Goal: Answer question/provide support: Share knowledge or assist other users

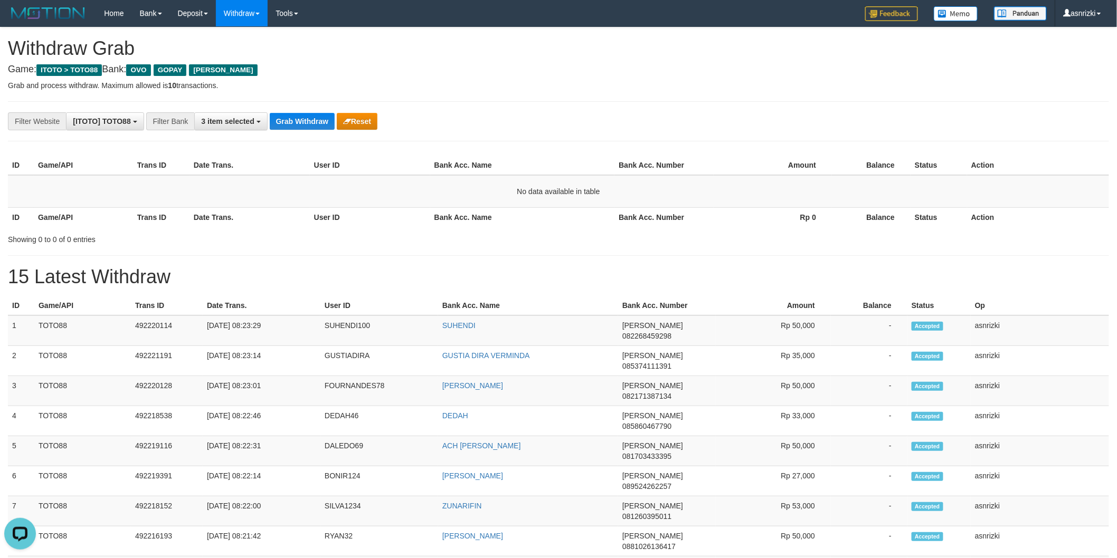
click at [593, 70] on h4 "Game: ITOTO > TOTO88 Bank: OVO GOPAY [PERSON_NAME]" at bounding box center [558, 69] width 1101 height 11
click at [293, 124] on button "Grab Withdraw" at bounding box center [302, 121] width 65 height 17
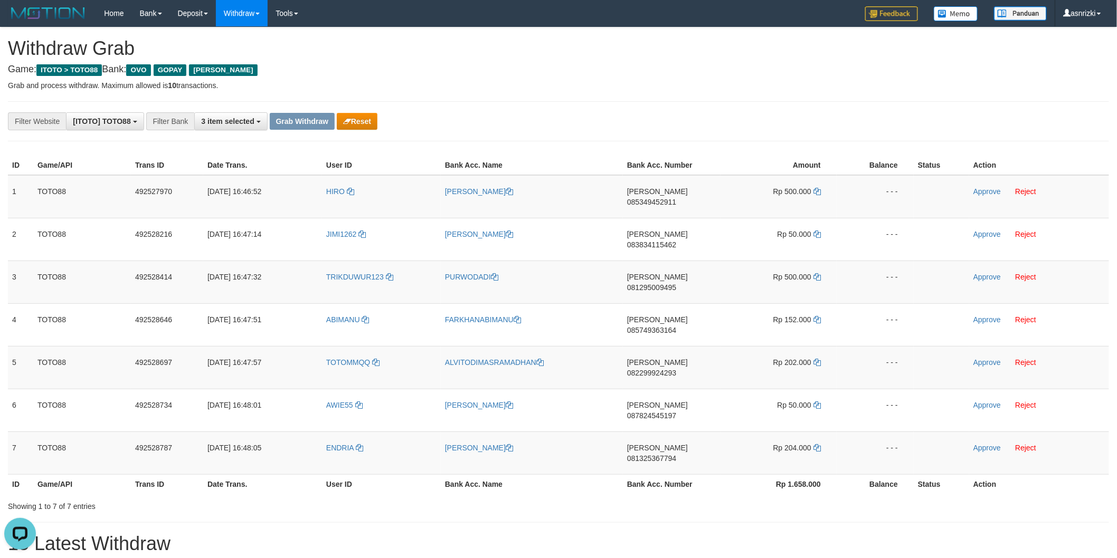
click at [585, 43] on h1 "Withdraw Grab" at bounding box center [558, 48] width 1101 height 21
click at [676, 198] on span "085349452911" at bounding box center [651, 202] width 49 height 8
click at [818, 192] on icon at bounding box center [816, 191] width 7 height 7
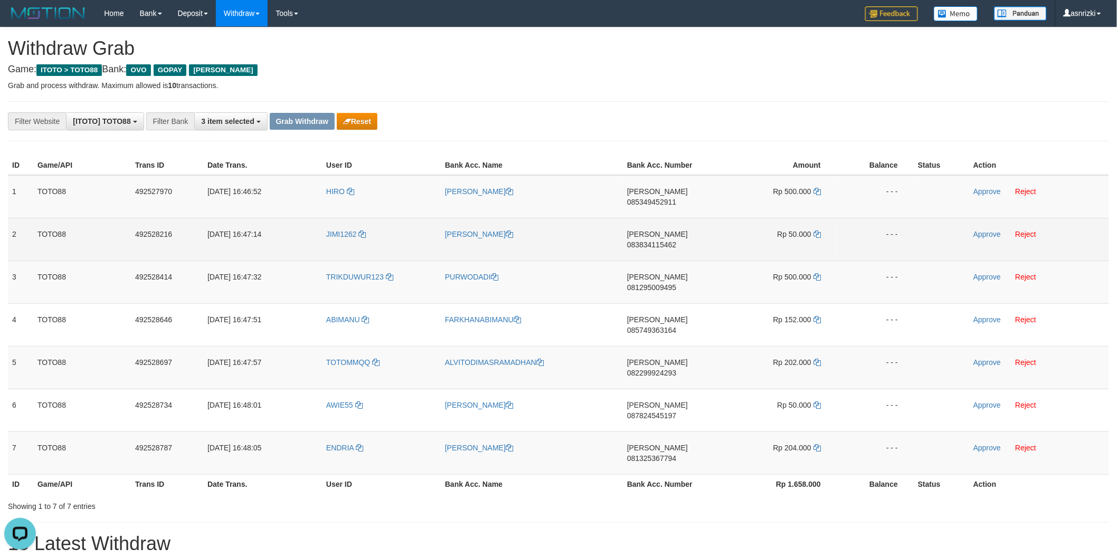
click at [660, 241] on span "083834115462" at bounding box center [651, 245] width 49 height 8
click at [813, 231] on icon at bounding box center [816, 234] width 7 height 7
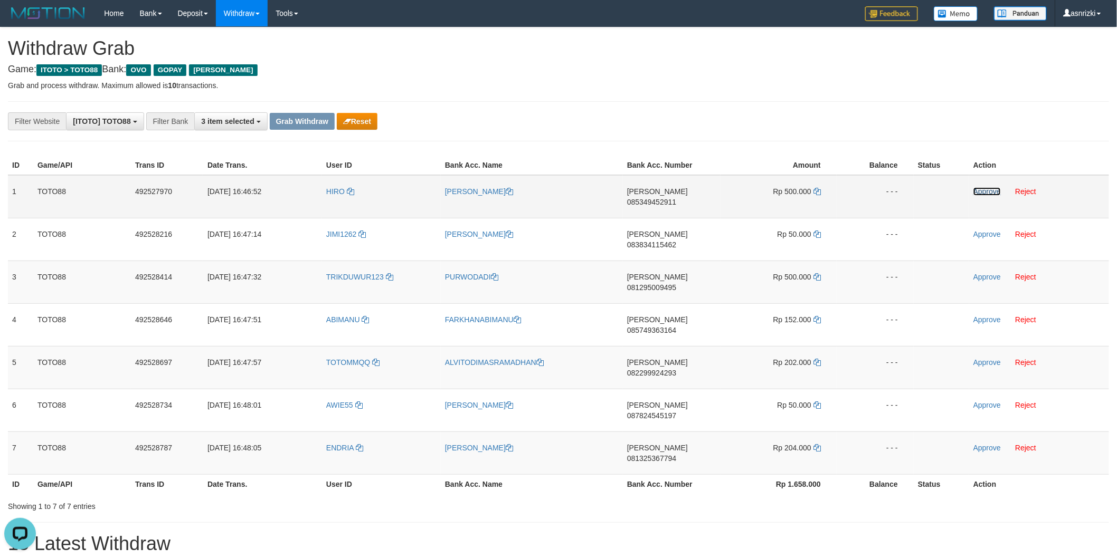
click at [982, 189] on link "Approve" at bounding box center [986, 191] width 27 height 8
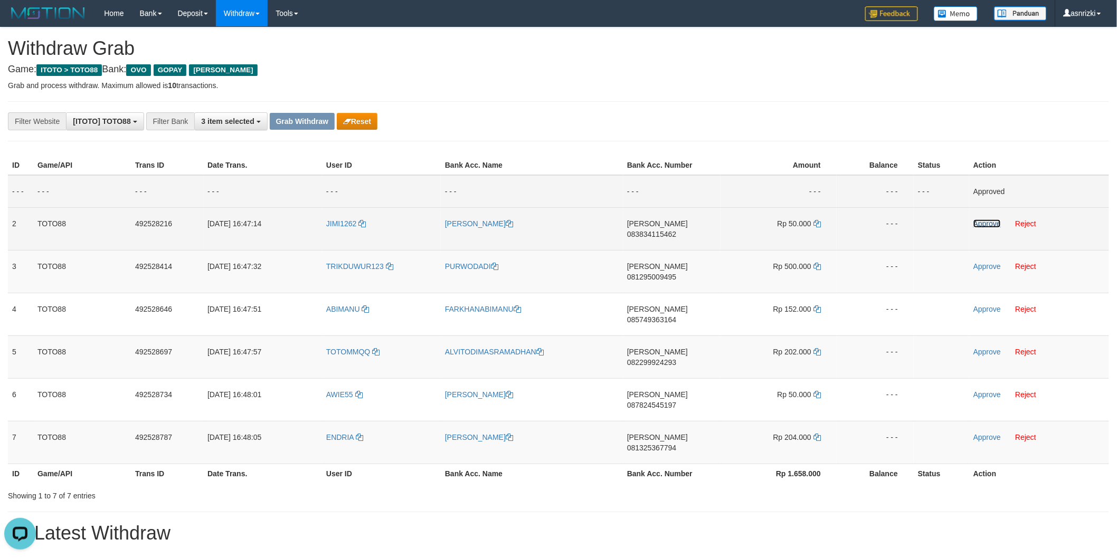
click at [980, 221] on link "Approve" at bounding box center [986, 224] width 27 height 8
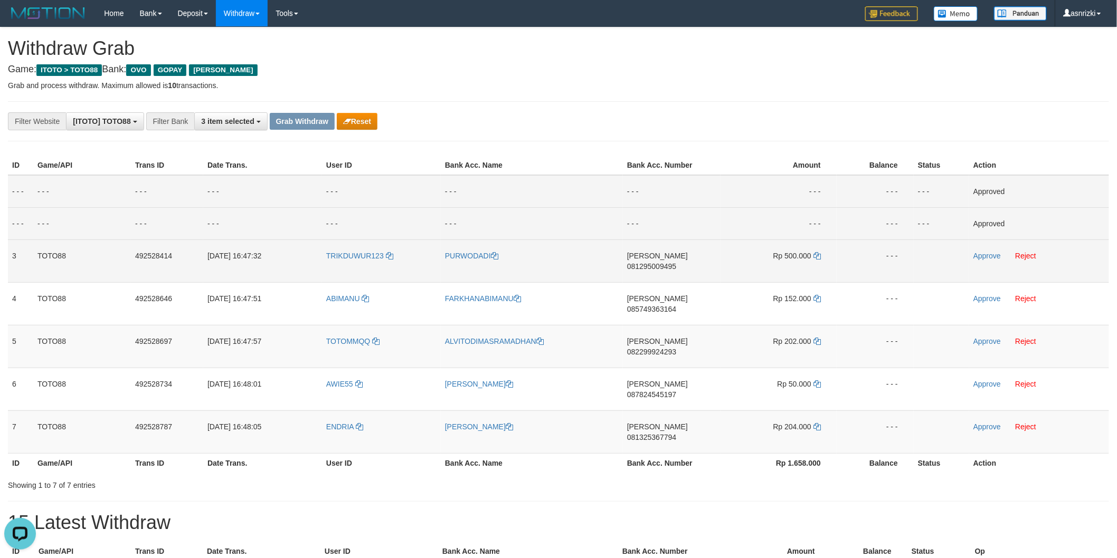
click at [676, 262] on span "081295009495" at bounding box center [651, 266] width 49 height 8
click at [817, 256] on icon at bounding box center [816, 255] width 7 height 7
click at [984, 258] on link "Approve" at bounding box center [986, 256] width 27 height 8
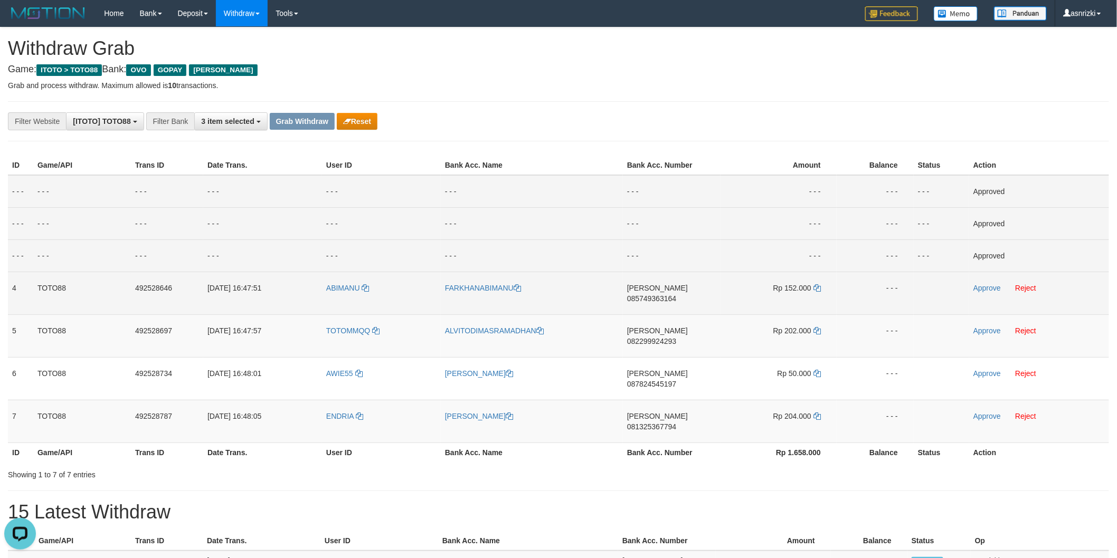
click at [674, 295] on span "085749363164" at bounding box center [651, 299] width 49 height 8
click at [817, 282] on td "Rp 152.000" at bounding box center [778, 293] width 116 height 43
click at [817, 285] on icon at bounding box center [816, 287] width 7 height 7
click at [991, 287] on link "Approve" at bounding box center [986, 288] width 27 height 8
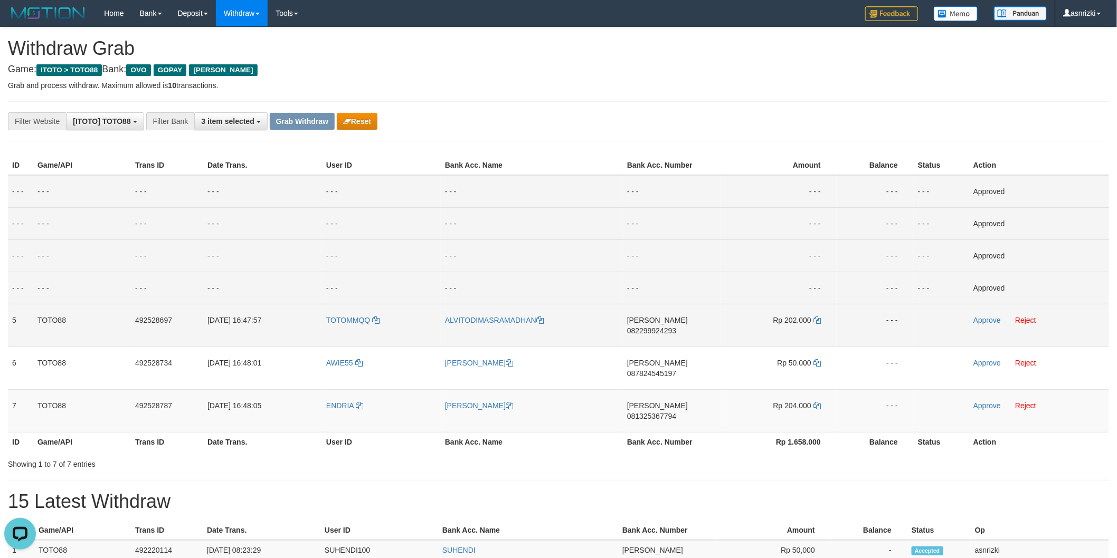
click at [673, 327] on span "082299924293" at bounding box center [651, 331] width 49 height 8
click at [821, 319] on td "Rp 202.000" at bounding box center [778, 325] width 116 height 43
click at [819, 319] on icon at bounding box center [816, 320] width 7 height 7
click at [981, 323] on link "Approve" at bounding box center [986, 320] width 27 height 8
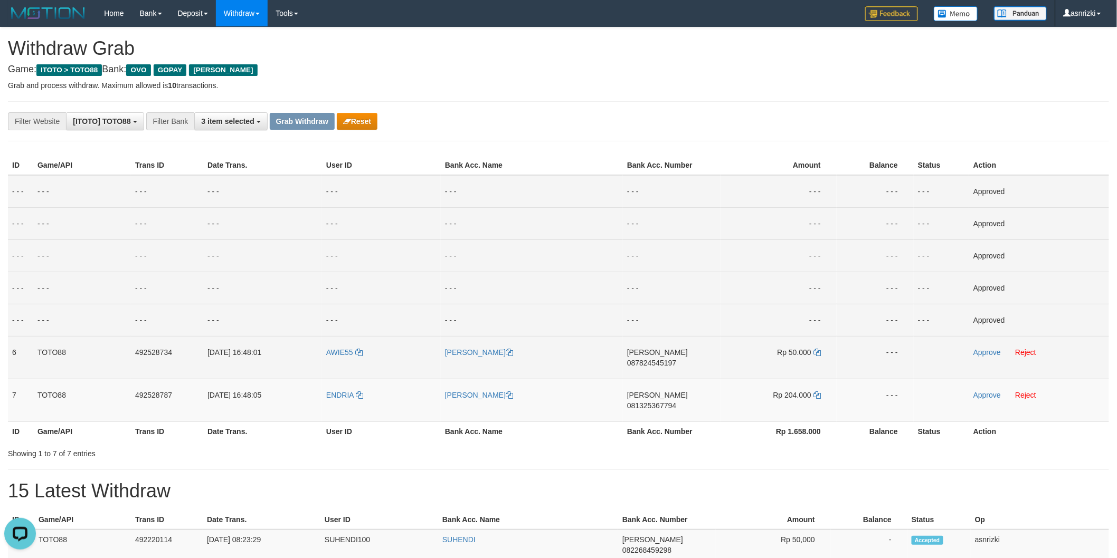
click at [676, 359] on span "087824545197" at bounding box center [651, 363] width 49 height 8
drag, startPoint x: 819, startPoint y: 349, endPoint x: 760, endPoint y: 345, distance: 59.3
click at [819, 349] on icon at bounding box center [816, 352] width 7 height 7
click at [985, 352] on link "Approve" at bounding box center [986, 352] width 27 height 8
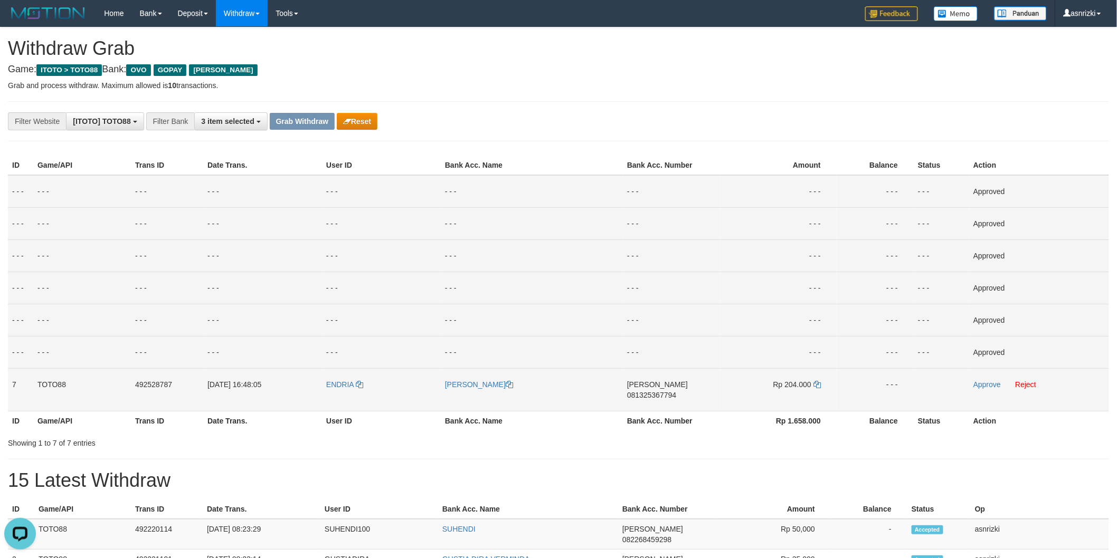
click at [676, 391] on span "081325367794" at bounding box center [651, 395] width 49 height 8
drag, startPoint x: 819, startPoint y: 384, endPoint x: 375, endPoint y: 322, distance: 448.1
click at [819, 384] on icon at bounding box center [816, 384] width 7 height 7
click at [985, 387] on link "Approve" at bounding box center [986, 385] width 27 height 8
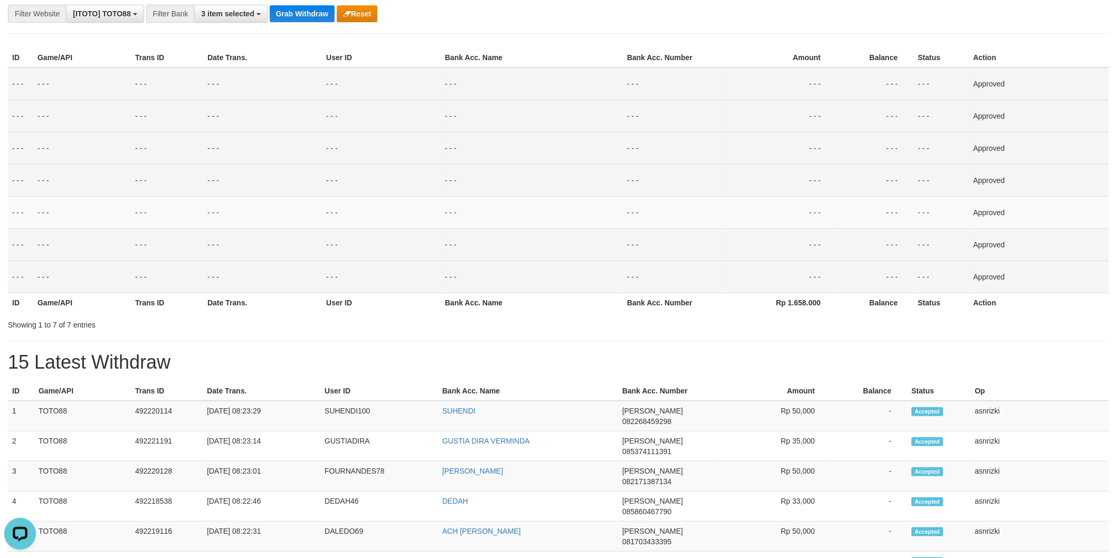
scroll to position [234, 0]
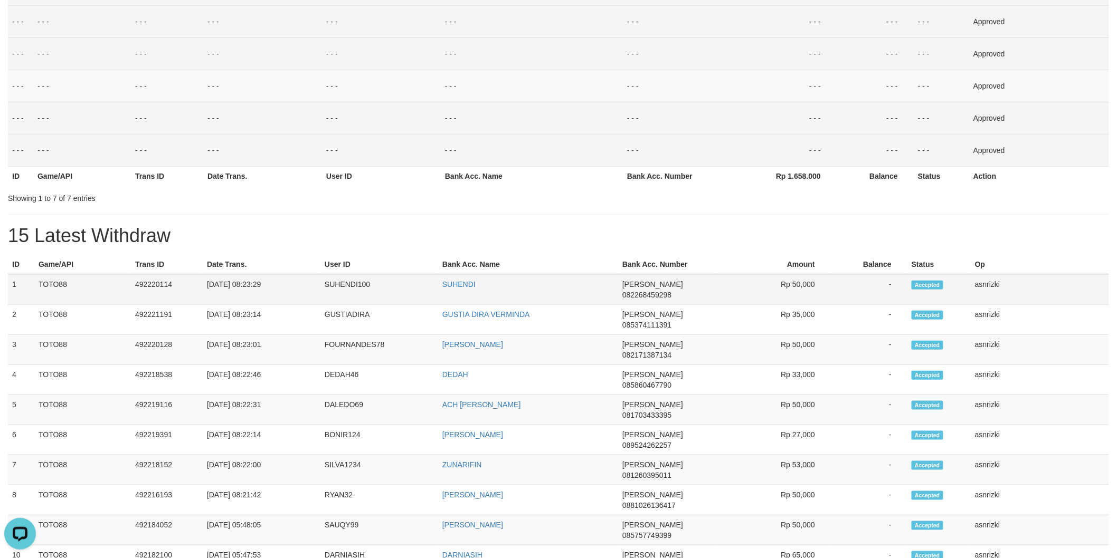
click at [166, 283] on td "492220114" at bounding box center [167, 289] width 72 height 31
copy td "492220114"
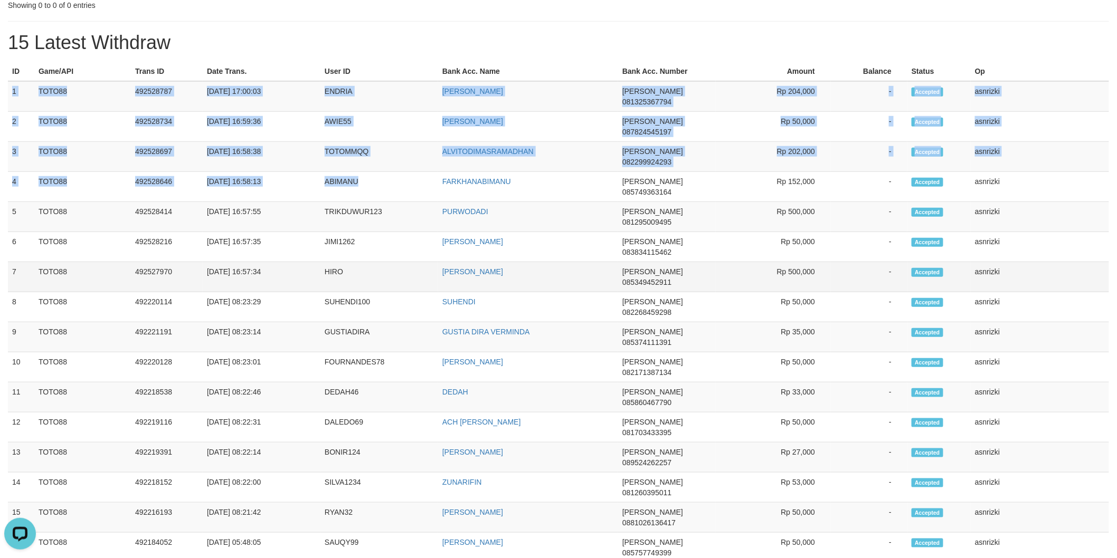
drag, startPoint x: 8, startPoint y: 85, endPoint x: 1074, endPoint y: 204, distance: 1072.3
click at [1074, 204] on tbody "1 TOTO88 492528787 01/10/2025 17:00:03 ENDRIA FERRY ABDUL GHODUR DANA 081325367…" at bounding box center [558, 452] width 1101 height 742
copy tbody "1 TOTO88 492528787 01/10/2025 17:00:03 ENDRIA FERRY ABDUL GHODUR DANA 081325367…"
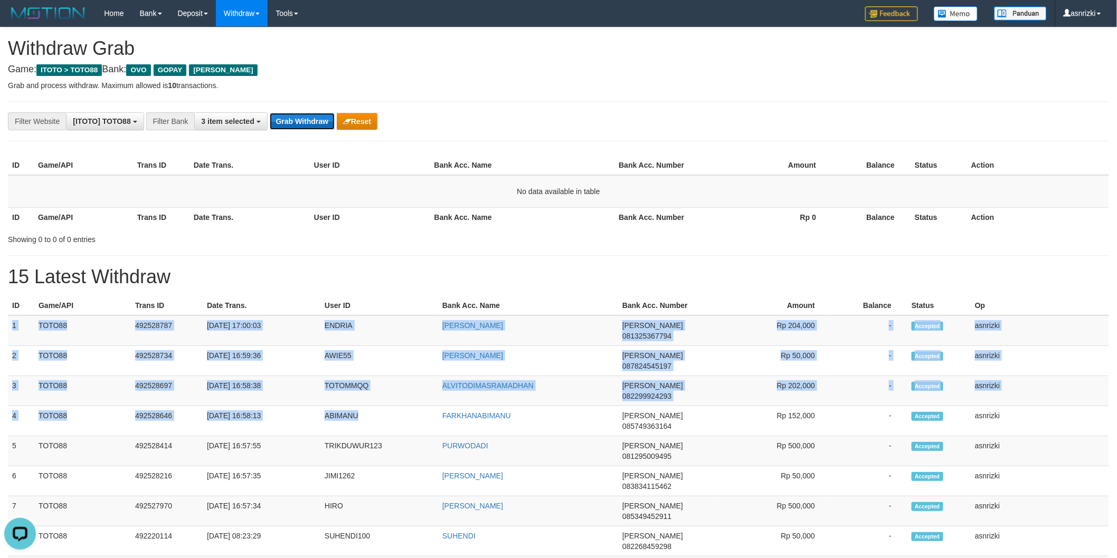
click at [292, 120] on button "Grab Withdraw" at bounding box center [302, 121] width 65 height 17
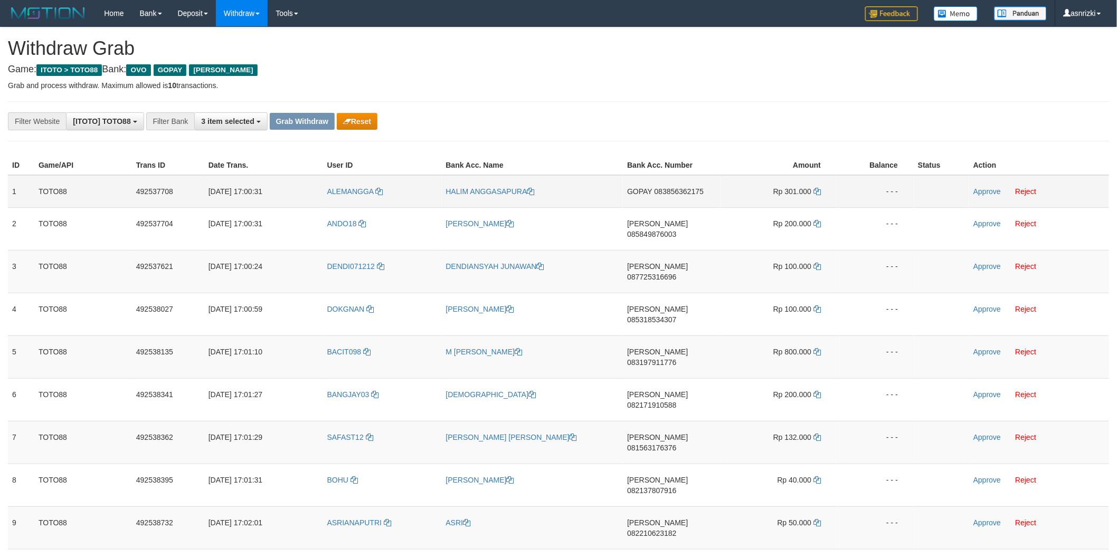
click at [674, 183] on td "GOPAY 083856362175" at bounding box center [672, 191] width 98 height 33
click at [674, 188] on span "083856362175" at bounding box center [678, 191] width 49 height 8
click at [678, 186] on td "GOPAY 083856362175" at bounding box center [672, 191] width 98 height 33
click at [820, 188] on icon at bounding box center [816, 191] width 7 height 7
click at [983, 191] on link "Approve" at bounding box center [986, 191] width 27 height 8
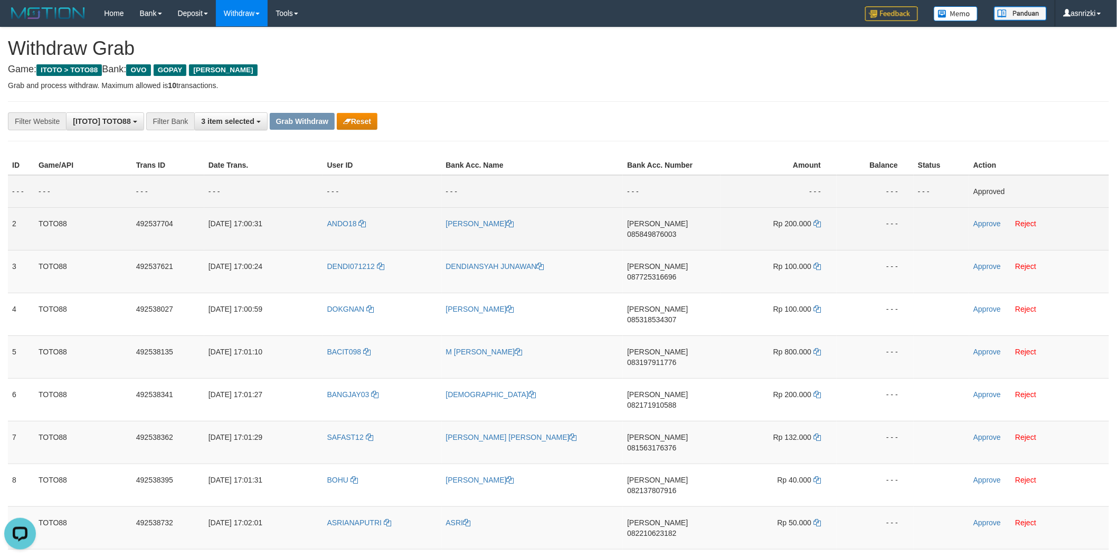
click at [678, 217] on td "DANA 085849876003" at bounding box center [672, 228] width 98 height 43
click at [676, 230] on span "085849876003" at bounding box center [651, 234] width 49 height 8
click at [822, 222] on td "Rp 200.000" at bounding box center [778, 228] width 116 height 43
click at [814, 224] on icon at bounding box center [816, 223] width 7 height 7
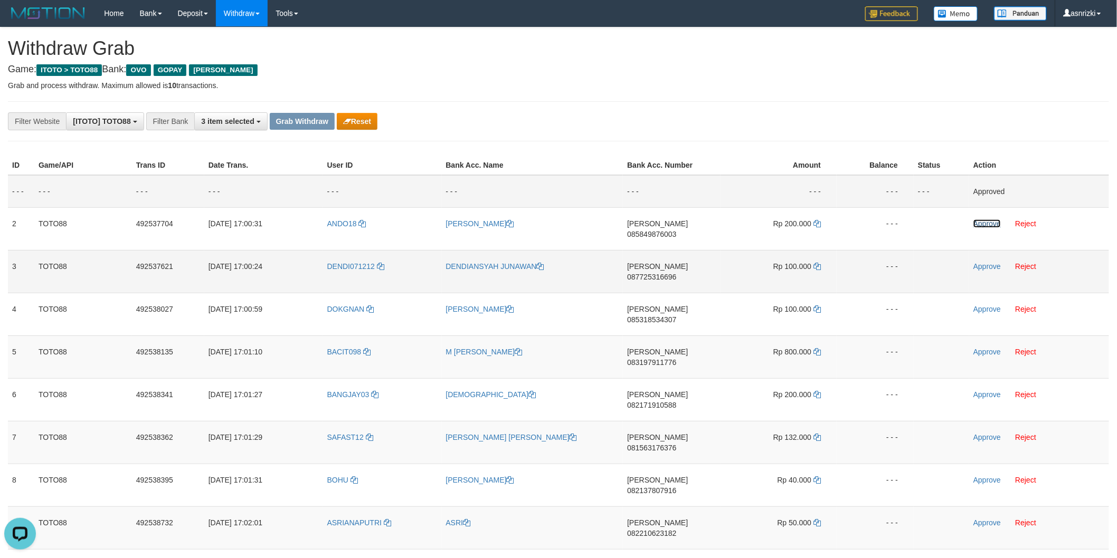
drag, startPoint x: 991, startPoint y: 223, endPoint x: 879, endPoint y: 241, distance: 113.8
click at [991, 223] on link "Approve" at bounding box center [986, 224] width 27 height 8
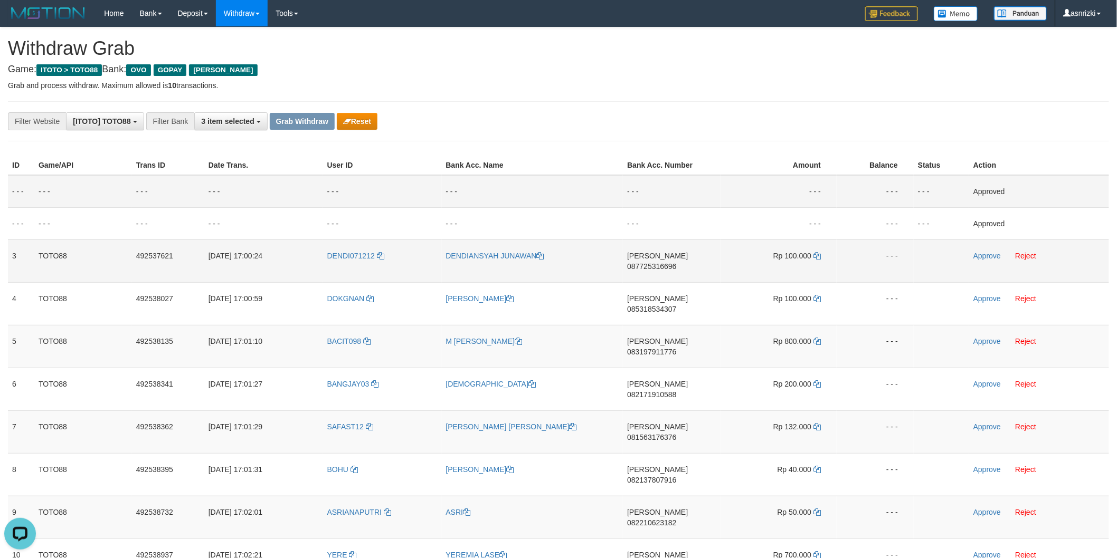
click at [663, 262] on span "087725316696" at bounding box center [651, 266] width 49 height 8
click at [820, 257] on icon at bounding box center [816, 255] width 7 height 7
click at [987, 252] on link "Approve" at bounding box center [986, 256] width 27 height 8
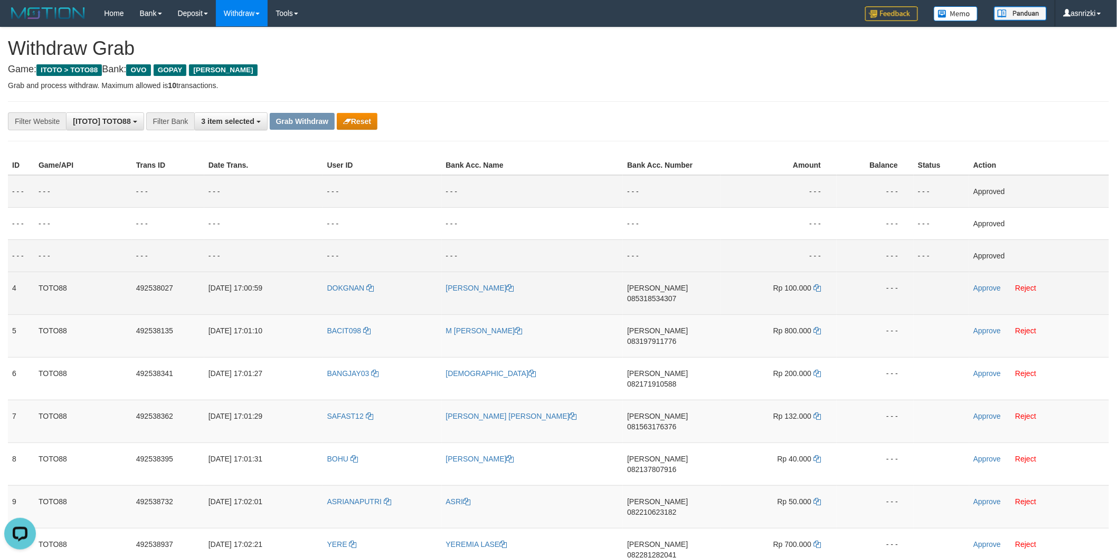
drag, startPoint x: 671, startPoint y: 289, endPoint x: 584, endPoint y: 289, distance: 87.1
click at [671, 295] on span "085318534307" at bounding box center [651, 299] width 49 height 8
click at [817, 287] on icon at bounding box center [816, 287] width 7 height 7
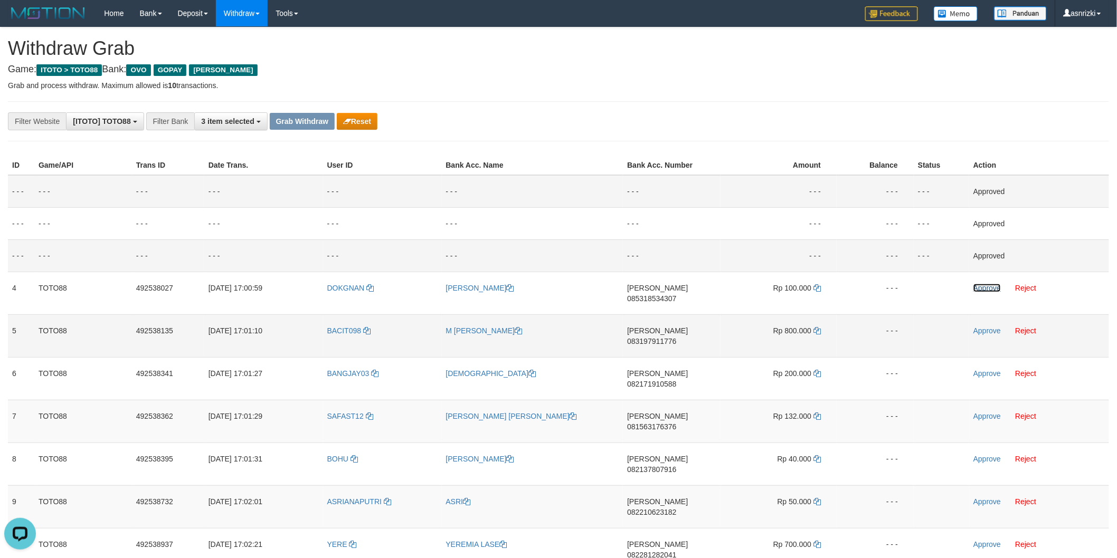
drag, startPoint x: 985, startPoint y: 290, endPoint x: 843, endPoint y: 315, distance: 144.6
click at [985, 290] on link "Approve" at bounding box center [986, 288] width 27 height 8
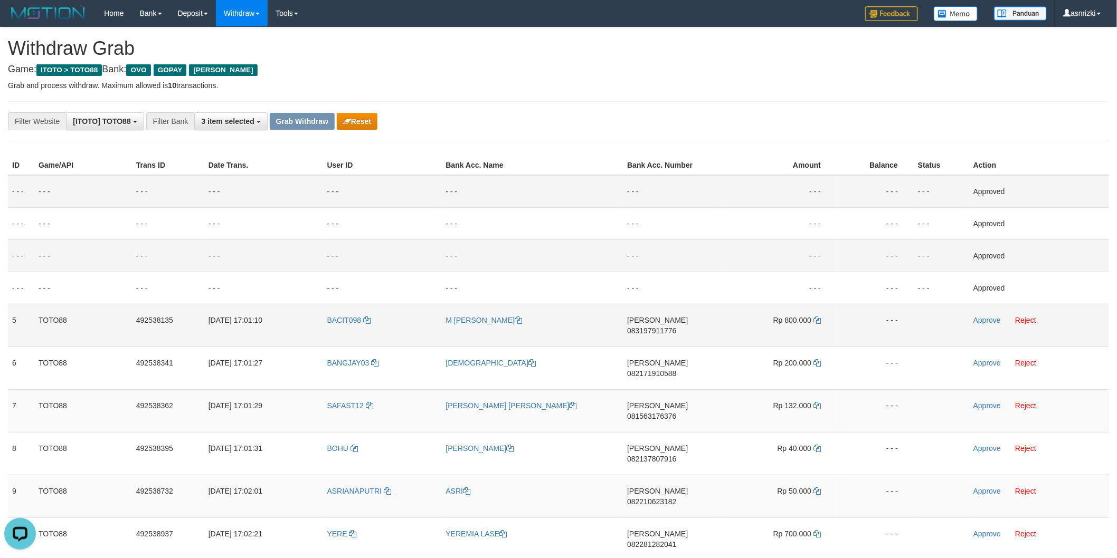
click at [671, 314] on td "DANA 083197911776" at bounding box center [672, 325] width 98 height 43
click at [672, 327] on span "083197911776" at bounding box center [651, 331] width 49 height 8
click at [815, 321] on icon at bounding box center [816, 320] width 7 height 7
click at [989, 321] on link "Approve" at bounding box center [986, 320] width 27 height 8
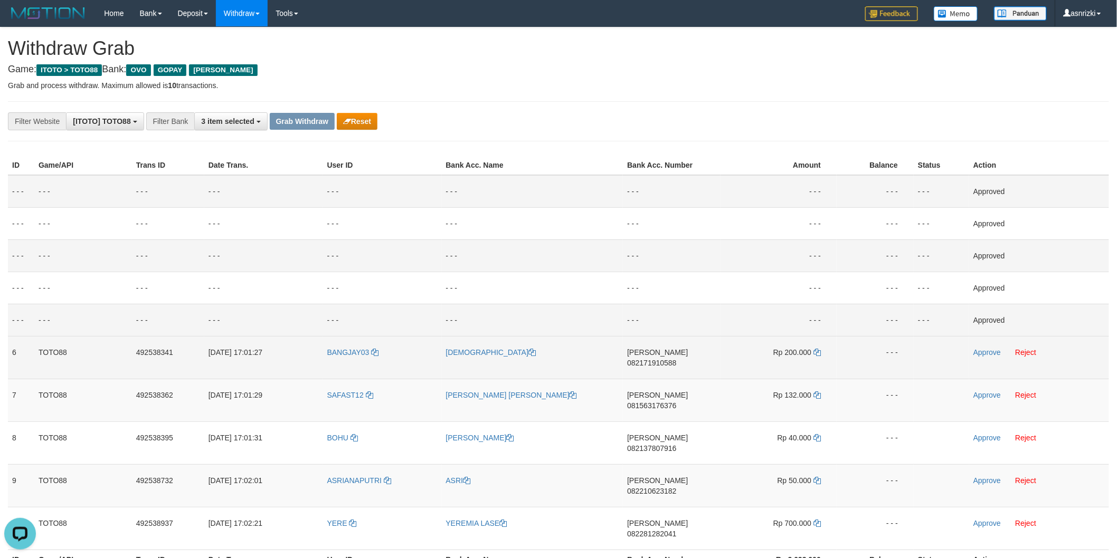
click at [676, 359] on span "082171910588" at bounding box center [651, 363] width 49 height 8
click at [818, 355] on td "Rp 200.000" at bounding box center [778, 357] width 116 height 43
click at [817, 354] on icon at bounding box center [816, 352] width 7 height 7
click at [993, 354] on link "Approve" at bounding box center [986, 352] width 27 height 8
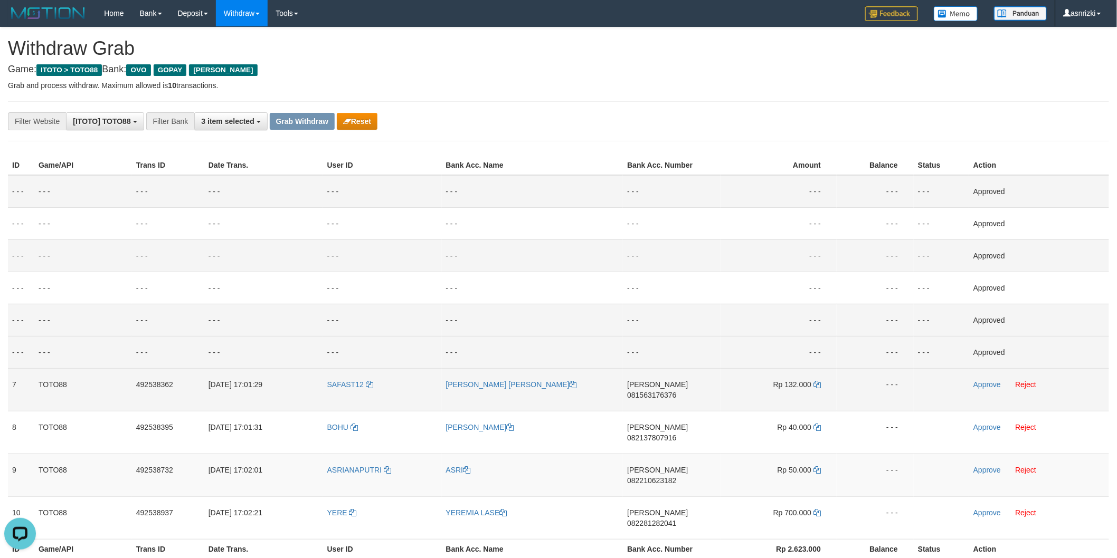
click at [676, 391] on span "081563176376" at bounding box center [651, 395] width 49 height 8
click at [819, 381] on icon at bounding box center [816, 384] width 7 height 7
click at [984, 383] on link "Approve" at bounding box center [986, 385] width 27 height 8
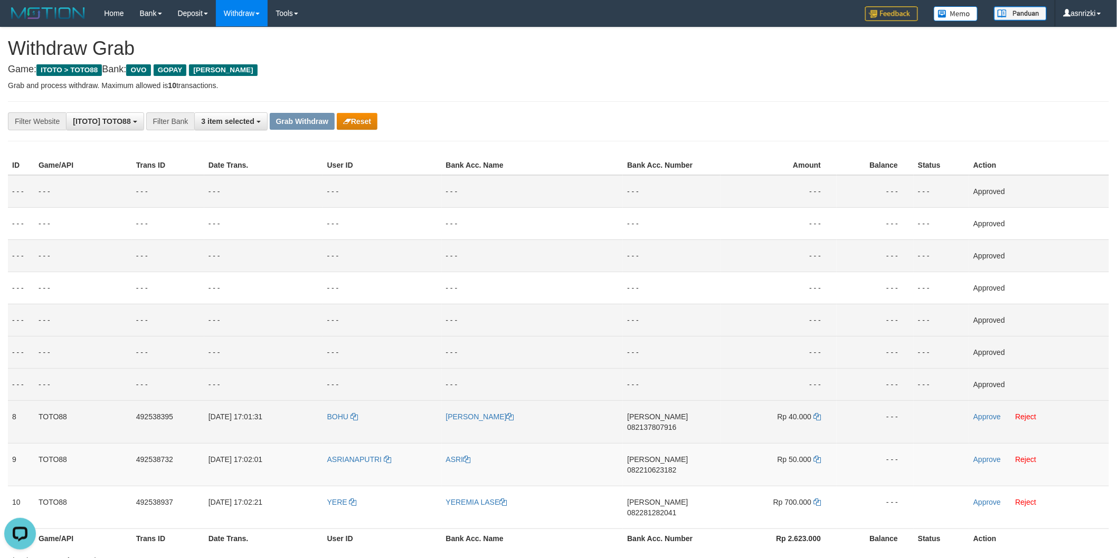
click at [674, 423] on span "082137807916" at bounding box center [651, 427] width 49 height 8
click at [821, 416] on icon at bounding box center [816, 416] width 7 height 7
click at [817, 416] on icon at bounding box center [816, 416] width 7 height 7
click at [980, 417] on link "Approve" at bounding box center [986, 417] width 27 height 8
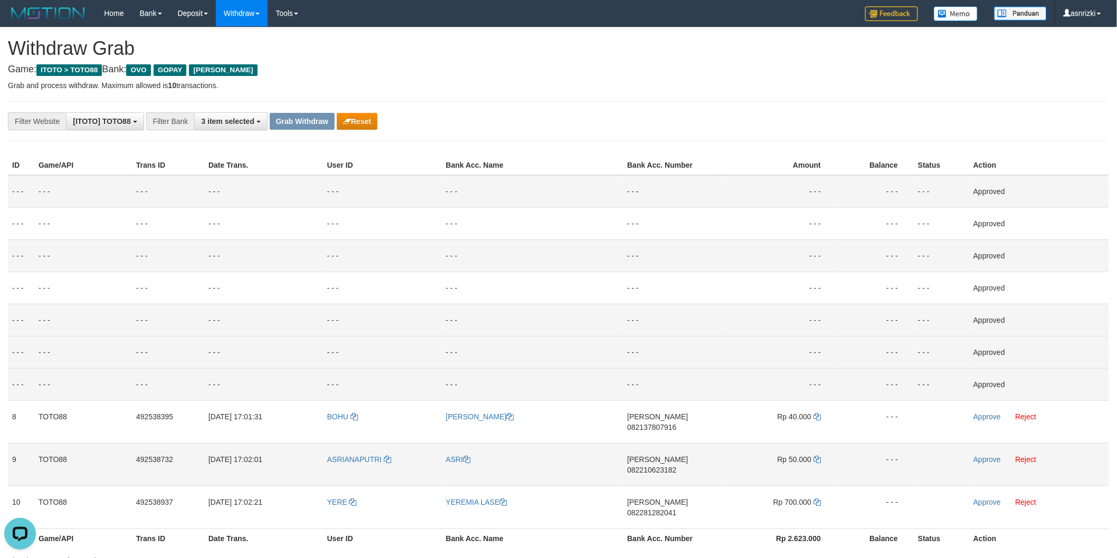
click at [675, 466] on span "082210623182" at bounding box center [651, 470] width 49 height 8
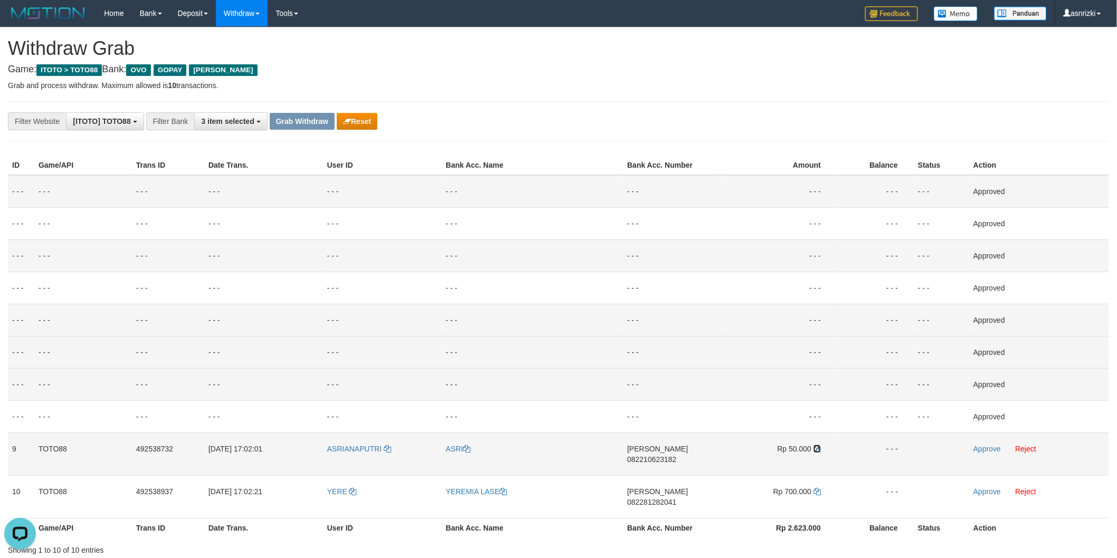
click at [817, 446] on icon at bounding box center [816, 448] width 7 height 7
click at [980, 448] on link "Approve" at bounding box center [986, 449] width 27 height 8
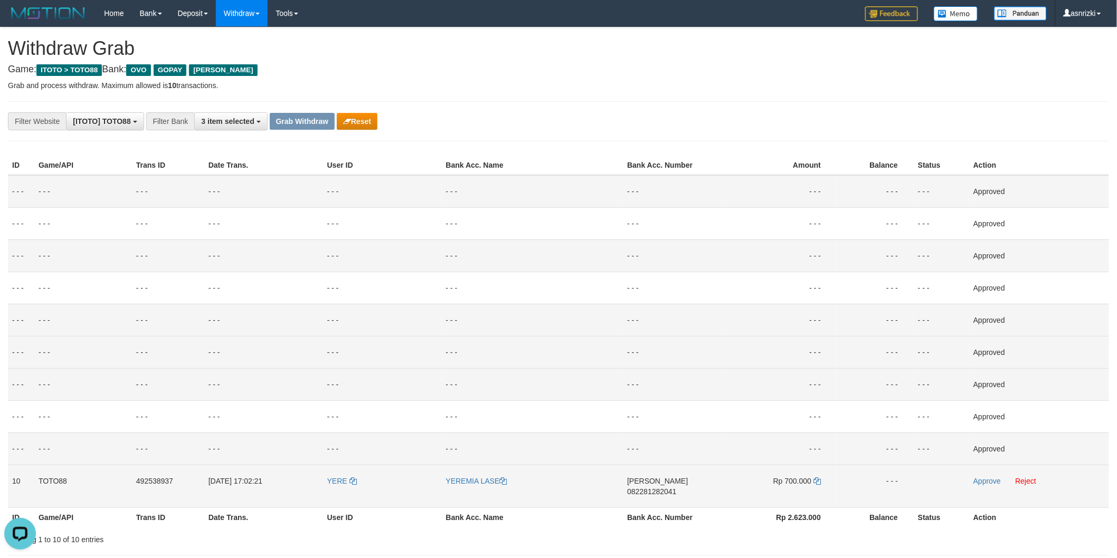
click at [676, 488] on span "082281282041" at bounding box center [651, 492] width 49 height 8
click at [821, 481] on icon at bounding box center [816, 481] width 7 height 7
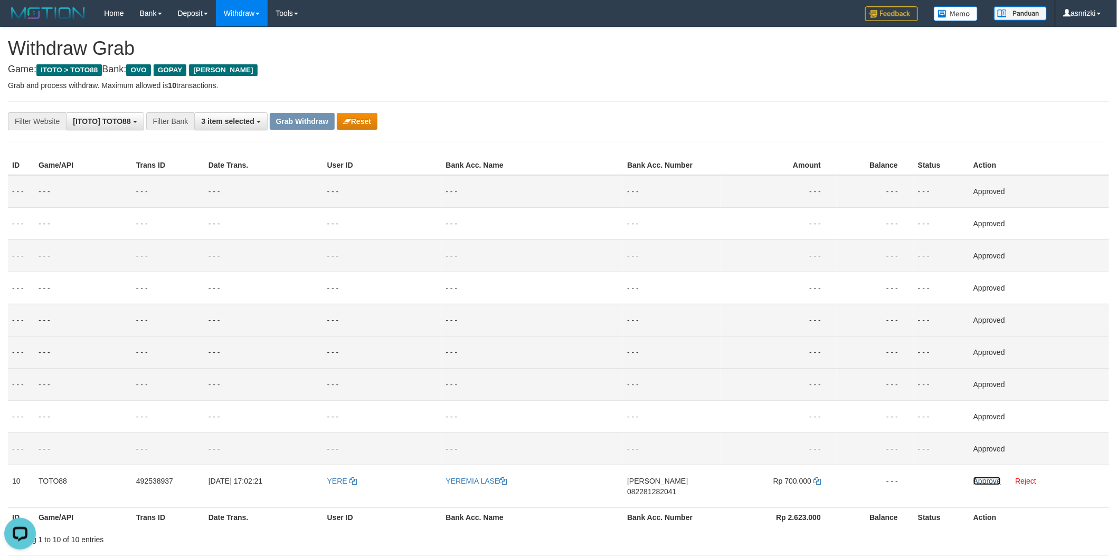
drag, startPoint x: 990, startPoint y: 482, endPoint x: 773, endPoint y: 546, distance: 226.3
click at [990, 482] on link "Approve" at bounding box center [986, 481] width 27 height 8
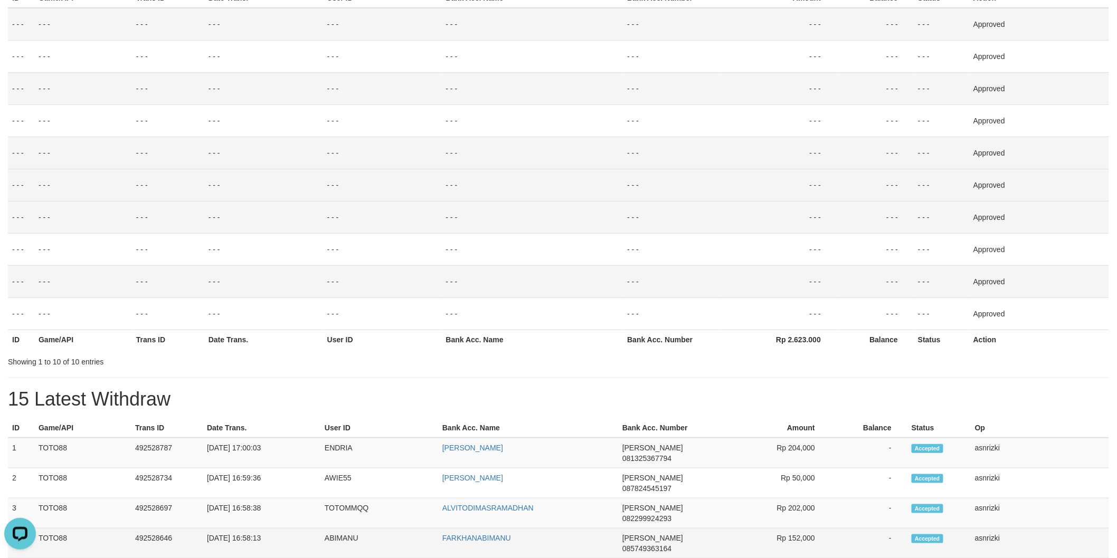
scroll to position [234, 0]
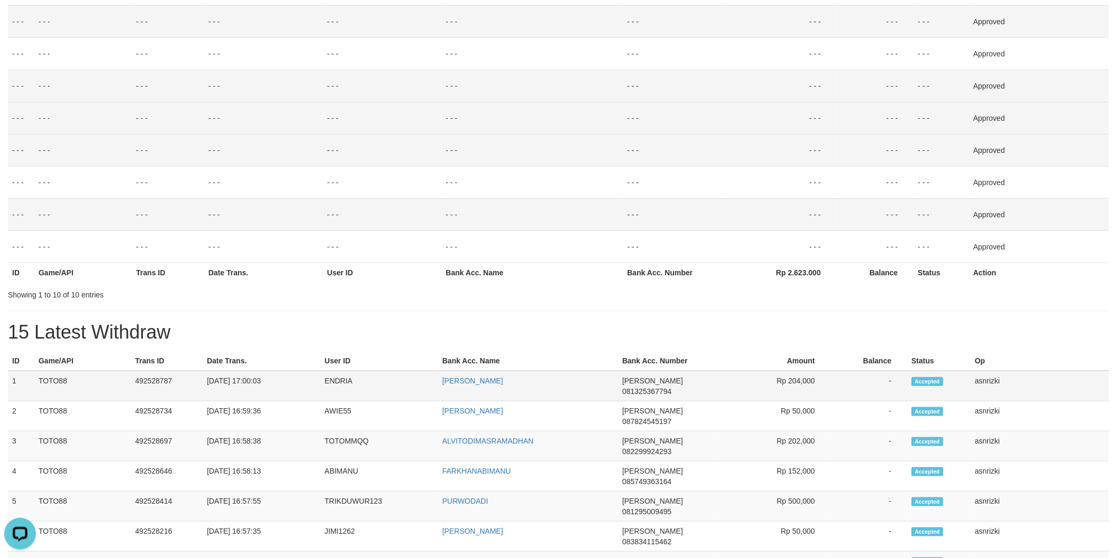
click at [352, 376] on td "ENDRIA" at bounding box center [379, 386] width 118 height 31
click at [144, 381] on td "492528787" at bounding box center [167, 386] width 72 height 31
copy td "492528787"
click at [144, 381] on td "492528787" at bounding box center [167, 386] width 72 height 31
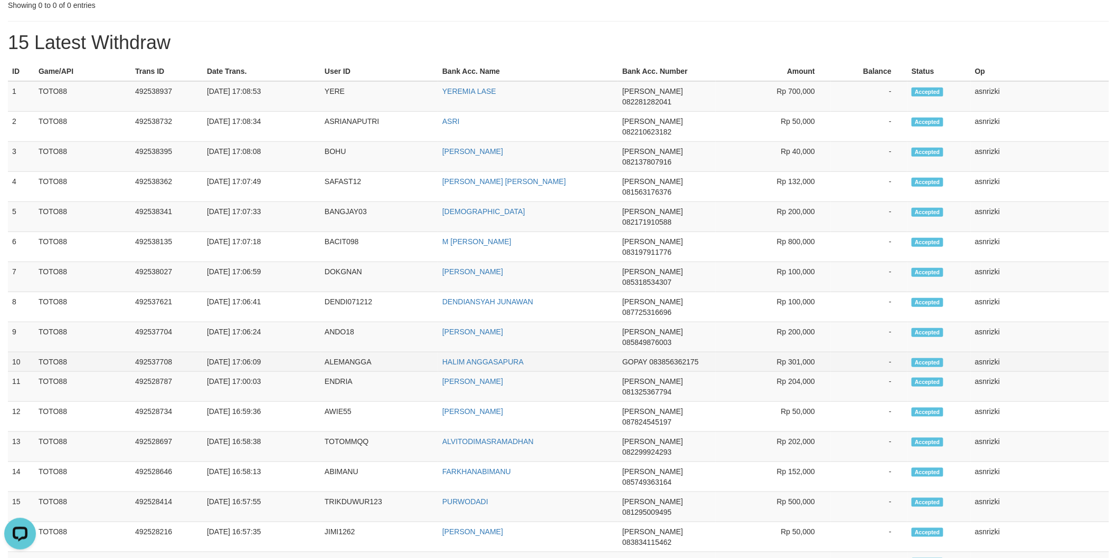
drag, startPoint x: 9, startPoint y: 90, endPoint x: 1096, endPoint y: 259, distance: 1100.3
click at [1096, 259] on tbody "1 TOTO88 492538937 [DATE] 17:08:53 YERE YEREMIA [PERSON_NAME] 082281282041 Rp 7…" at bounding box center [558, 452] width 1101 height 742
copy tbody "1 TOTO88 492538937 [DATE] 17:08:53 YERE YEREMIA [PERSON_NAME] 082281282041 Rp 7…"
drag, startPoint x: 419, startPoint y: 49, endPoint x: 417, endPoint y: 61, distance: 12.8
click at [418, 48] on h1 "15 Latest Withdraw" at bounding box center [558, 42] width 1101 height 21
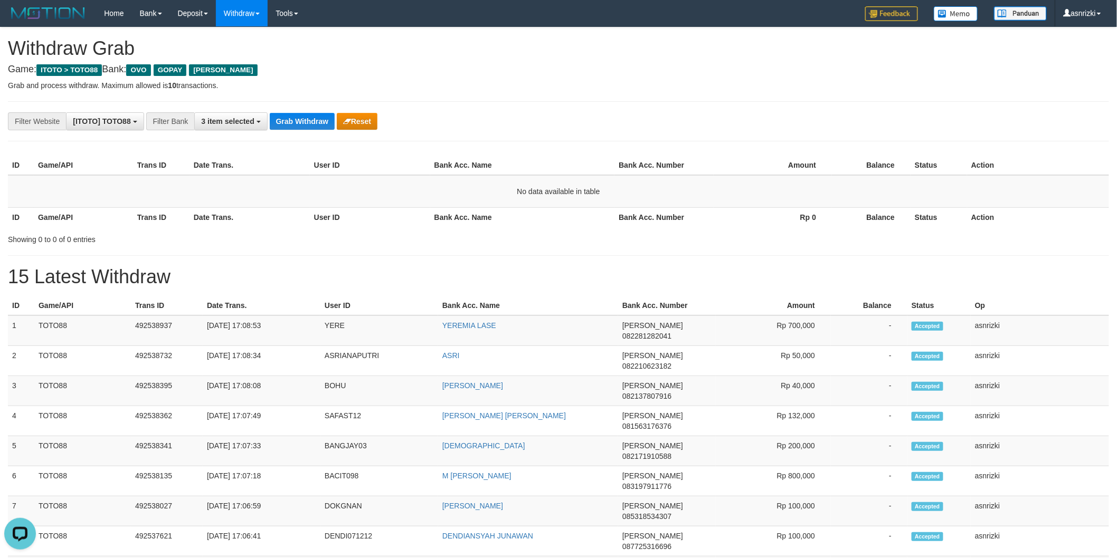
click at [298, 134] on div "**********" at bounding box center [558, 121] width 1101 height 40
click at [297, 119] on button "Grab Withdraw" at bounding box center [302, 121] width 65 height 17
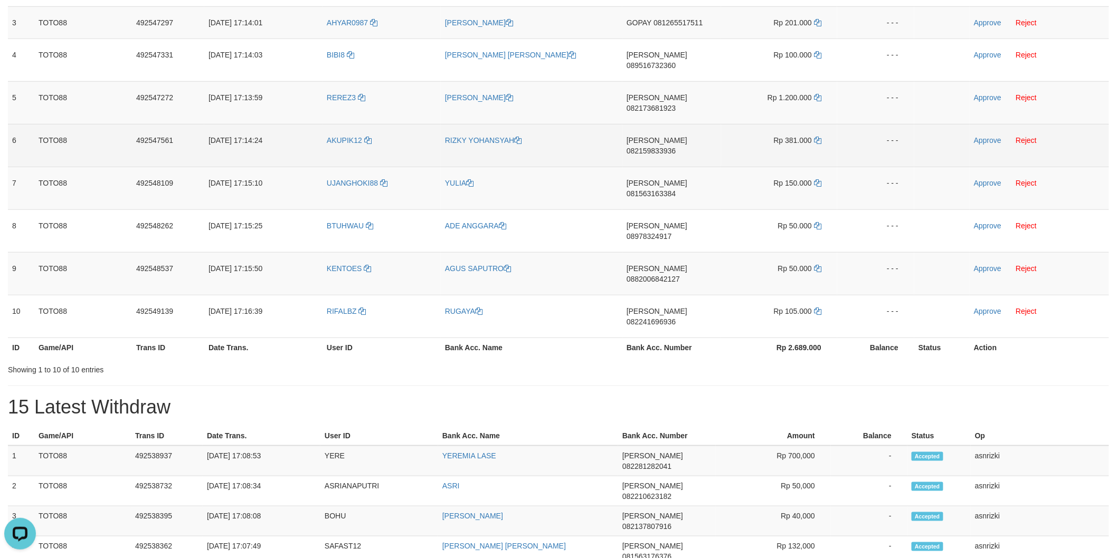
scroll to position [469, 0]
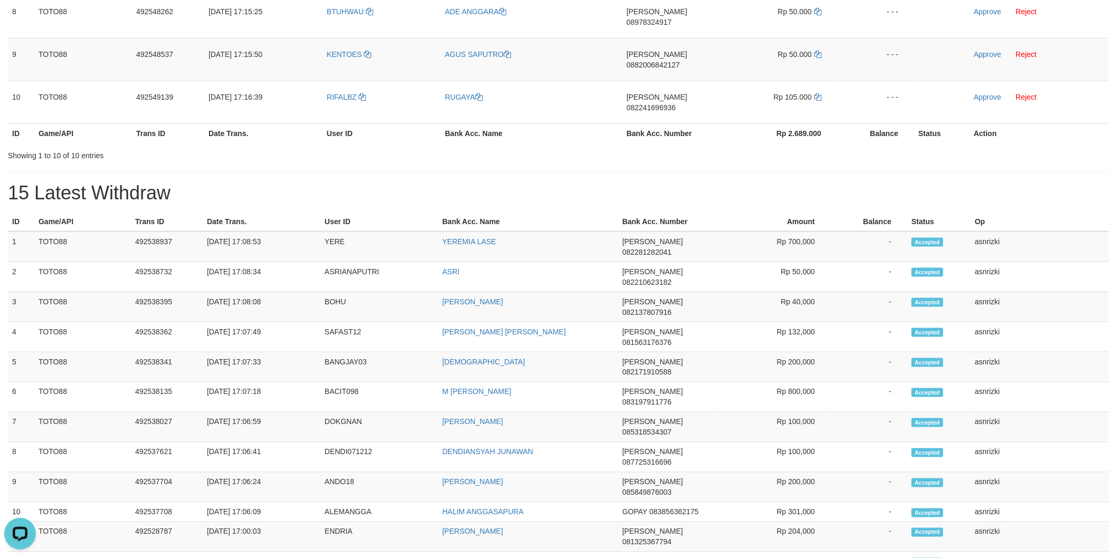
click at [549, 81] on div "**********" at bounding box center [558, 285] width 1117 height 1452
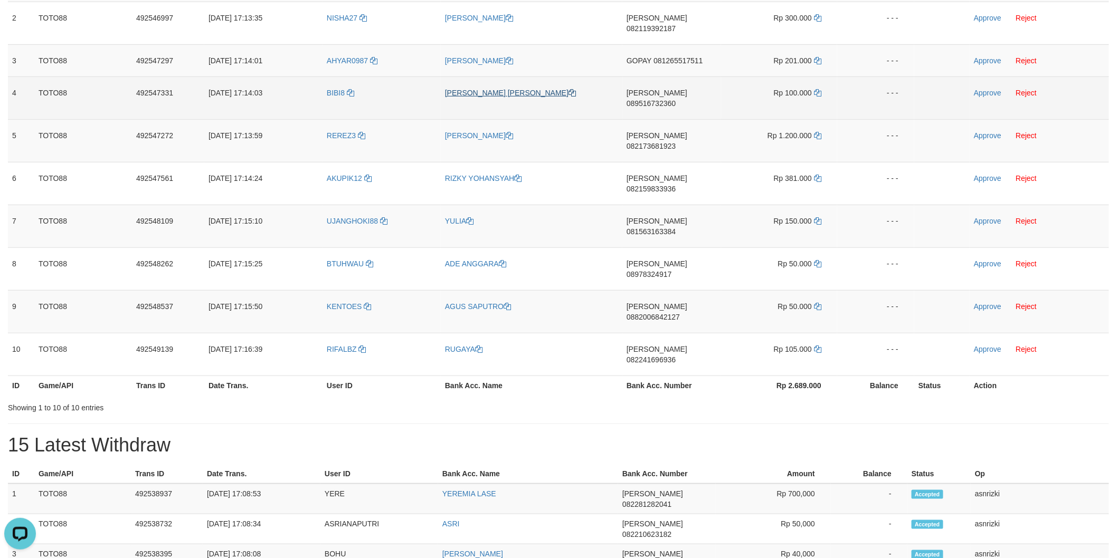
scroll to position [0, 0]
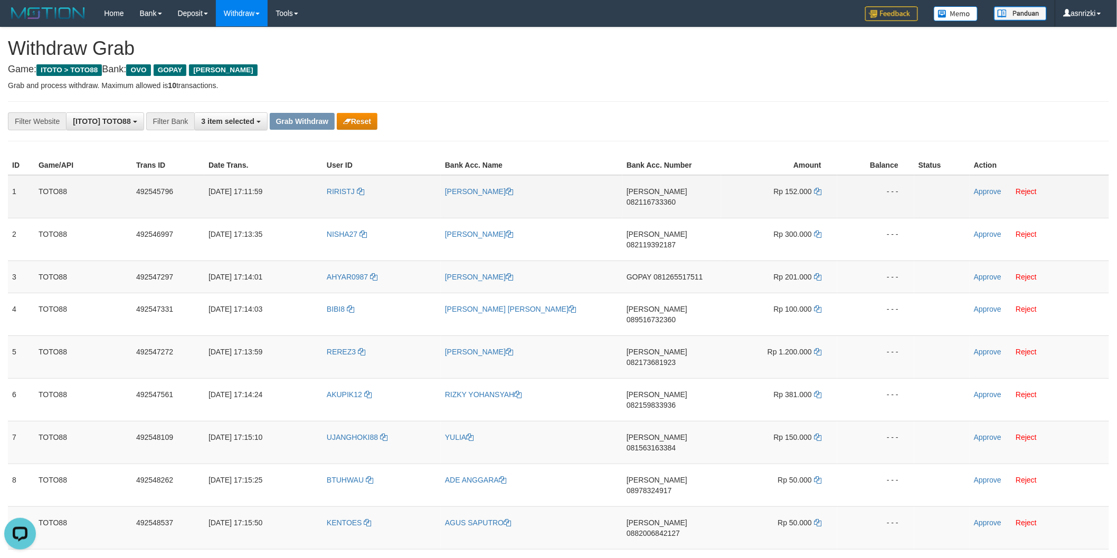
click at [676, 198] on span "082116733360" at bounding box center [650, 202] width 49 height 8
drag, startPoint x: 815, startPoint y: 188, endPoint x: 707, endPoint y: 191, distance: 108.2
click at [815, 188] on icon at bounding box center [817, 191] width 7 height 7
click at [990, 193] on link "Approve" at bounding box center [987, 191] width 27 height 8
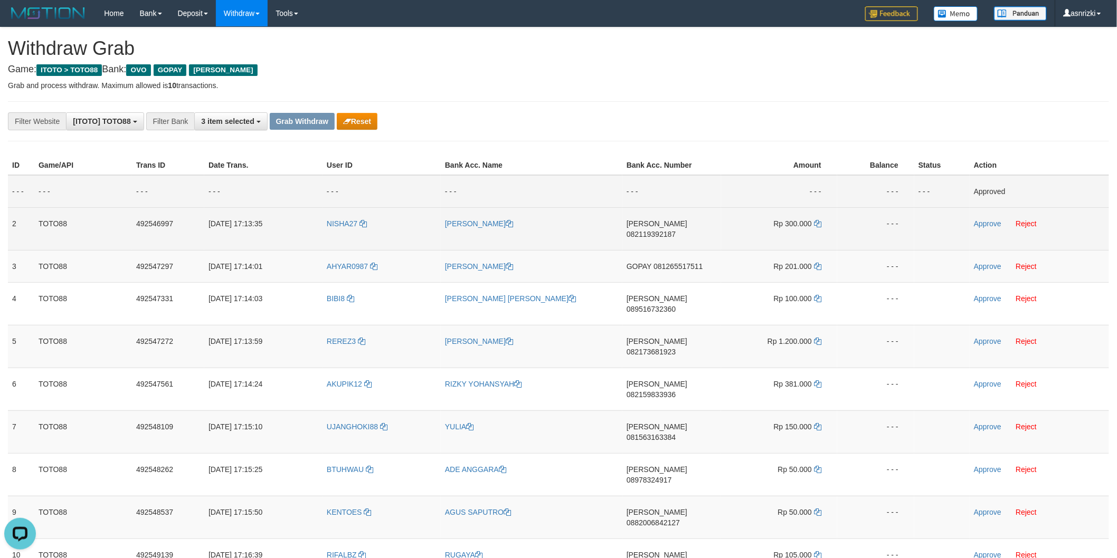
click at [676, 230] on span "082119392187" at bounding box center [650, 234] width 49 height 8
click at [817, 222] on icon at bounding box center [817, 223] width 7 height 7
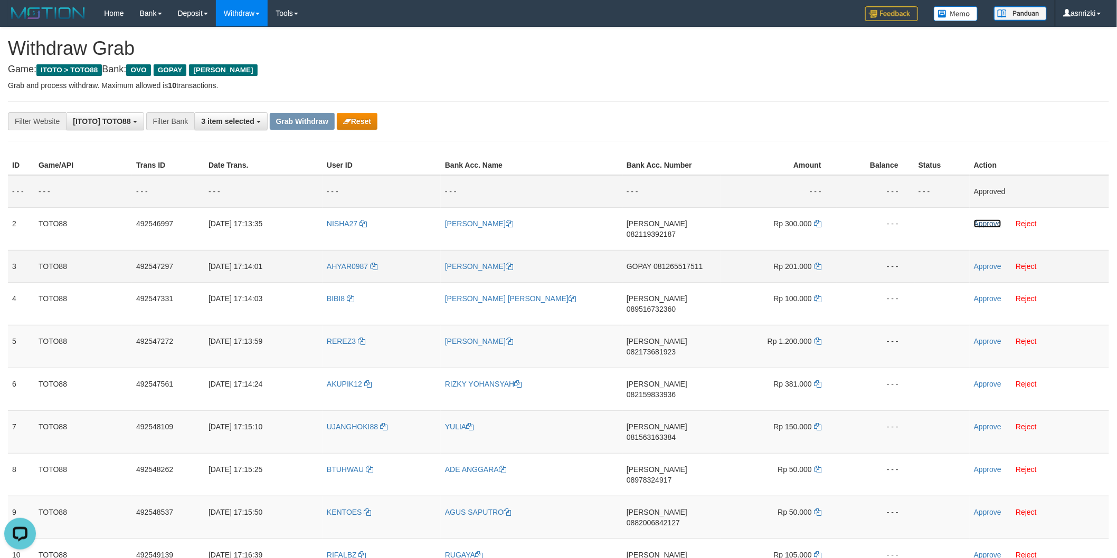
drag, startPoint x: 980, startPoint y: 224, endPoint x: 792, endPoint y: 264, distance: 192.0
click at [980, 224] on link "Approve" at bounding box center [987, 224] width 27 height 8
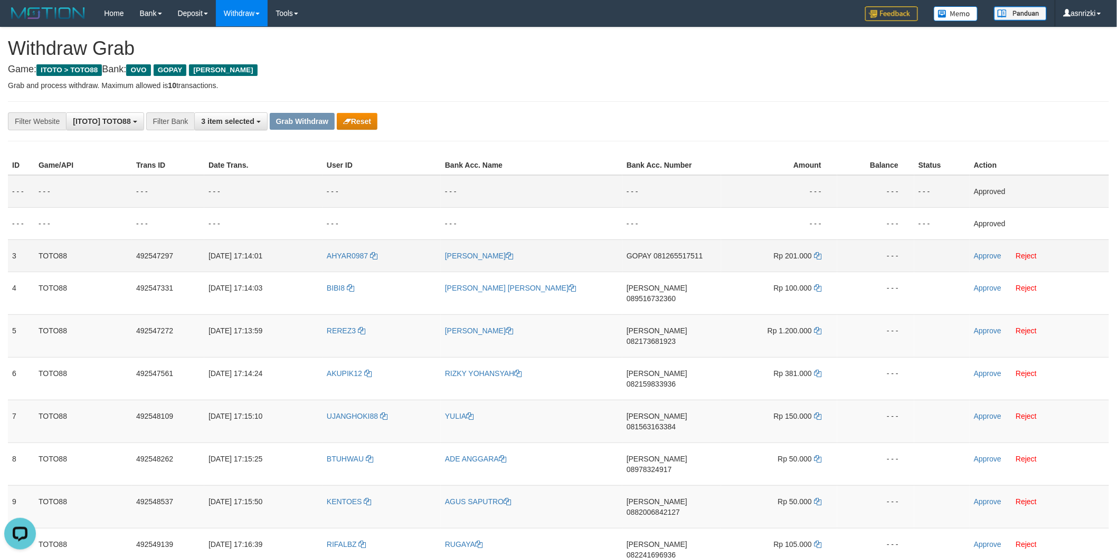
click at [684, 253] on span "081265517511" at bounding box center [677, 256] width 49 height 8
click at [814, 257] on icon at bounding box center [817, 255] width 7 height 7
drag, startPoint x: 688, startPoint y: 257, endPoint x: 668, endPoint y: 257, distance: 20.1
click at [688, 257] on span "081265517511" at bounding box center [677, 256] width 49 height 8
click at [818, 257] on icon at bounding box center [817, 255] width 7 height 7
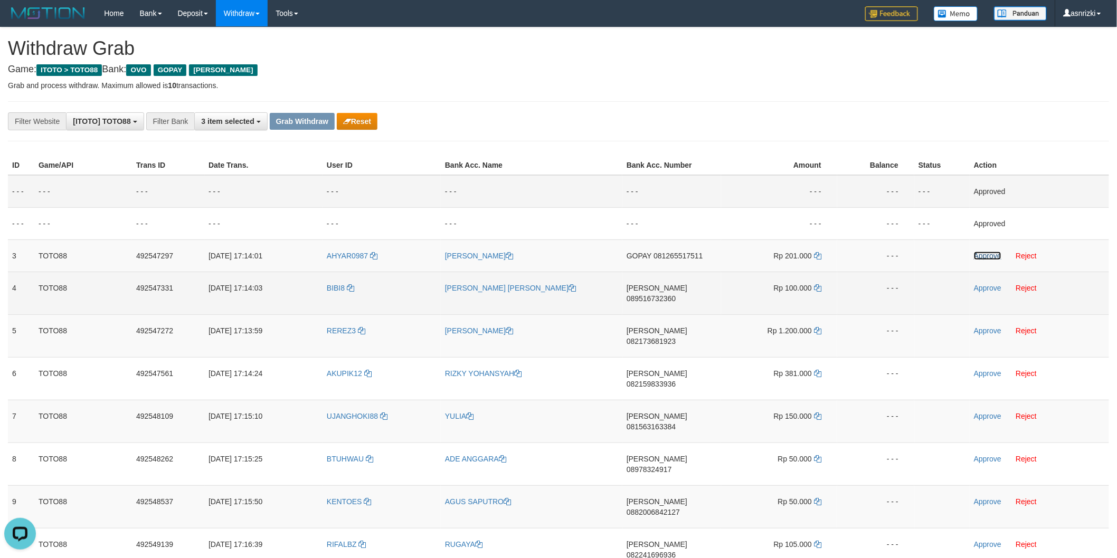
drag, startPoint x: 982, startPoint y: 252, endPoint x: 923, endPoint y: 274, distance: 63.1
click at [982, 252] on link "Approve" at bounding box center [987, 256] width 27 height 8
click at [663, 295] on span "089516732360" at bounding box center [650, 299] width 49 height 8
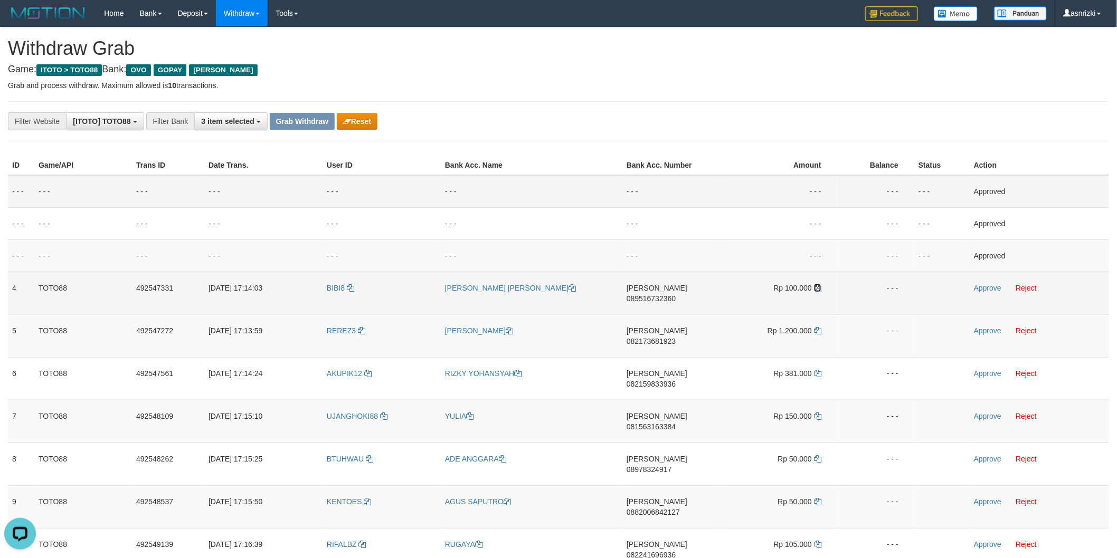
click at [817, 288] on icon at bounding box center [817, 287] width 7 height 7
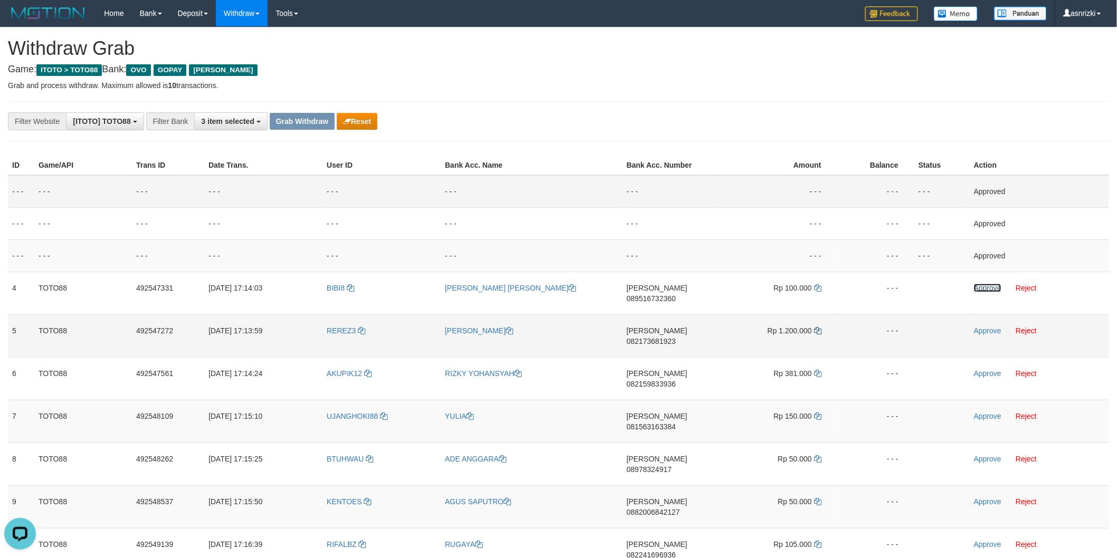
drag, startPoint x: 989, startPoint y: 290, endPoint x: 817, endPoint y: 320, distance: 174.7
click at [989, 290] on link "Approve" at bounding box center [987, 288] width 27 height 8
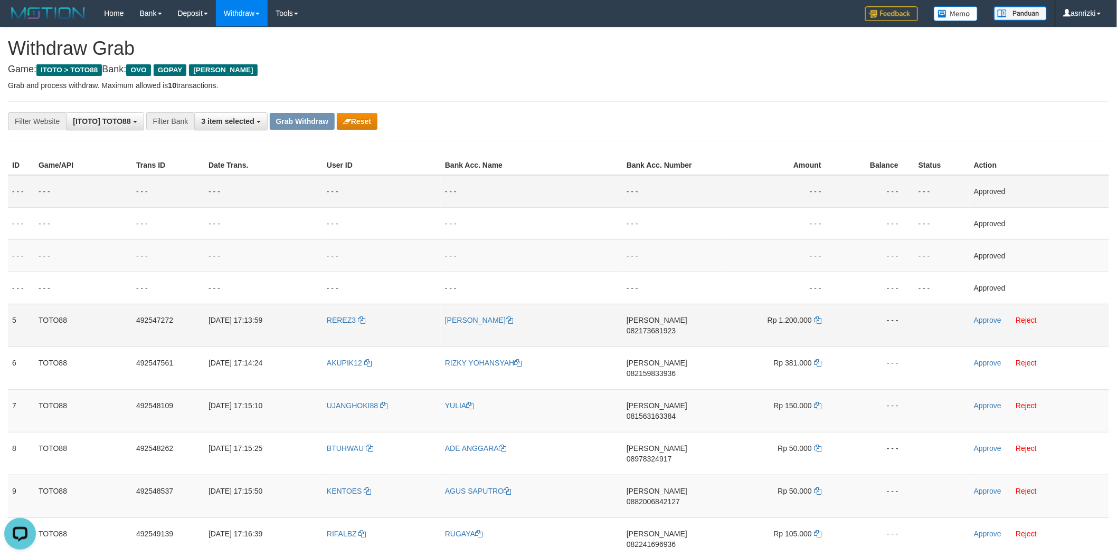
click at [673, 327] on span "082173681923" at bounding box center [650, 331] width 49 height 8
click at [818, 318] on icon at bounding box center [817, 320] width 7 height 7
click at [983, 320] on link "Approve" at bounding box center [987, 320] width 27 height 8
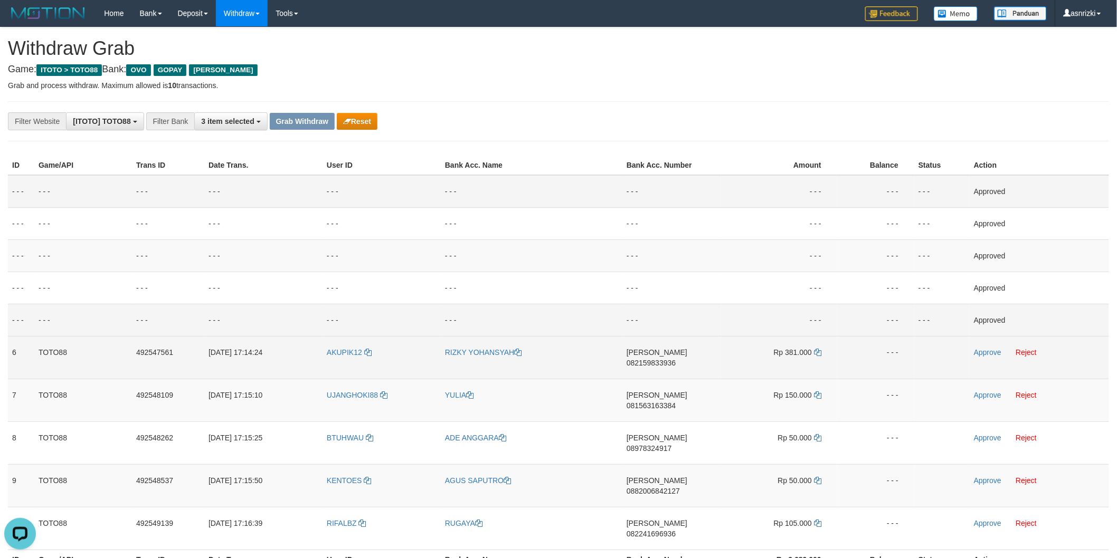
click at [666, 359] on span "082159833936" at bounding box center [650, 363] width 49 height 8
click at [816, 354] on icon at bounding box center [817, 352] width 7 height 7
click at [988, 352] on link "Approve" at bounding box center [987, 352] width 27 height 8
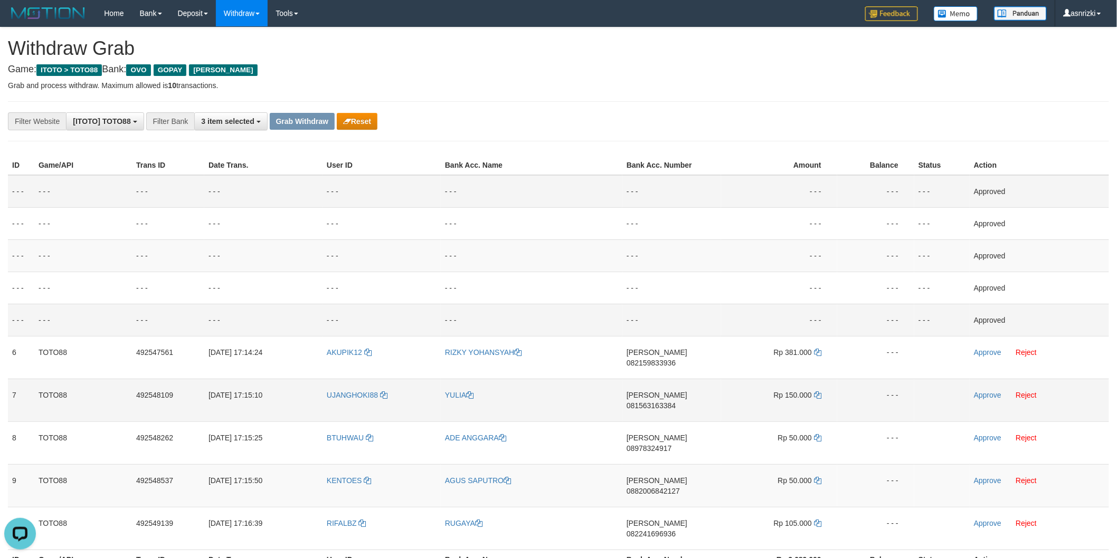
click at [664, 402] on span "081563163384" at bounding box center [650, 406] width 49 height 8
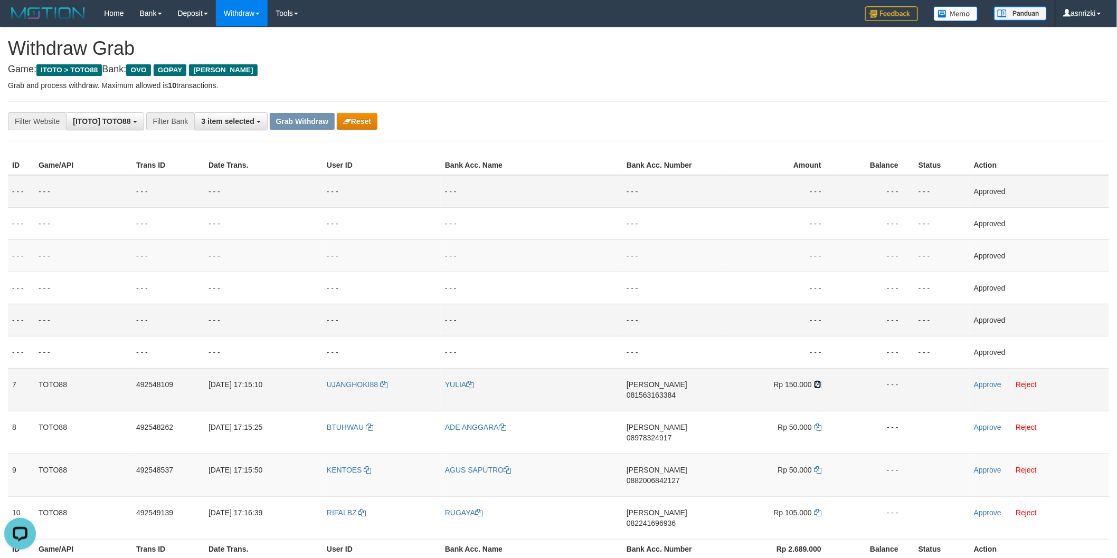
click at [817, 384] on icon at bounding box center [817, 384] width 7 height 7
click at [993, 385] on link "Approve" at bounding box center [987, 385] width 27 height 8
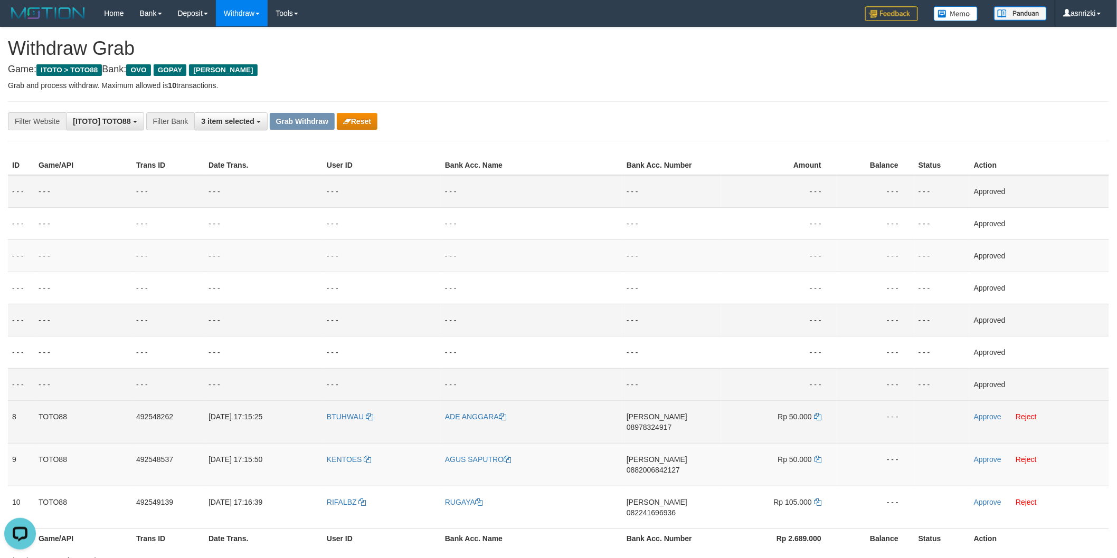
click at [672, 423] on span "08978324917" at bounding box center [648, 427] width 45 height 8
drag, startPoint x: 819, startPoint y: 415, endPoint x: 773, endPoint y: 410, distance: 46.2
click at [819, 415] on icon at bounding box center [817, 416] width 7 height 7
drag, startPoint x: 990, startPoint y: 413, endPoint x: 863, endPoint y: 413, distance: 126.1
click at [990, 413] on link "Approve" at bounding box center [987, 417] width 27 height 8
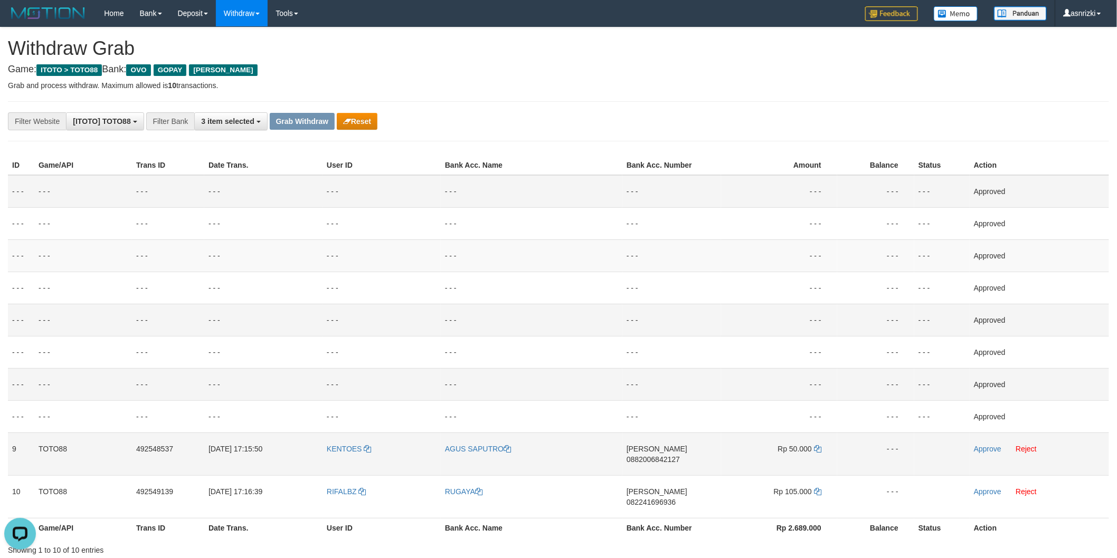
click at [675, 455] on span "0882006842127" at bounding box center [652, 459] width 53 height 8
click at [816, 446] on icon at bounding box center [817, 448] width 7 height 7
drag, startPoint x: 984, startPoint y: 446, endPoint x: 905, endPoint y: 449, distance: 79.2
click at [984, 446] on link "Approve" at bounding box center [987, 449] width 27 height 8
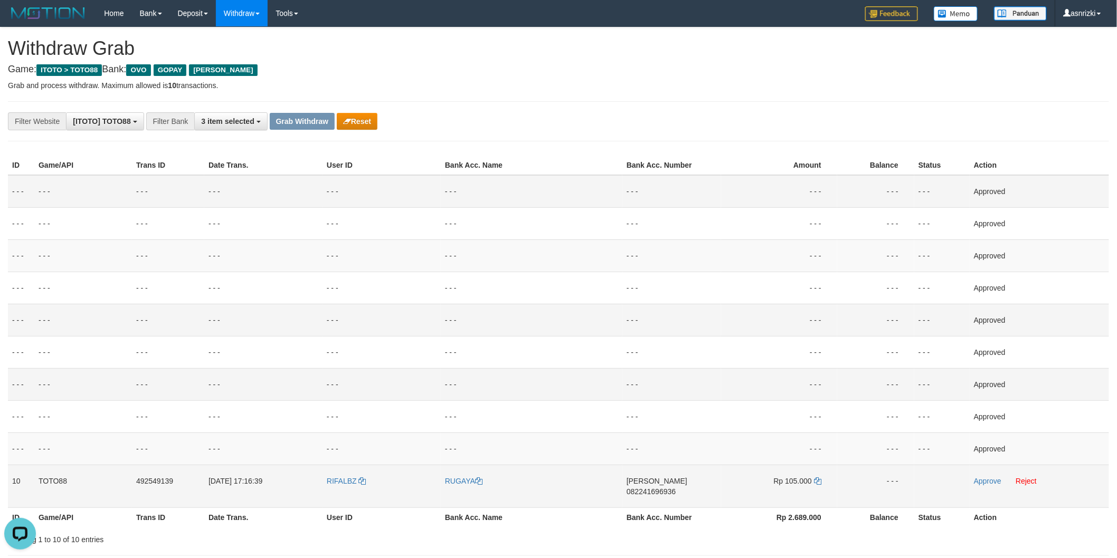
click at [676, 488] on span "082241696936" at bounding box center [650, 492] width 49 height 8
click at [821, 478] on icon at bounding box center [817, 481] width 7 height 7
drag, startPoint x: 977, startPoint y: 478, endPoint x: 784, endPoint y: 489, distance: 193.0
click at [977, 478] on link "Approve" at bounding box center [987, 481] width 27 height 8
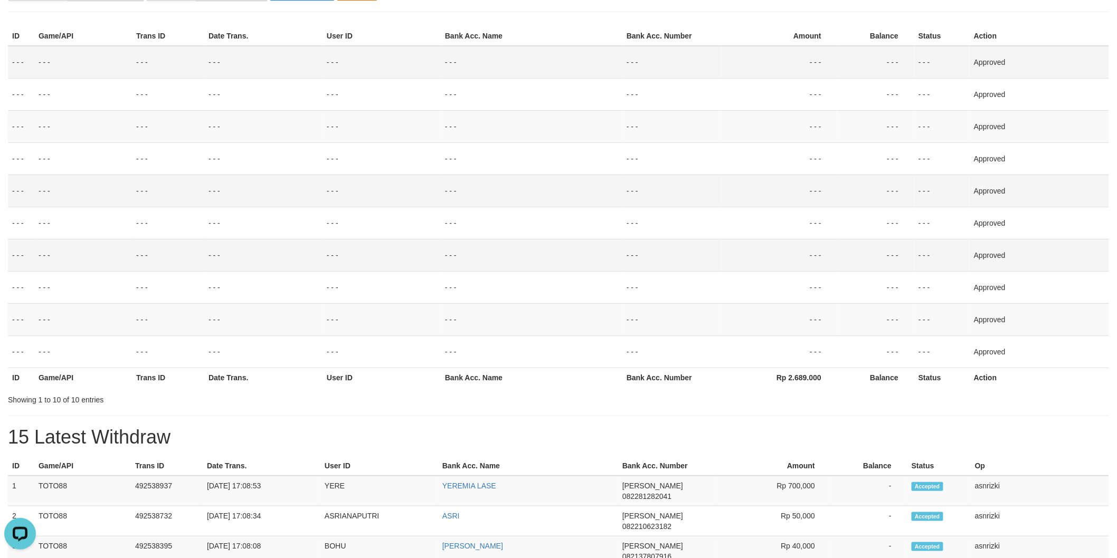
scroll to position [234, 0]
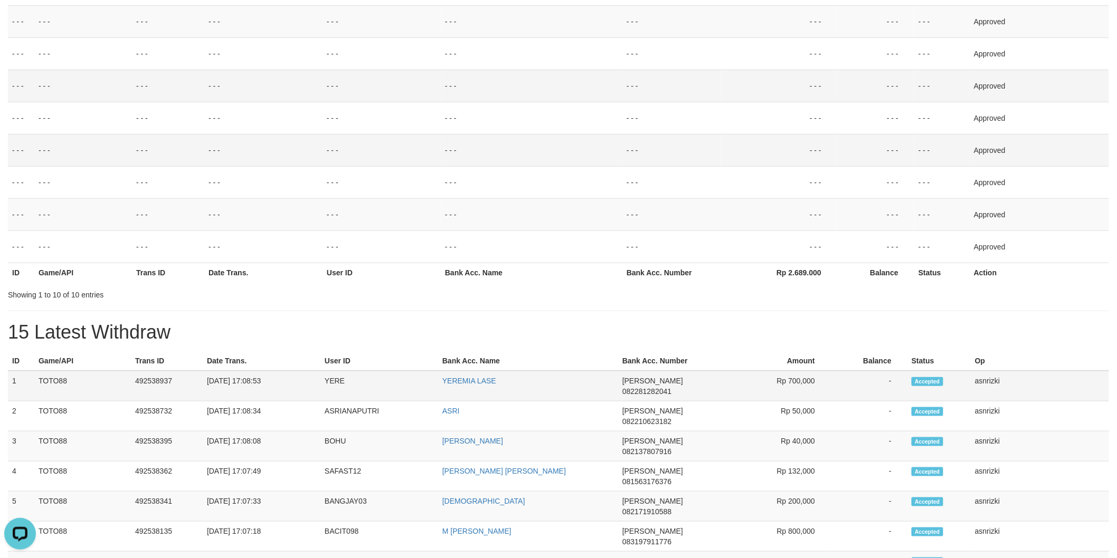
click at [160, 379] on td "492538937" at bounding box center [167, 386] width 72 height 31
copy td "492538937"
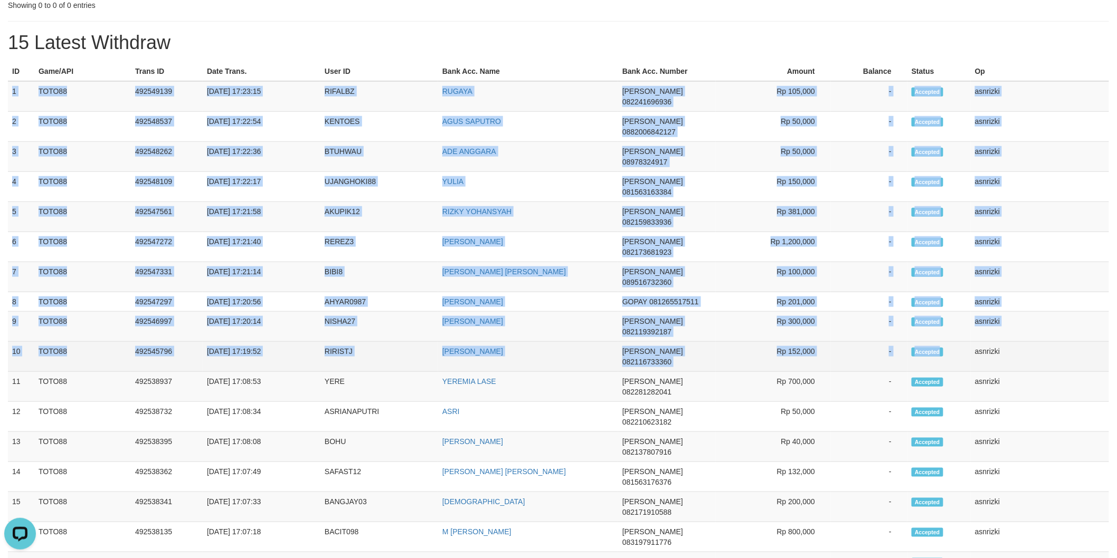
drag, startPoint x: 11, startPoint y: 87, endPoint x: 1024, endPoint y: 264, distance: 1028.3
click at [1024, 264] on tbody "1 TOTO88 492549139 01/10/2025 17:23:15 RIFALBZ RUGAYA DANA 082241696936 Rp 105,…" at bounding box center [558, 447] width 1101 height 732
copy tbody "1 TOTO88 492549139 01/10/2025 17:23:15 RIFALBZ RUGAYA DANA 082241696936 Rp 105,…"
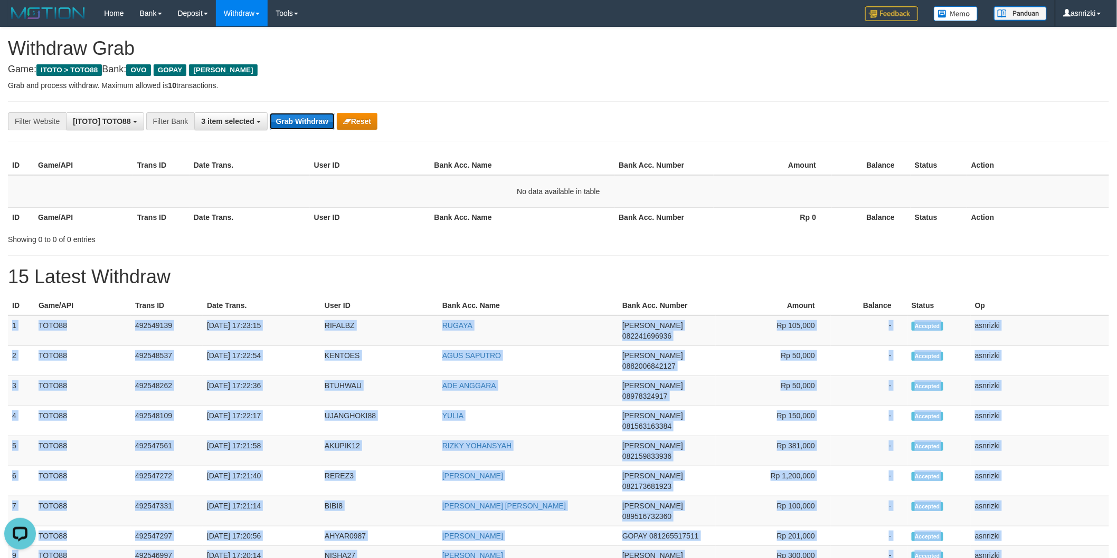
click at [309, 114] on button "Grab Withdraw" at bounding box center [302, 121] width 65 height 17
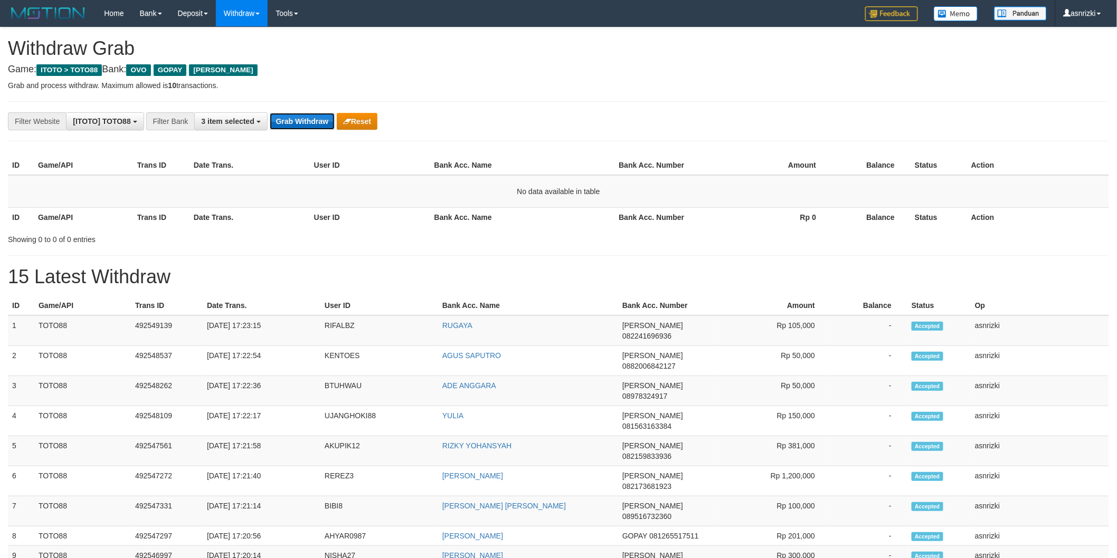
click at [302, 119] on button "Grab Withdraw" at bounding box center [302, 121] width 65 height 17
click at [304, 128] on button "Grab Withdraw" at bounding box center [302, 121] width 65 height 17
click at [464, 103] on div "**********" at bounding box center [558, 121] width 1101 height 40
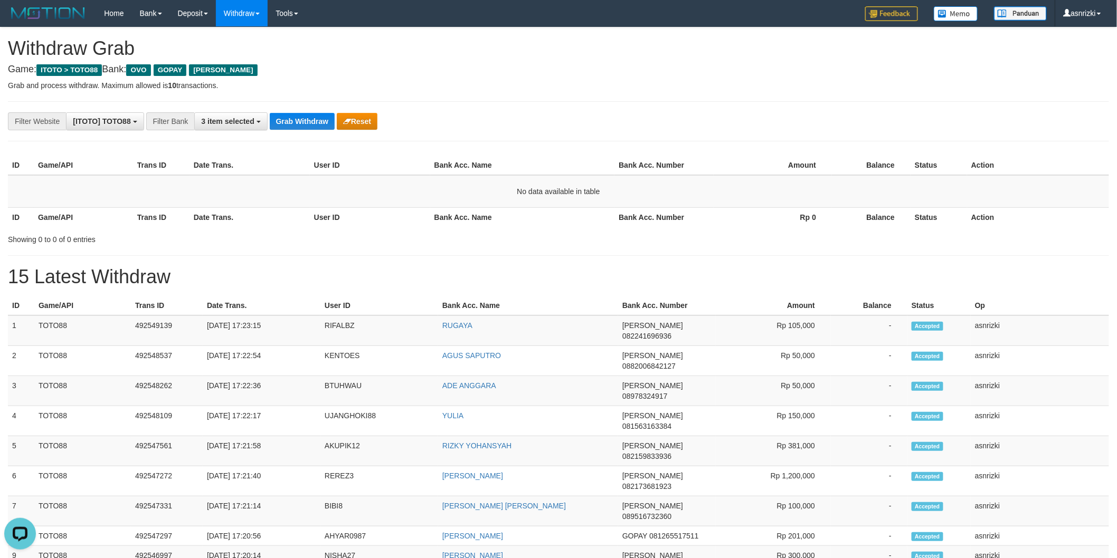
click at [528, 87] on p "Grab and process withdraw. Maximum allowed is 10 transactions." at bounding box center [558, 85] width 1101 height 11
click at [291, 120] on button "Grab Withdraw" at bounding box center [302, 121] width 65 height 17
click at [530, 263] on div "**********" at bounding box center [558, 555] width 1117 height 1057
click at [573, 230] on div at bounding box center [791, 230] width 651 height 1
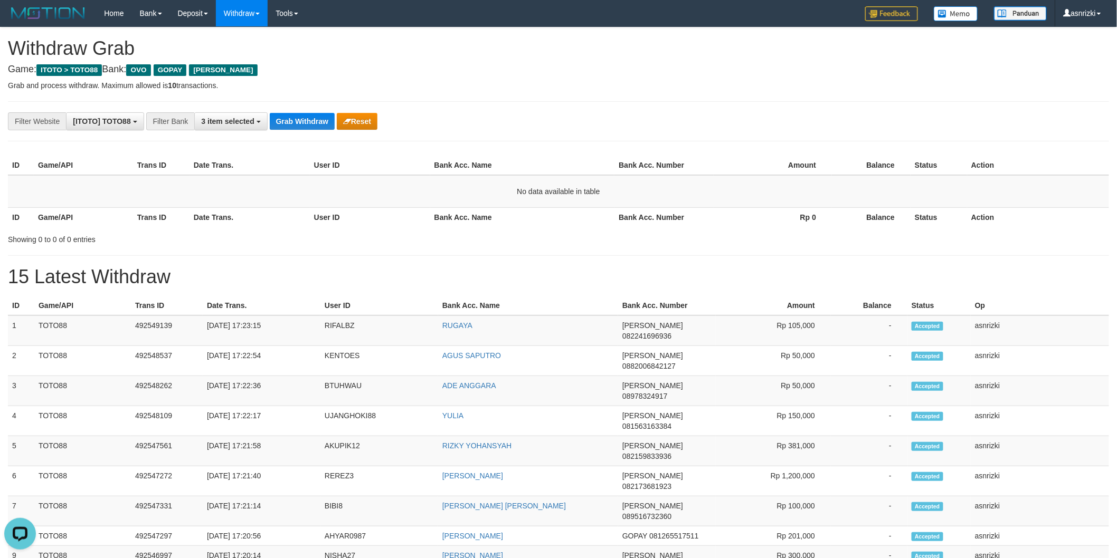
click at [619, 249] on div "**********" at bounding box center [558, 555] width 1117 height 1057
click at [521, 111] on div "**********" at bounding box center [558, 121] width 1101 height 40
click at [565, 112] on div "**********" at bounding box center [465, 121] width 931 height 18
click at [309, 128] on button "Grab Withdraw" at bounding box center [302, 121] width 65 height 17
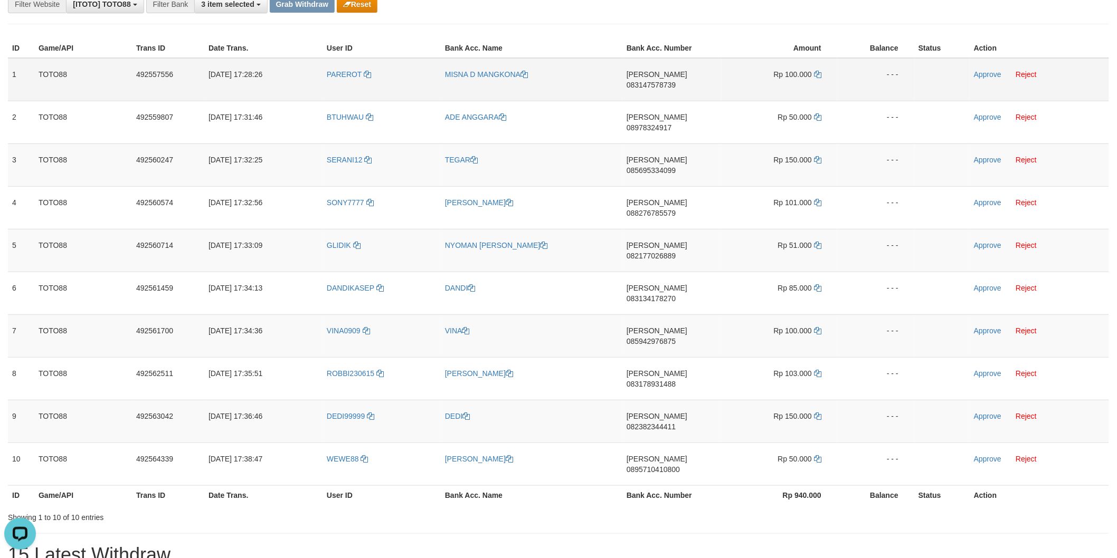
click at [676, 81] on span "083147578739" at bounding box center [650, 85] width 49 height 8
click at [820, 68] on td "Rp 100.000" at bounding box center [779, 79] width 116 height 43
click at [819, 69] on td "Rp 100.000" at bounding box center [779, 79] width 116 height 43
click at [817, 71] on icon at bounding box center [817, 74] width 7 height 7
drag, startPoint x: 998, startPoint y: 72, endPoint x: 903, endPoint y: 83, distance: 95.1
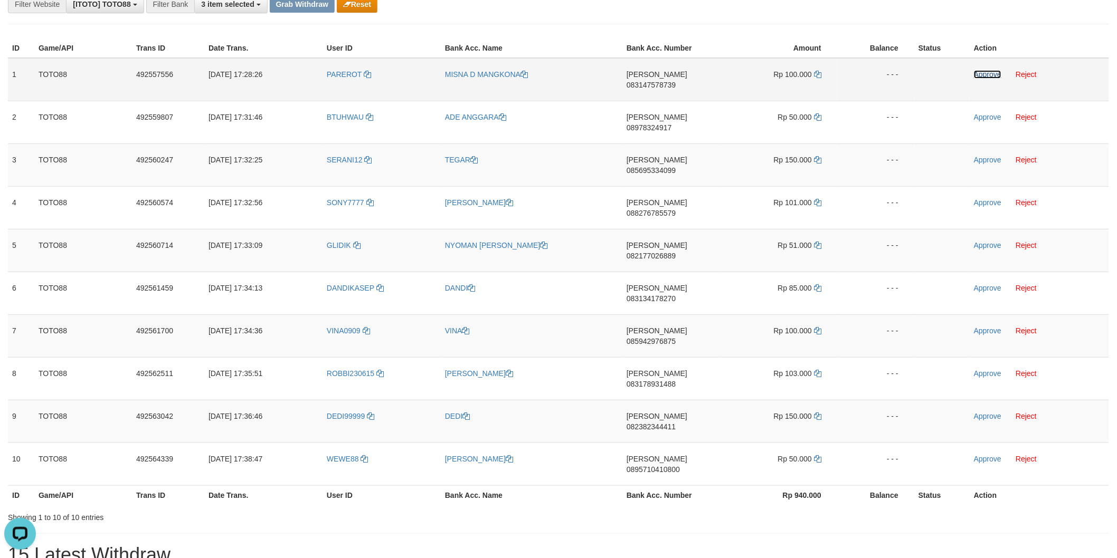
click at [998, 72] on link "Approve" at bounding box center [987, 74] width 27 height 8
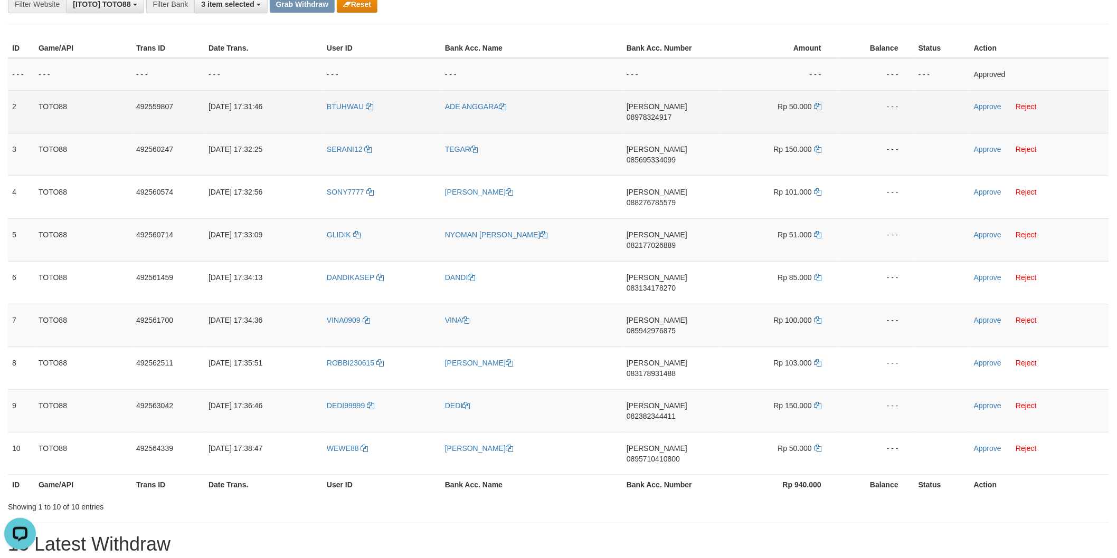
click at [672, 113] on span "08978324917" at bounding box center [648, 117] width 45 height 8
drag, startPoint x: 815, startPoint y: 108, endPoint x: 810, endPoint y: 110, distance: 5.5
click at [815, 108] on icon at bounding box center [817, 106] width 7 height 7
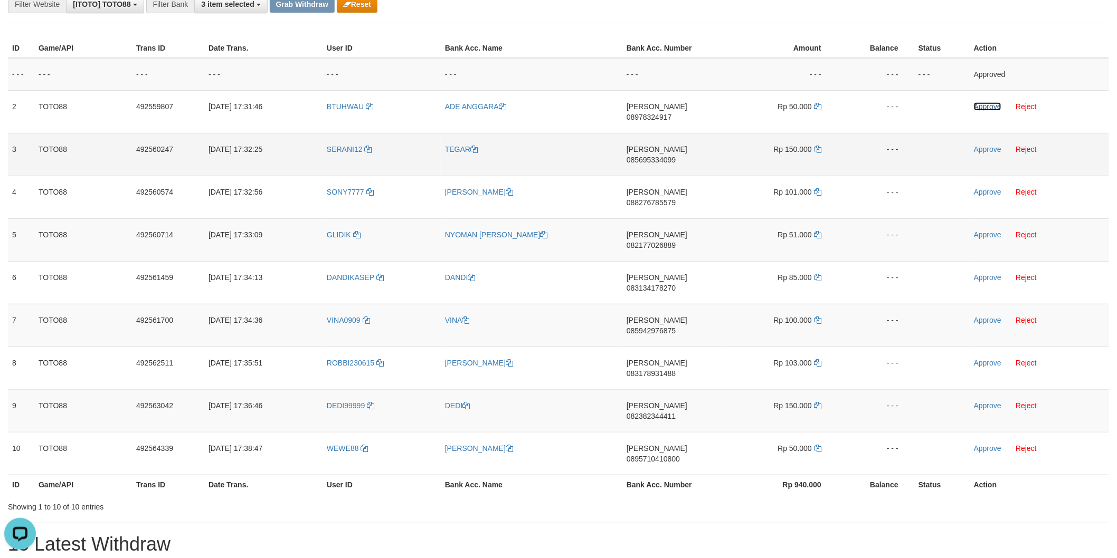
drag, startPoint x: 986, startPoint y: 108, endPoint x: 841, endPoint y: 149, distance: 150.9
click at [986, 108] on link "Approve" at bounding box center [987, 106] width 27 height 8
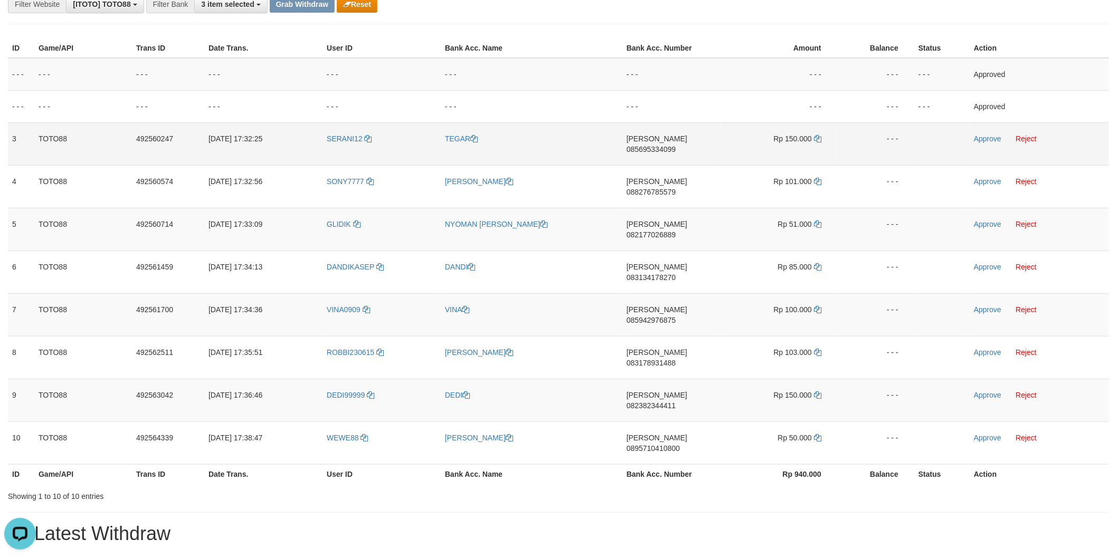
click at [676, 145] on span "085695334099" at bounding box center [650, 149] width 49 height 8
click at [819, 139] on icon at bounding box center [817, 138] width 7 height 7
click at [992, 138] on link "Approve" at bounding box center [987, 139] width 27 height 8
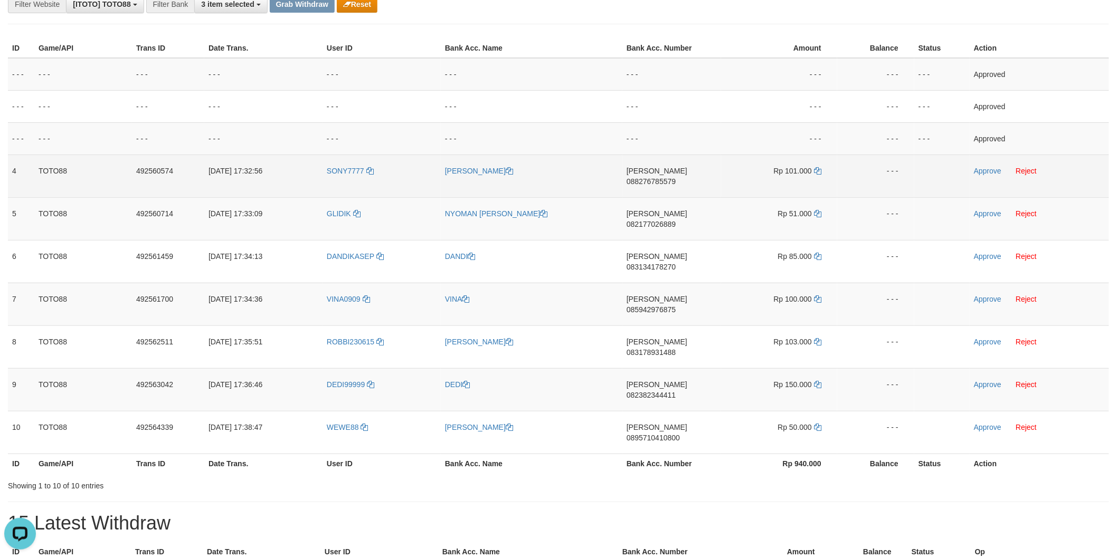
click at [664, 177] on span "088276785579" at bounding box center [650, 181] width 49 height 8
click at [816, 169] on icon at bounding box center [817, 170] width 7 height 7
drag, startPoint x: 983, startPoint y: 173, endPoint x: 977, endPoint y: 175, distance: 6.0
click at [983, 173] on link "Approve" at bounding box center [987, 171] width 27 height 8
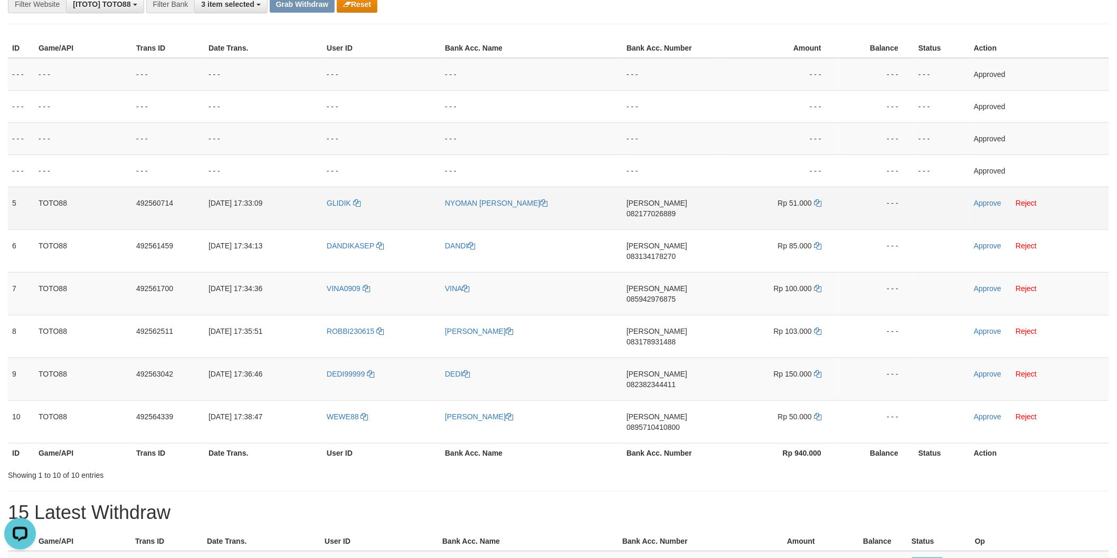
click at [676, 210] on span "082177026889" at bounding box center [650, 214] width 49 height 8
click at [821, 201] on icon at bounding box center [817, 203] width 7 height 7
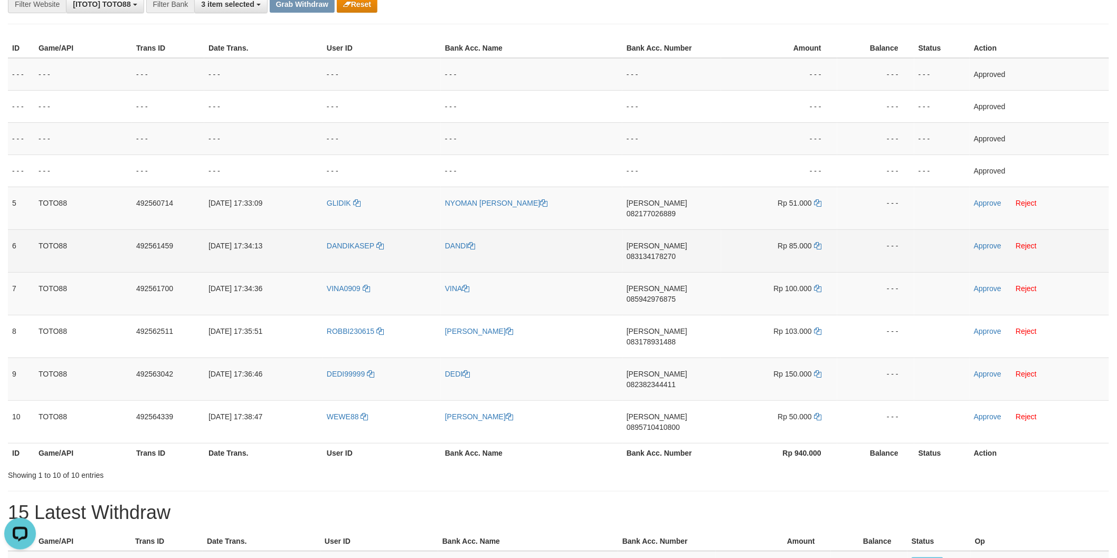
drag, startPoint x: 669, startPoint y: 235, endPoint x: 657, endPoint y: 235, distance: 11.6
click at [669, 252] on span "083134178270" at bounding box center [650, 256] width 49 height 8
click at [822, 235] on td "Rp 85.000" at bounding box center [779, 251] width 116 height 43
click at [815, 242] on icon at bounding box center [817, 245] width 7 height 7
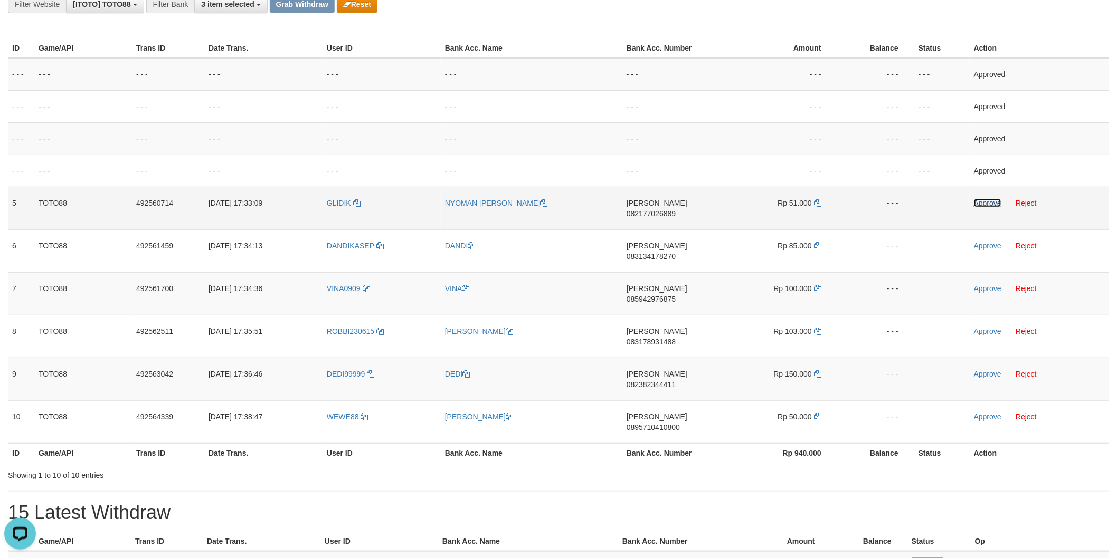
click at [974, 199] on link "Approve" at bounding box center [987, 203] width 27 height 8
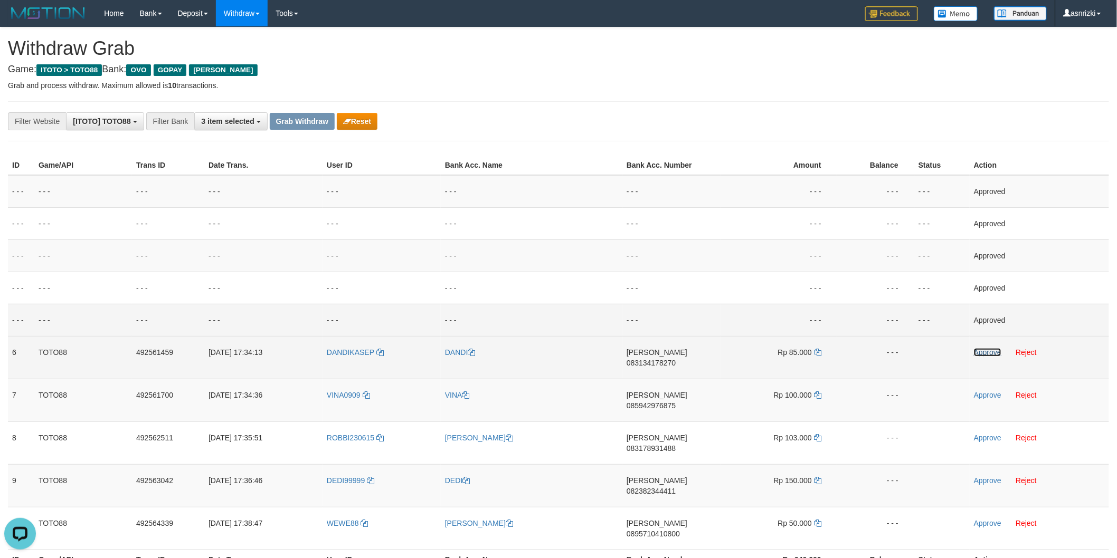
click at [988, 351] on link "Approve" at bounding box center [987, 352] width 27 height 8
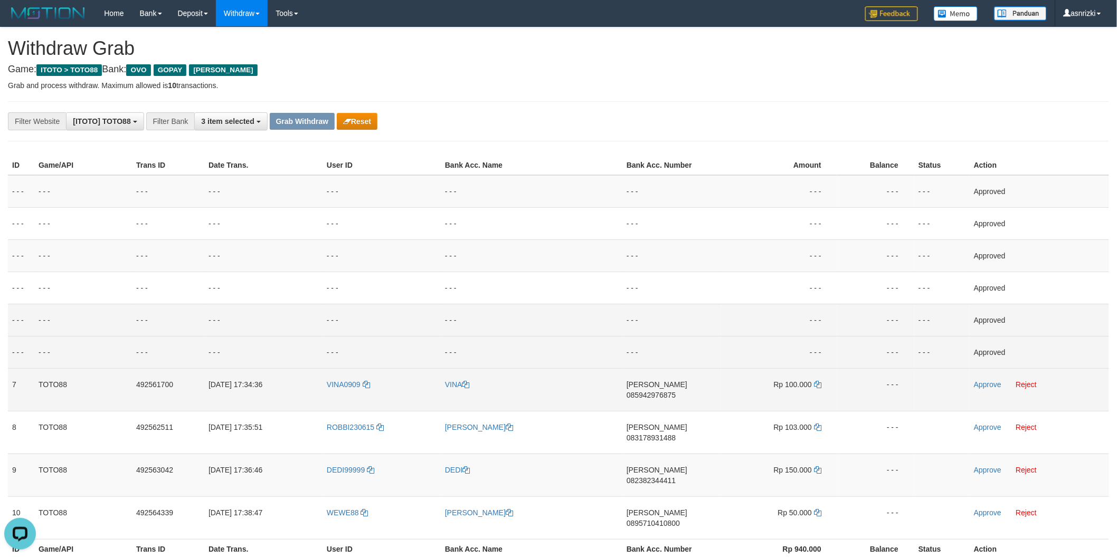
click at [666, 391] on span "085942976875" at bounding box center [650, 395] width 49 height 8
click at [818, 385] on icon at bounding box center [817, 384] width 7 height 7
click at [989, 387] on link "Approve" at bounding box center [987, 385] width 27 height 8
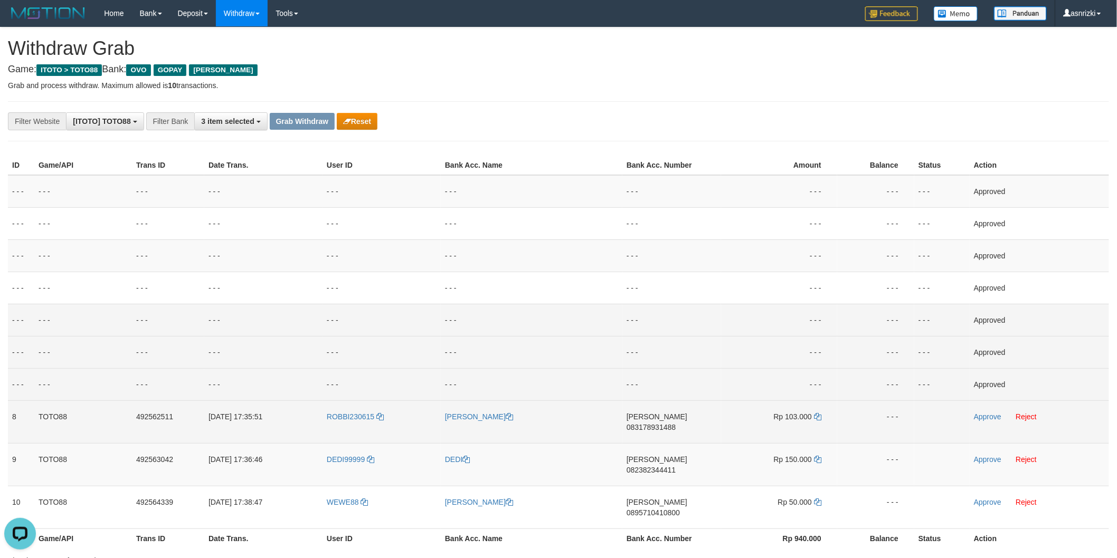
click at [671, 423] on span "083178931488" at bounding box center [650, 427] width 49 height 8
click at [821, 417] on td "Rp 103.000" at bounding box center [779, 422] width 116 height 43
click at [818, 417] on icon at bounding box center [817, 416] width 7 height 7
click at [979, 414] on link "Approve" at bounding box center [987, 417] width 27 height 8
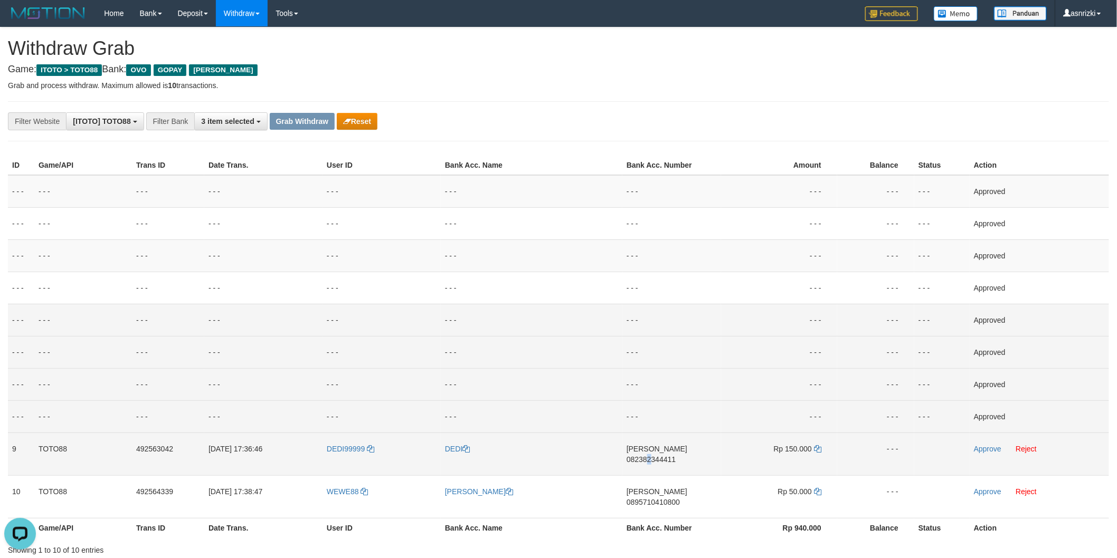
click at [671, 455] on span "082382344411" at bounding box center [650, 459] width 49 height 8
copy span "2"
drag, startPoint x: 820, startPoint y: 448, endPoint x: 696, endPoint y: 417, distance: 127.8
click at [820, 448] on icon at bounding box center [817, 448] width 7 height 7
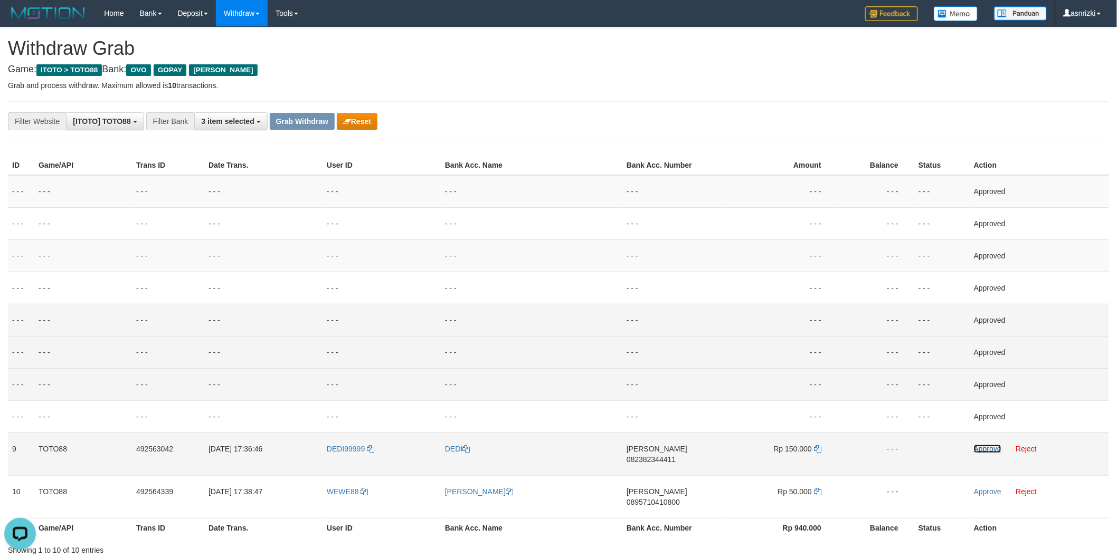
click at [993, 451] on link "Approve" at bounding box center [987, 449] width 27 height 8
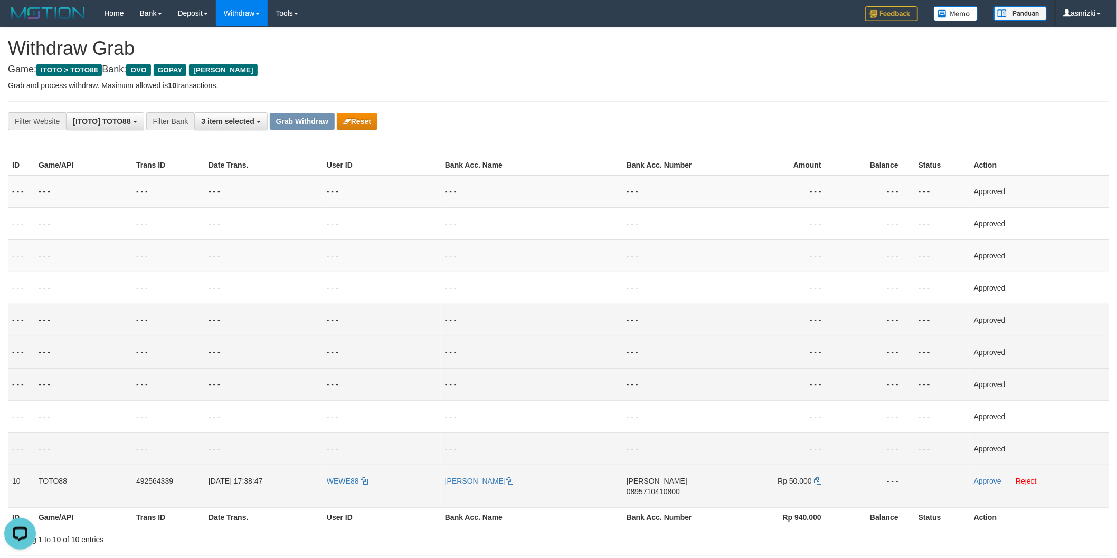
click at [676, 488] on span "0895710410800" at bounding box center [652, 492] width 53 height 8
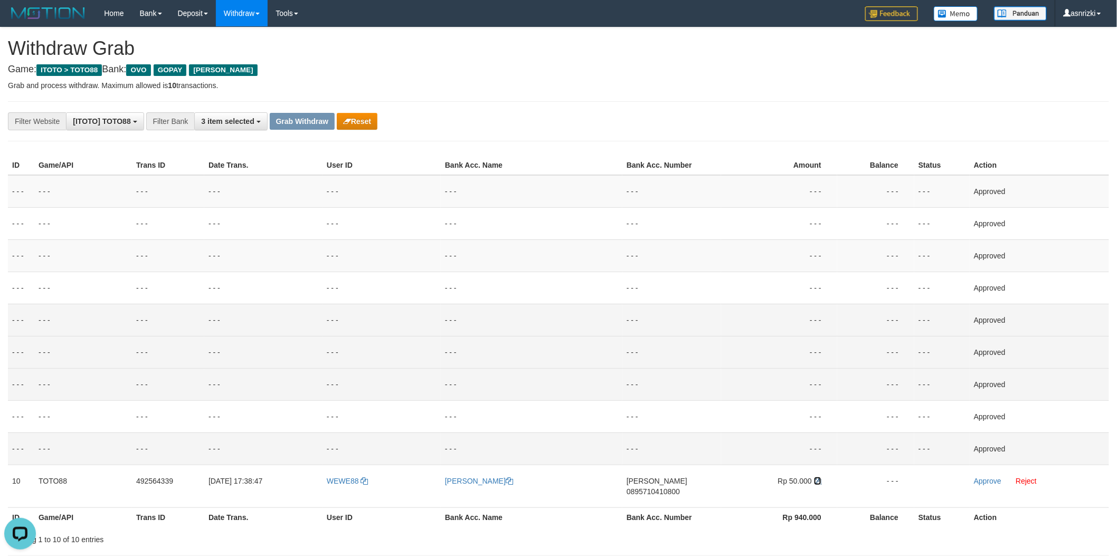
drag, startPoint x: 819, startPoint y: 477, endPoint x: 718, endPoint y: 449, distance: 104.1
click at [818, 478] on icon at bounding box center [817, 481] width 7 height 7
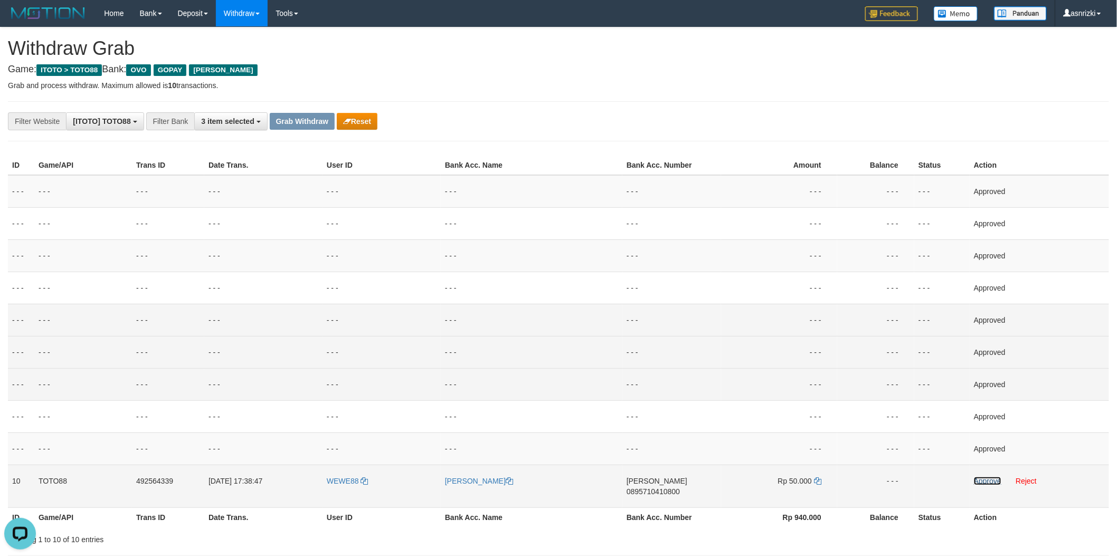
drag, startPoint x: 975, startPoint y: 481, endPoint x: 878, endPoint y: 486, distance: 97.8
click at [975, 481] on link "Approve" at bounding box center [987, 481] width 27 height 8
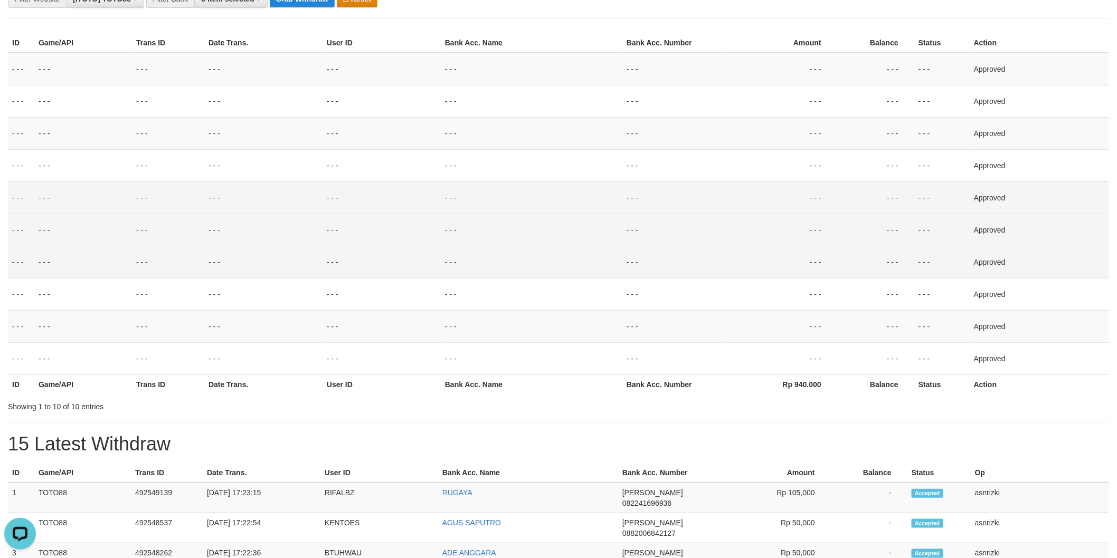
scroll to position [234, 0]
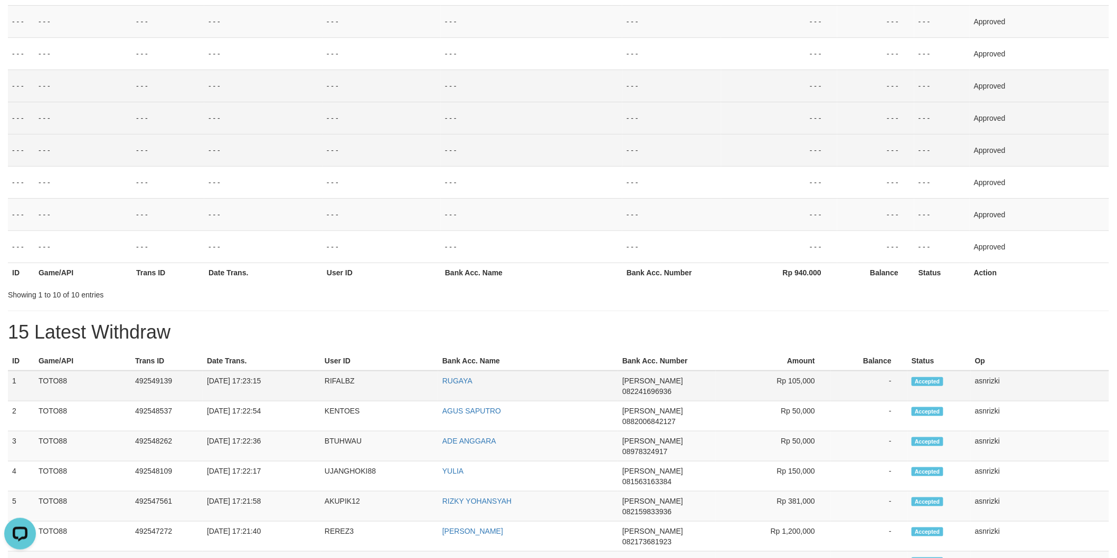
click at [155, 386] on td "492549139" at bounding box center [167, 386] width 72 height 31
copy td "492549139"
click at [155, 386] on td "492549139" at bounding box center [167, 386] width 72 height 31
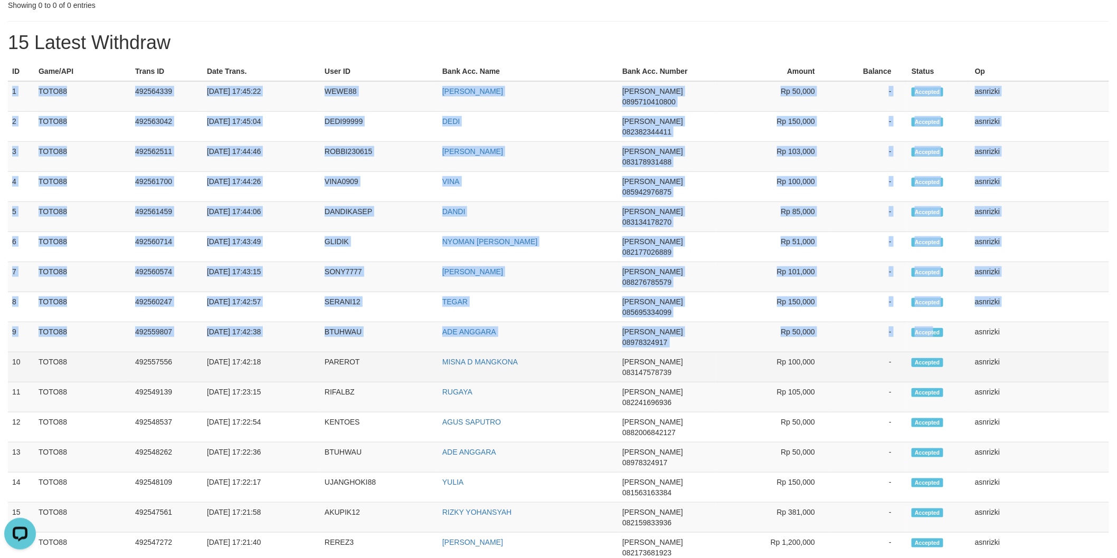
drag, startPoint x: 12, startPoint y: 90, endPoint x: 1058, endPoint y: 257, distance: 1059.8
click at [1058, 257] on tbody "1 TOTO88 492564339 01/10/2025 17:45:22 WEWE88 ARYA WAHYU WIBOWO DANA 0895710410…" at bounding box center [558, 452] width 1101 height 742
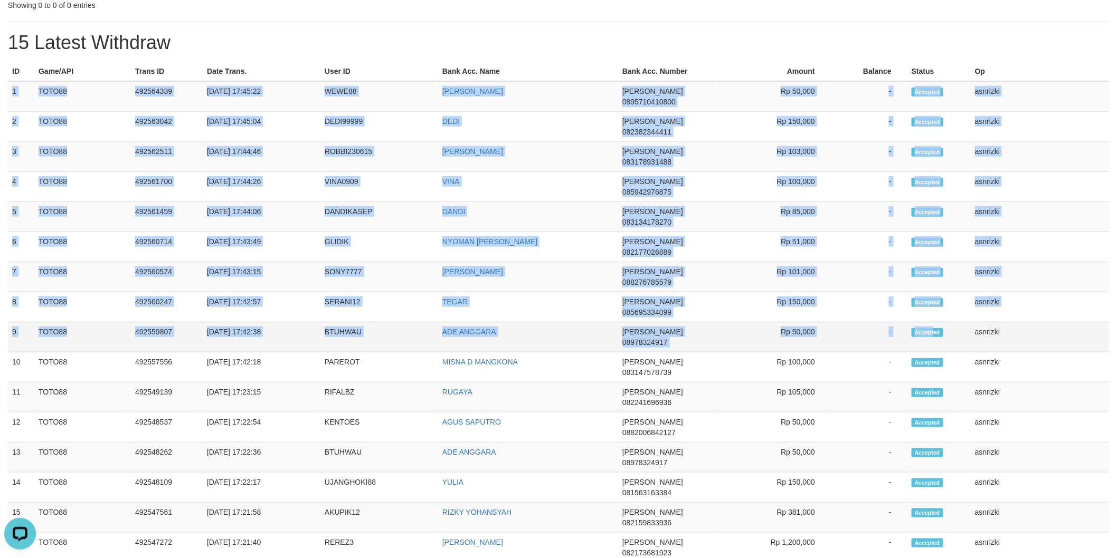
copy tbody "1 TOTO88 492564339 01/10/2025 17:45:22 WEWE88 ARYA WAHYU WIBOWO DANA 0895710410…"
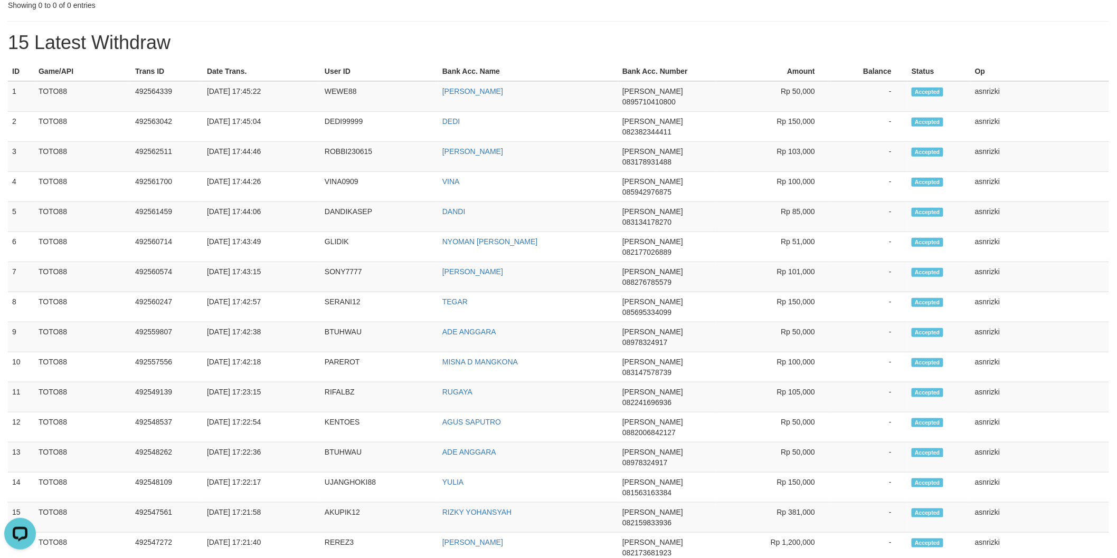
click at [441, 33] on h1 "15 Latest Withdraw" at bounding box center [558, 42] width 1101 height 21
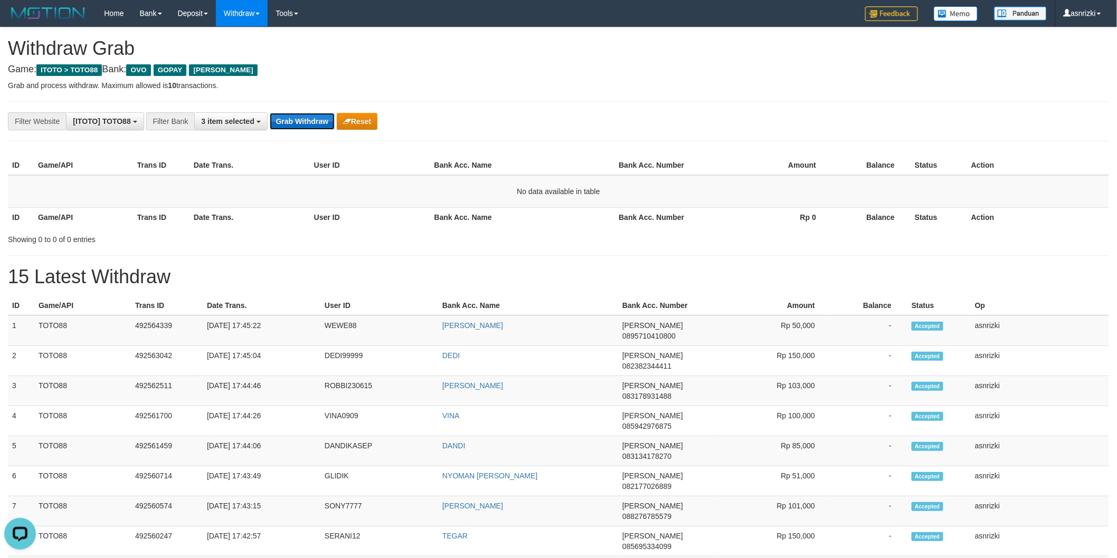
click at [302, 124] on button "Grab Withdraw" at bounding box center [302, 121] width 65 height 17
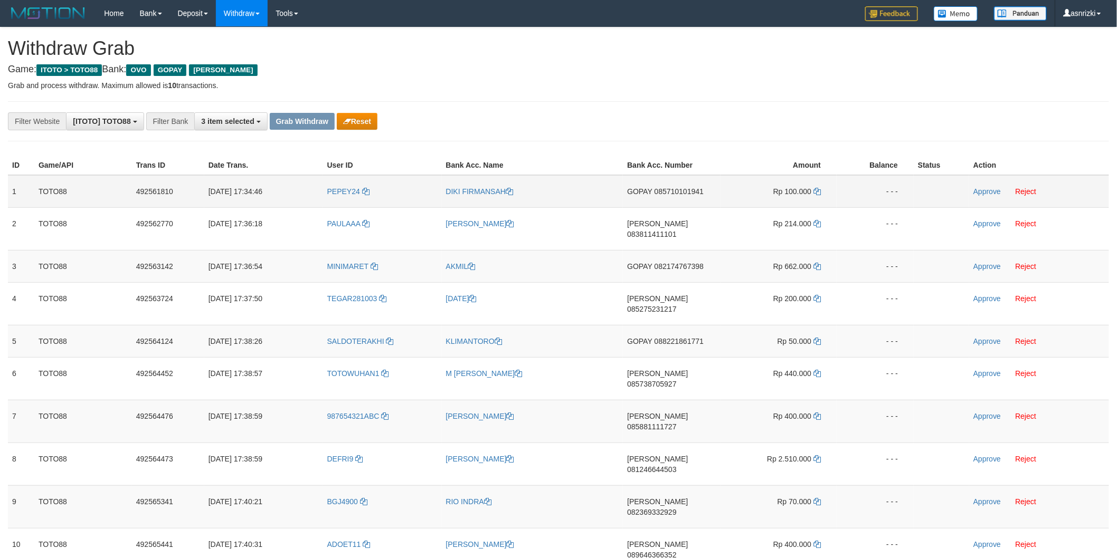
click at [692, 187] on span "085710101941" at bounding box center [678, 191] width 49 height 8
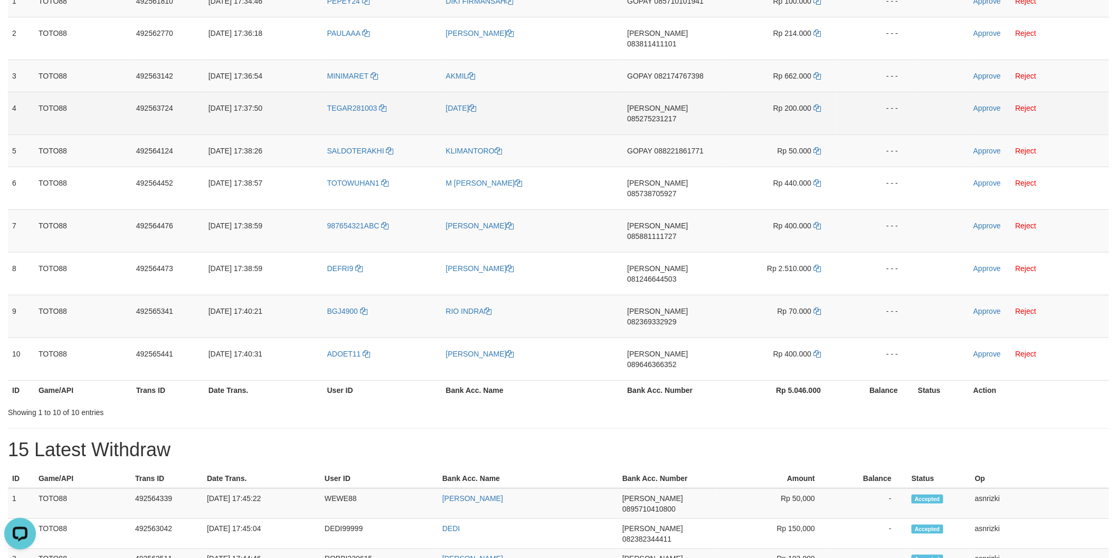
scroll to position [117, 0]
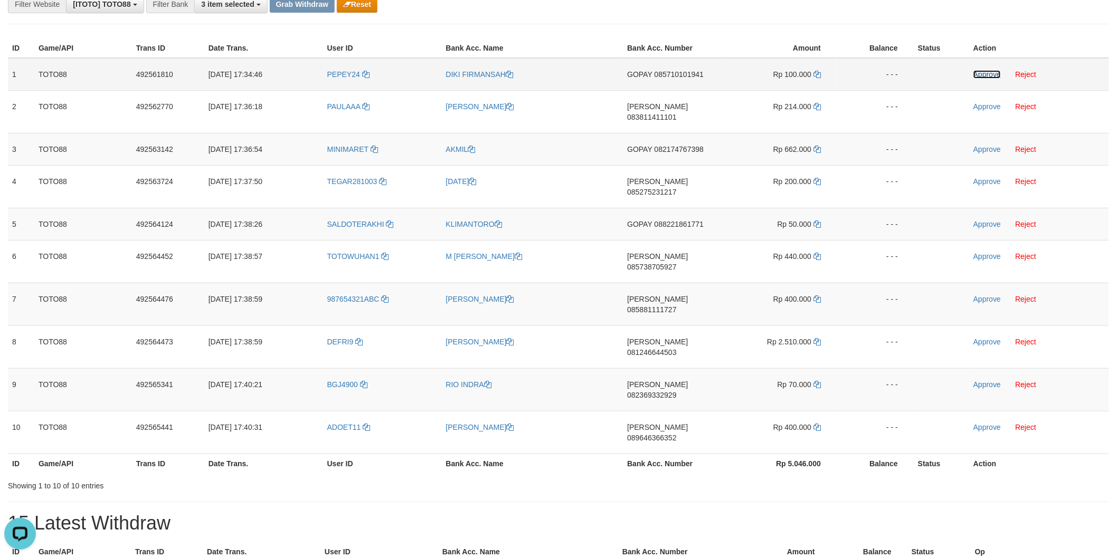
click at [983, 70] on link "Approve" at bounding box center [986, 74] width 27 height 8
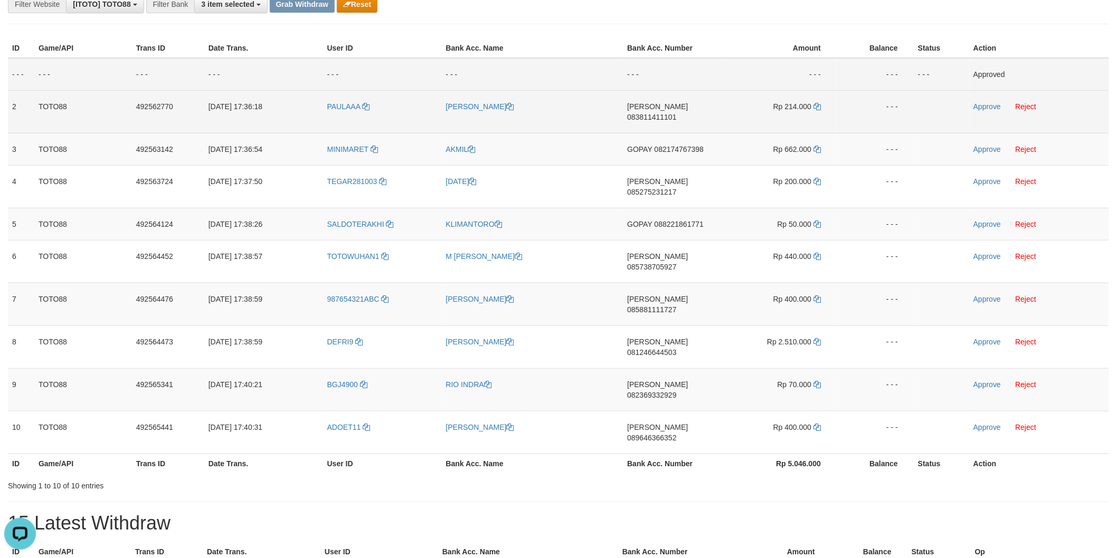
click at [676, 113] on span "083811411101" at bounding box center [651, 117] width 49 height 8
click at [820, 106] on icon at bounding box center [816, 106] width 7 height 7
click at [990, 108] on link "Approve" at bounding box center [986, 106] width 27 height 8
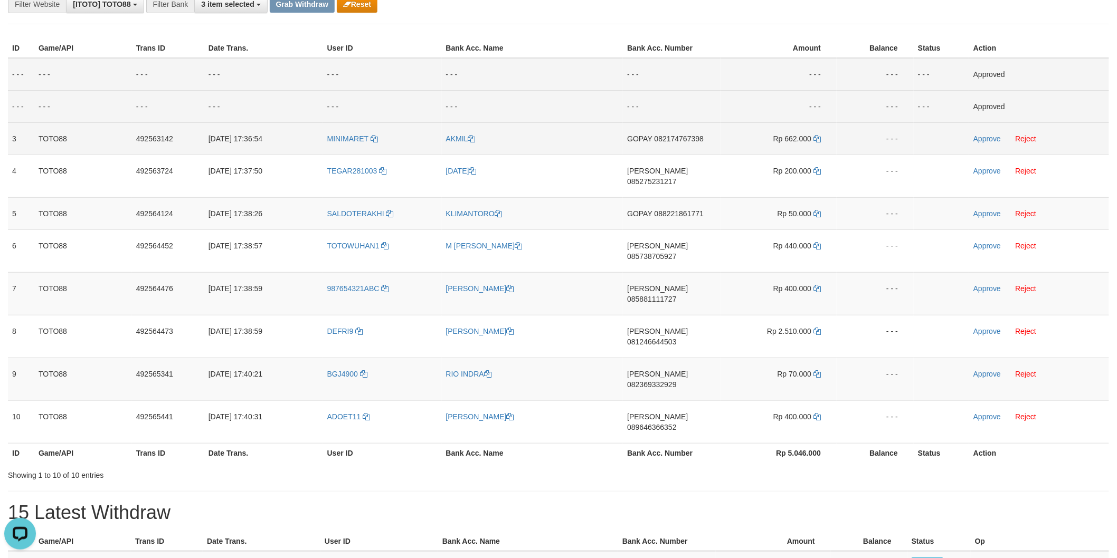
click at [670, 135] on span "082174767398" at bounding box center [678, 139] width 49 height 8
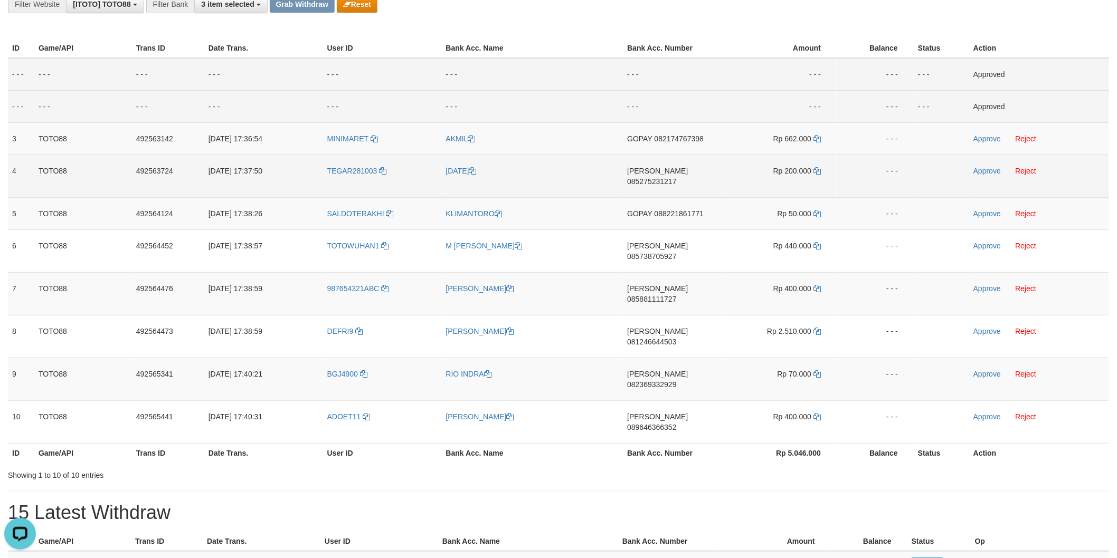
click at [676, 177] on span "085275231217" at bounding box center [651, 181] width 49 height 8
drag, startPoint x: 819, startPoint y: 168, endPoint x: 809, endPoint y: 171, distance: 11.0
click at [819, 168] on icon at bounding box center [816, 170] width 7 height 7
click at [993, 167] on link "Approve" at bounding box center [986, 171] width 27 height 8
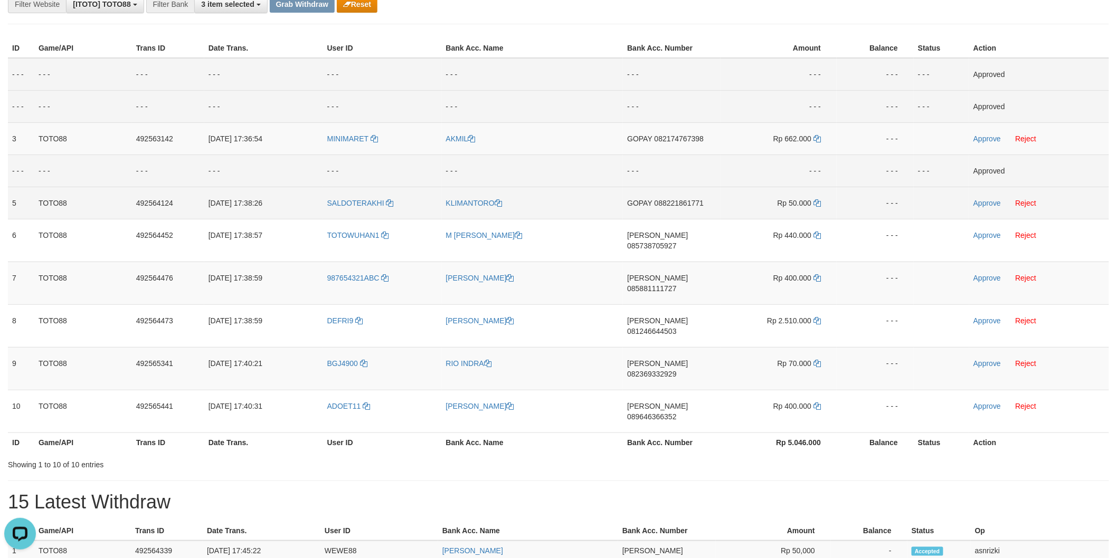
click at [676, 201] on span "088221861771" at bounding box center [678, 203] width 49 height 8
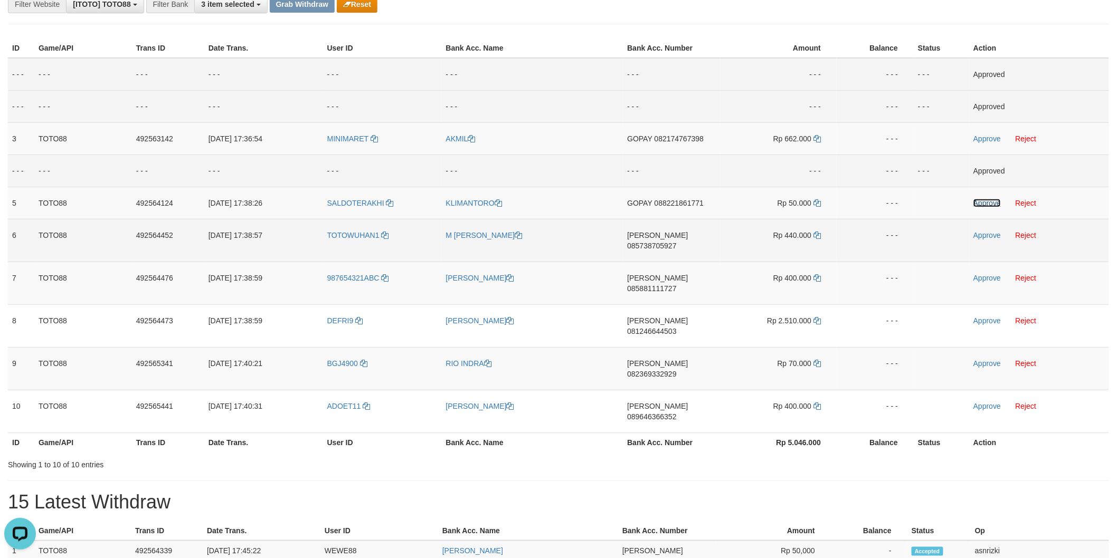
drag, startPoint x: 994, startPoint y: 202, endPoint x: 869, endPoint y: 225, distance: 127.3
click at [994, 202] on link "Approve" at bounding box center [986, 203] width 27 height 8
click at [671, 242] on span "085738705927" at bounding box center [651, 246] width 49 height 8
click at [821, 233] on td "Rp 440.000" at bounding box center [778, 240] width 116 height 43
click at [815, 235] on icon at bounding box center [816, 235] width 7 height 7
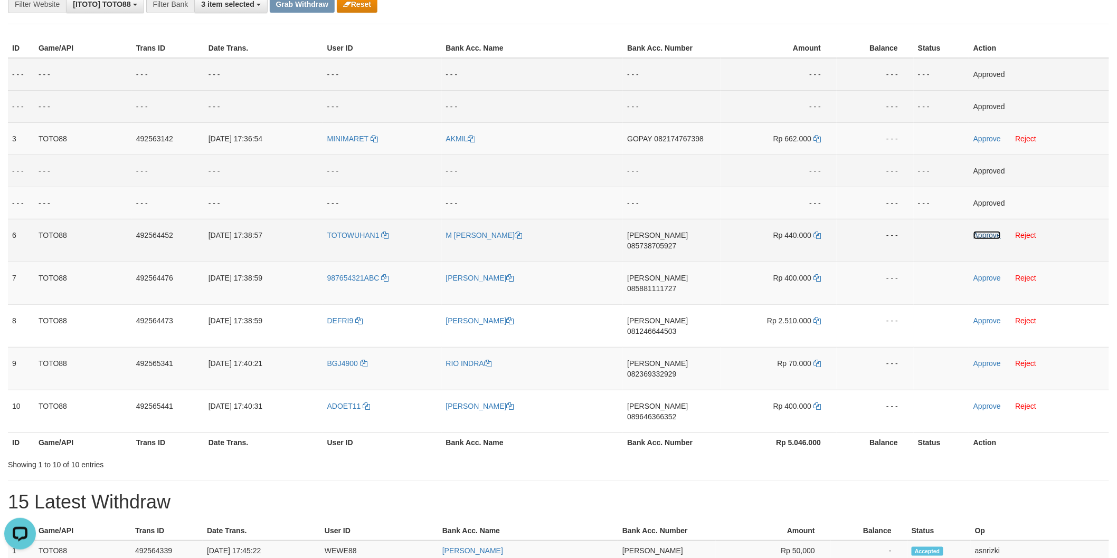
click at [985, 234] on link "Approve" at bounding box center [986, 235] width 27 height 8
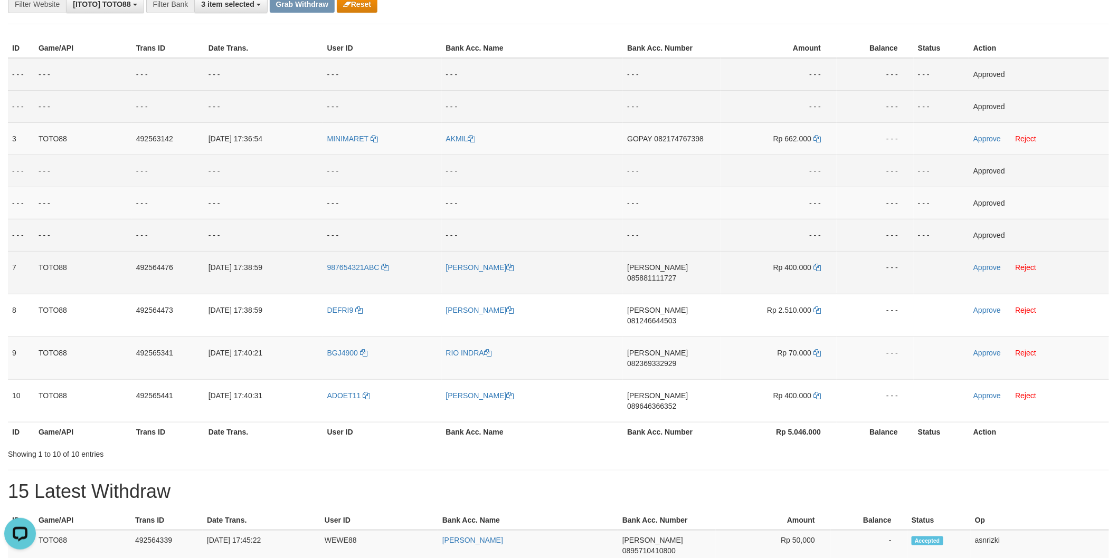
click at [687, 261] on td "DANA 085881111727" at bounding box center [672, 272] width 98 height 43
click at [676, 274] on span "085881111727" at bounding box center [651, 278] width 49 height 8
click at [815, 268] on icon at bounding box center [816, 267] width 7 height 7
click at [991, 267] on link "Approve" at bounding box center [986, 267] width 27 height 8
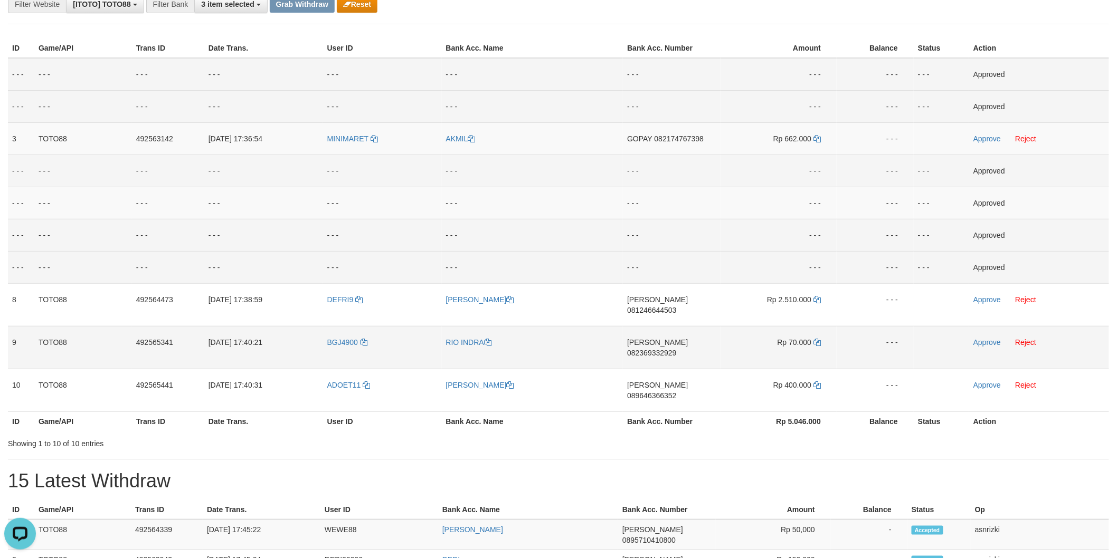
click at [676, 349] on span "082369332929" at bounding box center [651, 353] width 49 height 8
click at [820, 339] on icon at bounding box center [816, 342] width 7 height 7
click at [995, 338] on link "Approve" at bounding box center [986, 342] width 27 height 8
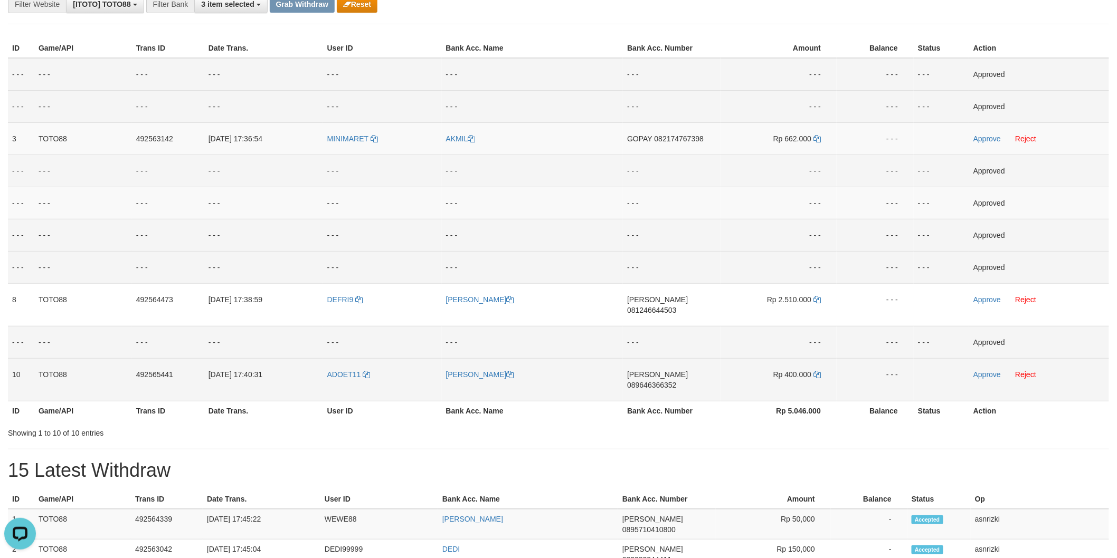
click at [670, 381] on span "089646366352" at bounding box center [651, 385] width 49 height 8
click at [815, 371] on icon at bounding box center [816, 374] width 7 height 7
click at [981, 371] on link "Approve" at bounding box center [986, 375] width 27 height 8
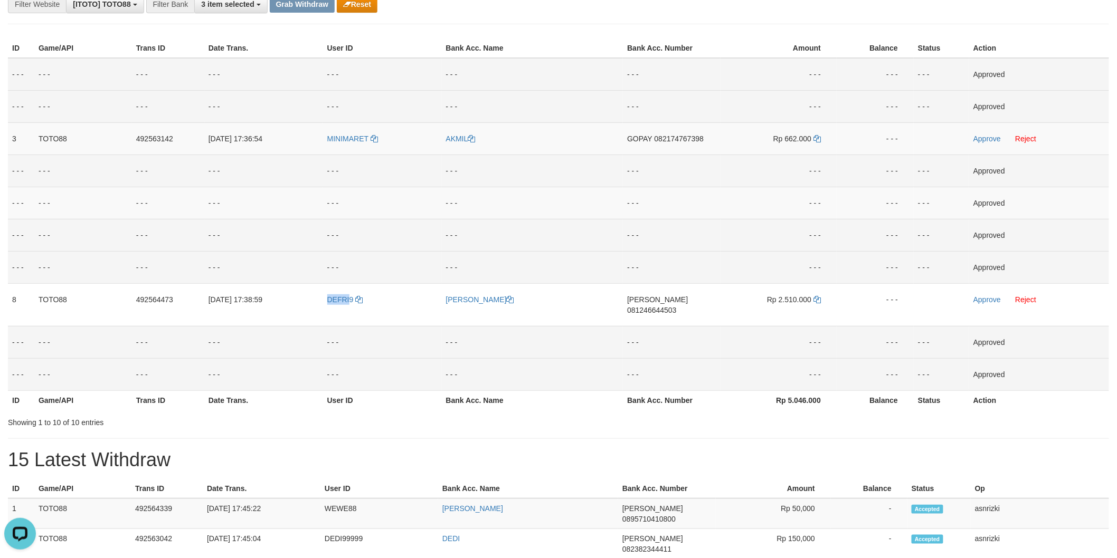
drag, startPoint x: 320, startPoint y: 303, endPoint x: 334, endPoint y: 393, distance: 90.3
click at [347, 307] on tr "8 TOTO88 492564473 01/10/2025 17:38:59 DEFRI9 GODEFRIDUS TAUS DANA 081246644503…" at bounding box center [558, 304] width 1101 height 43
click at [165, 499] on td "492564339" at bounding box center [167, 514] width 72 height 31
copy td "492564339"
click at [165, 499] on td "492564339" at bounding box center [167, 514] width 72 height 31
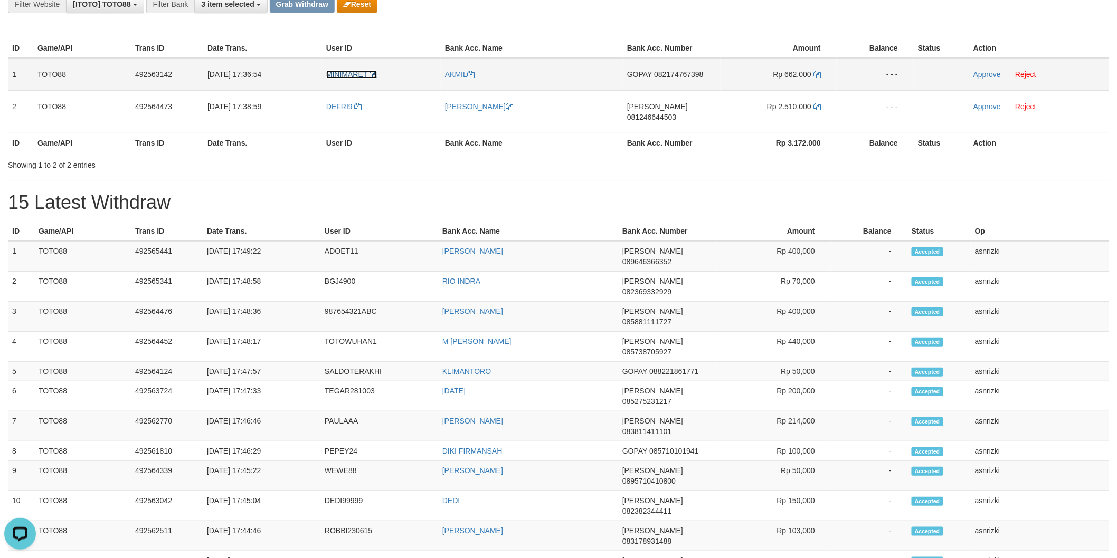
click at [376, 72] on icon at bounding box center [372, 74] width 7 height 7
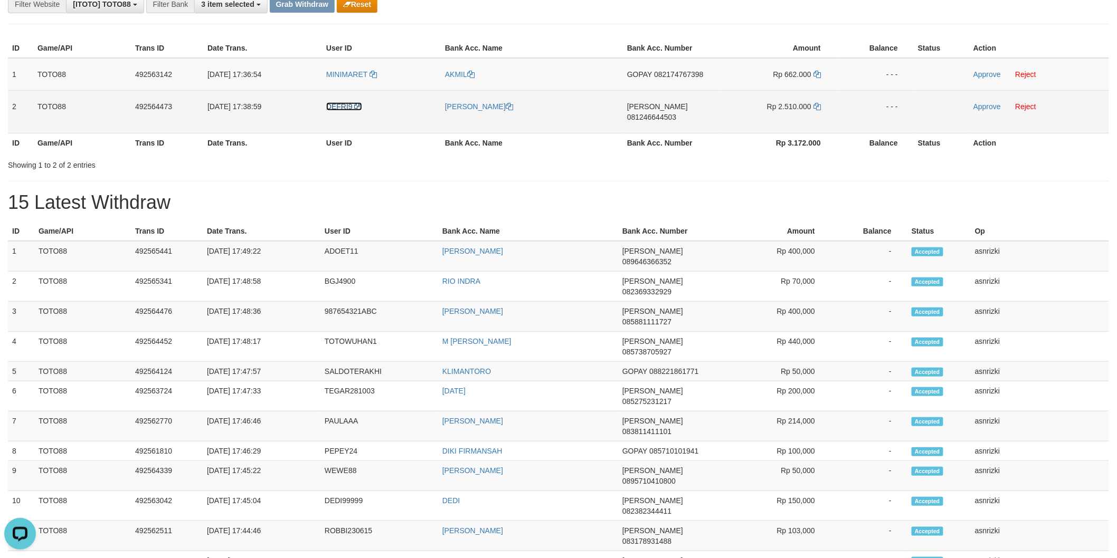
click at [358, 105] on icon at bounding box center [358, 106] width 7 height 7
click at [676, 113] on span "081246644503" at bounding box center [651, 117] width 49 height 8
click at [817, 107] on icon at bounding box center [816, 106] width 7 height 7
click at [986, 106] on link "Approve" at bounding box center [986, 106] width 27 height 8
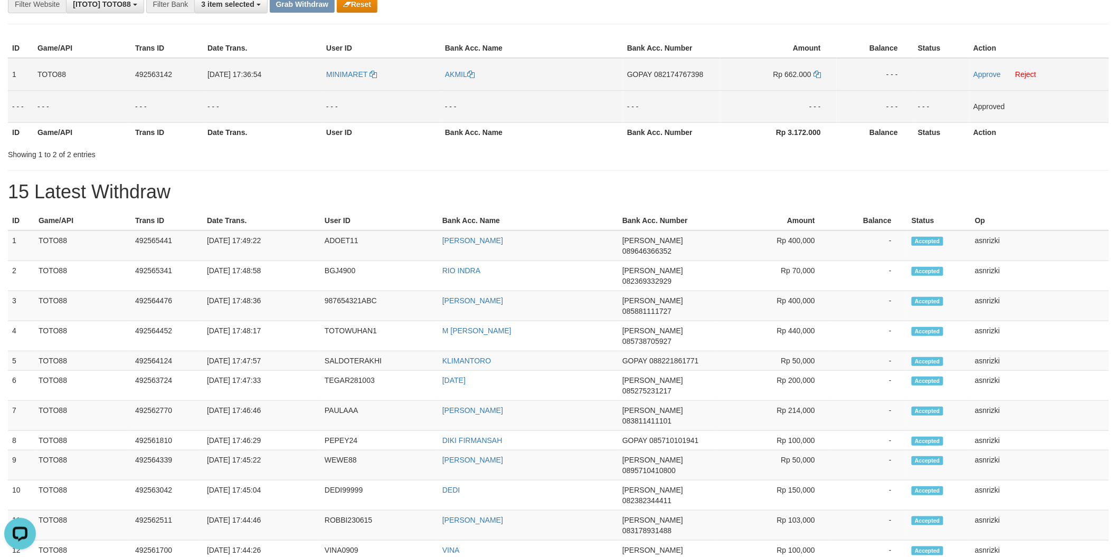
click at [679, 74] on span "082174767398" at bounding box center [678, 74] width 49 height 8
drag, startPoint x: 993, startPoint y: 76, endPoint x: 867, endPoint y: 172, distance: 158.2
click at [993, 76] on link "Approve" at bounding box center [986, 74] width 27 height 8
click at [150, 451] on td "492564339" at bounding box center [167, 466] width 72 height 30
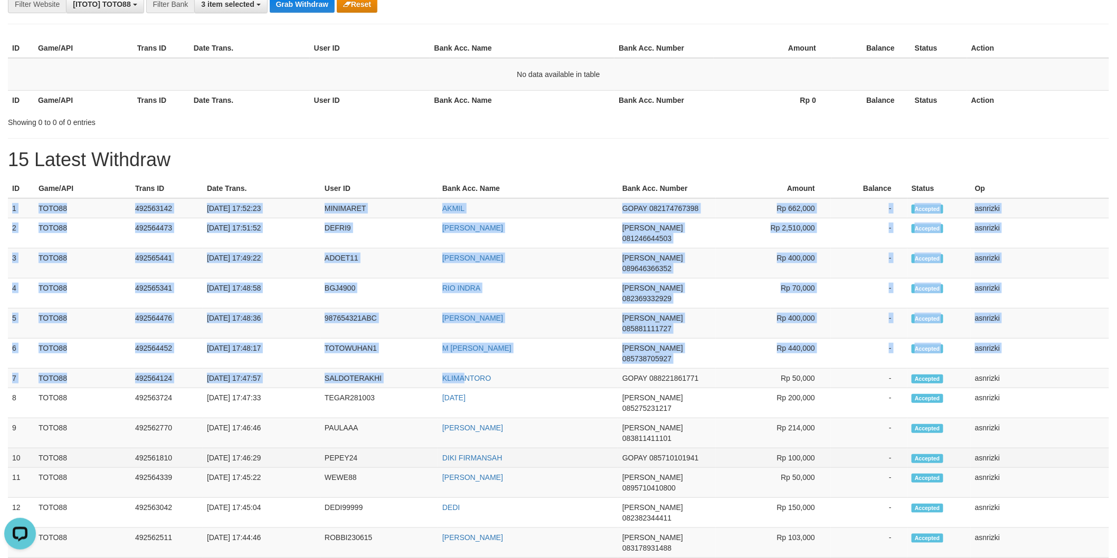
drag, startPoint x: 7, startPoint y: 204, endPoint x: 1022, endPoint y: 378, distance: 1029.4
click at [1022, 378] on tbody "1 TOTO88 492563142 [DATE] 17:52:23 MINIMARET [GEOGRAPHIC_DATA] GOPAY 0821747673…" at bounding box center [558, 558] width 1101 height 721
copy tbody "1 TOTO88 492563142 [DATE] 17:52:23 MINIMARET AKMIL GOPAY 082174767398 Rp 662,00…"
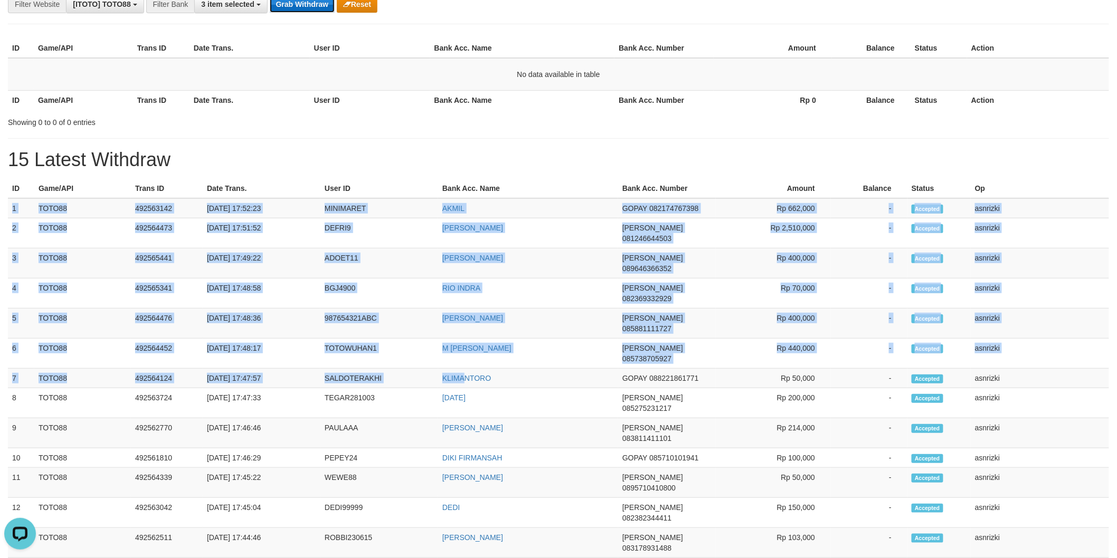
click at [305, 10] on button "Grab Withdraw" at bounding box center [302, 4] width 65 height 17
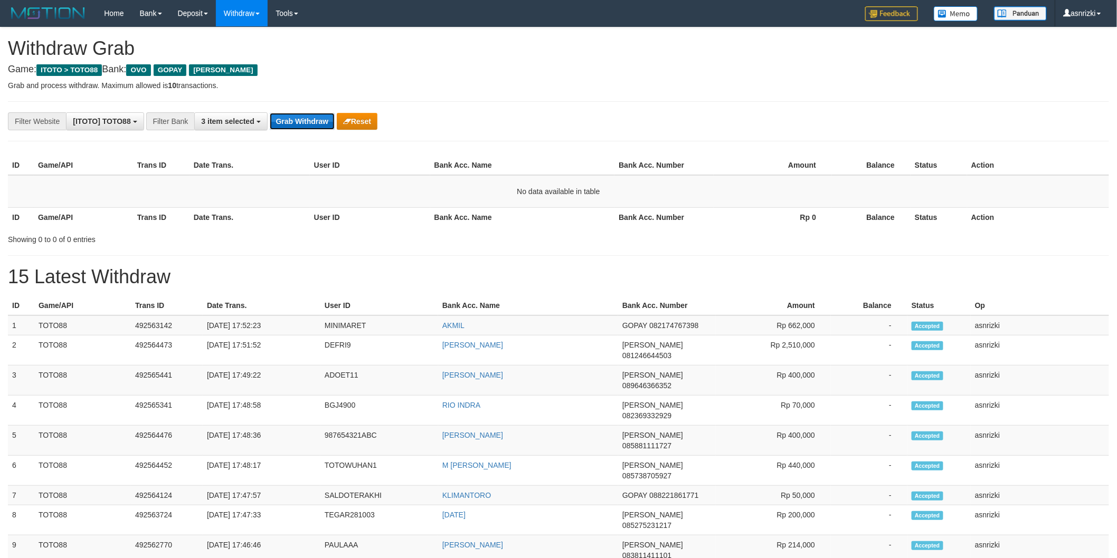
click at [308, 119] on button "Grab Withdraw" at bounding box center [302, 121] width 65 height 17
click at [291, 119] on button "Grab Withdraw" at bounding box center [302, 121] width 65 height 17
click at [299, 268] on h1 "15 Latest Withdraw" at bounding box center [558, 277] width 1101 height 21
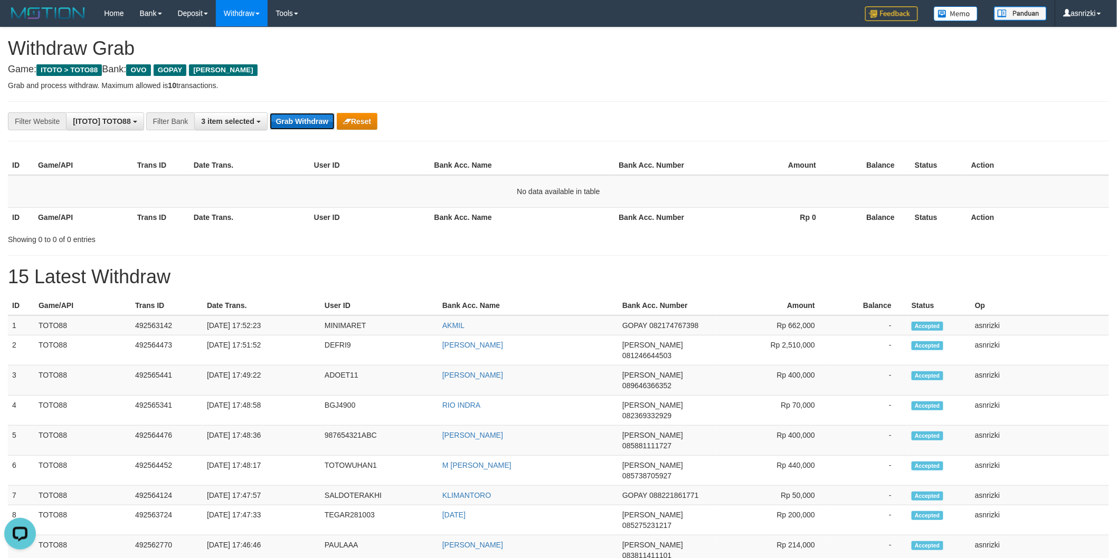
click at [310, 122] on button "Grab Withdraw" at bounding box center [302, 121] width 65 height 17
click at [578, 56] on h1 "Withdraw Grab" at bounding box center [558, 48] width 1101 height 21
click at [531, 269] on h1 "15 Latest Withdraw" at bounding box center [558, 277] width 1101 height 21
drag, startPoint x: 570, startPoint y: 69, endPoint x: 516, endPoint y: 69, distance: 53.8
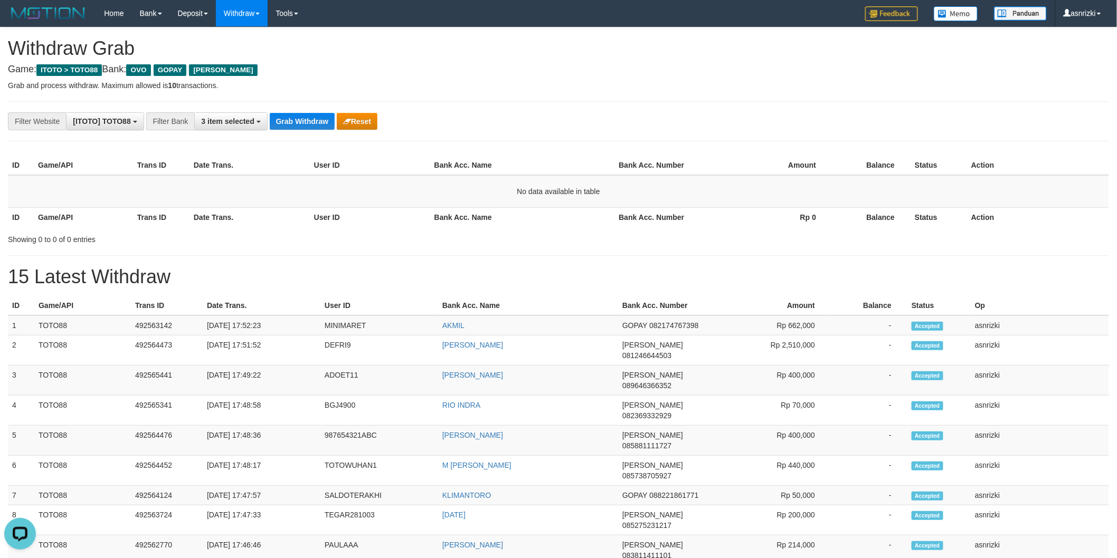
click at [557, 69] on h4 "Game: ITOTO > TOTO88 Bank: OVO GOPAY DANA" at bounding box center [558, 69] width 1101 height 11
click at [309, 118] on button "Grab Withdraw" at bounding box center [302, 121] width 65 height 17
click at [303, 116] on button "Grab Withdraw" at bounding box center [302, 121] width 65 height 17
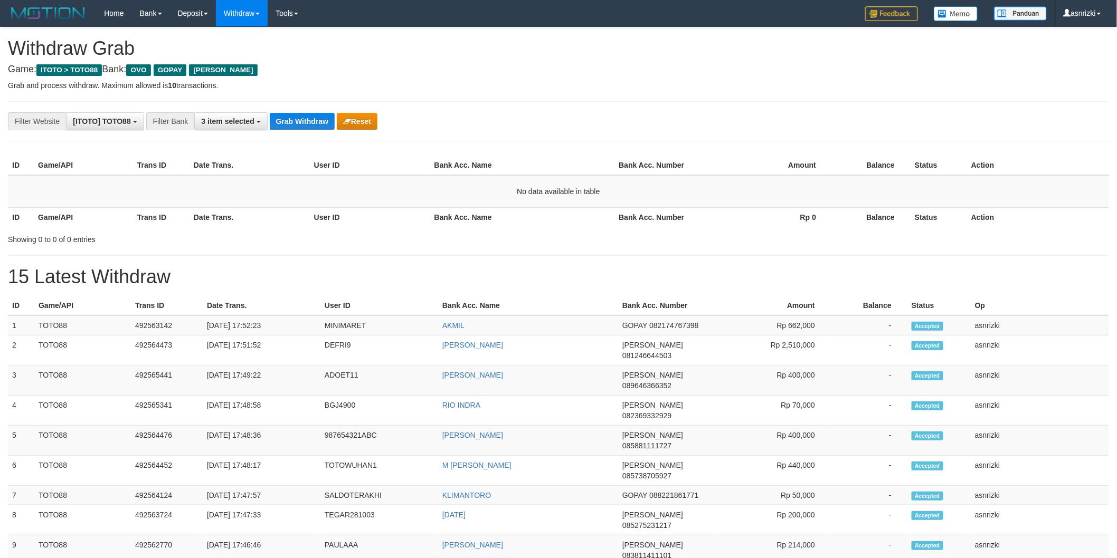
click at [514, 86] on p "Grab and process withdraw. Maximum allowed is 10 transactions." at bounding box center [558, 85] width 1101 height 11
click at [301, 120] on button "Grab Withdraw" at bounding box center [302, 121] width 65 height 17
click at [524, 97] on div "**********" at bounding box center [558, 550] width 1117 height 1046
click at [298, 125] on button "Grab Withdraw" at bounding box center [302, 121] width 65 height 17
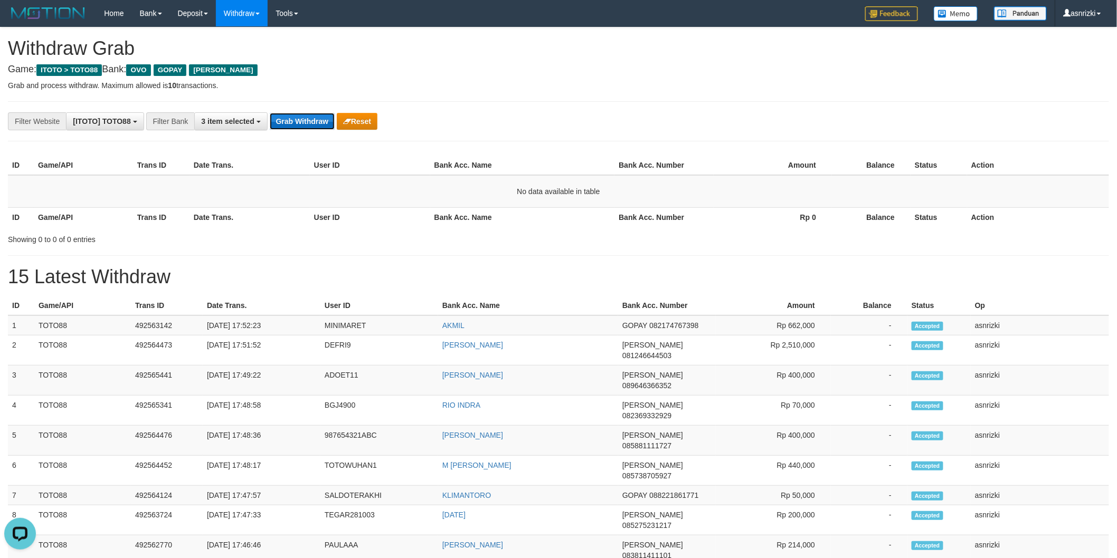
click at [298, 125] on button "Grab Withdraw" at bounding box center [302, 121] width 65 height 17
click at [294, 119] on button "Grab Withdraw" at bounding box center [302, 121] width 65 height 17
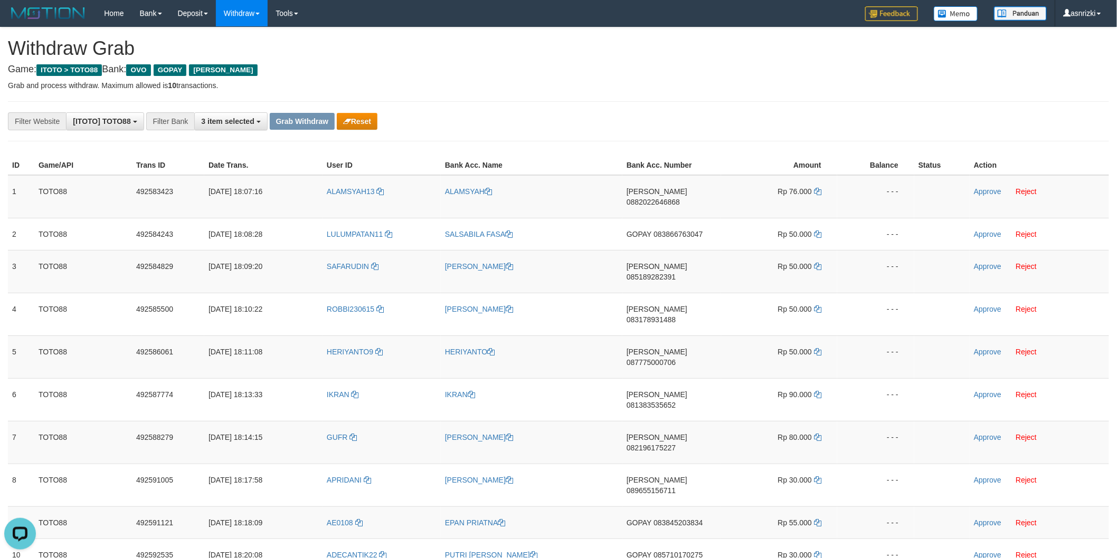
drag, startPoint x: 597, startPoint y: 75, endPoint x: 595, endPoint y: 82, distance: 7.4
click at [680, 198] on span "0882022646868" at bounding box center [652, 202] width 53 height 8
click at [816, 193] on icon at bounding box center [817, 191] width 7 height 7
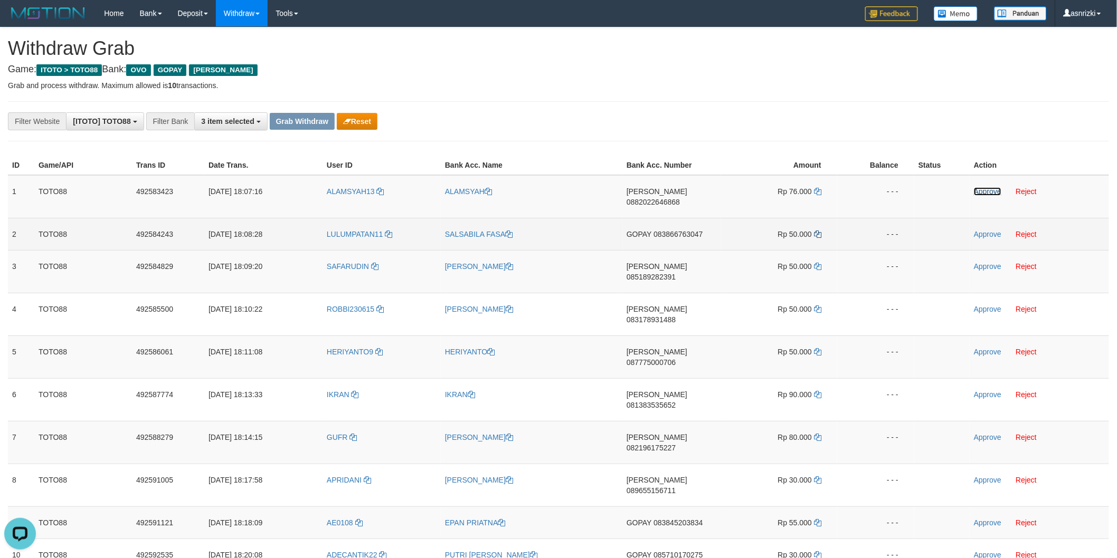
drag, startPoint x: 988, startPoint y: 190, endPoint x: 815, endPoint y: 225, distance: 176.6
click at [988, 190] on link "Approve" at bounding box center [987, 191] width 27 height 8
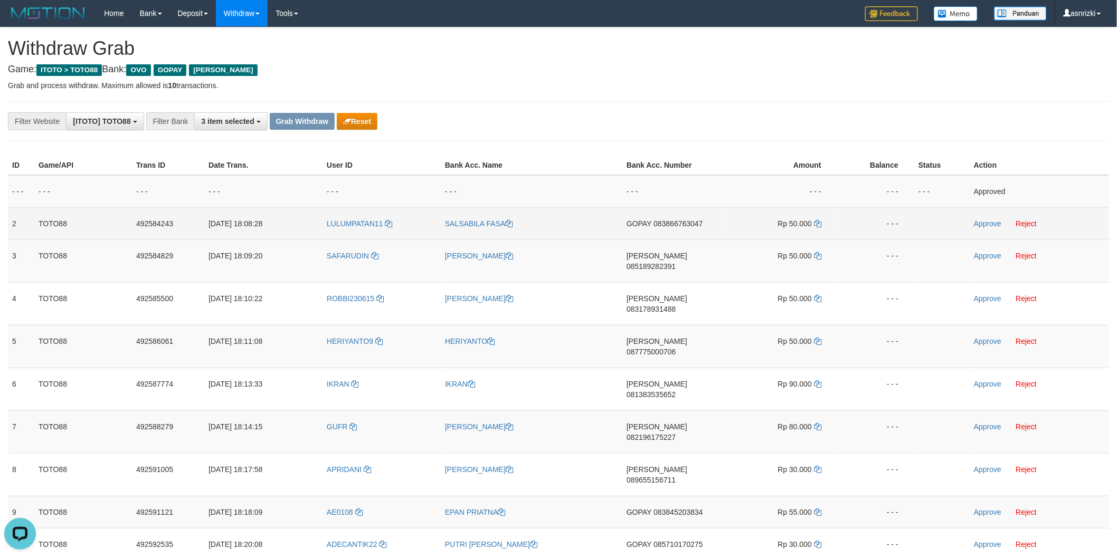
click at [678, 223] on span "083866763047" at bounding box center [677, 224] width 49 height 8
click at [820, 223] on icon at bounding box center [817, 223] width 7 height 7
drag, startPoint x: 986, startPoint y: 224, endPoint x: 957, endPoint y: 231, distance: 29.3
click at [986, 224] on link "Approve" at bounding box center [987, 224] width 27 height 8
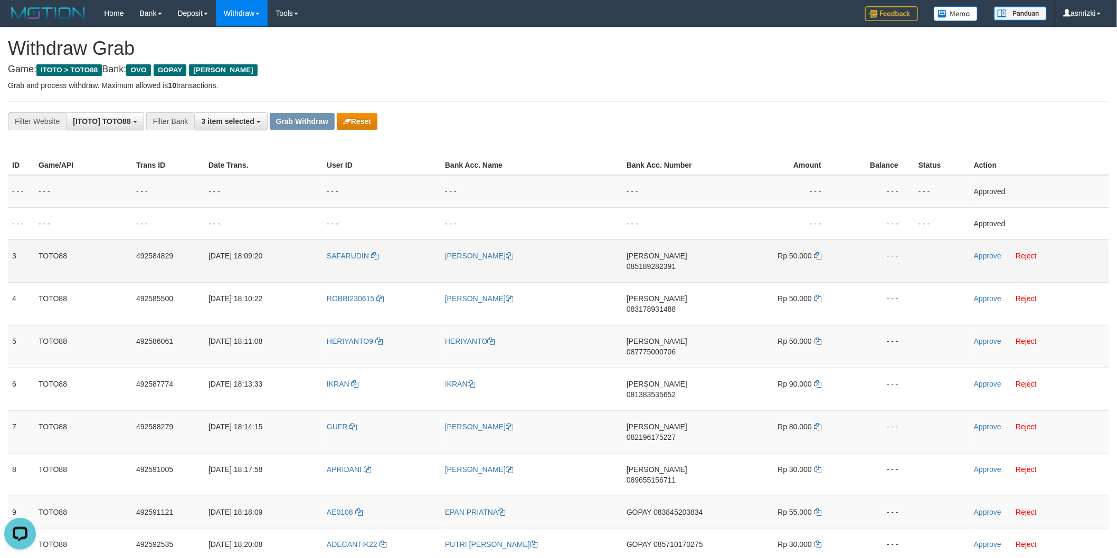
click at [676, 262] on span "085189282391" at bounding box center [650, 266] width 49 height 8
drag, startPoint x: 816, startPoint y: 254, endPoint x: 806, endPoint y: 254, distance: 10.0
click at [816, 254] on icon at bounding box center [817, 255] width 7 height 7
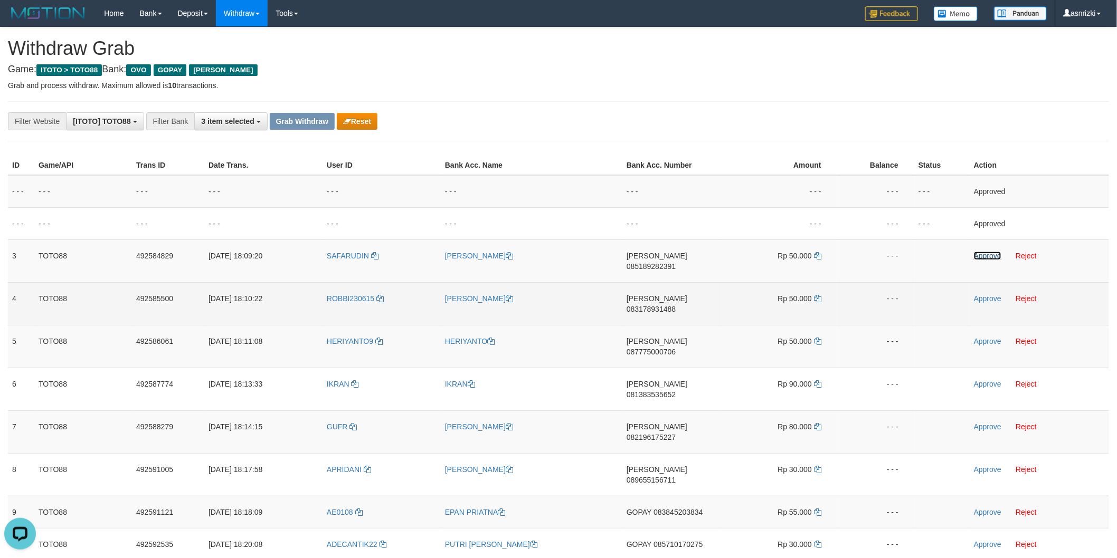
drag, startPoint x: 977, startPoint y: 255, endPoint x: 889, endPoint y: 281, distance: 92.4
click at [977, 255] on link "Approve" at bounding box center [987, 256] width 27 height 8
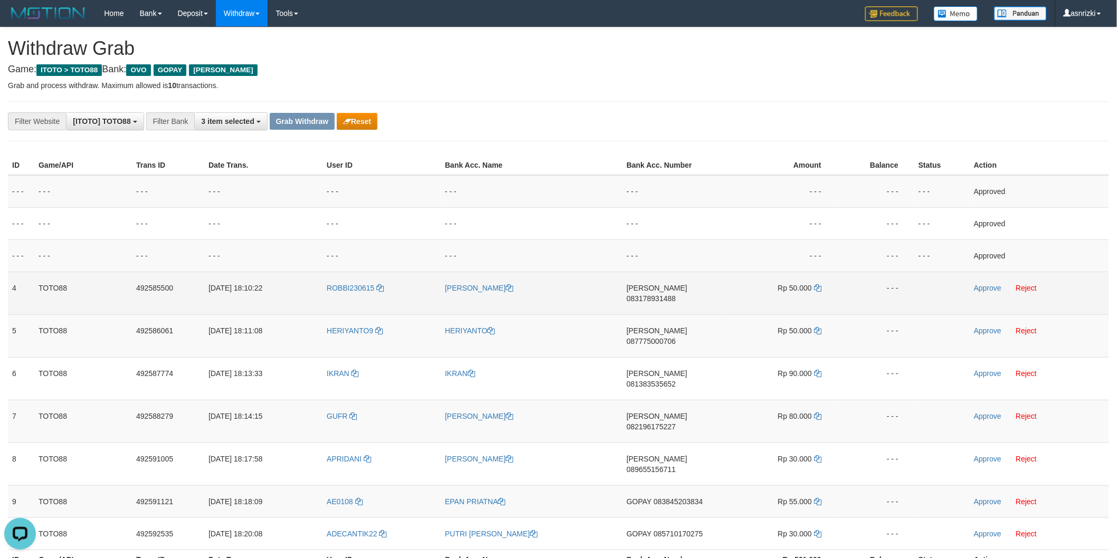
click at [676, 295] on span "083178931488" at bounding box center [650, 299] width 49 height 8
drag, startPoint x: 816, startPoint y: 287, endPoint x: 719, endPoint y: 287, distance: 97.1
click at [816, 287] on icon at bounding box center [817, 287] width 7 height 7
click at [981, 286] on link "Approve" at bounding box center [987, 288] width 27 height 8
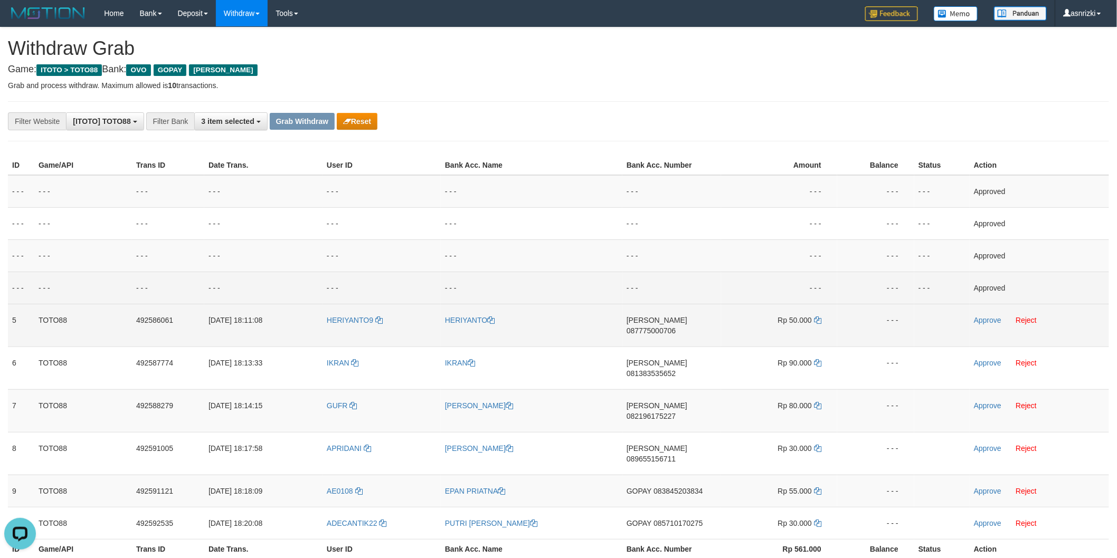
click at [676, 327] on span "087775000706" at bounding box center [650, 331] width 49 height 8
drag, startPoint x: 815, startPoint y: 317, endPoint x: 794, endPoint y: 317, distance: 21.1
click at [815, 317] on icon at bounding box center [817, 320] width 7 height 7
drag, startPoint x: 1000, startPoint y: 317, endPoint x: 940, endPoint y: 326, distance: 60.3
click at [1000, 317] on link "Approve" at bounding box center [987, 320] width 27 height 8
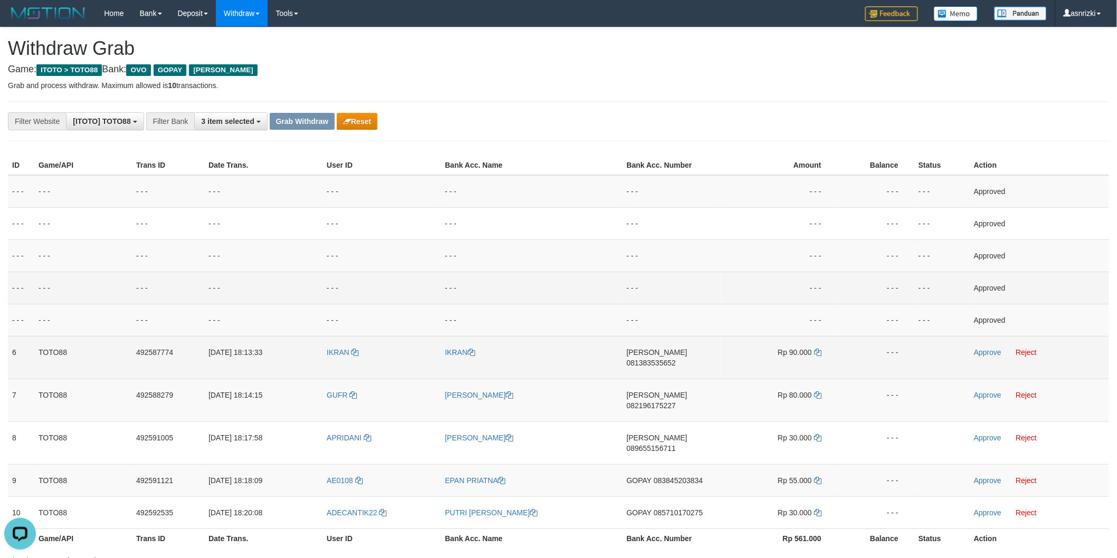
click at [676, 359] on span "081383535652" at bounding box center [650, 363] width 49 height 8
click at [813, 351] on td "Rp 90.000" at bounding box center [779, 357] width 116 height 43
click at [816, 350] on icon at bounding box center [817, 352] width 7 height 7
click at [980, 352] on link "Approve" at bounding box center [987, 352] width 27 height 8
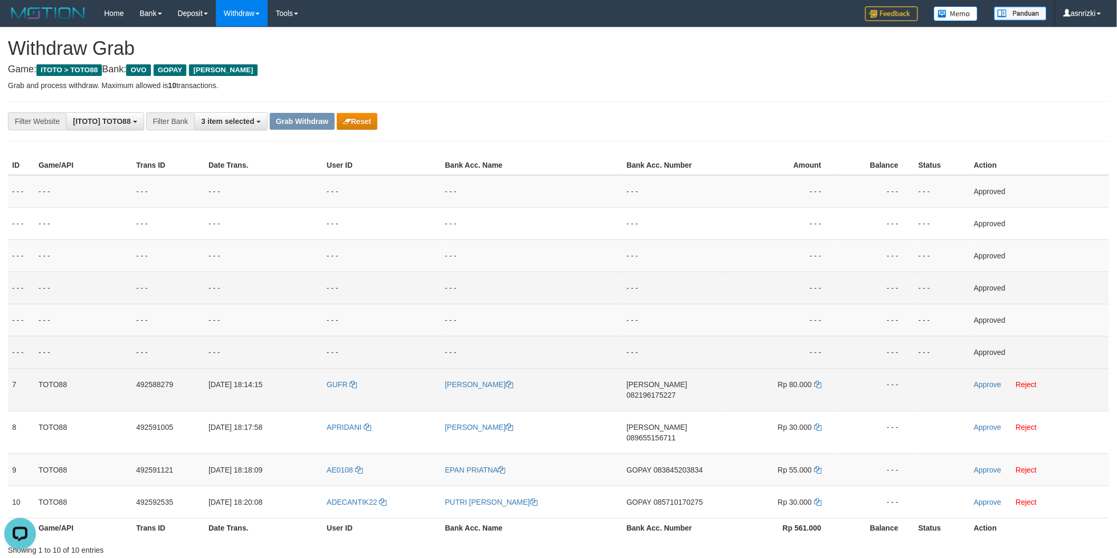
click at [675, 391] on span "082196175227" at bounding box center [650, 395] width 49 height 8
click at [820, 384] on icon at bounding box center [817, 384] width 7 height 7
click at [982, 382] on link "Approve" at bounding box center [987, 385] width 27 height 8
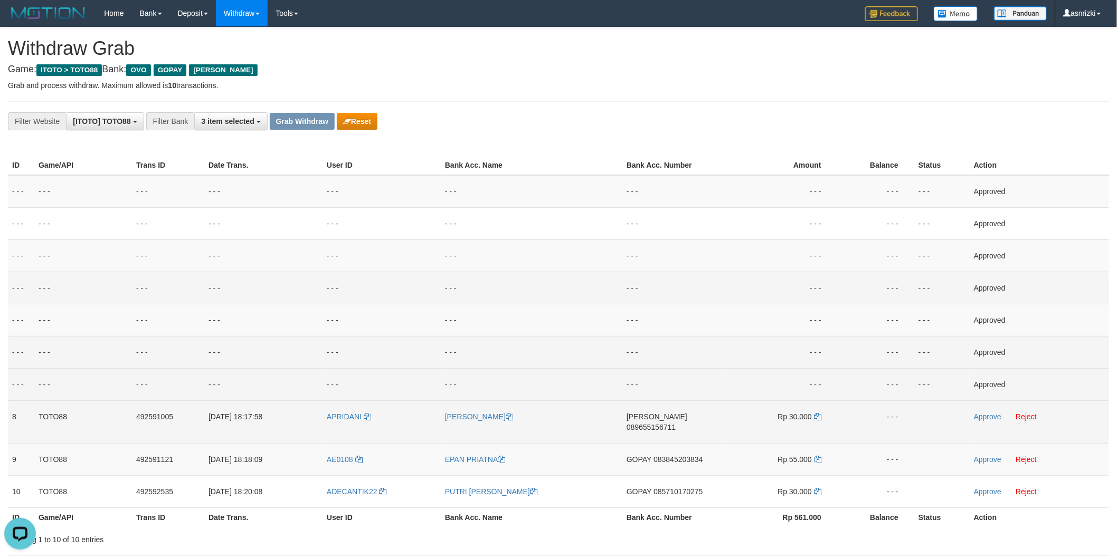
click at [676, 423] on span "089655156711" at bounding box center [650, 427] width 49 height 8
drag, startPoint x: 818, startPoint y: 415, endPoint x: 732, endPoint y: 405, distance: 86.6
click at [816, 415] on icon at bounding box center [817, 416] width 7 height 7
click at [992, 417] on link "Approve" at bounding box center [987, 417] width 27 height 8
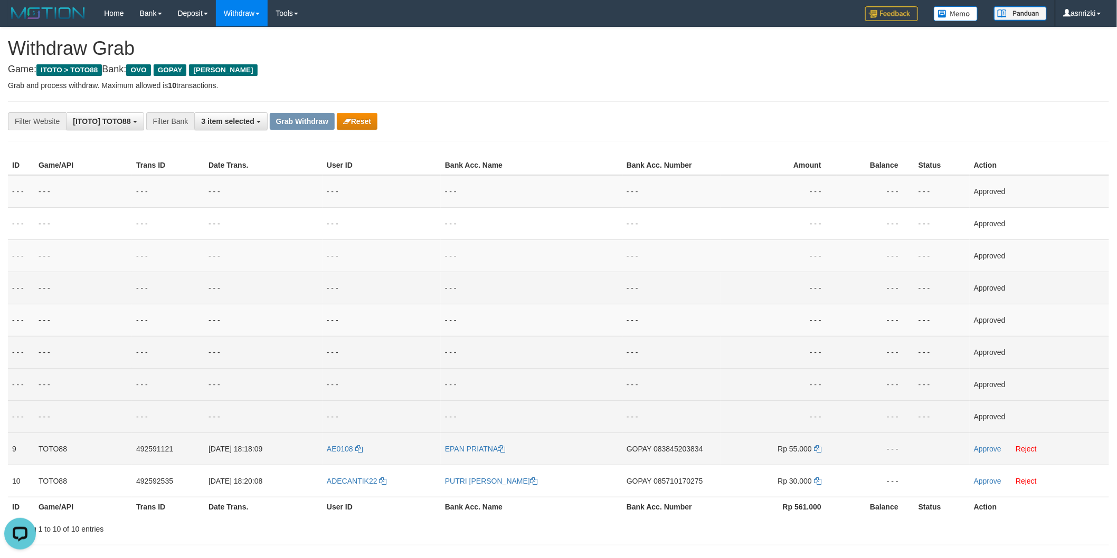
click at [682, 448] on span "083845203834" at bounding box center [677, 449] width 49 height 8
drag, startPoint x: 818, startPoint y: 447, endPoint x: 779, endPoint y: 442, distance: 39.9
click at [818, 447] on icon at bounding box center [817, 448] width 7 height 7
click at [976, 450] on link "Approve" at bounding box center [987, 449] width 27 height 8
drag, startPoint x: 679, startPoint y: 478, endPoint x: 477, endPoint y: 428, distance: 208.4
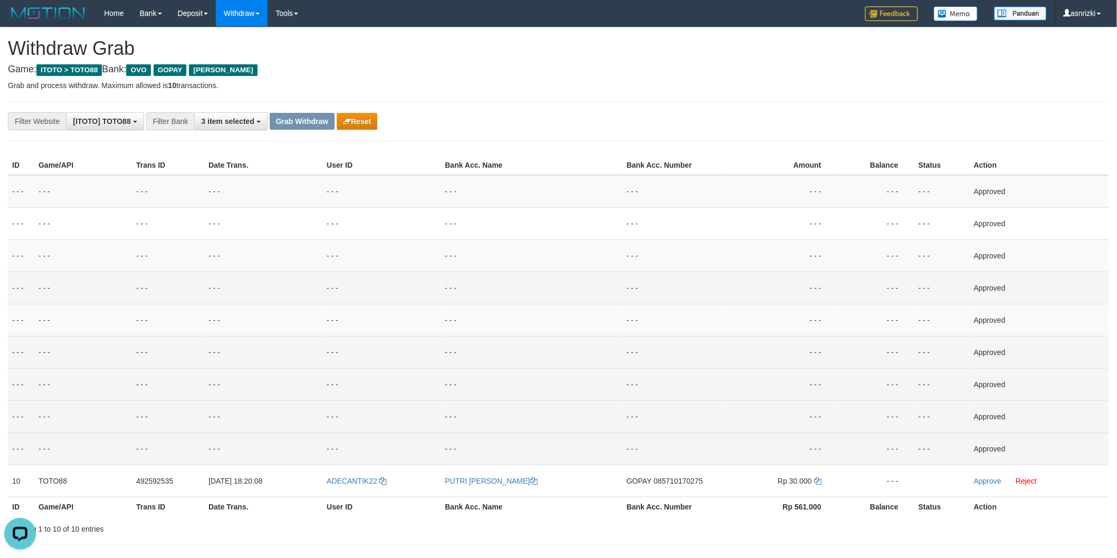
click at [678, 479] on span "085710170275" at bounding box center [677, 481] width 49 height 8
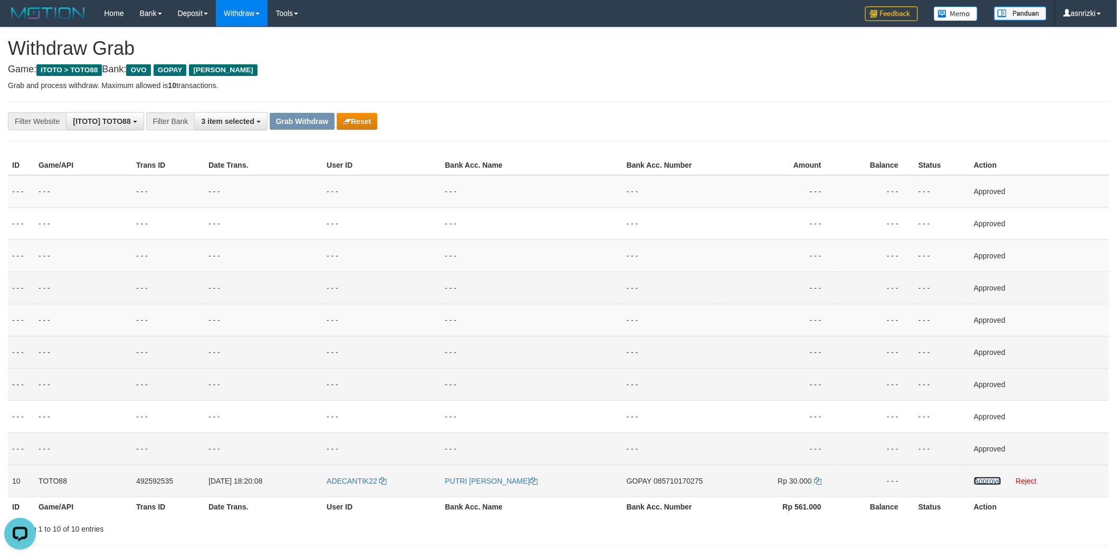
drag, startPoint x: 980, startPoint y: 478, endPoint x: 905, endPoint y: 483, distance: 74.6
click at [980, 478] on link "Approve" at bounding box center [987, 481] width 27 height 8
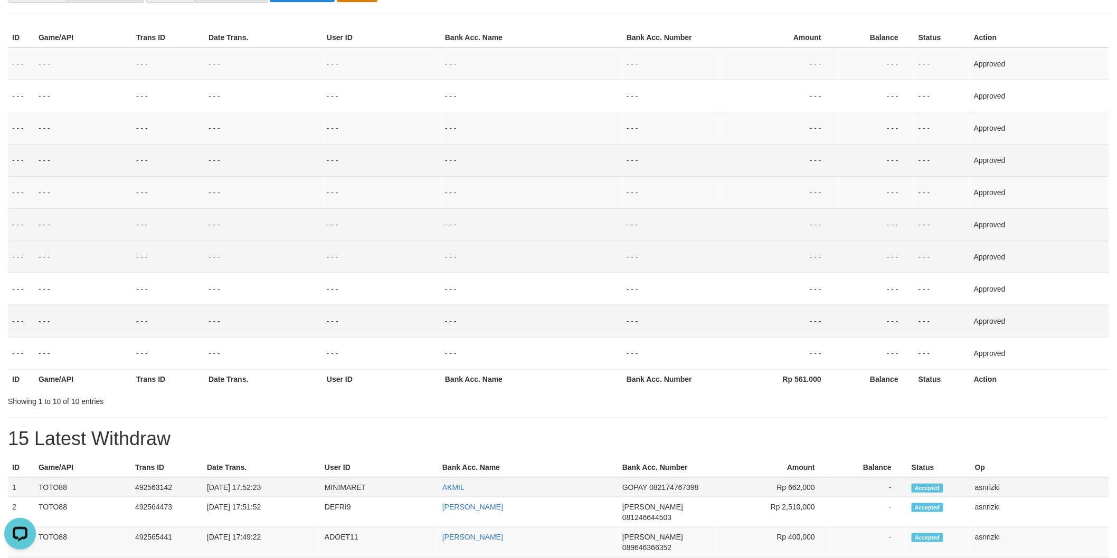
scroll to position [234, 0]
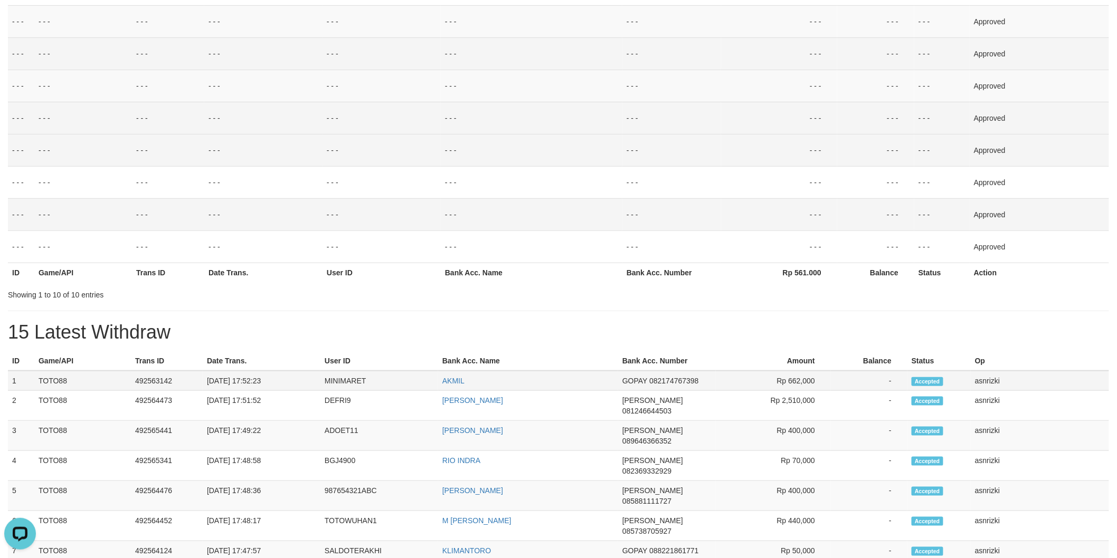
click at [160, 381] on td "492563142" at bounding box center [167, 381] width 72 height 20
copy td "492563142"
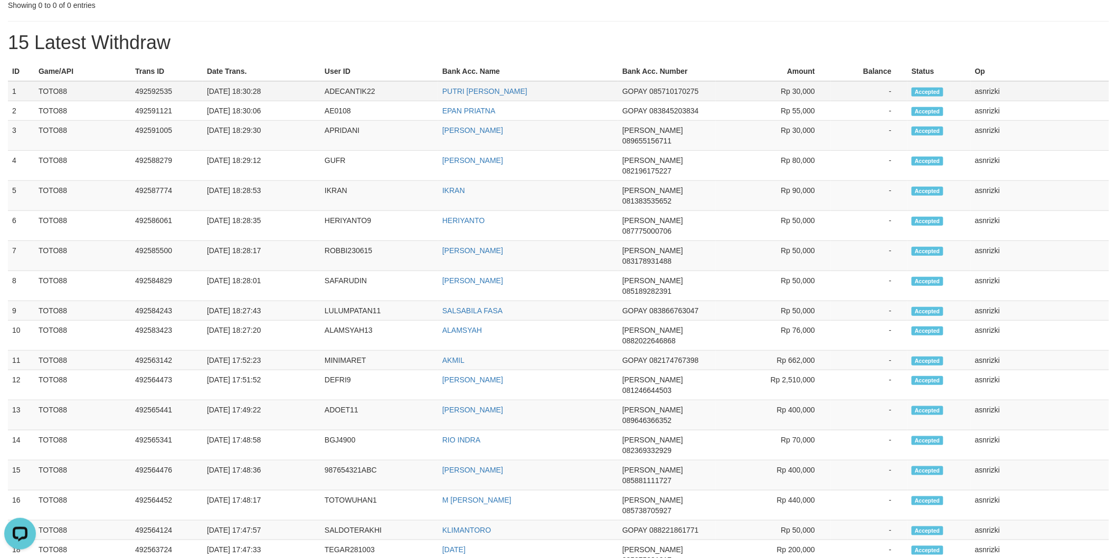
click at [11, 88] on td "1" at bounding box center [21, 91] width 26 height 20
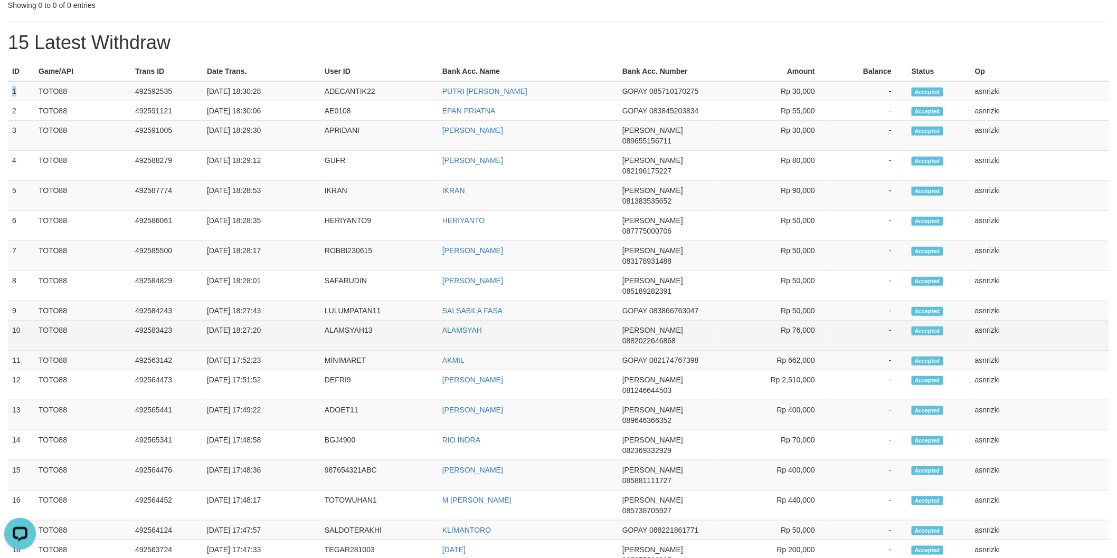
click at [1030, 321] on td "asnrizki" at bounding box center [1040, 336] width 138 height 30
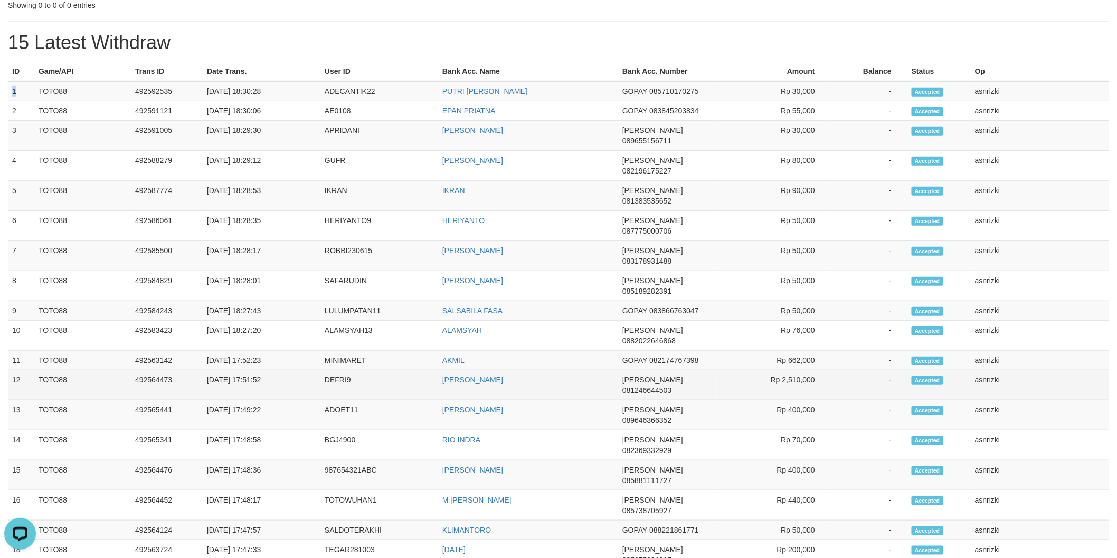
copy tbody "1 TOTO88 492592535 [DATE] 18:30:28 ADECANTIK22 PUTRI [PERSON_NAME] 085710170275…"
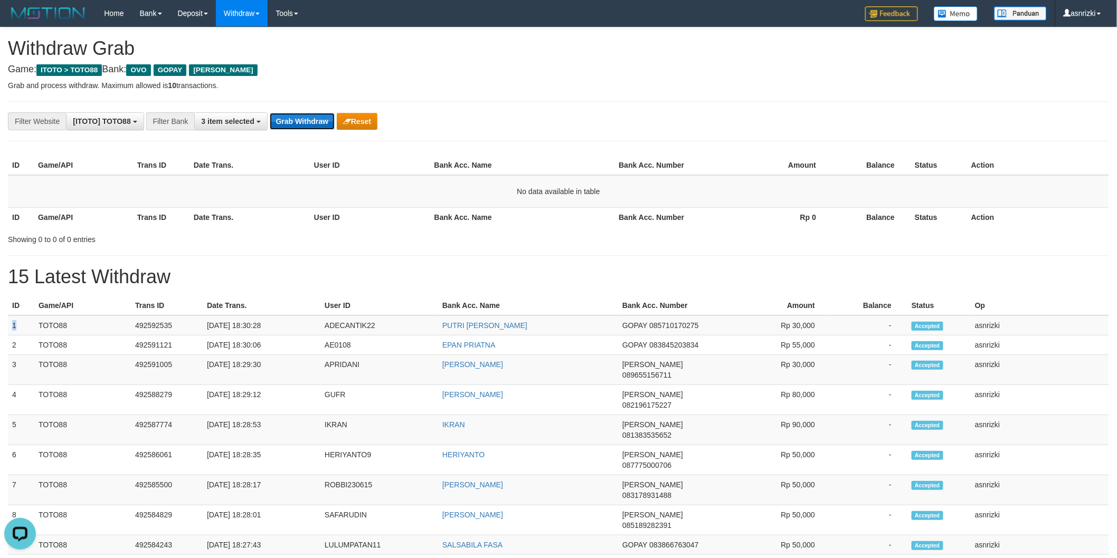
click at [289, 115] on button "Grab Withdraw" at bounding box center [302, 121] width 65 height 17
click at [307, 113] on button "Grab Withdraw" at bounding box center [302, 121] width 65 height 17
click at [302, 120] on button "Grab Withdraw" at bounding box center [302, 121] width 65 height 17
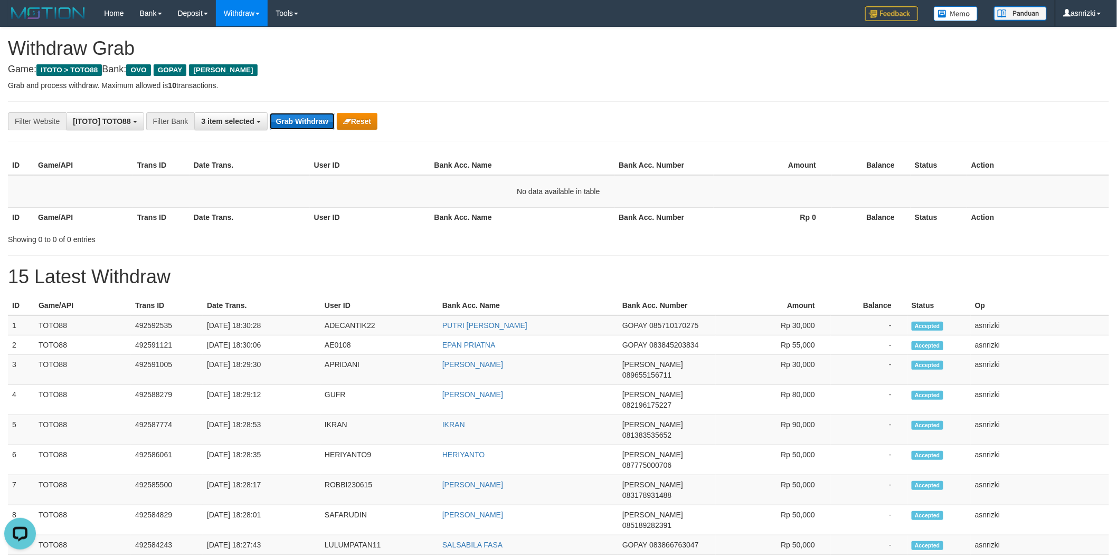
click at [302, 120] on button "Grab Withdraw" at bounding box center [302, 121] width 65 height 17
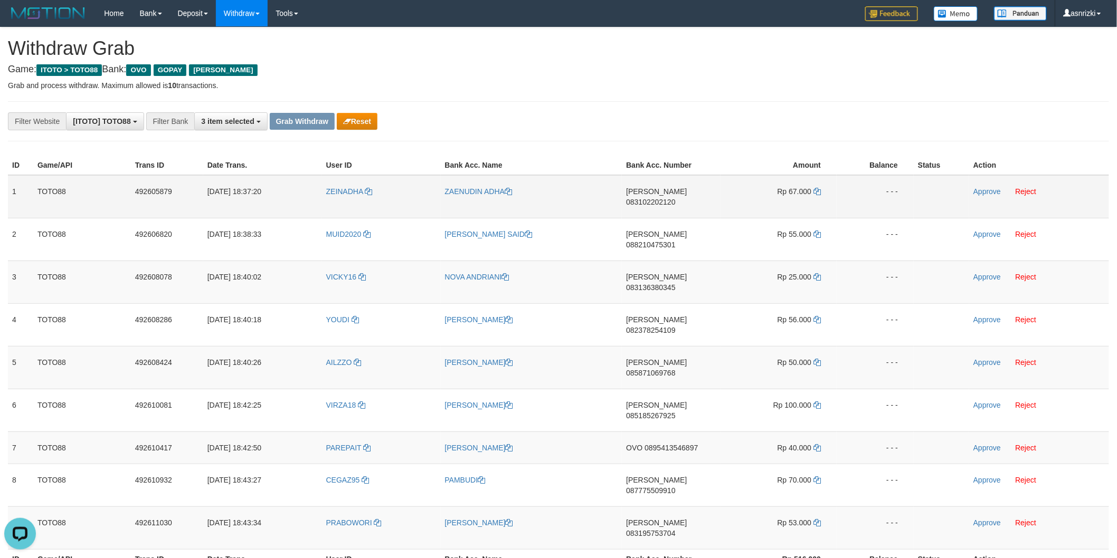
click at [675, 198] on span "083102202120" at bounding box center [650, 202] width 49 height 8
click at [816, 188] on icon at bounding box center [816, 191] width 7 height 7
drag, startPoint x: 985, startPoint y: 193, endPoint x: 931, endPoint y: 203, distance: 55.3
click at [985, 193] on link "Approve" at bounding box center [986, 191] width 27 height 8
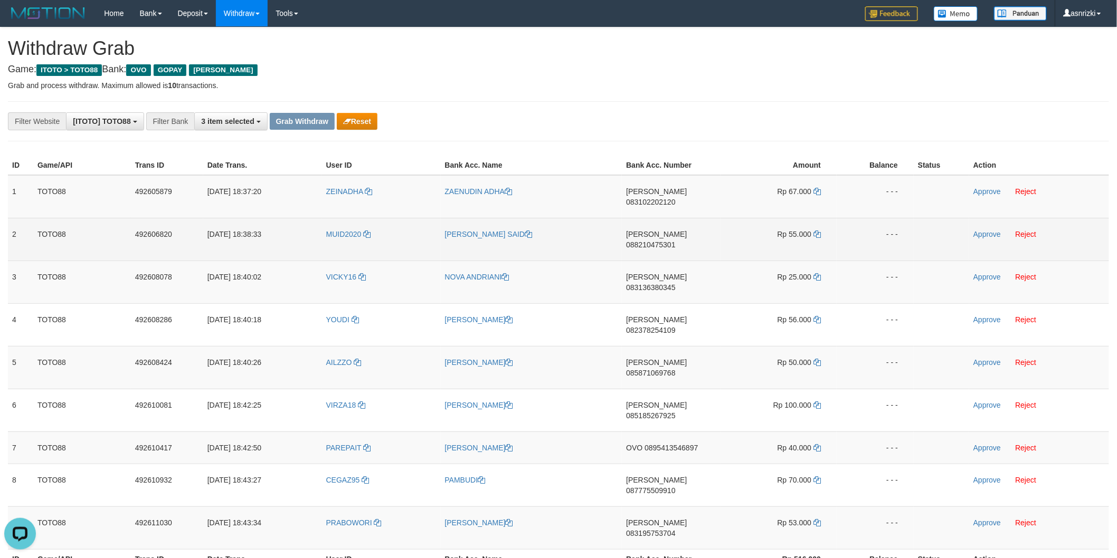
click at [668, 241] on span "088210475301" at bounding box center [650, 245] width 49 height 8
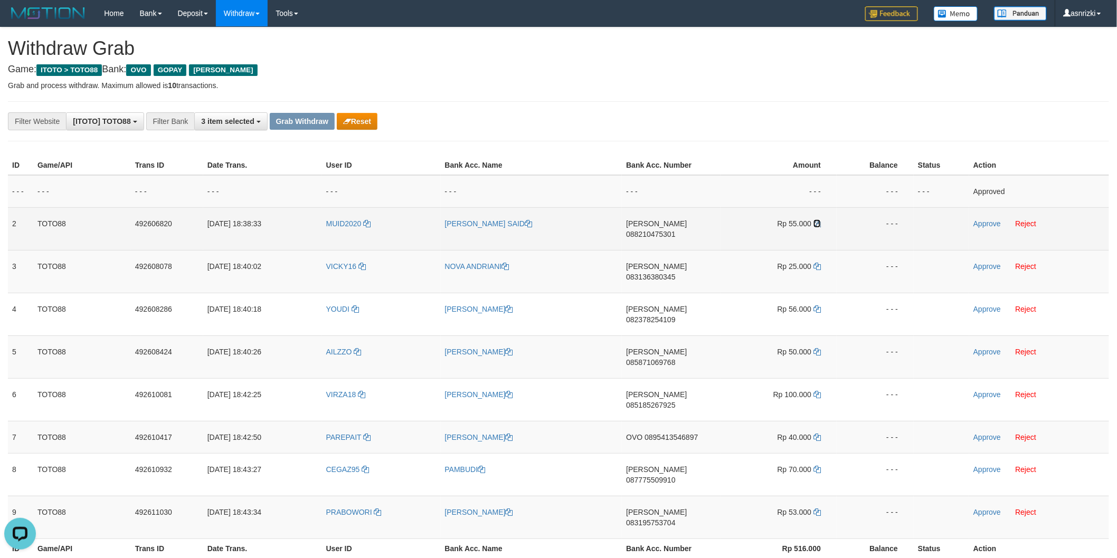
click at [818, 223] on icon at bounding box center [816, 223] width 7 height 7
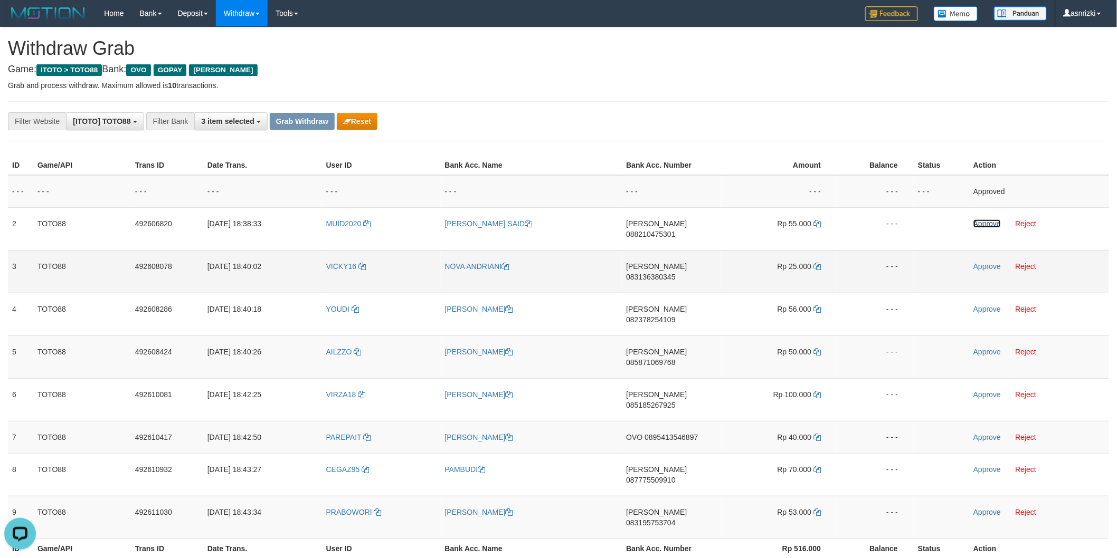
drag, startPoint x: 981, startPoint y: 225, endPoint x: 935, endPoint y: 241, distance: 48.1
click at [981, 225] on link "Approve" at bounding box center [986, 224] width 27 height 8
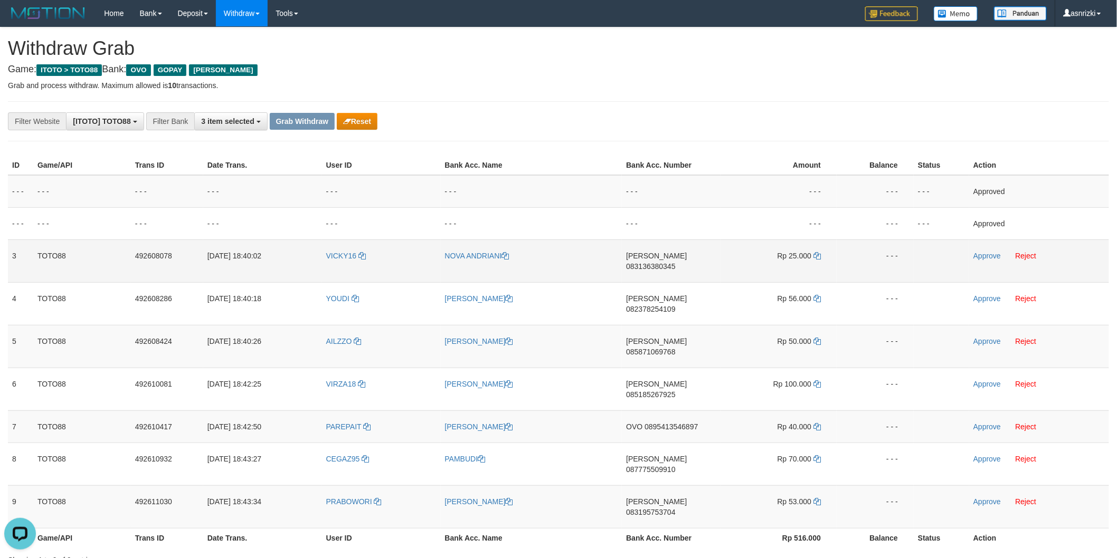
click at [675, 262] on span "083136380345" at bounding box center [650, 266] width 49 height 8
click at [816, 253] on icon at bounding box center [816, 255] width 7 height 7
click at [989, 255] on link "Approve" at bounding box center [986, 256] width 27 height 8
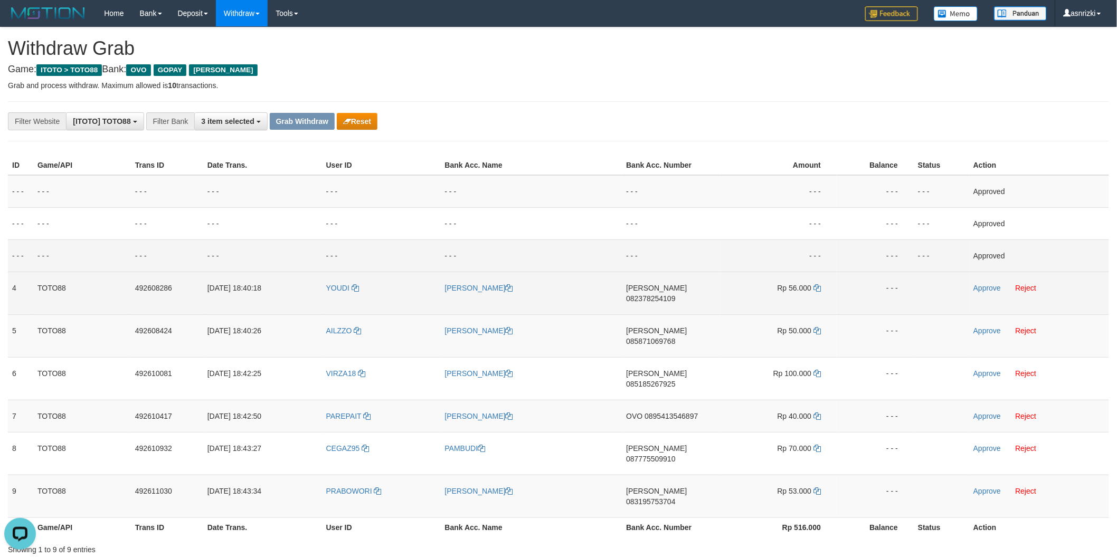
click at [675, 295] on span "082378254109" at bounding box center [650, 299] width 49 height 8
click at [818, 289] on icon at bounding box center [816, 287] width 7 height 7
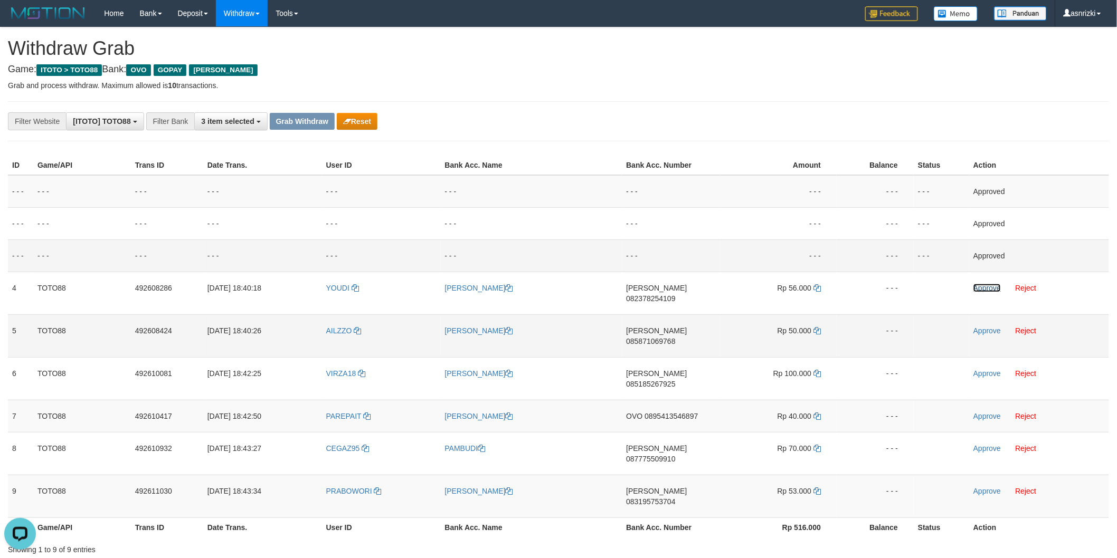
drag, startPoint x: 992, startPoint y: 291, endPoint x: 915, endPoint y: 305, distance: 78.4
click at [992, 291] on link "Approve" at bounding box center [986, 288] width 27 height 8
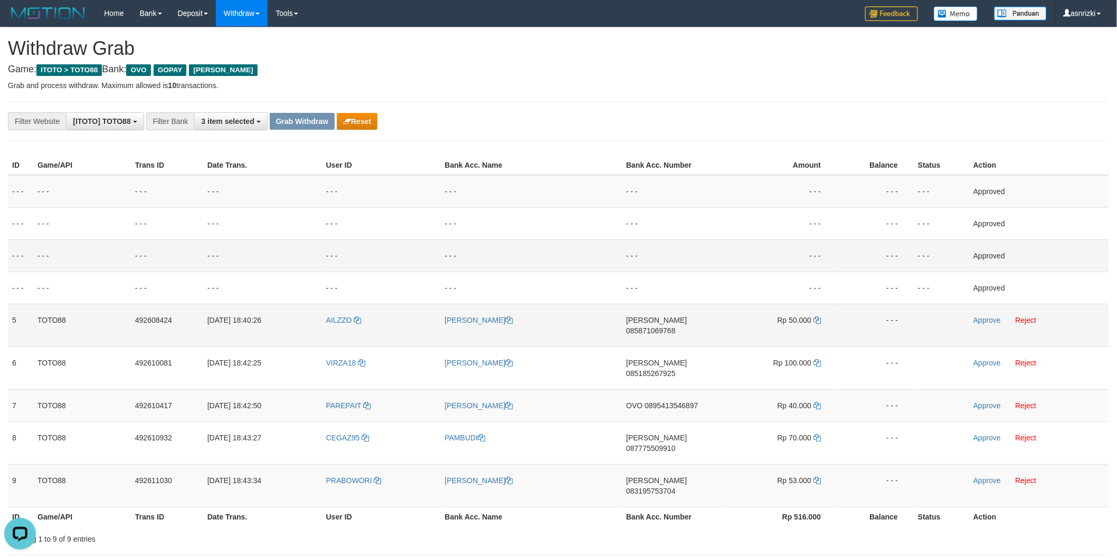
click at [675, 327] on span "085871069768" at bounding box center [650, 331] width 49 height 8
click at [818, 321] on icon at bounding box center [816, 320] width 7 height 7
click at [984, 318] on link "Approve" at bounding box center [986, 320] width 27 height 8
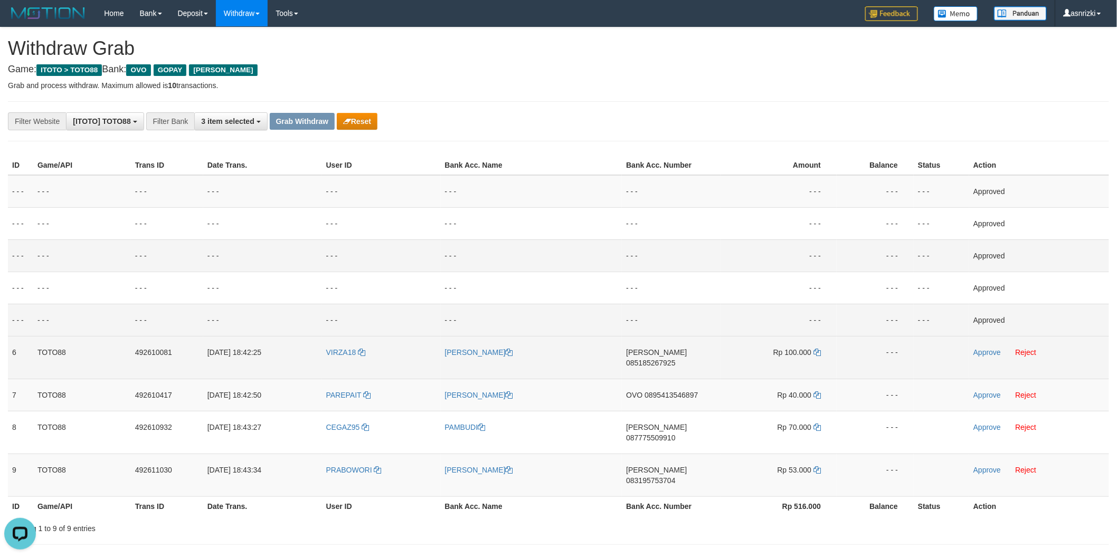
click at [674, 359] on span "085185267925" at bounding box center [650, 363] width 49 height 8
click at [820, 354] on icon at bounding box center [816, 352] width 7 height 7
drag, startPoint x: 992, startPoint y: 354, endPoint x: 932, endPoint y: 363, distance: 60.8
click at [992, 354] on link "Approve" at bounding box center [986, 352] width 27 height 8
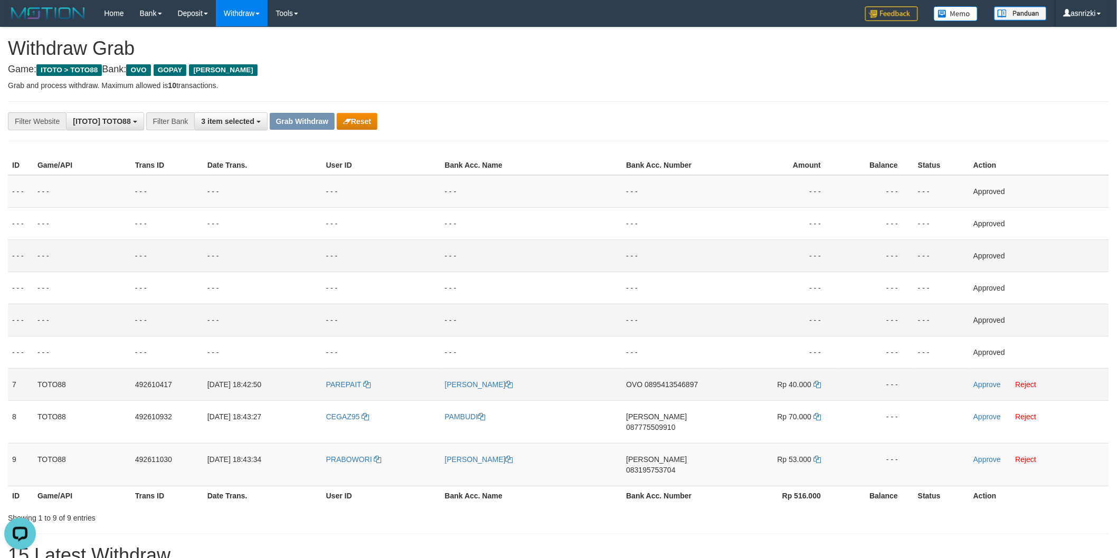
click at [675, 383] on span "0895413546897" at bounding box center [670, 385] width 53 height 8
click at [818, 383] on icon at bounding box center [816, 384] width 7 height 7
drag, startPoint x: 988, startPoint y: 382, endPoint x: 942, endPoint y: 383, distance: 46.4
click at [988, 382] on link "Approve" at bounding box center [986, 385] width 27 height 8
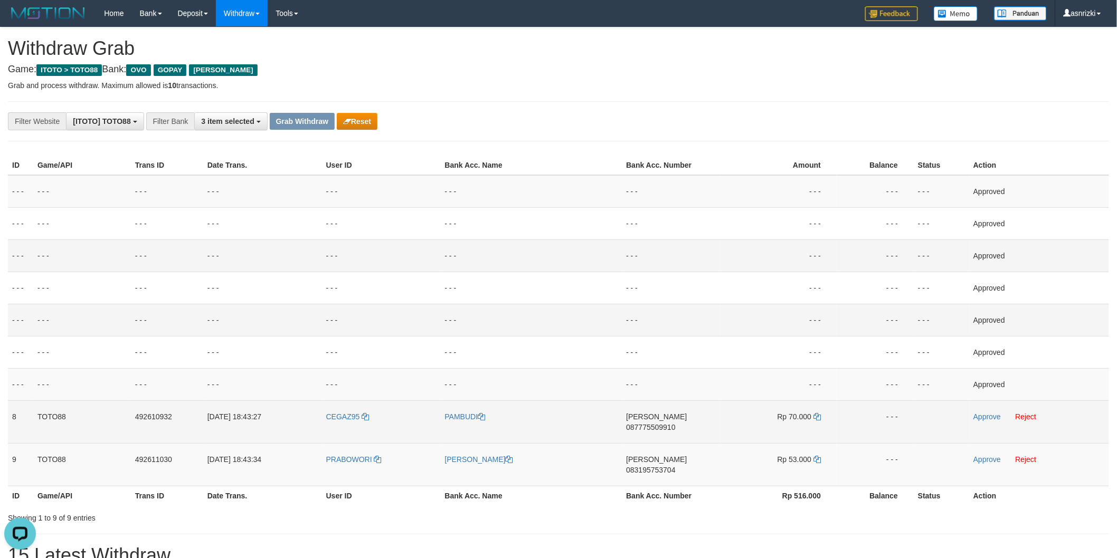
click at [673, 423] on span "087775509910" at bounding box center [650, 427] width 49 height 8
click at [820, 417] on icon at bounding box center [816, 416] width 7 height 7
click at [978, 415] on link "Approve" at bounding box center [986, 417] width 27 height 8
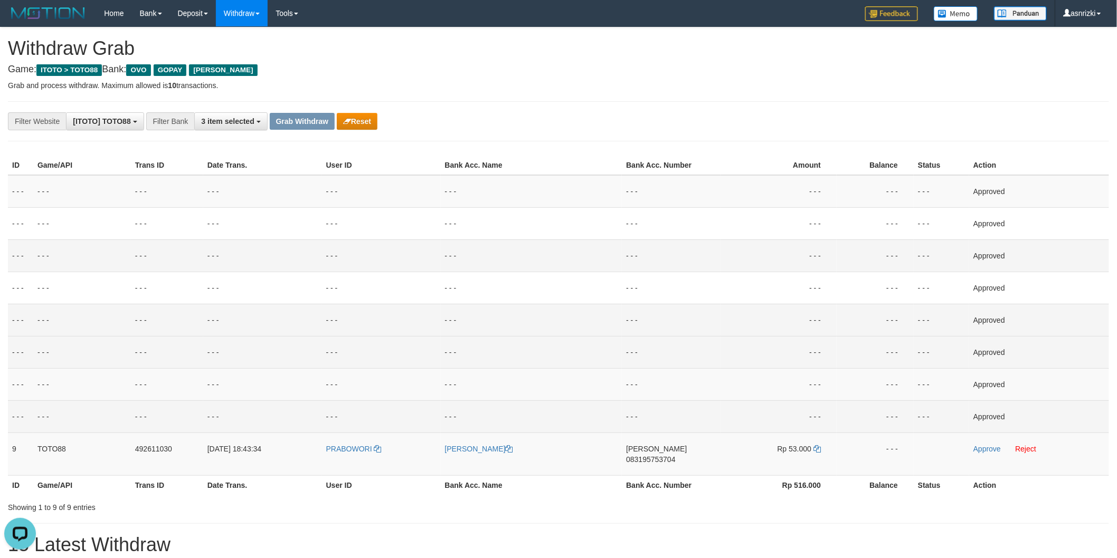
drag, startPoint x: 677, startPoint y: 447, endPoint x: 139, endPoint y: 346, distance: 547.2
click at [669, 455] on span "083195753704" at bounding box center [650, 459] width 49 height 8
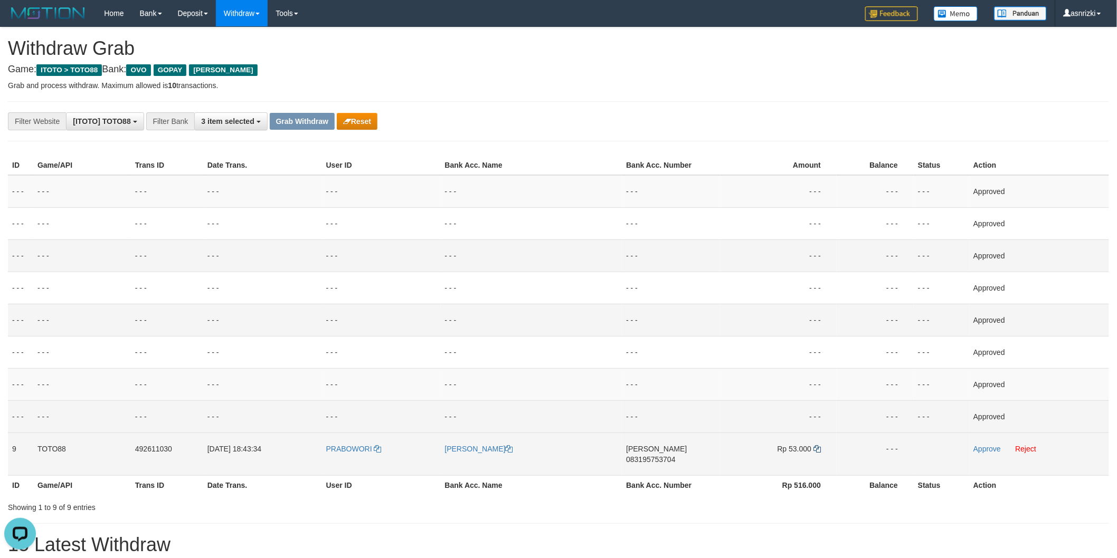
click at [822, 446] on td "Rp 53.000" at bounding box center [778, 454] width 116 height 43
click at [818, 451] on icon at bounding box center [816, 448] width 7 height 7
drag, startPoint x: 989, startPoint y: 450, endPoint x: 975, endPoint y: 451, distance: 13.2
click at [989, 450] on link "Approve" at bounding box center [986, 449] width 27 height 8
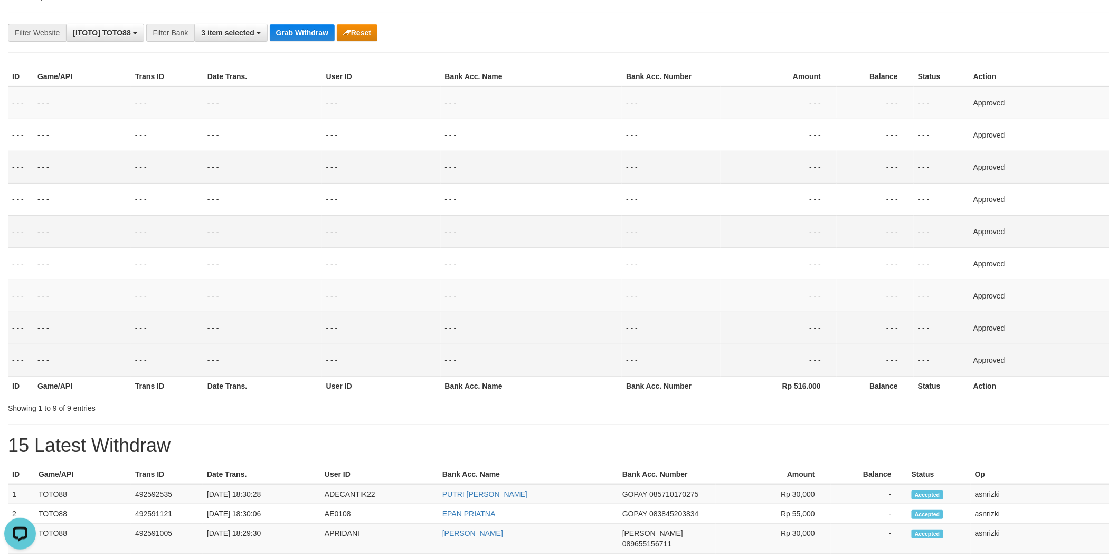
scroll to position [117, 0]
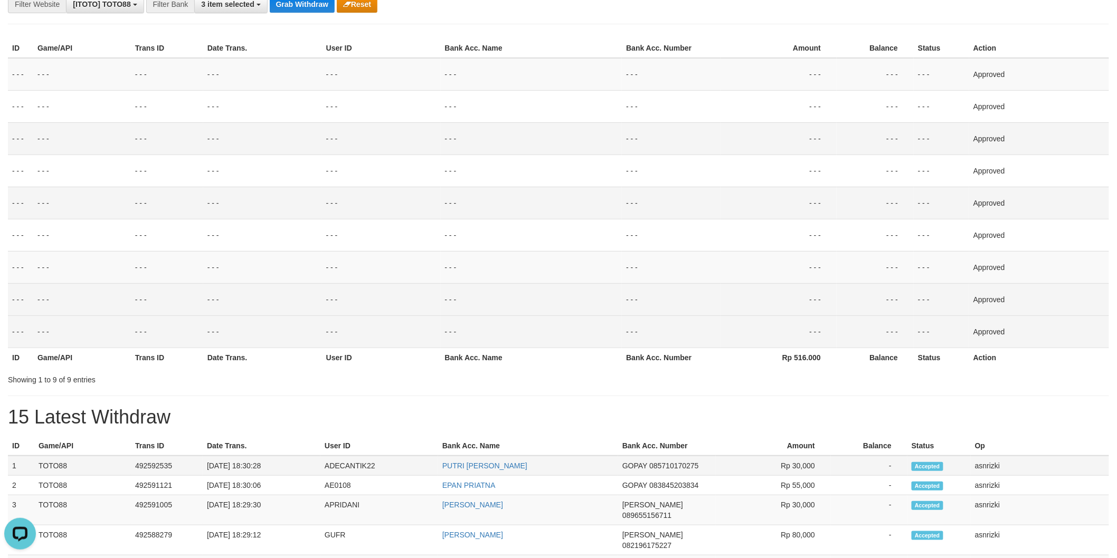
click at [147, 466] on td "492592535" at bounding box center [167, 466] width 72 height 20
copy td "492592535"
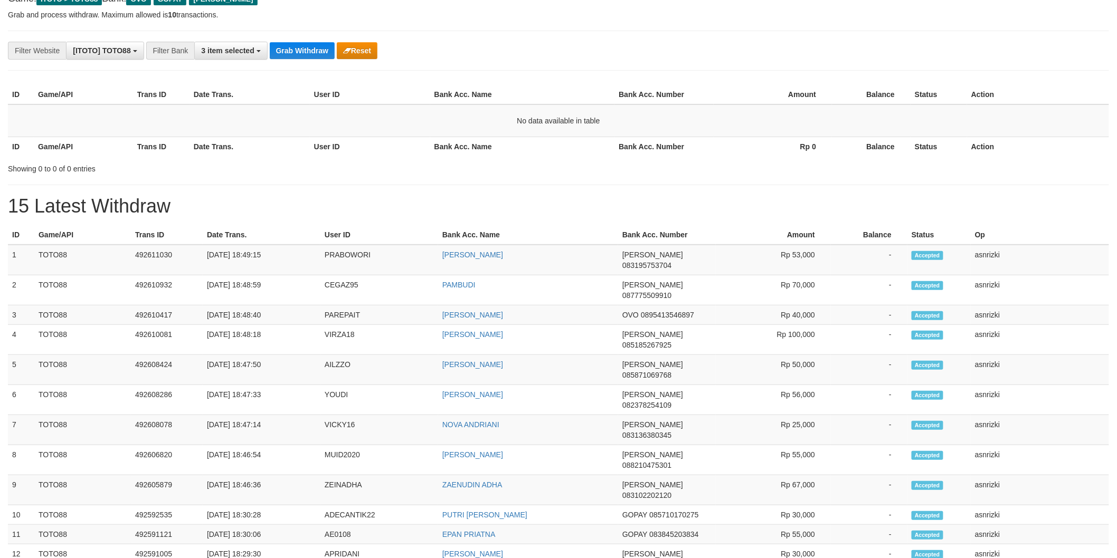
scroll to position [117, 0]
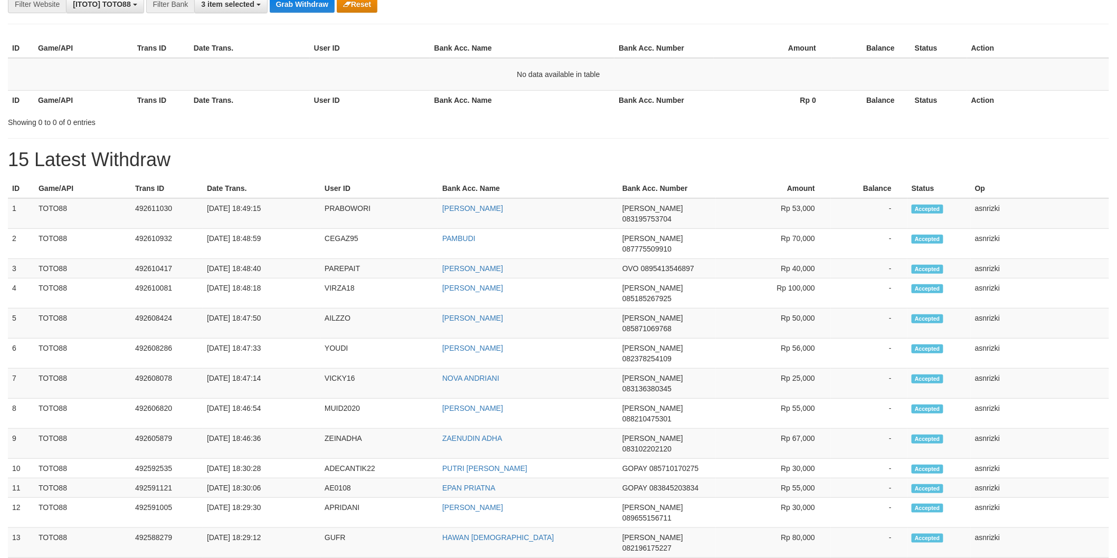
click at [4, 256] on div "ID Game/API Trans ID Date Trans. User ID Bank Acc. Name Bank Acc. Number Amount…" at bounding box center [558, 548] width 1117 height 745
drag, startPoint x: 18, startPoint y: 206, endPoint x: 1015, endPoint y: 363, distance: 1009.3
click at [1015, 363] on tbody "1 TOTO88 492611030 [DATE] 18:49:15 PRABOWORI [PERSON_NAME] [PERSON_NAME] 083195…" at bounding box center [558, 548] width 1101 height 700
copy tbody "1 TOTO88 492611030 [DATE] 18:49:15 PRABOWORI [PERSON_NAME] [PERSON_NAME] 083195…"
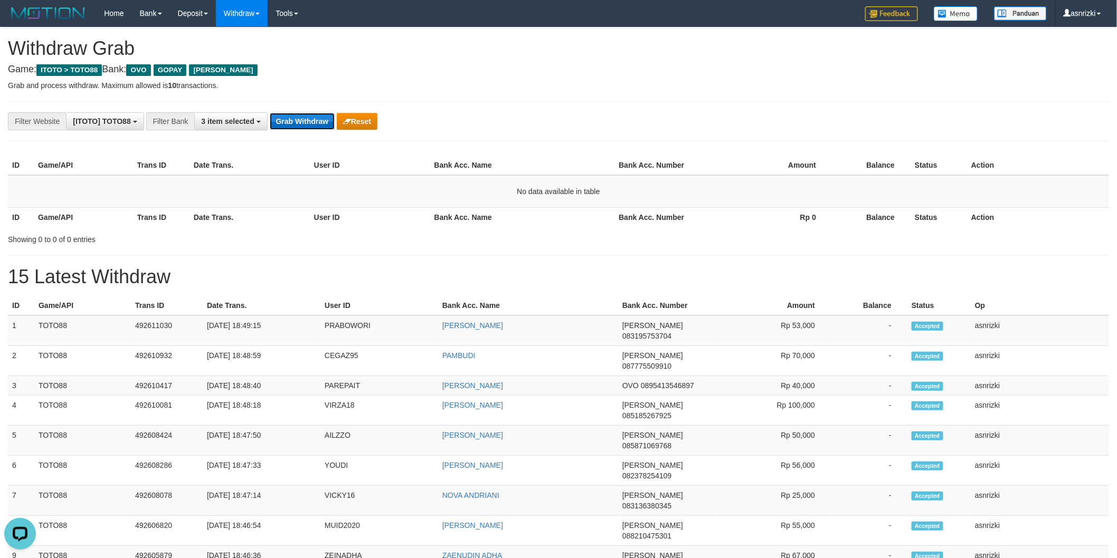
click at [296, 122] on button "Grab Withdraw" at bounding box center [302, 121] width 65 height 17
drag, startPoint x: 296, startPoint y: 122, endPoint x: 328, endPoint y: 129, distance: 33.0
click at [297, 122] on button "Grab Withdraw" at bounding box center [302, 121] width 65 height 17
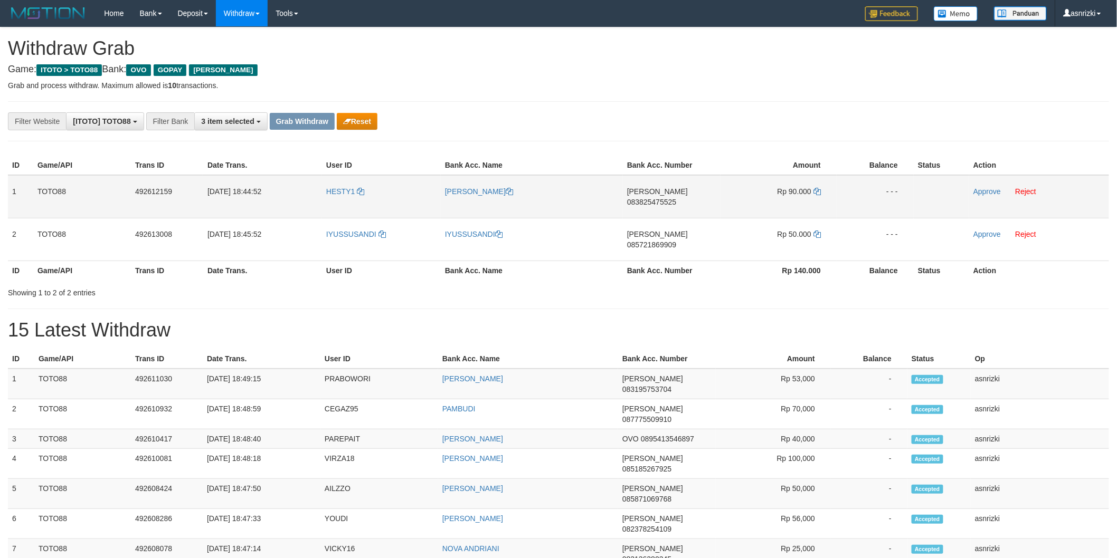
click at [676, 198] on span "083825475525" at bounding box center [651, 202] width 49 height 8
click at [819, 185] on td "Rp 90.000" at bounding box center [778, 196] width 116 height 43
click at [819, 188] on icon at bounding box center [816, 191] width 7 height 7
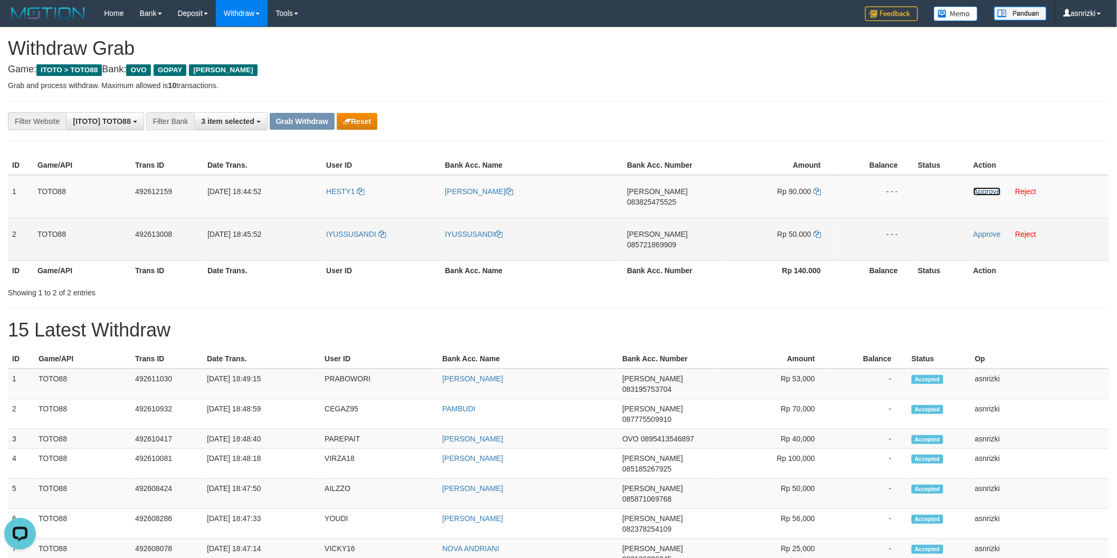
drag, startPoint x: 982, startPoint y: 192, endPoint x: 895, endPoint y: 217, distance: 90.0
click at [982, 192] on link "Approve" at bounding box center [986, 191] width 27 height 8
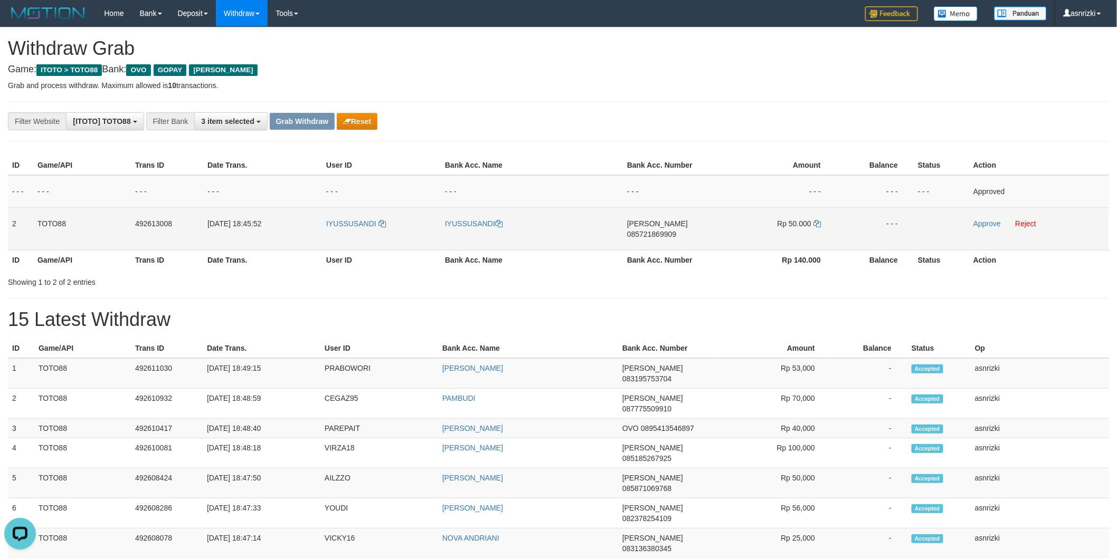
click at [676, 230] on span "085721869909" at bounding box center [651, 234] width 49 height 8
drag, startPoint x: 819, startPoint y: 225, endPoint x: 770, endPoint y: 225, distance: 49.6
click at [819, 225] on icon at bounding box center [816, 223] width 7 height 7
drag, startPoint x: 988, startPoint y: 224, endPoint x: 979, endPoint y: 225, distance: 9.1
click at [988, 224] on link "Approve" at bounding box center [986, 224] width 27 height 8
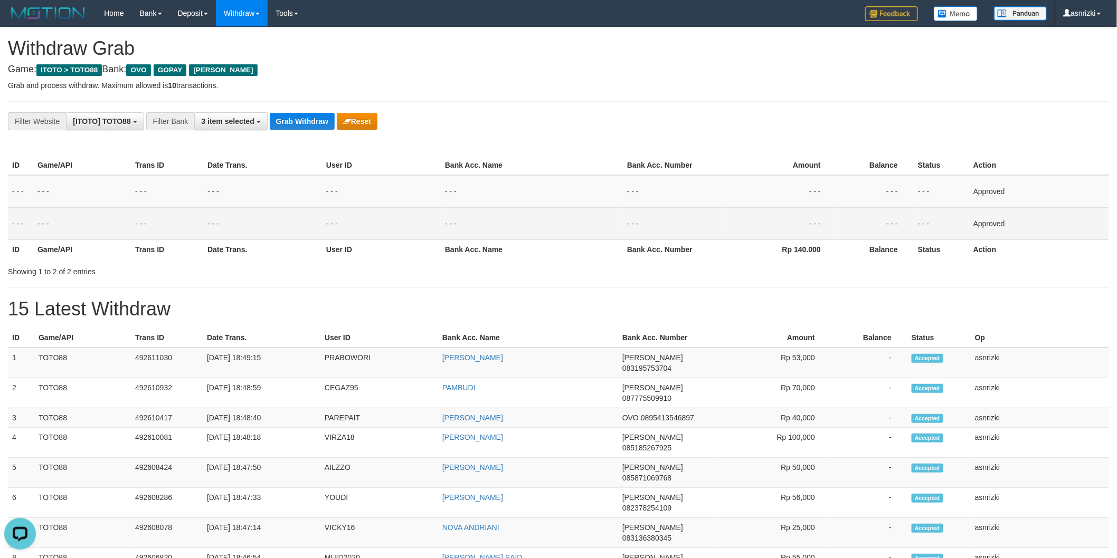
drag, startPoint x: 400, startPoint y: 292, endPoint x: 376, endPoint y: 295, distance: 24.4
click at [400, 291] on div "**********" at bounding box center [558, 555] width 1117 height 1057
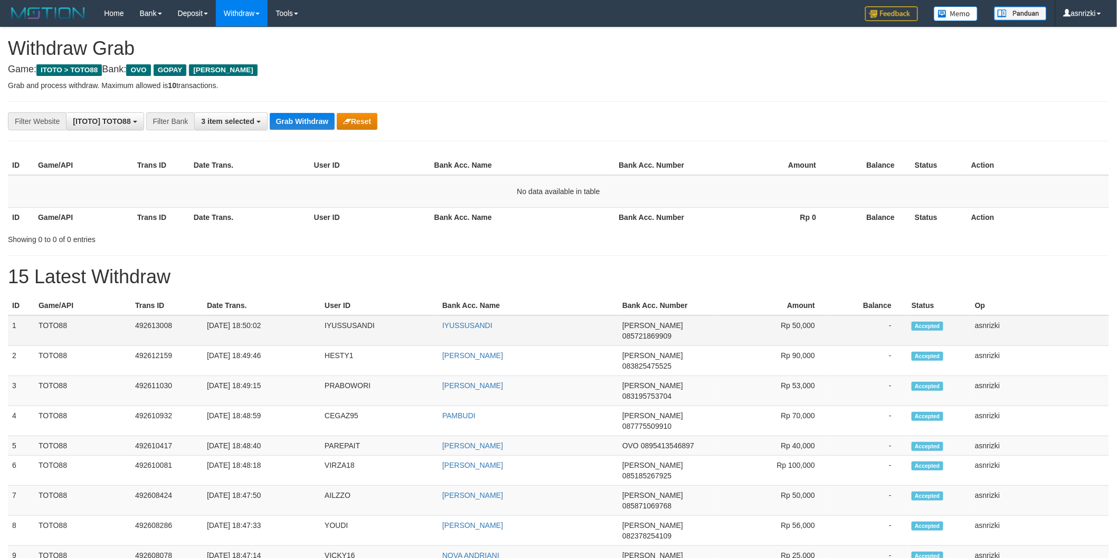
click at [14, 326] on td "1" at bounding box center [21, 331] width 26 height 31
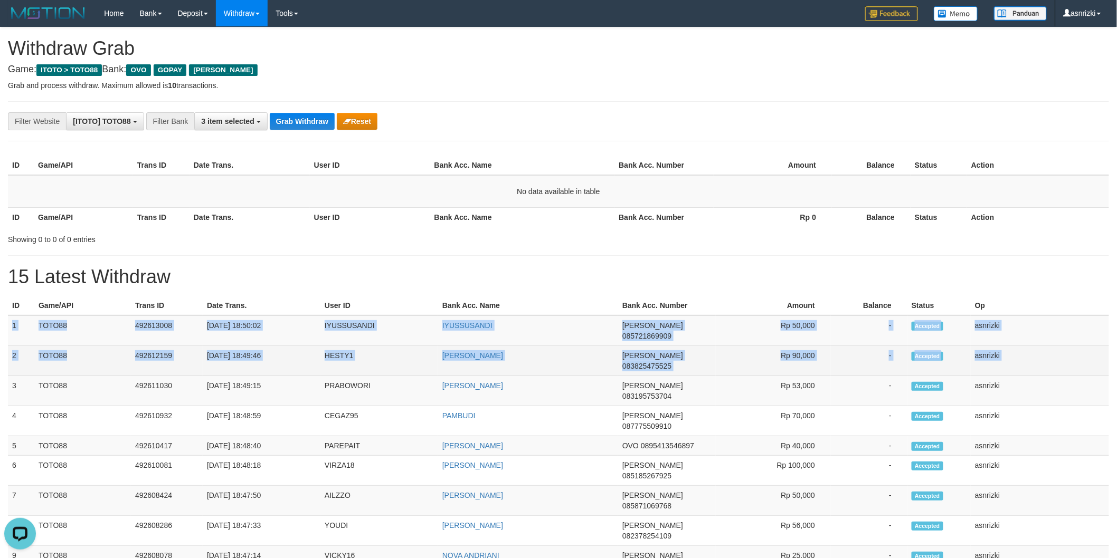
click at [1031, 346] on td "asnrizki" at bounding box center [1040, 361] width 138 height 30
copy tbody "1 TOTO88 492613008 [DATE] 18:50:02 IYUSSUSANDI IYUSSUSANDI [PERSON_NAME] 085721…"
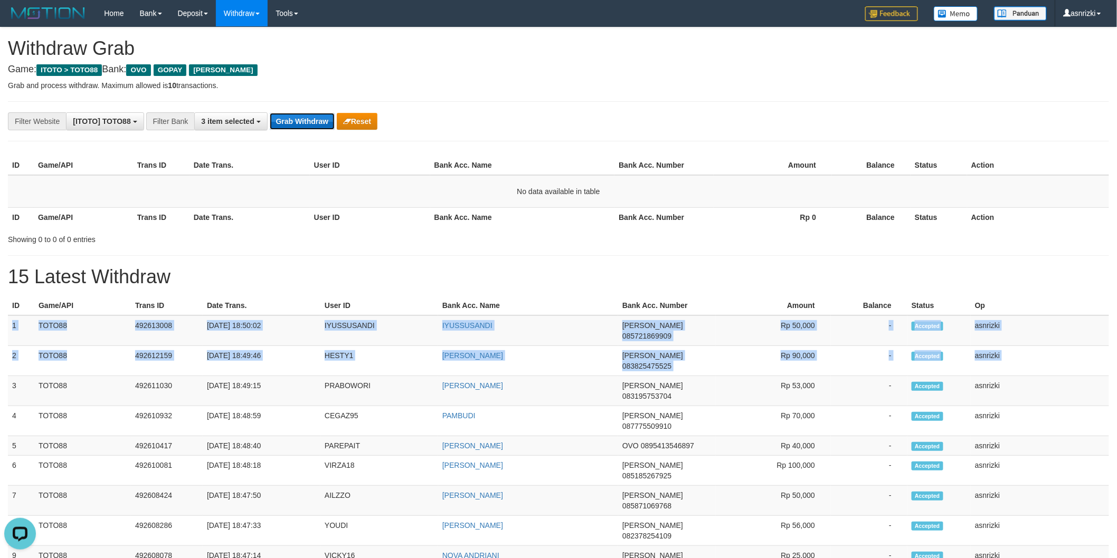
click at [316, 124] on button "Grab Withdraw" at bounding box center [302, 121] width 65 height 17
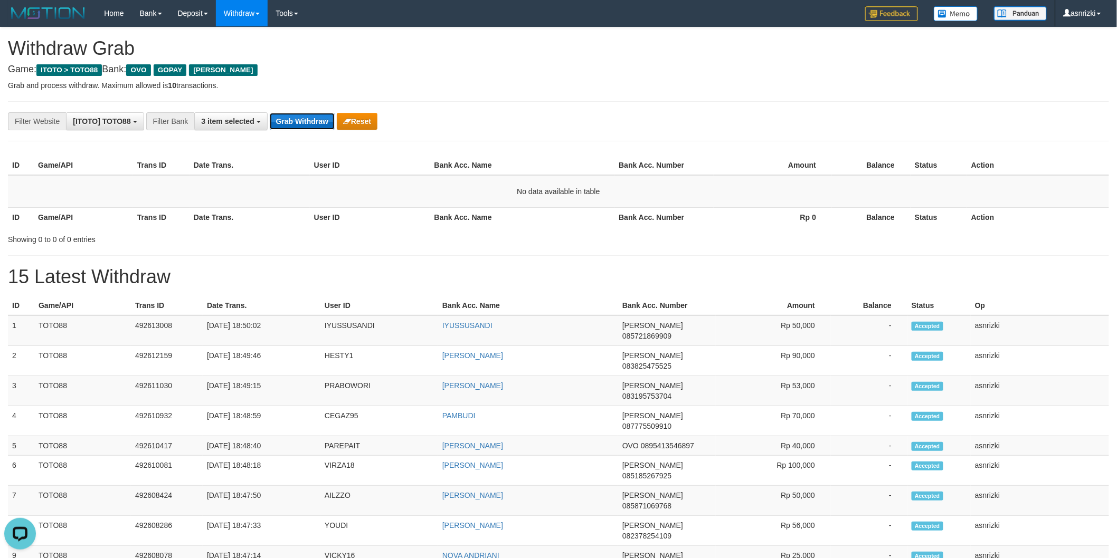
click at [316, 118] on button "Grab Withdraw" at bounding box center [302, 121] width 65 height 17
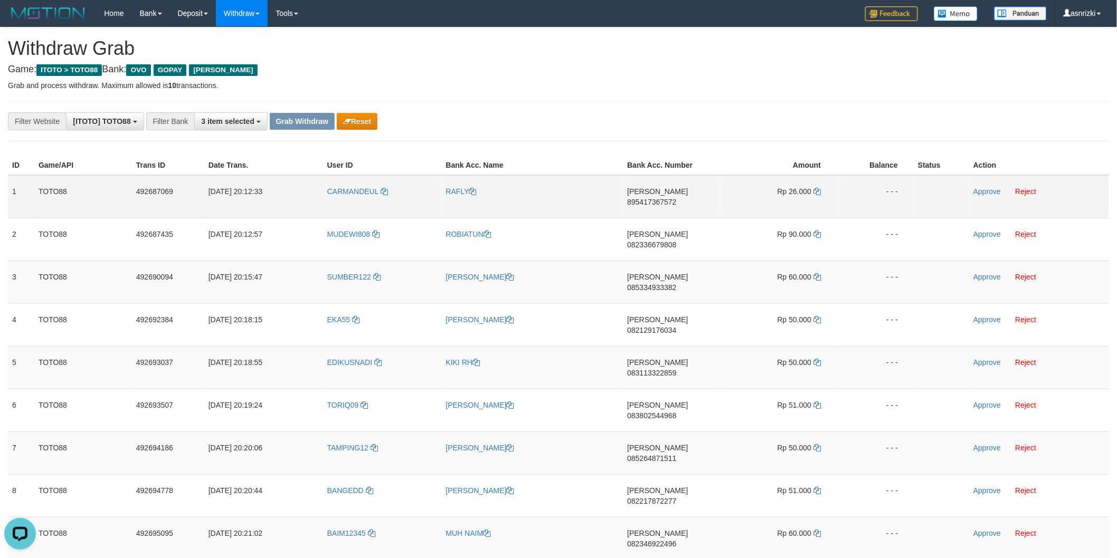
click at [676, 198] on span "895417367572" at bounding box center [651, 202] width 49 height 8
click at [1031, 193] on link "Reject" at bounding box center [1025, 191] width 21 height 8
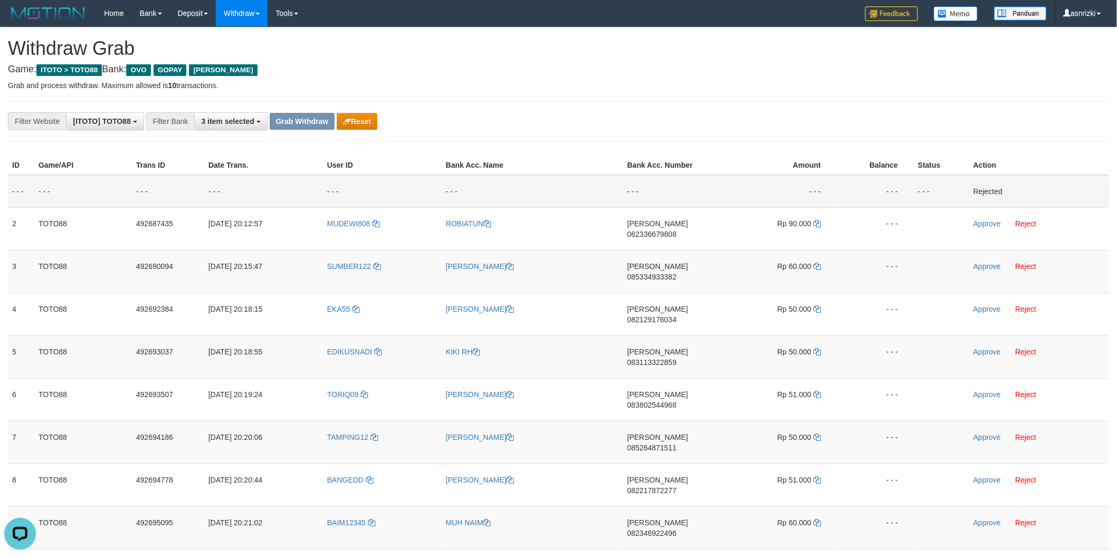
click at [607, 127] on div "**********" at bounding box center [465, 121] width 931 height 18
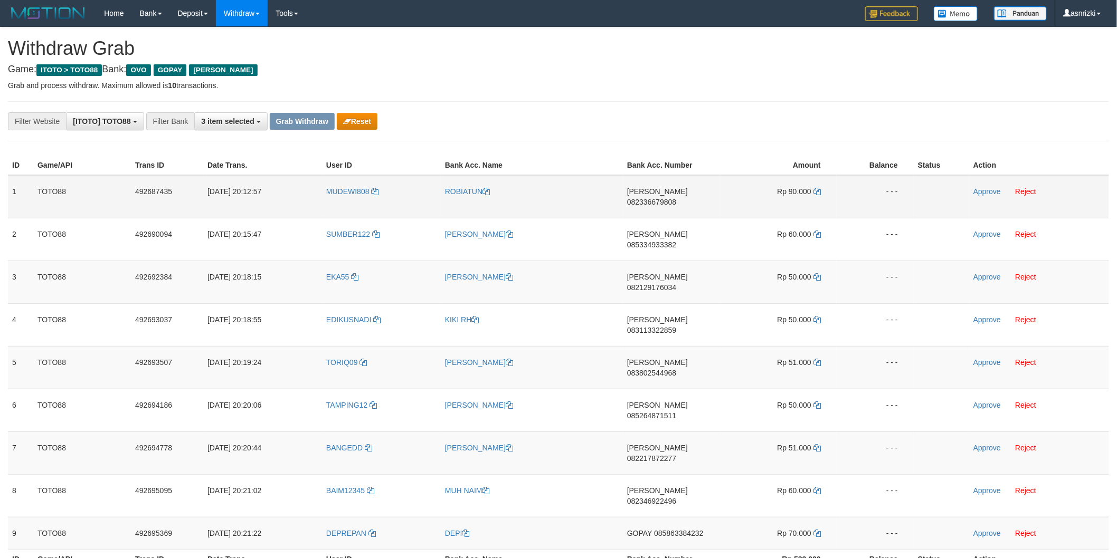
click at [676, 198] on span "082336679808" at bounding box center [651, 202] width 49 height 8
click at [819, 190] on icon at bounding box center [816, 191] width 7 height 7
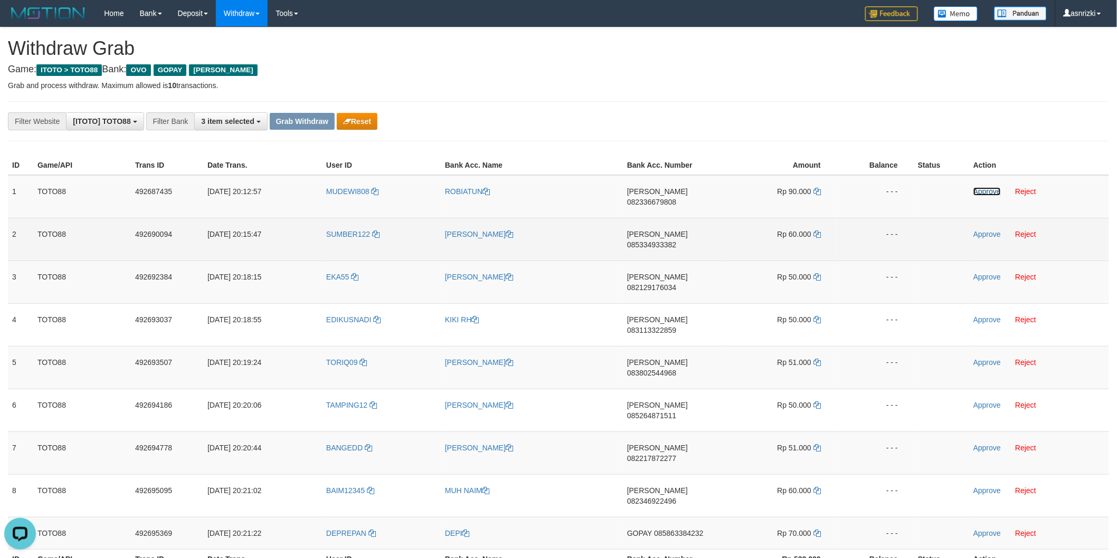
drag, startPoint x: 984, startPoint y: 192, endPoint x: 917, endPoint y: 210, distance: 70.0
click at [984, 192] on link "Approve" at bounding box center [986, 191] width 27 height 8
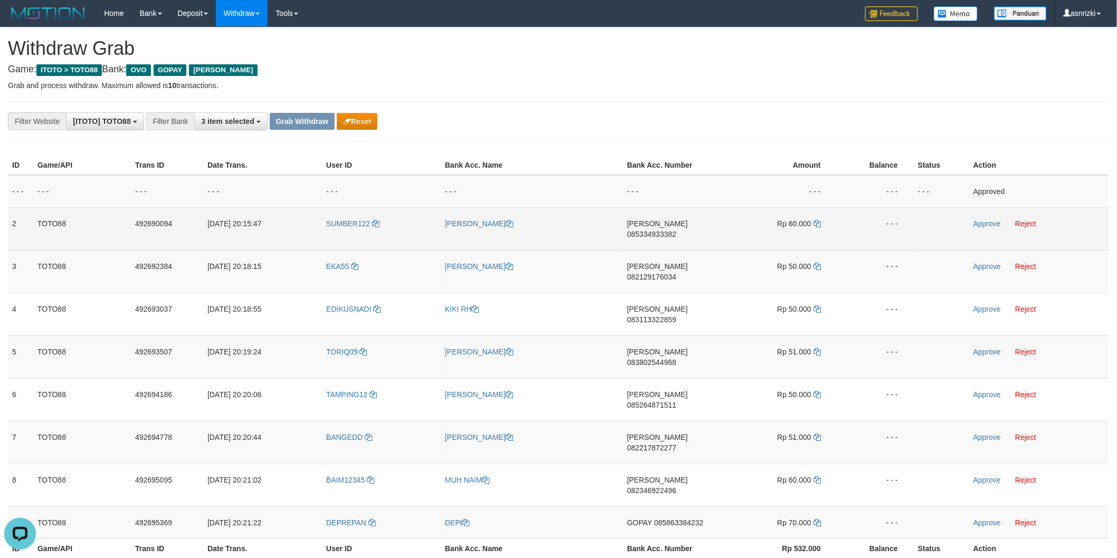
drag, startPoint x: 676, startPoint y: 222, endPoint x: 111, endPoint y: 220, distance: 564.2
click at [672, 230] on span "085334933382" at bounding box center [651, 234] width 49 height 8
click at [819, 222] on icon at bounding box center [816, 223] width 7 height 7
click at [990, 222] on link "Approve" at bounding box center [986, 224] width 27 height 8
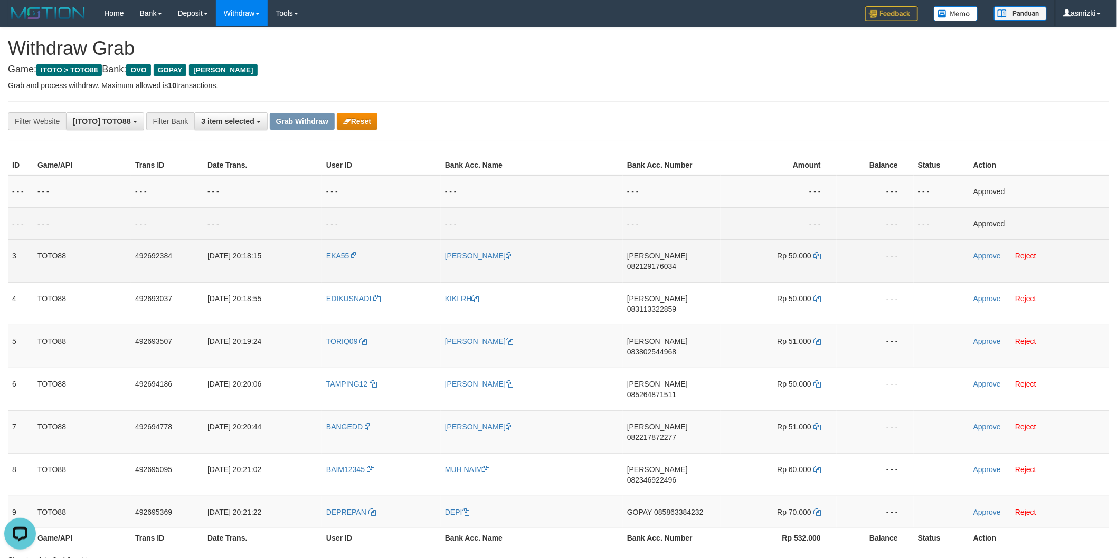
click at [676, 262] on span "082129176034" at bounding box center [651, 266] width 49 height 8
click at [820, 257] on icon at bounding box center [816, 255] width 7 height 7
drag, startPoint x: 991, startPoint y: 259, endPoint x: 954, endPoint y: 259, distance: 37.5
click at [991, 259] on link "Approve" at bounding box center [986, 256] width 27 height 8
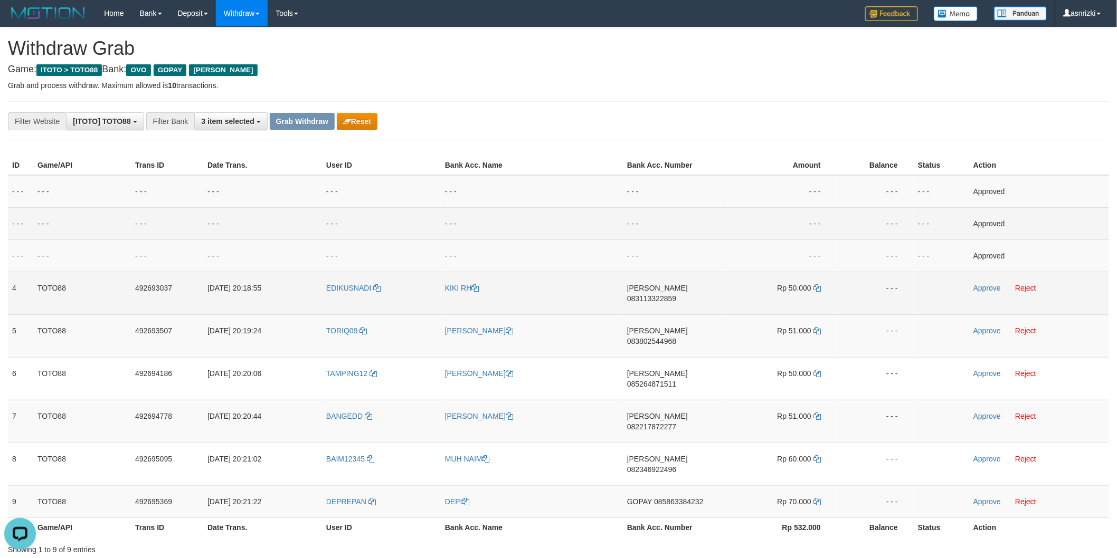
click at [676, 295] on span "083113322859" at bounding box center [651, 299] width 49 height 8
click at [815, 284] on icon at bounding box center [816, 287] width 7 height 7
click at [981, 288] on link "Approve" at bounding box center [986, 288] width 27 height 8
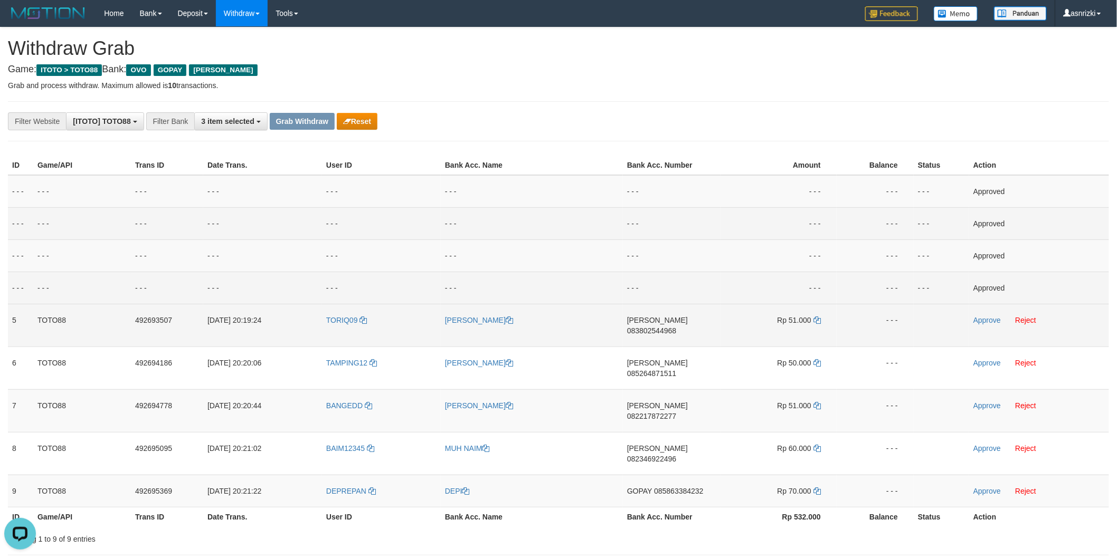
click at [676, 327] on span "083802544968" at bounding box center [651, 331] width 49 height 8
click at [817, 322] on icon at bounding box center [816, 320] width 7 height 7
click at [991, 322] on link "Approve" at bounding box center [986, 320] width 27 height 8
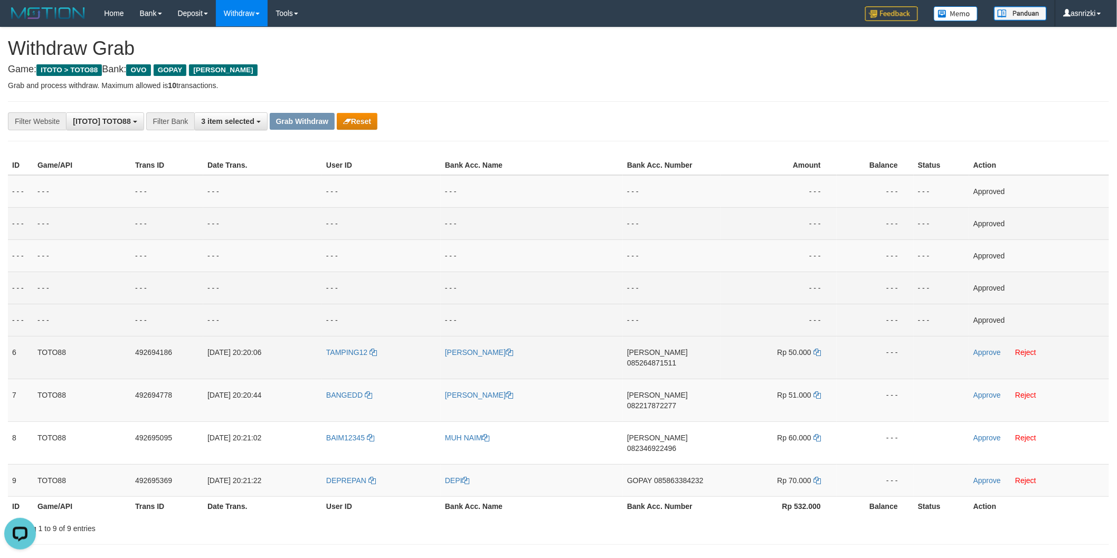
click at [676, 359] on span "085264871511" at bounding box center [651, 363] width 49 height 8
click at [815, 352] on icon at bounding box center [816, 352] width 7 height 7
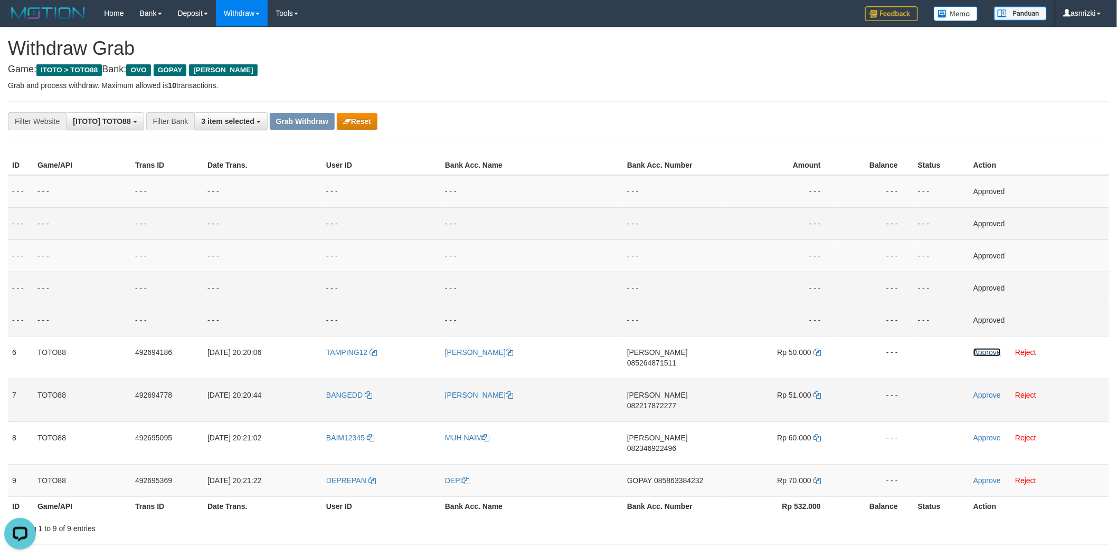
drag, startPoint x: 977, startPoint y: 353, endPoint x: 813, endPoint y: 368, distance: 164.9
click at [977, 353] on link "Approve" at bounding box center [986, 352] width 27 height 8
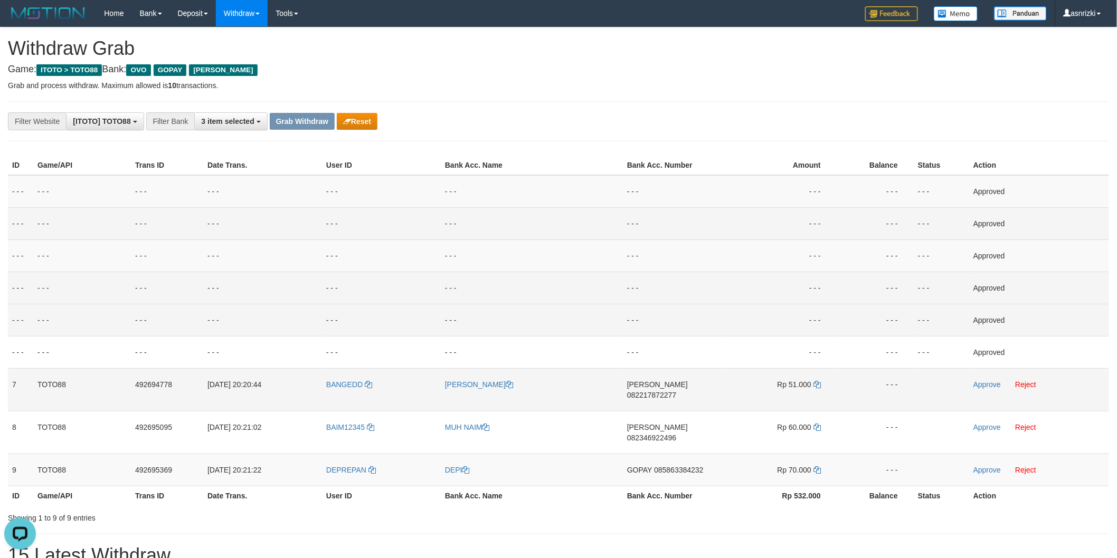
click at [669, 391] on span "082217872277" at bounding box center [651, 395] width 49 height 8
click at [821, 386] on td "Rp 51.000" at bounding box center [778, 389] width 116 height 43
drag, startPoint x: 819, startPoint y: 384, endPoint x: 753, endPoint y: 376, distance: 66.9
click at [819, 384] on icon at bounding box center [816, 384] width 7 height 7
drag, startPoint x: 988, startPoint y: 386, endPoint x: 887, endPoint y: 387, distance: 101.3
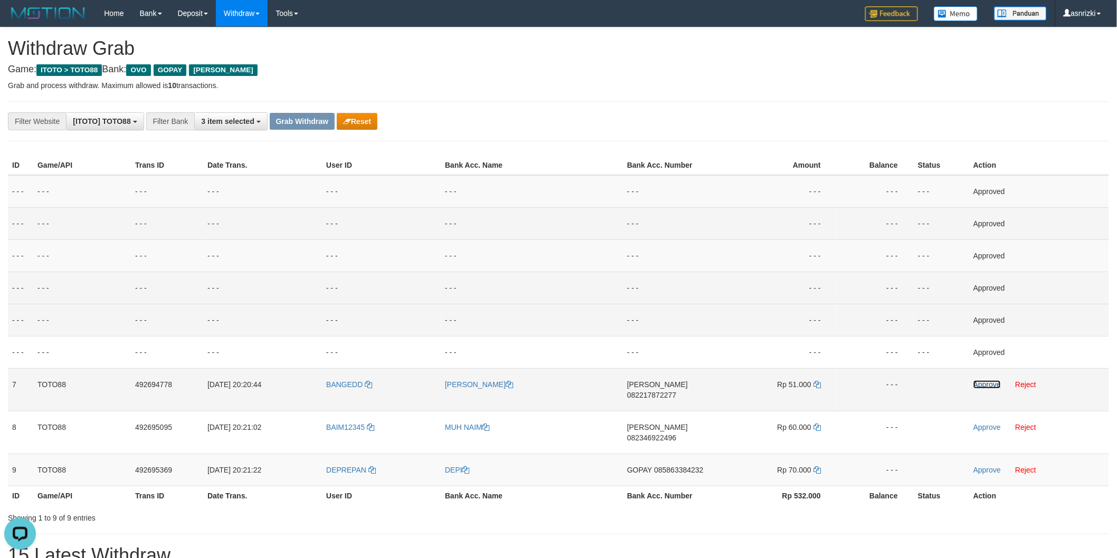
click at [988, 386] on link "Approve" at bounding box center [986, 385] width 27 height 8
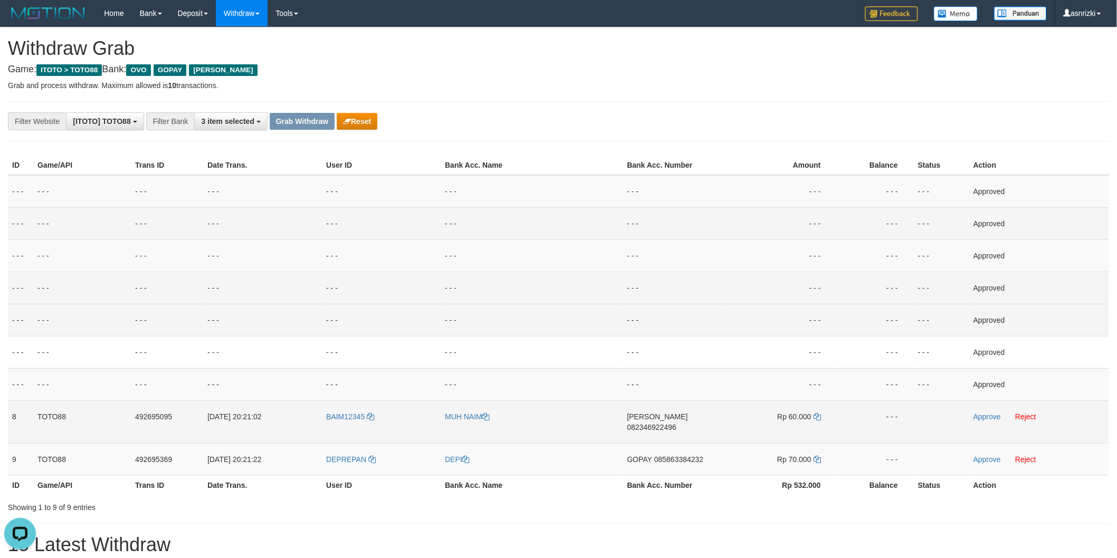
click at [669, 423] on span "082346922496" at bounding box center [651, 427] width 49 height 8
click at [820, 413] on icon at bounding box center [816, 416] width 7 height 7
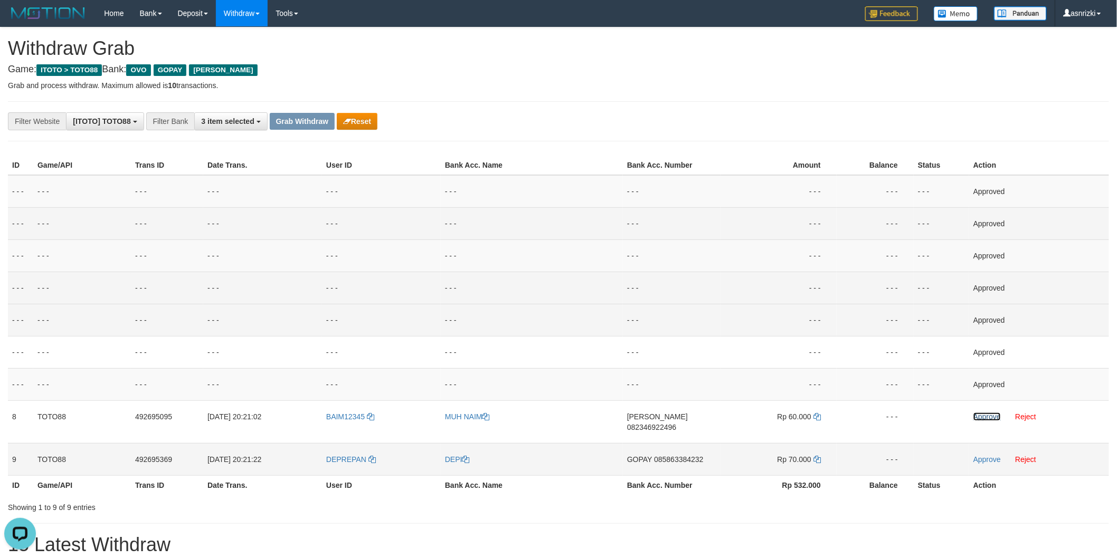
drag, startPoint x: 983, startPoint y: 415, endPoint x: 849, endPoint y: 434, distance: 136.0
click at [983, 415] on link "Approve" at bounding box center [986, 417] width 27 height 8
click at [669, 455] on span "085863384232" at bounding box center [678, 459] width 49 height 8
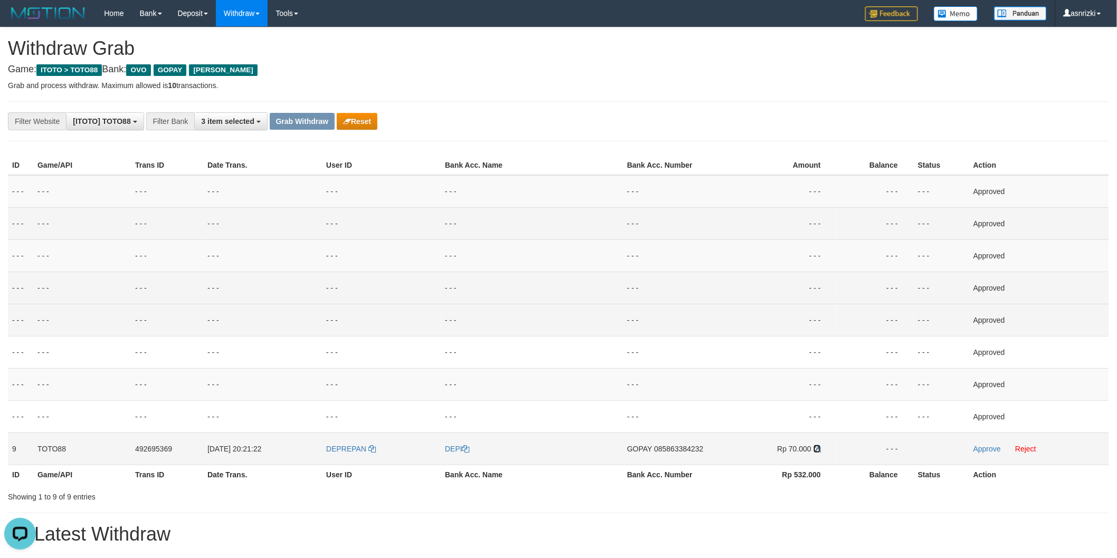
click at [815, 447] on icon at bounding box center [816, 448] width 7 height 7
drag, startPoint x: 983, startPoint y: 452, endPoint x: 934, endPoint y: 455, distance: 49.2
click at [983, 452] on link "Approve" at bounding box center [986, 449] width 27 height 8
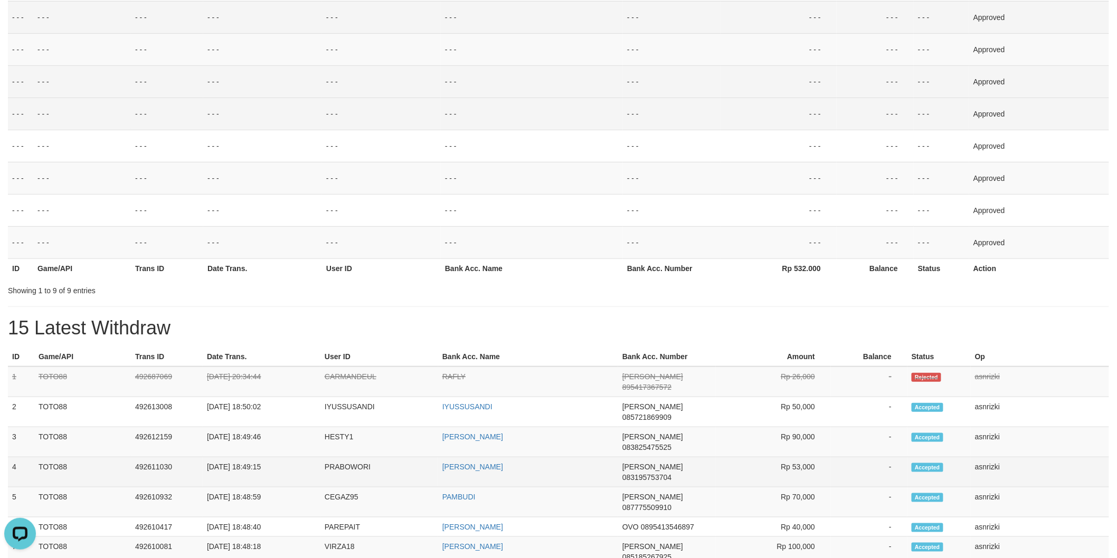
scroll to position [234, 0]
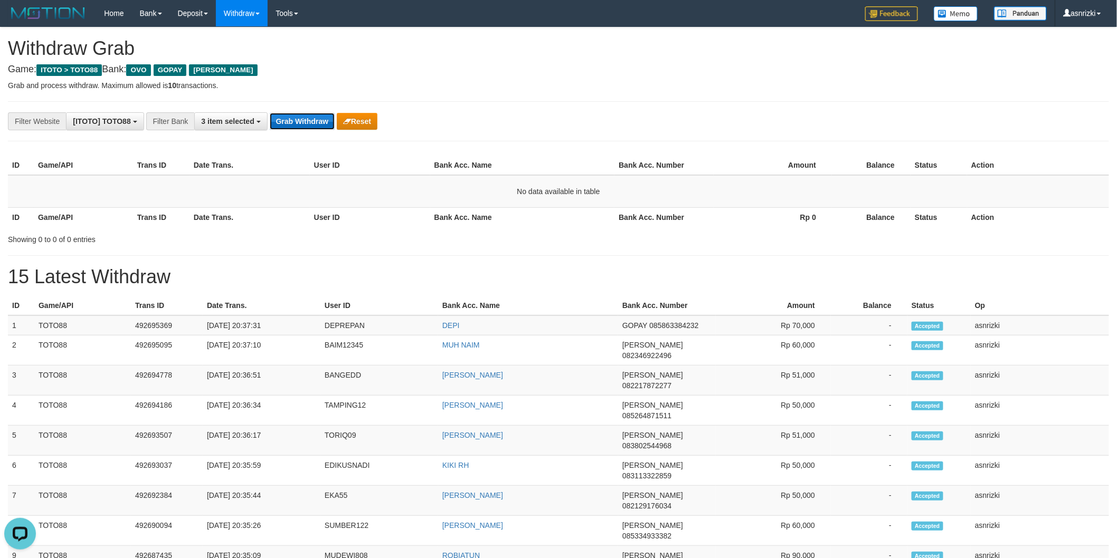
click at [298, 124] on button "Grab Withdraw" at bounding box center [302, 121] width 65 height 17
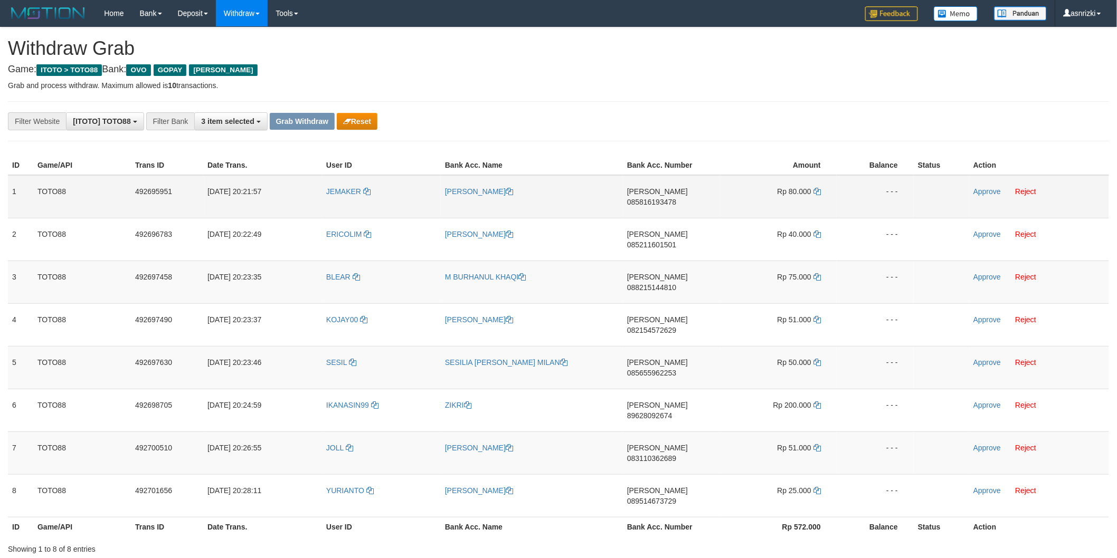
click at [667, 198] on span "085816193478" at bounding box center [651, 202] width 49 height 8
drag, startPoint x: 816, startPoint y: 188, endPoint x: 736, endPoint y: 193, distance: 80.4
click at [816, 188] on icon at bounding box center [816, 191] width 7 height 7
drag, startPoint x: 977, startPoint y: 188, endPoint x: 958, endPoint y: 196, distance: 20.4
click at [977, 188] on link "Approve" at bounding box center [986, 191] width 27 height 8
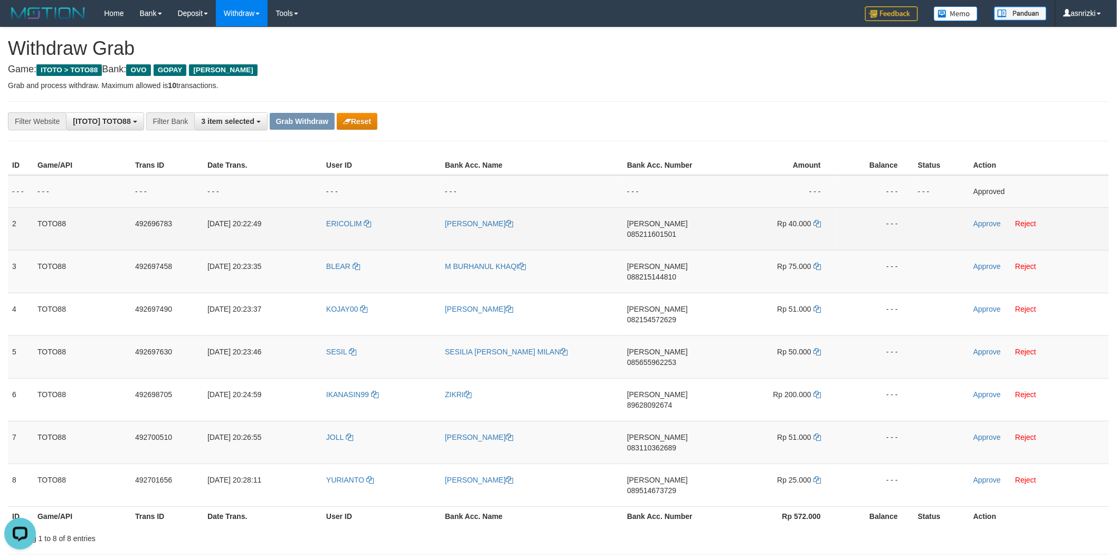
click at [676, 230] on span "085211601501" at bounding box center [651, 234] width 49 height 8
drag, startPoint x: 817, startPoint y: 223, endPoint x: 599, endPoint y: 233, distance: 217.7
click at [816, 223] on icon at bounding box center [816, 223] width 7 height 7
drag, startPoint x: 979, startPoint y: 223, endPoint x: 966, endPoint y: 227, distance: 13.4
click at [979, 223] on link "Approve" at bounding box center [986, 224] width 27 height 8
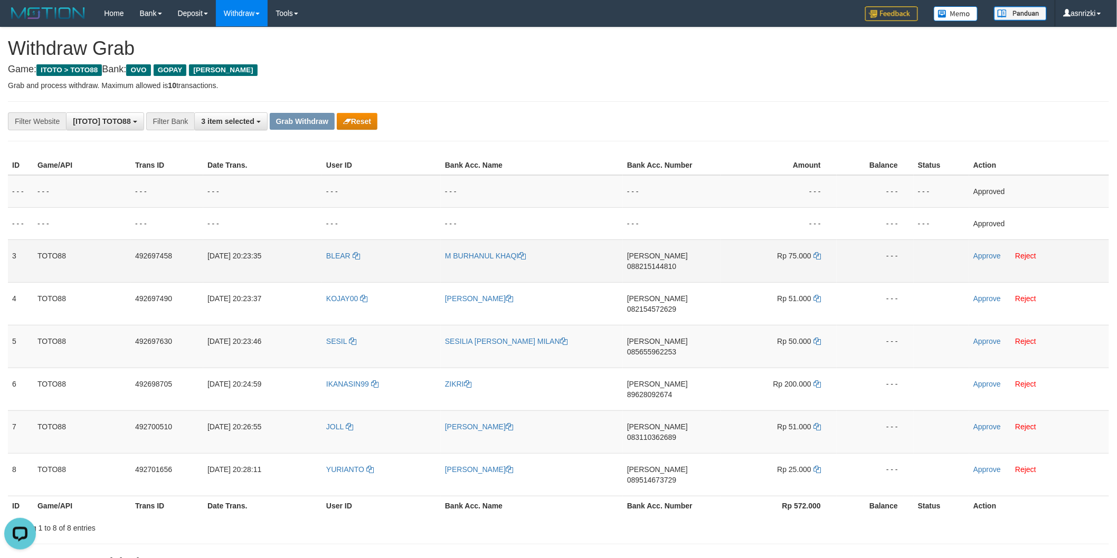
click at [676, 262] on span "088215144810" at bounding box center [651, 266] width 49 height 8
click at [818, 256] on icon at bounding box center [816, 255] width 7 height 7
drag, startPoint x: 979, startPoint y: 254, endPoint x: 912, endPoint y: 271, distance: 69.1
click at [979, 254] on link "Approve" at bounding box center [986, 256] width 27 height 8
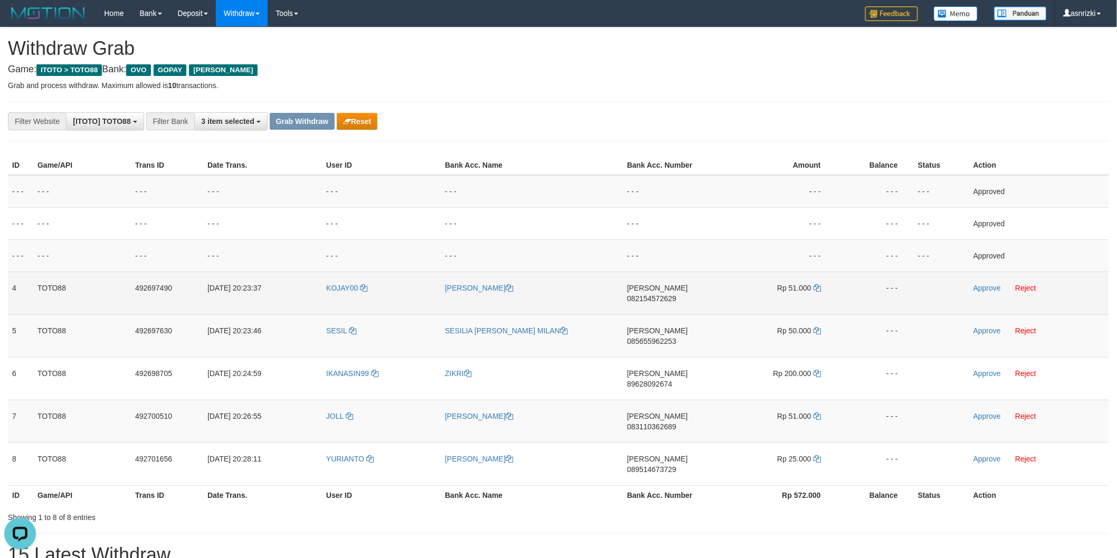
drag, startPoint x: 670, startPoint y: 286, endPoint x: 656, endPoint y: 287, distance: 14.3
click at [669, 295] on span "082154572629" at bounding box center [651, 299] width 49 height 8
click at [822, 288] on td "Rp 51.000" at bounding box center [778, 293] width 116 height 43
click at [813, 288] on icon at bounding box center [816, 287] width 7 height 7
click at [990, 290] on link "Approve" at bounding box center [986, 288] width 27 height 8
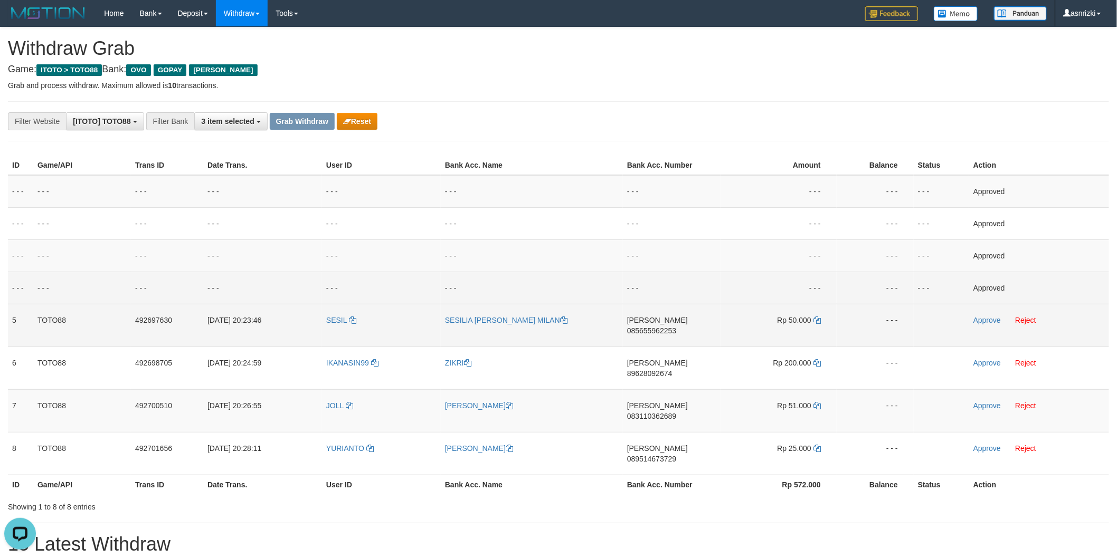
click at [664, 327] on span "085655962253" at bounding box center [651, 331] width 49 height 8
click at [814, 319] on icon at bounding box center [816, 320] width 7 height 7
drag, startPoint x: 979, startPoint y: 320, endPoint x: 868, endPoint y: 335, distance: 111.2
click at [979, 320] on link "Approve" at bounding box center [986, 320] width 27 height 8
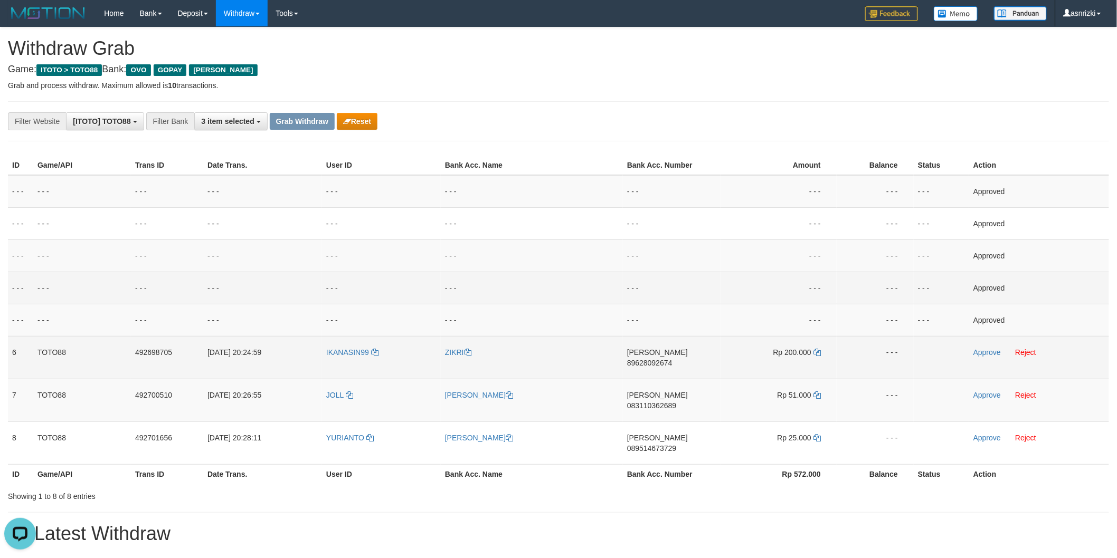
click at [657, 359] on span "89628092674" at bounding box center [649, 363] width 45 height 8
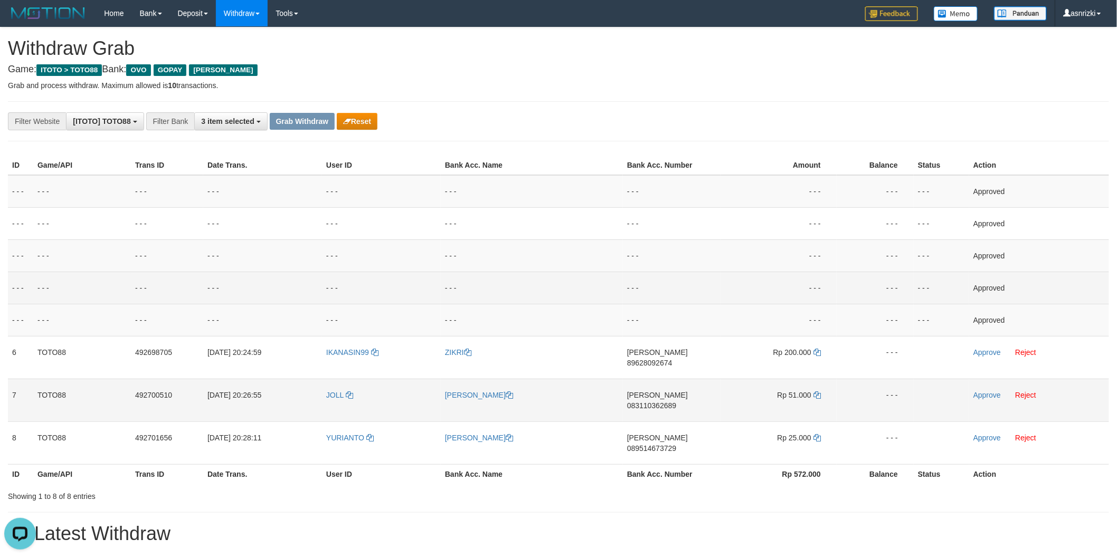
click at [676, 402] on span "083110362689" at bounding box center [651, 406] width 49 height 8
drag, startPoint x: 814, startPoint y: 384, endPoint x: 766, endPoint y: 380, distance: 48.2
click at [814, 392] on icon at bounding box center [816, 395] width 7 height 7
click at [980, 391] on link "Approve" at bounding box center [986, 395] width 27 height 8
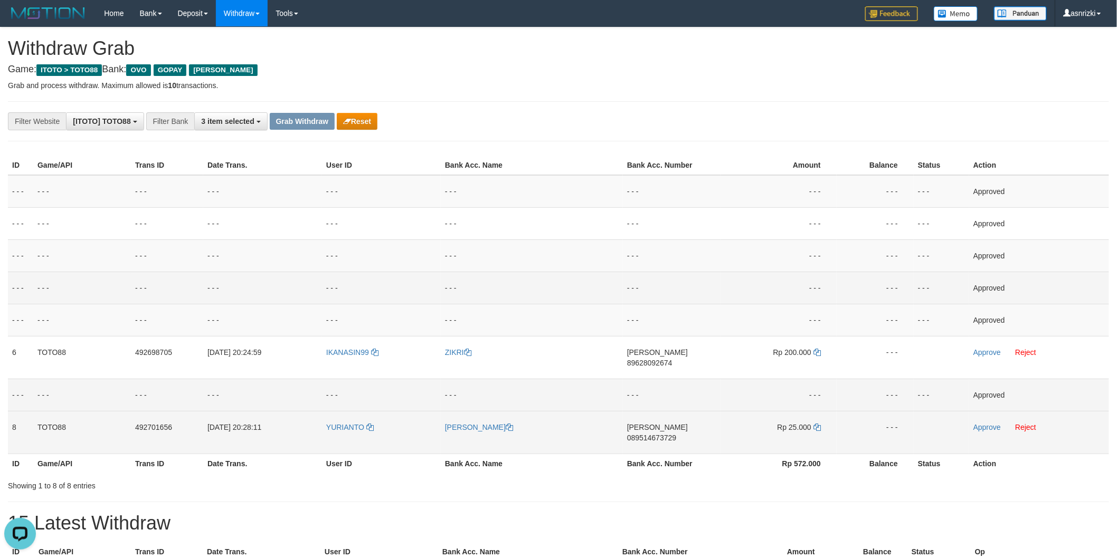
click at [676, 434] on span "089514673729" at bounding box center [651, 438] width 49 height 8
click at [819, 424] on icon at bounding box center [816, 427] width 7 height 7
drag, startPoint x: 993, startPoint y: 414, endPoint x: 988, endPoint y: 414, distance: 5.3
click at [993, 423] on link "Approve" at bounding box center [986, 427] width 27 height 8
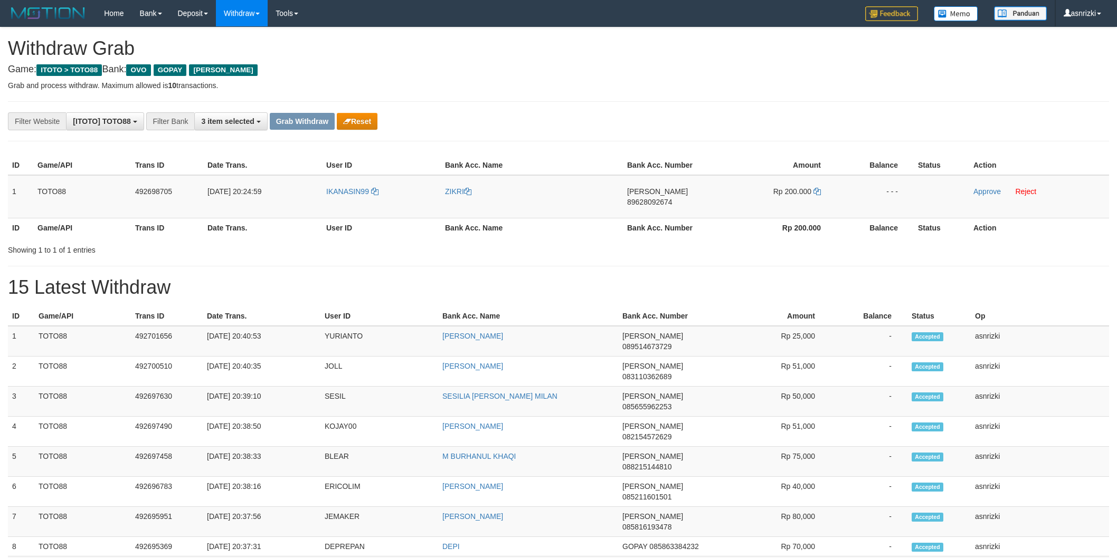
scroll to position [117, 0]
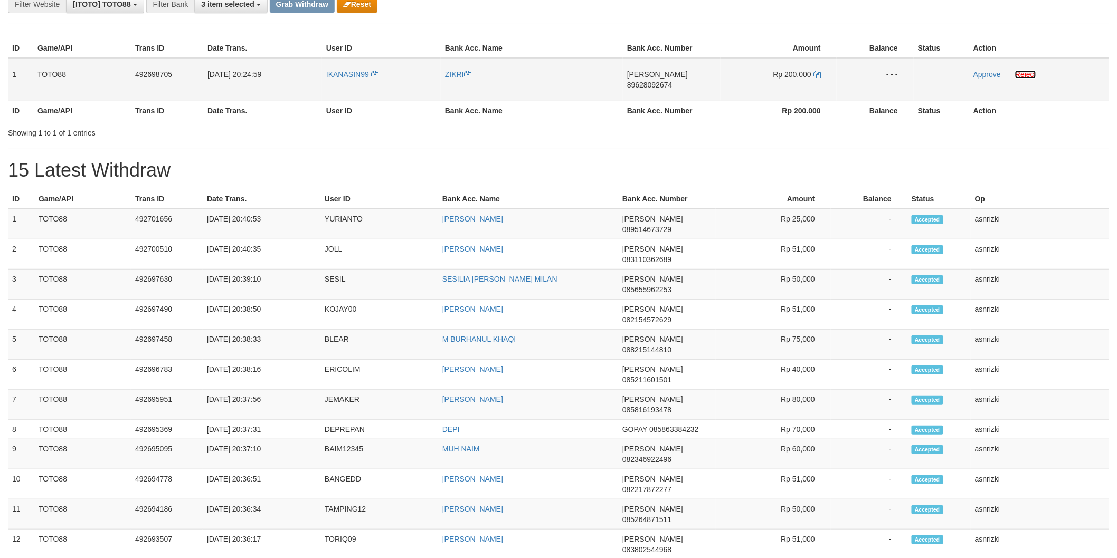
click at [1032, 75] on link "Reject" at bounding box center [1025, 74] width 21 height 8
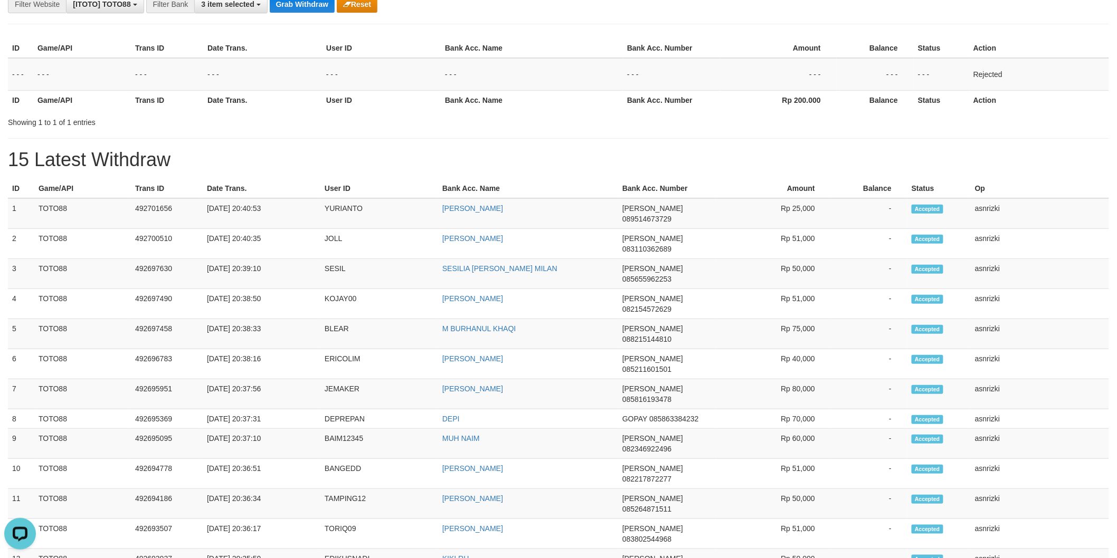
click at [612, 155] on h1 "15 Latest Withdraw" at bounding box center [558, 159] width 1101 height 21
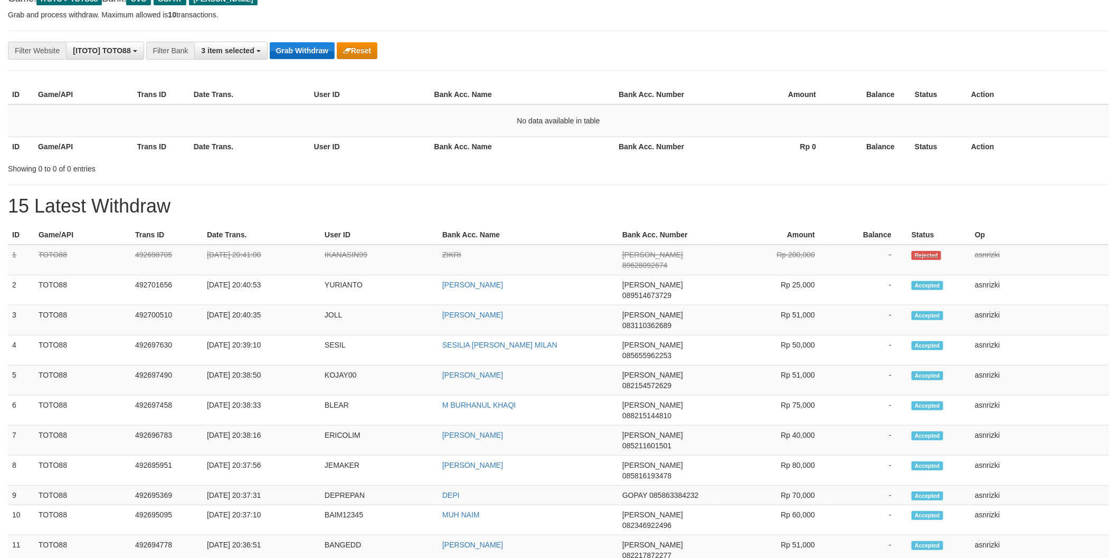
scroll to position [117, 0]
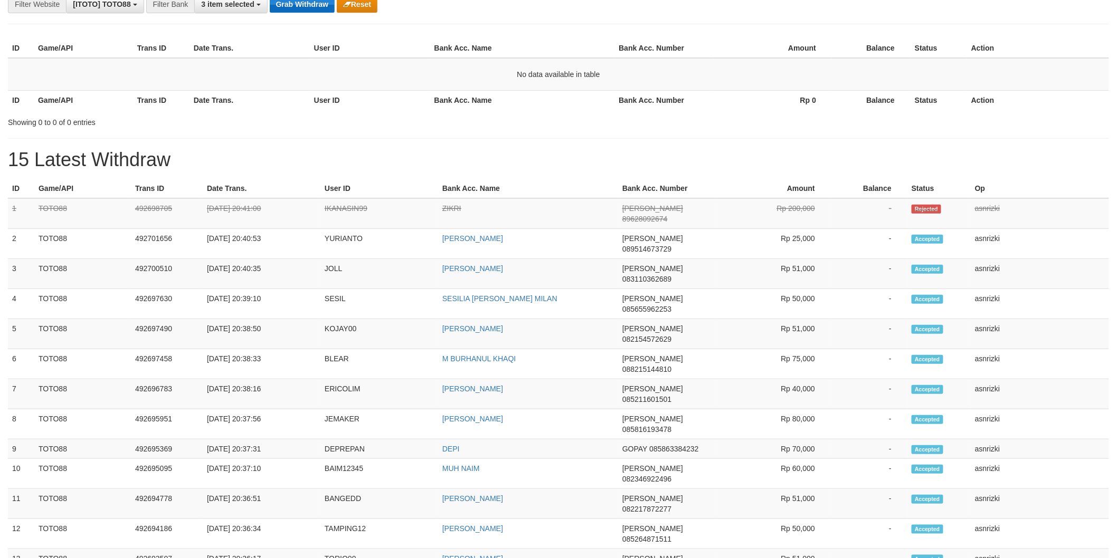
click at [314, 50] on th "User ID" at bounding box center [370, 49] width 120 height 20
drag, startPoint x: 303, startPoint y: 67, endPoint x: 302, endPoint y: 29, distance: 38.0
click at [303, 64] on td "No data available in table" at bounding box center [558, 74] width 1101 height 33
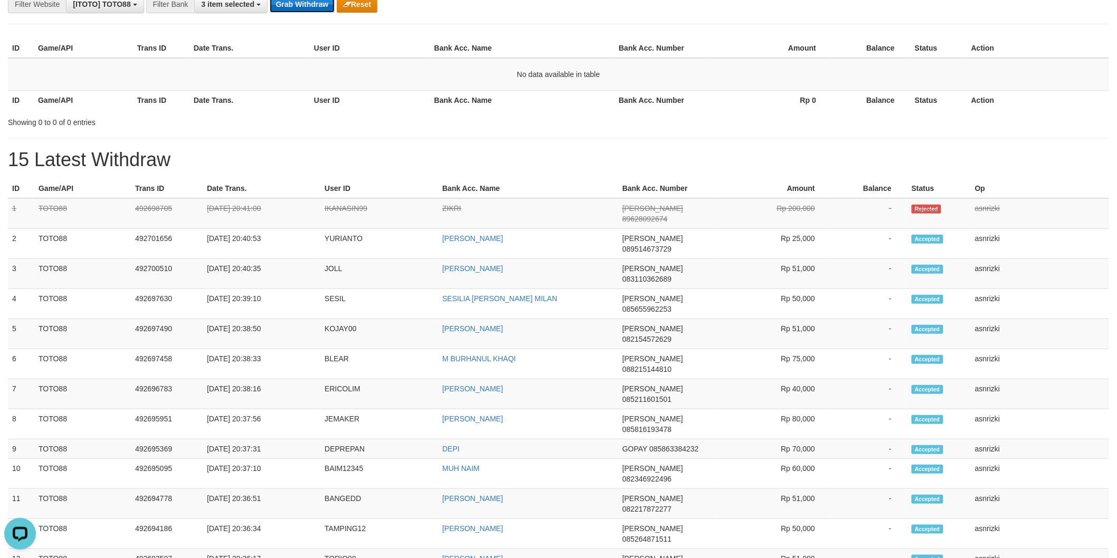
click at [303, 7] on button "Grab Withdraw" at bounding box center [302, 4] width 65 height 17
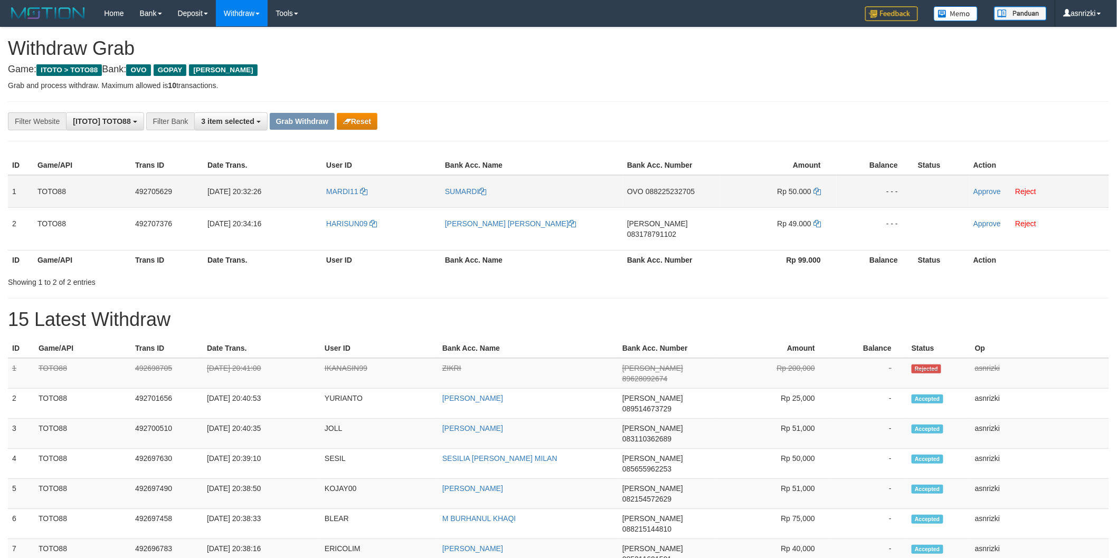
click at [681, 193] on span "088225232705" at bounding box center [669, 191] width 49 height 8
drag, startPoint x: 818, startPoint y: 190, endPoint x: 784, endPoint y: 190, distance: 34.3
click at [817, 190] on icon at bounding box center [816, 191] width 7 height 7
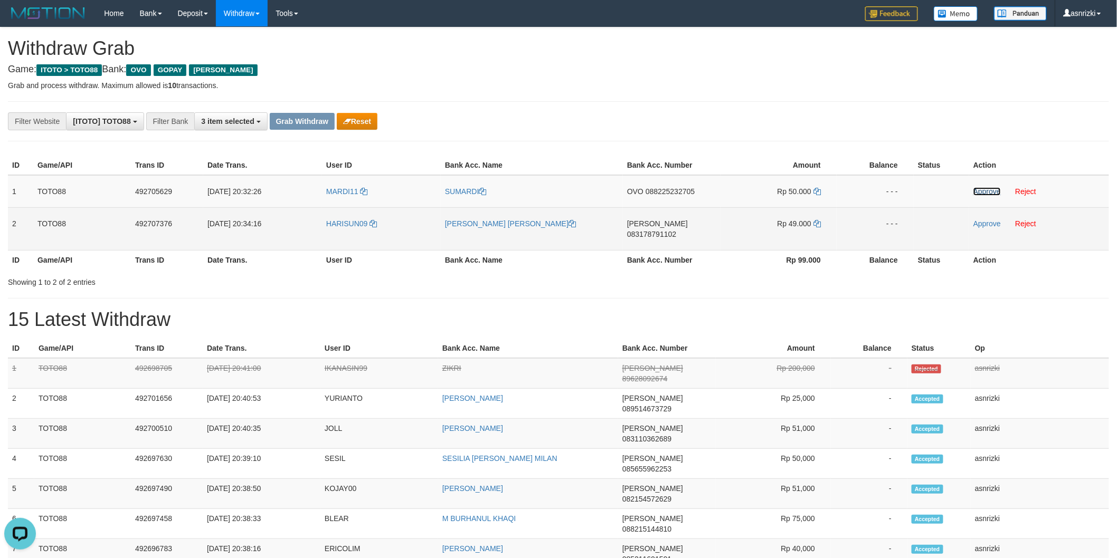
drag, startPoint x: 987, startPoint y: 193, endPoint x: 893, endPoint y: 208, distance: 95.2
click at [987, 193] on link "Approve" at bounding box center [986, 191] width 27 height 8
click at [676, 230] on span "083178791102" at bounding box center [651, 234] width 49 height 8
click at [820, 224] on icon at bounding box center [816, 223] width 7 height 7
click at [990, 224] on link "Approve" at bounding box center [986, 224] width 27 height 8
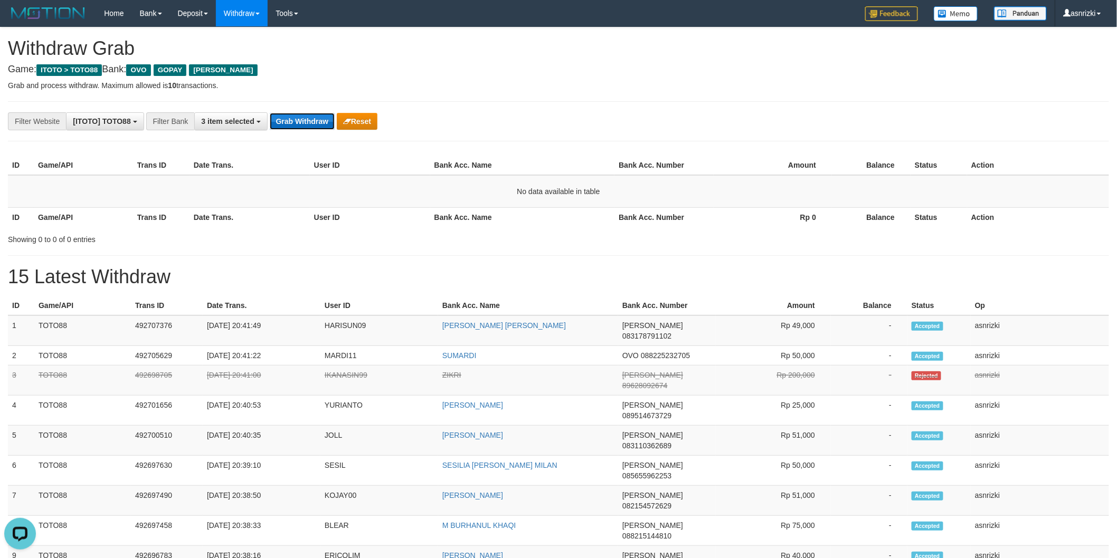
click at [297, 117] on button "Grab Withdraw" at bounding box center [302, 121] width 65 height 17
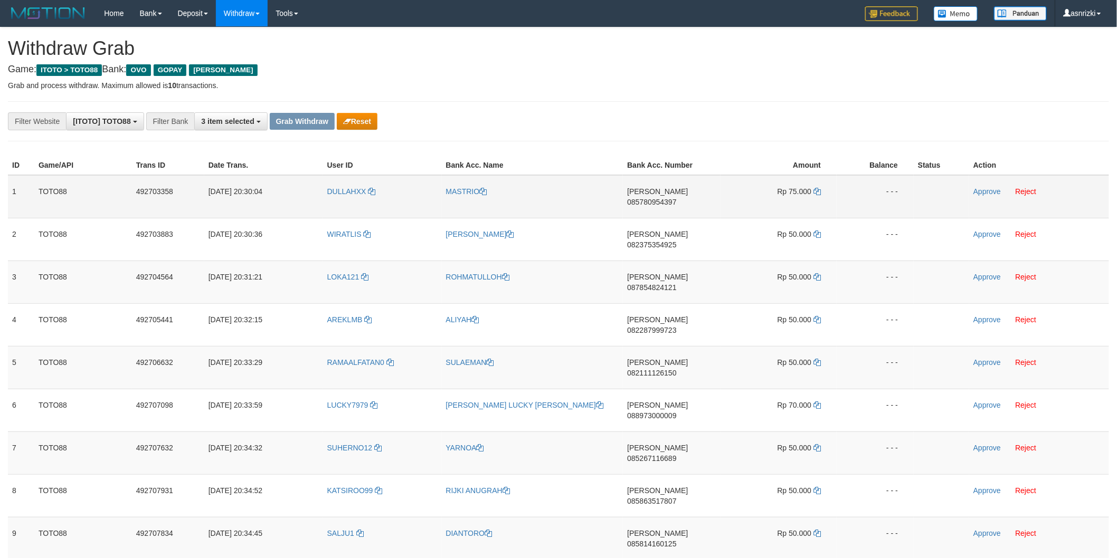
click at [676, 198] on span "085780954397" at bounding box center [651, 202] width 49 height 8
click at [819, 188] on icon at bounding box center [816, 191] width 7 height 7
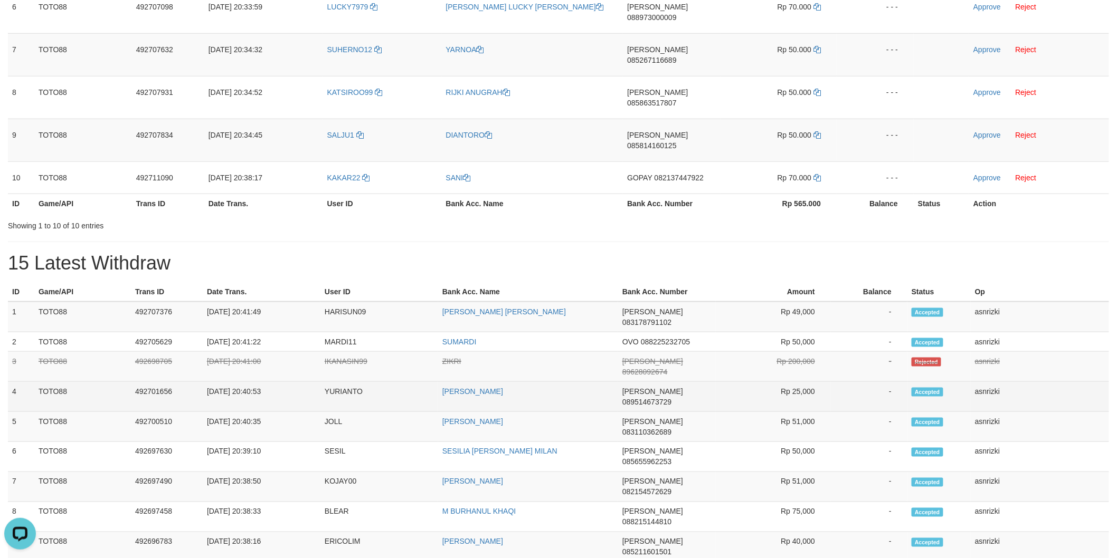
scroll to position [397, 0]
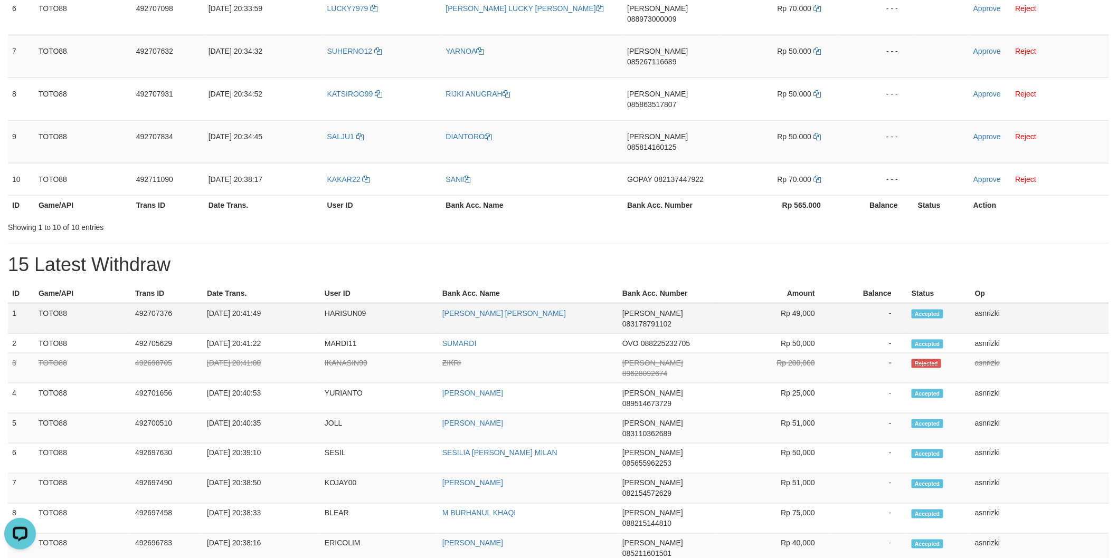
click at [8, 303] on td "1" at bounding box center [21, 318] width 26 height 31
click at [13, 303] on td "1" at bounding box center [21, 318] width 26 height 31
drag, startPoint x: 13, startPoint y: 215, endPoint x: 1022, endPoint y: 230, distance: 1009.3
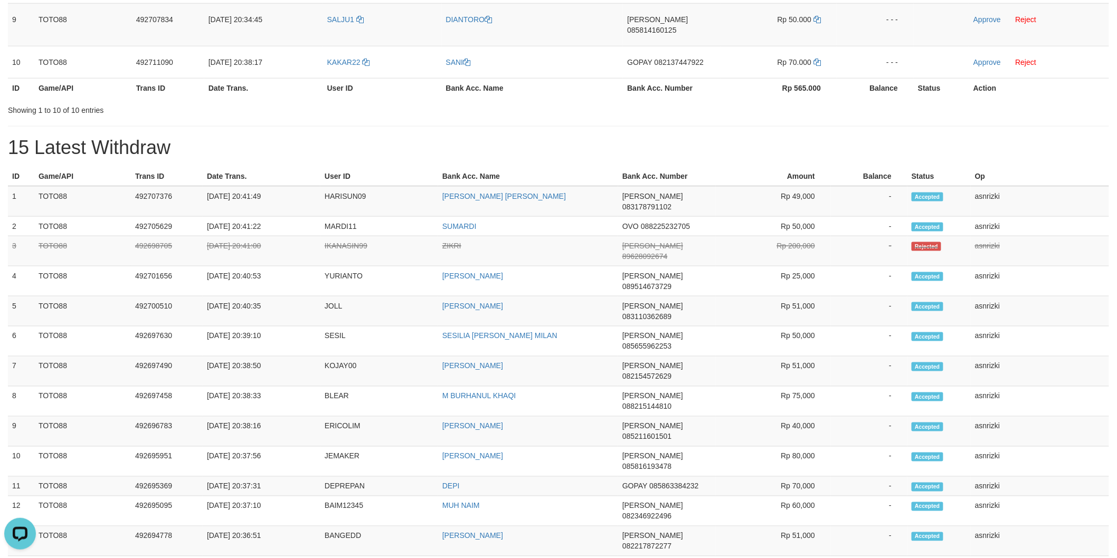
copy tbody "1 TOTO88 492707376 [DATE] 20:41:49 HARISUN09 [PERSON_NAME] [PERSON_NAME] 083178…"
drag, startPoint x: 12, startPoint y: 175, endPoint x: 1007, endPoint y: 357, distance: 1011.5
click at [1007, 357] on tbody "1 TOTO88 492707376 [DATE] 20:41:49 HARISUN09 [PERSON_NAME] SRI [PERSON_NAME] 08…" at bounding box center [558, 546] width 1101 height 721
drag, startPoint x: 9, startPoint y: 158, endPoint x: 1036, endPoint y: 447, distance: 1066.4
click at [1036, 447] on tbody "1 TOTO88 492707376 [DATE] 20:41:49 HARISUN09 [PERSON_NAME] SRI [PERSON_NAME] 08…" at bounding box center [558, 546] width 1101 height 721
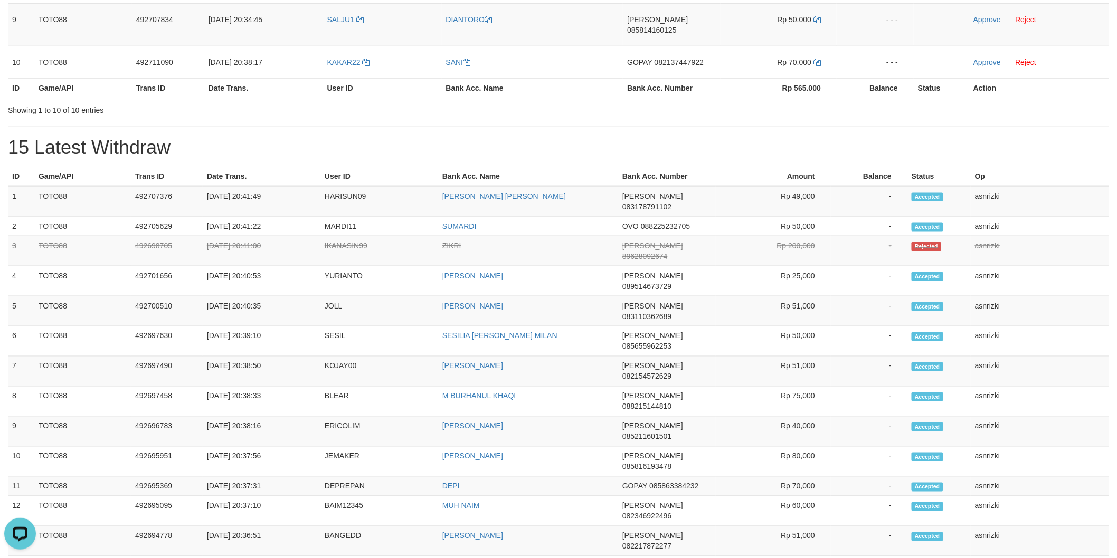
copy tbody "4 TOTO88 492701656 [DATE] 20:40:53 [PERSON_NAME] 089514673729 Rp 25,000 - Accep…"
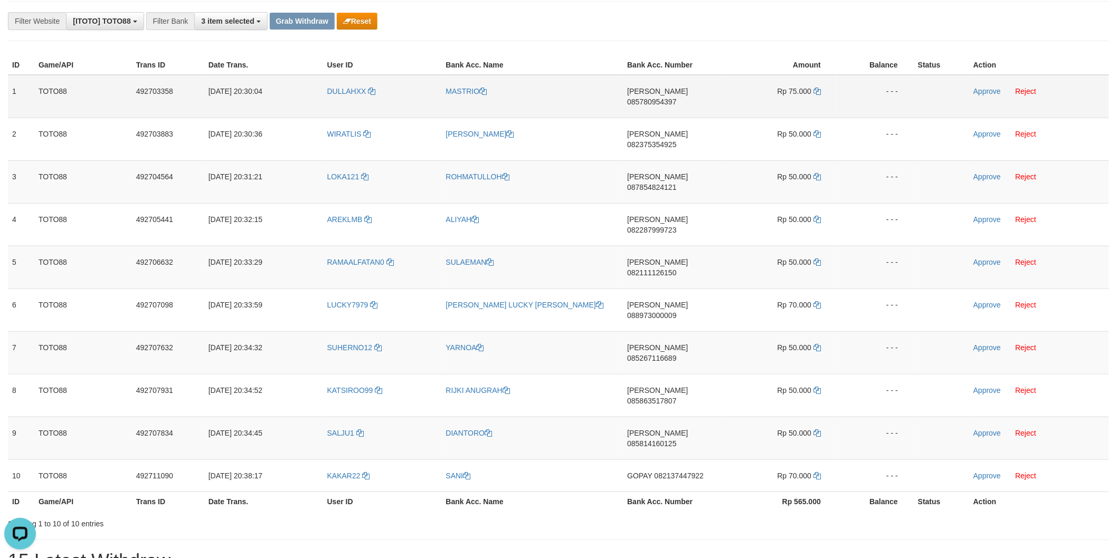
scroll to position [0, 0]
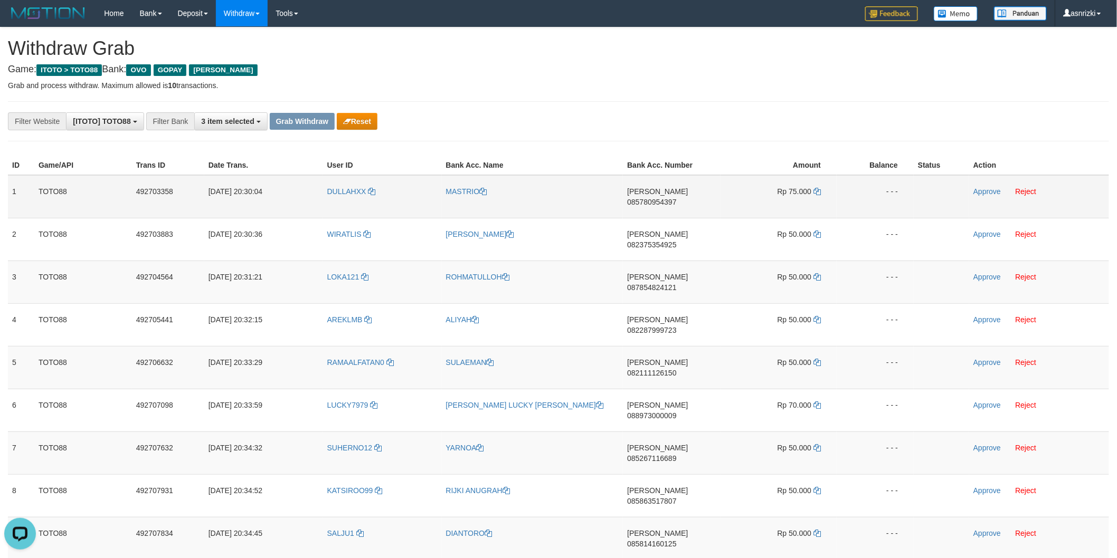
click at [972, 188] on td "Approve Reject" at bounding box center [1039, 196] width 140 height 43
click at [991, 192] on link "Approve" at bounding box center [986, 191] width 27 height 8
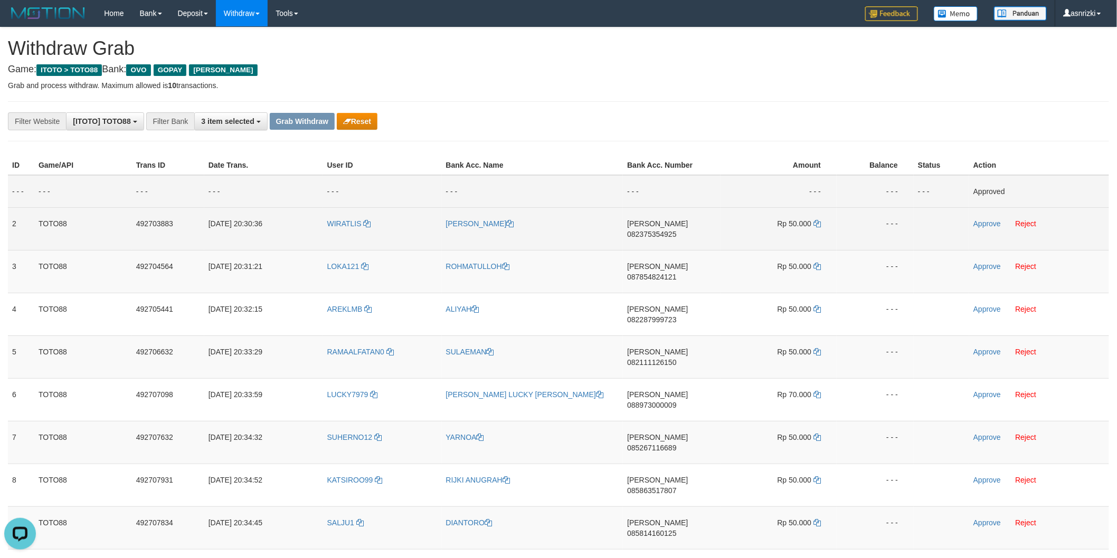
click at [676, 230] on span "082375354925" at bounding box center [651, 234] width 49 height 8
click at [816, 223] on icon at bounding box center [816, 223] width 7 height 7
drag, startPoint x: 985, startPoint y: 227, endPoint x: 917, endPoint y: 230, distance: 67.6
click at [985, 227] on link "Approve" at bounding box center [986, 224] width 27 height 8
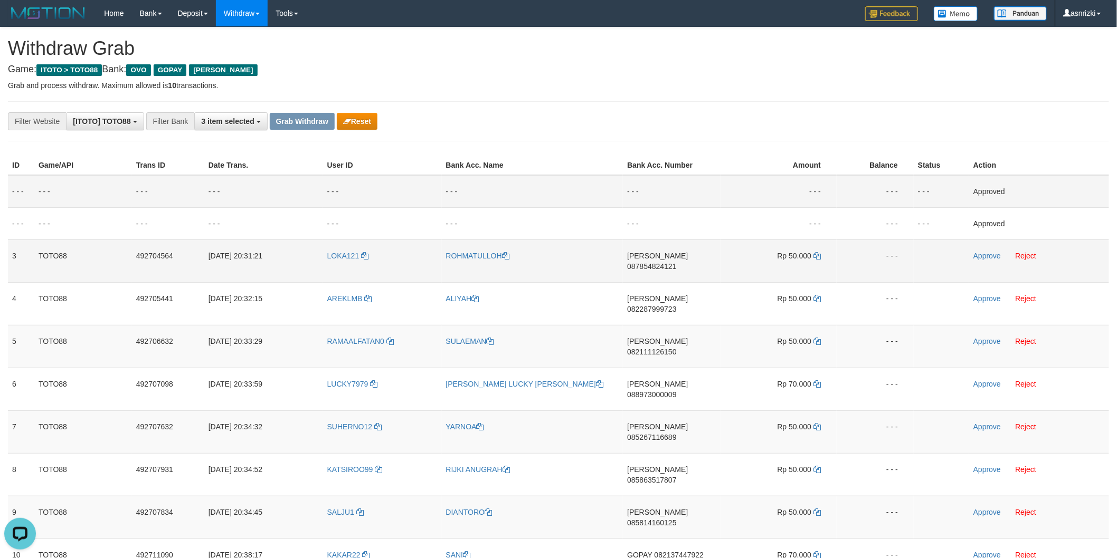
click at [676, 262] on span "087854824121" at bounding box center [651, 266] width 49 height 8
click at [817, 254] on icon at bounding box center [816, 255] width 7 height 7
click at [984, 255] on link "Approve" at bounding box center [986, 256] width 27 height 8
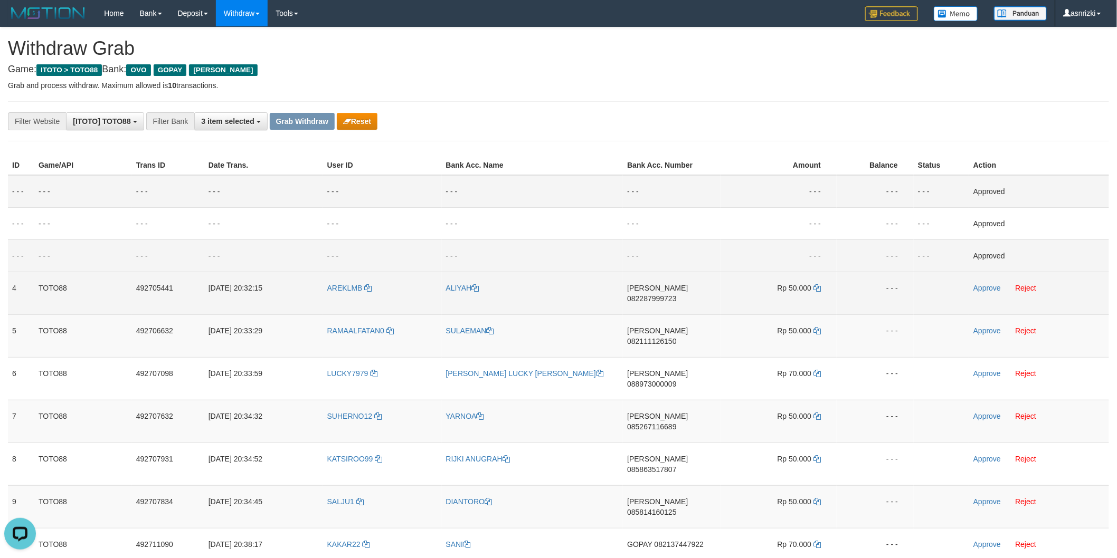
click at [668, 280] on td "DANA 082287999723" at bounding box center [672, 293] width 98 height 43
click at [652, 295] on span "082287999723" at bounding box center [651, 299] width 49 height 8
copy span "0"
drag, startPoint x: 818, startPoint y: 290, endPoint x: 753, endPoint y: 290, distance: 65.4
click at [818, 290] on icon at bounding box center [816, 287] width 7 height 7
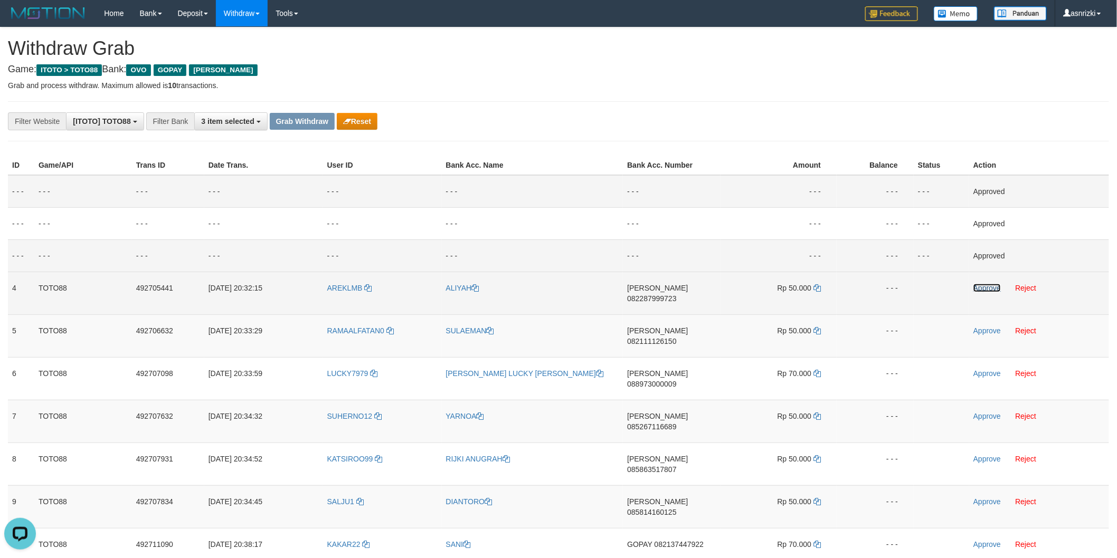
click at [989, 287] on link "Approve" at bounding box center [986, 288] width 27 height 8
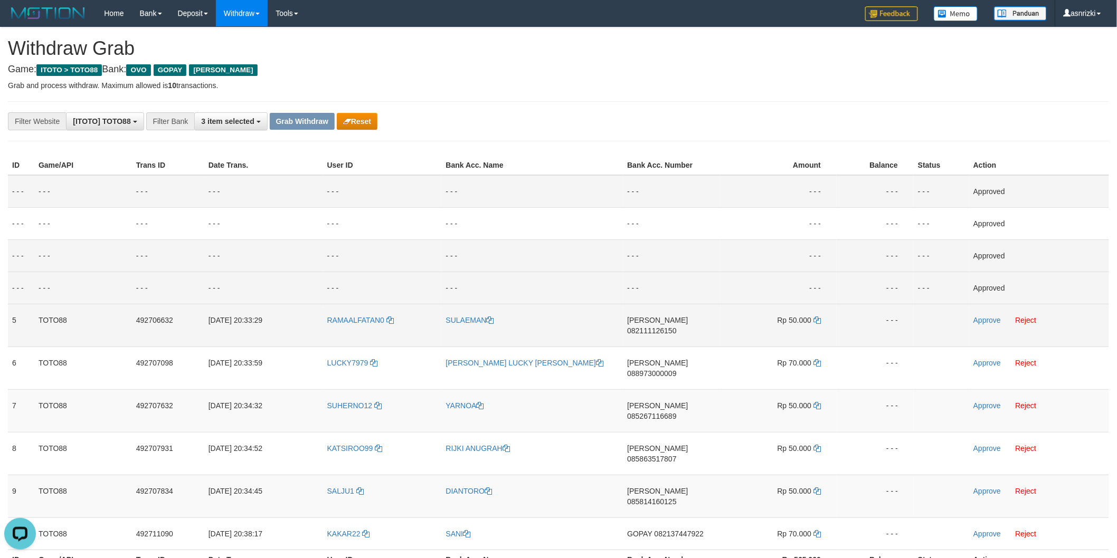
drag, startPoint x: 669, startPoint y: 318, endPoint x: 607, endPoint y: 318, distance: 61.8
click at [669, 327] on span "082111126150" at bounding box center [651, 331] width 49 height 8
drag, startPoint x: 816, startPoint y: 320, endPoint x: 733, endPoint y: 317, distance: 83.4
click at [816, 320] on icon at bounding box center [816, 320] width 7 height 7
drag, startPoint x: 986, startPoint y: 319, endPoint x: 879, endPoint y: 325, distance: 106.7
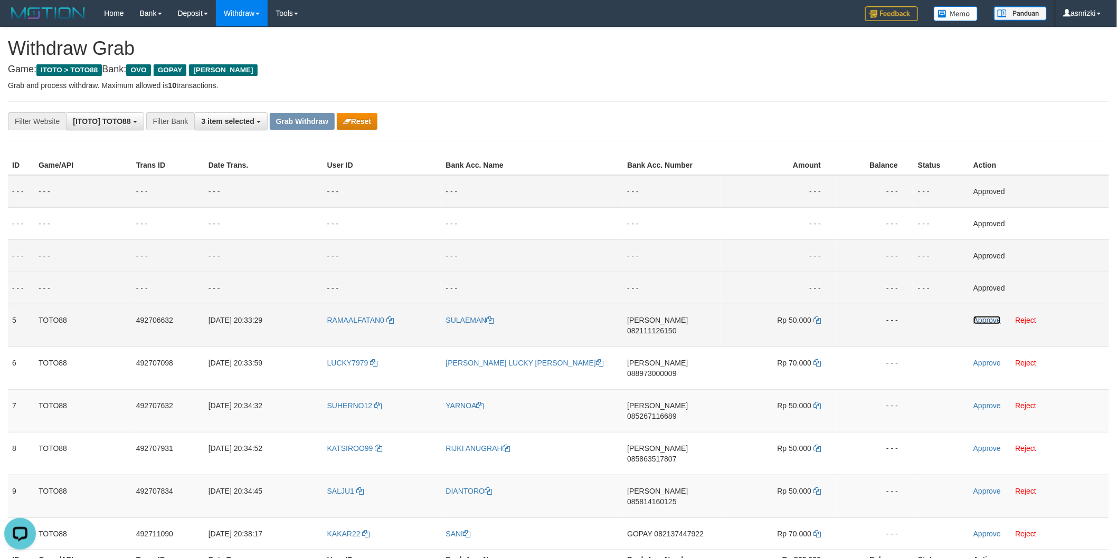
click at [986, 319] on link "Approve" at bounding box center [986, 320] width 27 height 8
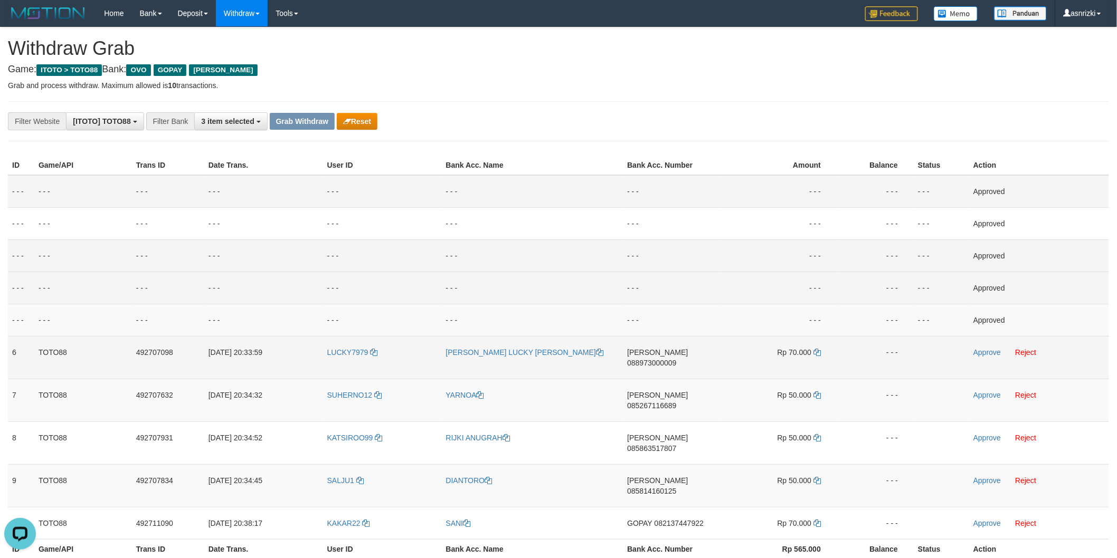
click at [674, 359] on span "088973000009" at bounding box center [651, 363] width 49 height 8
click at [815, 350] on icon at bounding box center [816, 352] width 7 height 7
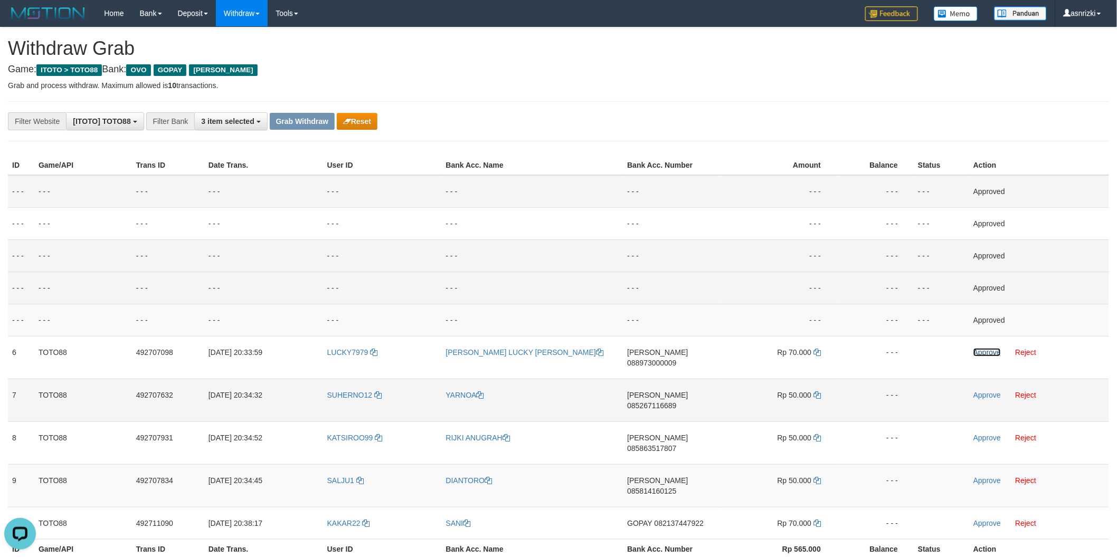
drag, startPoint x: 989, startPoint y: 354, endPoint x: 744, endPoint y: 393, distance: 248.0
click at [989, 354] on link "Approve" at bounding box center [986, 352] width 27 height 8
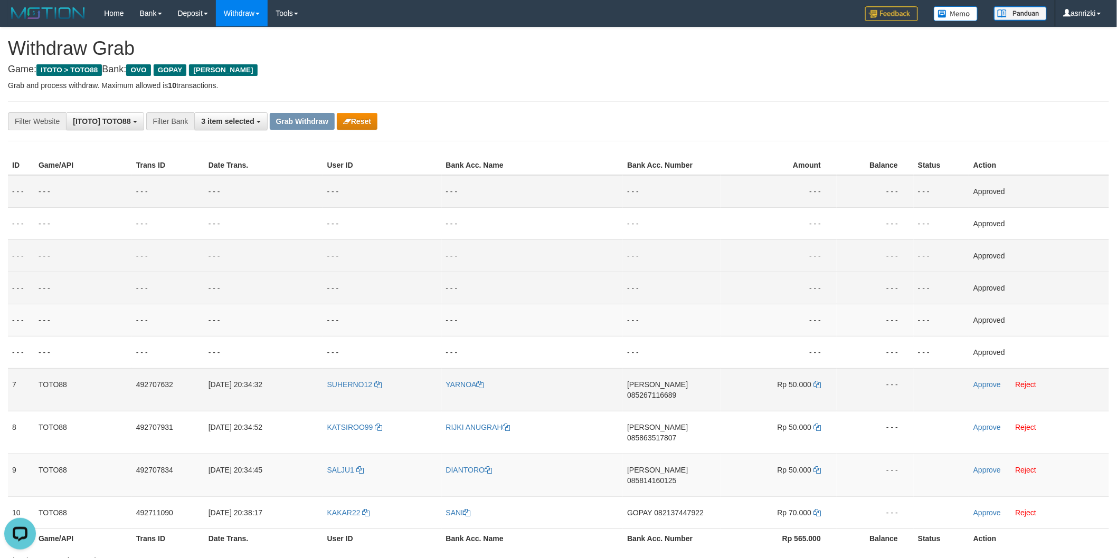
click at [676, 391] on span "085267116689" at bounding box center [651, 395] width 49 height 8
click at [821, 387] on td "Rp 50.000" at bounding box center [778, 389] width 116 height 43
click at [820, 384] on icon at bounding box center [816, 384] width 7 height 7
click at [998, 382] on link "Approve" at bounding box center [986, 385] width 27 height 8
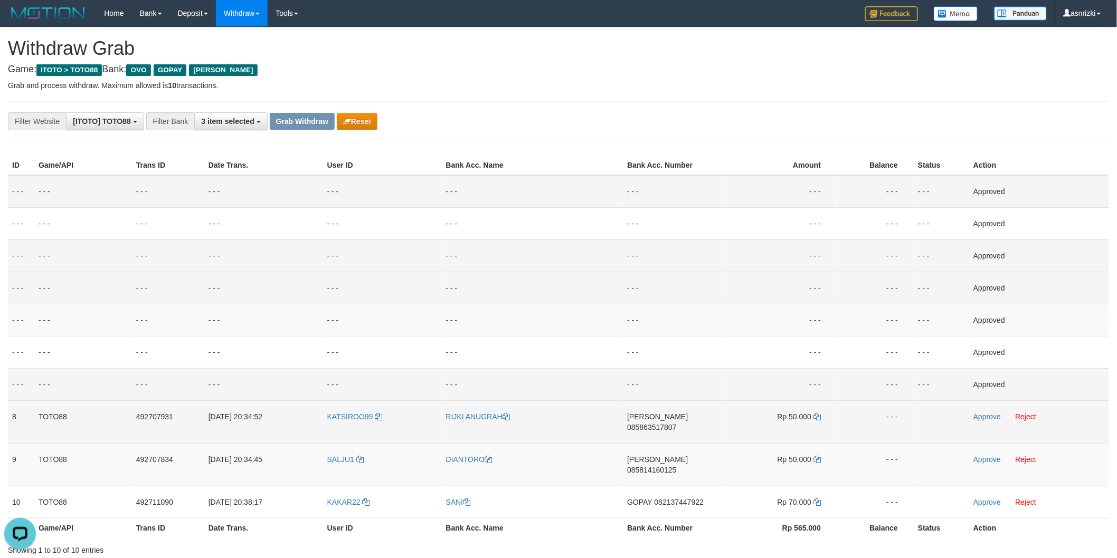
click at [676, 423] on span "085863517807" at bounding box center [651, 427] width 49 height 8
click at [813, 415] on icon at bounding box center [816, 416] width 7 height 7
click at [990, 420] on td "Approve Reject" at bounding box center [1039, 422] width 140 height 43
drag, startPoint x: 990, startPoint y: 414, endPoint x: 837, endPoint y: 448, distance: 156.2
click at [989, 413] on link "Approve" at bounding box center [986, 417] width 27 height 8
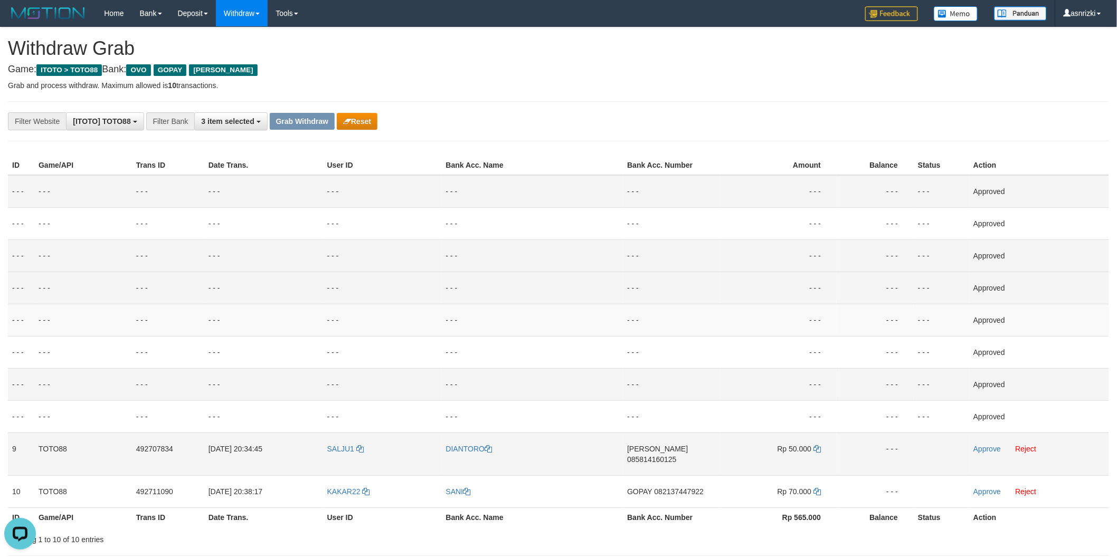
click at [678, 453] on td "DANA 085814160125" at bounding box center [672, 454] width 98 height 43
click at [676, 455] on span "085814160125" at bounding box center [651, 459] width 49 height 8
drag, startPoint x: 813, startPoint y: 449, endPoint x: 755, endPoint y: 441, distance: 58.6
click at [813, 449] on icon at bounding box center [816, 448] width 7 height 7
click at [981, 447] on link "Approve" at bounding box center [986, 449] width 27 height 8
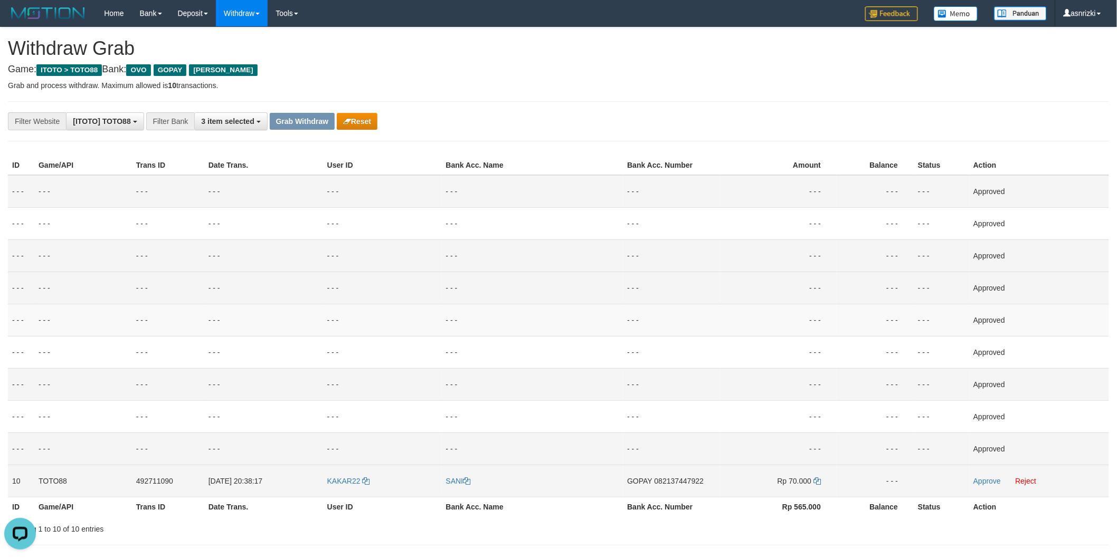
click at [683, 479] on span "082137447922" at bounding box center [678, 481] width 49 height 8
click at [980, 484] on link "Approve" at bounding box center [986, 481] width 27 height 8
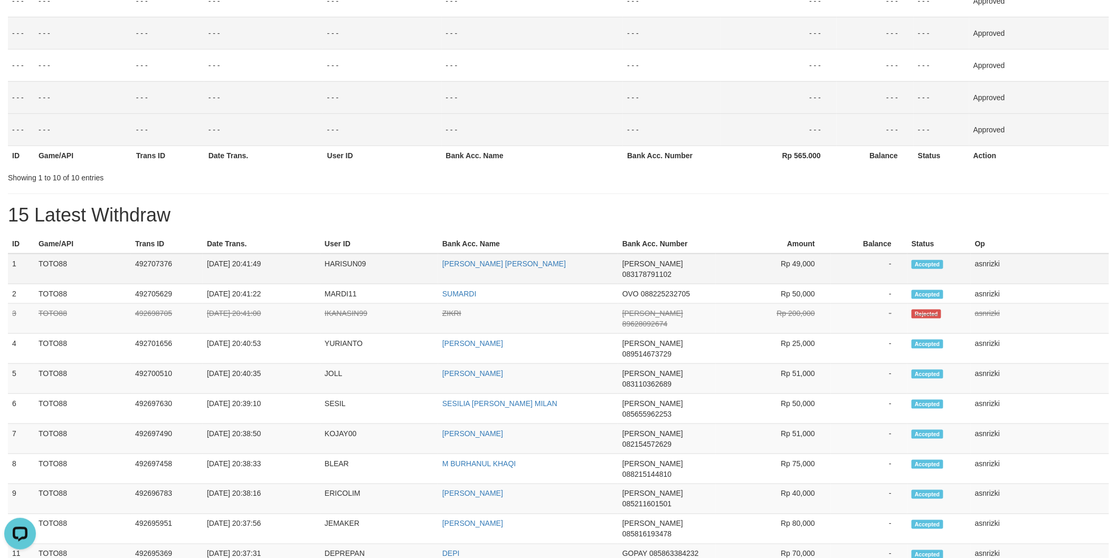
click at [161, 267] on td "492707376" at bounding box center [167, 269] width 72 height 31
copy td "492707376"
click at [161, 267] on td "492707376" at bounding box center [167, 269] width 72 height 31
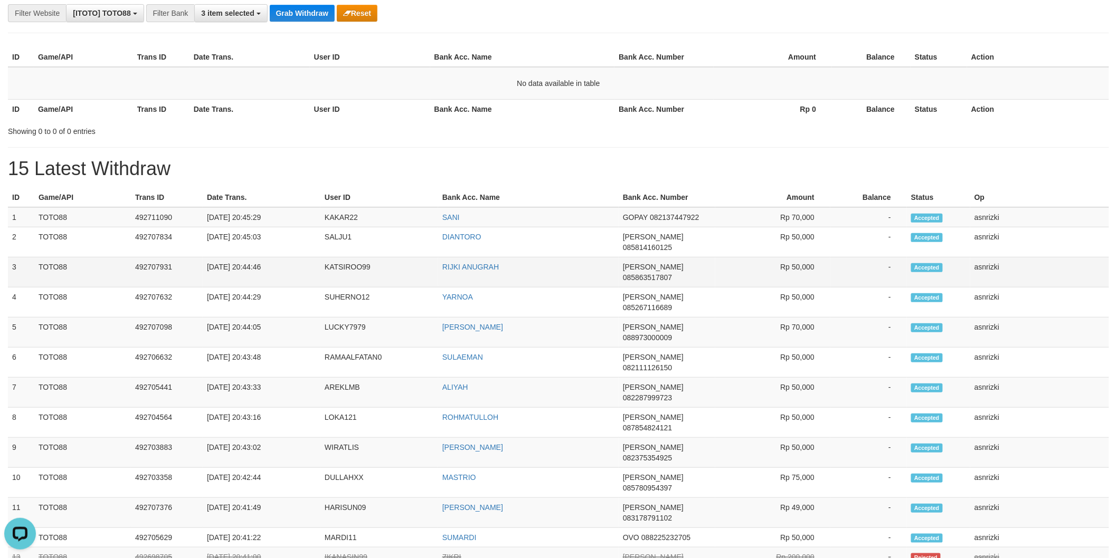
scroll to position [107, 0]
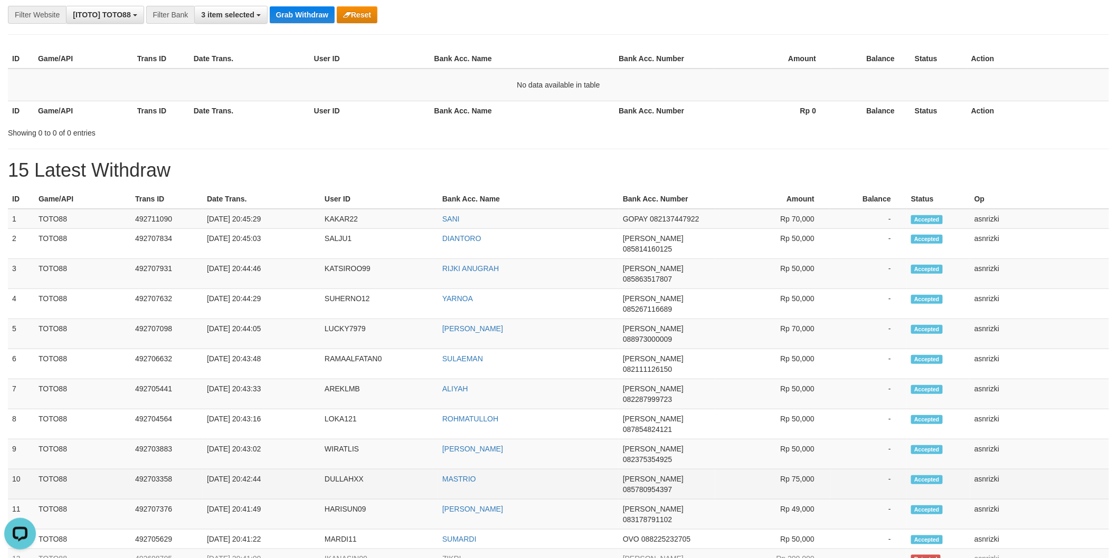
drag, startPoint x: 8, startPoint y: 213, endPoint x: 1003, endPoint y: 391, distance: 1010.2
click at [1003, 391] on tbody "1 TOTO88 492711090 [DATE] 20:45:29 KAKAR22 [GEOGRAPHIC_DATA] GOPAY 082137447922…" at bounding box center [558, 569] width 1101 height 721
copy tbody "1 TOTO88 492711090 [DATE] 20:45:29 KAKAR22 SANI GOPAY 082137447922 Rp 70,000 - …"
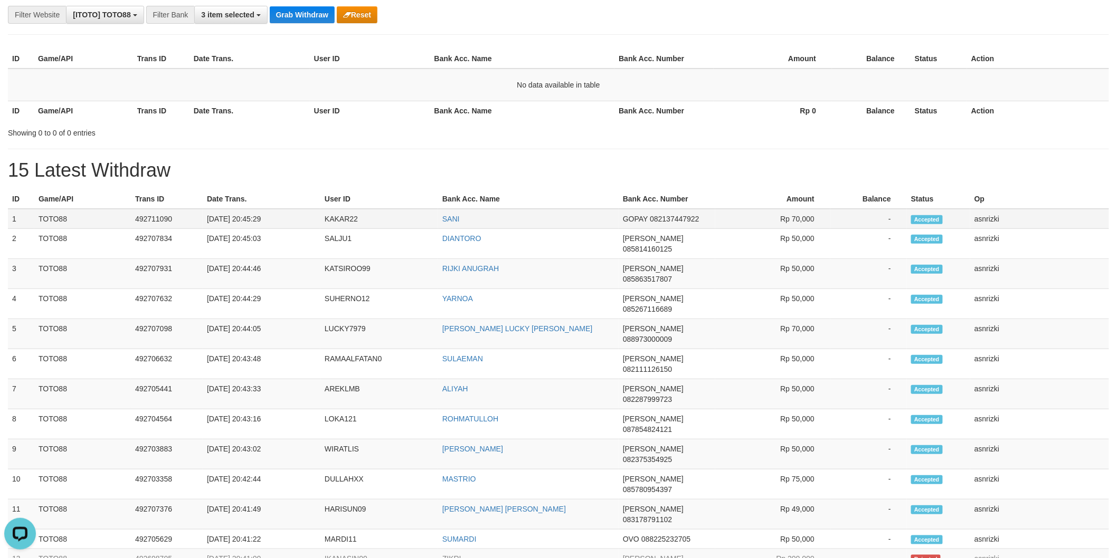
click at [345, 222] on td "KAKAR22" at bounding box center [379, 219] width 118 height 20
copy td "KAKAR22"
click at [345, 222] on td "KAKAR22" at bounding box center [379, 219] width 118 height 20
click at [447, 180] on h1 "15 Latest Withdraw" at bounding box center [558, 170] width 1101 height 21
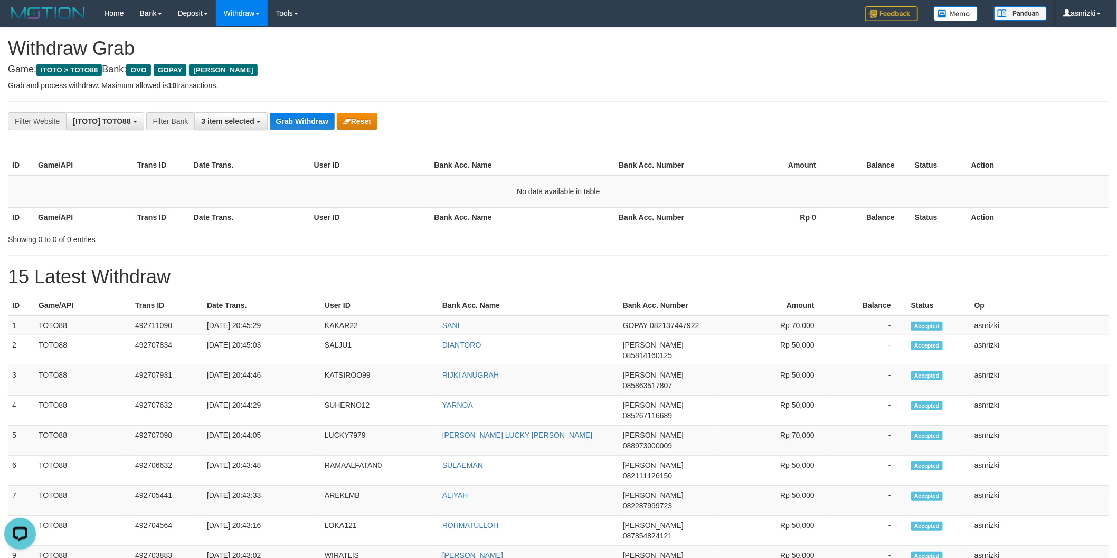
click at [318, 131] on div "**********" at bounding box center [558, 121] width 1101 height 40
click at [313, 121] on button "Grab Withdraw" at bounding box center [302, 121] width 65 height 17
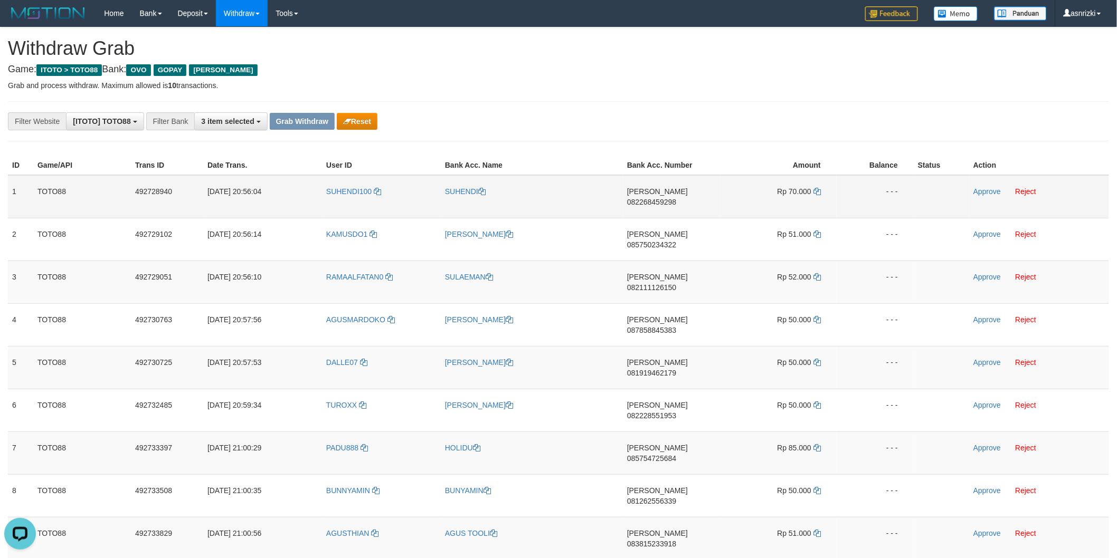
click at [658, 198] on span "082268459298" at bounding box center [651, 202] width 49 height 8
click at [662, 198] on span "082268459298" at bounding box center [651, 202] width 49 height 8
click at [666, 195] on td "DANA 082268459298" at bounding box center [672, 196] width 98 height 43
copy span "082268459298"
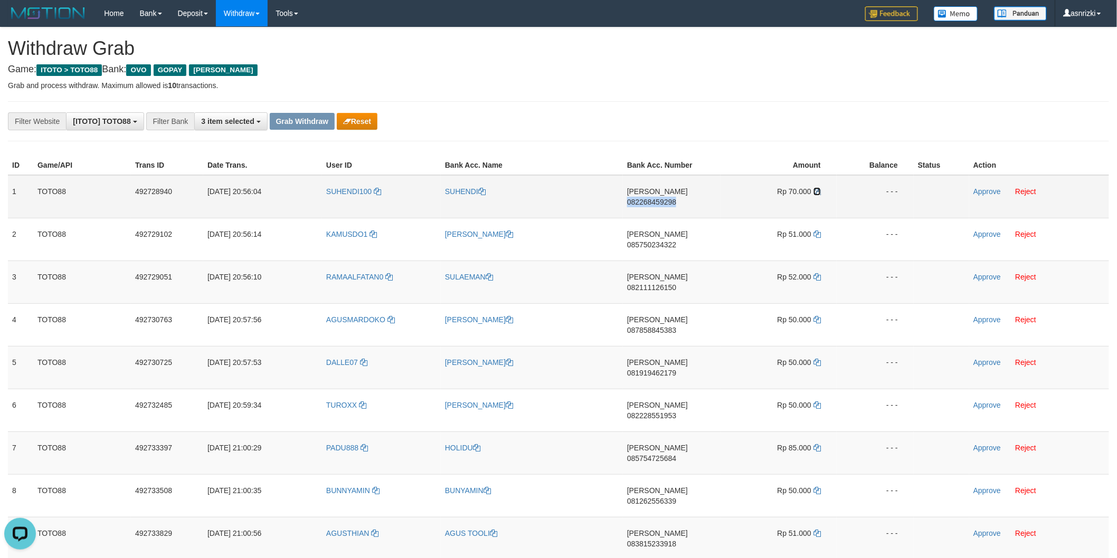
click at [817, 188] on icon at bounding box center [816, 191] width 7 height 7
copy span "082268459298"
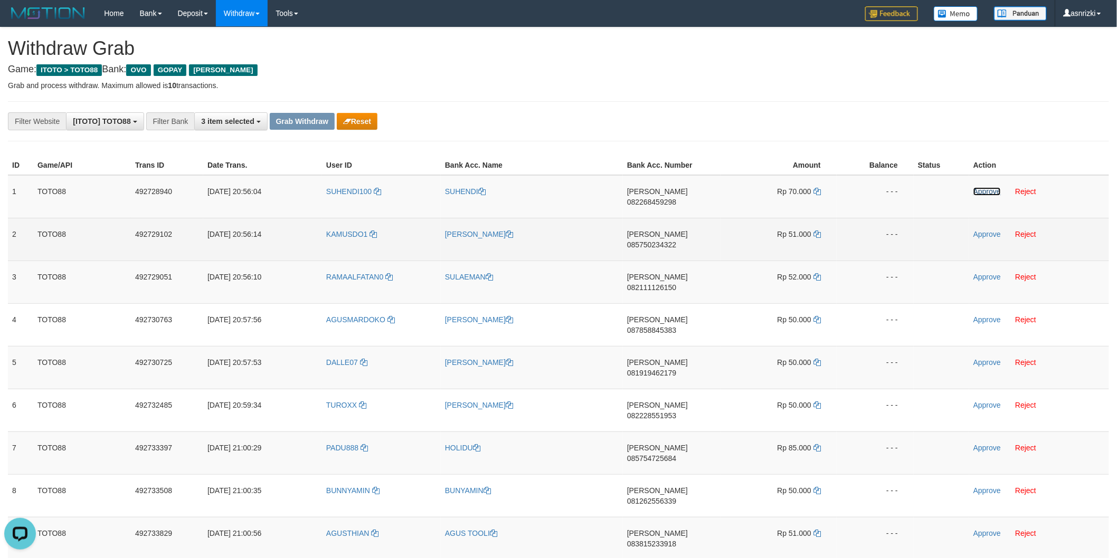
drag, startPoint x: 992, startPoint y: 191, endPoint x: 772, endPoint y: 233, distance: 224.6
click at [992, 191] on link "Approve" at bounding box center [986, 191] width 27 height 8
click at [677, 234] on td "DANA 085750234322" at bounding box center [672, 239] width 98 height 43
copy span "085750234322"
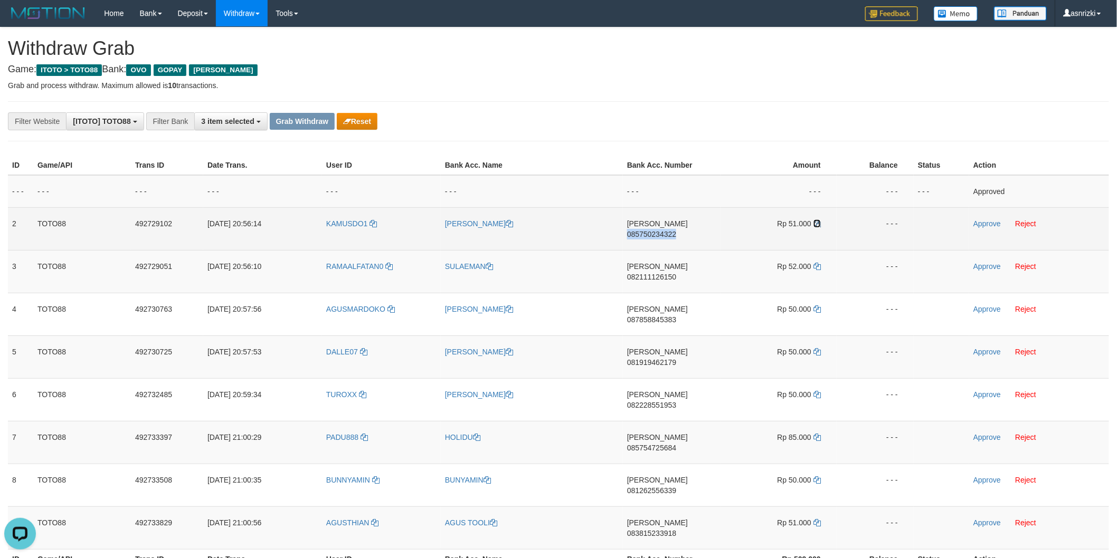
click at [818, 223] on icon at bounding box center [816, 223] width 7 height 7
copy span "085750234322"
click at [979, 225] on link "Approve" at bounding box center [986, 224] width 27 height 8
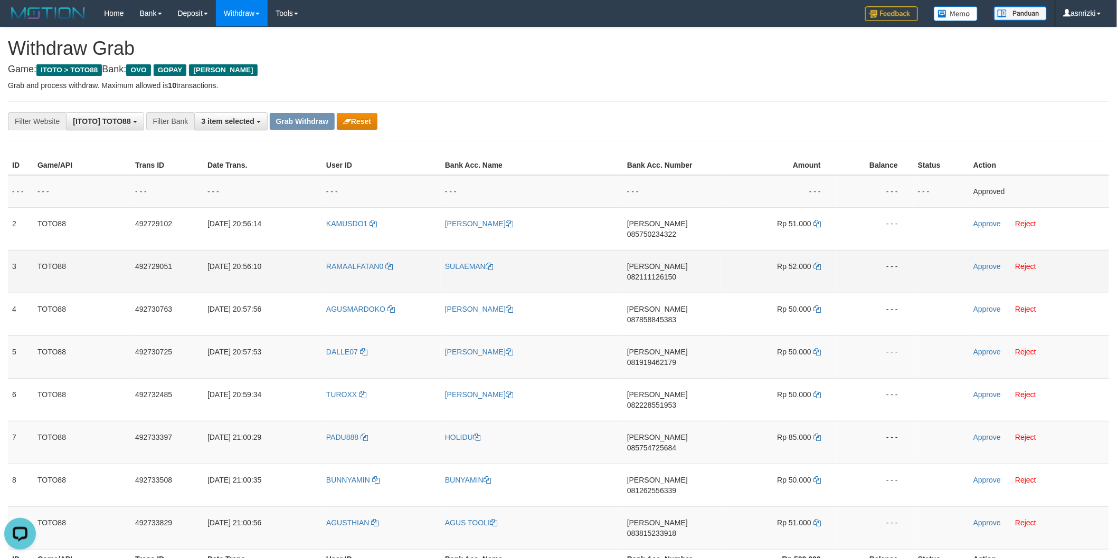
click at [683, 267] on td "DANA 082111126150" at bounding box center [672, 271] width 98 height 43
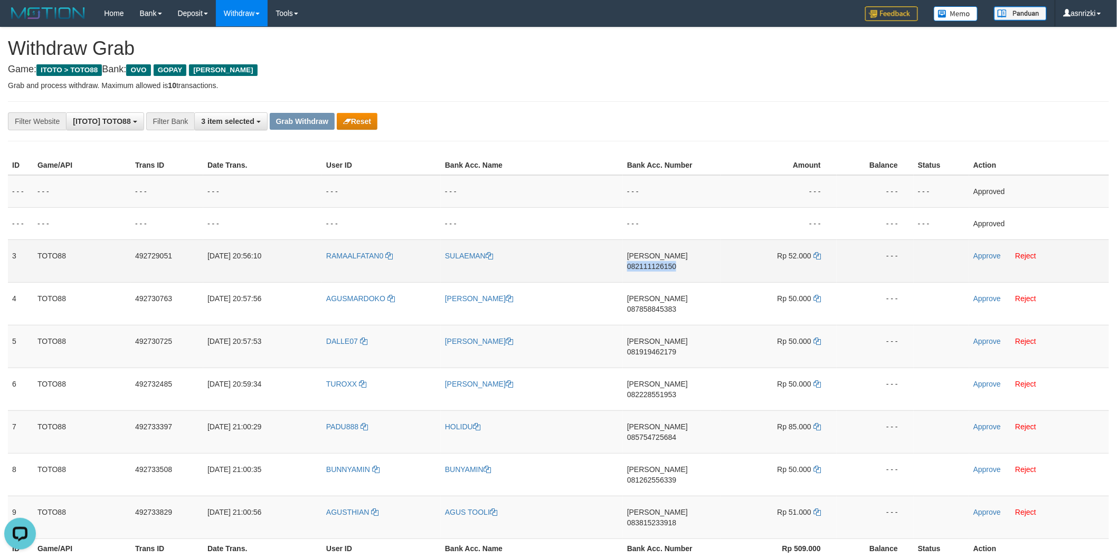
click at [683, 267] on td "DANA 082111126150" at bounding box center [672, 261] width 98 height 43
copy span "082111126150"
click at [817, 252] on icon at bounding box center [816, 255] width 7 height 7
copy span "082111126150"
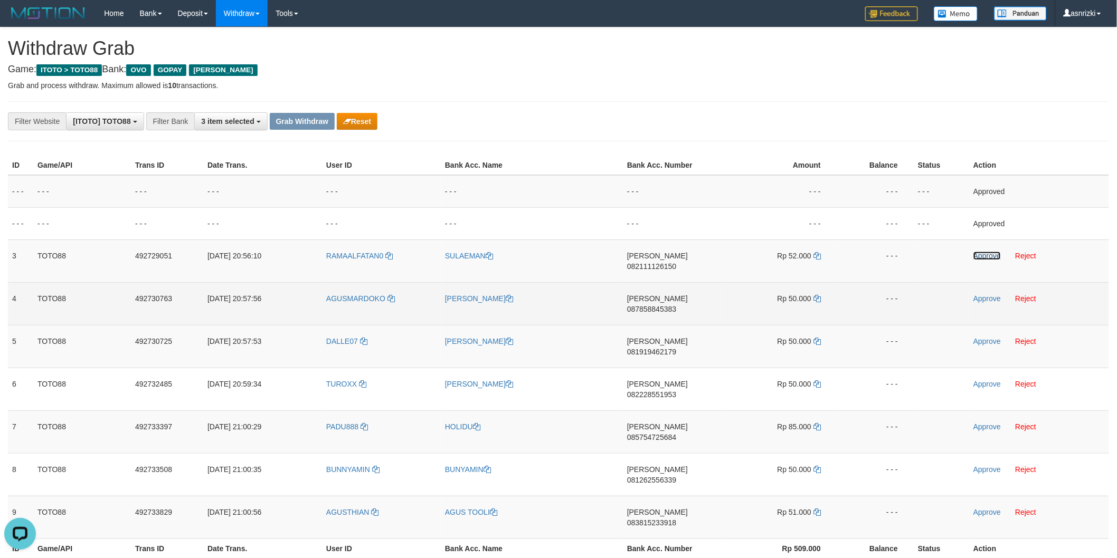
drag, startPoint x: 979, startPoint y: 254, endPoint x: 746, endPoint y: 302, distance: 237.7
click at [979, 254] on link "Approve" at bounding box center [986, 256] width 27 height 8
click at [694, 297] on td "DANA 087858845383" at bounding box center [672, 303] width 98 height 43
copy span "087858845383"
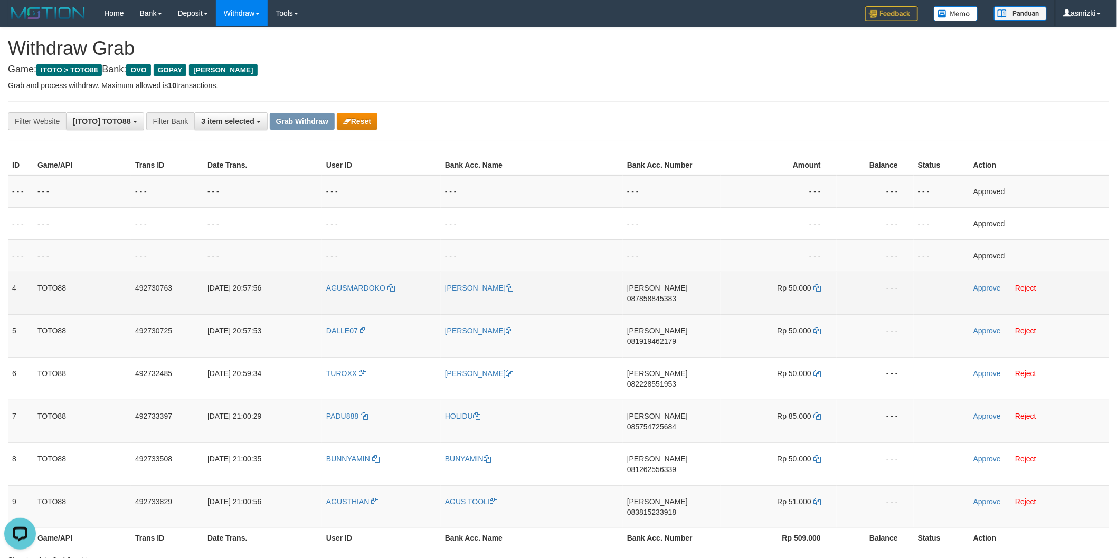
click at [356, 301] on td "AGUSMARDOKO" at bounding box center [381, 293] width 119 height 43
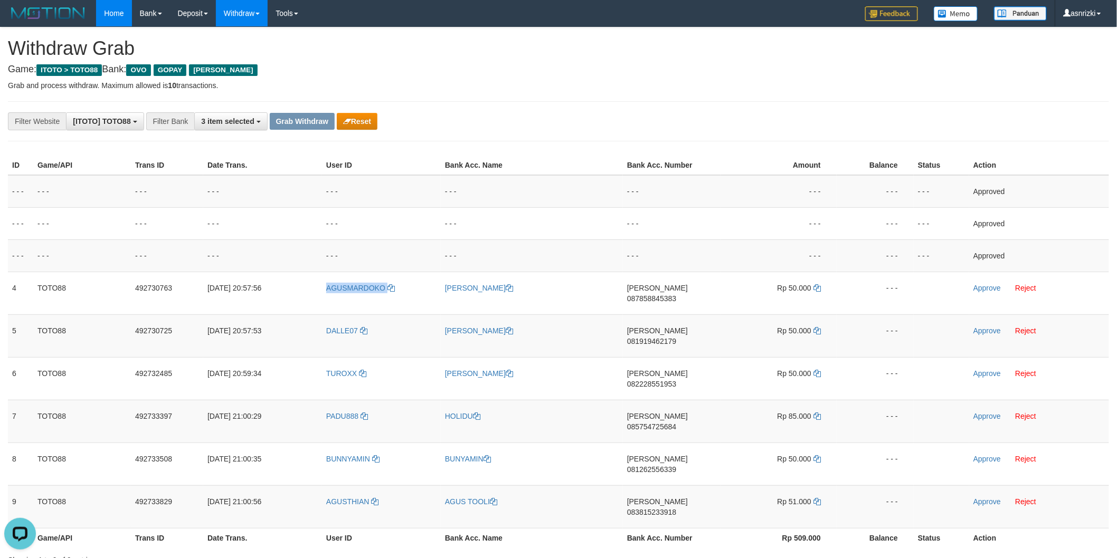
copy link "AGUSMARDOKO"
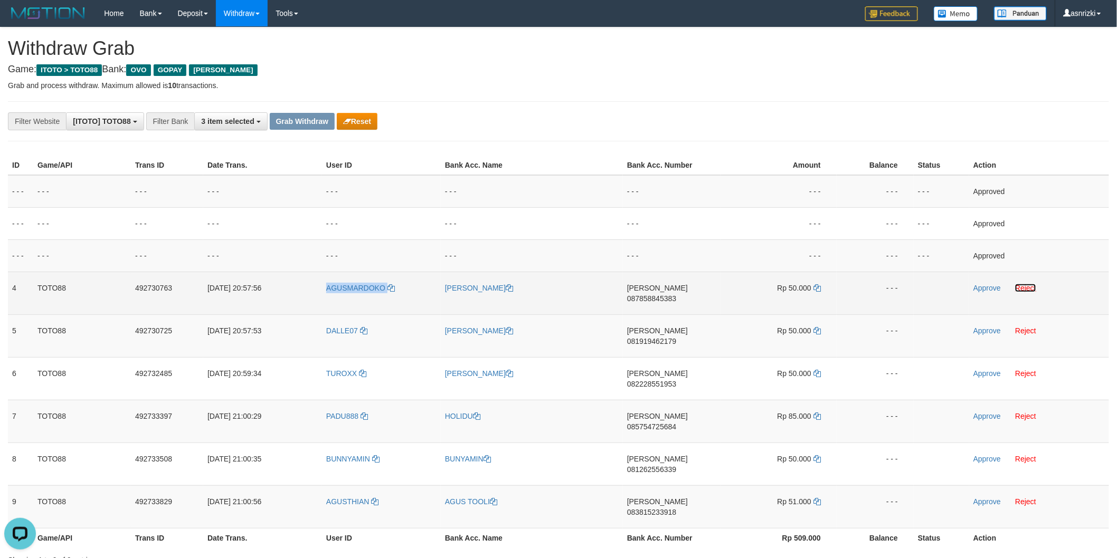
click at [1034, 289] on link "Reject" at bounding box center [1025, 288] width 21 height 8
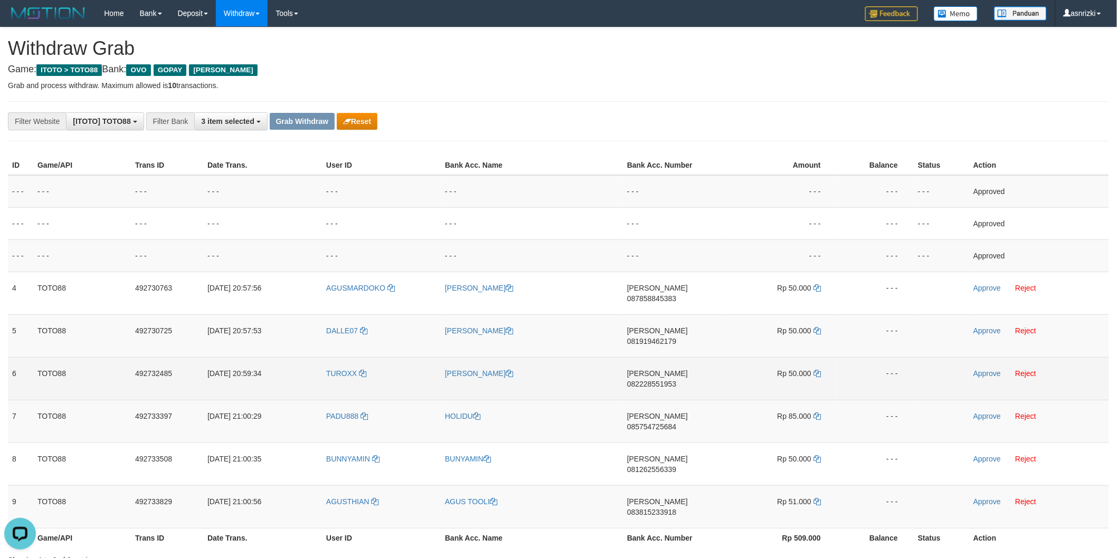
click at [676, 357] on td "DANA 082228551953" at bounding box center [672, 378] width 98 height 43
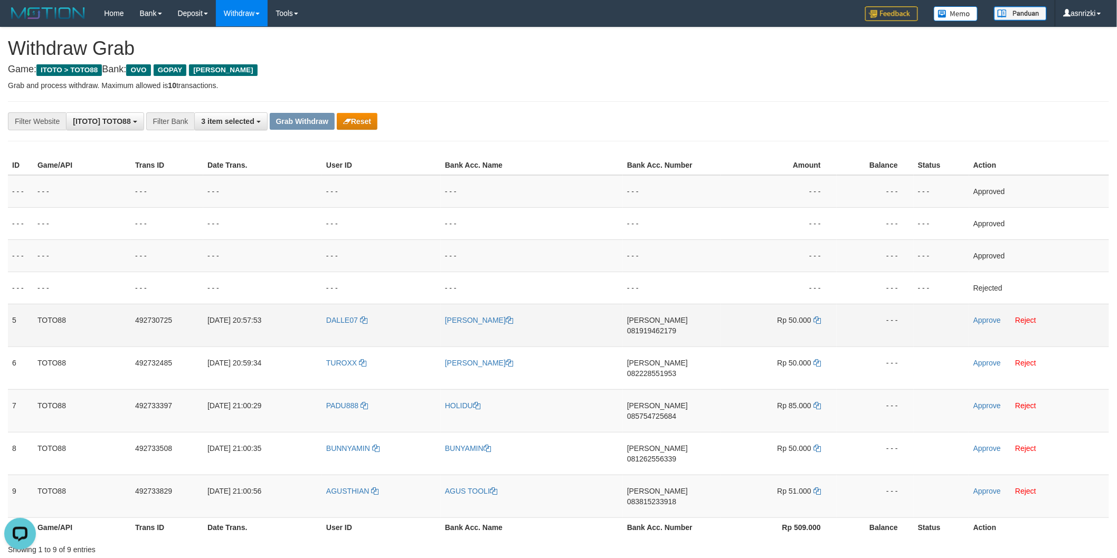
click at [676, 329] on td "DANA 081919462179" at bounding box center [672, 325] width 98 height 43
copy span "081919462179"
click at [819, 319] on icon at bounding box center [816, 320] width 7 height 7
copy span "081919462179"
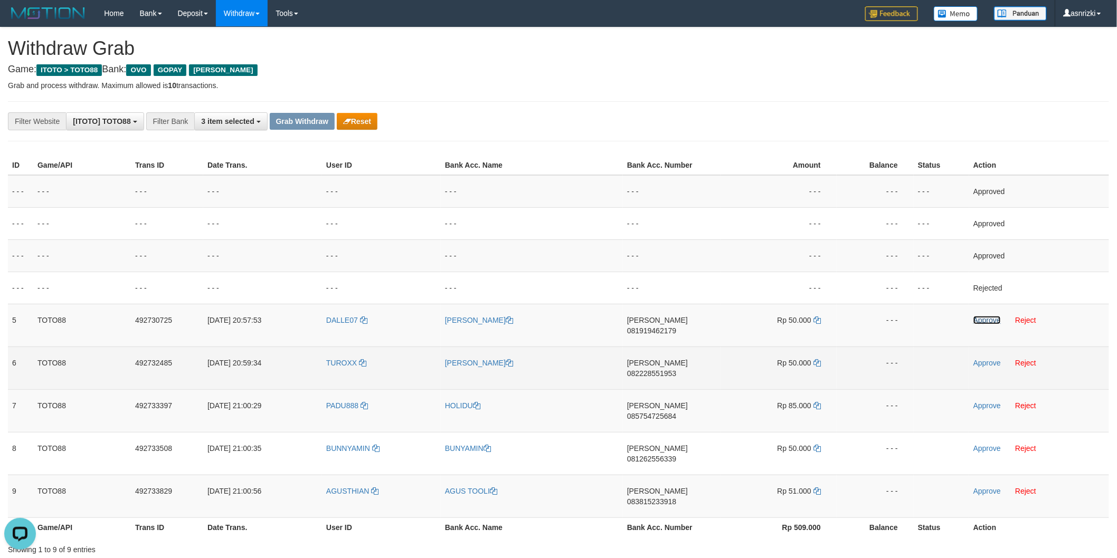
drag, startPoint x: 984, startPoint y: 322, endPoint x: 777, endPoint y: 343, distance: 207.9
click at [984, 322] on link "Approve" at bounding box center [986, 320] width 27 height 8
click at [678, 359] on td "DANA 082228551953" at bounding box center [672, 368] width 98 height 43
drag, startPoint x: 678, startPoint y: 359, endPoint x: 661, endPoint y: 363, distance: 17.9
click at [678, 359] on td "DANA 082228551953" at bounding box center [672, 368] width 98 height 43
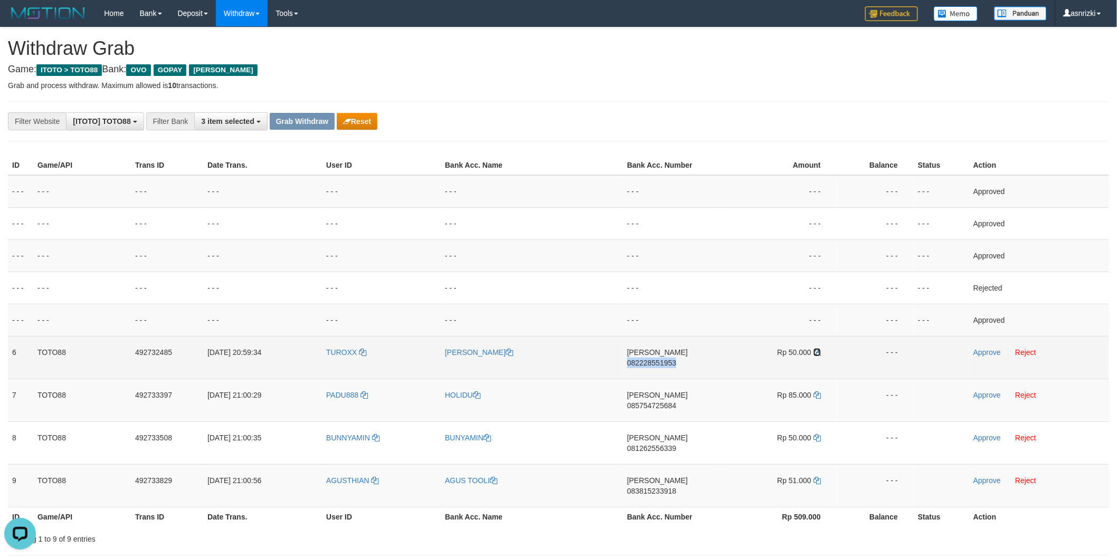
click at [818, 350] on icon at bounding box center [816, 352] width 7 height 7
drag, startPoint x: 983, startPoint y: 351, endPoint x: 889, endPoint y: 360, distance: 94.4
click at [983, 351] on link "Approve" at bounding box center [986, 352] width 27 height 8
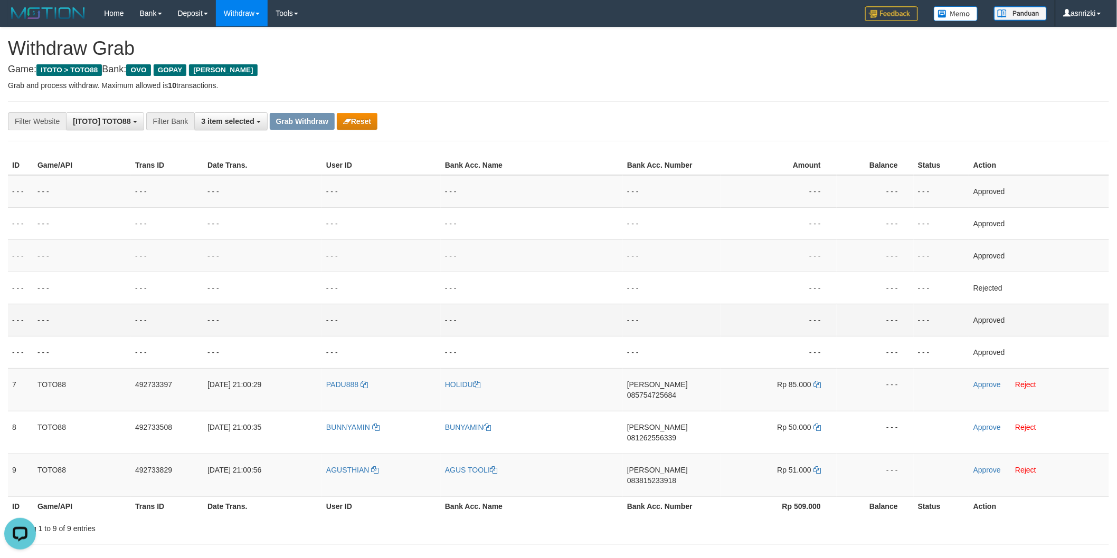
click at [632, 305] on td "- - -" at bounding box center [672, 320] width 98 height 32
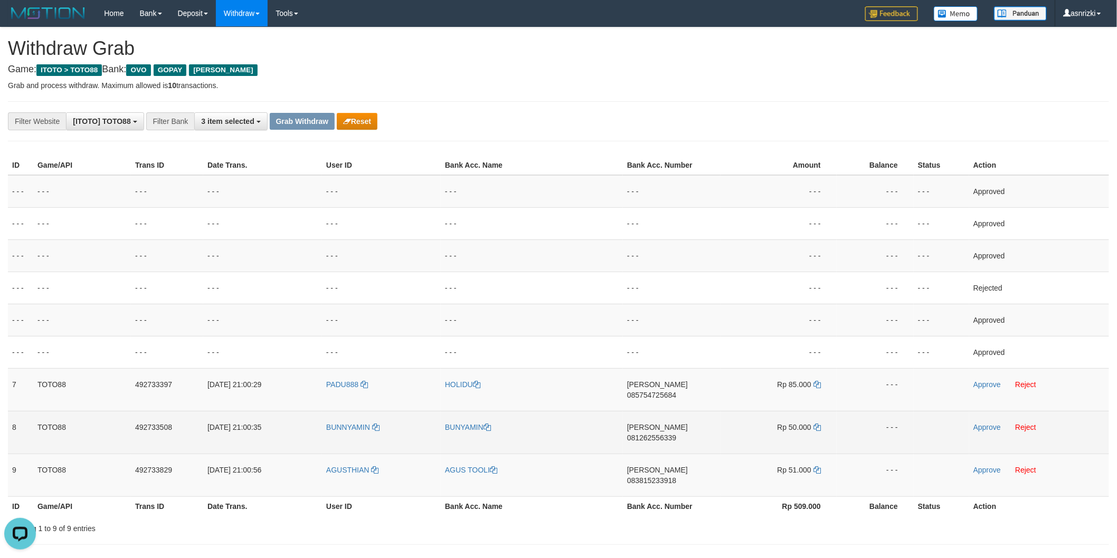
click at [666, 411] on td "DANA 081262556339" at bounding box center [672, 432] width 98 height 43
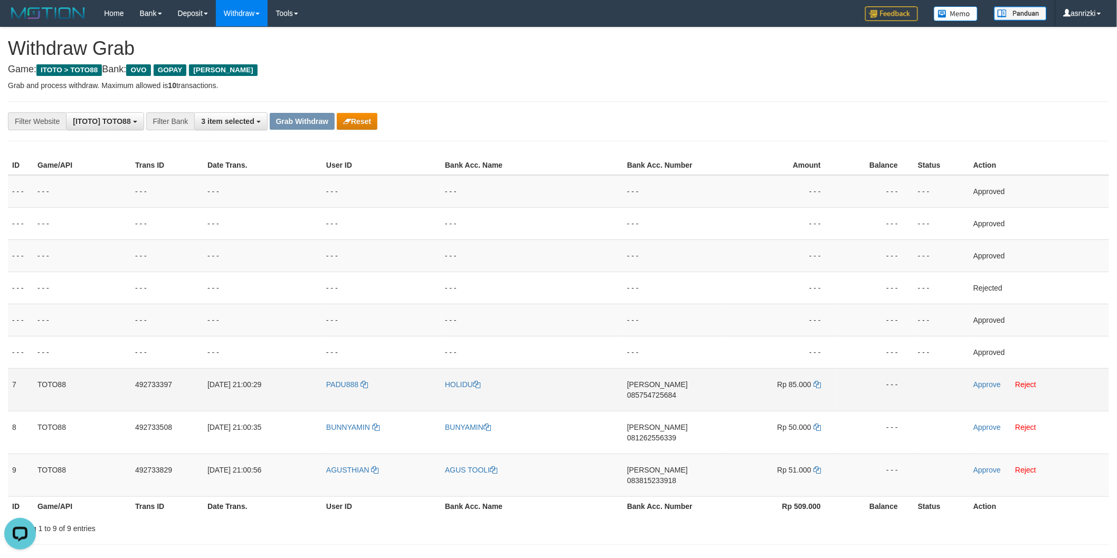
click at [684, 389] on td "DANA 085754725684" at bounding box center [672, 389] width 98 height 43
click at [817, 383] on icon at bounding box center [816, 384] width 7 height 7
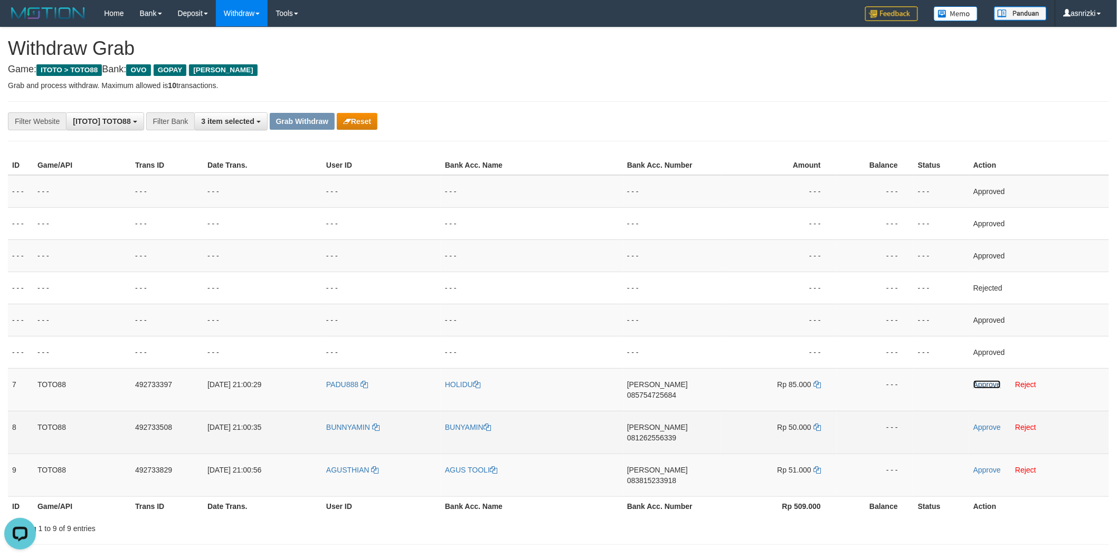
drag, startPoint x: 984, startPoint y: 382, endPoint x: 658, endPoint y: 430, distance: 329.1
click at [984, 382] on link "Approve" at bounding box center [986, 385] width 27 height 8
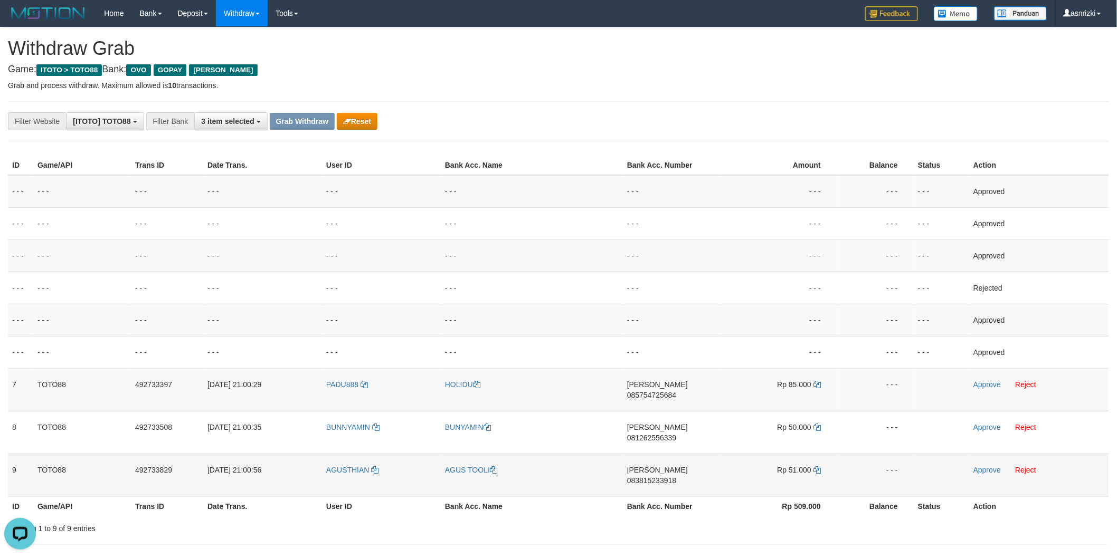
click at [679, 454] on td "DANA 083815233918" at bounding box center [672, 475] width 98 height 43
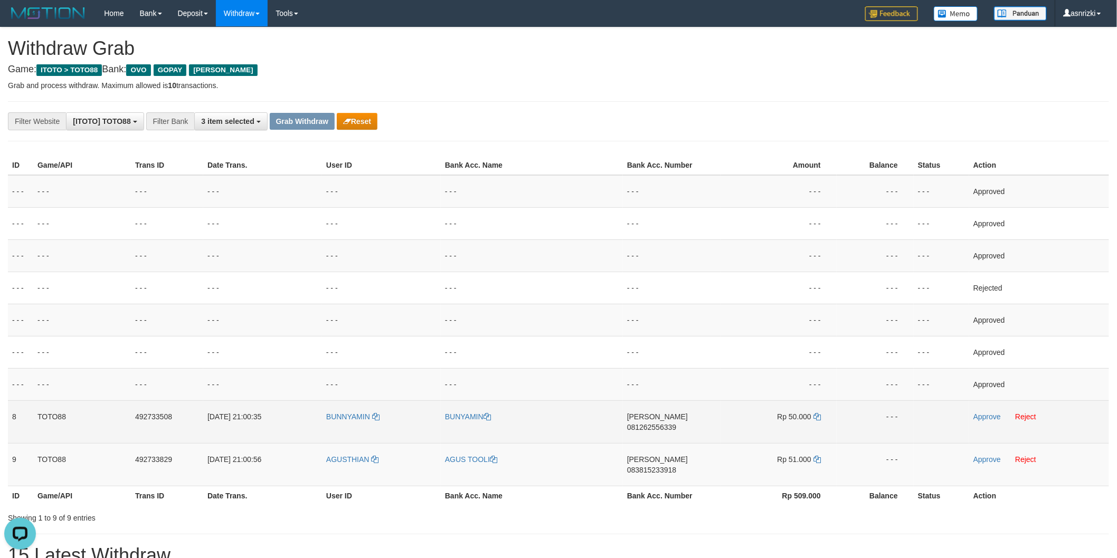
click at [681, 431] on td "DANA 081262556339" at bounding box center [672, 422] width 98 height 43
drag, startPoint x: 816, startPoint y: 414, endPoint x: 800, endPoint y: 407, distance: 17.1
click at [816, 414] on icon at bounding box center [816, 416] width 7 height 7
click at [979, 413] on link "Approve" at bounding box center [986, 417] width 27 height 8
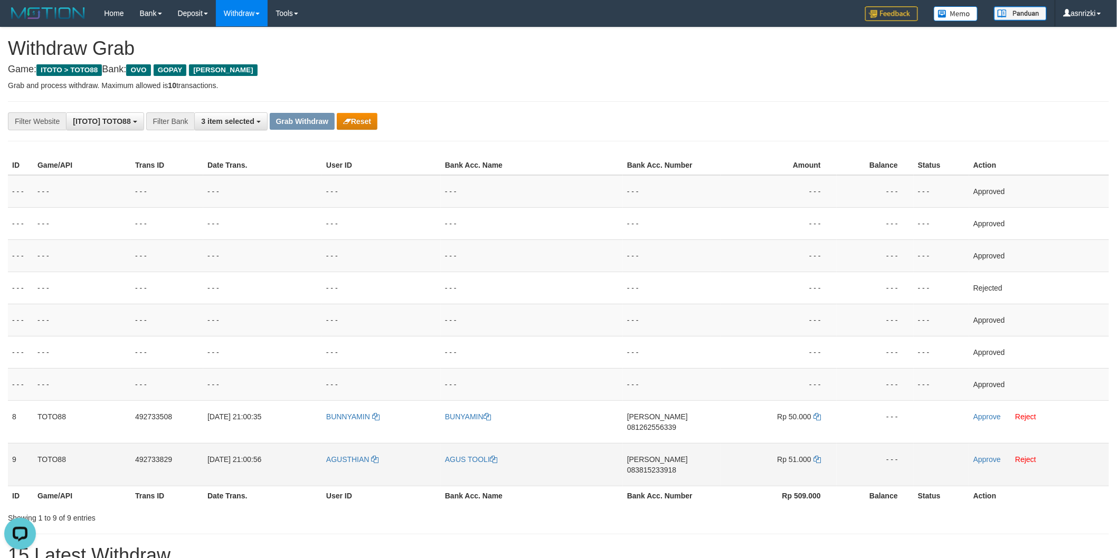
click at [677, 455] on td "DANA 083815233918" at bounding box center [672, 464] width 98 height 43
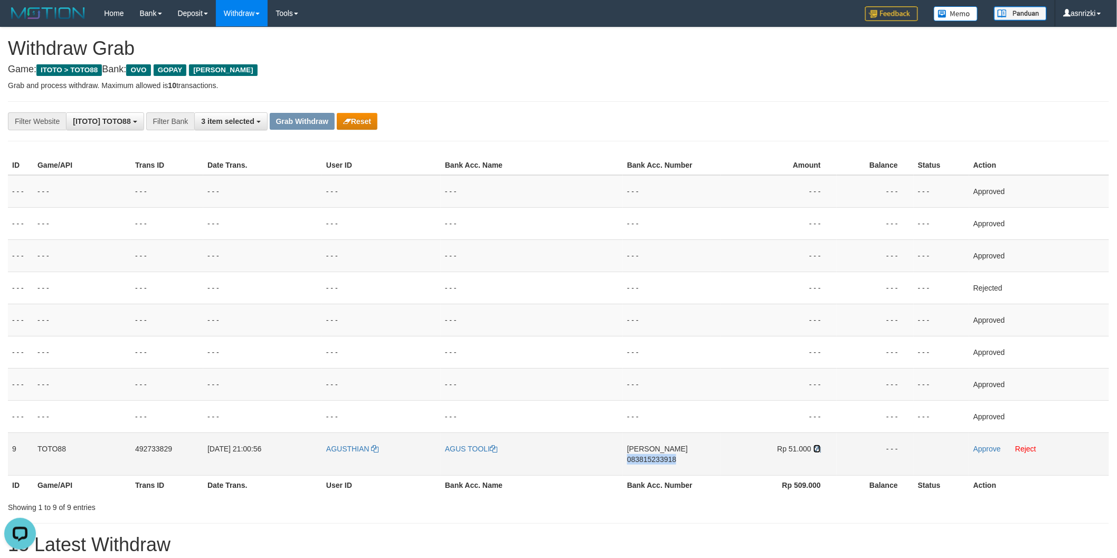
click at [817, 447] on icon at bounding box center [816, 448] width 7 height 7
click at [974, 450] on link "Approve" at bounding box center [986, 449] width 27 height 8
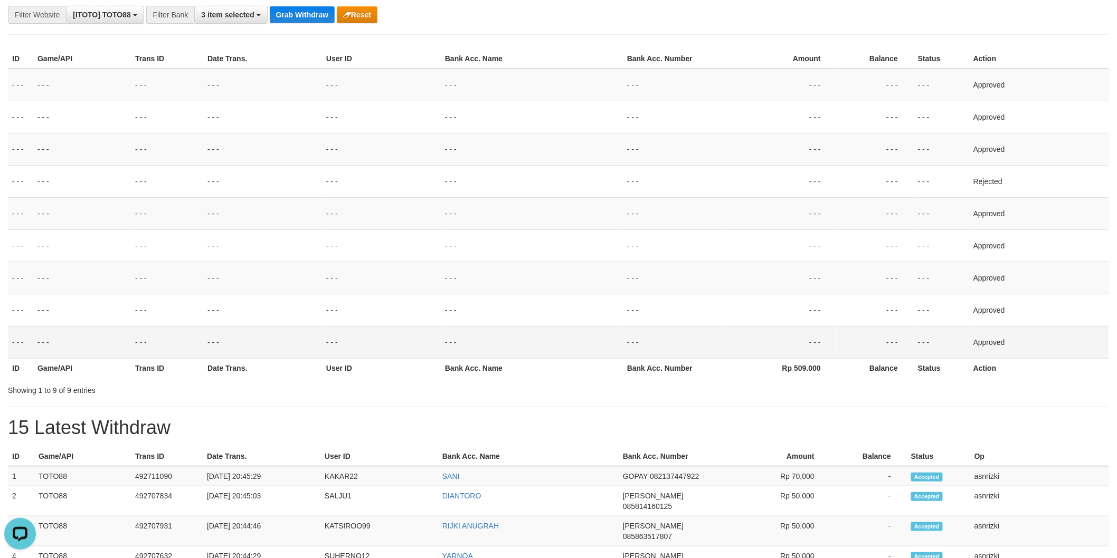
scroll to position [234, 0]
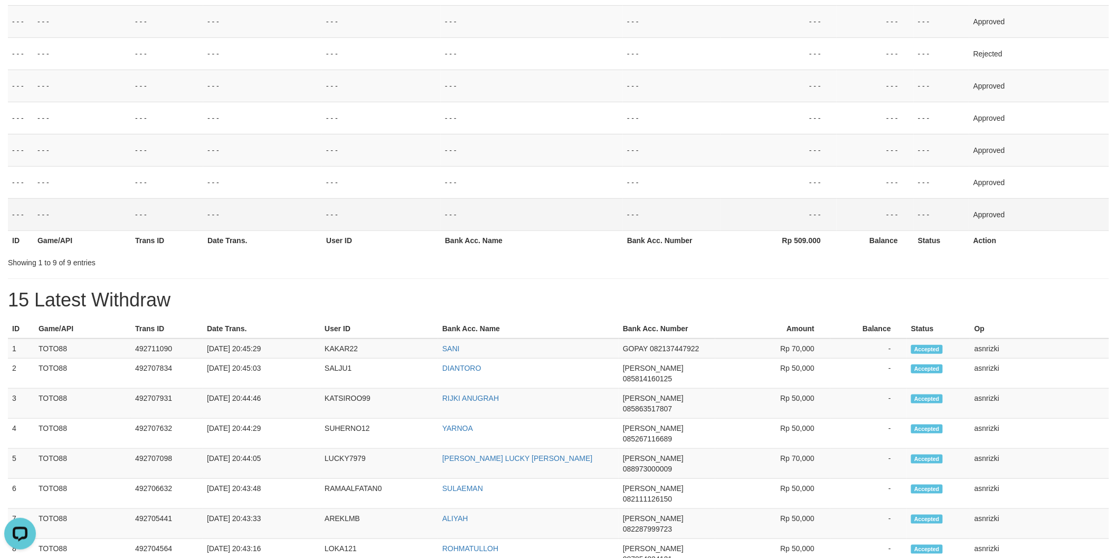
click at [328, 331] on th "User ID" at bounding box center [379, 329] width 118 height 20
click at [328, 345] on td "KAKAR22" at bounding box center [379, 349] width 118 height 20
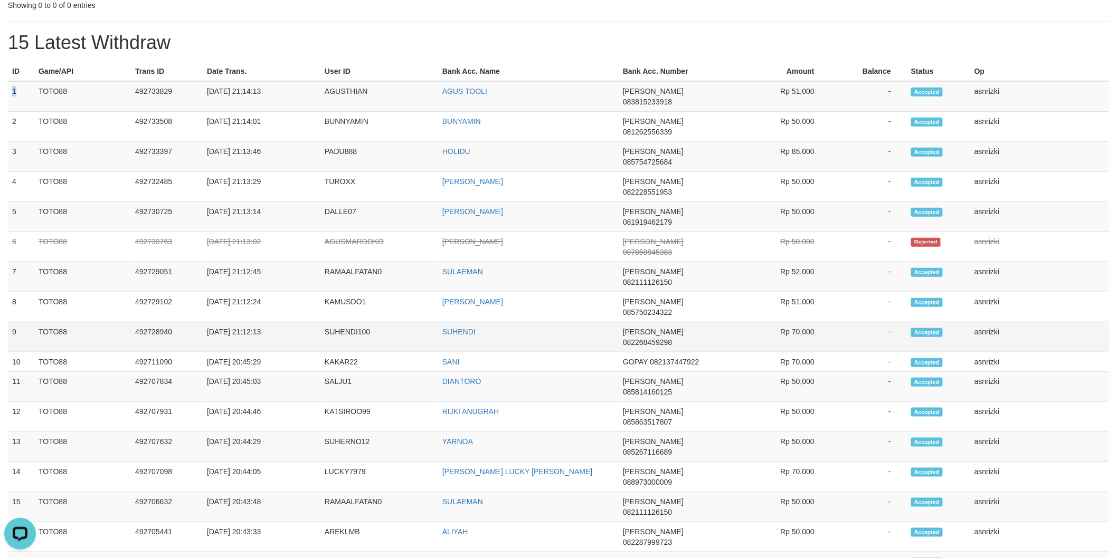
drag, startPoint x: 10, startPoint y: 87, endPoint x: 1022, endPoint y: 242, distance: 1024.1
click at [1022, 242] on tbody "1 TOTO88 492733829 01/10/2025 21:14:13 AGUSTHIAN AGUS TOOLI DANA 083815233918 R…" at bounding box center [558, 447] width 1101 height 732
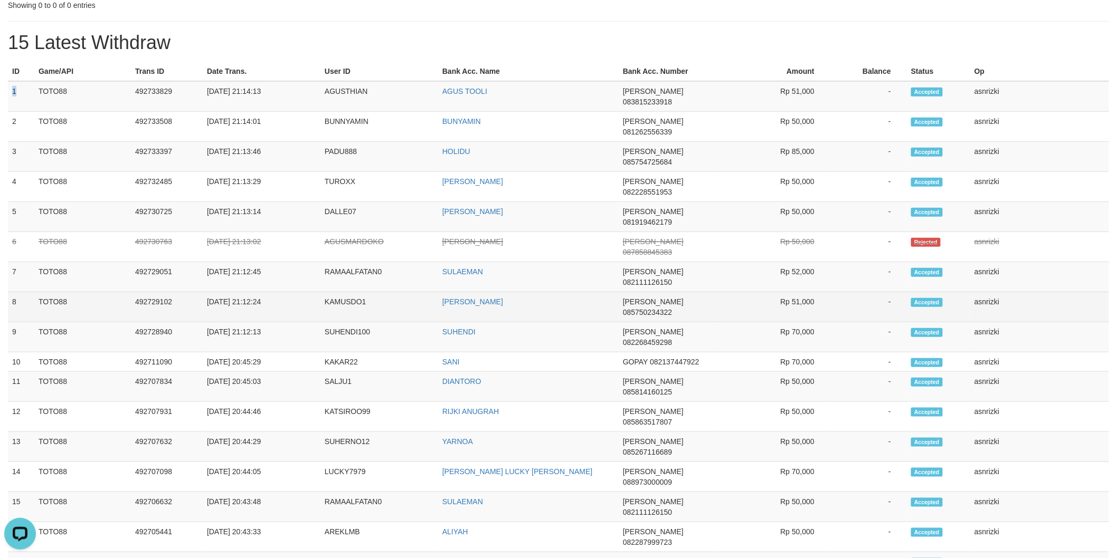
copy tbody "1 TOTO88 492733829 01/10/2025 21:14:13 AGUSTHIAN AGUS TOOLI DANA 083815233918 R…"
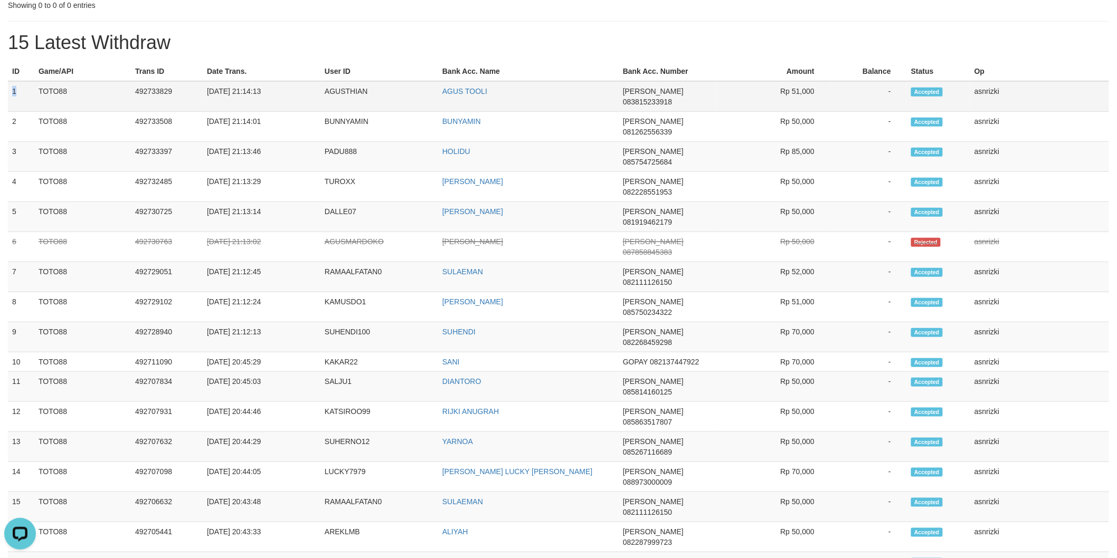
click at [364, 87] on td "AGUSTHIAN" at bounding box center [379, 96] width 118 height 31
click at [390, 29] on div "**********" at bounding box center [558, 321] width 1117 height 1057
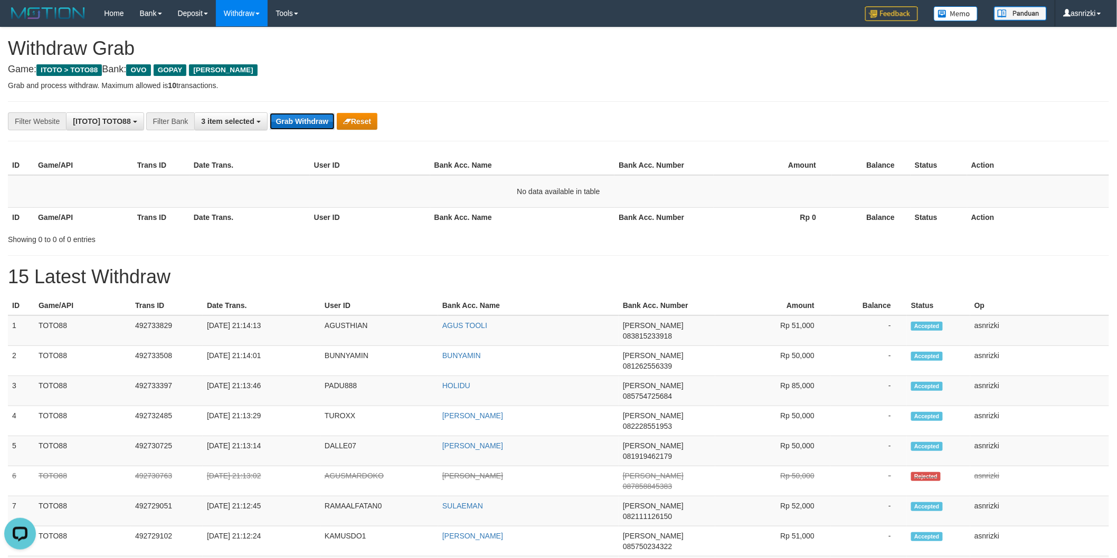
click at [310, 117] on button "Grab Withdraw" at bounding box center [302, 121] width 65 height 17
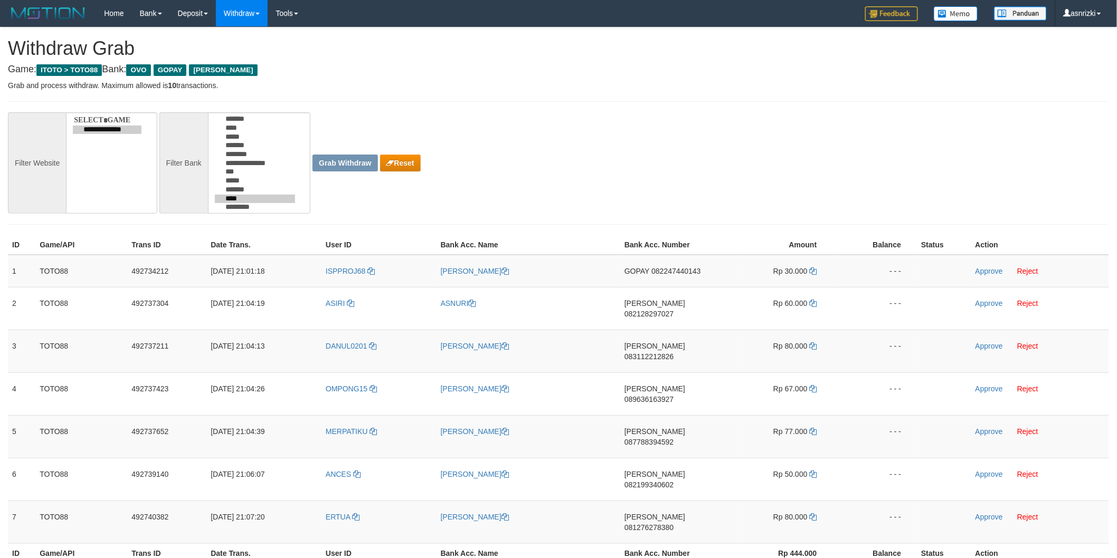
scroll to position [36, 0]
click at [621, 199] on div "**********" at bounding box center [465, 162] width 931 height 101
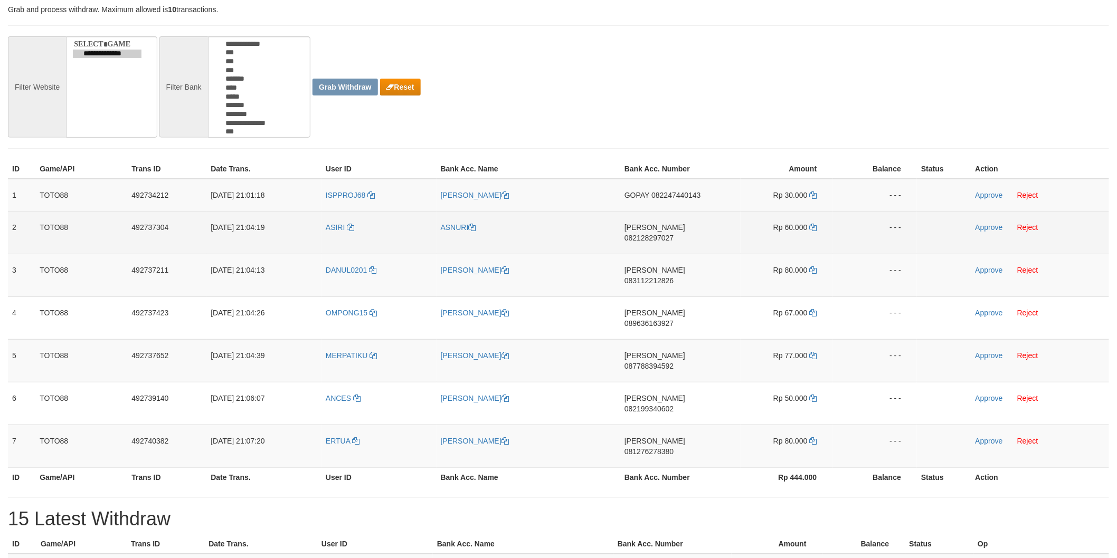
scroll to position [117, 0]
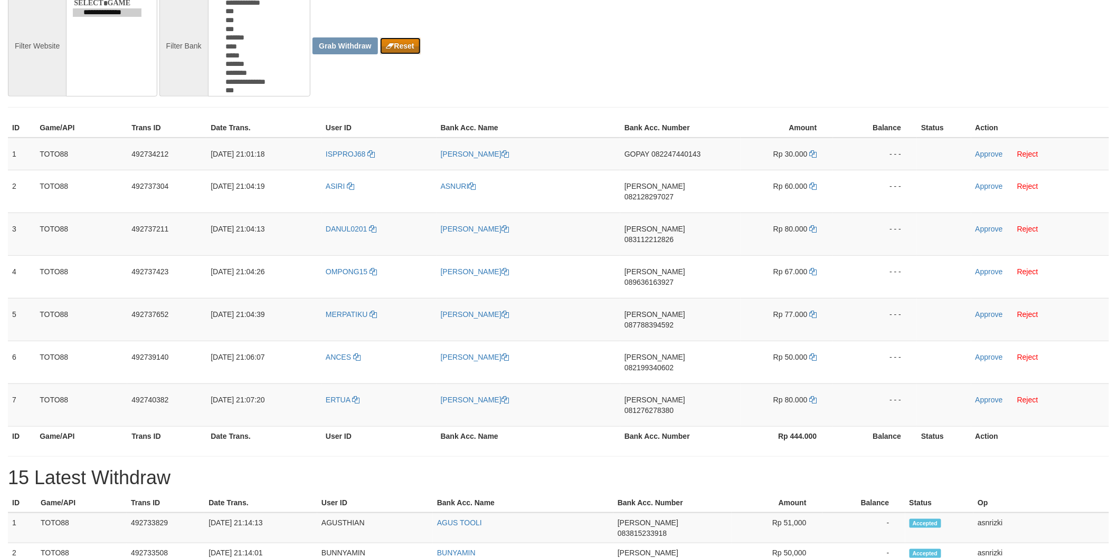
click at [409, 46] on button "Reset" at bounding box center [400, 45] width 41 height 17
click at [380, 37] on button "Reset" at bounding box center [400, 45] width 41 height 17
click at [409, 46] on button "Reset" at bounding box center [400, 45] width 41 height 17
click at [488, 60] on div "**********" at bounding box center [465, 45] width 931 height 101
click at [484, 81] on div "**********" at bounding box center [465, 45] width 931 height 101
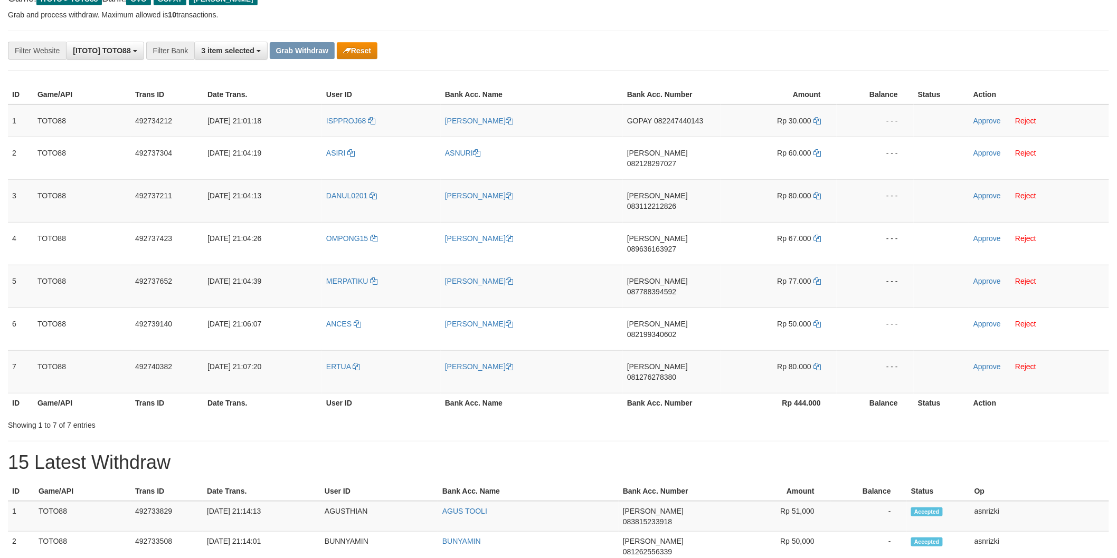
click at [366, 85] on th "User ID" at bounding box center [381, 95] width 119 height 20
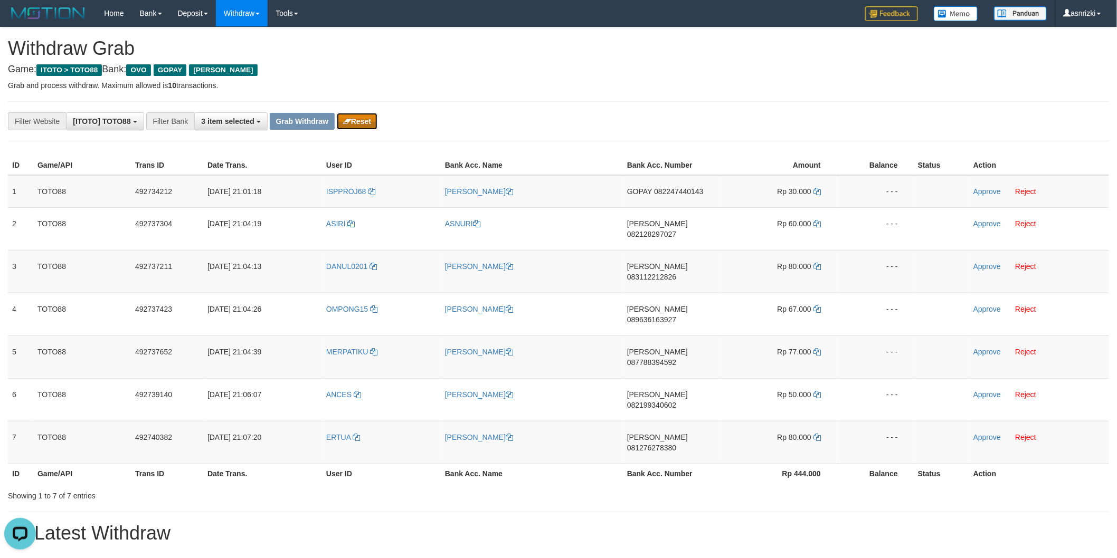
click at [366, 118] on button "Reset" at bounding box center [357, 121] width 41 height 17
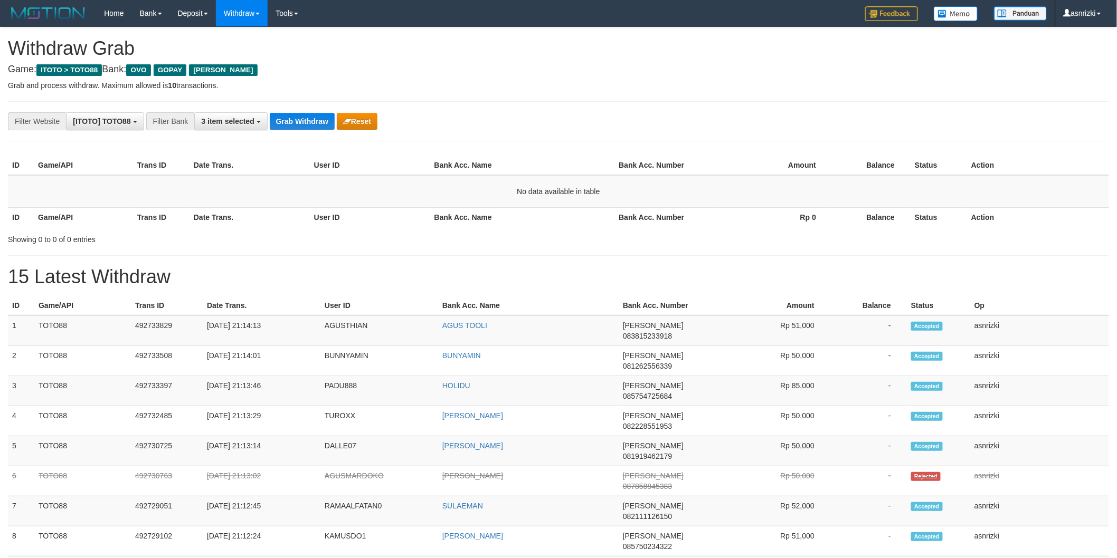
click at [310, 112] on div "**********" at bounding box center [465, 121] width 931 height 18
click at [314, 121] on button "Grab Withdraw" at bounding box center [302, 121] width 65 height 17
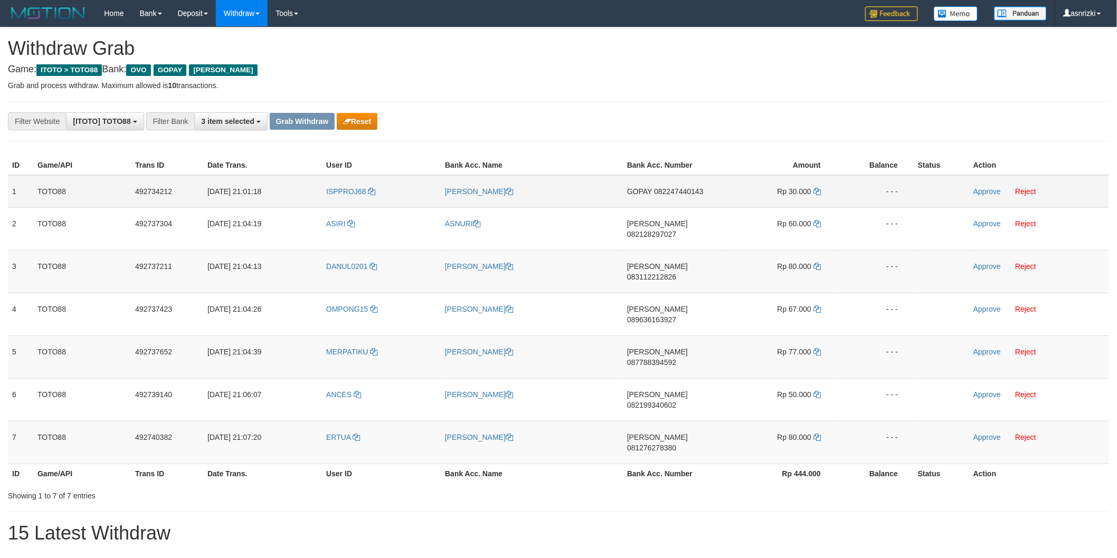
click at [676, 200] on td "GOPAY 082247440143" at bounding box center [672, 191] width 98 height 33
click at [676, 201] on td "GOPAY 082247440143" at bounding box center [672, 191] width 98 height 33
copy span "082247440143"
click at [989, 186] on td "Approve Reject" at bounding box center [1039, 191] width 140 height 33
click at [988, 189] on link "Approve" at bounding box center [986, 191] width 27 height 8
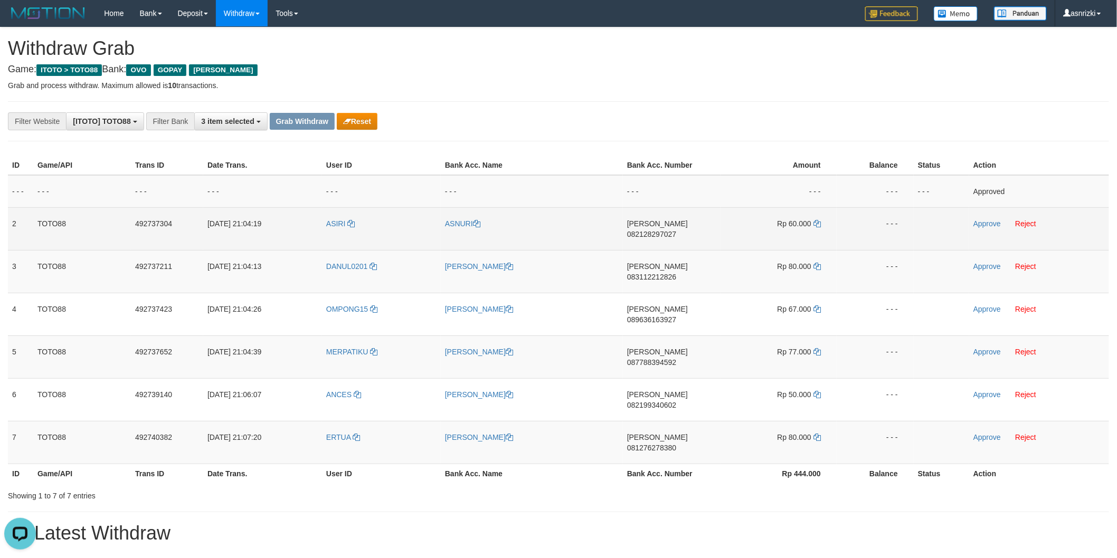
click at [688, 235] on td "DANA 082128297027" at bounding box center [672, 228] width 98 height 43
copy span "082128297027"
drag, startPoint x: 824, startPoint y: 222, endPoint x: 815, endPoint y: 222, distance: 9.5
click at [820, 222] on td "Rp 60.000" at bounding box center [778, 228] width 116 height 43
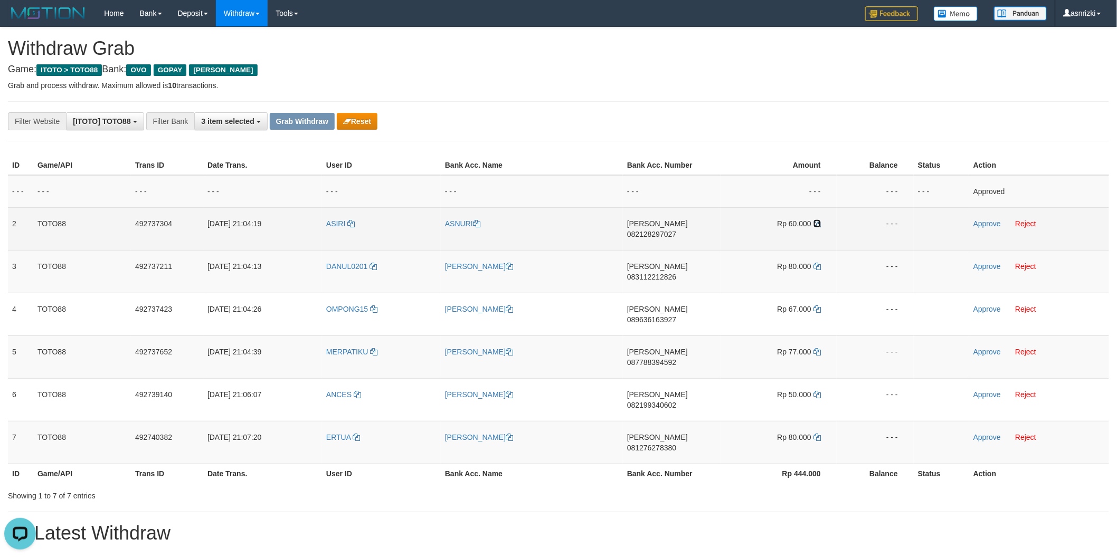
drag, startPoint x: 815, startPoint y: 222, endPoint x: 307, endPoint y: 174, distance: 510.0
click at [815, 222] on icon at bounding box center [816, 223] width 7 height 7
click at [982, 227] on td "Approve Reject" at bounding box center [1039, 228] width 140 height 43
click at [986, 217] on td "Approve Reject" at bounding box center [1039, 228] width 140 height 43
click at [988, 225] on link "Approve" at bounding box center [986, 224] width 27 height 8
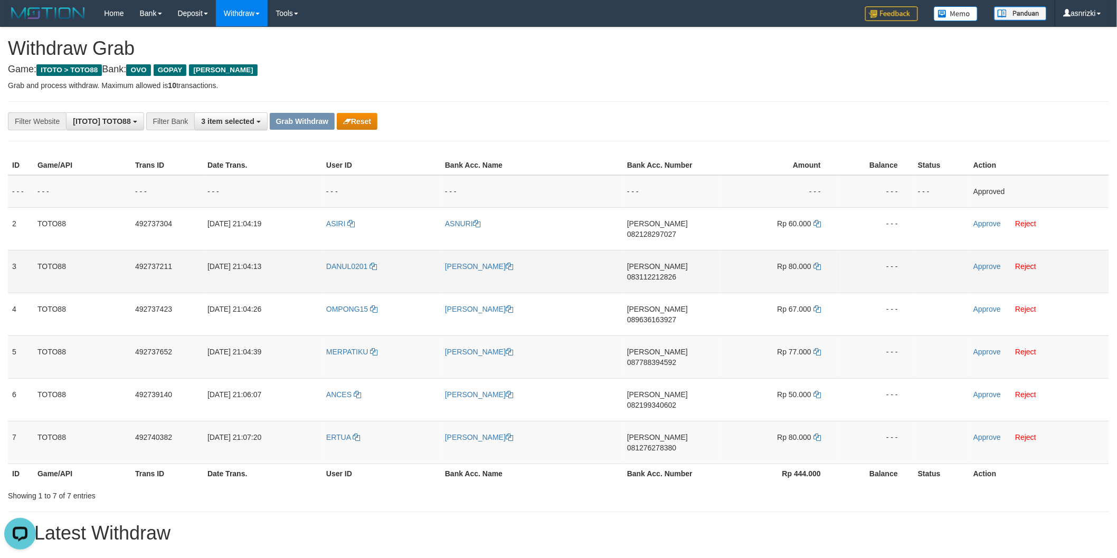
click at [669, 265] on td "DANA 083112212826" at bounding box center [672, 271] width 98 height 43
copy span "083112212826"
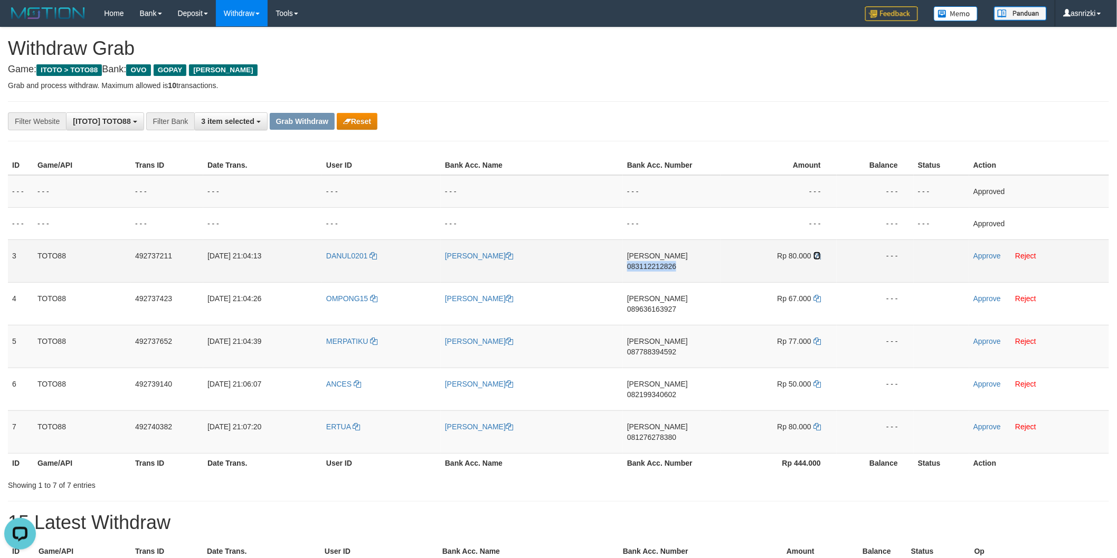
click at [816, 252] on icon at bounding box center [816, 255] width 7 height 7
copy span "083112212826"
click at [816, 252] on icon at bounding box center [816, 255] width 7 height 7
click at [978, 252] on link "Approve" at bounding box center [986, 256] width 27 height 8
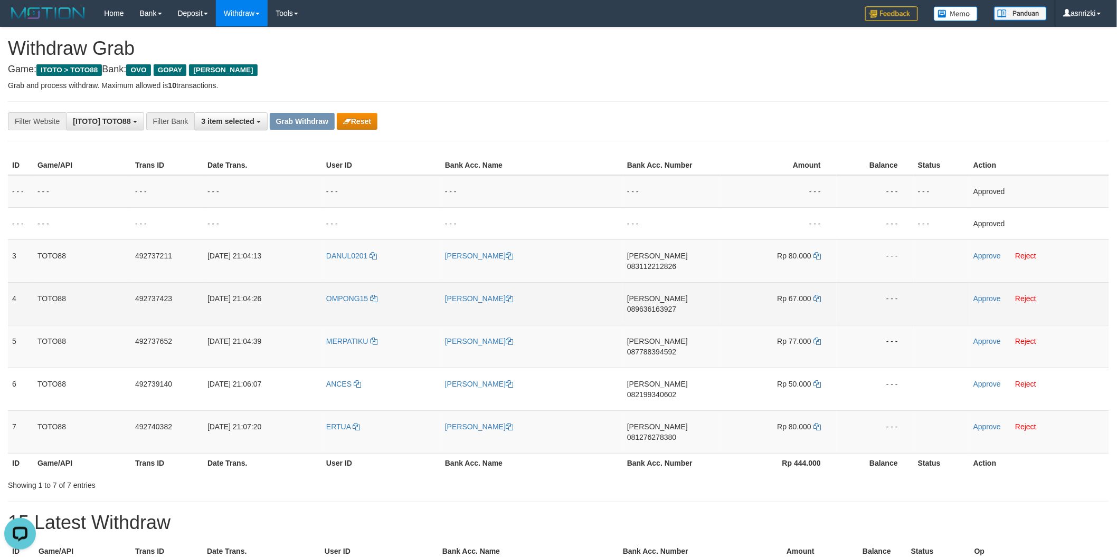
click at [685, 295] on td "DANA 089636163927" at bounding box center [672, 303] width 98 height 43
copy span "089636163927"
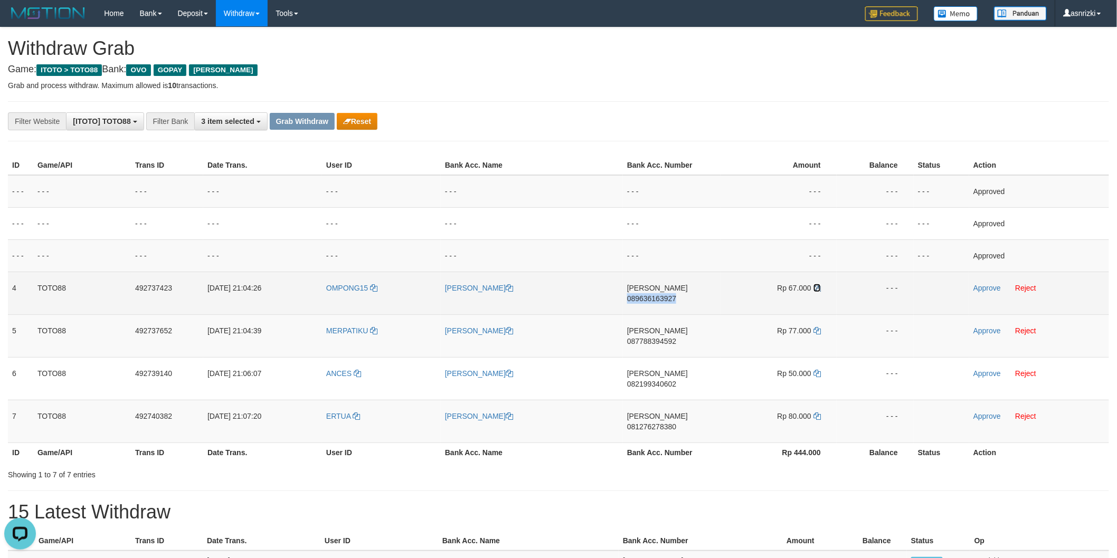
click at [818, 284] on icon at bounding box center [816, 287] width 7 height 7
copy span "089636163927"
click at [987, 290] on link "Approve" at bounding box center [986, 288] width 27 height 8
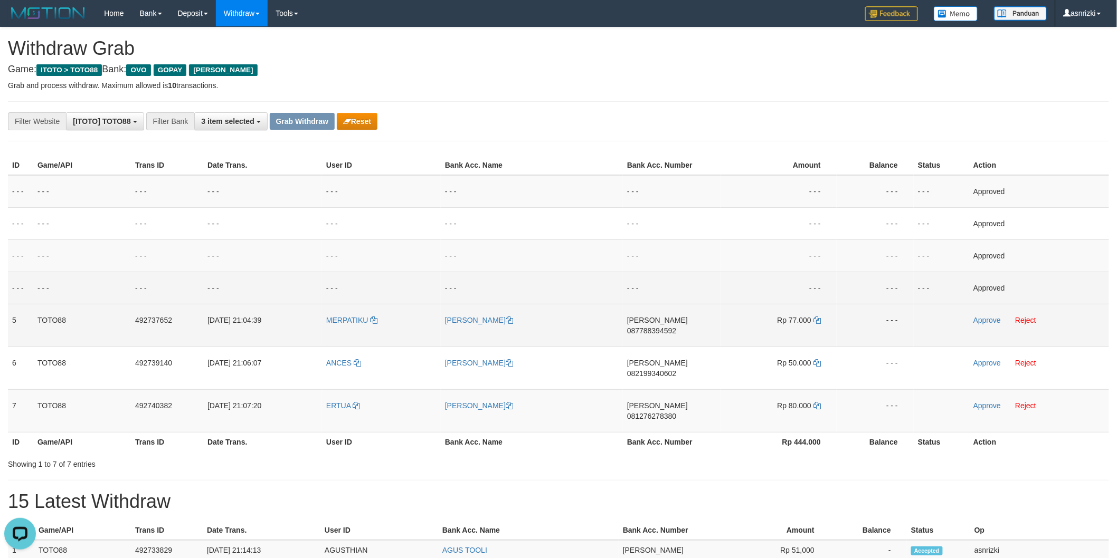
click at [678, 326] on td "DANA 087788394592" at bounding box center [672, 325] width 98 height 43
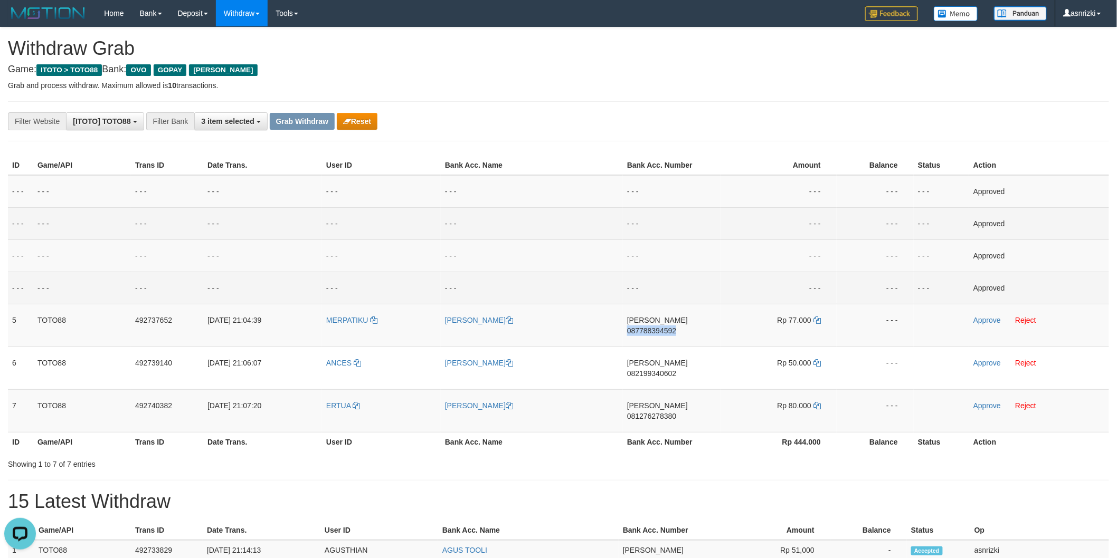
copy span "087788394592"
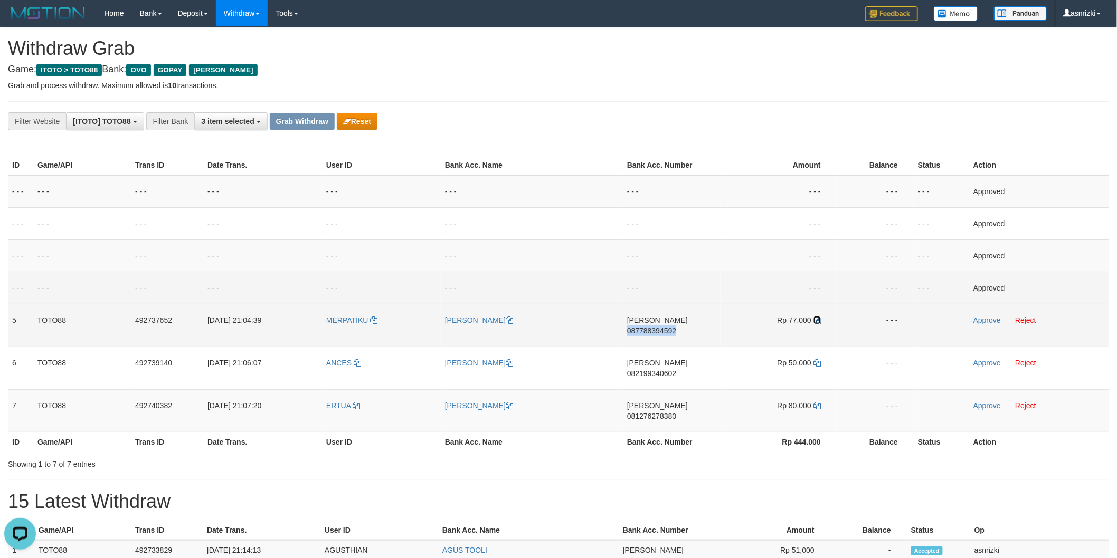
click at [818, 317] on icon at bounding box center [816, 320] width 7 height 7
copy span "087788394592"
drag, startPoint x: 818, startPoint y: 317, endPoint x: 120, endPoint y: 178, distance: 711.8
click at [814, 317] on icon at bounding box center [816, 320] width 7 height 7
click at [991, 320] on link "Approve" at bounding box center [986, 320] width 27 height 8
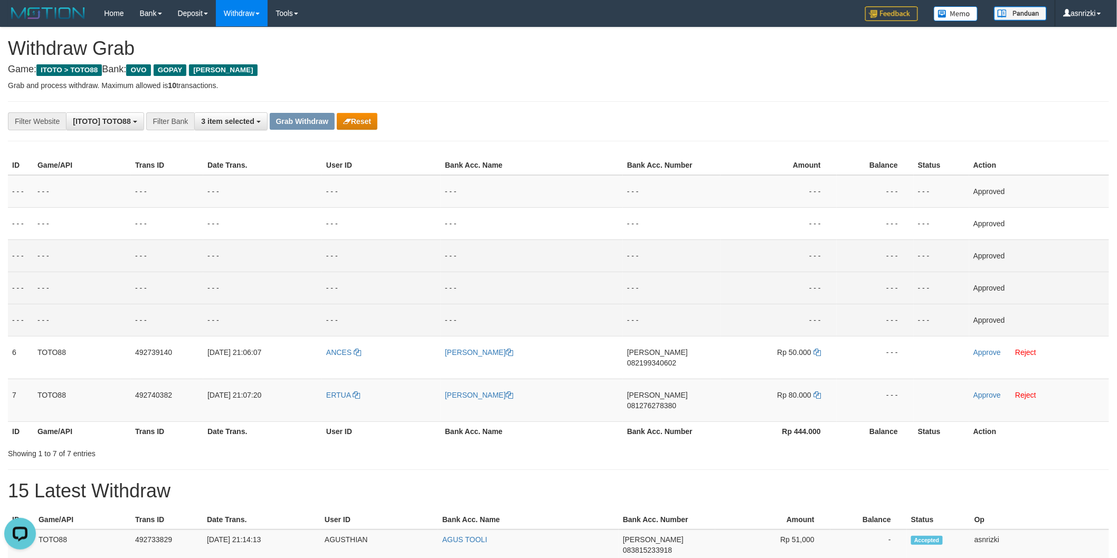
drag, startPoint x: 518, startPoint y: 241, endPoint x: 497, endPoint y: 261, distance: 29.1
click at [518, 241] on td "- - -" at bounding box center [532, 256] width 182 height 32
click at [584, 259] on td "- - -" at bounding box center [532, 256] width 182 height 32
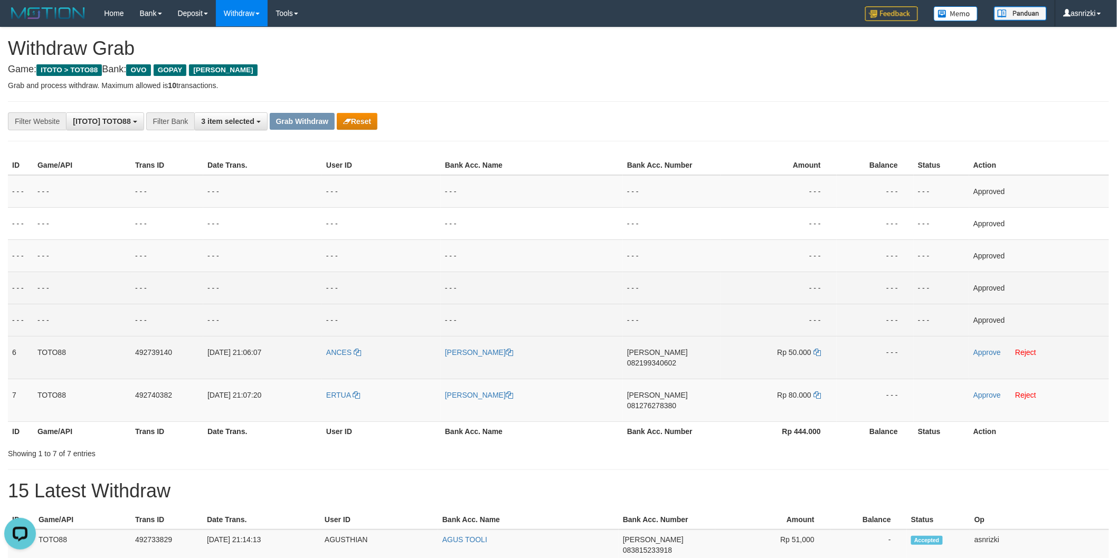
click at [685, 358] on td "DANA 082199340602" at bounding box center [672, 357] width 98 height 43
copy span "082199340602"
click at [817, 353] on icon at bounding box center [816, 352] width 7 height 7
copy span "082199340602"
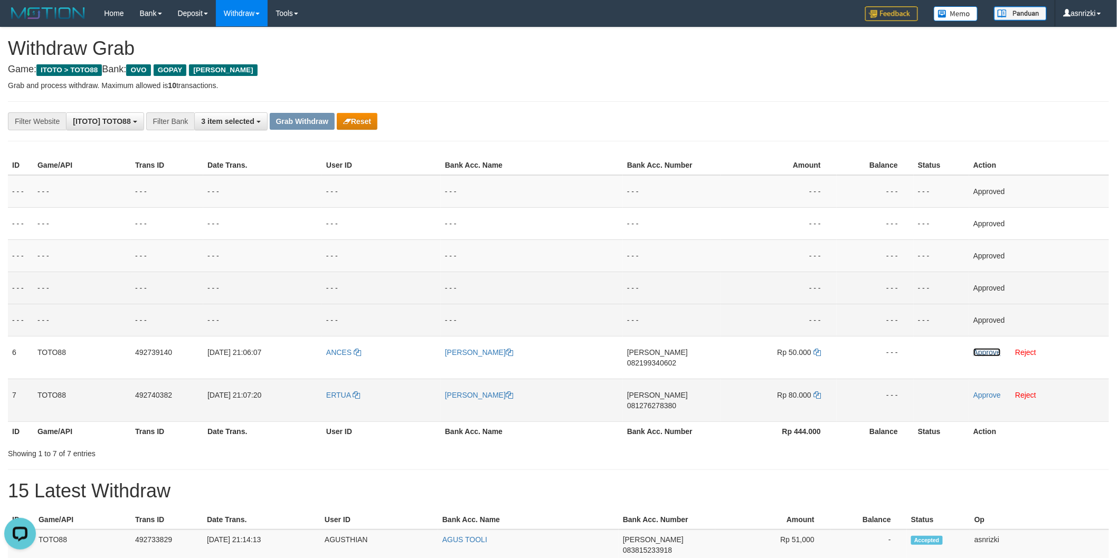
drag, startPoint x: 985, startPoint y: 349, endPoint x: 743, endPoint y: 391, distance: 245.3
click at [985, 349] on link "Approve" at bounding box center [986, 352] width 27 height 8
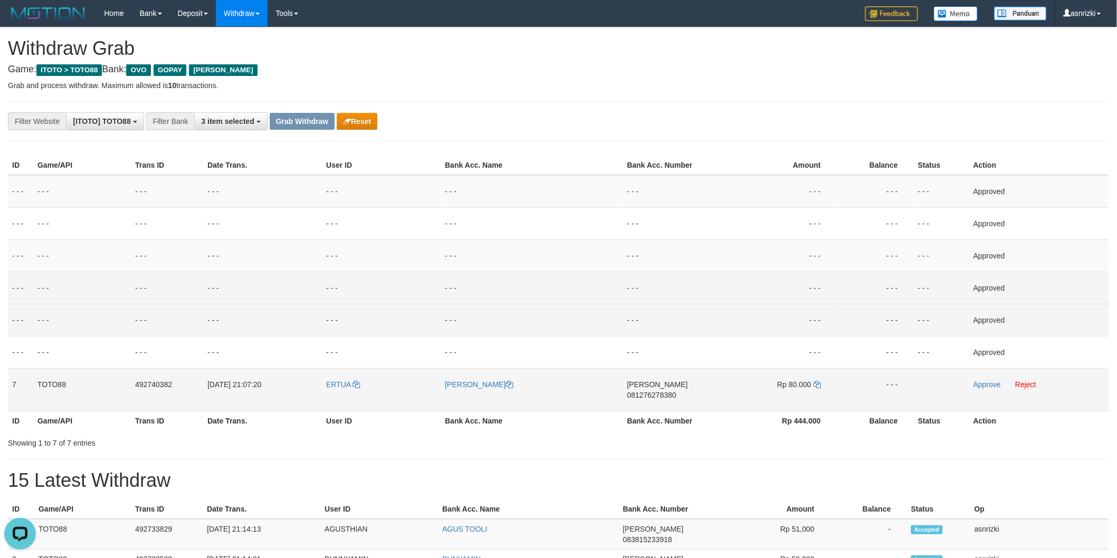
click at [685, 392] on td "DANA 081276278380" at bounding box center [672, 389] width 98 height 43
click at [685, 393] on td "DANA 081276278380" at bounding box center [672, 389] width 98 height 43
click at [813, 384] on td "Rp 80.000" at bounding box center [778, 389] width 116 height 43
click at [815, 384] on icon at bounding box center [816, 384] width 7 height 7
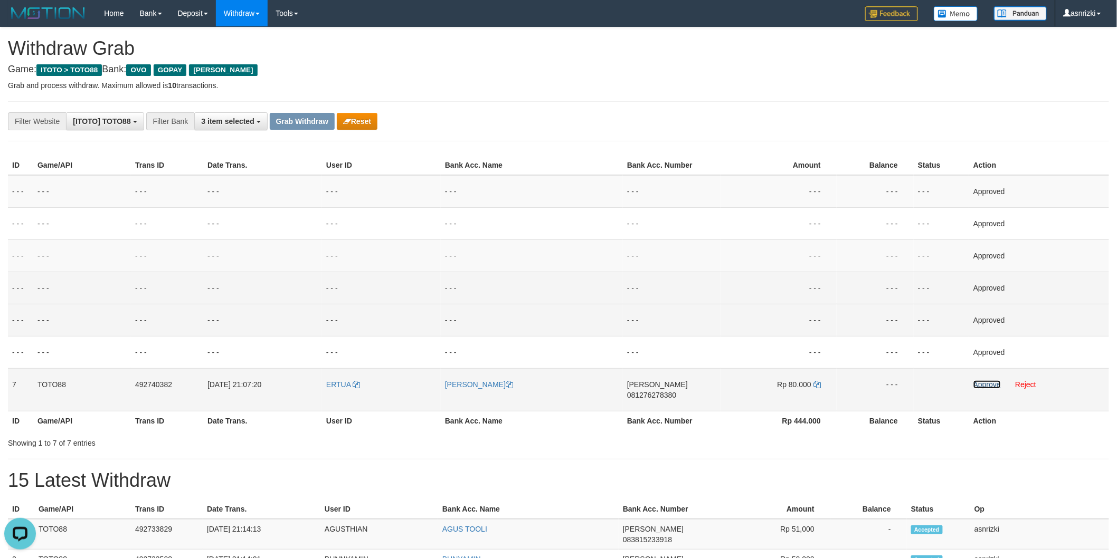
click at [995, 383] on link "Approve" at bounding box center [986, 385] width 27 height 8
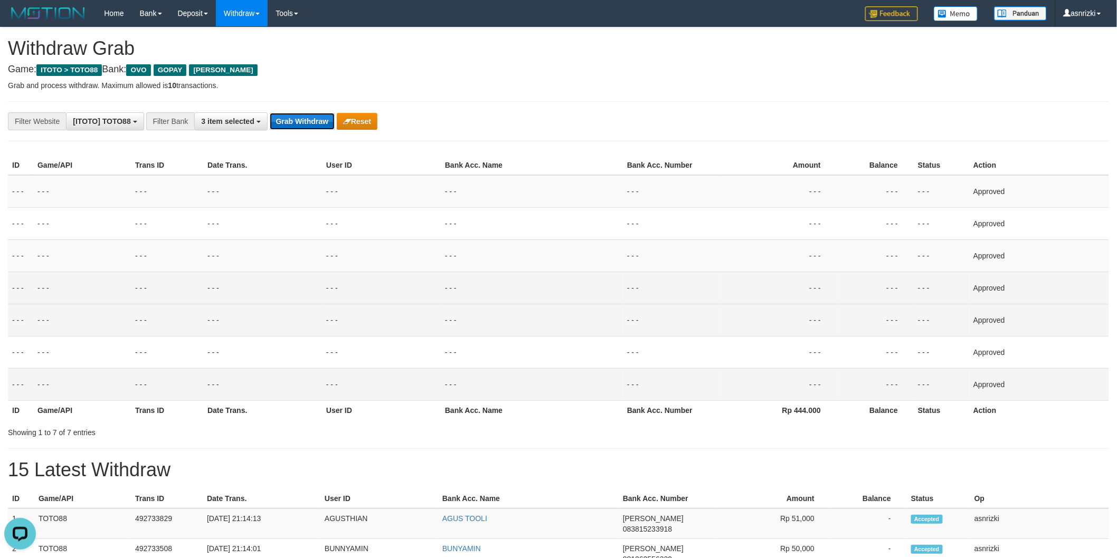
click at [301, 125] on button "Grab Withdraw" at bounding box center [302, 121] width 65 height 17
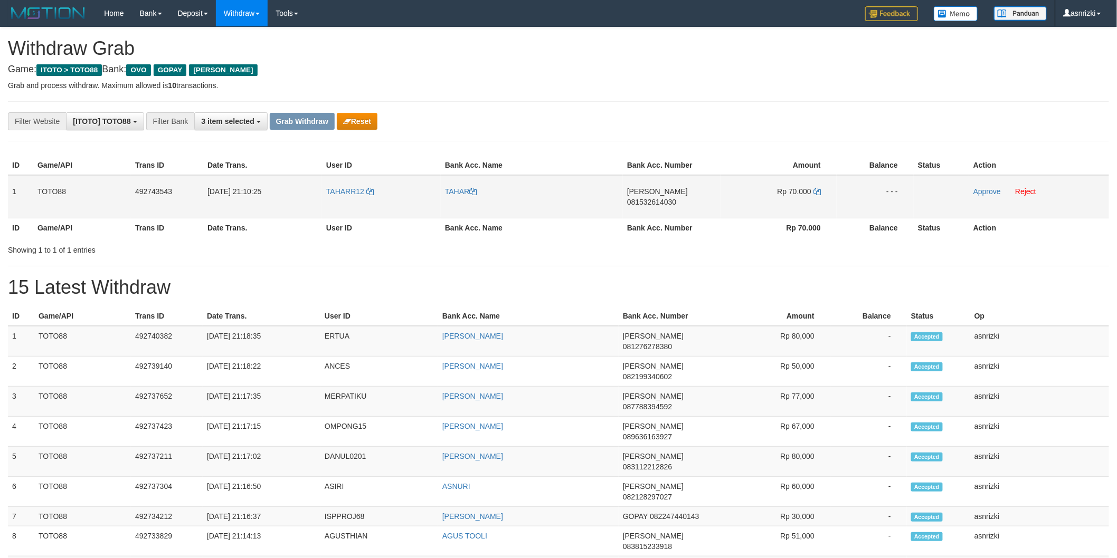
click at [678, 202] on td "[PERSON_NAME] 081532614030" at bounding box center [672, 196] width 98 height 43
copy span "081532614030"
click at [815, 191] on icon at bounding box center [816, 191] width 7 height 7
copy span "081532614030"
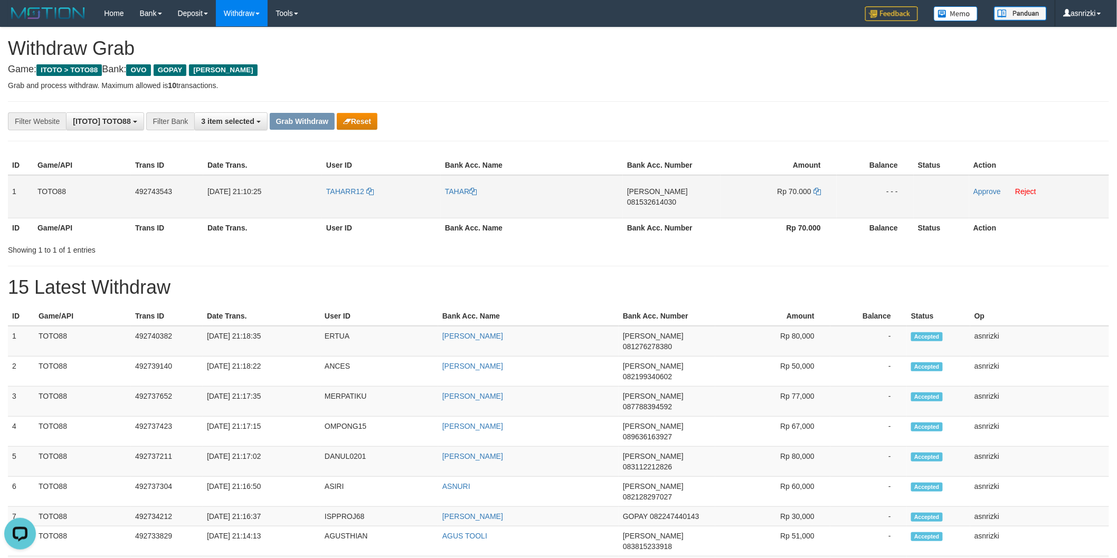
click at [335, 199] on td "TAHARR12" at bounding box center [381, 196] width 119 height 43
copy link "TAHARR12"
click at [1021, 190] on link "Reject" at bounding box center [1025, 191] width 21 height 8
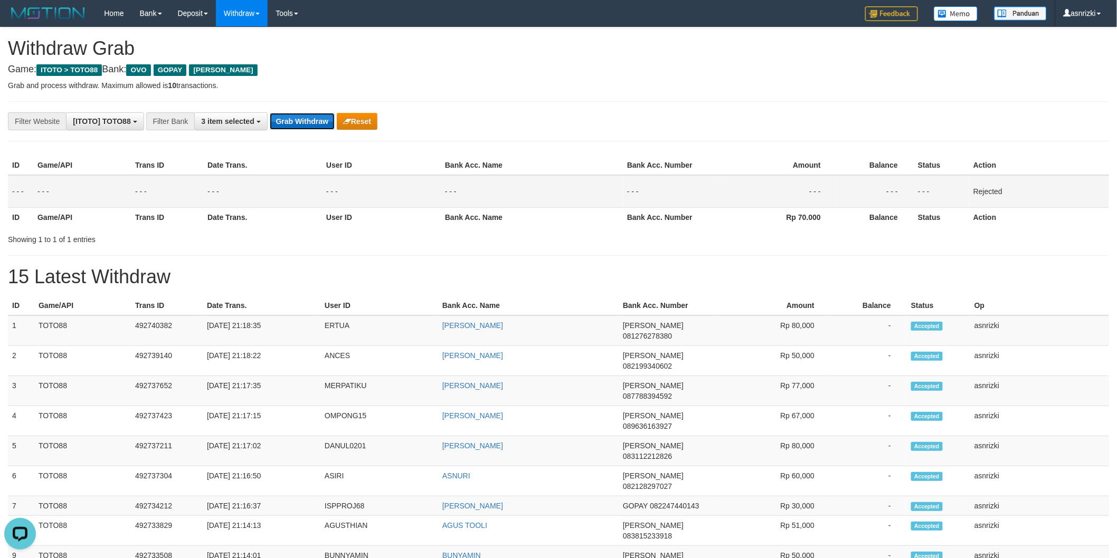
click at [299, 122] on button "Grab Withdraw" at bounding box center [302, 121] width 65 height 17
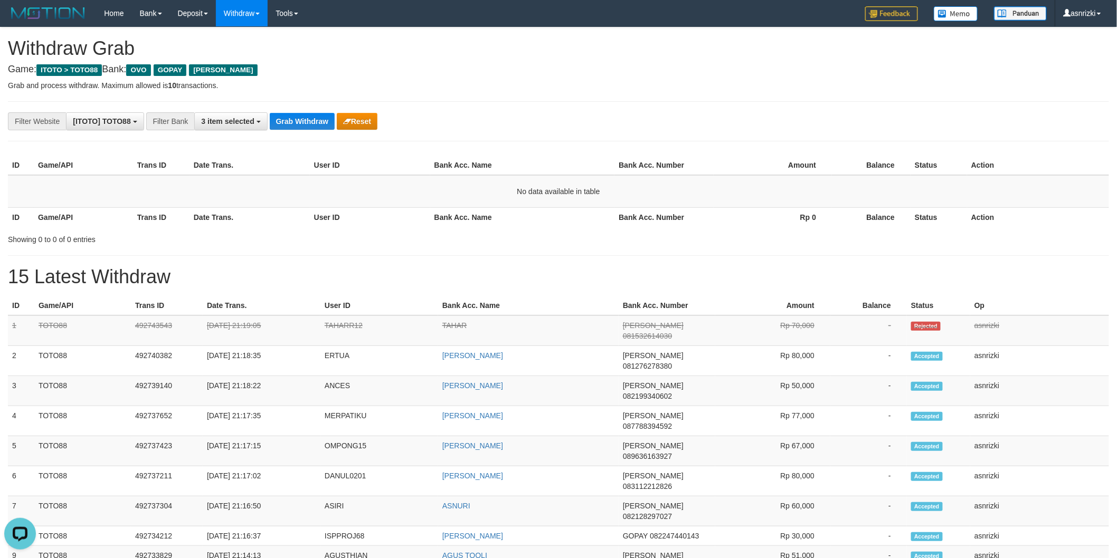
click at [370, 261] on div "**********" at bounding box center [558, 555] width 1117 height 1057
drag, startPoint x: 11, startPoint y: 344, endPoint x: 1020, endPoint y: 449, distance: 1014.7
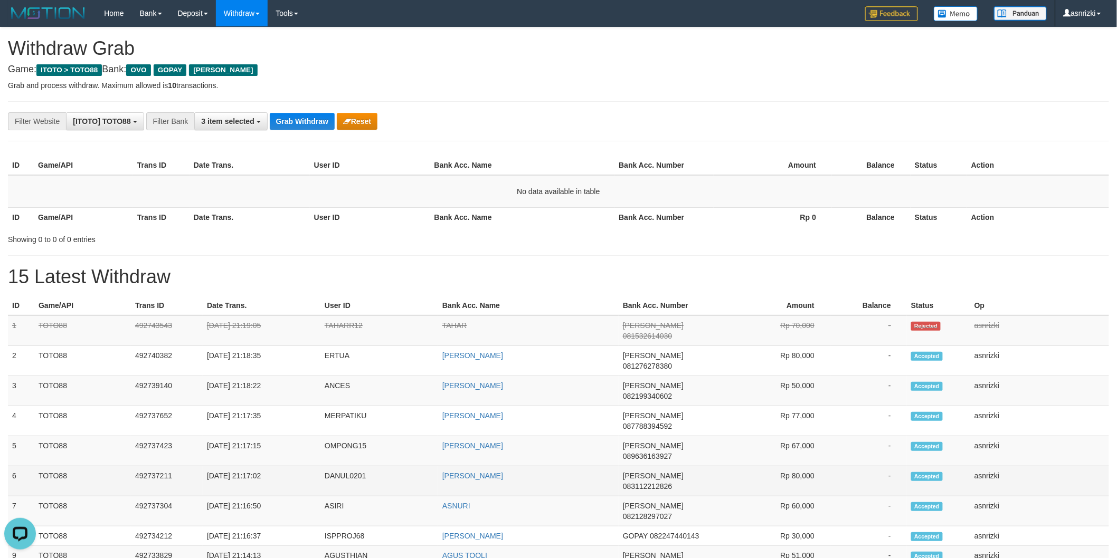
copy tbody "2 TOTO88 492740382 [DATE] 21:18:35 ERTUA [PERSON_NAME] 081276278380 Rp 80,000 -…"
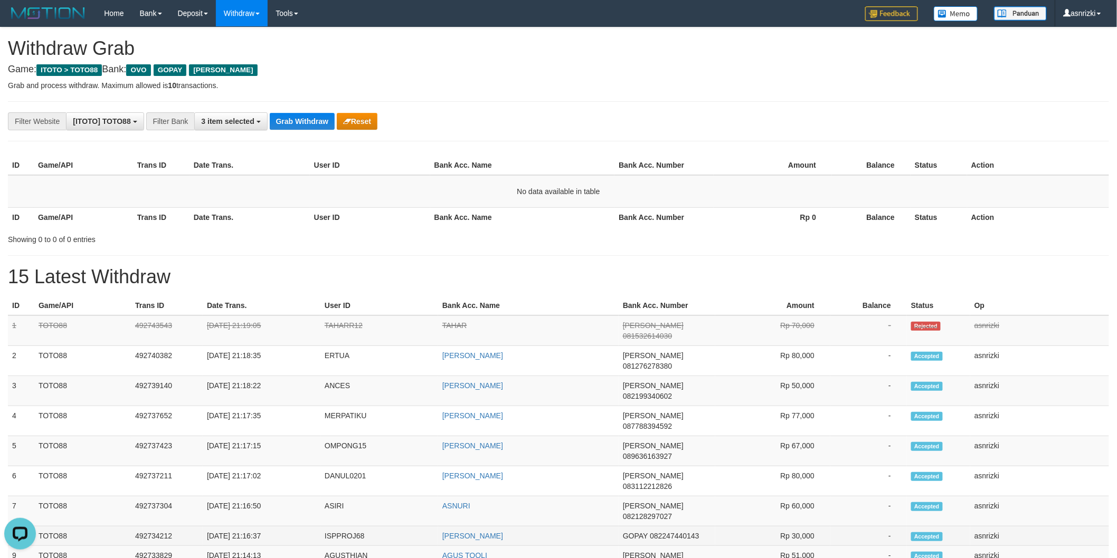
click at [334, 527] on td "ISPPROJ68" at bounding box center [379, 537] width 118 height 20
copy td "ISPPROJ68"
click at [560, 527] on td "[PERSON_NAME]" at bounding box center [528, 537] width 181 height 20
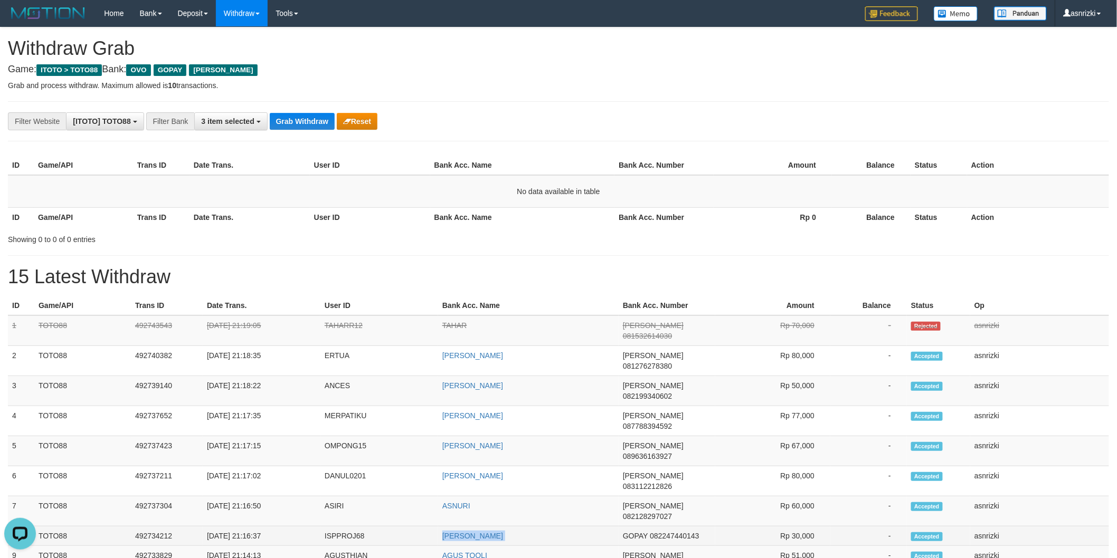
click at [560, 527] on td "[PERSON_NAME]" at bounding box center [528, 537] width 181 height 20
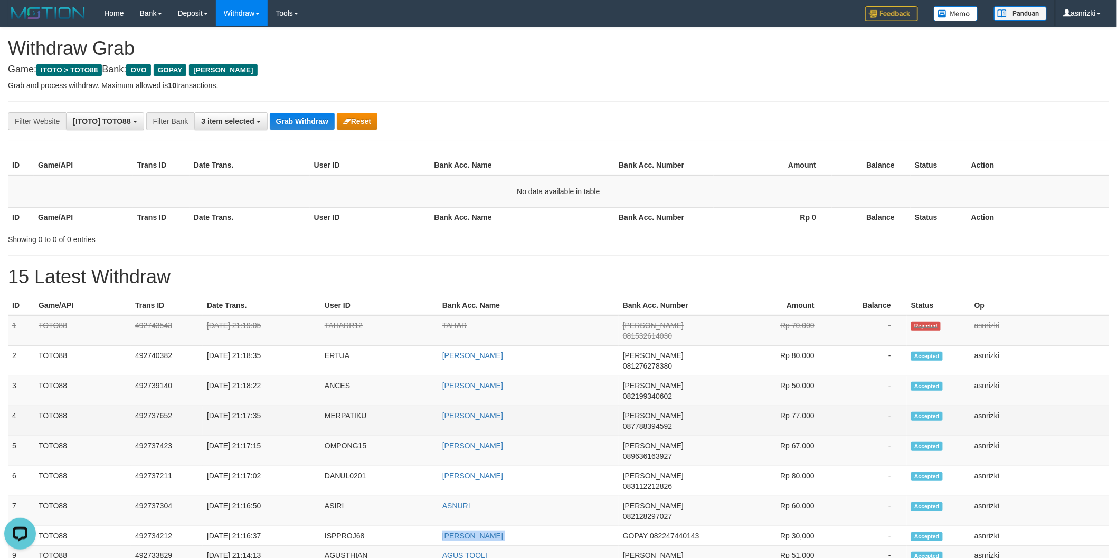
copy td "[PERSON_NAME]"
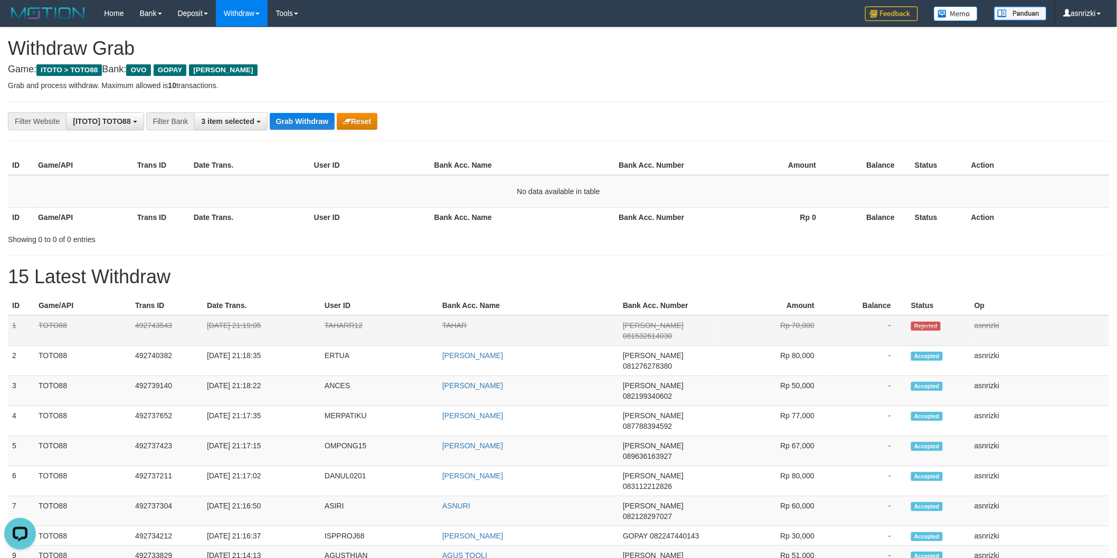
click at [341, 320] on td "TAHARR12" at bounding box center [379, 331] width 118 height 31
copy td "TAHARR12"
click at [286, 118] on button "Grab Withdraw" at bounding box center [302, 121] width 65 height 17
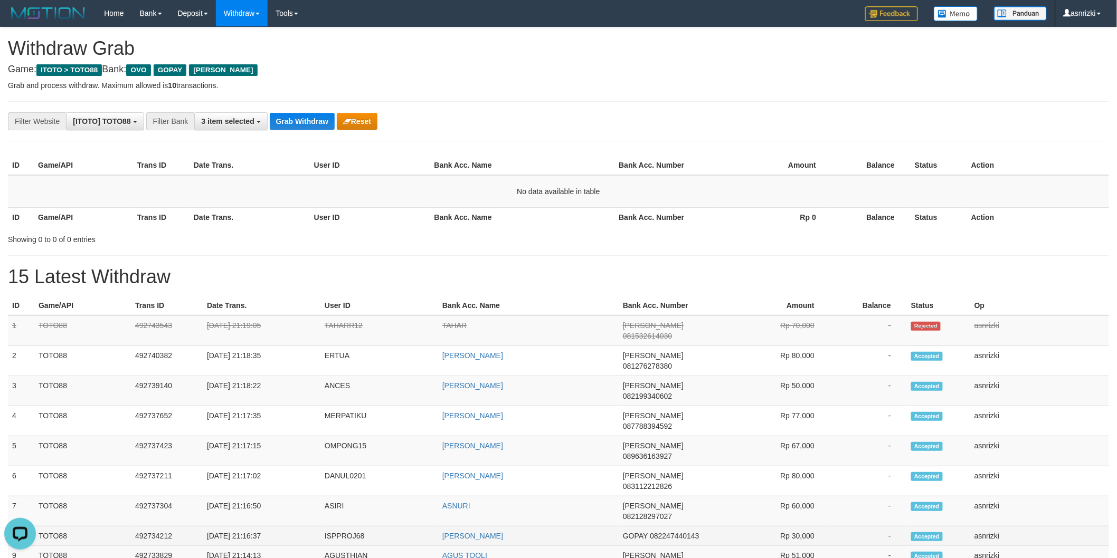
click at [539, 527] on td "[PERSON_NAME]" at bounding box center [528, 537] width 181 height 20
click at [311, 120] on button "Grab Withdraw" at bounding box center [302, 121] width 65 height 17
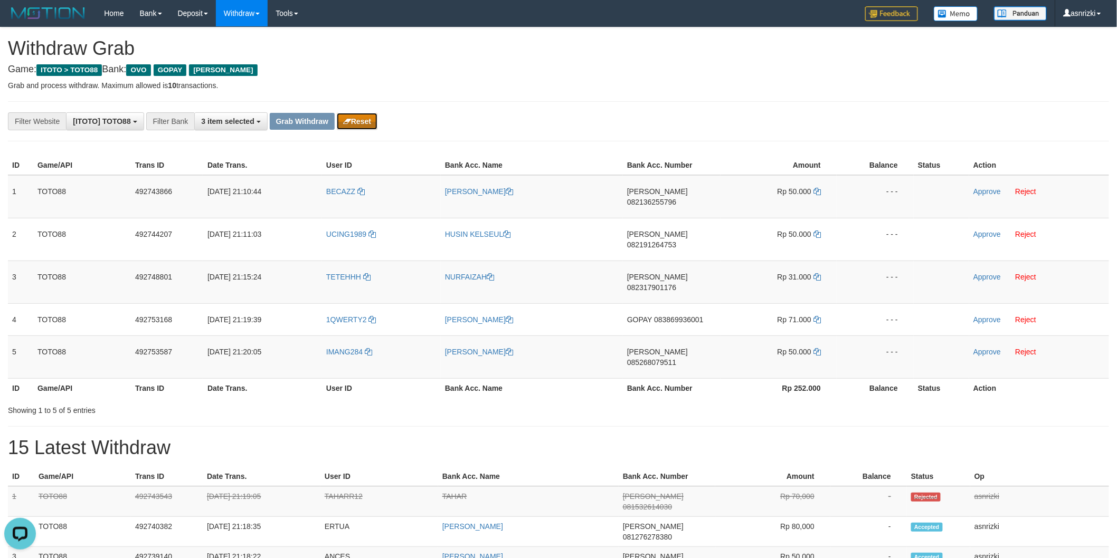
click at [343, 119] on icon "button" at bounding box center [347, 121] width 8 height 7
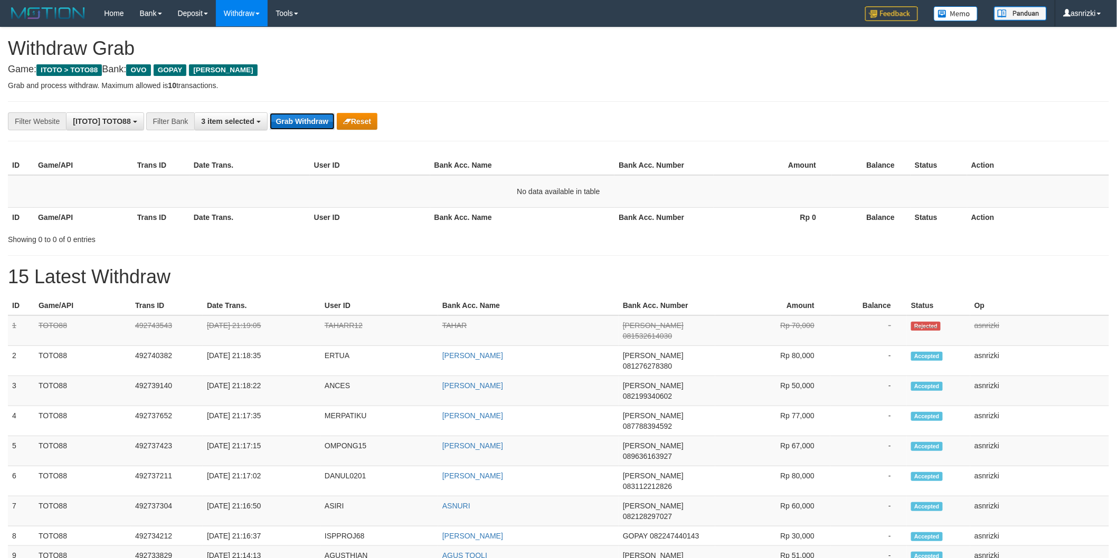
click at [302, 122] on button "Grab Withdraw" at bounding box center [302, 121] width 65 height 17
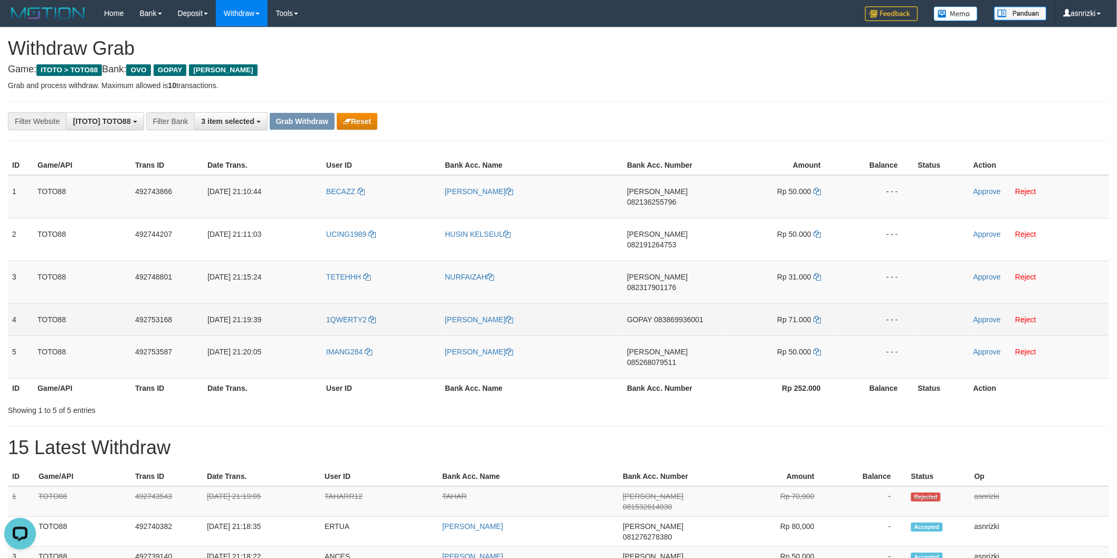
drag, startPoint x: 558, startPoint y: 307, endPoint x: 562, endPoint y: 299, distance: 9.0
click at [558, 336] on td "[PERSON_NAME]" at bounding box center [532, 357] width 182 height 43
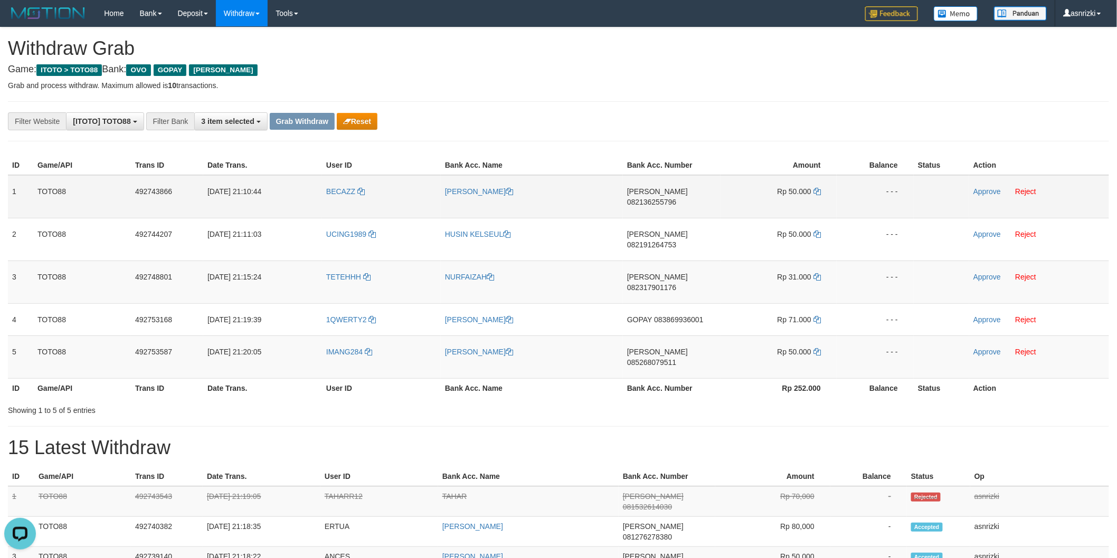
click at [676, 198] on span "082136255796" at bounding box center [651, 202] width 49 height 8
click at [683, 198] on td "DANA 082136255796" at bounding box center [672, 196] width 98 height 43
click at [681, 197] on td "DANA 082136255796" at bounding box center [672, 196] width 98 height 43
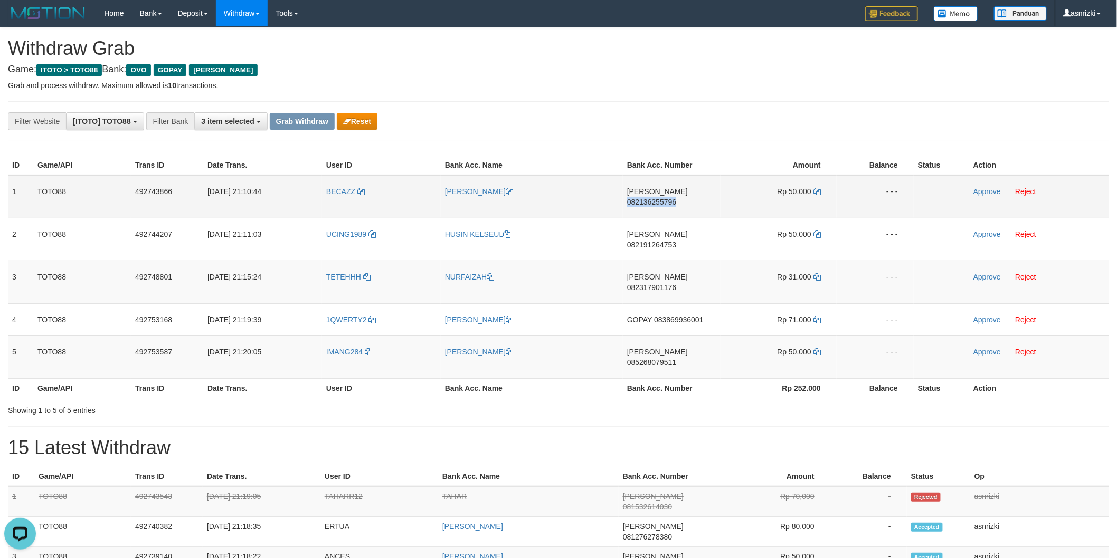
click at [681, 197] on td "DANA 082136255796" at bounding box center [672, 196] width 98 height 43
copy span "082136255796"
click at [820, 191] on icon at bounding box center [816, 191] width 7 height 7
copy span "082136255796"
click at [820, 191] on icon at bounding box center [816, 191] width 7 height 7
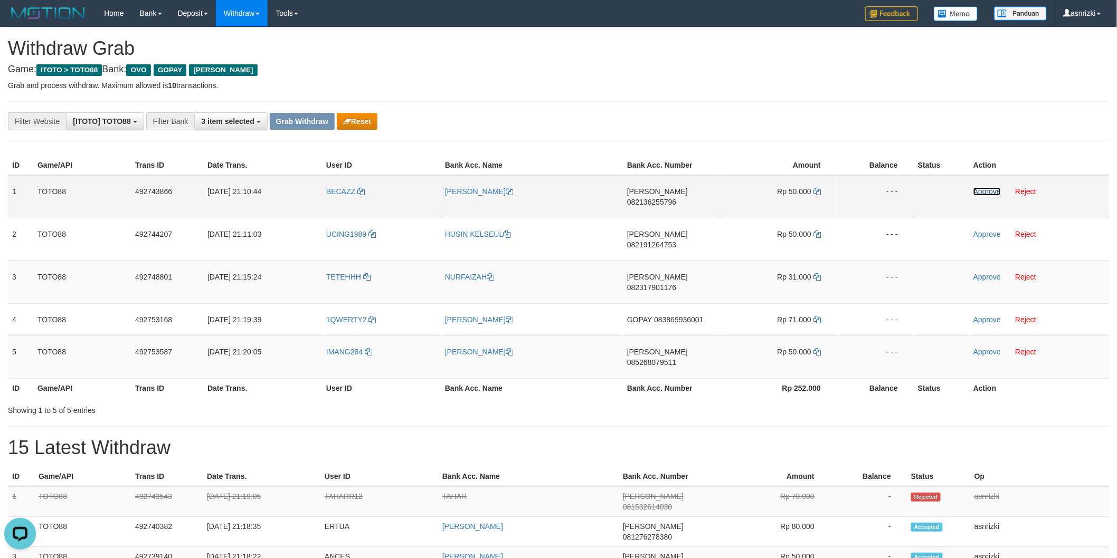
click at [979, 193] on link "Approve" at bounding box center [986, 191] width 27 height 8
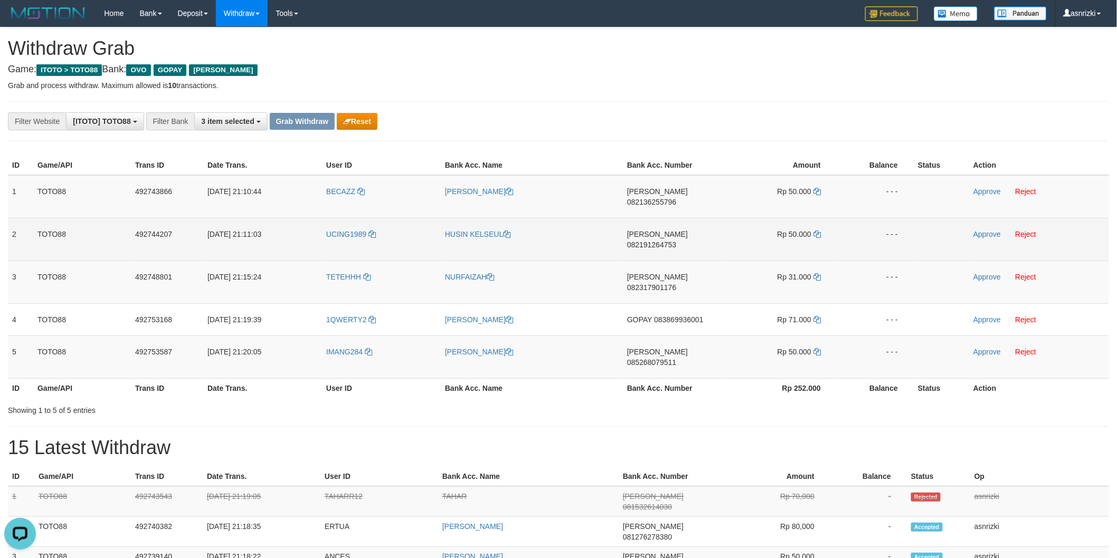
click at [687, 238] on td "DANA 082191264753" at bounding box center [672, 239] width 98 height 43
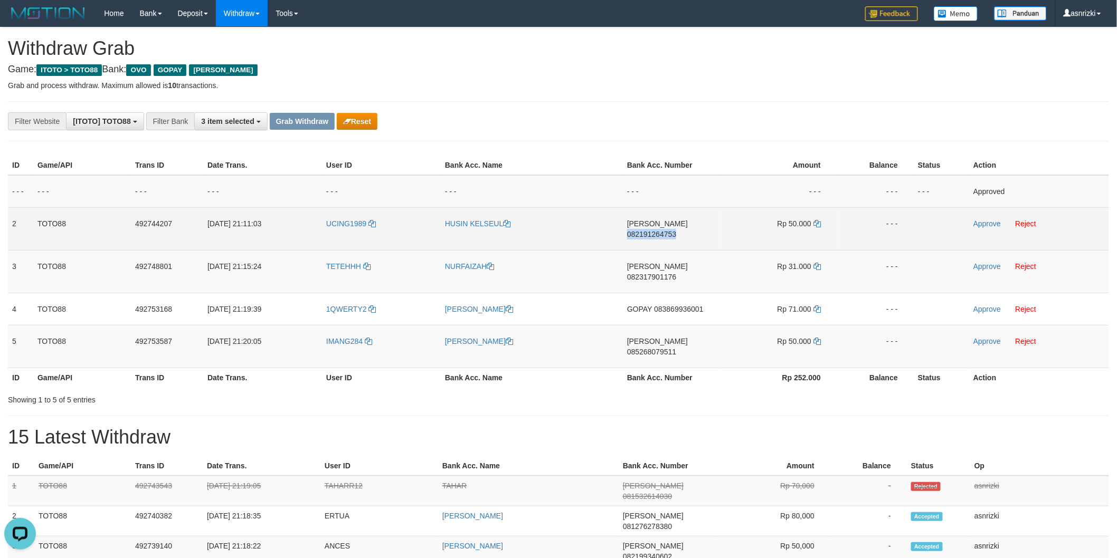
copy span "082191264753"
click at [817, 220] on icon at bounding box center [816, 223] width 7 height 7
copy span "082191264753"
click at [989, 222] on link "Approve" at bounding box center [986, 224] width 27 height 8
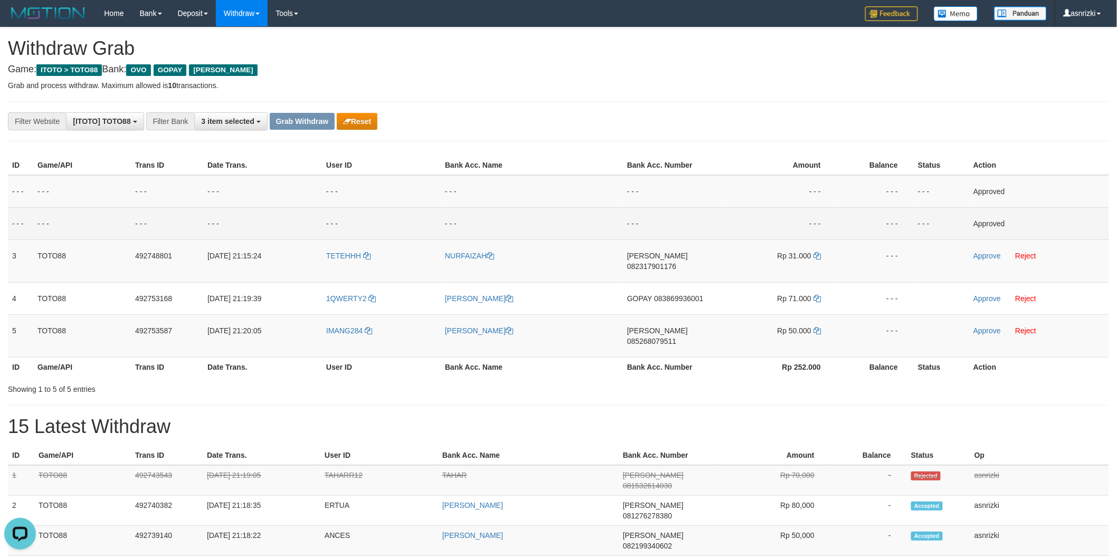
click at [540, 380] on div "Showing 1 to 5 of 5 entries" at bounding box center [558, 387] width 1117 height 15
drag, startPoint x: 526, startPoint y: 201, endPoint x: 542, endPoint y: 213, distance: 19.2
click at [526, 201] on td "- - -" at bounding box center [532, 191] width 182 height 33
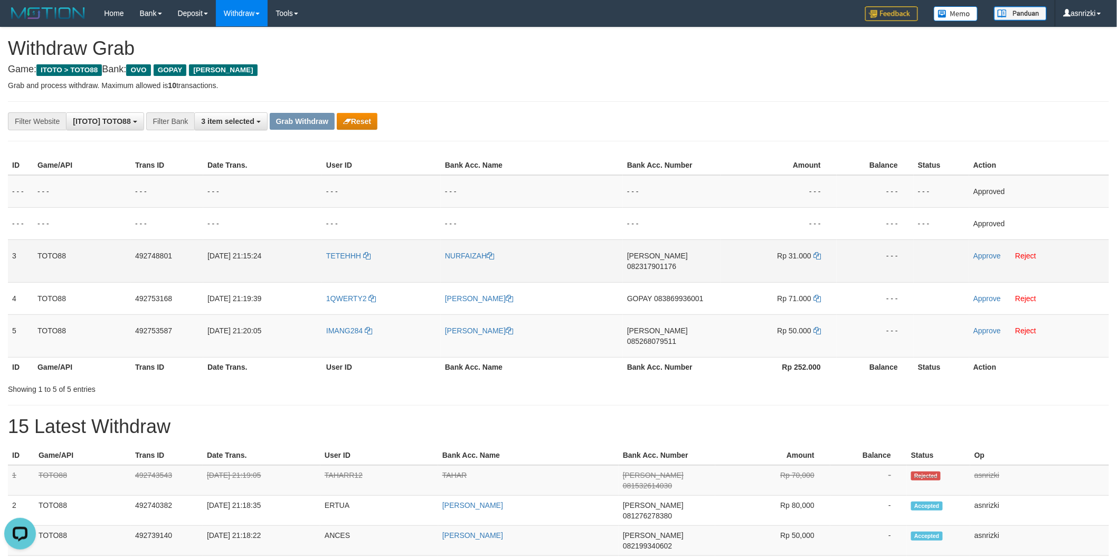
click at [679, 270] on td "DANA 082317901176" at bounding box center [672, 261] width 98 height 43
click at [682, 265] on td "DANA 082317901176" at bounding box center [672, 261] width 98 height 43
copy span "082317901176"
click at [817, 250] on td "Rp 31.000" at bounding box center [778, 261] width 116 height 43
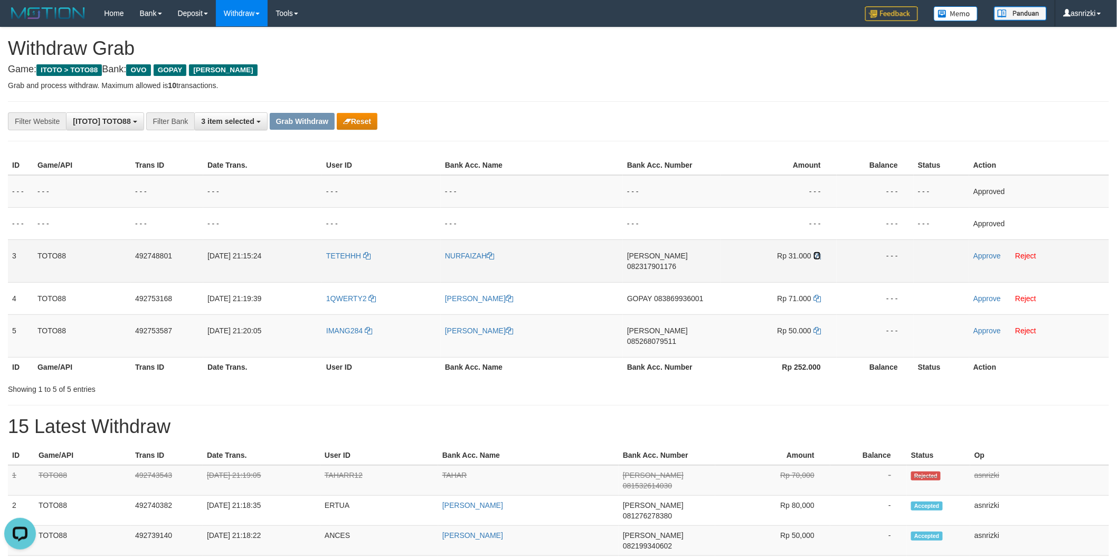
click at [818, 254] on icon at bounding box center [816, 255] width 7 height 7
click at [985, 255] on link "Approve" at bounding box center [986, 256] width 27 height 8
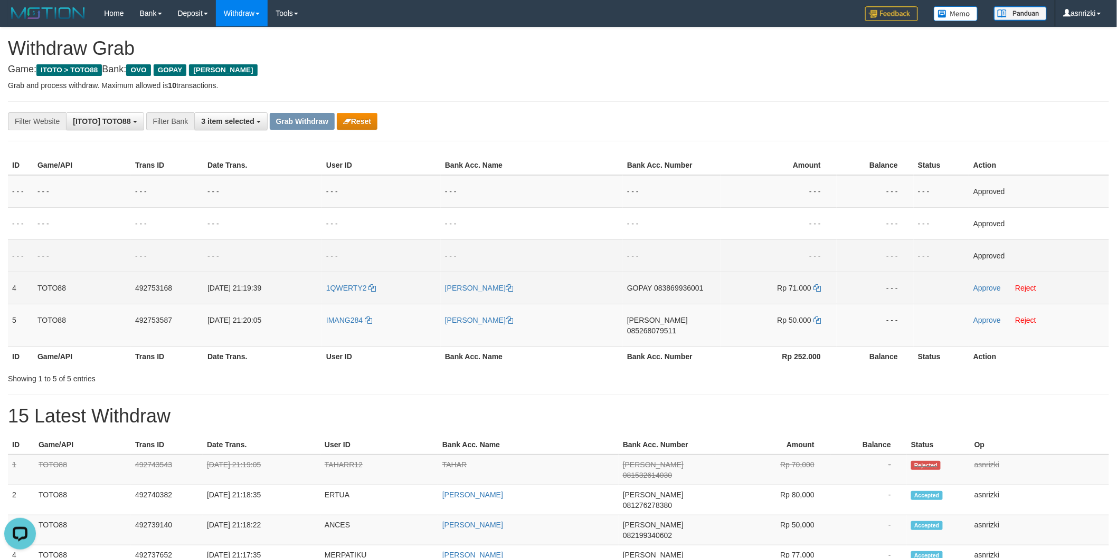
click at [687, 298] on td "GOPAY 083869936001" at bounding box center [672, 288] width 98 height 32
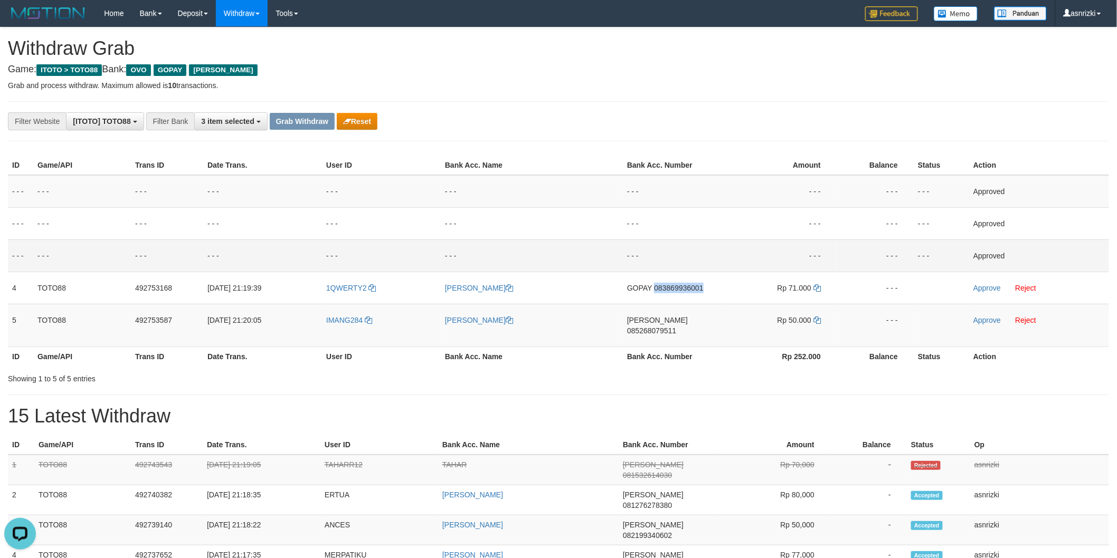
copy span "083869936001"
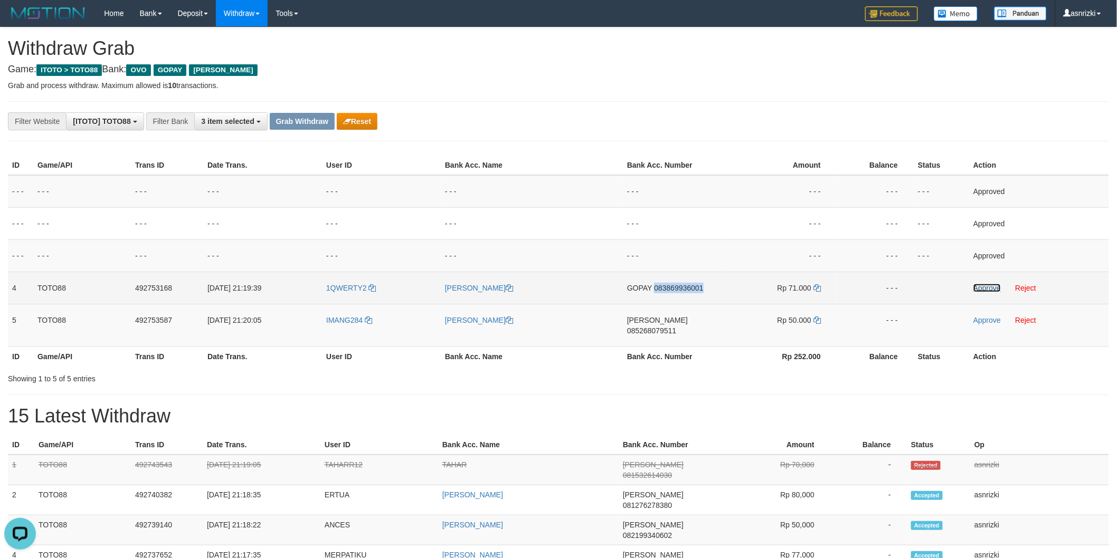
click at [985, 288] on link "Approve" at bounding box center [986, 288] width 27 height 8
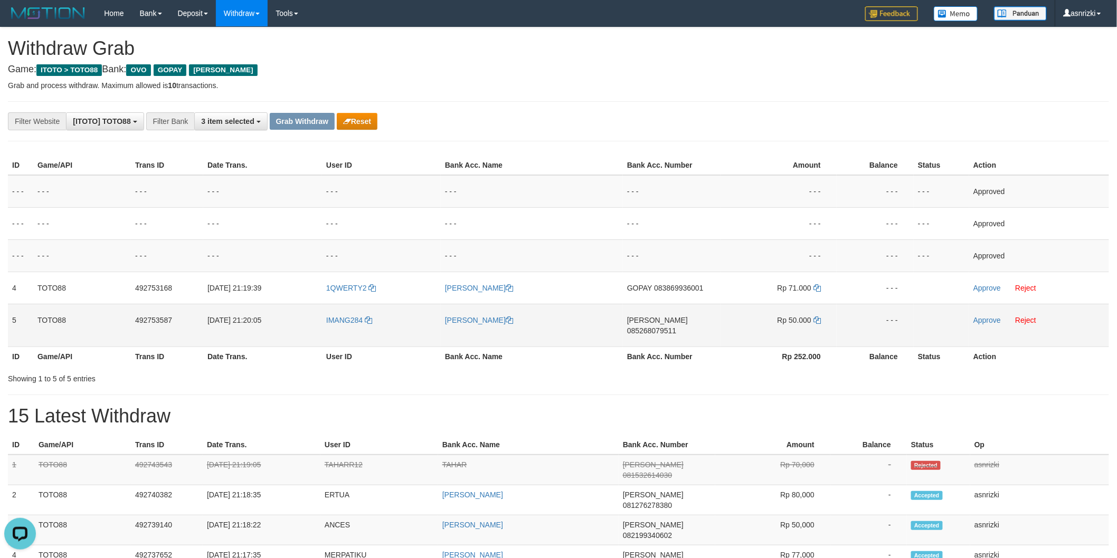
click at [689, 326] on td "DANA 085268079511" at bounding box center [672, 325] width 98 height 43
copy span "085268079511"
click at [814, 317] on icon at bounding box center [816, 320] width 7 height 7
copy span "085268079511"
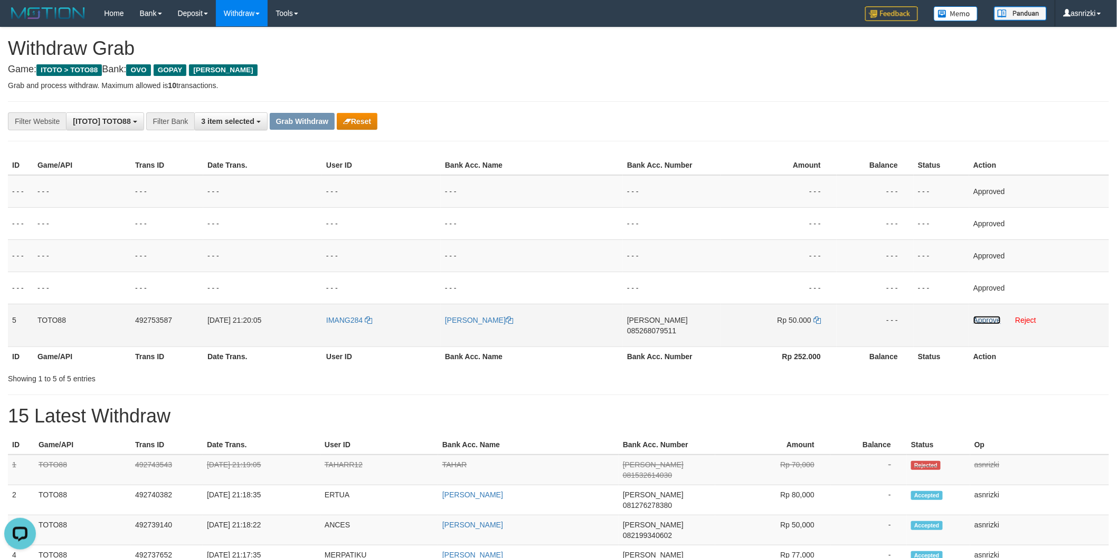
click at [977, 318] on link "Approve" at bounding box center [986, 320] width 27 height 8
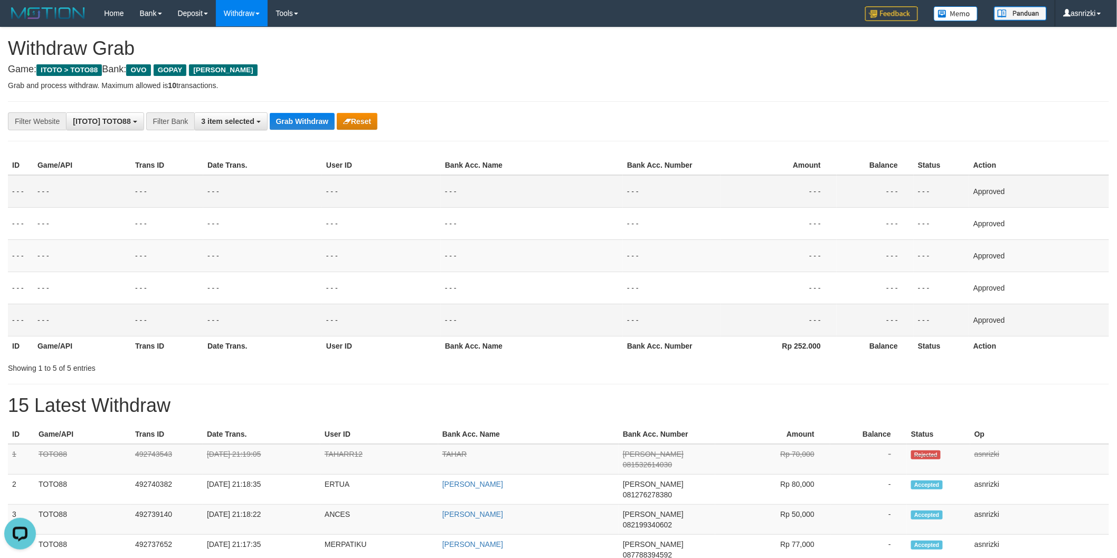
click at [585, 194] on td "- - -" at bounding box center [532, 191] width 182 height 33
click at [291, 113] on button "Grab Withdraw" at bounding box center [302, 121] width 65 height 17
click at [292, 114] on button "Grab Withdraw" at bounding box center [302, 121] width 65 height 17
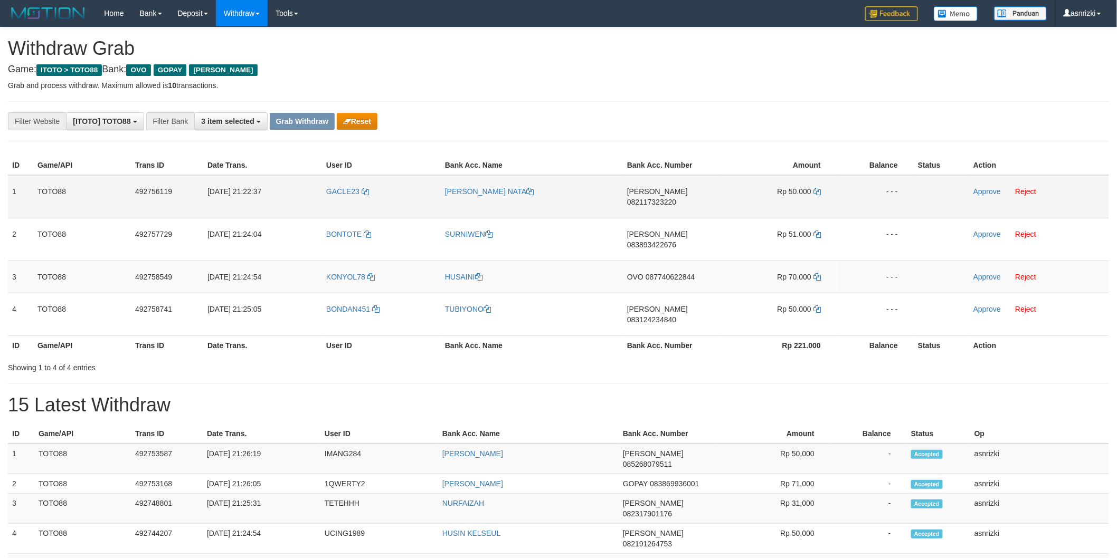
click at [676, 198] on span "082117323220" at bounding box center [651, 202] width 49 height 8
click at [676, 200] on td "[PERSON_NAME] 082117323220" at bounding box center [672, 196] width 98 height 43
copy span "082117323220"
click at [818, 188] on icon at bounding box center [816, 191] width 7 height 7
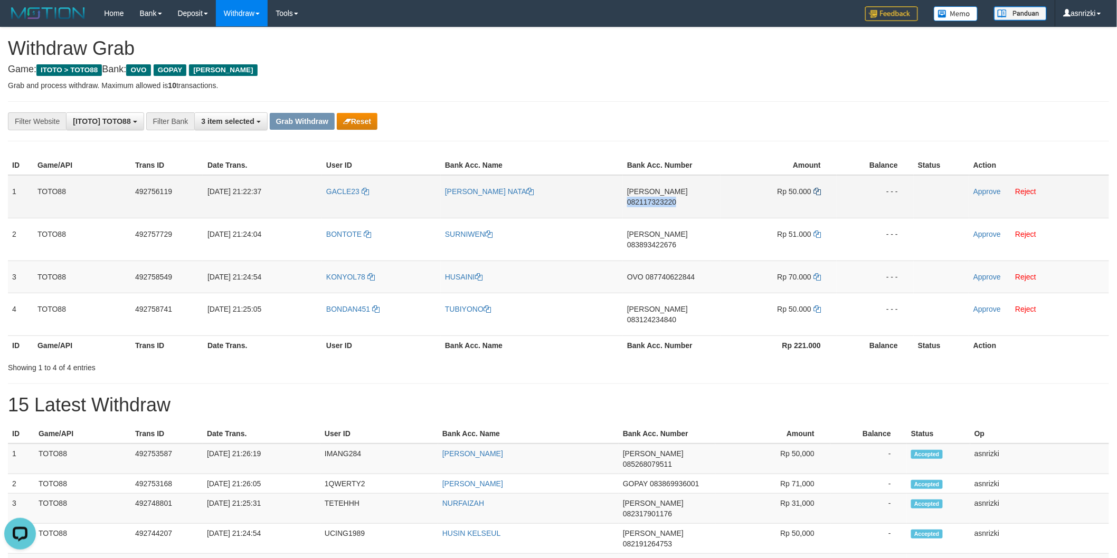
copy span "082117323220"
click at [976, 192] on link "Approve" at bounding box center [986, 191] width 27 height 8
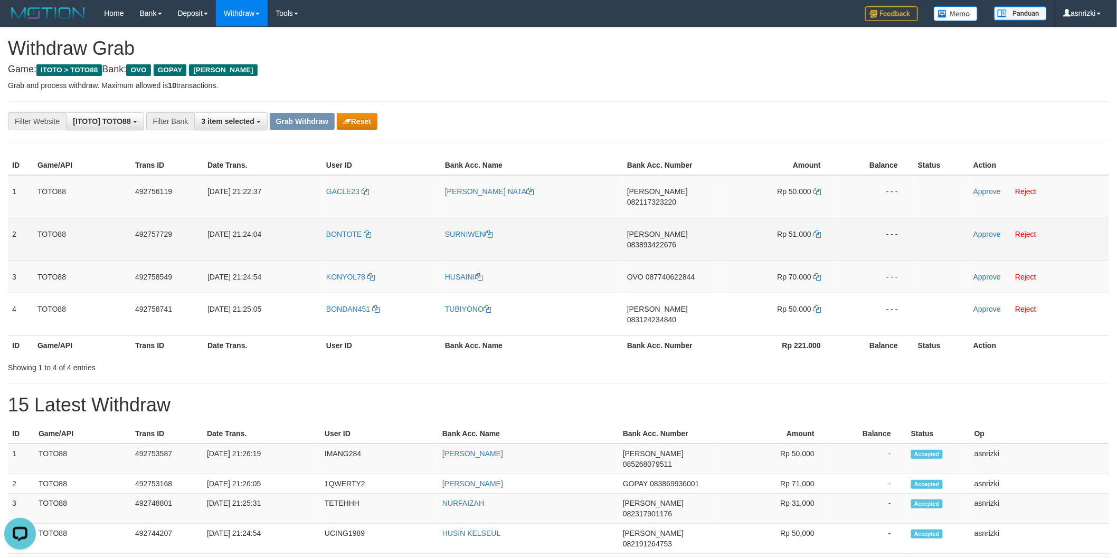
click at [669, 234] on td "[PERSON_NAME] 083893422676" at bounding box center [672, 239] width 98 height 43
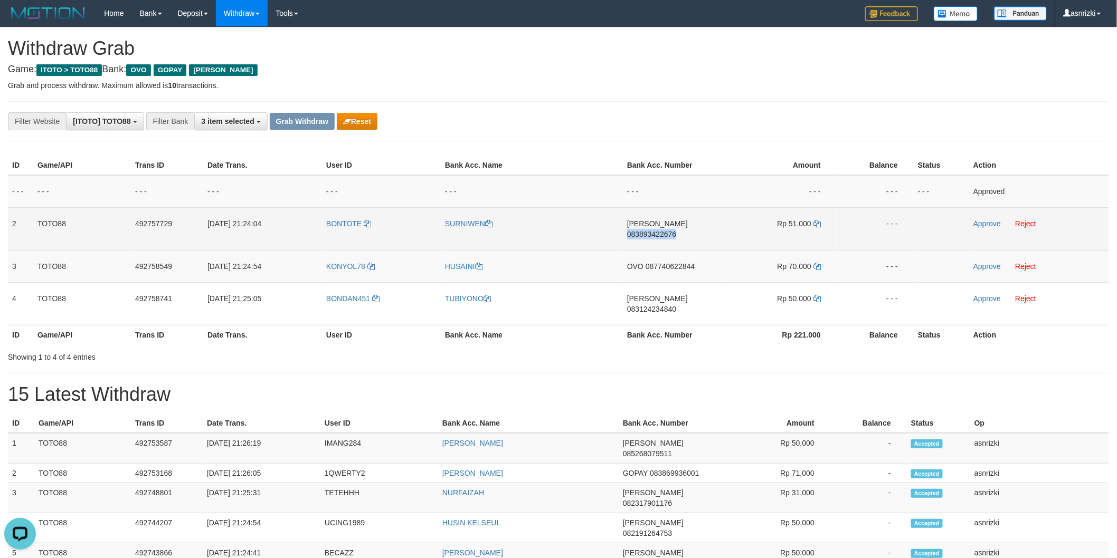
copy span "083893422676"
click at [814, 221] on icon at bounding box center [816, 223] width 7 height 7
copy span "083893422676"
click at [984, 224] on link "Approve" at bounding box center [986, 224] width 27 height 8
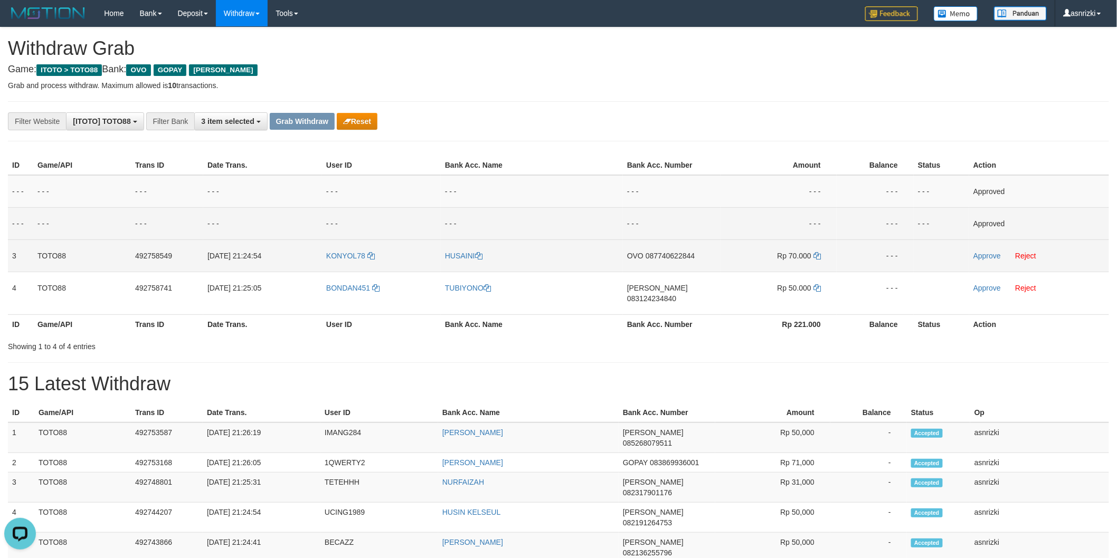
click at [678, 264] on td "OVO 087740622844" at bounding box center [672, 256] width 98 height 32
copy span "087740622844"
click at [820, 252] on td "Rp 70.000" at bounding box center [778, 256] width 116 height 32
click at [819, 253] on icon at bounding box center [816, 255] width 7 height 7
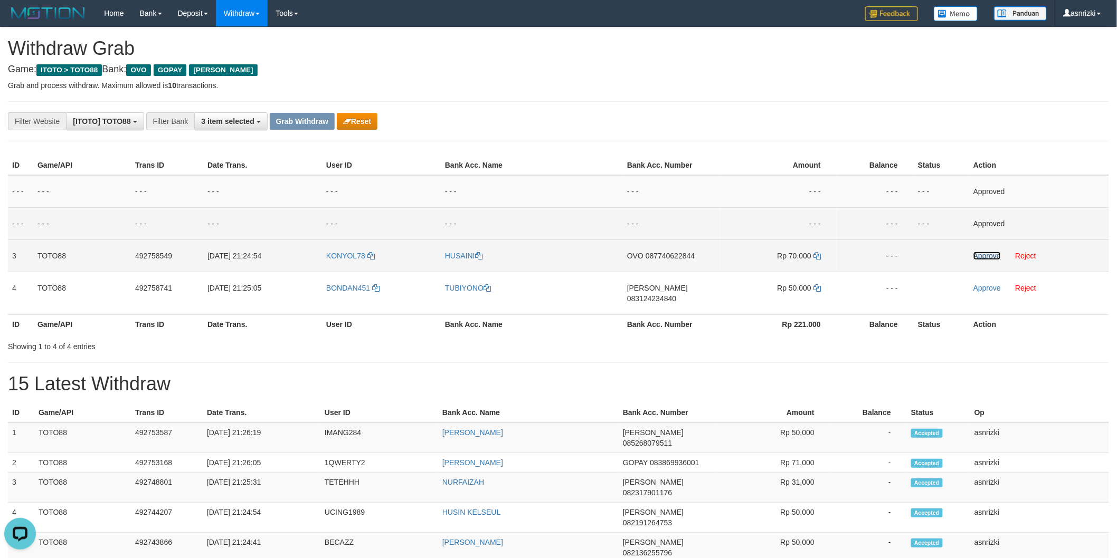
click at [987, 255] on link "Approve" at bounding box center [986, 256] width 27 height 8
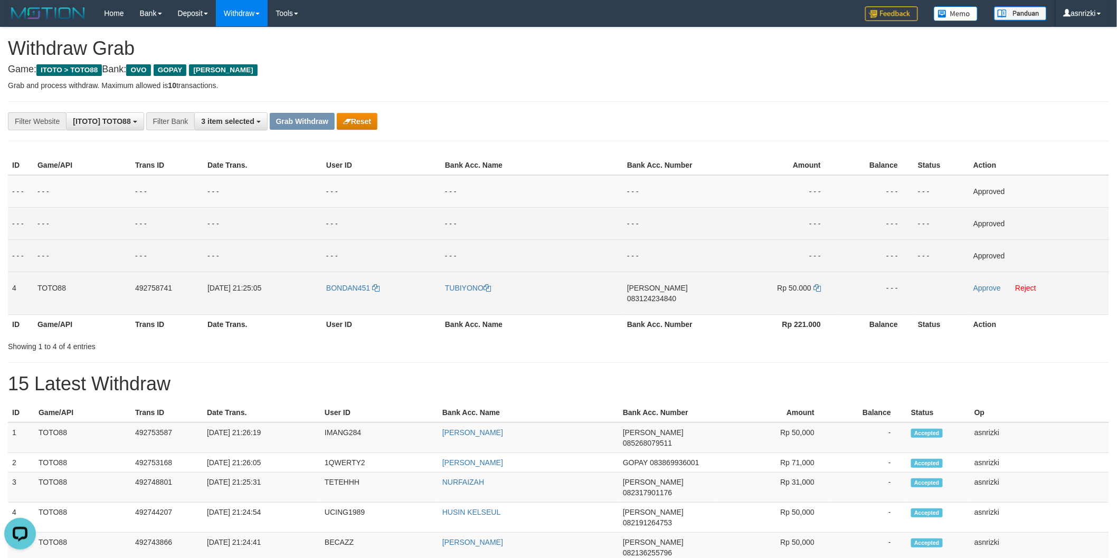
click at [665, 295] on span "083124234840" at bounding box center [651, 299] width 49 height 8
click at [668, 296] on td "DANA 083124234840" at bounding box center [672, 293] width 98 height 43
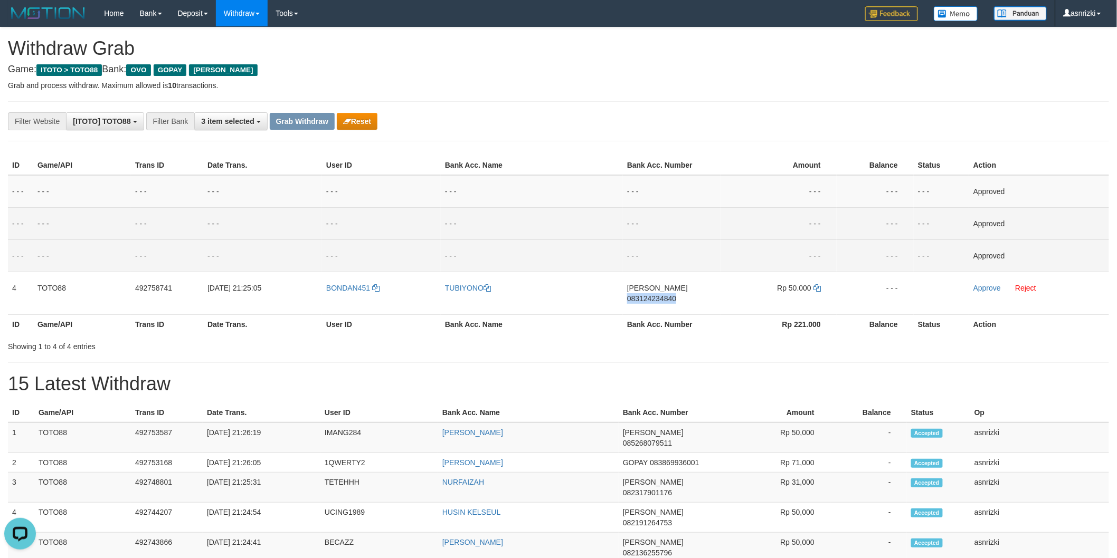
copy span "083124234840"
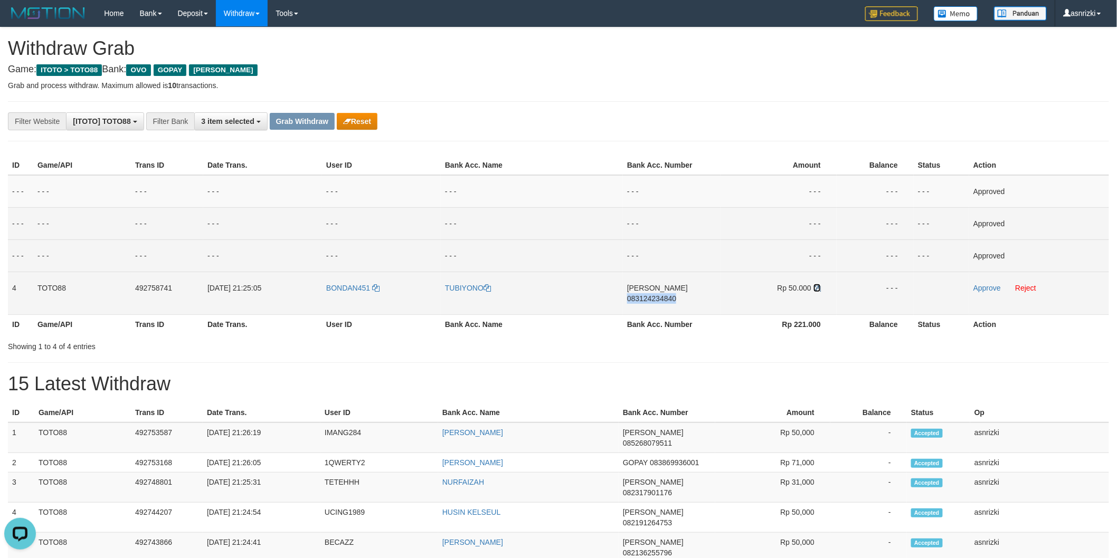
click at [817, 287] on icon at bounding box center [816, 287] width 7 height 7
copy span "083124234840"
click at [984, 289] on link "Approve" at bounding box center [986, 288] width 27 height 8
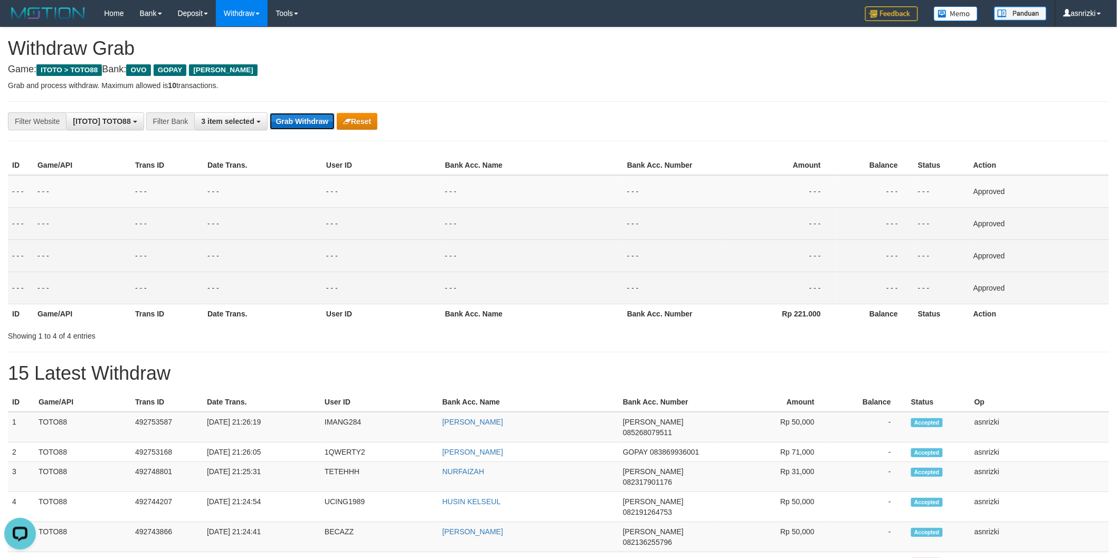
click at [294, 126] on button "Grab Withdraw" at bounding box center [302, 121] width 65 height 17
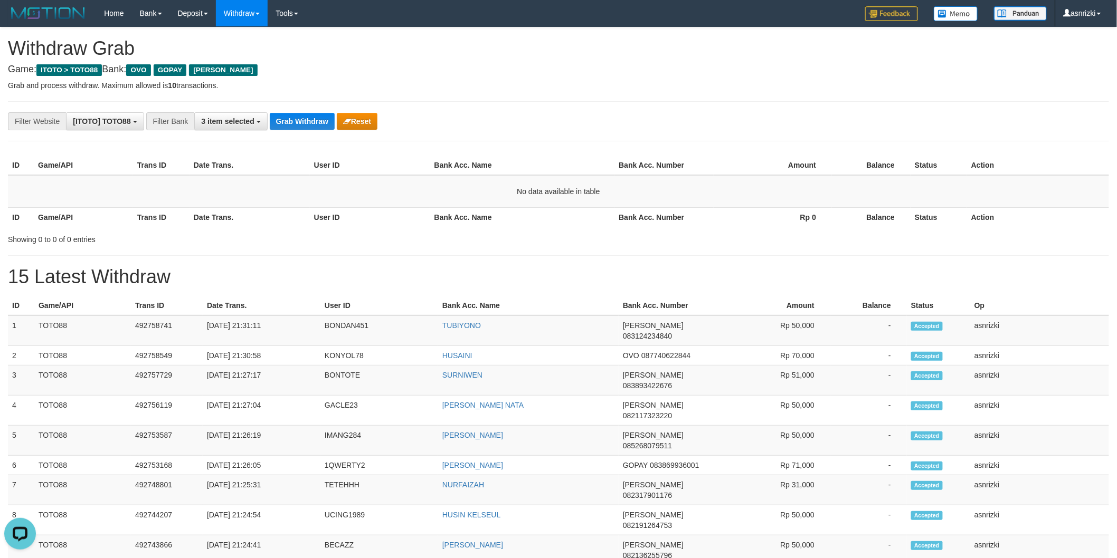
drag, startPoint x: 585, startPoint y: 273, endPoint x: 569, endPoint y: 280, distance: 17.1
click at [584, 273] on h1 "15 Latest Withdraw" at bounding box center [558, 277] width 1101 height 21
click at [322, 118] on button "Grab Withdraw" at bounding box center [302, 121] width 65 height 17
click at [566, 194] on td "No data available in table" at bounding box center [558, 191] width 1101 height 33
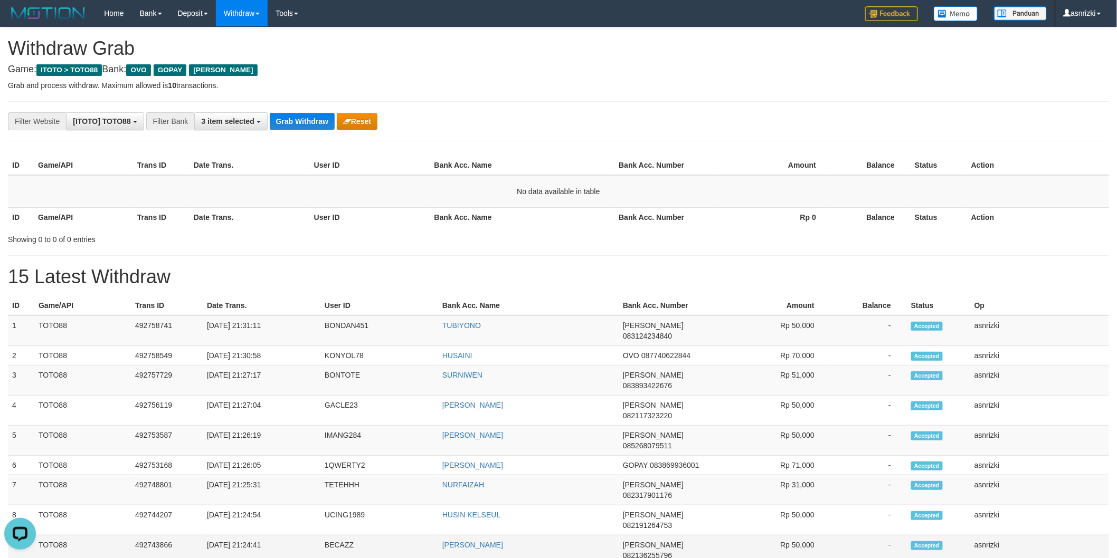
drag, startPoint x: 11, startPoint y: 322, endPoint x: 1024, endPoint y: 478, distance: 1025.2
copy tbody "1 TOTO88 492758741 [DATE] 21:31:11 BONDAN451 [PERSON_NAME] 083124234840 Rp 50,0…"
click at [342, 320] on td "BONDAN451" at bounding box center [379, 331] width 118 height 31
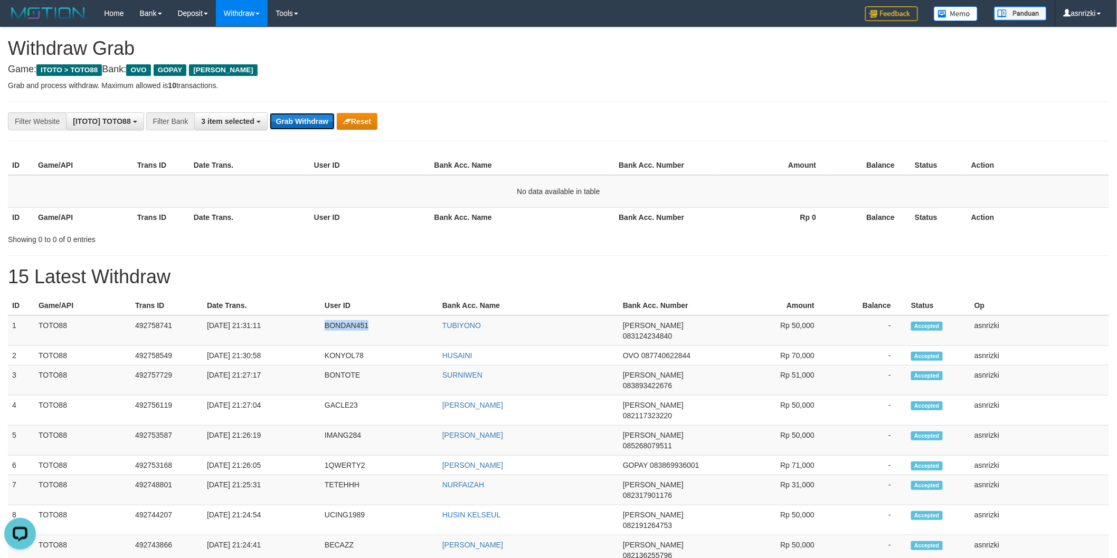
click at [278, 125] on button "Grab Withdraw" at bounding box center [302, 121] width 65 height 17
click at [689, 88] on p "Grab and process withdraw. Maximum allowed is 10 transactions." at bounding box center [558, 85] width 1101 height 11
click at [295, 119] on button "Grab Withdraw" at bounding box center [302, 121] width 65 height 17
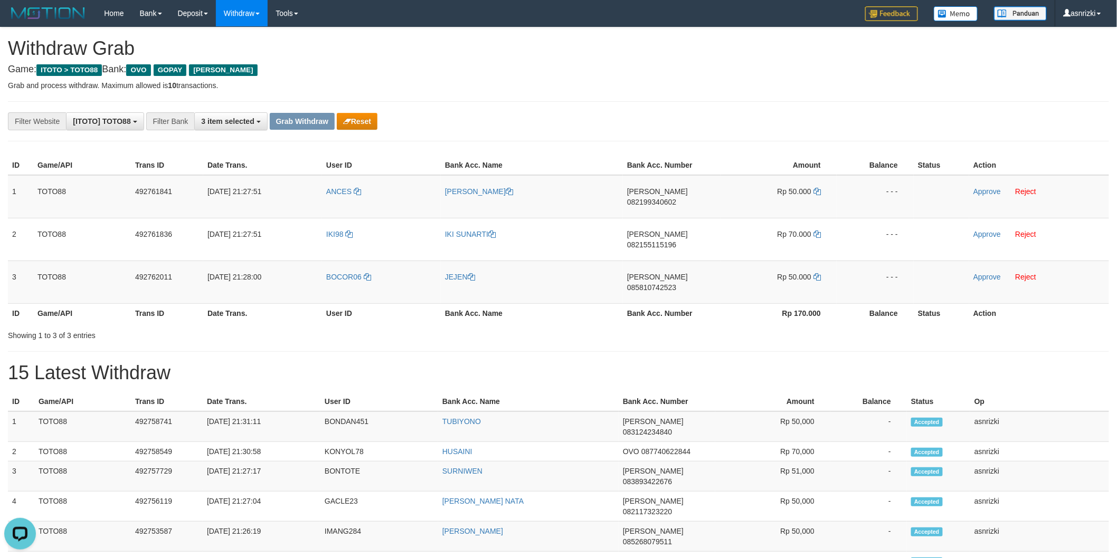
click at [527, 124] on div "**********" at bounding box center [465, 121] width 931 height 18
click at [665, 199] on td "DANA 082199340602" at bounding box center [672, 196] width 98 height 43
copy span "082199340602"
click at [819, 188] on icon at bounding box center [816, 191] width 7 height 7
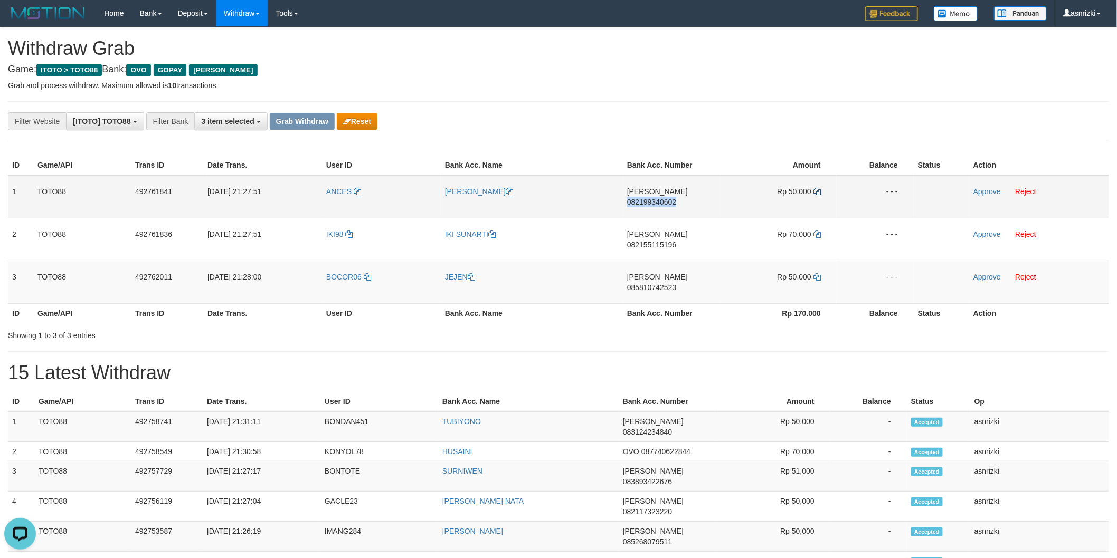
copy span "082199340602"
click at [980, 190] on link "Approve" at bounding box center [986, 191] width 27 height 8
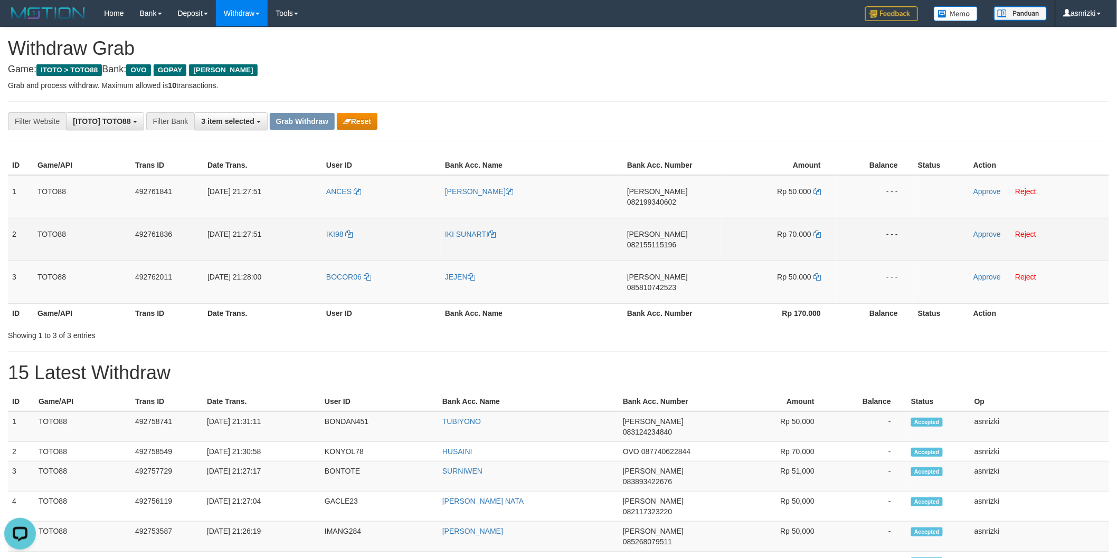
click at [678, 230] on td "DANA 082155115196" at bounding box center [672, 239] width 98 height 43
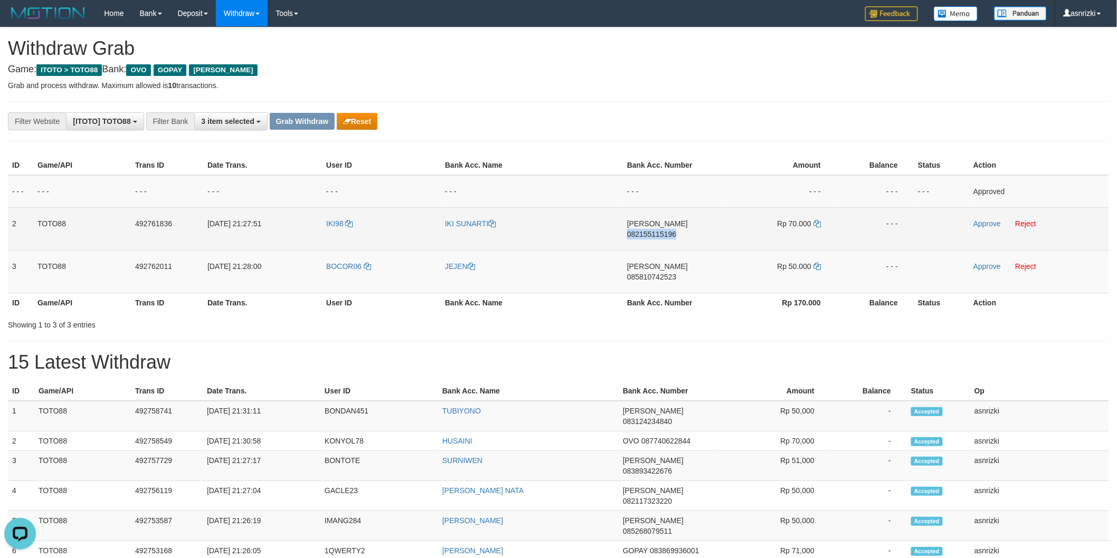
click at [678, 230] on td "DANA 082155115196" at bounding box center [672, 228] width 98 height 43
copy span "082155115196"
click at [819, 221] on icon at bounding box center [816, 223] width 7 height 7
copy span "082155115196"
click at [993, 221] on link "Approve" at bounding box center [986, 224] width 27 height 8
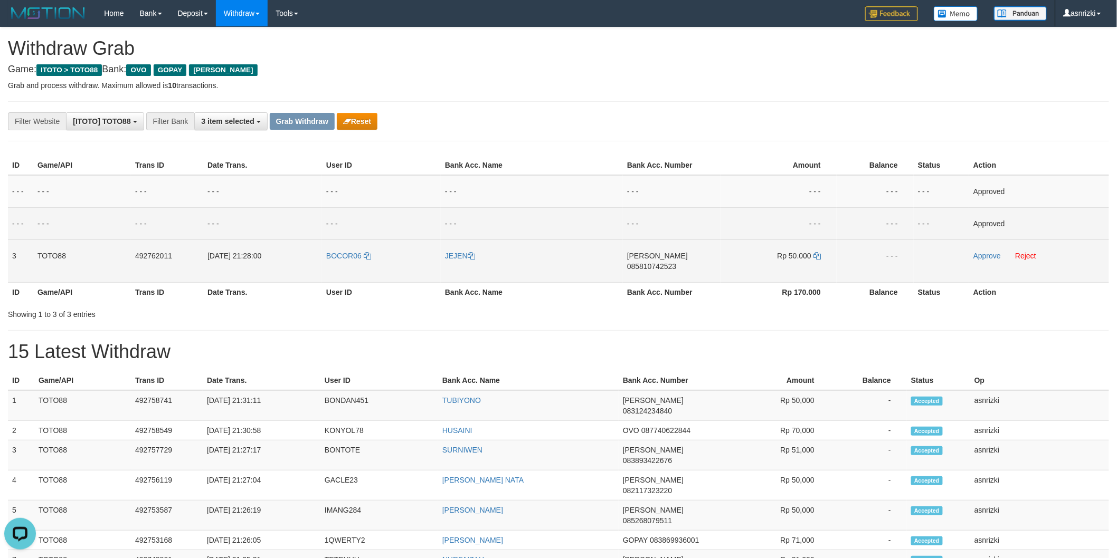
click at [695, 264] on td "DANA 085810742523" at bounding box center [672, 261] width 98 height 43
copy span "085810742523"
click at [815, 255] on icon at bounding box center [816, 255] width 7 height 7
copy span "085810742523"
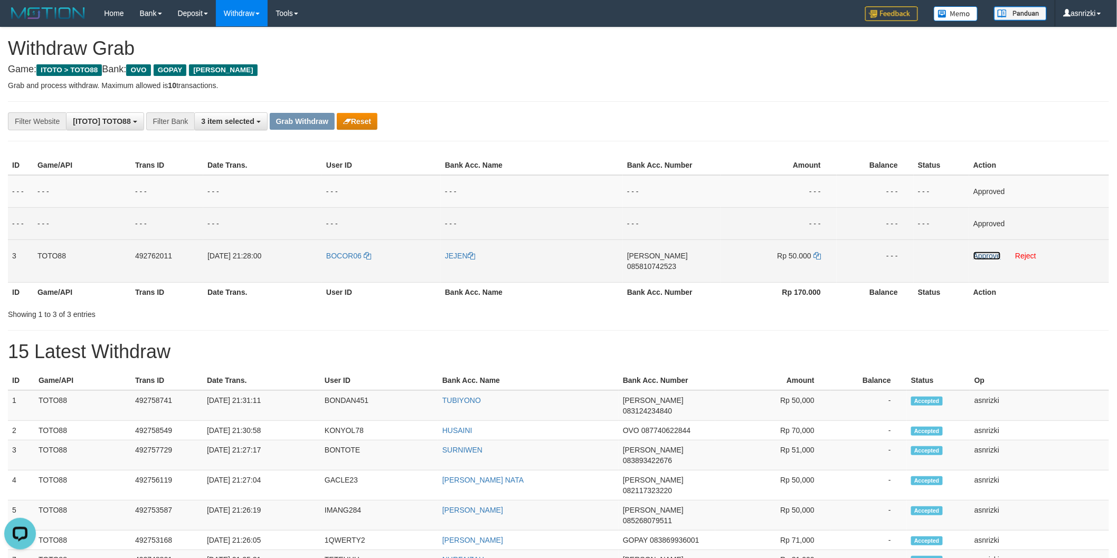
click at [989, 253] on link "Approve" at bounding box center [986, 256] width 27 height 8
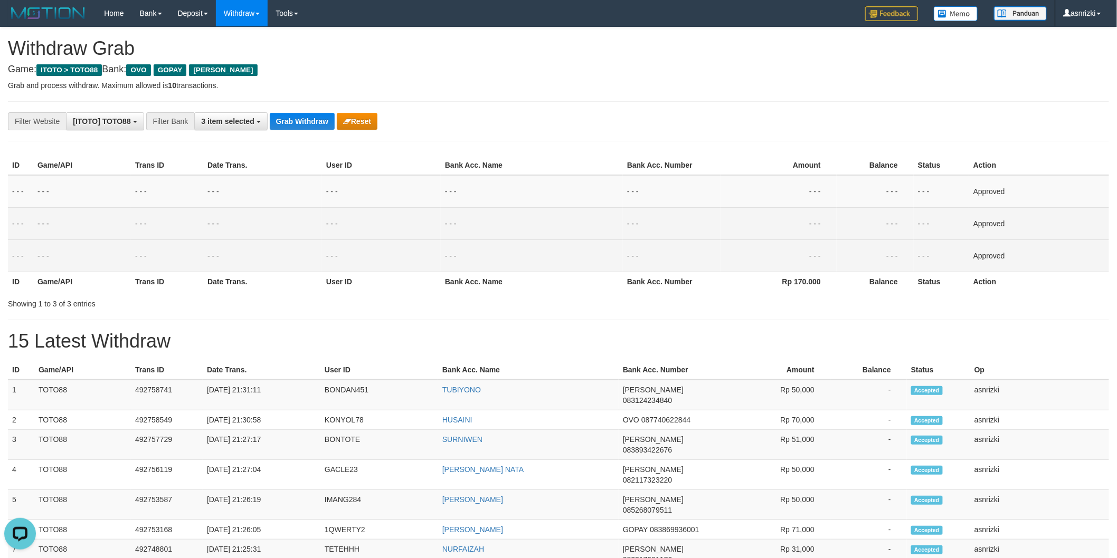
click at [532, 246] on td "- - -" at bounding box center [532, 256] width 182 height 32
click at [292, 126] on button "Grab Withdraw" at bounding box center [302, 121] width 65 height 17
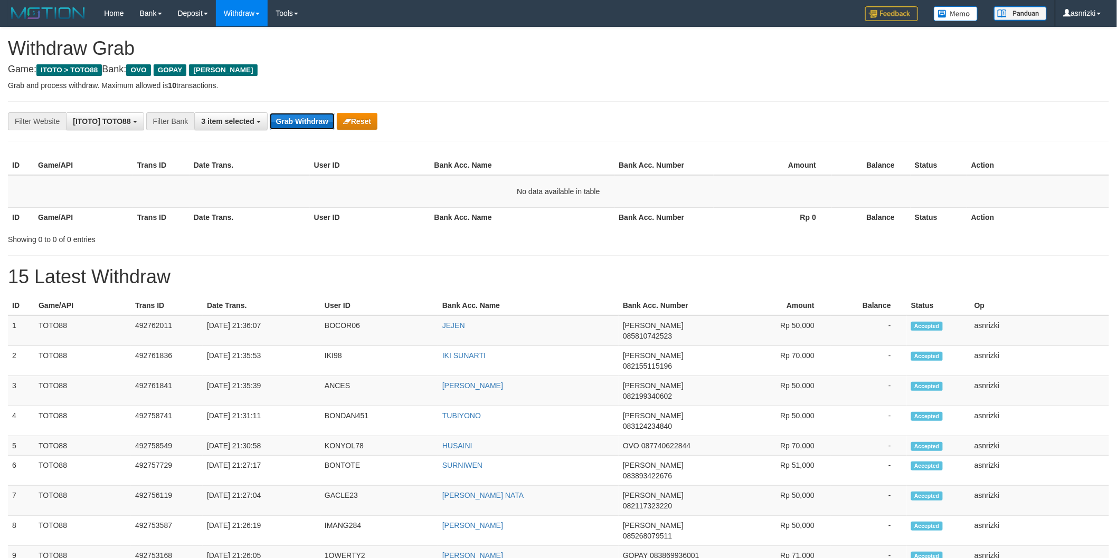
click at [309, 125] on button "Grab Withdraw" at bounding box center [302, 121] width 65 height 17
click at [404, 245] on div "**********" at bounding box center [558, 550] width 1117 height 1046
drag, startPoint x: 27, startPoint y: 322, endPoint x: 1017, endPoint y: 360, distance: 990.4
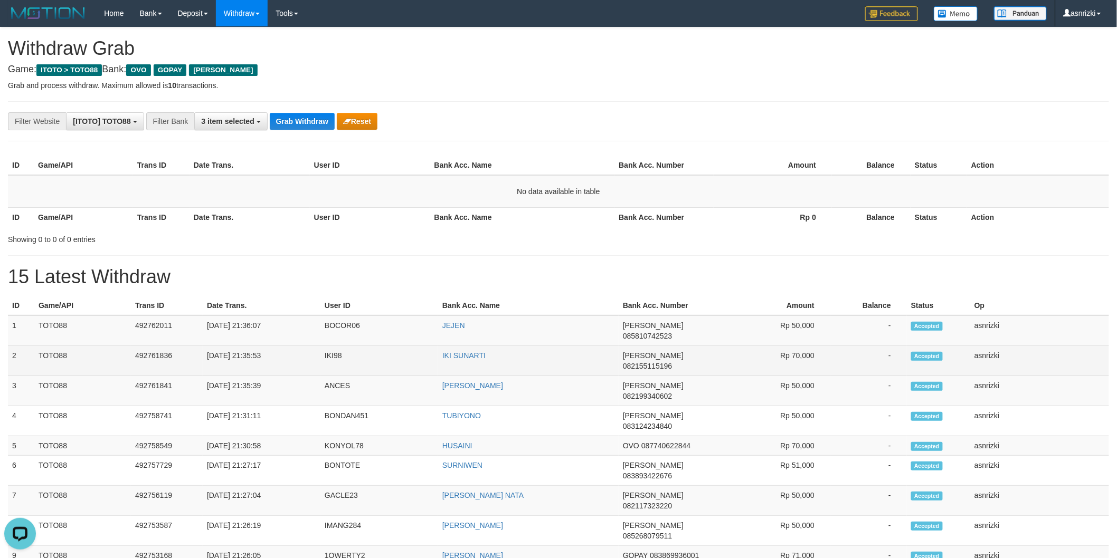
copy tbody "1 TOTO88 492762011 [DATE] 21:36:07 BOCOR06 [PERSON_NAME] 085810742523 Rp 50,000…"
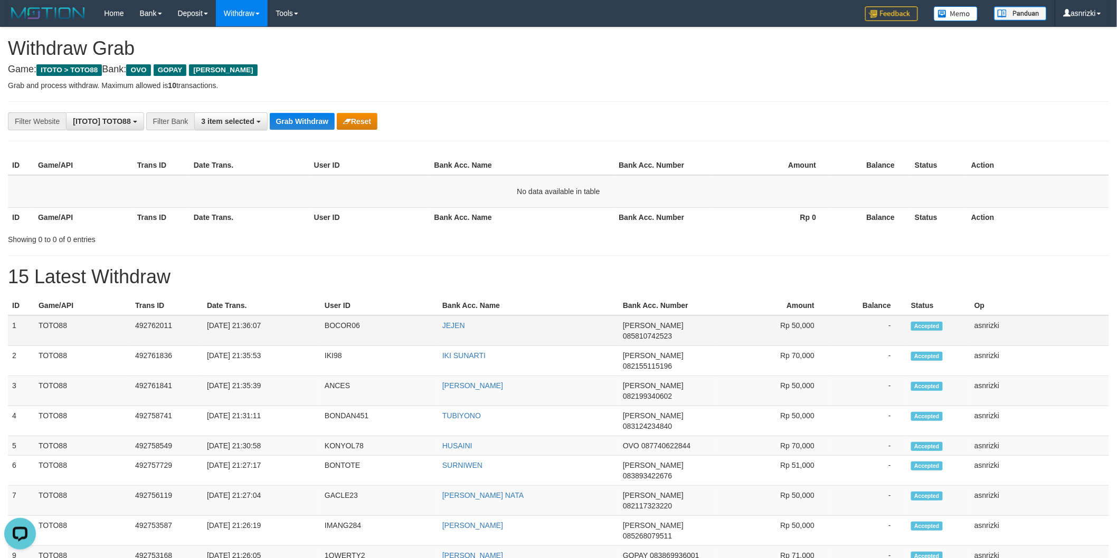
click at [326, 327] on td "BOCOR06" at bounding box center [379, 331] width 118 height 31
click at [413, 272] on h1 "15 Latest Withdraw" at bounding box center [558, 277] width 1101 height 21
click at [501, 110] on div "**********" at bounding box center [558, 121] width 1101 height 40
click at [313, 118] on button "Grab Withdraw" at bounding box center [302, 121] width 65 height 17
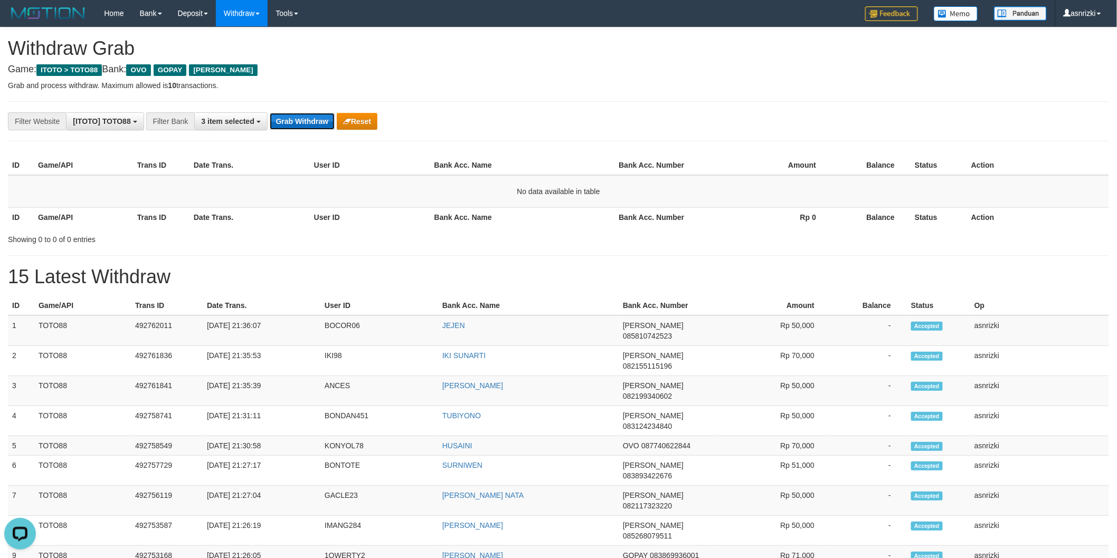
click at [313, 118] on button "Grab Withdraw" at bounding box center [302, 121] width 65 height 17
click at [550, 243] on div "Showing 0 to 0 of 0 entries" at bounding box center [558, 237] width 1117 height 15
click at [317, 118] on button "Grab Withdraw" at bounding box center [302, 121] width 65 height 17
click at [291, 120] on button "Grab Withdraw" at bounding box center [302, 121] width 65 height 17
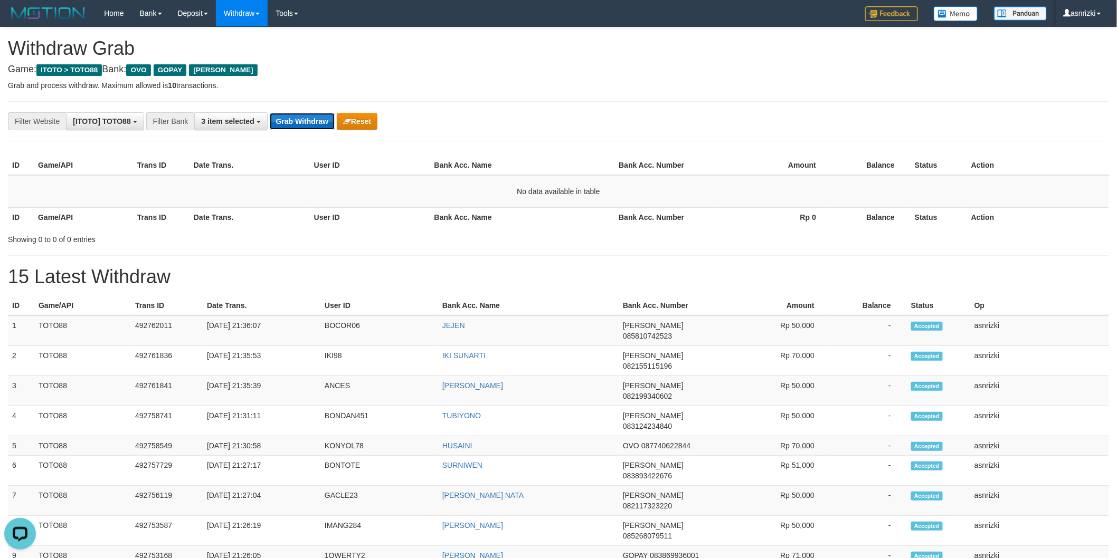
click at [291, 120] on button "Grab Withdraw" at bounding box center [302, 121] width 65 height 17
drag, startPoint x: 516, startPoint y: 214, endPoint x: 502, endPoint y: 210, distance: 14.4
click at [515, 214] on th "Bank Acc. Name" at bounding box center [522, 217] width 185 height 20
click at [313, 122] on button "Grab Withdraw" at bounding box center [302, 121] width 65 height 17
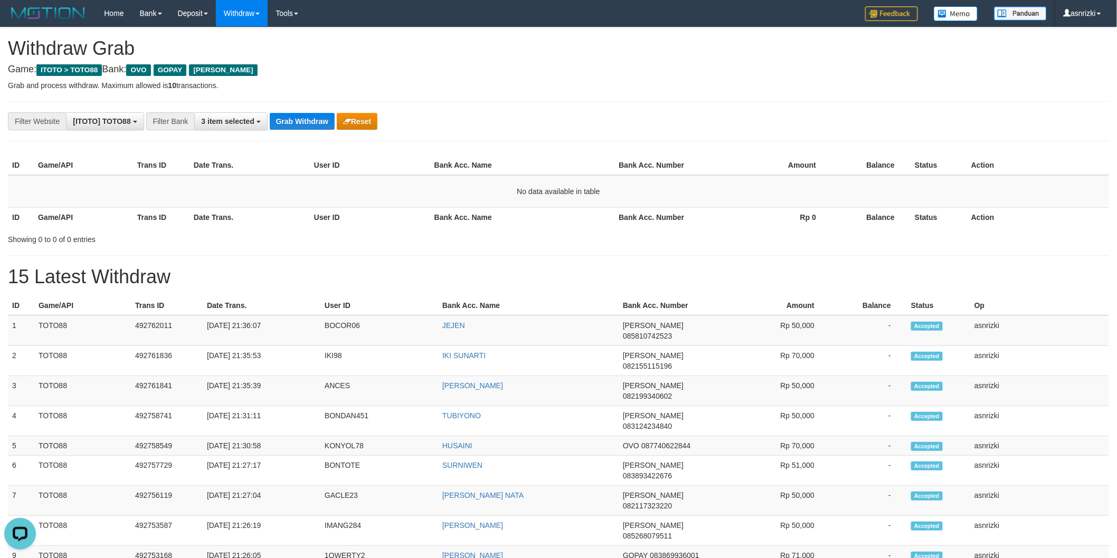
click at [223, 255] on hr at bounding box center [558, 255] width 1101 height 1
click at [491, 259] on div "**********" at bounding box center [558, 550] width 1117 height 1046
click at [291, 111] on div "**********" at bounding box center [558, 121] width 1101 height 40
click at [296, 120] on button "Grab Withdraw" at bounding box center [302, 121] width 65 height 17
click at [313, 129] on button "Grab Withdraw" at bounding box center [302, 121] width 65 height 17
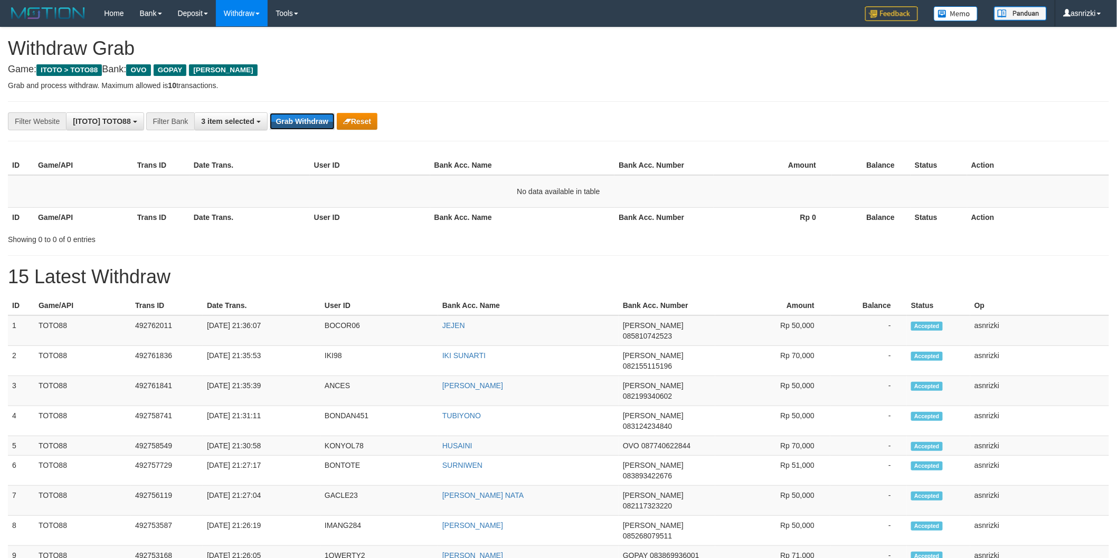
click at [313, 129] on button "Grab Withdraw" at bounding box center [302, 121] width 65 height 17
click at [317, 124] on button "Grab Withdraw" at bounding box center [302, 121] width 65 height 17
click at [288, 120] on button "Grab Withdraw" at bounding box center [302, 121] width 65 height 17
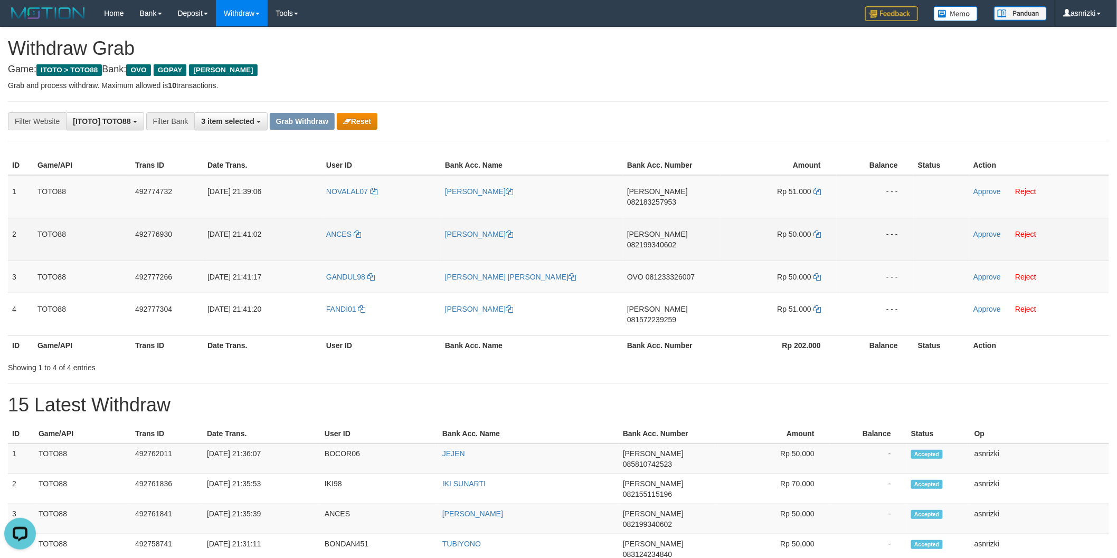
click at [562, 218] on td "[PERSON_NAME]" at bounding box center [532, 239] width 182 height 43
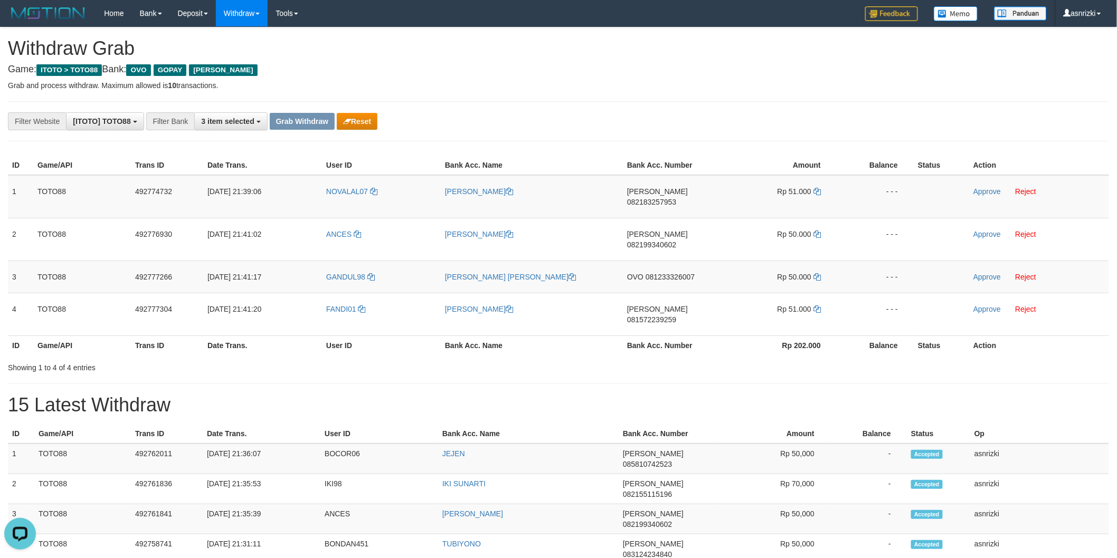
click at [378, 130] on div "**********" at bounding box center [465, 121] width 931 height 18
click at [366, 124] on button "Reset" at bounding box center [357, 121] width 41 height 17
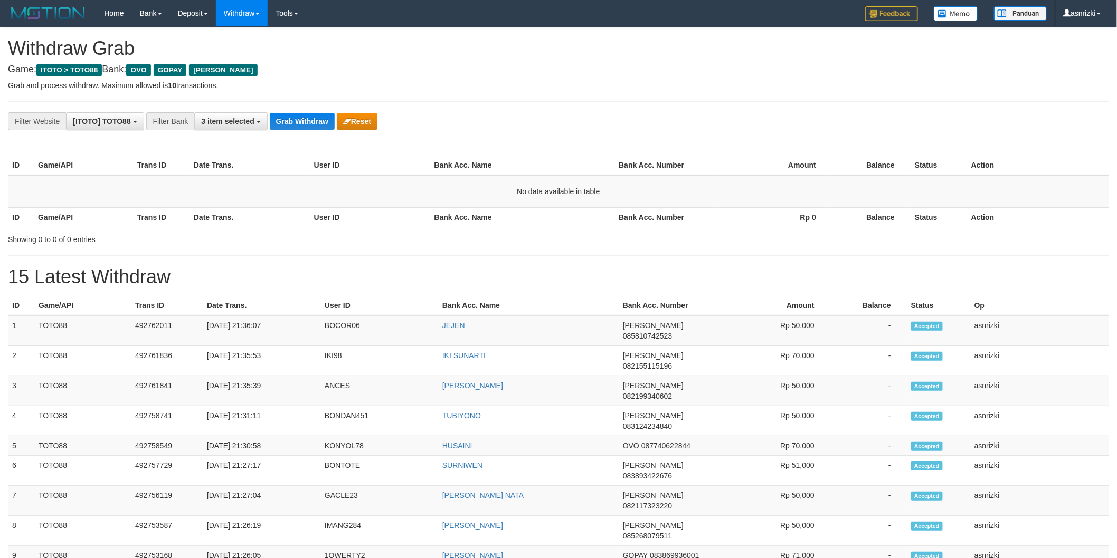
click at [315, 111] on div "**********" at bounding box center [558, 121] width 1101 height 40
click at [314, 117] on button "Grab Withdraw" at bounding box center [302, 121] width 65 height 17
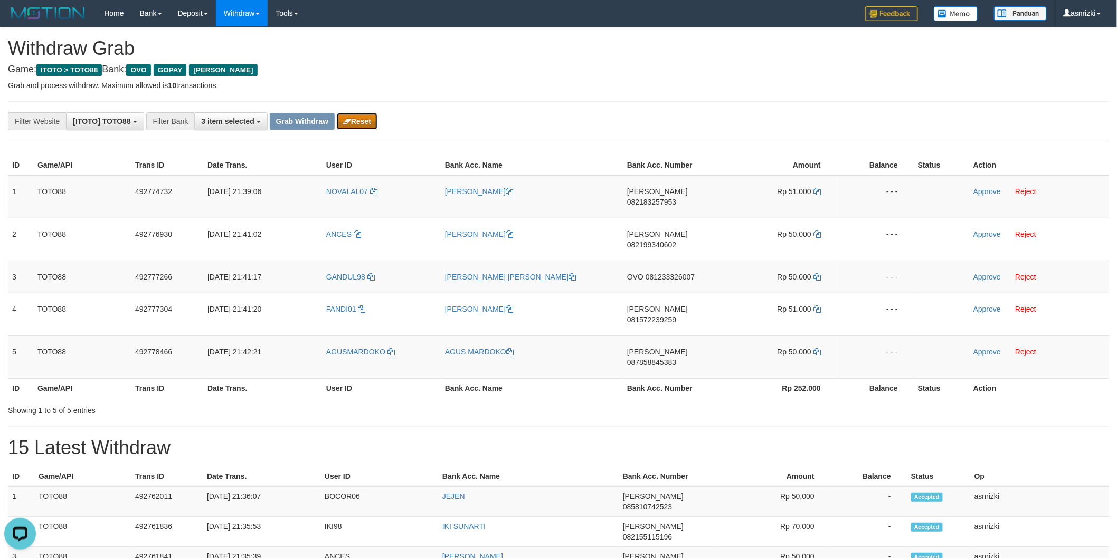
click at [360, 125] on button "Reset" at bounding box center [357, 121] width 41 height 17
click at [361, 123] on button "Reset" at bounding box center [357, 121] width 41 height 17
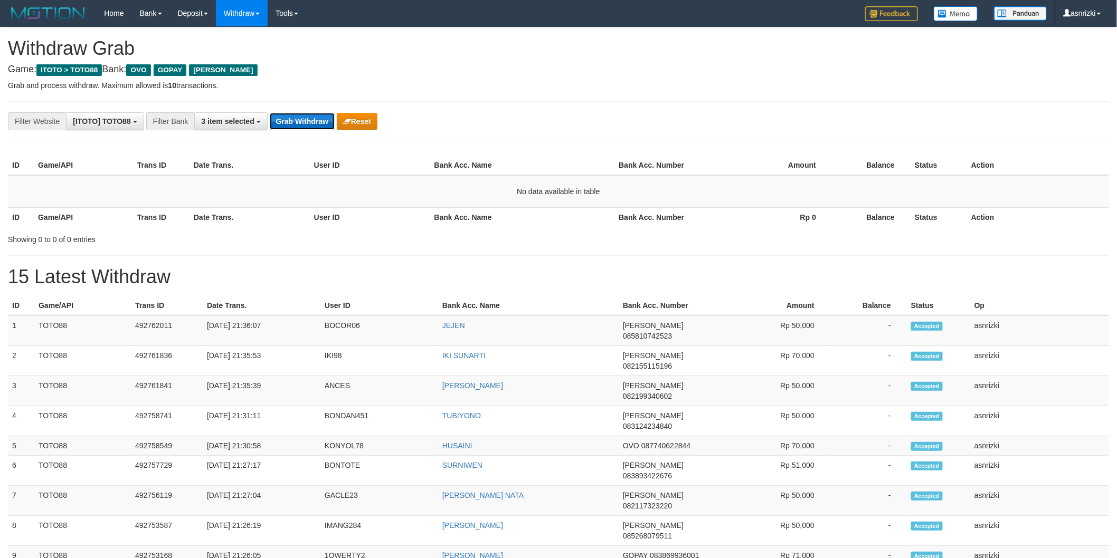
click at [318, 120] on button "Grab Withdraw" at bounding box center [302, 121] width 65 height 17
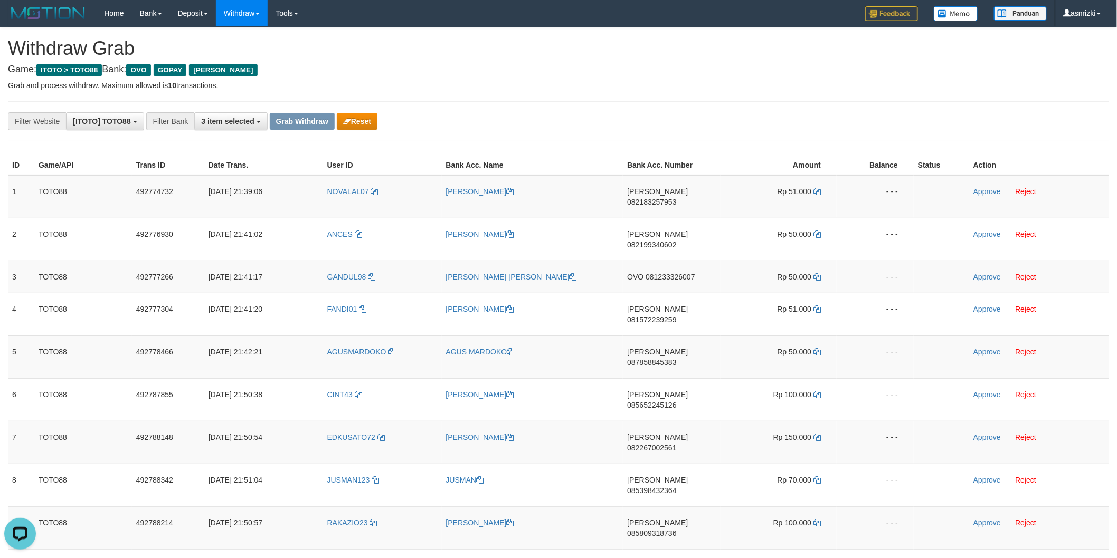
click at [441, 119] on div "**********" at bounding box center [465, 121] width 931 height 18
click at [673, 204] on td "[PERSON_NAME] 082183257953" at bounding box center [672, 196] width 98 height 43
click at [673, 204] on td "DANA 082183257953" at bounding box center [672, 196] width 98 height 43
copy span "082183257953"
click at [820, 188] on icon at bounding box center [816, 191] width 7 height 7
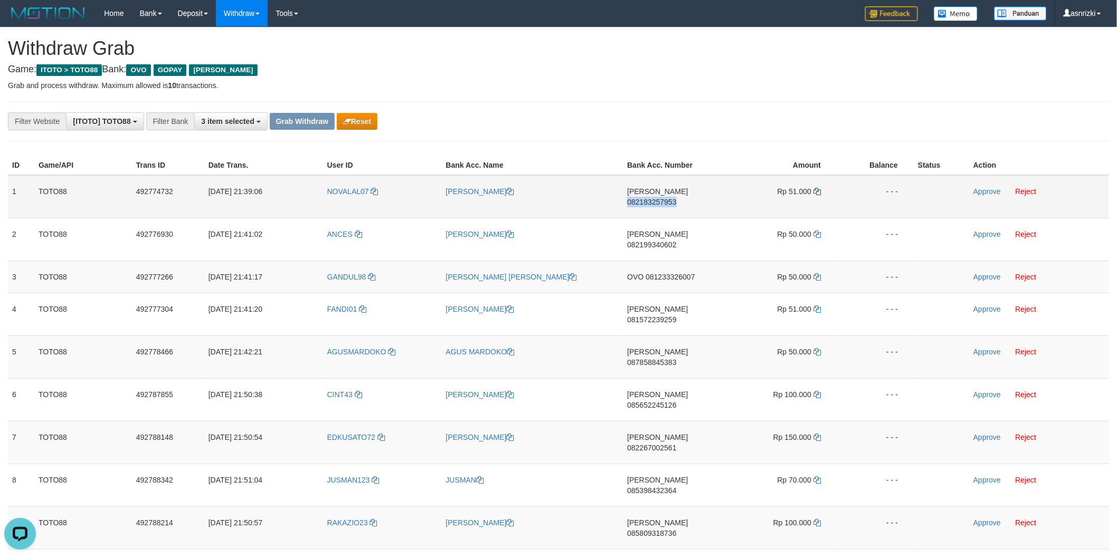
copy span "082183257953"
click at [982, 190] on link "Approve" at bounding box center [986, 191] width 27 height 8
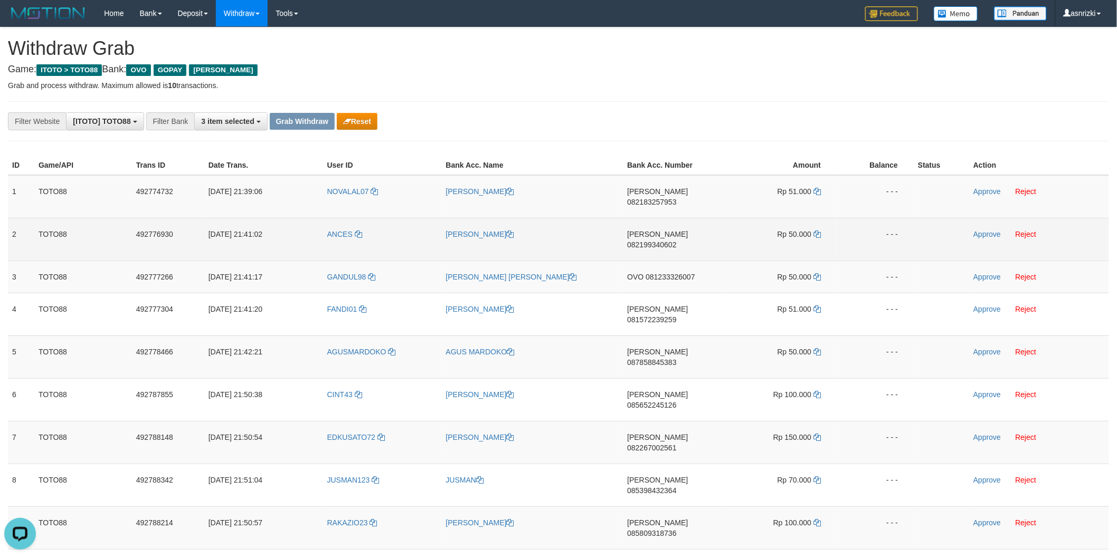
click at [672, 229] on td "DANA 082199340602" at bounding box center [672, 239] width 98 height 43
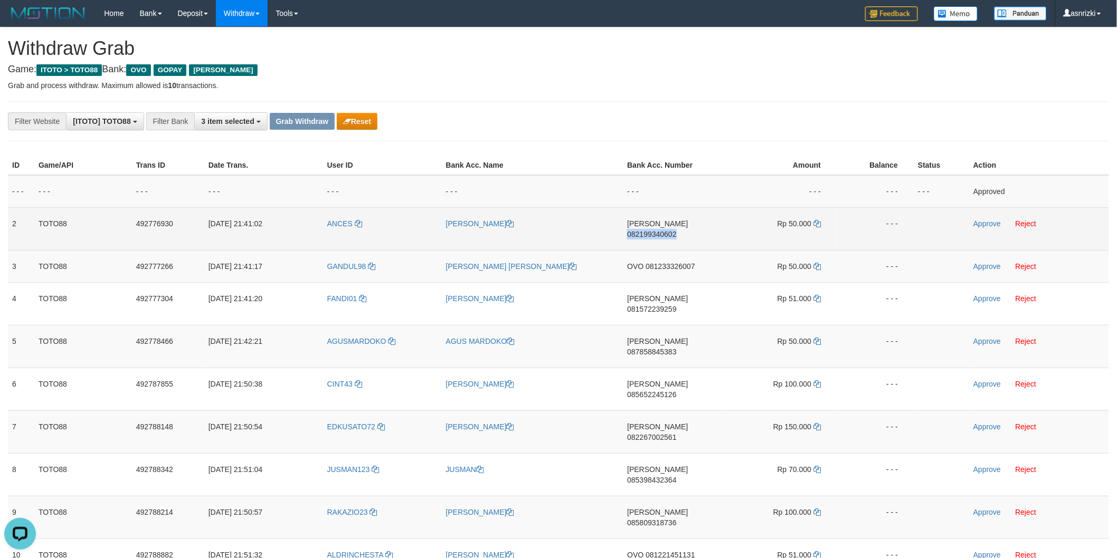
click at [672, 229] on td "DANA 082199340602" at bounding box center [672, 228] width 98 height 43
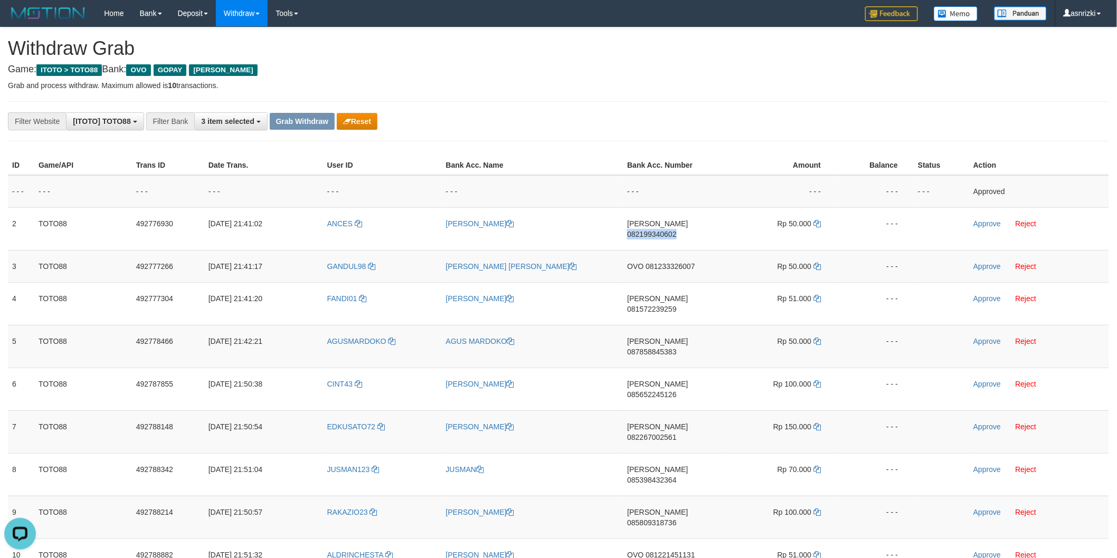
copy span "082199340602"
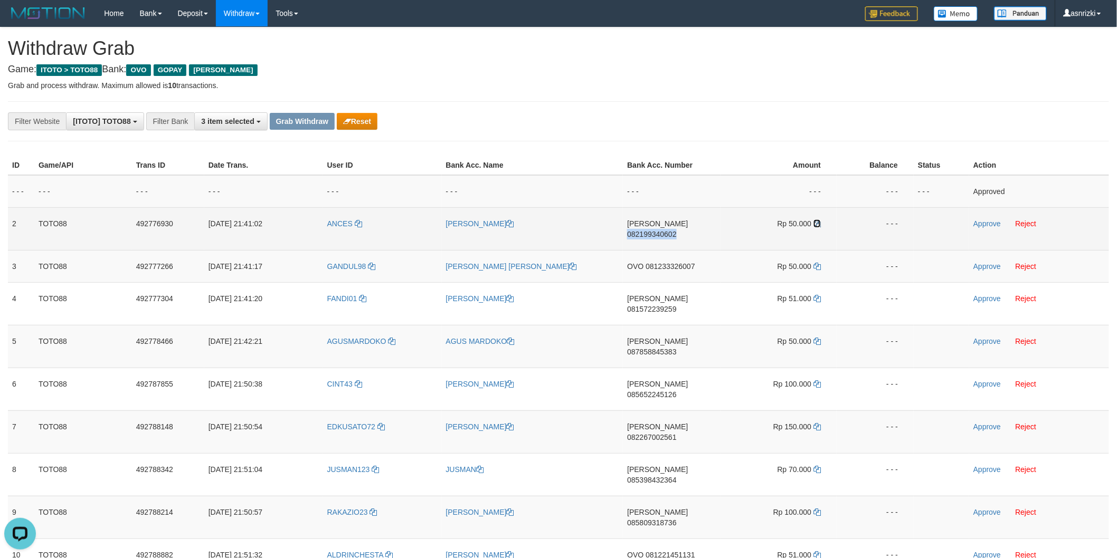
drag, startPoint x: 819, startPoint y: 222, endPoint x: 813, endPoint y: 222, distance: 5.8
click at [819, 222] on icon at bounding box center [816, 223] width 7 height 7
copy span "082199340602"
click at [982, 221] on link "Approve" at bounding box center [986, 224] width 27 height 8
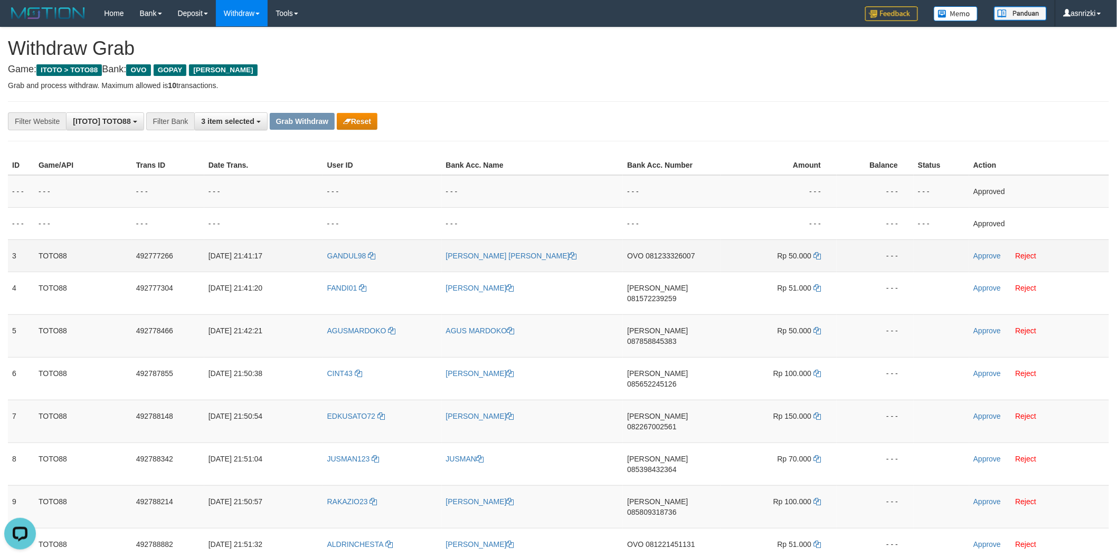
click at [669, 266] on td "OVO 081233326007" at bounding box center [672, 256] width 98 height 32
copy span "081233326007"
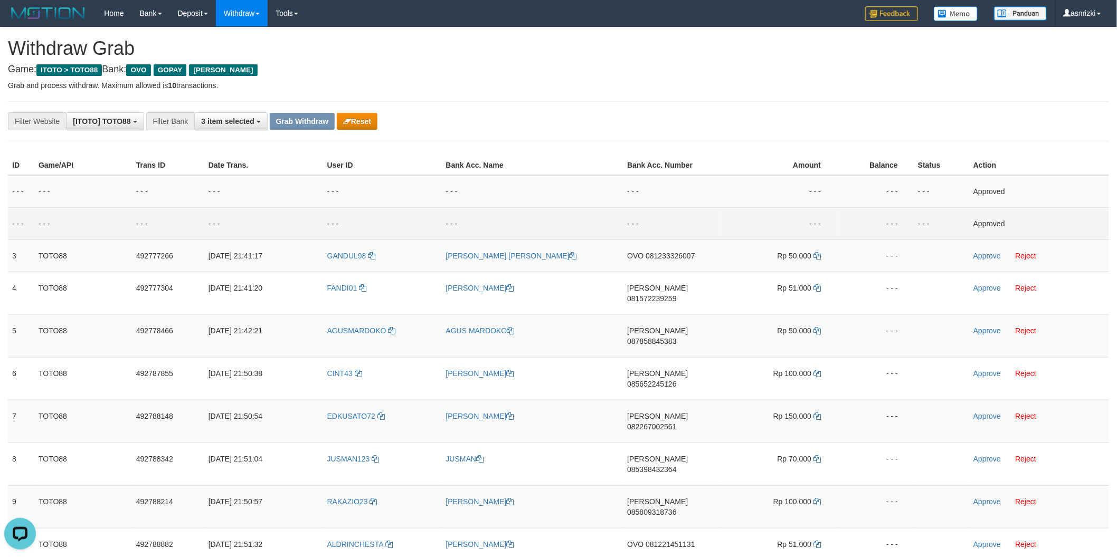
click at [473, 221] on td "- - -" at bounding box center [533, 223] width 182 height 32
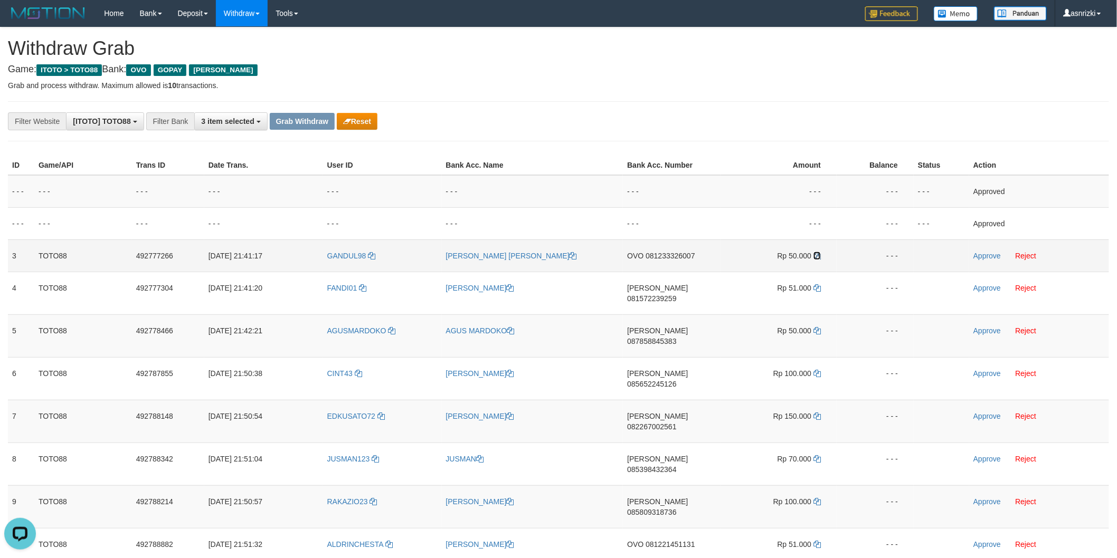
click at [819, 257] on icon at bounding box center [816, 255] width 7 height 7
click at [996, 252] on link "Approve" at bounding box center [986, 256] width 27 height 8
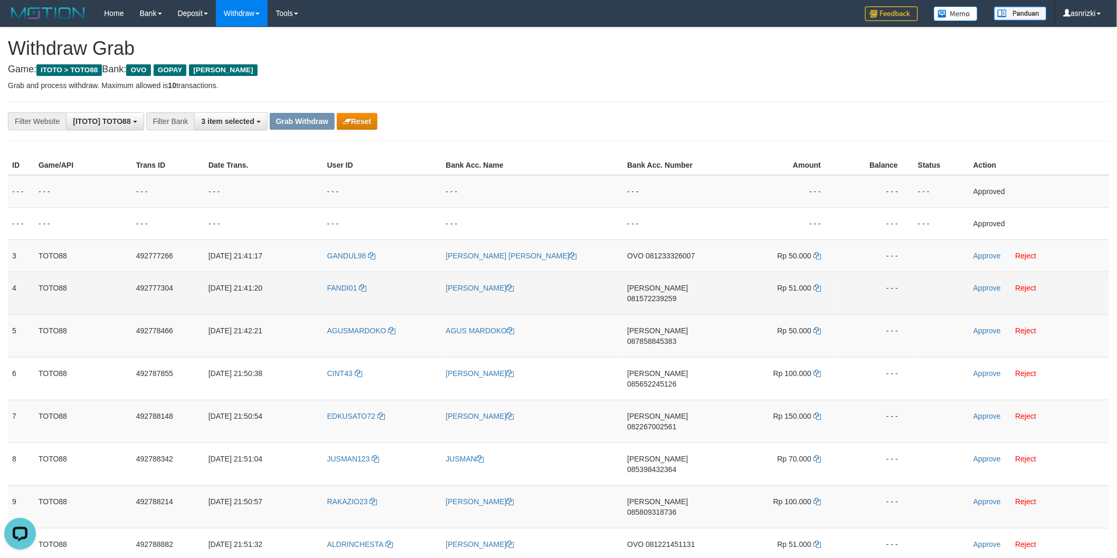
click at [683, 295] on td "DANA 081572239259" at bounding box center [672, 293] width 98 height 43
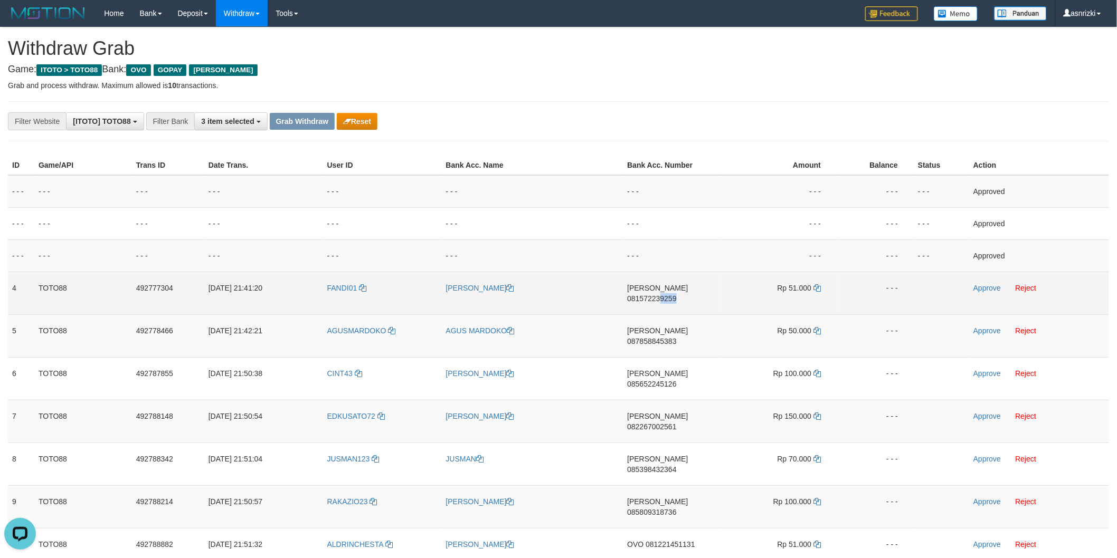
click at [682, 295] on td "DANA 081572239259" at bounding box center [672, 293] width 98 height 43
click at [817, 288] on icon at bounding box center [816, 287] width 7 height 7
click at [983, 288] on link "Approve" at bounding box center [986, 288] width 27 height 8
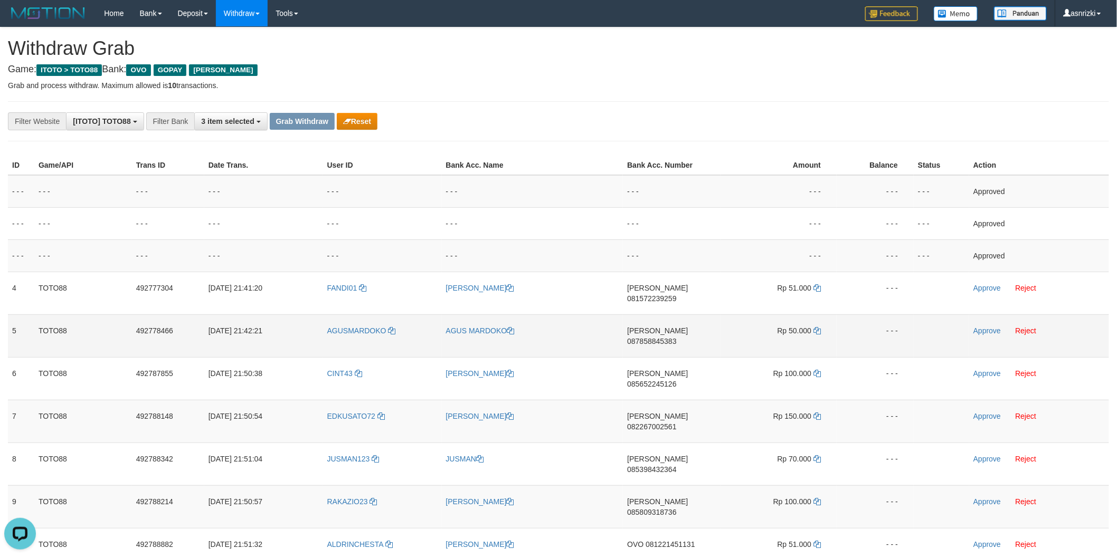
click at [672, 330] on td "DANA 087858845383" at bounding box center [672, 336] width 98 height 43
copy span "087858845383"
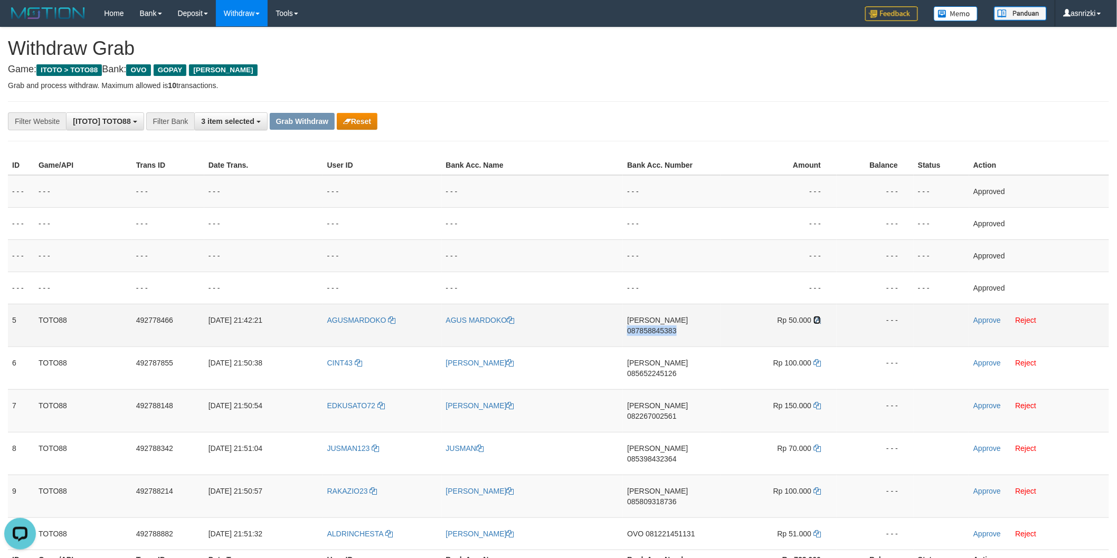
drag, startPoint x: 818, startPoint y: 320, endPoint x: 806, endPoint y: 317, distance: 12.2
click at [818, 320] on icon at bounding box center [816, 320] width 7 height 7
copy span "087858845383"
click at [1004, 318] on td "Approve Reject" at bounding box center [1039, 325] width 140 height 43
click at [991, 320] on link "Approve" at bounding box center [986, 320] width 27 height 8
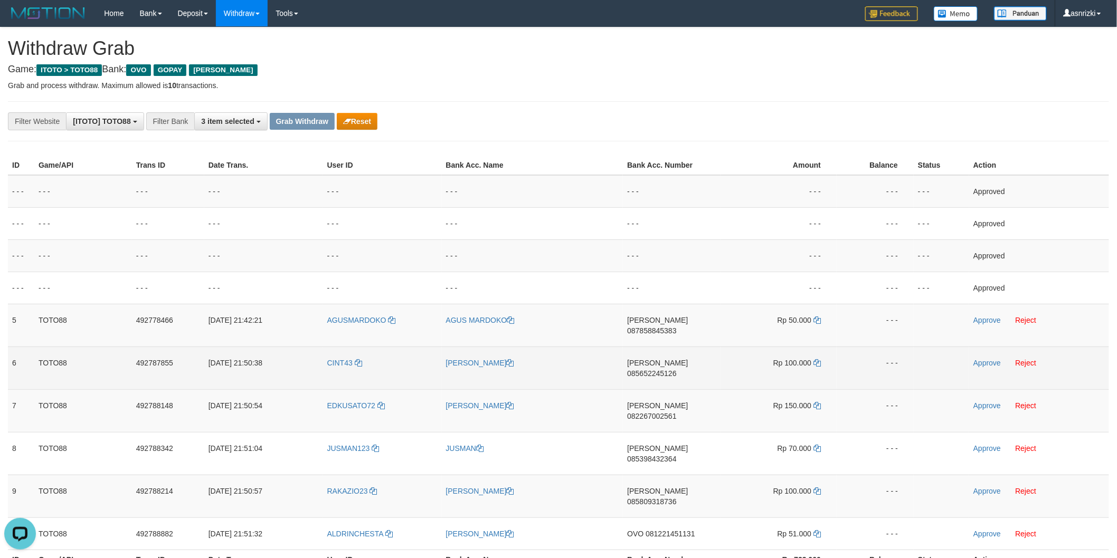
click at [672, 369] on span "085652245126" at bounding box center [651, 373] width 49 height 8
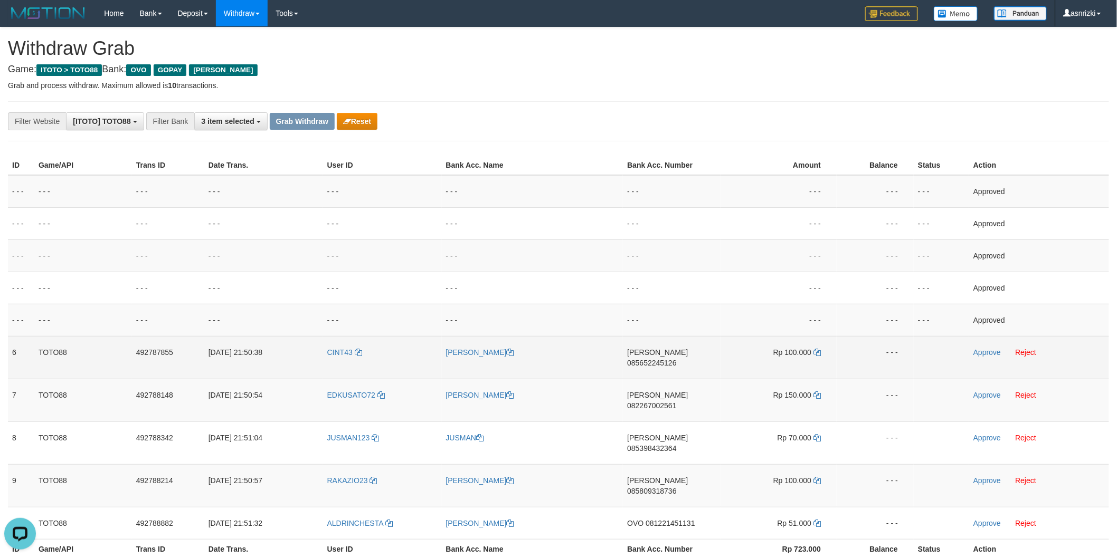
click at [676, 364] on td "DANA 085652245126" at bounding box center [672, 357] width 98 height 43
copy span "085652245126"
click at [815, 351] on icon at bounding box center [816, 352] width 7 height 7
copy span "085652245126"
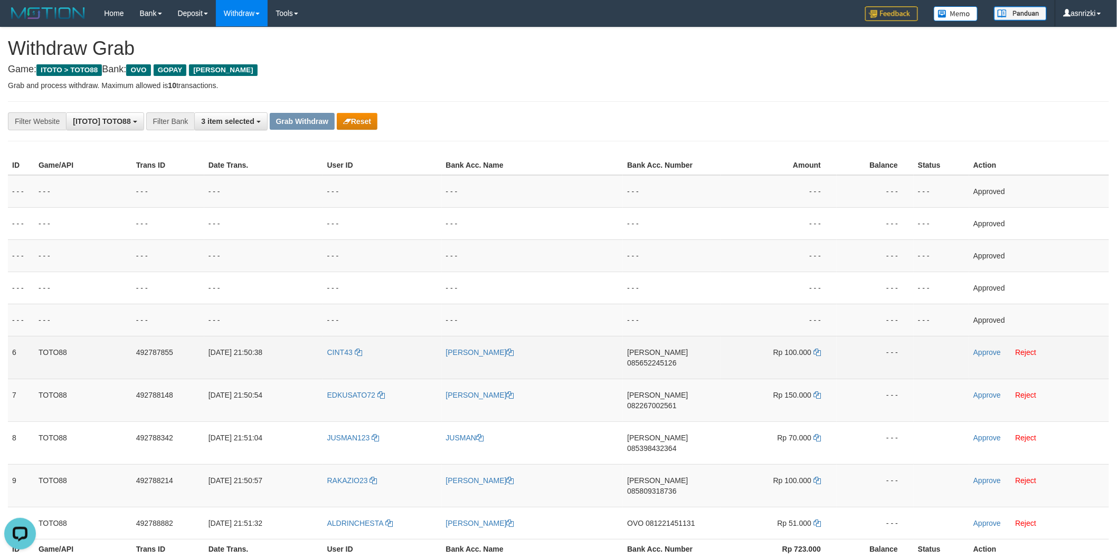
click at [972, 350] on td "Approve Reject" at bounding box center [1039, 357] width 140 height 43
click at [975, 350] on link "Approve" at bounding box center [986, 352] width 27 height 8
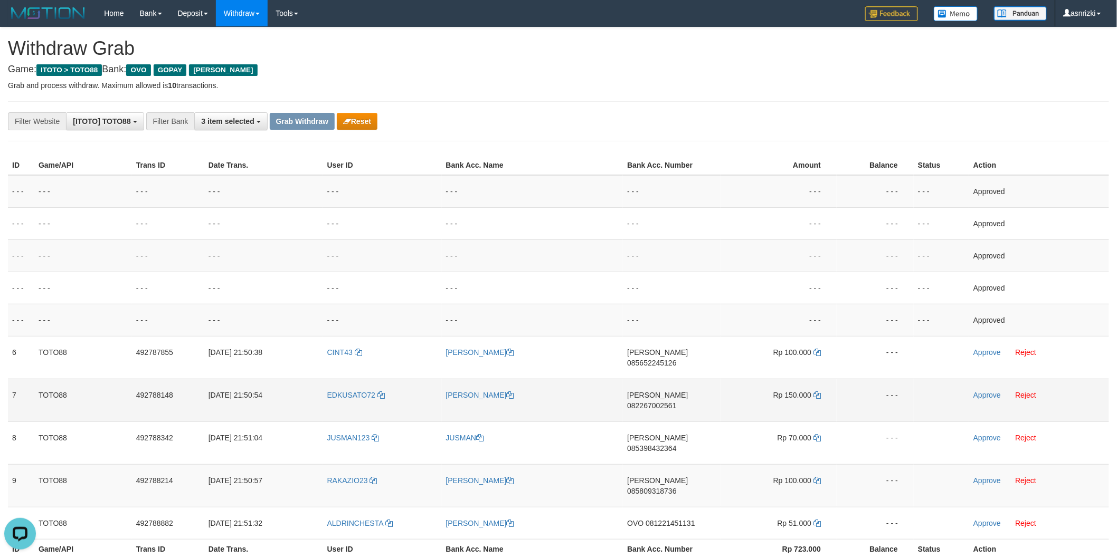
click at [668, 394] on td "DANA 082267002561" at bounding box center [672, 400] width 98 height 43
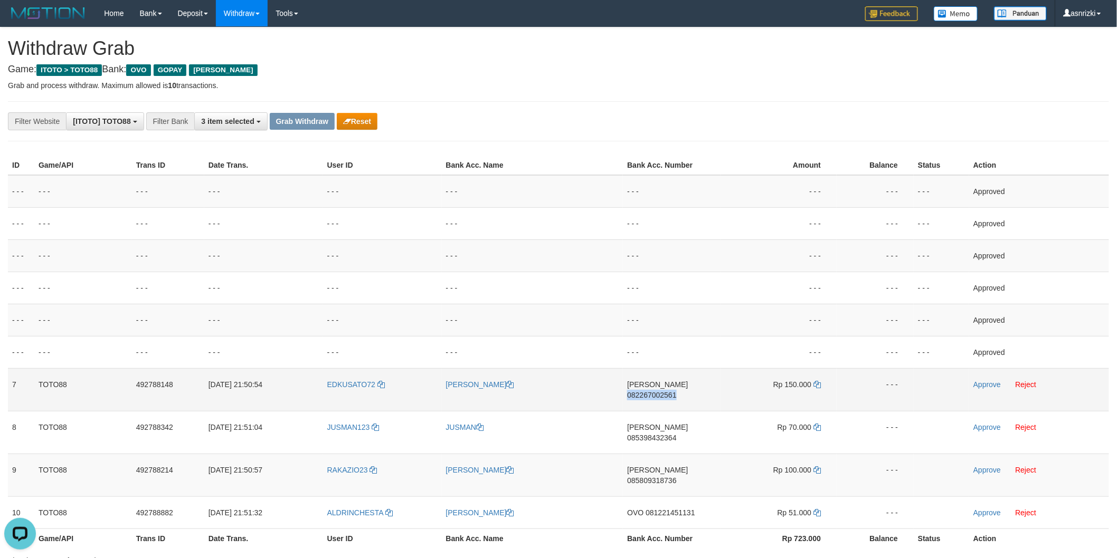
click at [668, 394] on td "DANA 082267002561" at bounding box center [672, 389] width 98 height 43
copy span "082267002561"
click at [814, 382] on icon at bounding box center [816, 384] width 7 height 7
click at [985, 383] on link "Approve" at bounding box center [986, 385] width 27 height 8
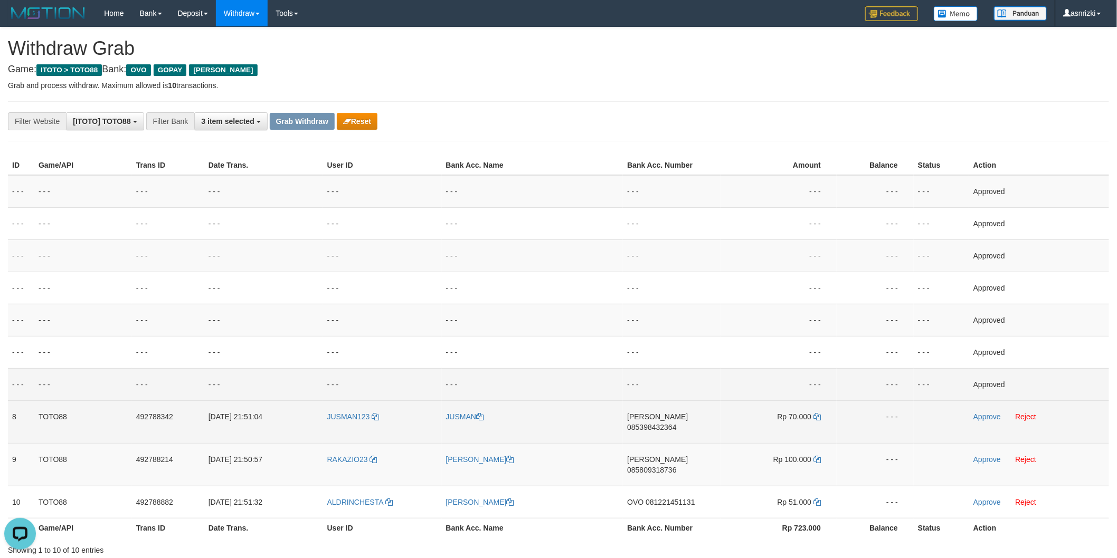
click at [694, 424] on td "DANA 085398432364" at bounding box center [672, 422] width 98 height 43
click at [819, 418] on icon at bounding box center [816, 416] width 7 height 7
click at [979, 419] on link "Approve" at bounding box center [986, 417] width 27 height 8
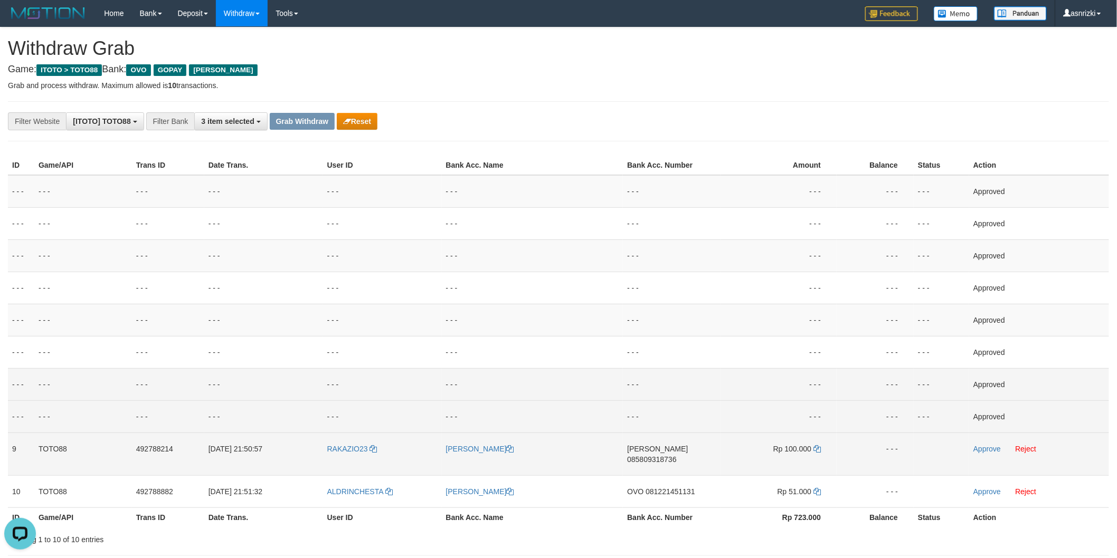
click at [681, 457] on td "DANA 085809318736" at bounding box center [672, 454] width 98 height 43
drag, startPoint x: 816, startPoint y: 445, endPoint x: 801, endPoint y: 445, distance: 14.8
click at [816, 445] on icon at bounding box center [816, 448] width 7 height 7
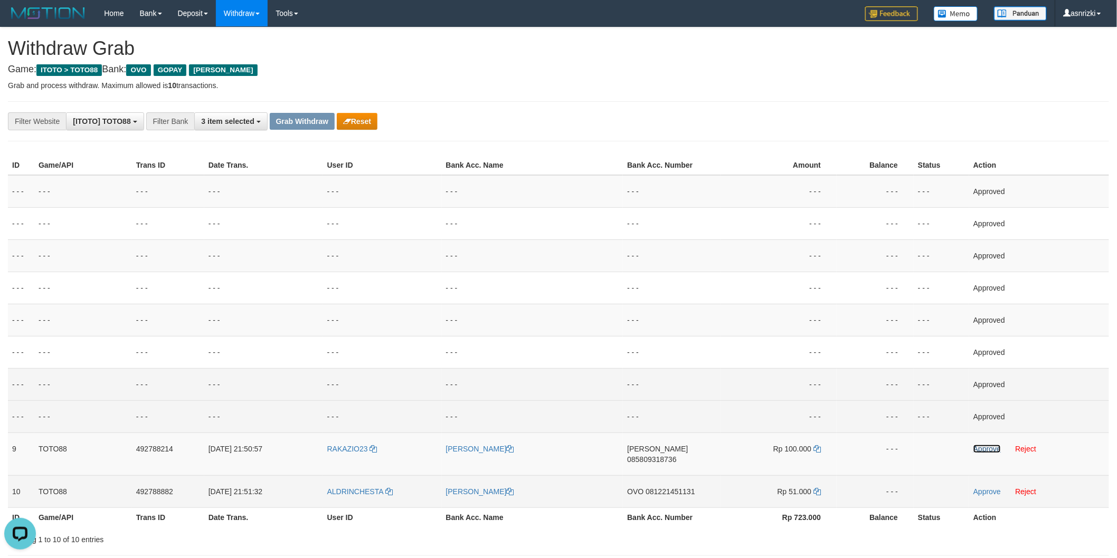
drag, startPoint x: 984, startPoint y: 450, endPoint x: 762, endPoint y: 470, distance: 223.1
click at [984, 450] on link "Approve" at bounding box center [986, 449] width 27 height 8
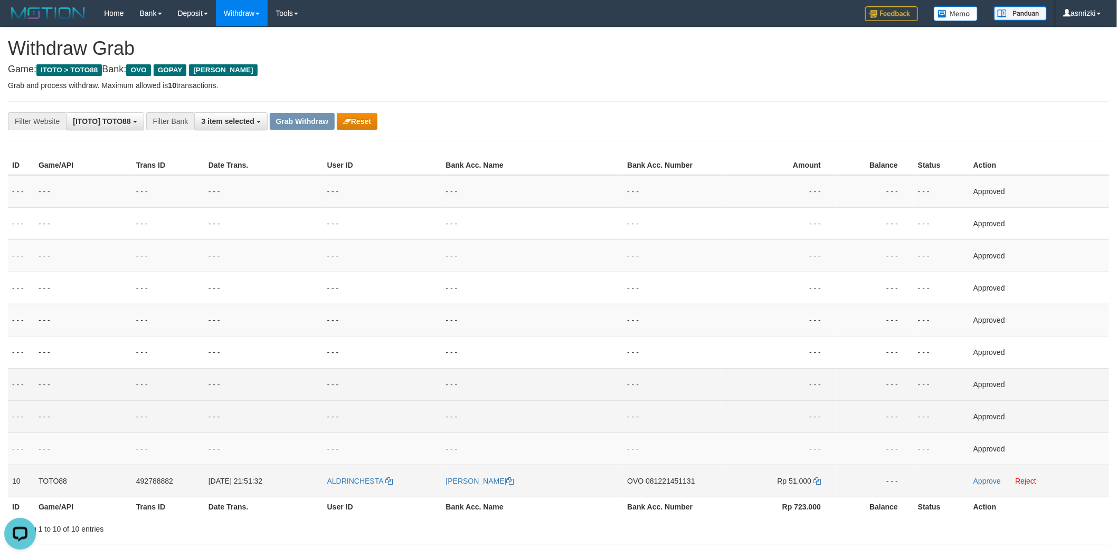
click at [658, 494] on td "OVO 081221451131" at bounding box center [672, 481] width 98 height 32
click at [662, 492] on td "OVO 081221451131" at bounding box center [672, 481] width 98 height 32
click at [813, 478] on icon at bounding box center [816, 481] width 7 height 7
click at [816, 479] on icon at bounding box center [816, 481] width 7 height 7
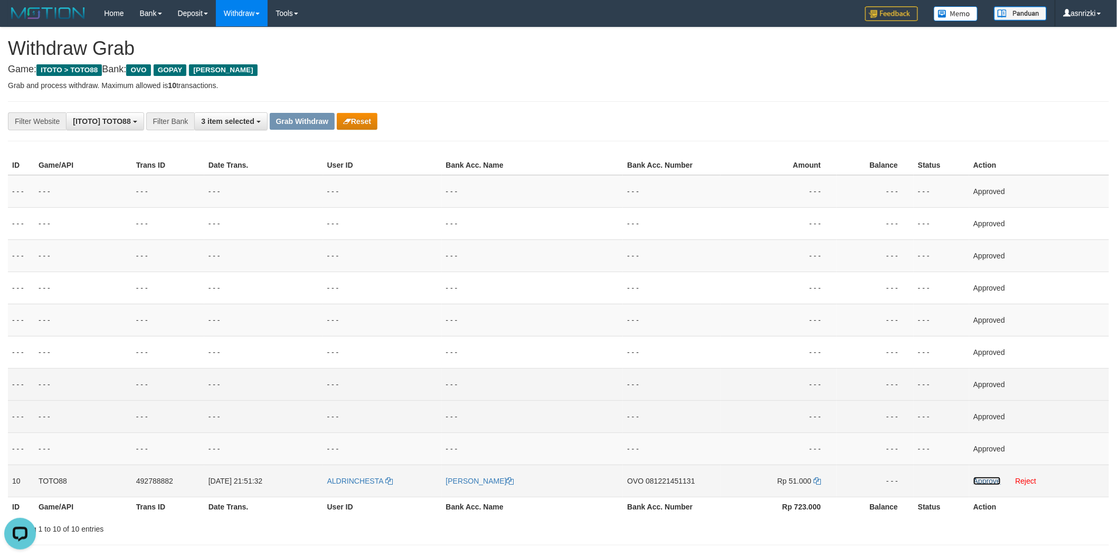
click at [984, 479] on link "Approve" at bounding box center [986, 481] width 27 height 8
click at [302, 125] on button "Grab Withdraw" at bounding box center [302, 121] width 65 height 17
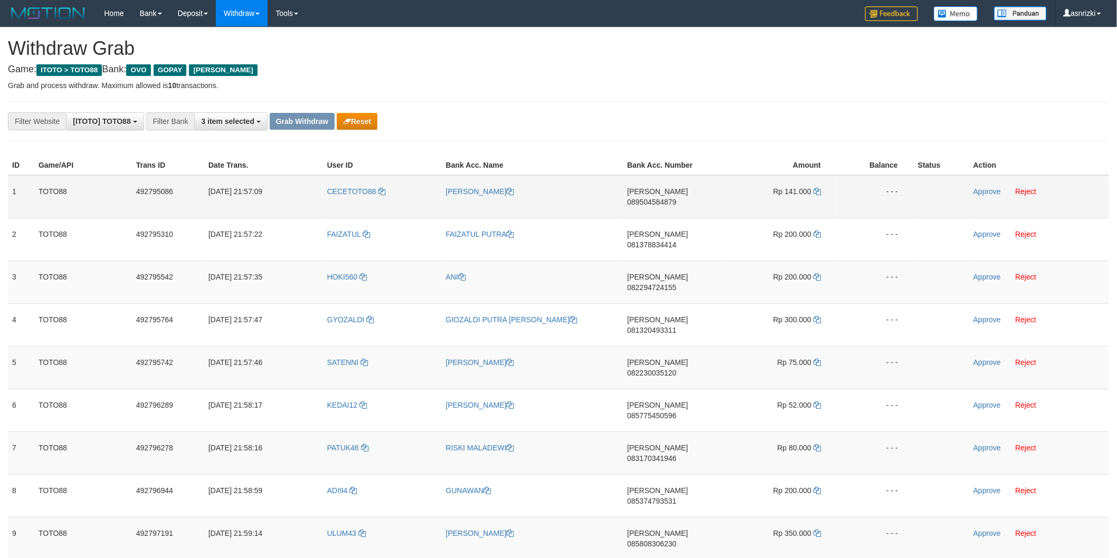
click at [670, 199] on td "[PERSON_NAME] 089504584879" at bounding box center [672, 196] width 98 height 43
copy span "089504584879"
click at [814, 189] on icon at bounding box center [816, 191] width 7 height 7
copy span "089504584879"
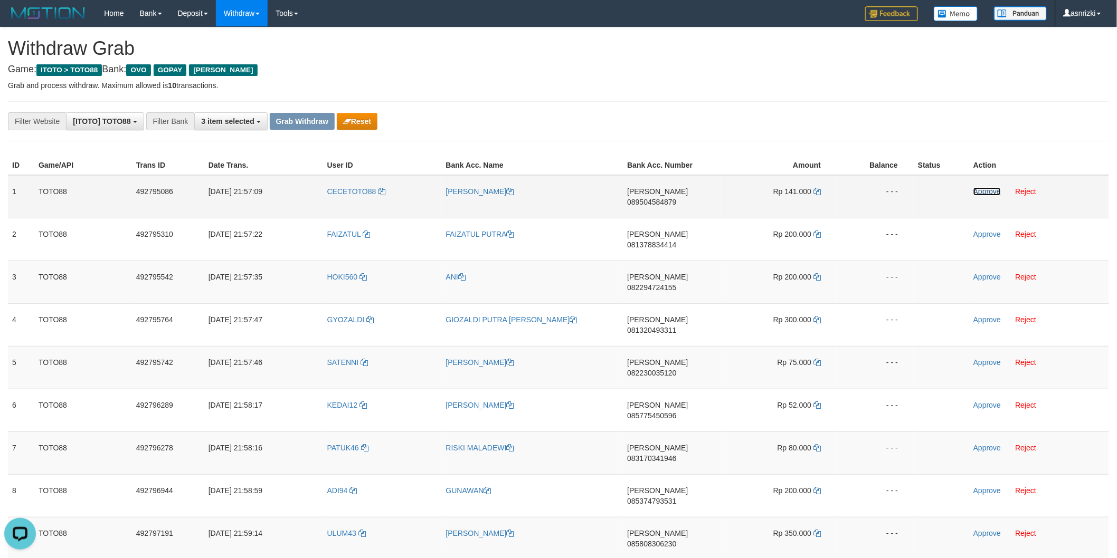
click at [990, 188] on link "Approve" at bounding box center [986, 191] width 27 height 8
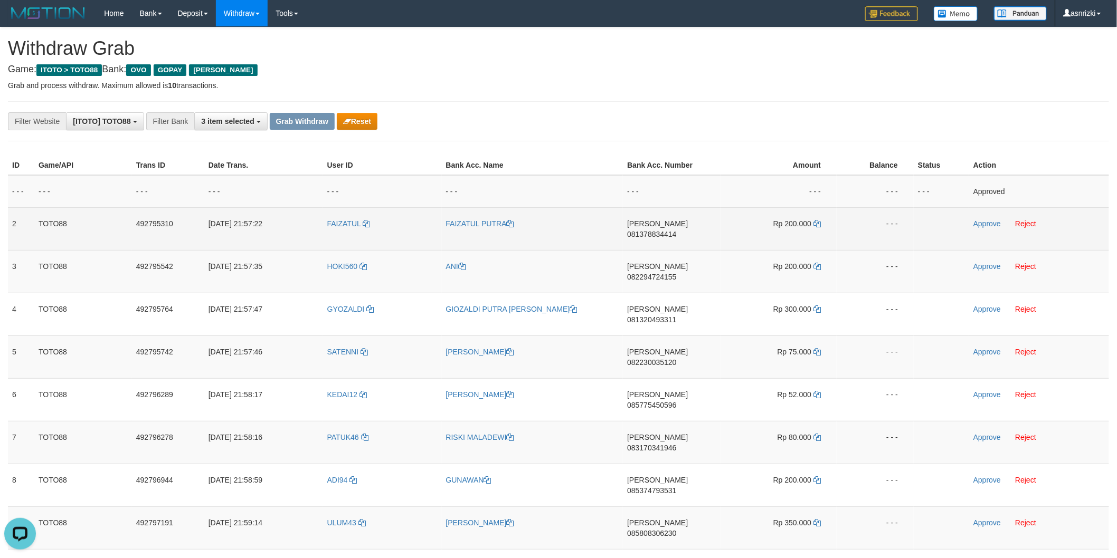
click at [690, 229] on td "[PERSON_NAME] 081378834414" at bounding box center [672, 228] width 98 height 43
click at [690, 229] on td "DANA 081378834414" at bounding box center [672, 228] width 98 height 43
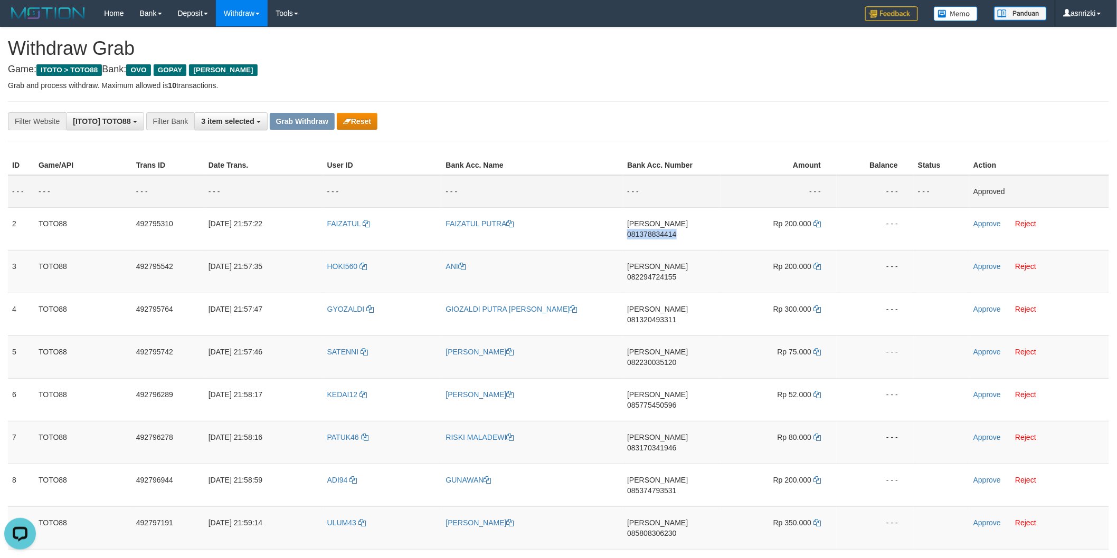
copy span "081378834414"
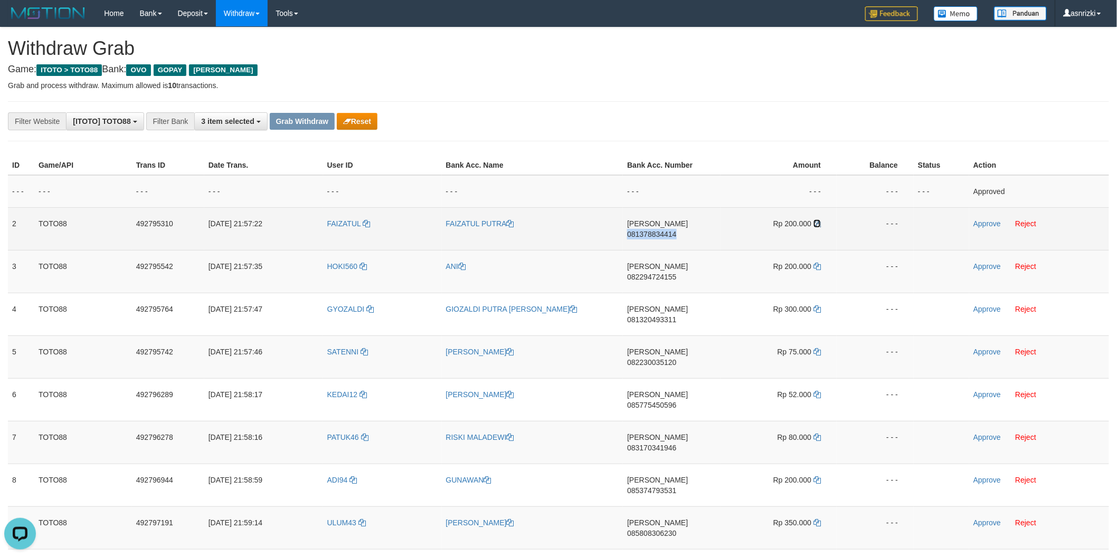
click at [819, 222] on icon at bounding box center [816, 223] width 7 height 7
copy span "081378834414"
click at [983, 222] on link "Approve" at bounding box center [986, 224] width 27 height 8
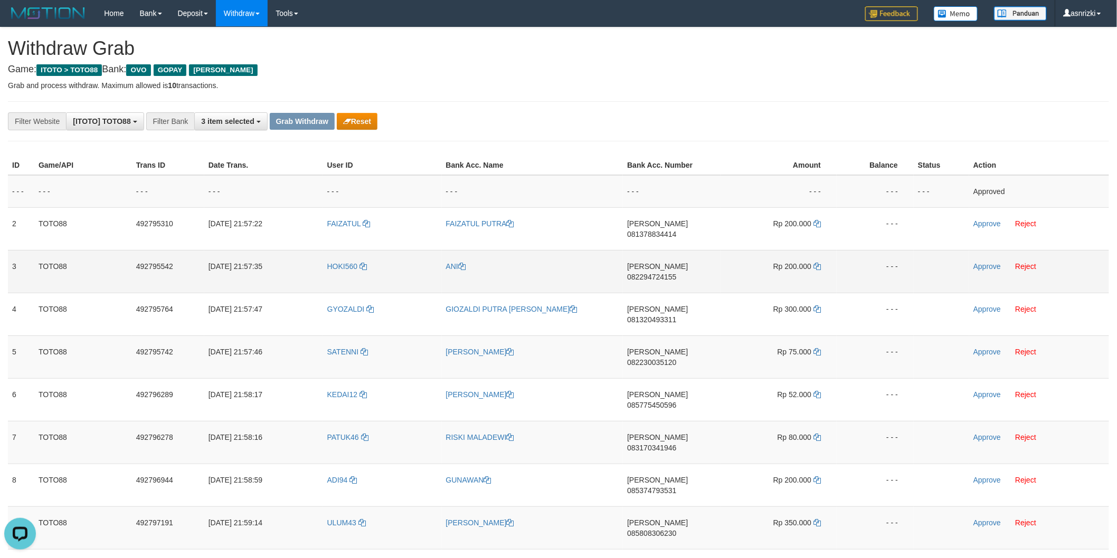
click at [676, 260] on td "DANA 082294724155" at bounding box center [672, 271] width 98 height 43
copy span "082294724155"
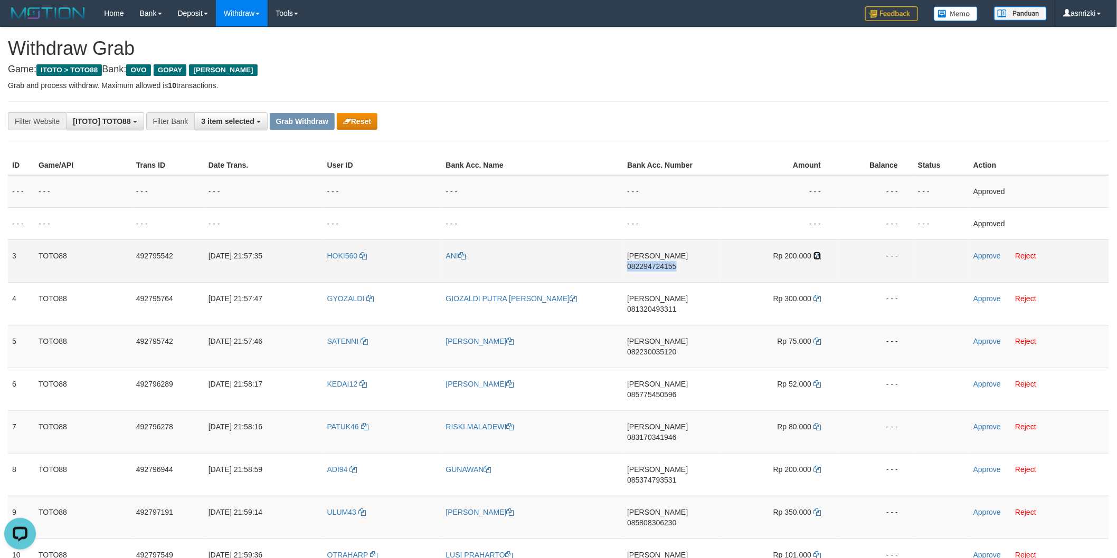
drag, startPoint x: 818, startPoint y: 257, endPoint x: 795, endPoint y: 252, distance: 23.3
click at [818, 257] on icon at bounding box center [816, 255] width 7 height 7
copy span "082294724155"
click at [994, 257] on link "Approve" at bounding box center [986, 256] width 27 height 8
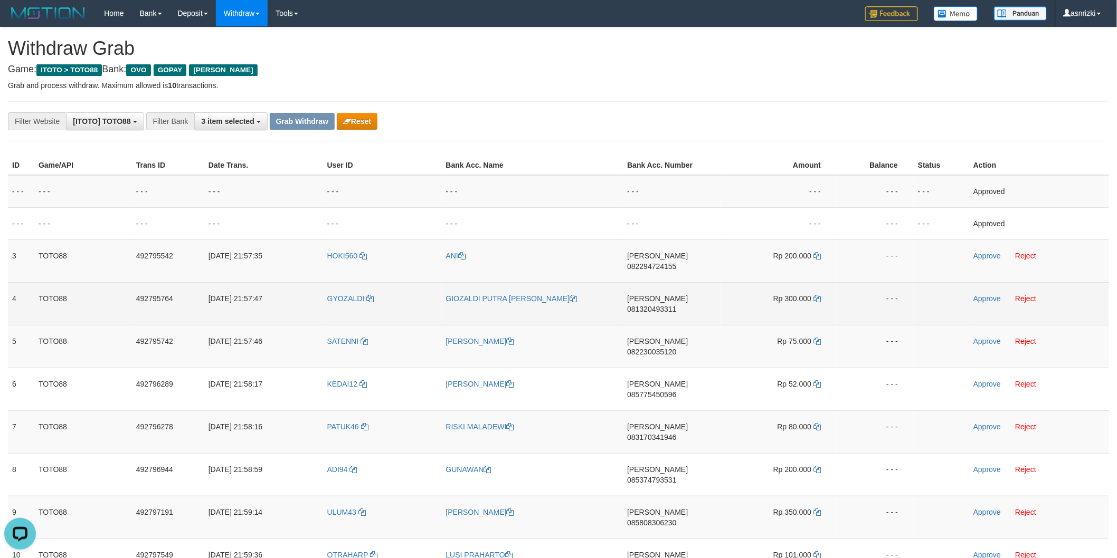
click at [667, 293] on td "DANA 081320493311" at bounding box center [672, 303] width 98 height 43
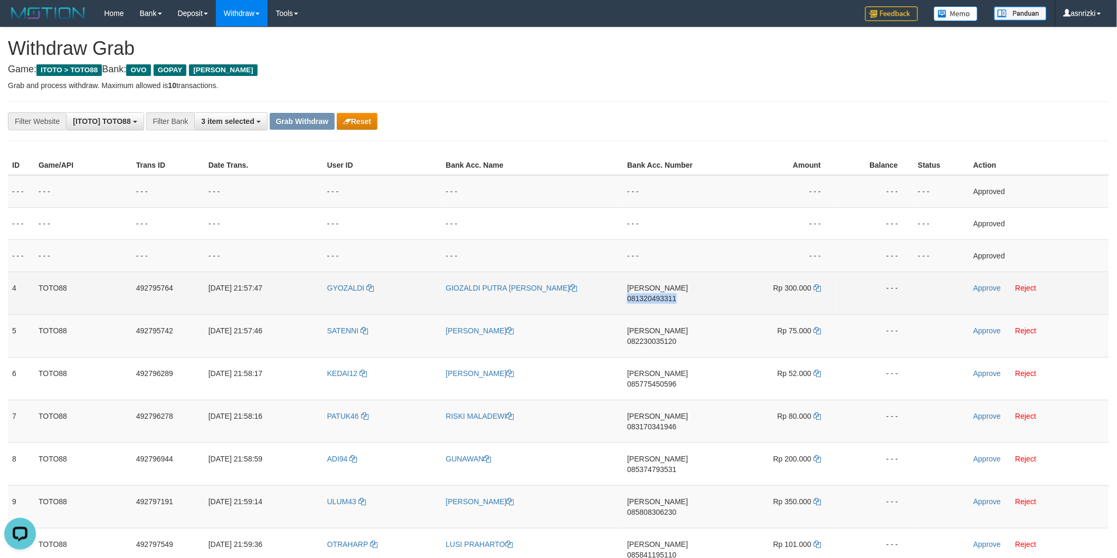
click at [667, 293] on td "DANA 081320493311" at bounding box center [672, 293] width 98 height 43
copy span "081320493311"
click at [816, 287] on icon at bounding box center [816, 287] width 7 height 7
copy span "081320493311"
click at [984, 289] on link "Approve" at bounding box center [986, 288] width 27 height 8
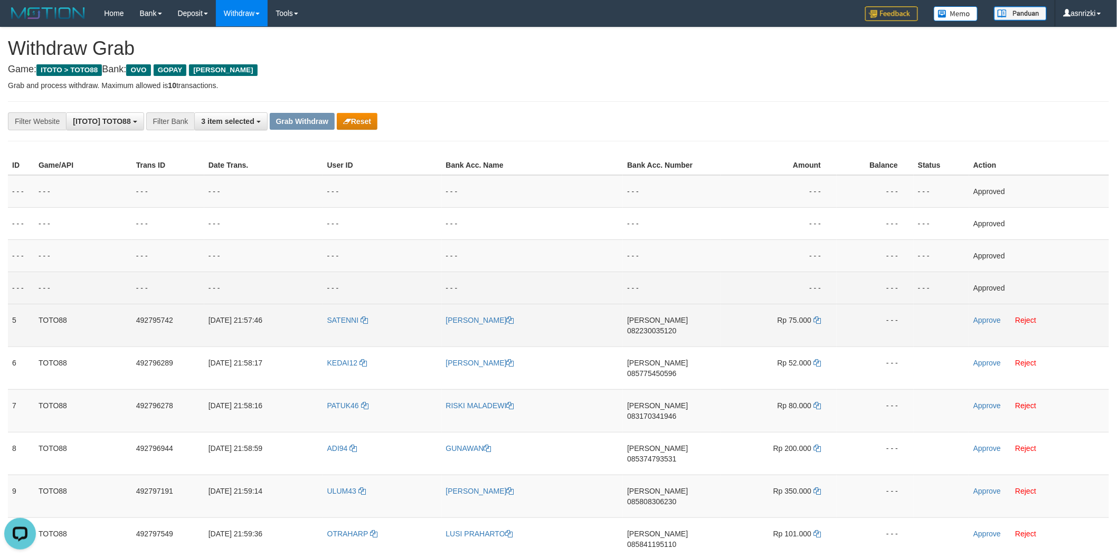
click at [681, 330] on td "DANA 082230035120" at bounding box center [672, 325] width 98 height 43
copy span "082230035120"
click at [817, 319] on icon at bounding box center [816, 320] width 7 height 7
copy span "082230035120"
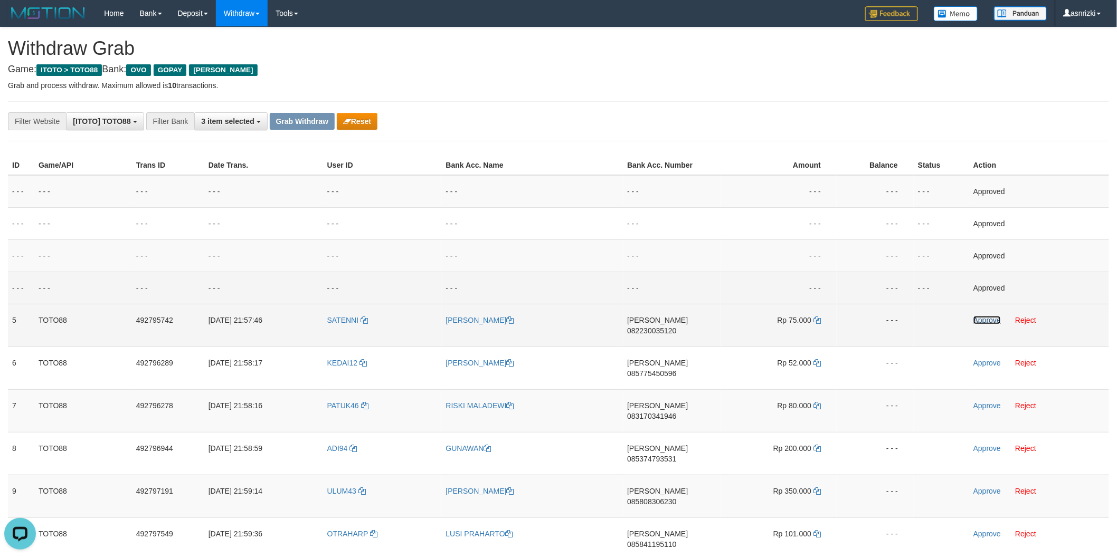
click at [988, 319] on link "Approve" at bounding box center [986, 320] width 27 height 8
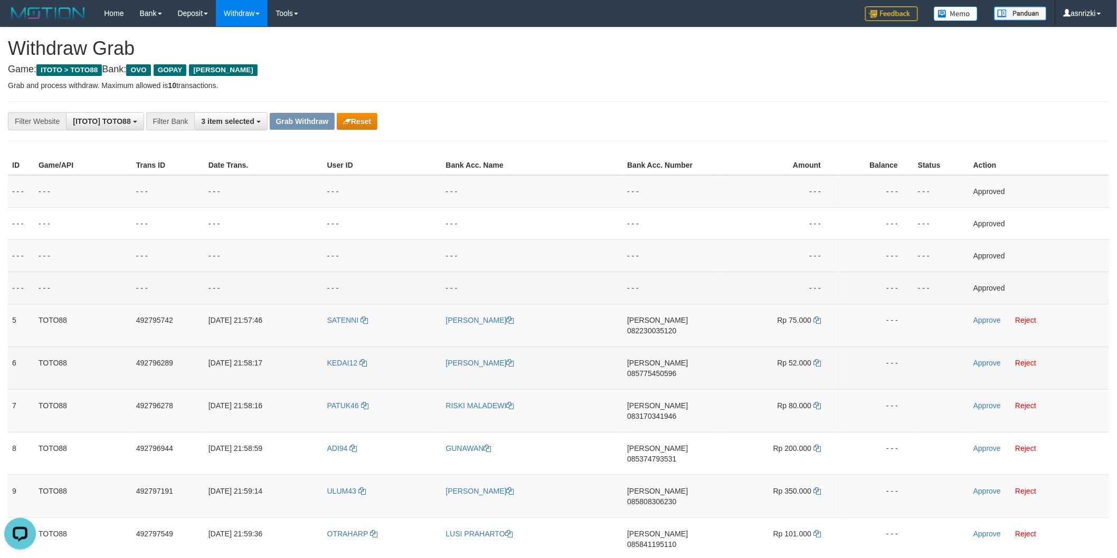
click at [671, 366] on td "DANA 085775450596" at bounding box center [672, 368] width 98 height 43
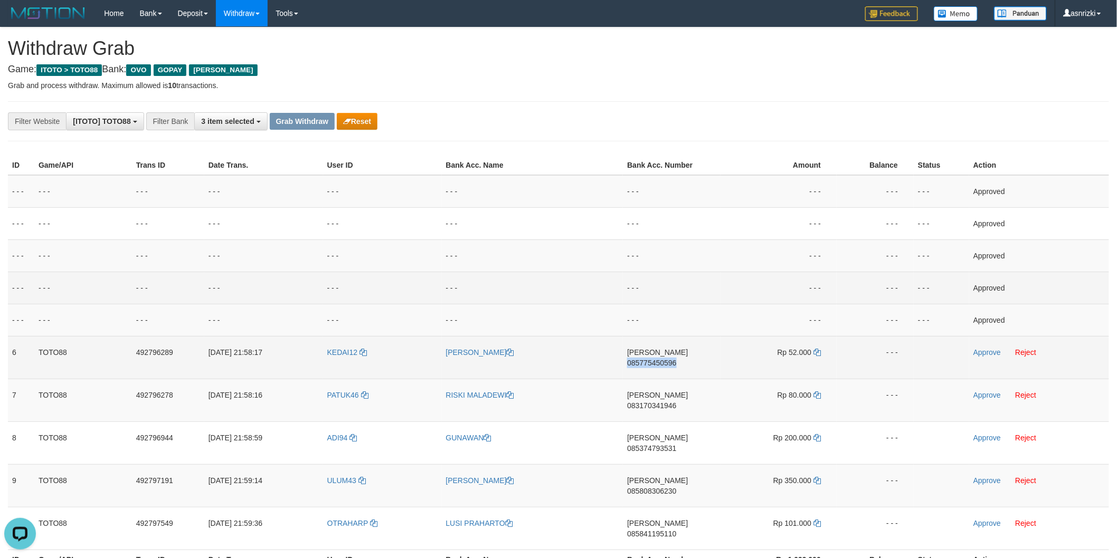
click at [671, 366] on td "DANA 085775450596" at bounding box center [672, 357] width 98 height 43
click at [677, 360] on td "DANA 085775450596" at bounding box center [672, 357] width 98 height 43
click at [816, 349] on icon at bounding box center [816, 352] width 7 height 7
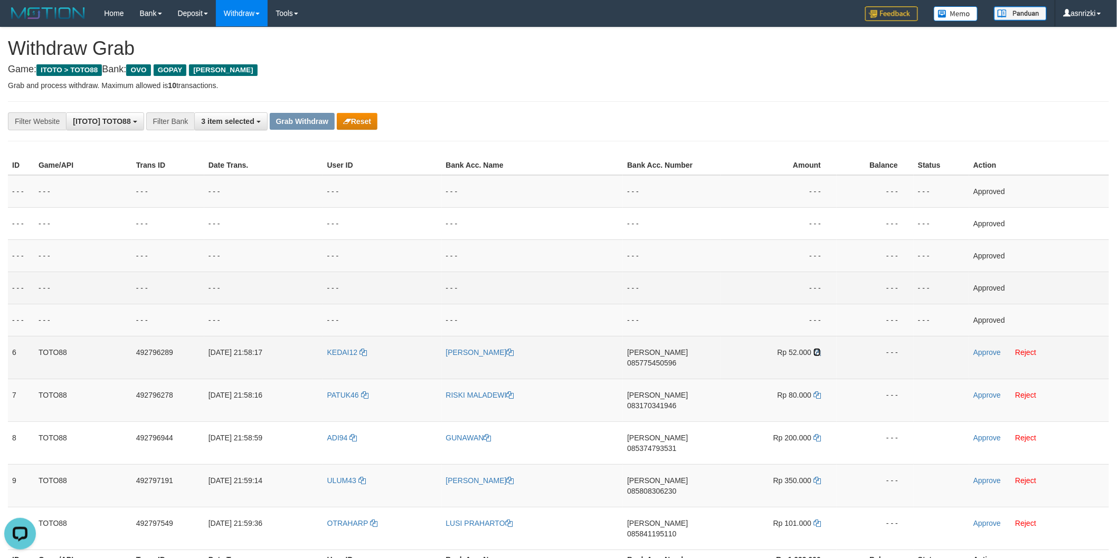
click at [819, 350] on icon at bounding box center [816, 352] width 7 height 7
click at [986, 353] on link "Approve" at bounding box center [986, 352] width 27 height 8
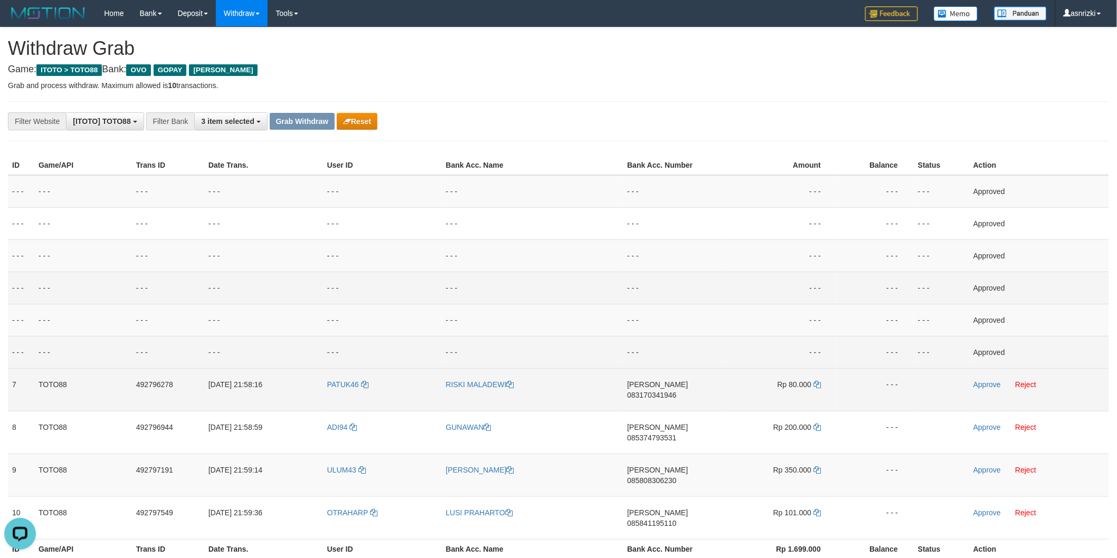
click at [669, 392] on td "DANA 083170341946" at bounding box center [672, 389] width 98 height 43
drag, startPoint x: 820, startPoint y: 381, endPoint x: 811, endPoint y: 381, distance: 8.4
click at [820, 381] on icon at bounding box center [816, 384] width 7 height 7
click at [667, 388] on td "DANA 083170341946" at bounding box center [672, 389] width 98 height 43
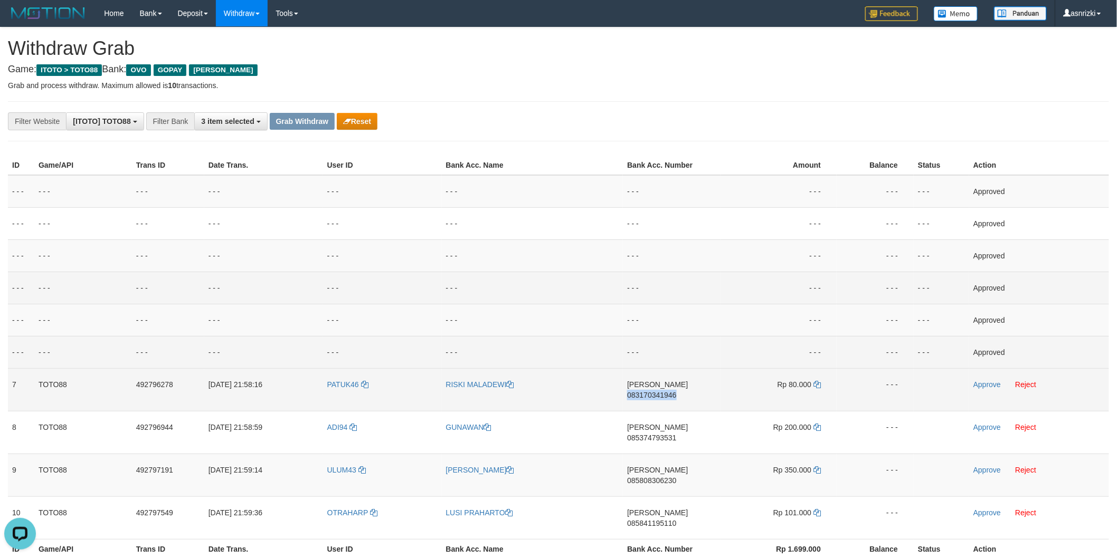
click at [667, 388] on td "DANA 083170341946" at bounding box center [672, 389] width 98 height 43
click at [817, 378] on td "Rp 80.000" at bounding box center [778, 389] width 116 height 43
click at [818, 379] on td "Rp 80.000" at bounding box center [778, 389] width 116 height 43
click at [818, 381] on td "Rp 80.000" at bounding box center [778, 389] width 116 height 43
click at [817, 384] on icon at bounding box center [816, 384] width 7 height 7
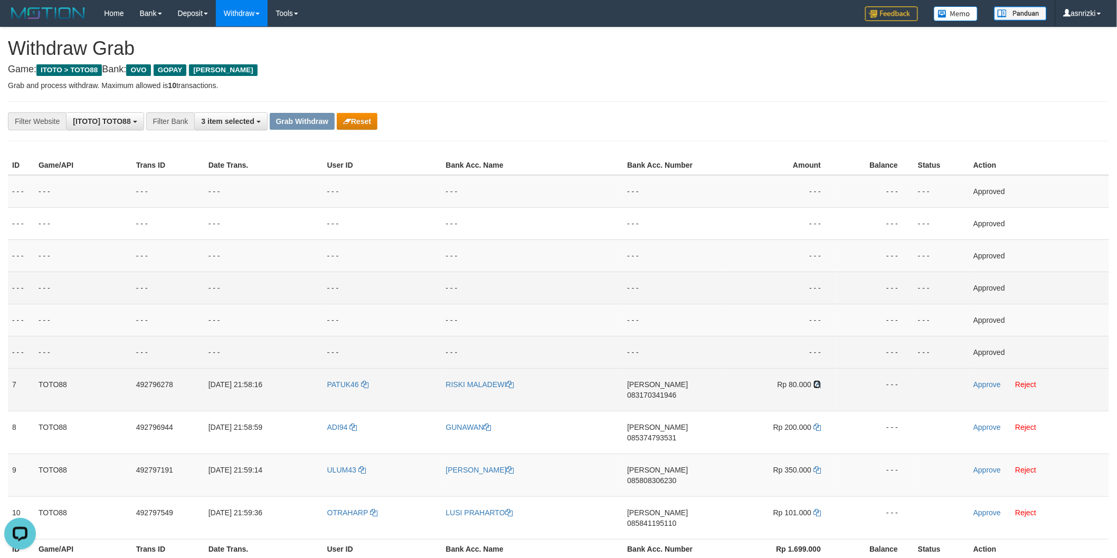
click at [817, 384] on icon at bounding box center [816, 384] width 7 height 7
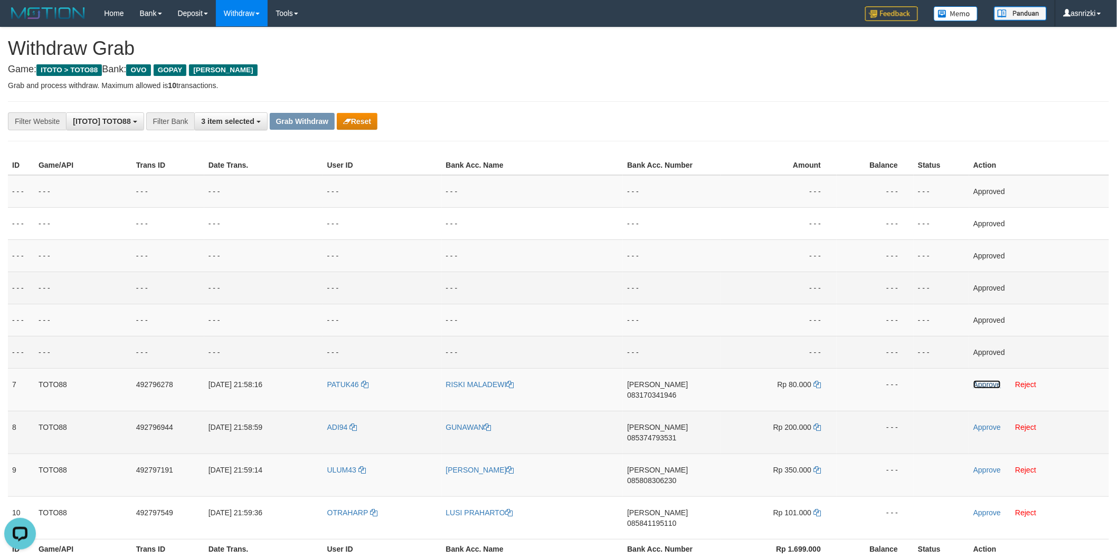
drag, startPoint x: 980, startPoint y: 383, endPoint x: 724, endPoint y: 419, distance: 258.0
click at [980, 383] on link "Approve" at bounding box center [986, 385] width 27 height 8
click at [670, 431] on td "DANA 085374793531" at bounding box center [672, 432] width 98 height 43
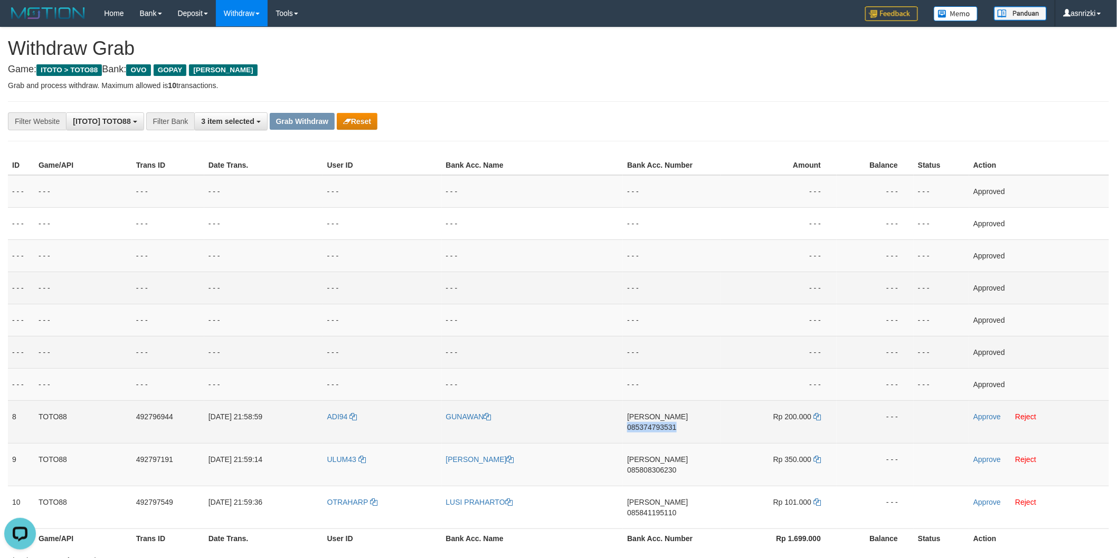
click at [670, 431] on td "DANA 085374793531" at bounding box center [672, 422] width 98 height 43
click at [822, 418] on td "Rp 200.000" at bounding box center [778, 422] width 116 height 43
click at [819, 416] on icon at bounding box center [816, 416] width 7 height 7
click at [985, 419] on link "Approve" at bounding box center [986, 417] width 27 height 8
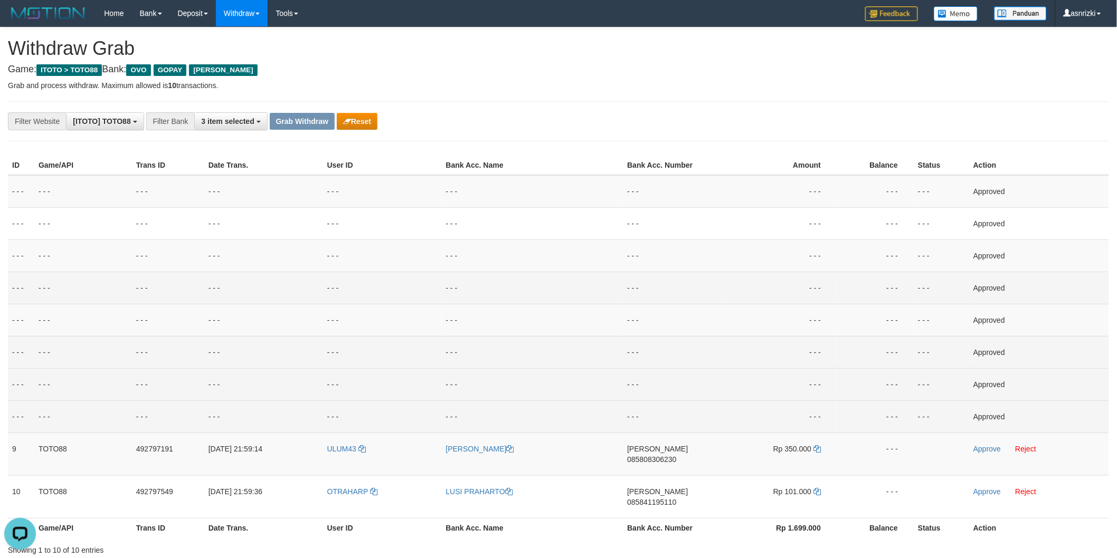
drag, startPoint x: 690, startPoint y: 368, endPoint x: 689, endPoint y: 393, distance: 25.4
click at [690, 372] on td "- - -" at bounding box center [672, 384] width 98 height 32
click at [677, 461] on td "DANA 085808306230" at bounding box center [672, 454] width 98 height 43
click at [662, 460] on td "DANA 085808306230" at bounding box center [672, 454] width 98 height 43
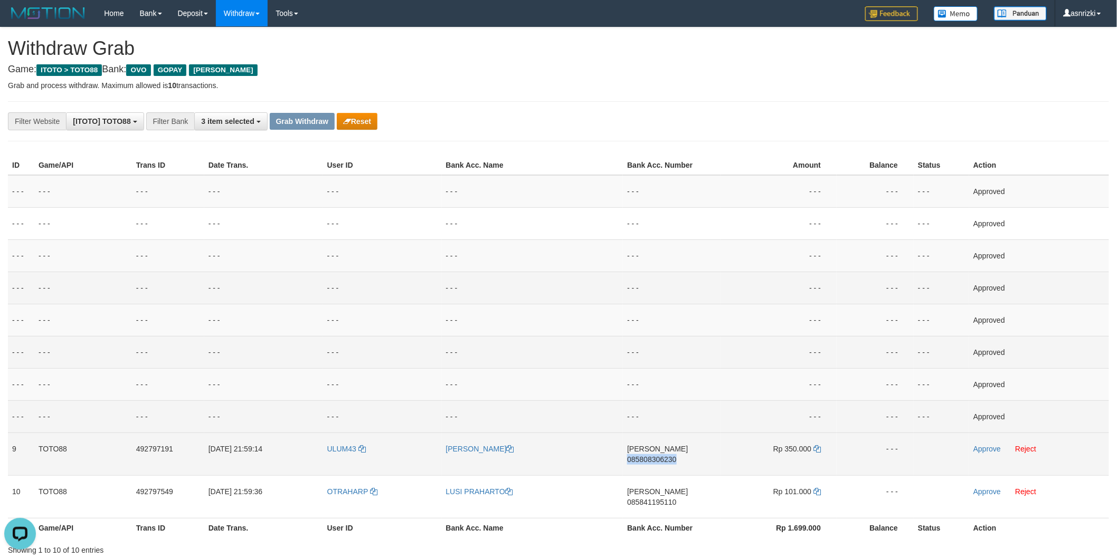
click at [662, 460] on td "DANA 085808306230" at bounding box center [672, 454] width 98 height 43
click at [817, 449] on icon at bounding box center [816, 448] width 7 height 7
click at [980, 447] on link "Approve" at bounding box center [986, 449] width 27 height 8
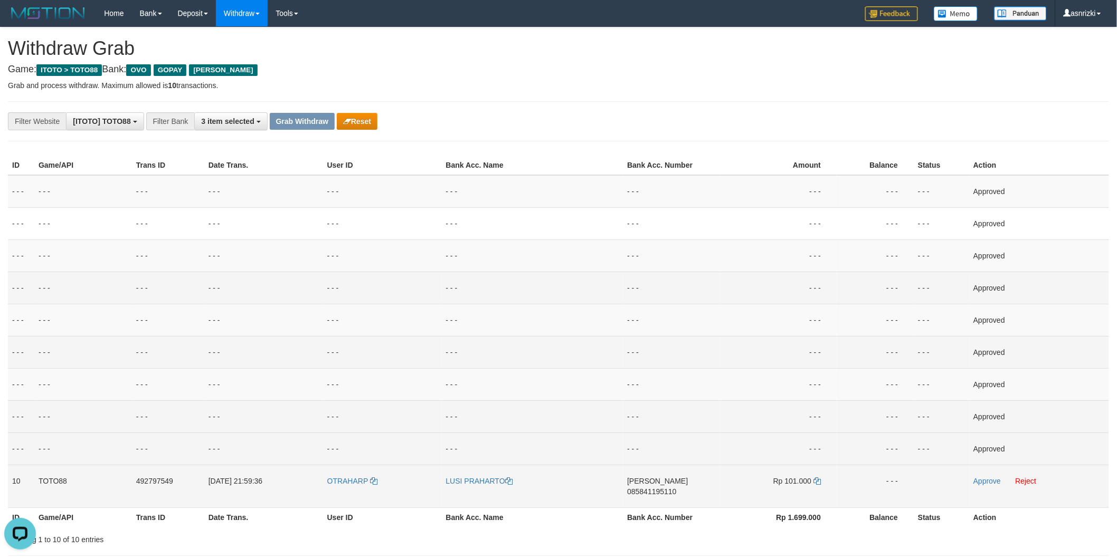
click at [667, 494] on td "DANA 085841195110" at bounding box center [672, 486] width 98 height 43
click at [671, 490] on td "DANA 085841195110" at bounding box center [672, 486] width 98 height 43
click at [814, 479] on icon at bounding box center [816, 481] width 7 height 7
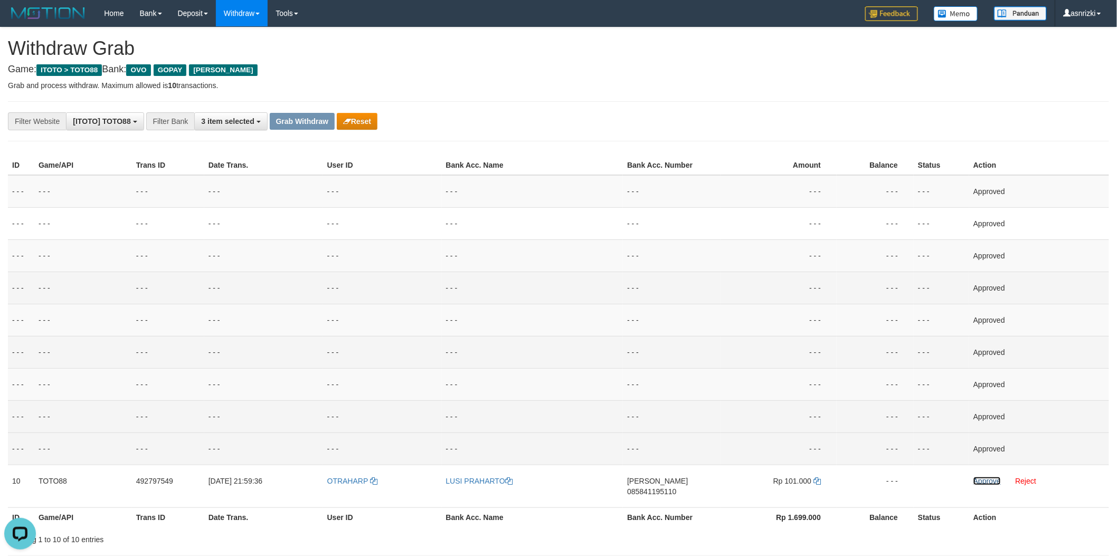
drag, startPoint x: 988, startPoint y: 477, endPoint x: 503, endPoint y: 514, distance: 485.9
click at [988, 477] on link "Approve" at bounding box center [986, 481] width 27 height 8
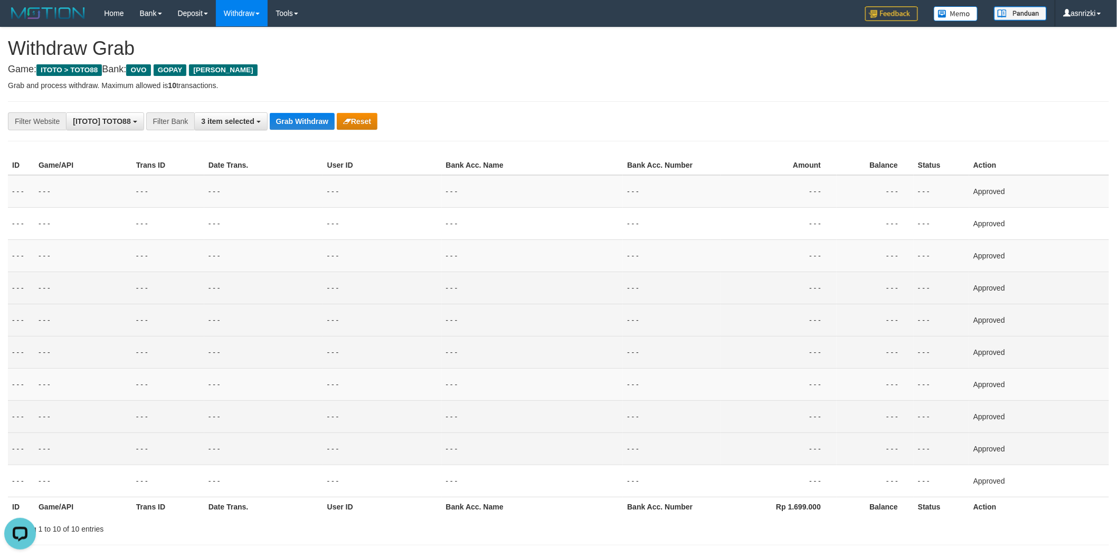
click at [639, 325] on td "- - -" at bounding box center [672, 320] width 98 height 32
click at [437, 387] on td "- - -" at bounding box center [382, 384] width 119 height 32
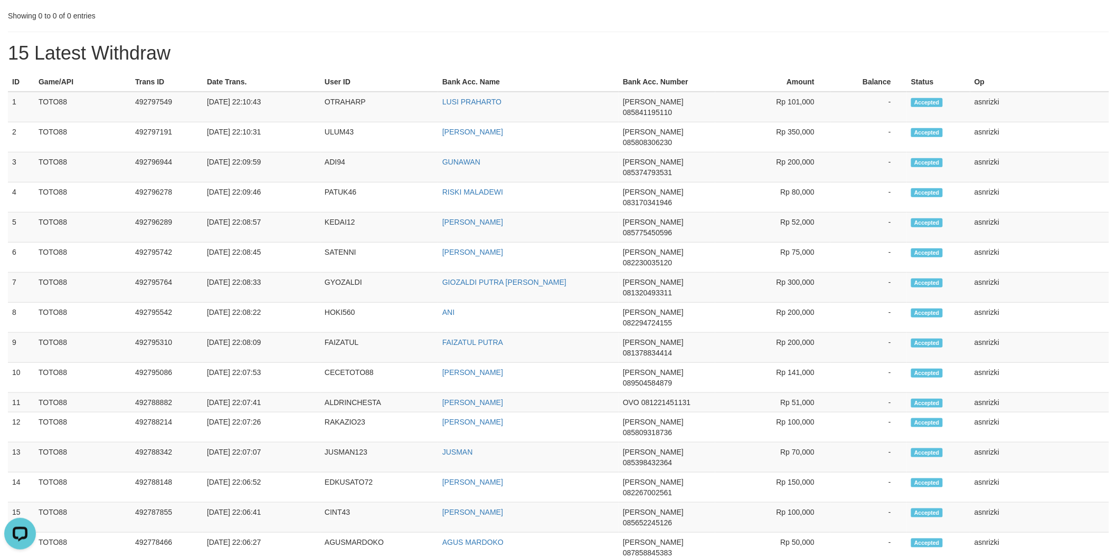
drag, startPoint x: 11, startPoint y: 102, endPoint x: 1020, endPoint y: 468, distance: 1073.7
click at [1020, 468] on tbody "1 TOTO88 492797549 01/10/2025 22:10:43 OTRAHARP LUSI PRAHARTO DANA 085841195110…" at bounding box center [558, 452] width 1101 height 721
copy tbody "1 TOTO88 492797549 01/10/2025 22:10:43 OTRAHARP LUSI PRAHARTO DANA 085841195110…"
drag, startPoint x: 377, startPoint y: 99, endPoint x: 344, endPoint y: 110, distance: 35.0
click at [377, 99] on td "OTRAHARP" at bounding box center [379, 107] width 118 height 31
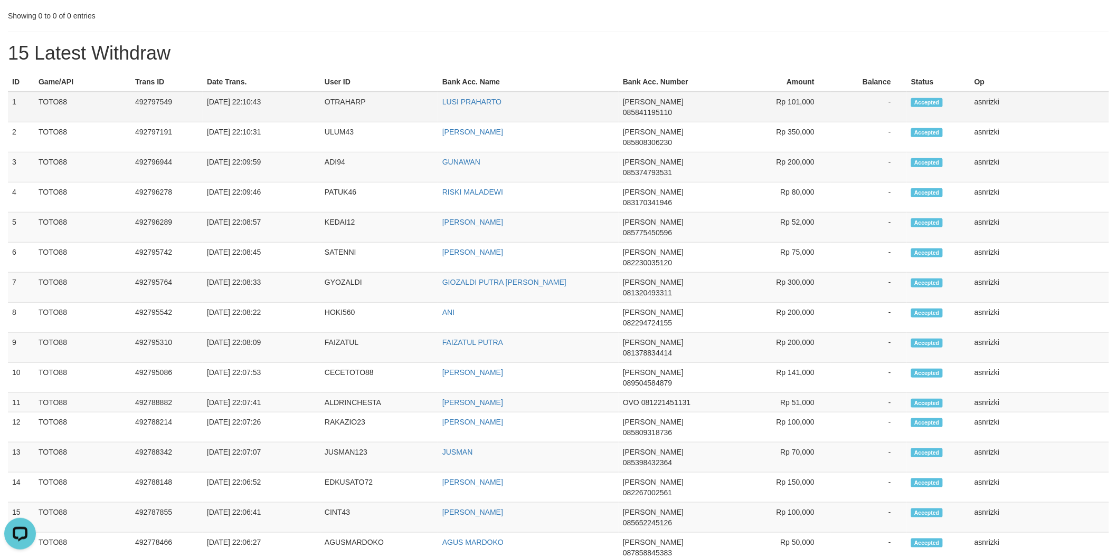
click at [355, 97] on td "OTRAHARP" at bounding box center [379, 107] width 118 height 31
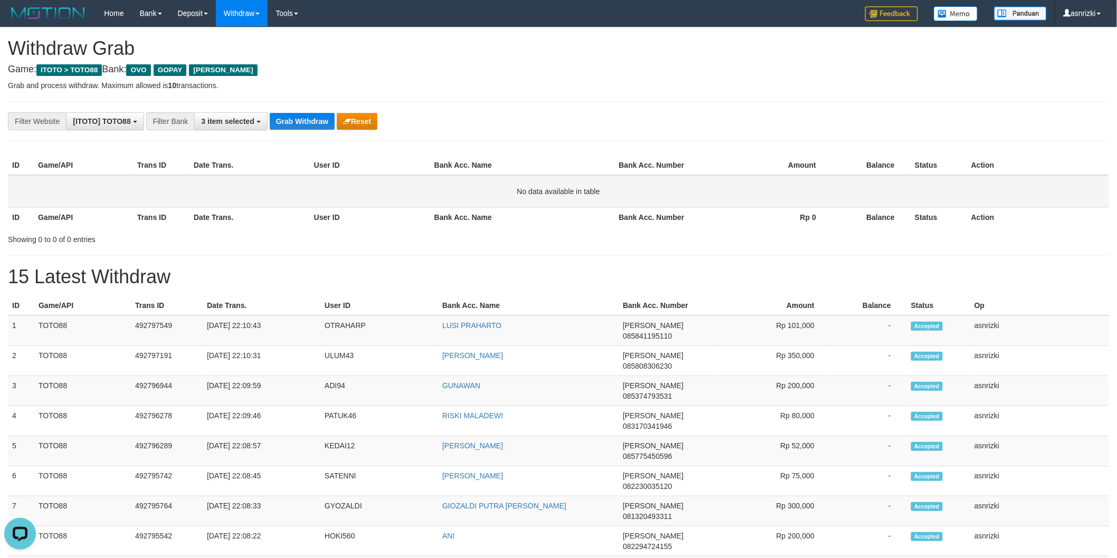
drag, startPoint x: 282, startPoint y: 186, endPoint x: 289, endPoint y: 123, distance: 63.2
click at [282, 181] on td "No data available in table" at bounding box center [558, 191] width 1101 height 33
click at [289, 120] on button "Grab Withdraw" at bounding box center [302, 121] width 65 height 17
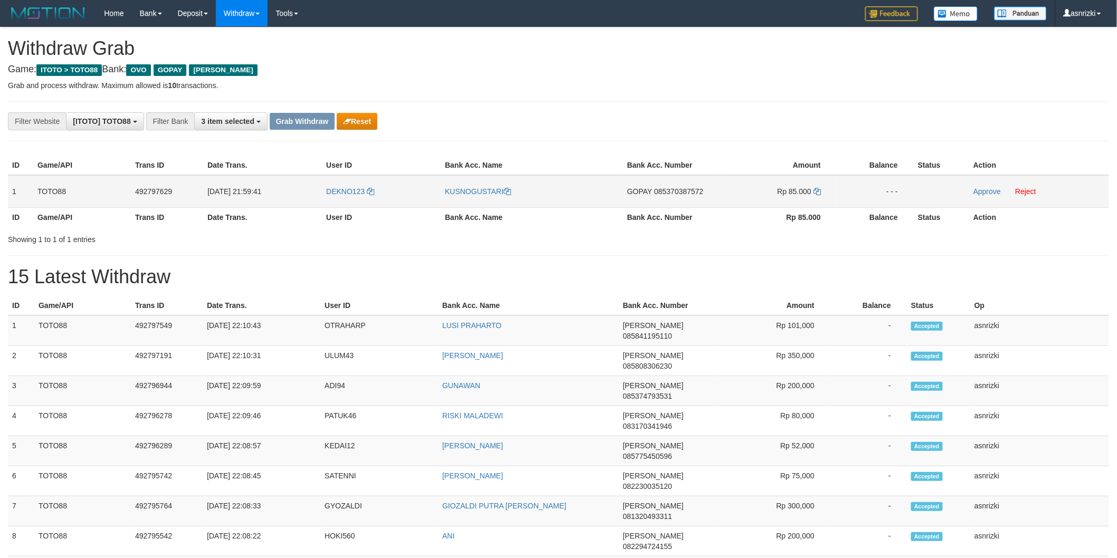
click at [690, 194] on span "085370387572" at bounding box center [678, 191] width 49 height 8
click at [689, 198] on td "GOPAY 085370387572" at bounding box center [672, 191] width 98 height 33
copy span "085370387572"
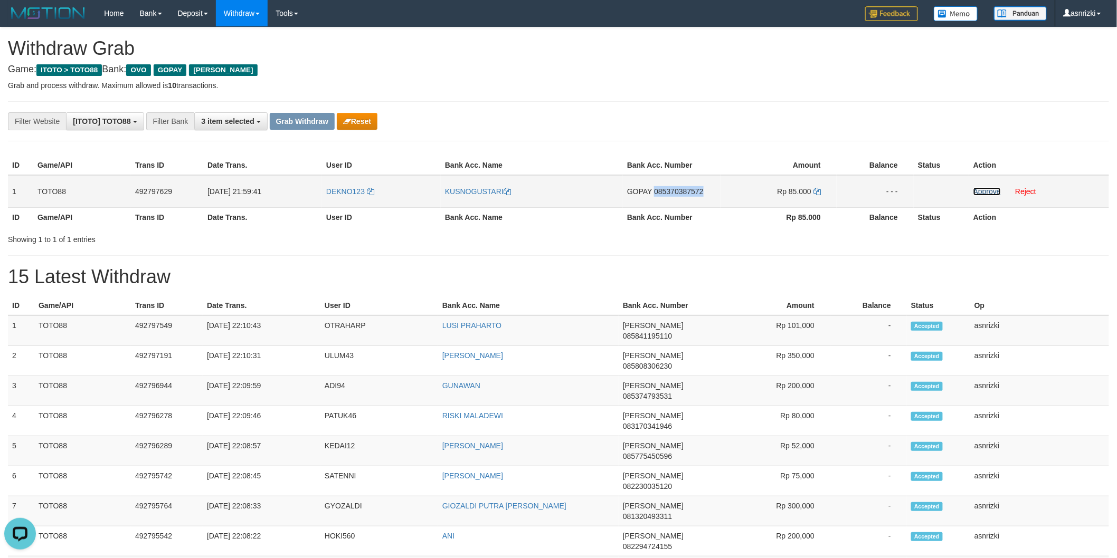
click at [975, 191] on link "Approve" at bounding box center [986, 191] width 27 height 8
click at [299, 119] on button "Grab Withdraw" at bounding box center [302, 121] width 65 height 17
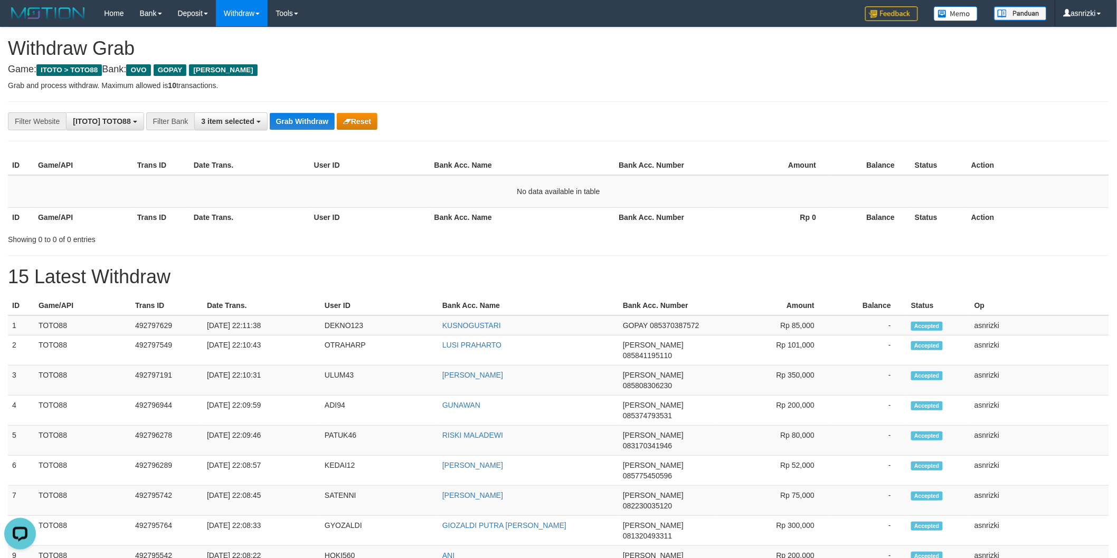
click at [395, 219] on th "User ID" at bounding box center [370, 217] width 120 height 20
click at [302, 119] on button "Grab Withdraw" at bounding box center [302, 121] width 65 height 17
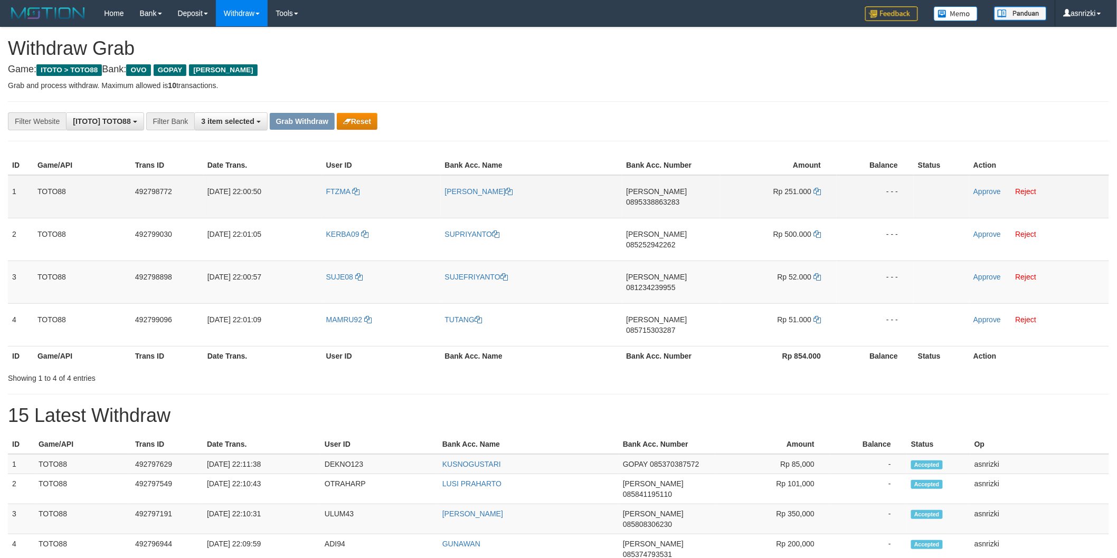
click at [674, 203] on td "[PERSON_NAME] 0895338863283" at bounding box center [671, 196] width 99 height 43
copy span "0895338863283"
click at [817, 188] on icon at bounding box center [816, 191] width 7 height 7
copy span "0895338863283"
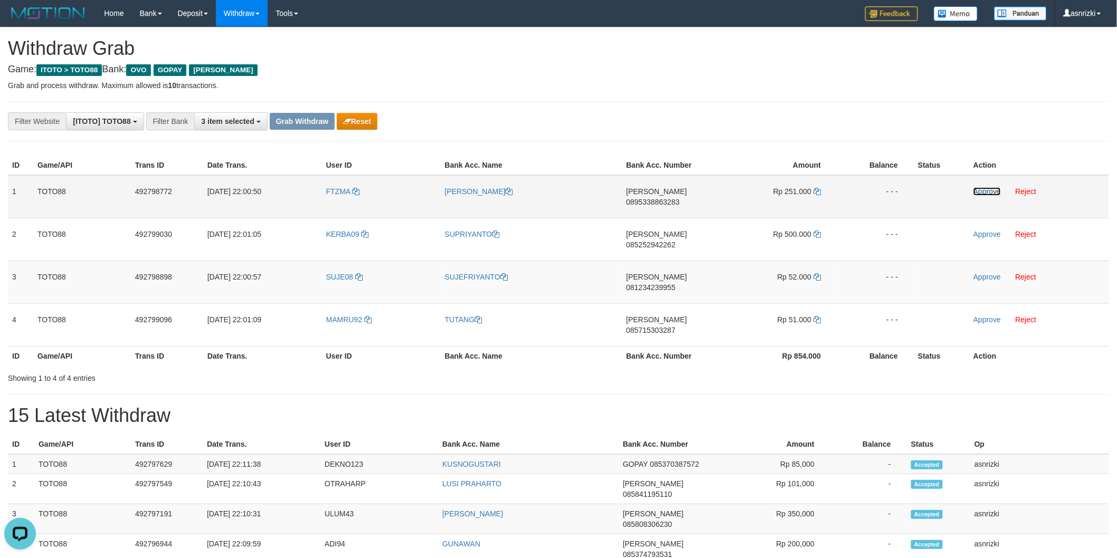
drag, startPoint x: 979, startPoint y: 192, endPoint x: 830, endPoint y: 201, distance: 149.1
click at [979, 192] on link "Approve" at bounding box center [986, 191] width 27 height 8
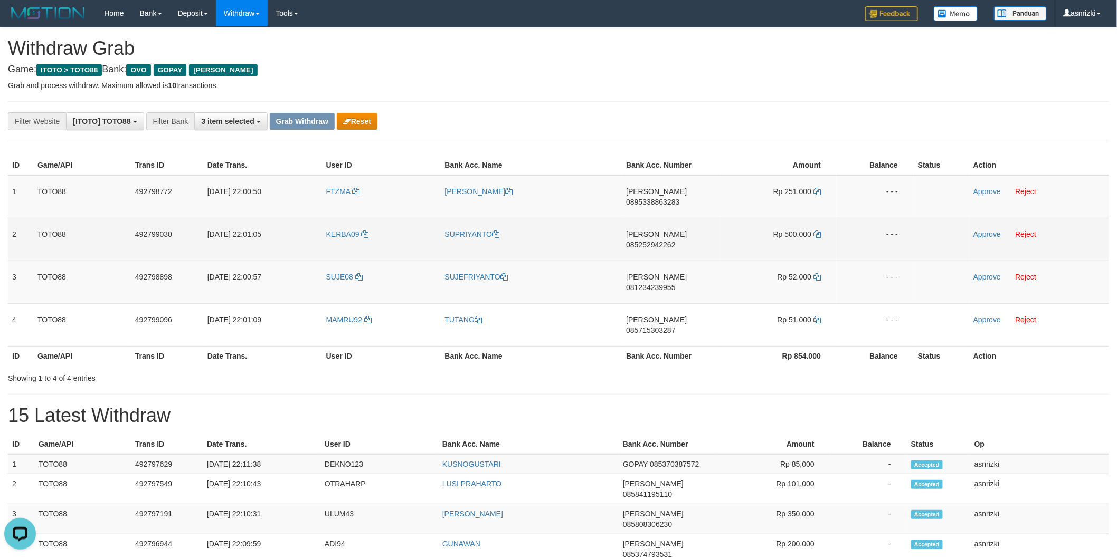
click at [681, 230] on td "DANA 085252942262" at bounding box center [671, 239] width 99 height 43
copy span "085252942262"
click at [681, 230] on td "DANA 085252942262" at bounding box center [671, 239] width 99 height 43
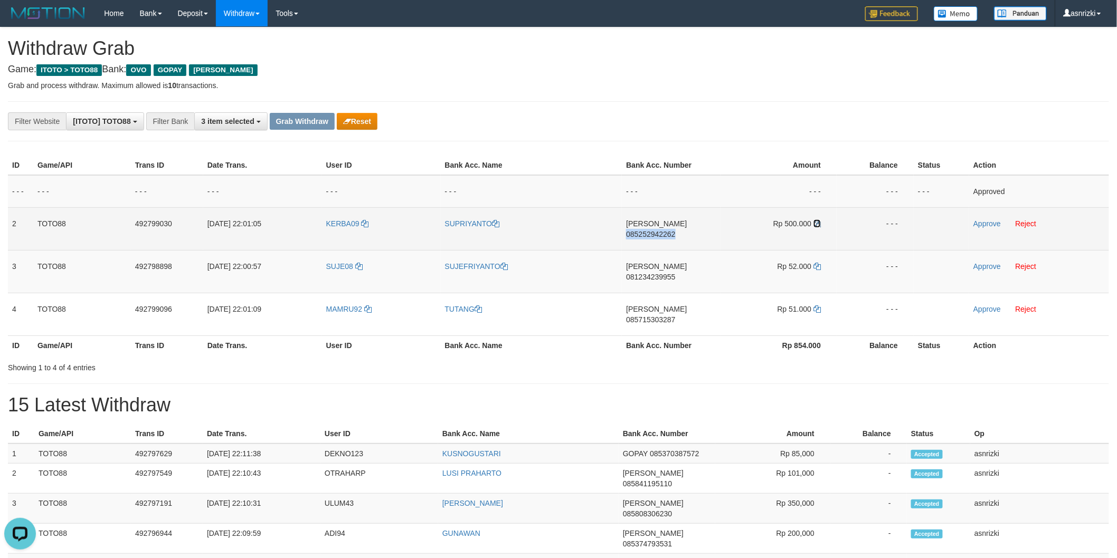
drag, startPoint x: 821, startPoint y: 224, endPoint x: 798, endPoint y: 219, distance: 23.8
click at [821, 224] on icon at bounding box center [816, 223] width 7 height 7
copy span "085252942262"
click at [983, 220] on link "Approve" at bounding box center [986, 224] width 27 height 8
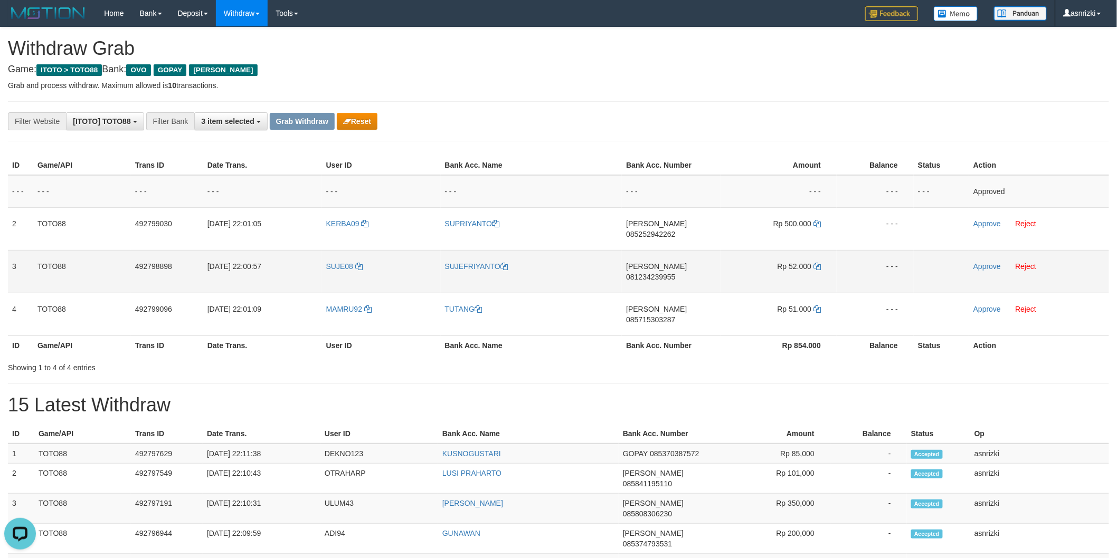
click at [679, 264] on td "DANA 081234239955" at bounding box center [671, 271] width 99 height 43
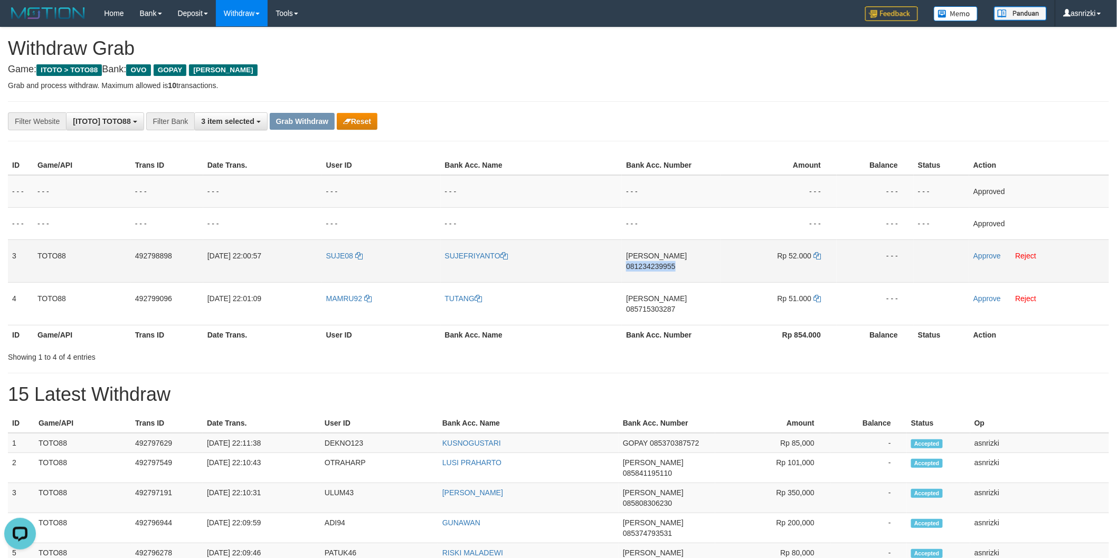
click at [679, 264] on td "DANA 081234239955" at bounding box center [671, 261] width 99 height 43
copy span "081234239955"
click at [820, 254] on td "Rp 52.000" at bounding box center [778, 261] width 116 height 43
click at [817, 254] on icon at bounding box center [816, 255] width 7 height 7
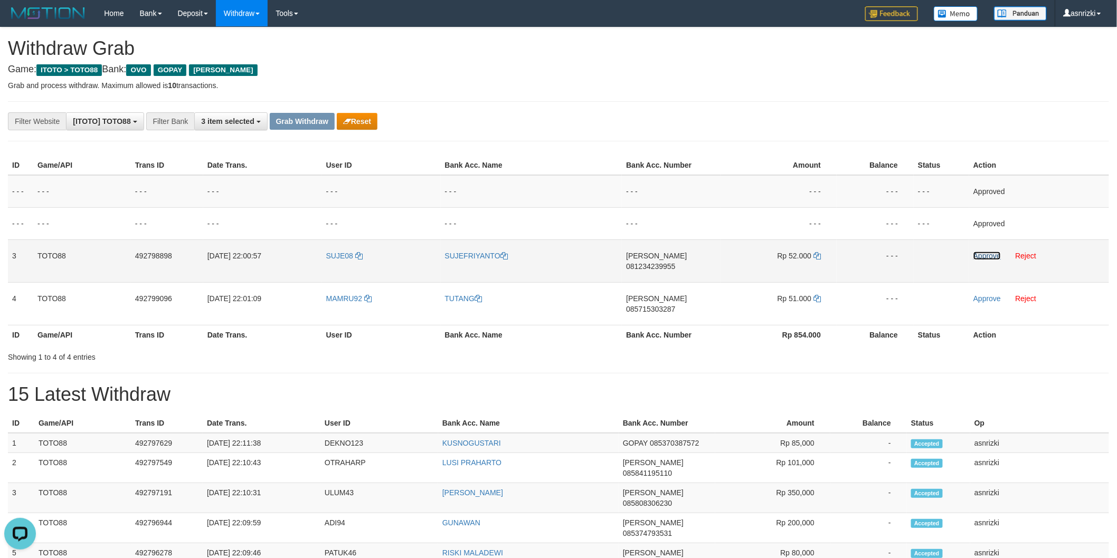
click at [991, 254] on link "Approve" at bounding box center [986, 256] width 27 height 8
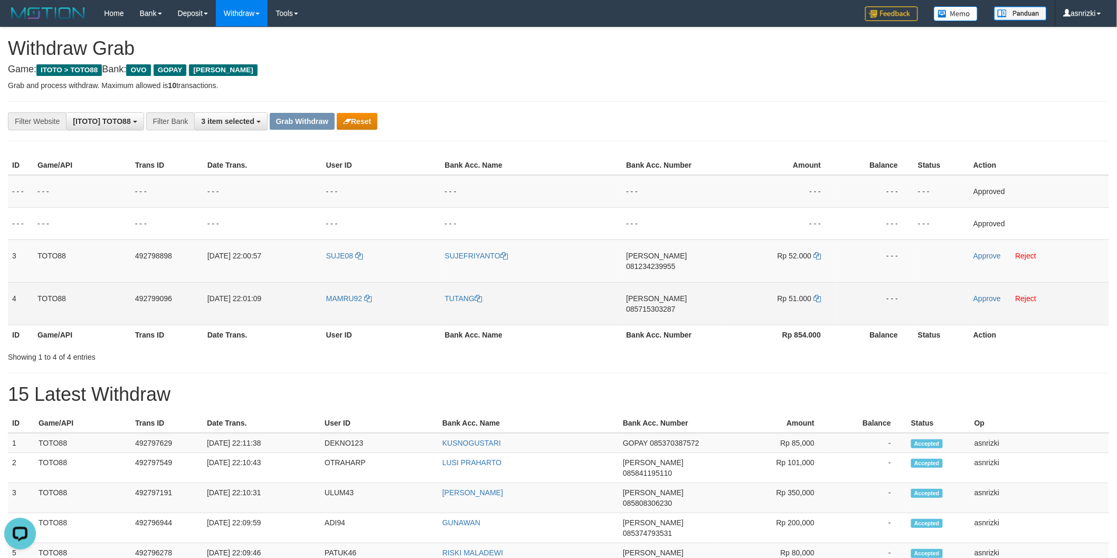
click at [690, 298] on td "DANA 085715303287" at bounding box center [671, 303] width 99 height 43
copy span "085715303287"
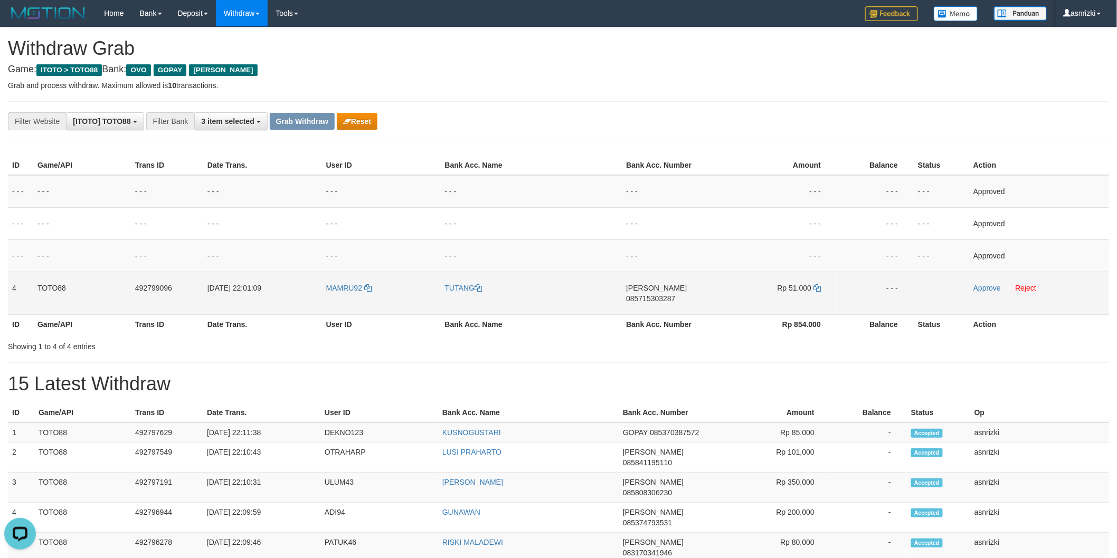
drag, startPoint x: 809, startPoint y: 288, endPoint x: 820, endPoint y: 288, distance: 11.6
click at [810, 288] on span "Rp 51.000" at bounding box center [794, 288] width 34 height 8
click at [820, 288] on icon at bounding box center [816, 287] width 7 height 7
copy span "0"
click at [817, 288] on icon at bounding box center [816, 287] width 7 height 7
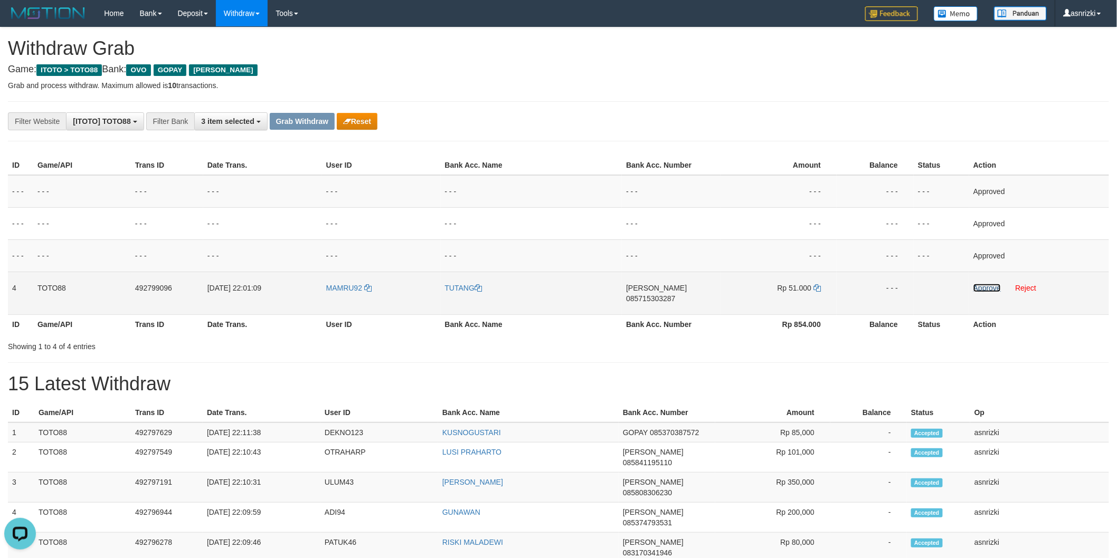
click at [979, 287] on link "Approve" at bounding box center [986, 288] width 27 height 8
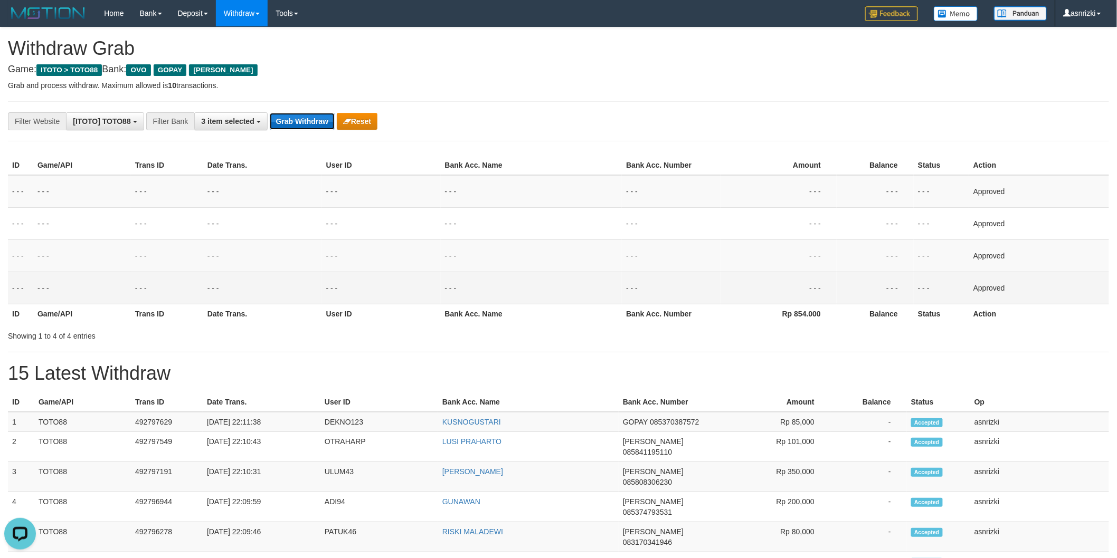
click at [305, 122] on button "Grab Withdraw" at bounding box center [302, 121] width 65 height 17
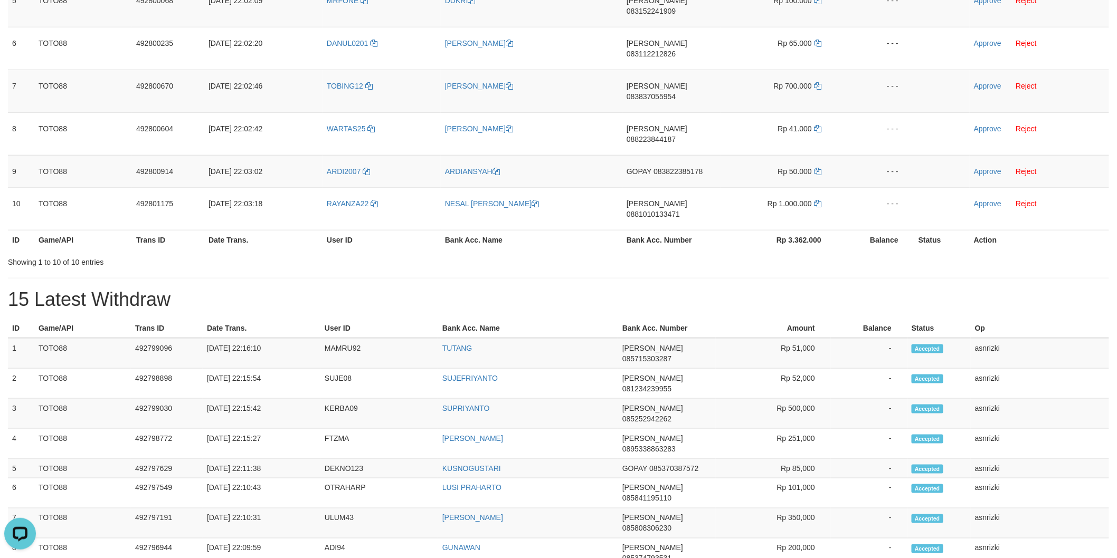
click at [366, 228] on div "**********" at bounding box center [558, 386] width 1117 height 1420
drag, startPoint x: 10, startPoint y: 262, endPoint x: 1041, endPoint y: 339, distance: 1034.2
copy tbody "1 TOTO88 492799096 [DATE] 22:16:10 MAMRU92 TUTANG [PERSON_NAME] 085715303287 Rp…"
click at [336, 338] on td "MAMRU92" at bounding box center [379, 353] width 118 height 31
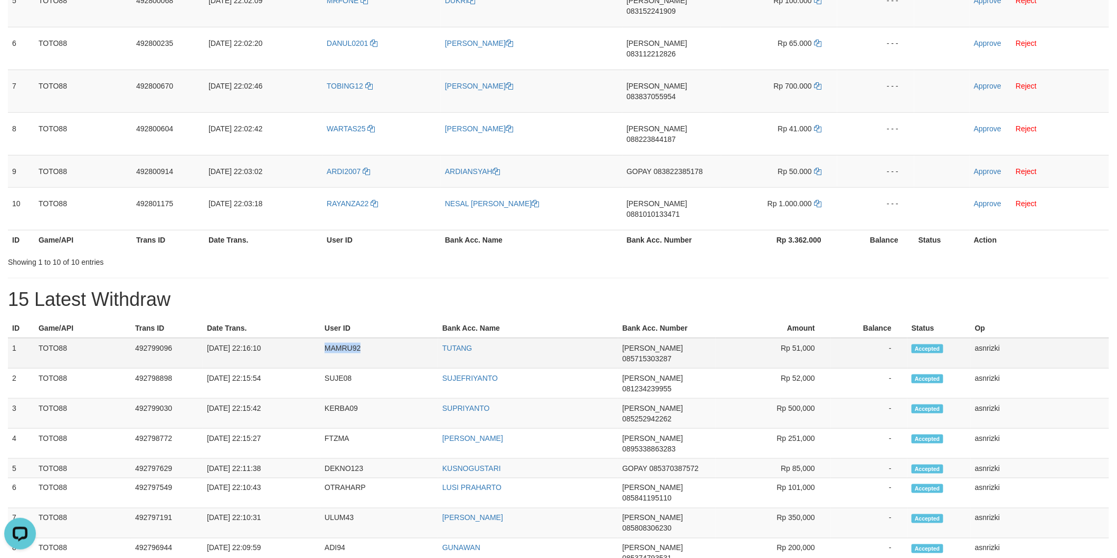
click at [336, 338] on td "MAMRU92" at bounding box center [379, 353] width 118 height 31
click at [445, 289] on h1 "15 Latest Withdraw" at bounding box center [558, 299] width 1101 height 21
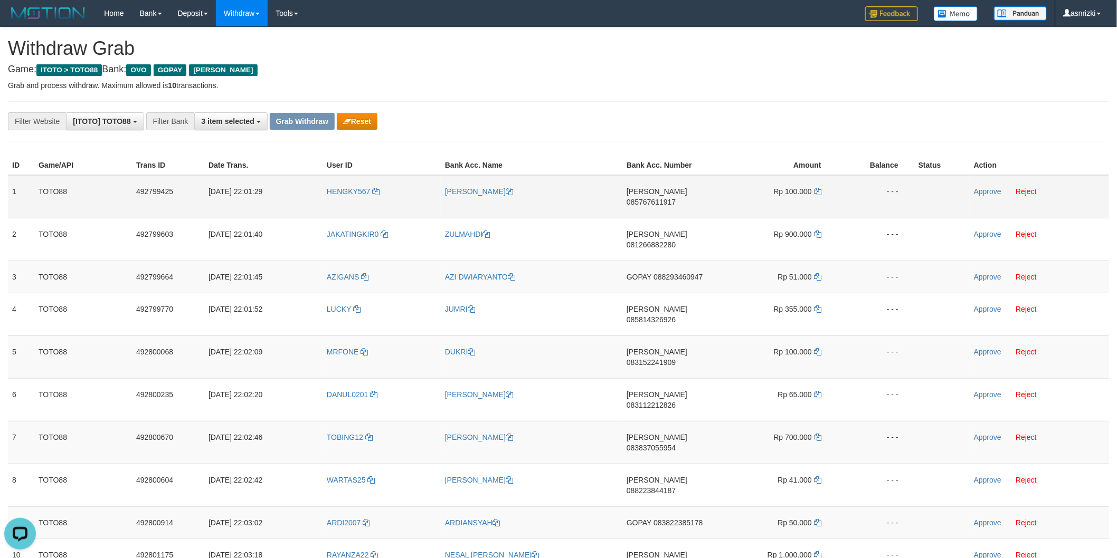
click at [687, 203] on td "[PERSON_NAME] 085767611917" at bounding box center [671, 196] width 99 height 43
copy span "085767611917"
click at [817, 188] on icon at bounding box center [817, 191] width 7 height 7
copy span "085767611917"
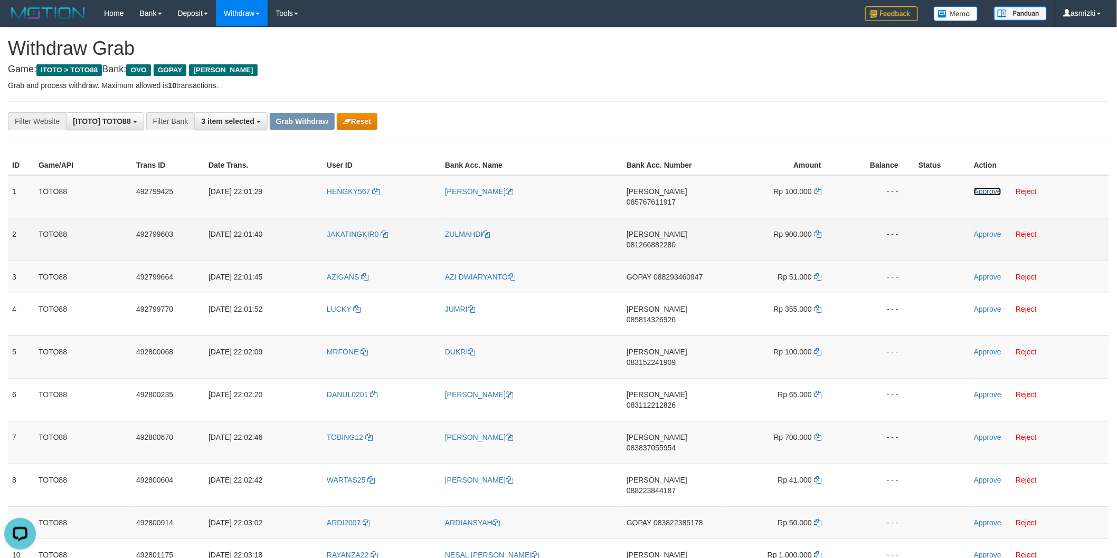
drag, startPoint x: 982, startPoint y: 191, endPoint x: 730, endPoint y: 231, distance: 254.9
click at [982, 191] on link "Approve" at bounding box center [987, 191] width 27 height 8
click at [671, 234] on td "[PERSON_NAME] 081266882280" at bounding box center [671, 239] width 99 height 43
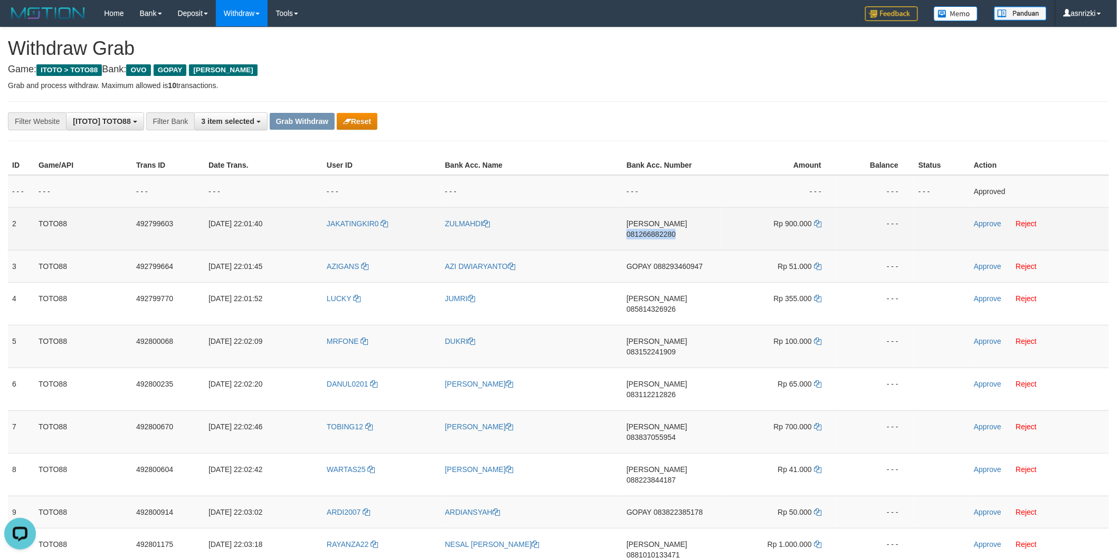
copy span "081266882280"
click at [671, 234] on td "[PERSON_NAME] 081266882280" at bounding box center [671, 228] width 99 height 43
click at [819, 220] on icon at bounding box center [817, 223] width 7 height 7
copy span "081266882280"
click at [985, 221] on link "Approve" at bounding box center [987, 224] width 27 height 8
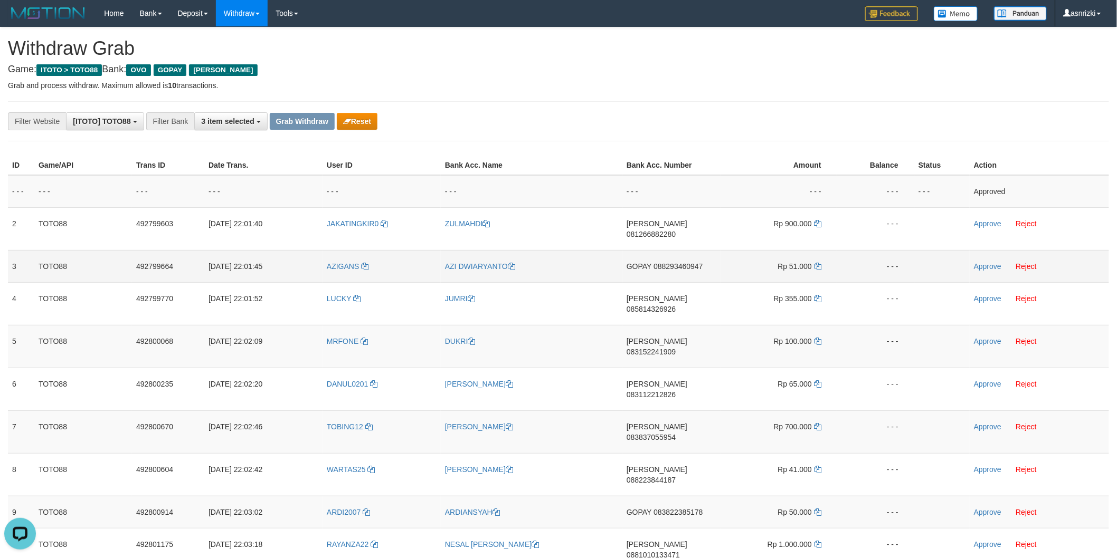
click at [669, 264] on td "GOPAY 088293460947" at bounding box center [671, 266] width 99 height 32
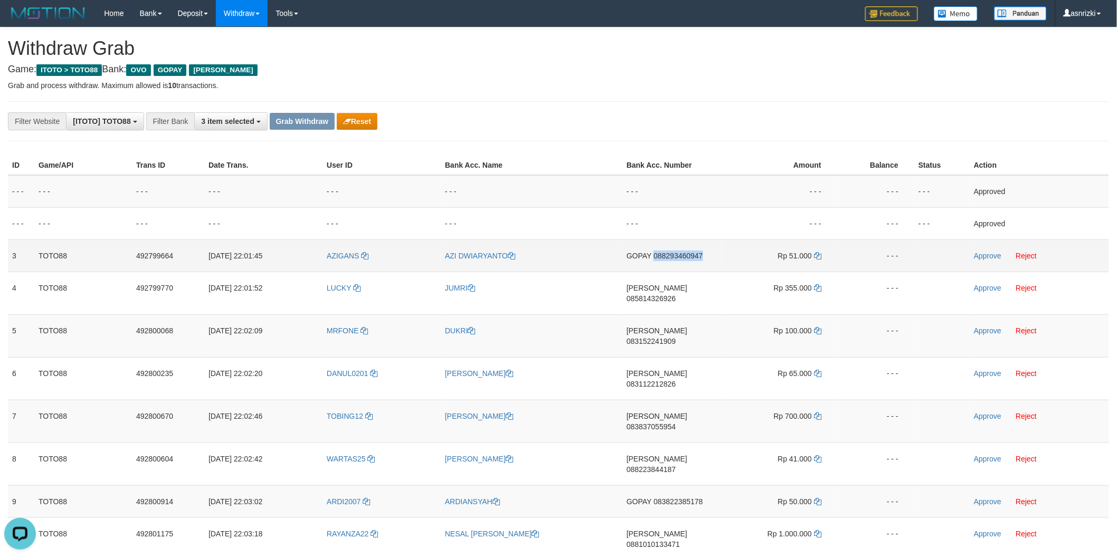
click at [669, 264] on td "GOPAY 088293460947" at bounding box center [671, 256] width 99 height 32
copy span "088293460947"
click at [986, 254] on link "Approve" at bounding box center [987, 256] width 27 height 8
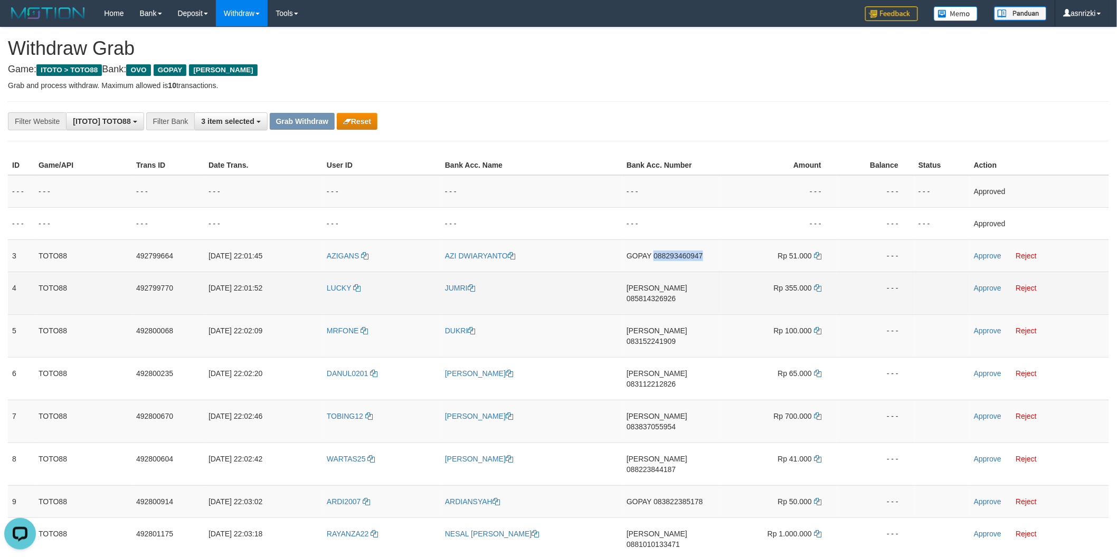
click at [676, 295] on span "085814326926" at bounding box center [650, 299] width 49 height 8
copy span "088293460947"
click at [678, 301] on td "DANA 085814326926" at bounding box center [671, 293] width 99 height 43
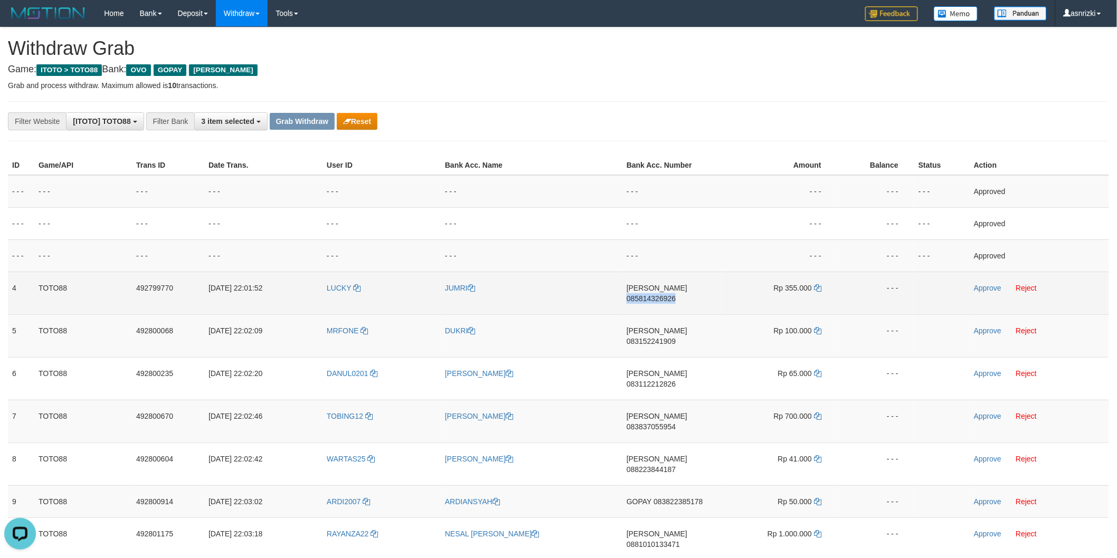
copy span "085814326926"
click at [678, 301] on td "DANA 085814326926" at bounding box center [671, 293] width 99 height 43
click at [820, 285] on icon at bounding box center [817, 287] width 7 height 7
copy span "085814326926"
click at [820, 285] on icon at bounding box center [817, 287] width 7 height 7
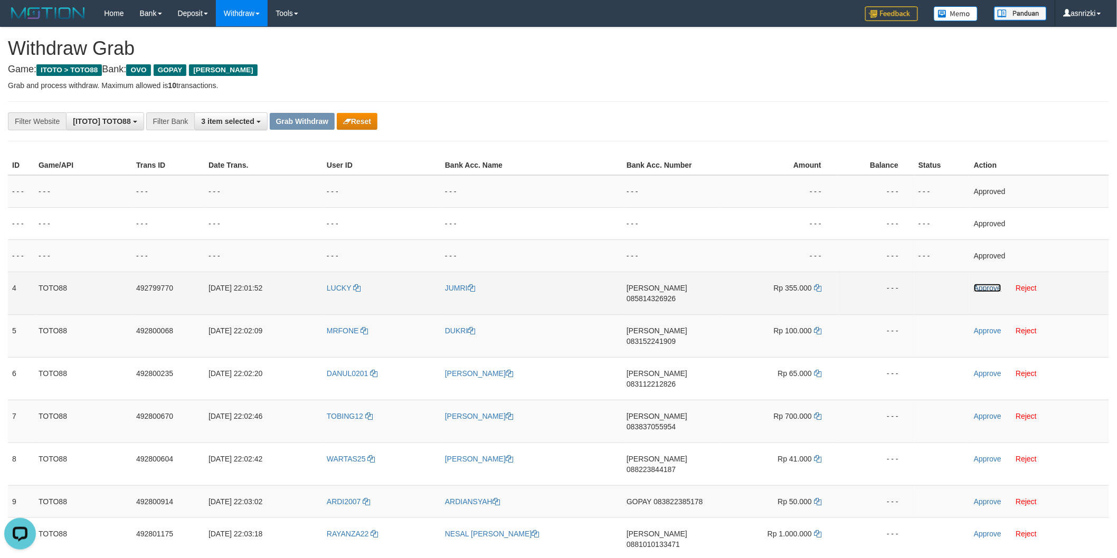
click at [985, 288] on link "Approve" at bounding box center [987, 288] width 27 height 8
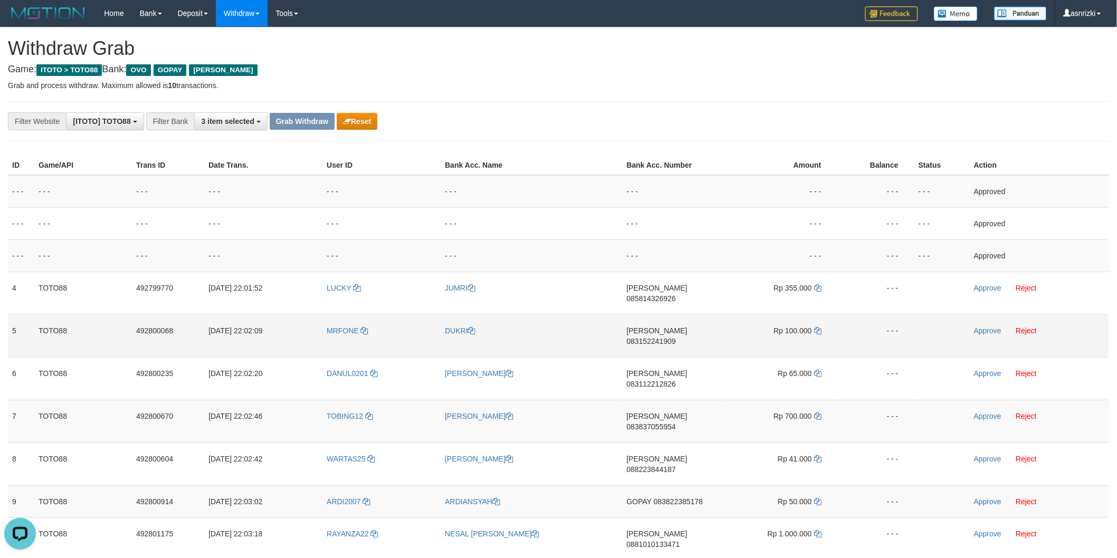
click at [671, 326] on td "DANA 083152241909" at bounding box center [671, 336] width 99 height 43
copy span "083152241909"
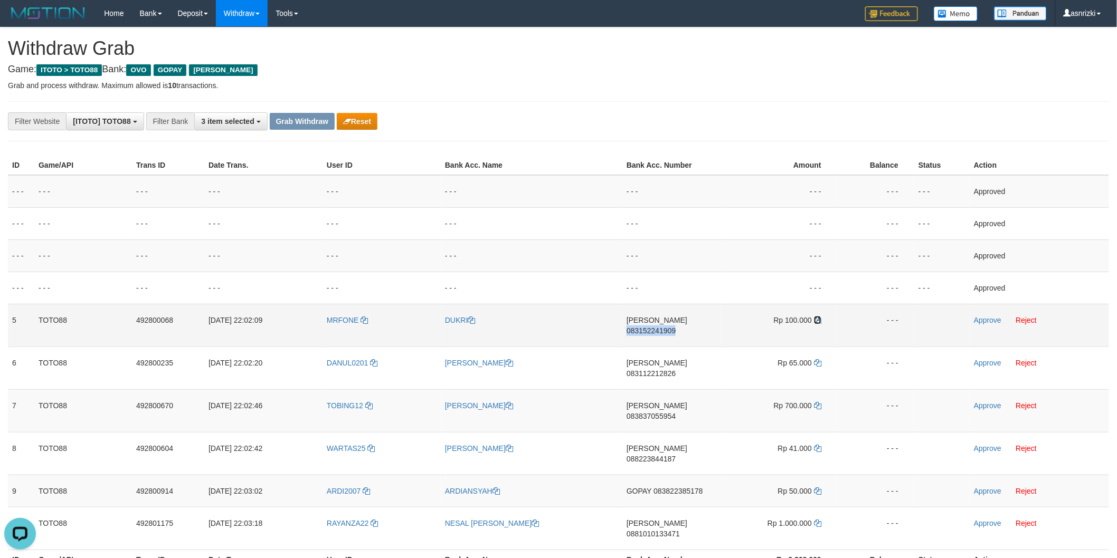
click at [819, 320] on icon at bounding box center [817, 320] width 7 height 7
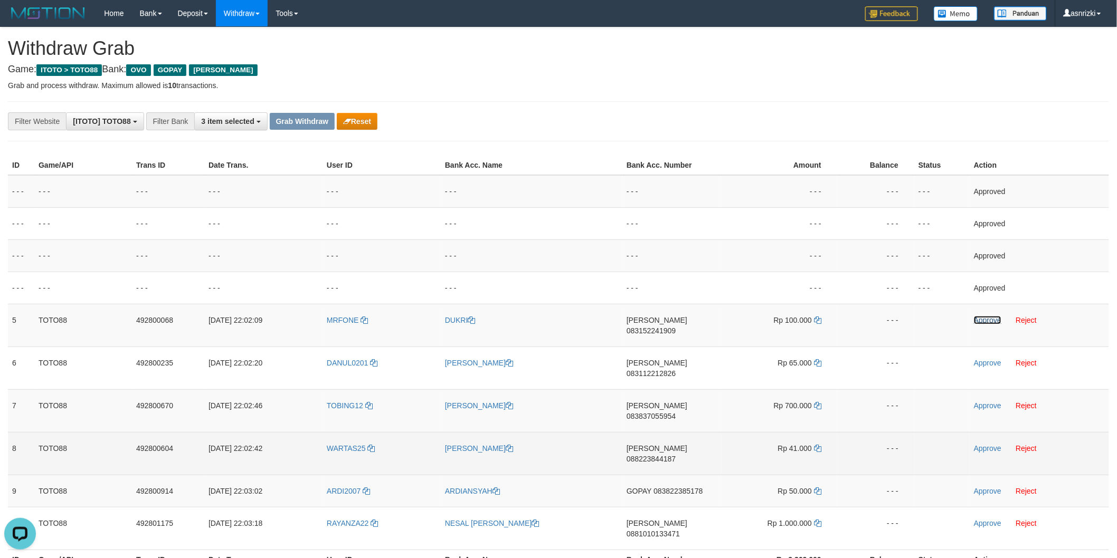
drag, startPoint x: 974, startPoint y: 321, endPoint x: 417, endPoint y: 432, distance: 568.3
click at [974, 321] on link "Approve" at bounding box center [987, 320] width 27 height 8
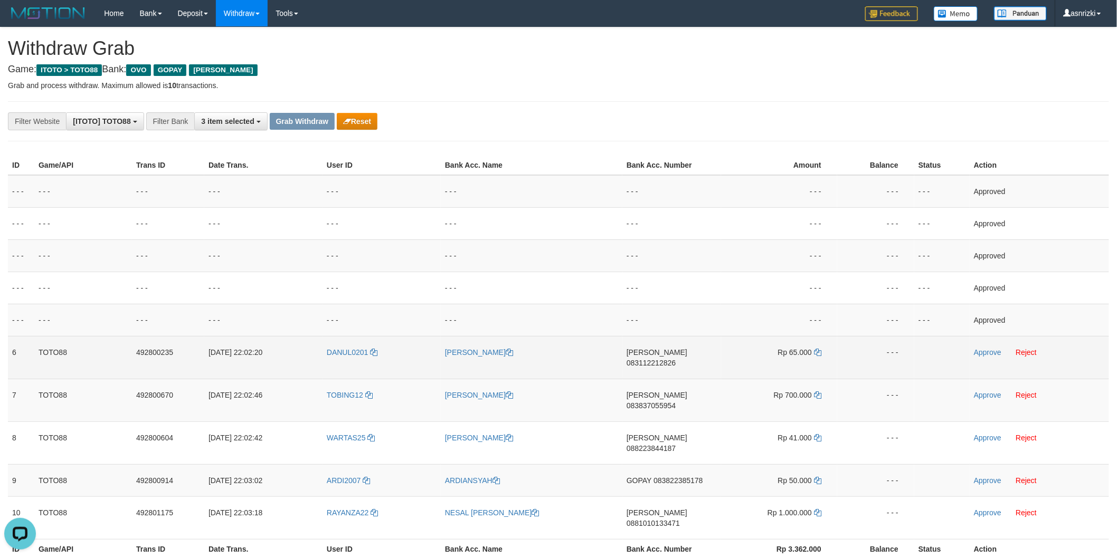
click at [677, 356] on td "DANA 083112212826" at bounding box center [671, 357] width 99 height 43
click at [677, 357] on td "DANA 083112212826" at bounding box center [671, 357] width 99 height 43
click at [816, 349] on icon at bounding box center [817, 352] width 7 height 7
drag, startPoint x: 990, startPoint y: 352, endPoint x: 828, endPoint y: 341, distance: 162.9
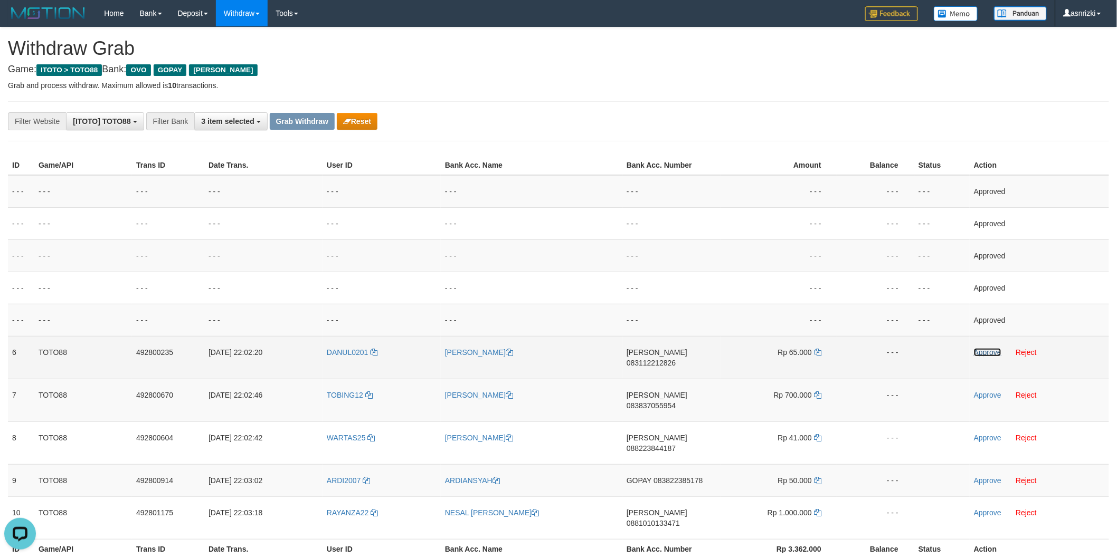
click at [991, 352] on link "Approve" at bounding box center [987, 352] width 27 height 8
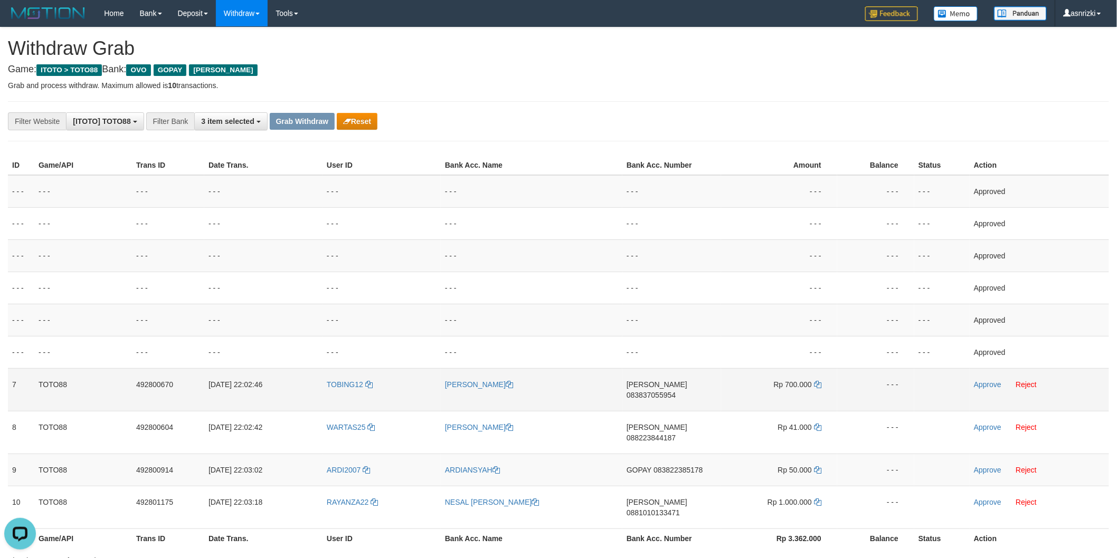
click at [673, 392] on td "DANA 083837055954" at bounding box center [671, 389] width 99 height 43
drag, startPoint x: 673, startPoint y: 392, endPoint x: 491, endPoint y: 342, distance: 189.2
click at [673, 392] on td "DANA 083837055954" at bounding box center [671, 389] width 99 height 43
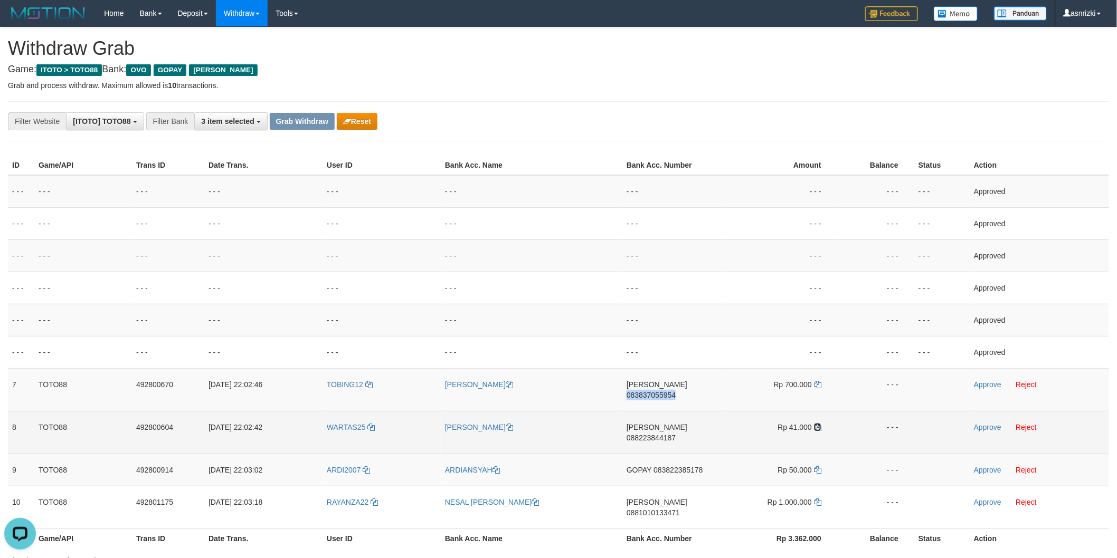
click at [817, 424] on icon at bounding box center [817, 427] width 7 height 7
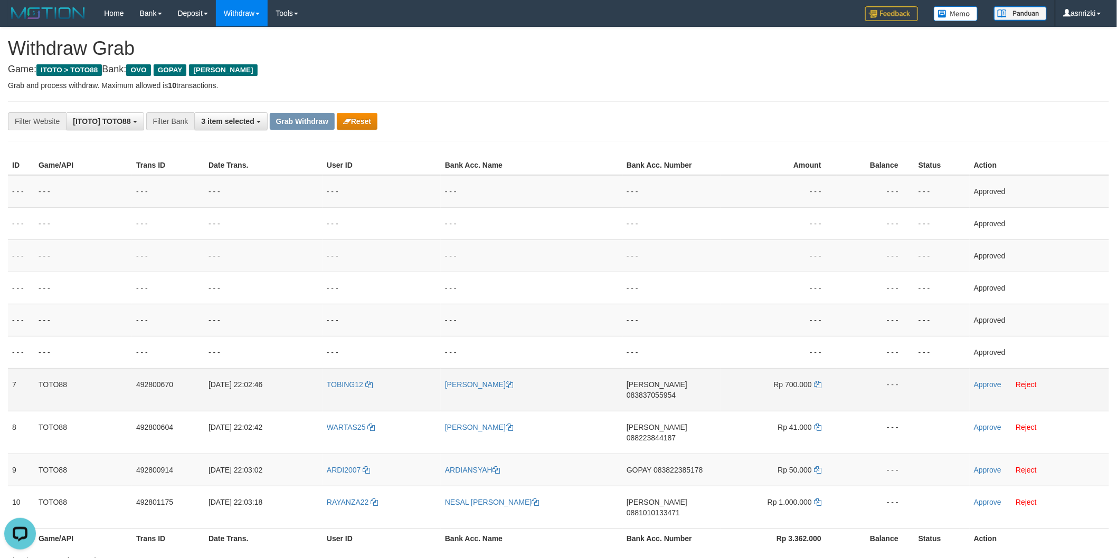
click at [660, 396] on td "DANA 083837055954" at bounding box center [671, 389] width 99 height 43
click at [819, 381] on icon at bounding box center [817, 384] width 7 height 7
click at [686, 394] on td "DANA 083837055954" at bounding box center [671, 389] width 99 height 43
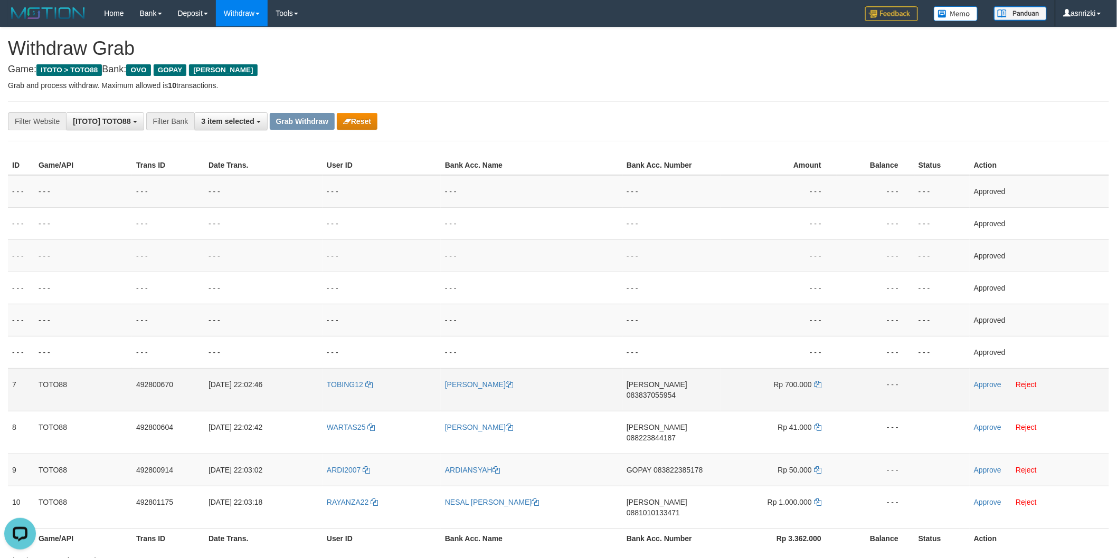
drag, startPoint x: 819, startPoint y: 379, endPoint x: 812, endPoint y: 379, distance: 7.4
click at [819, 379] on td "Rp 700.000" at bounding box center [779, 389] width 116 height 43
click at [817, 384] on icon at bounding box center [817, 384] width 7 height 7
click at [874, 270] on td "- - -" at bounding box center [875, 256] width 77 height 32
click at [977, 386] on link "Approve" at bounding box center [987, 385] width 27 height 8
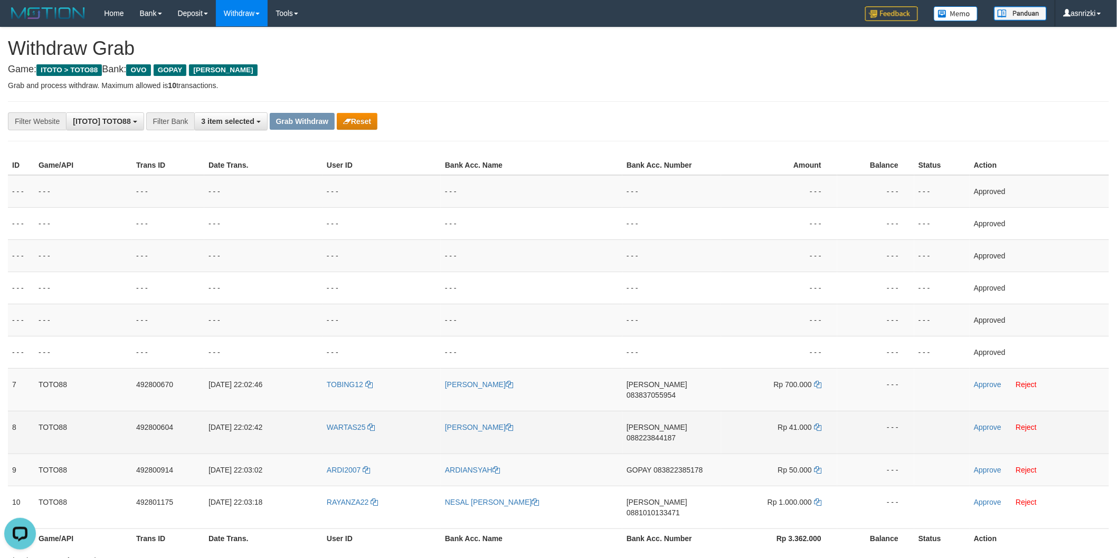
click at [691, 429] on td "DANA 088223844187" at bounding box center [671, 432] width 99 height 43
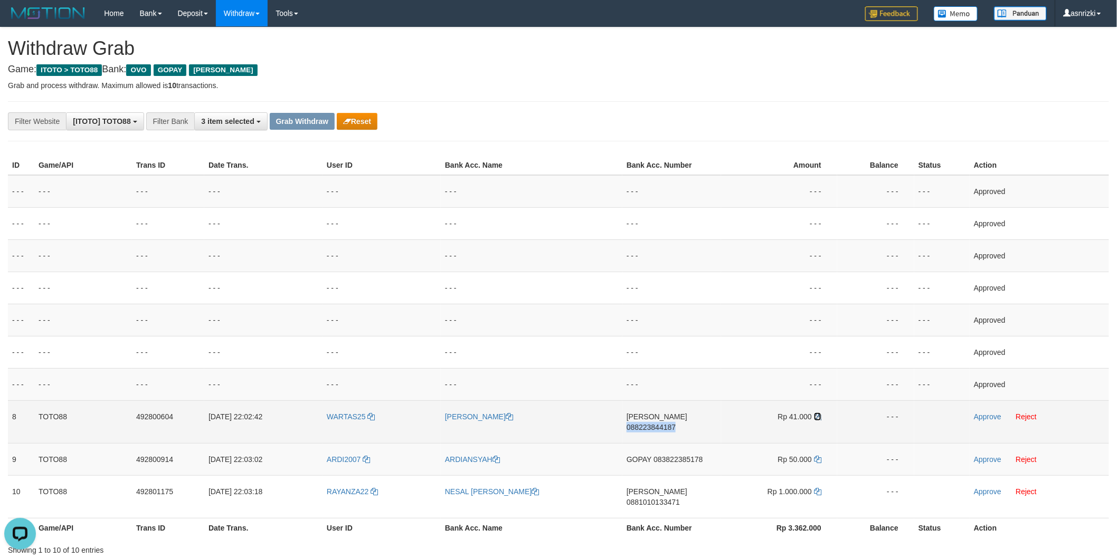
click at [818, 419] on icon at bounding box center [817, 416] width 7 height 7
click at [983, 419] on link "Approve" at bounding box center [987, 417] width 27 height 8
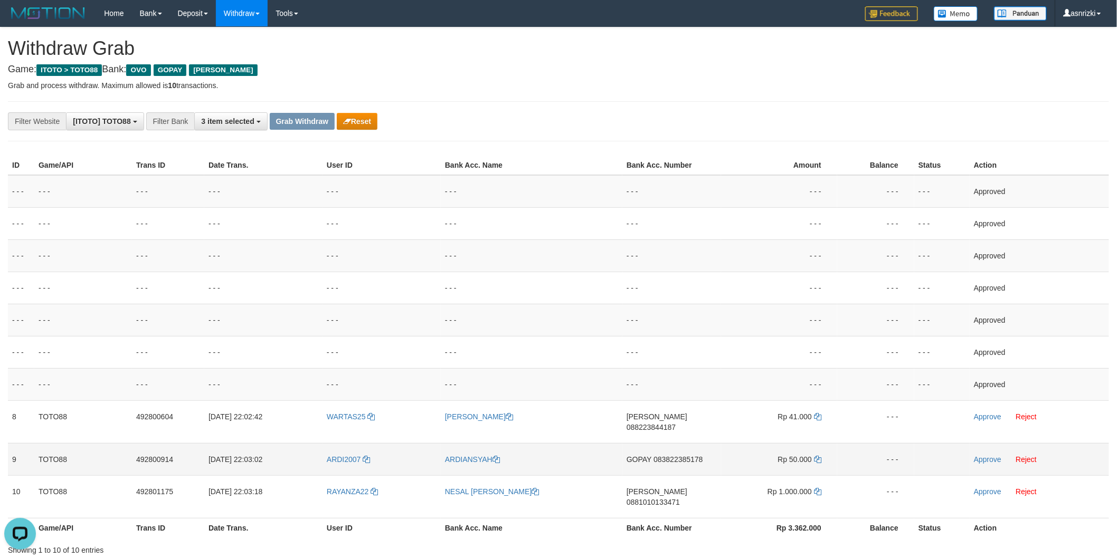
click at [691, 457] on td "GOPAY 083822385178" at bounding box center [671, 459] width 99 height 32
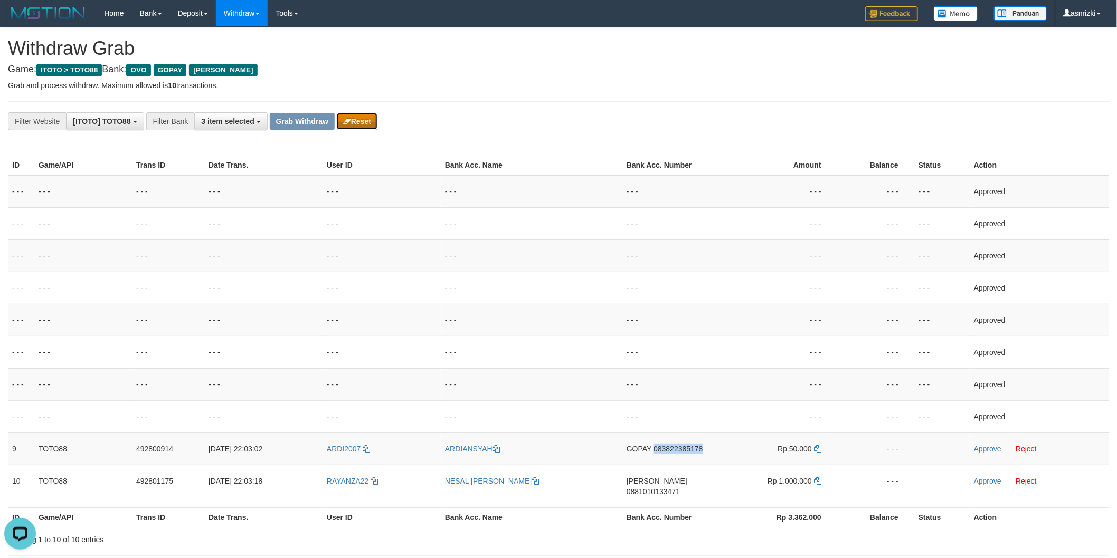
click at [363, 124] on button "Reset" at bounding box center [357, 121] width 41 height 17
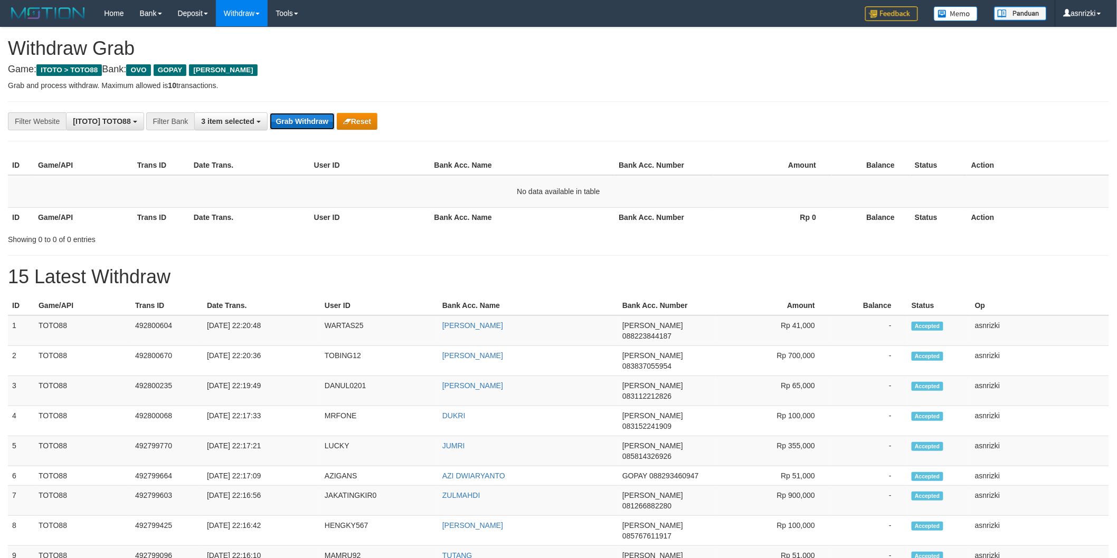
click at [315, 115] on button "Grab Withdraw" at bounding box center [302, 121] width 65 height 17
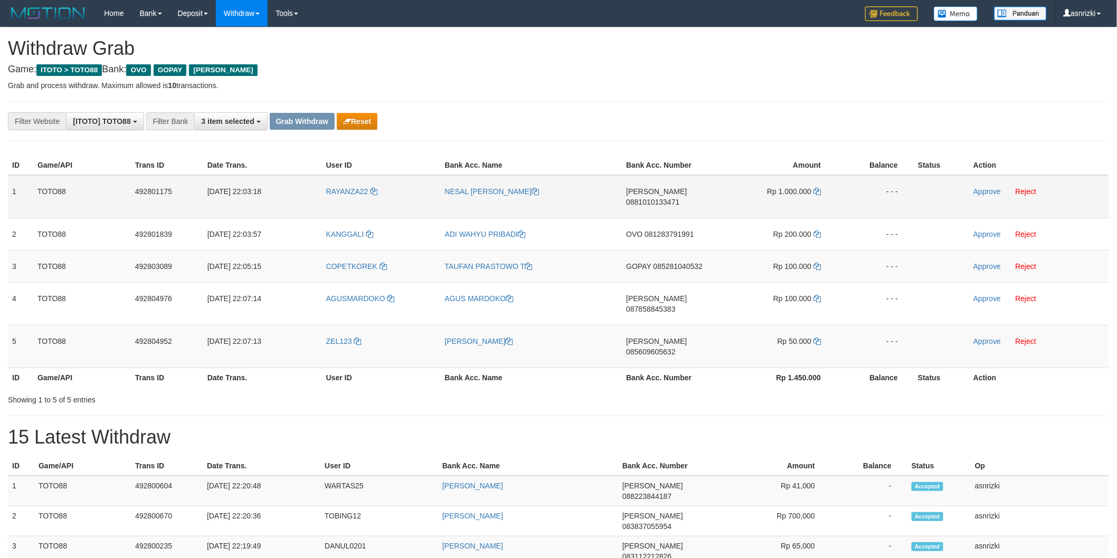
click at [677, 205] on td "[PERSON_NAME] 0881010133471" at bounding box center [671, 196] width 99 height 43
copy span "0881010133471"
click at [667, 198] on span "0881010133471" at bounding box center [652, 202] width 53 height 8
copy span "0881010133471"
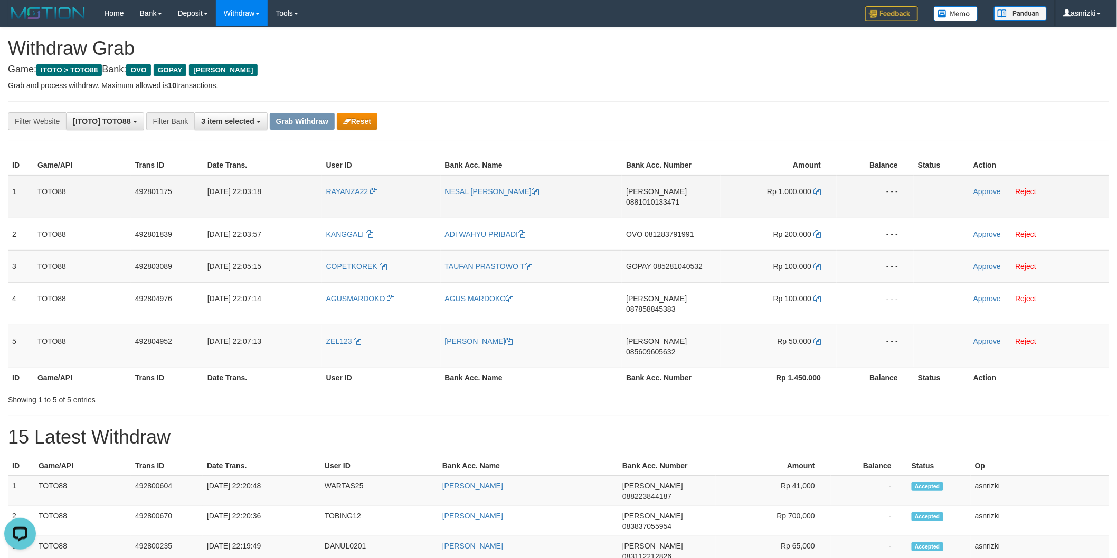
click at [667, 195] on td "[PERSON_NAME] 0881010133471" at bounding box center [671, 196] width 99 height 43
copy span "0881010133471"
click at [815, 192] on icon at bounding box center [816, 191] width 7 height 7
copy span "0881010133471"
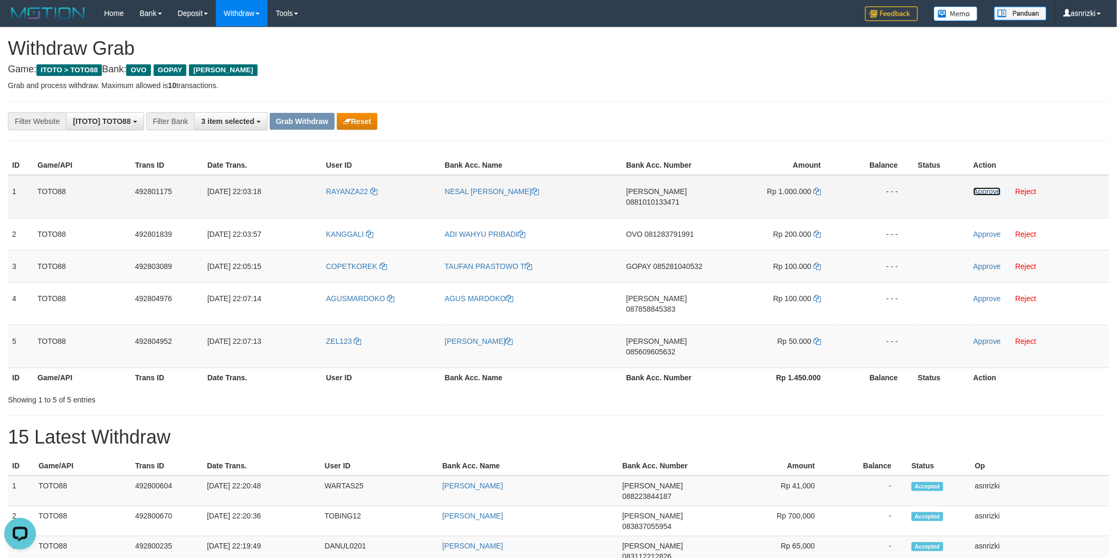
click at [977, 189] on link "Approve" at bounding box center [986, 191] width 27 height 8
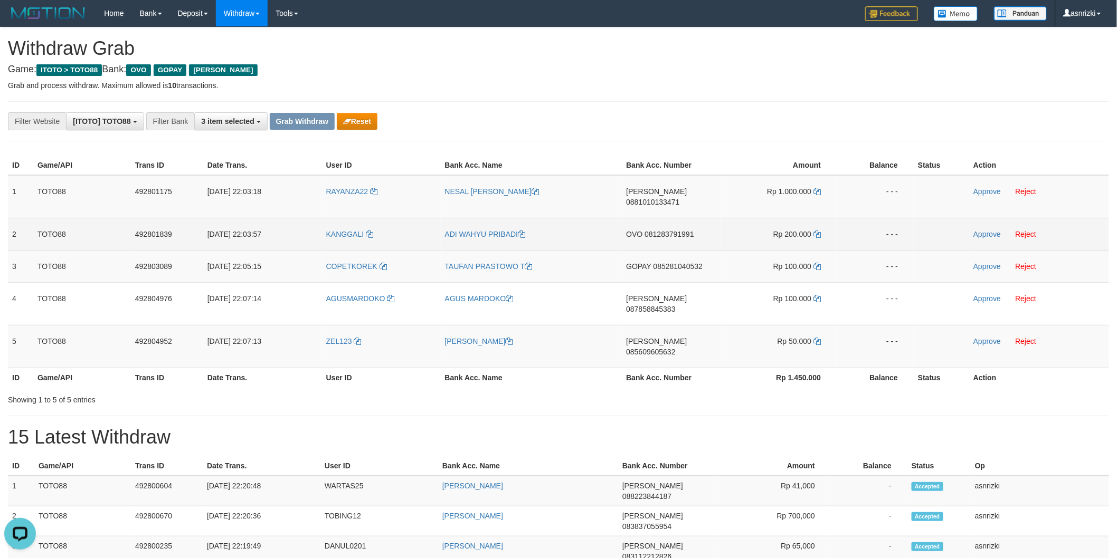
click at [659, 233] on td "OVO 081283791991" at bounding box center [671, 234] width 99 height 32
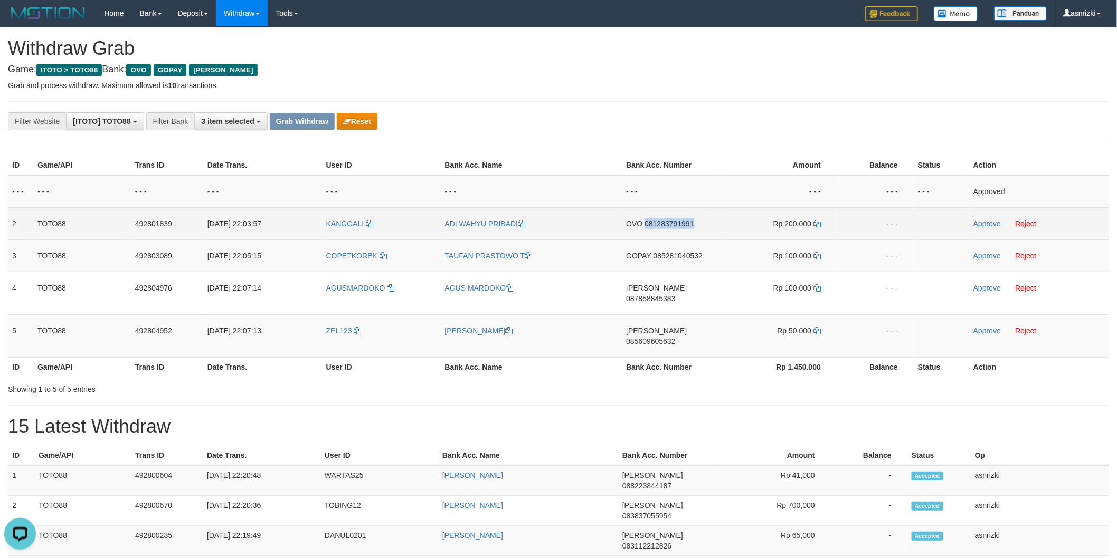
click at [659, 233] on td "OVO 081283791991" at bounding box center [671, 223] width 99 height 32
copy span "081283791991"
click at [819, 223] on icon at bounding box center [816, 223] width 7 height 7
copy span "081283791991"
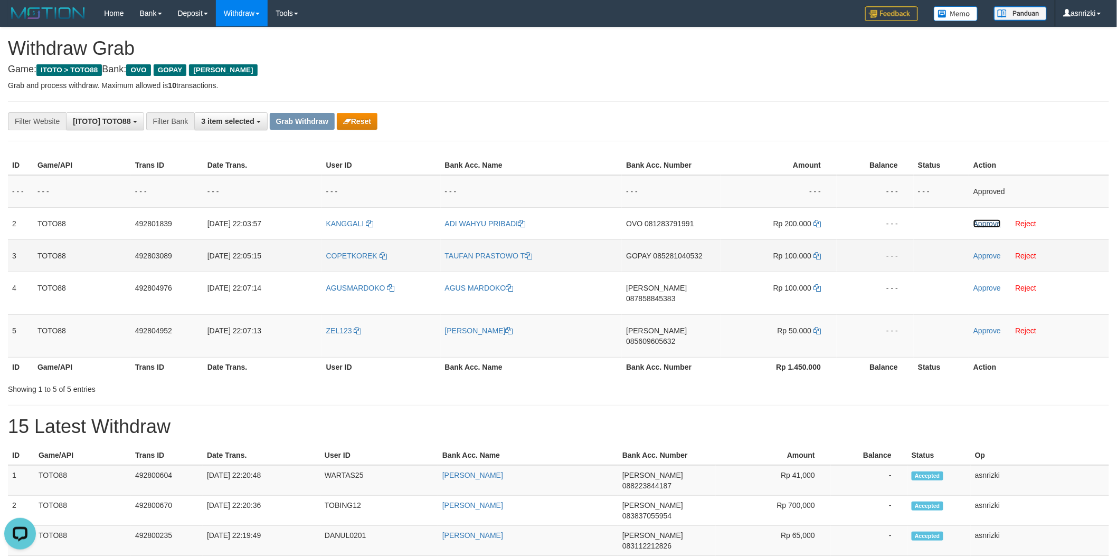
click at [978, 220] on link "Approve" at bounding box center [986, 224] width 27 height 8
click at [674, 261] on td "GOPAY 085281040532" at bounding box center [671, 256] width 99 height 32
copy span "085281040532"
click at [984, 255] on link "Approve" at bounding box center [986, 256] width 27 height 8
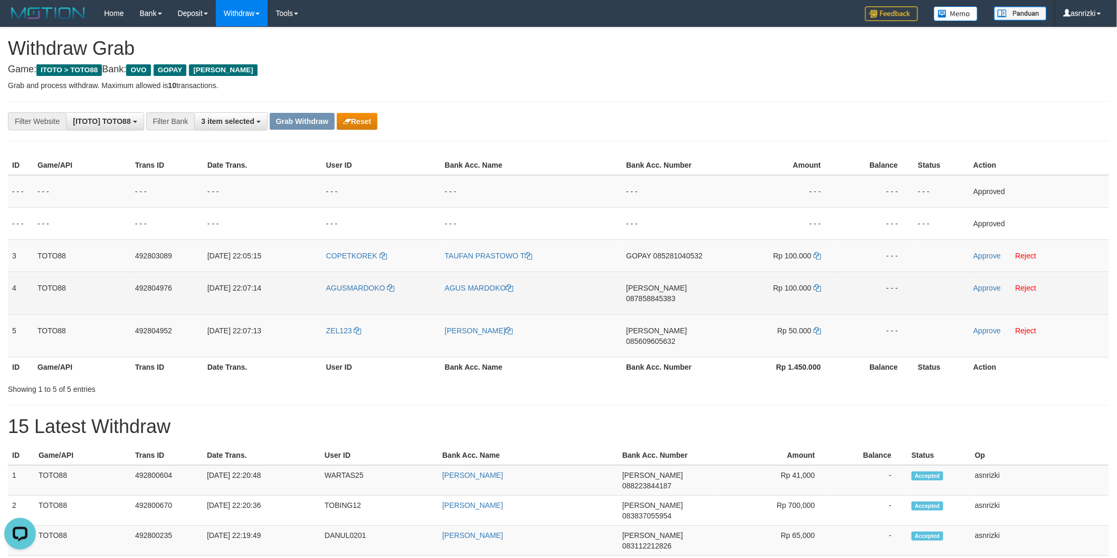
click at [678, 301] on td "[PERSON_NAME] 087858845383" at bounding box center [671, 293] width 99 height 43
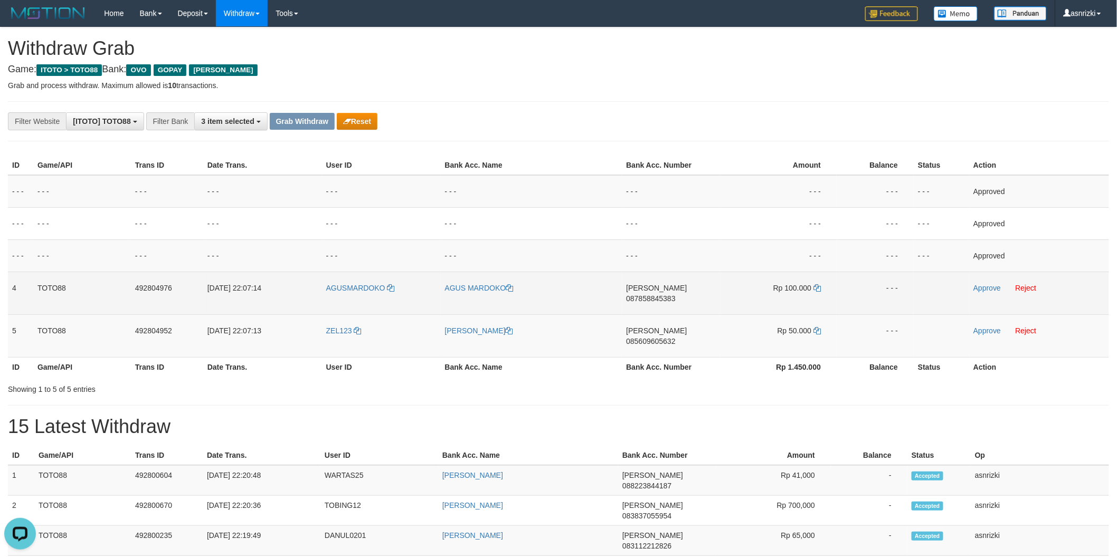
click at [678, 300] on td "[PERSON_NAME] 087858845383" at bounding box center [671, 293] width 99 height 43
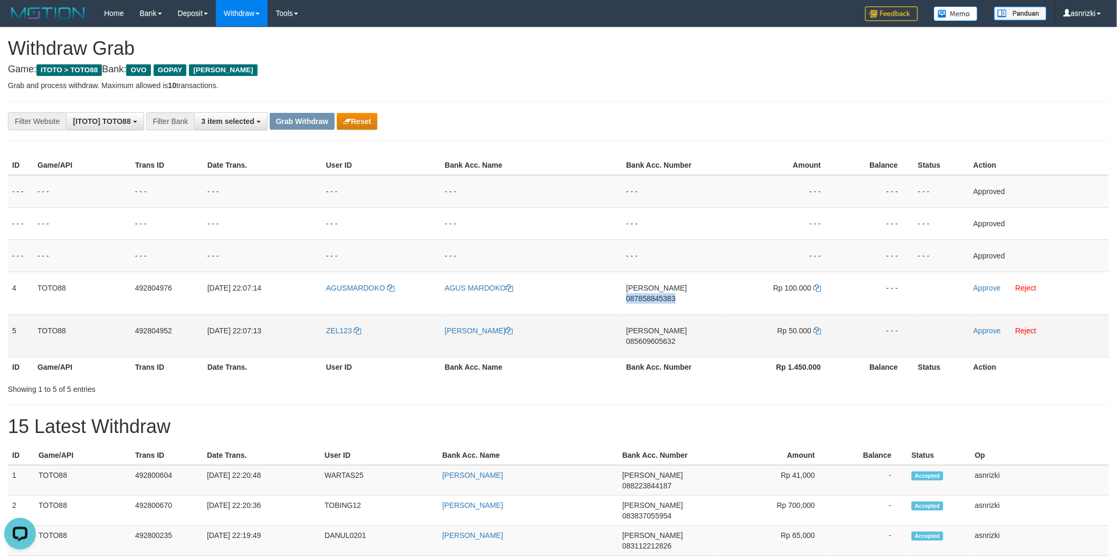
copy span "087858845383"
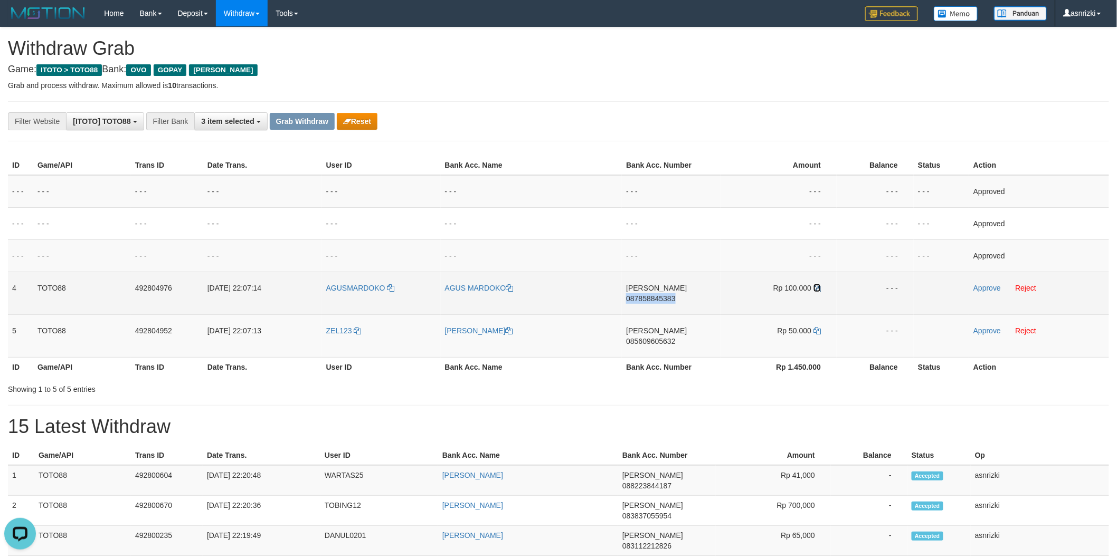
click at [818, 288] on icon at bounding box center [816, 287] width 7 height 7
copy span "087858845383"
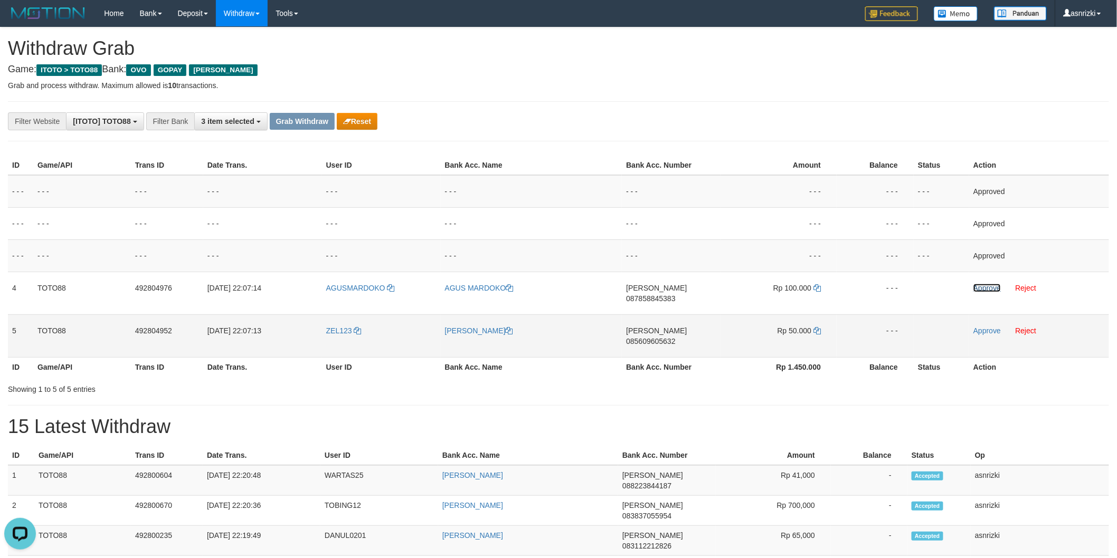
drag, startPoint x: 975, startPoint y: 288, endPoint x: 725, endPoint y: 322, distance: 251.9
click at [975, 288] on link "Approve" at bounding box center [986, 288] width 27 height 8
click at [678, 329] on td "[PERSON_NAME] 085609605632" at bounding box center [671, 336] width 99 height 43
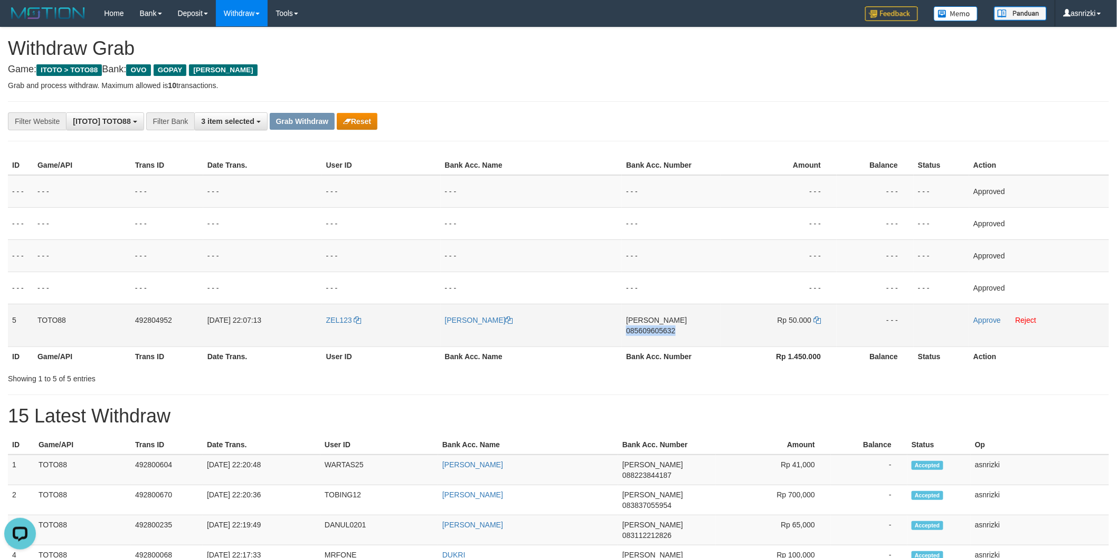
copy span "085609605632"
click at [820, 320] on icon at bounding box center [816, 320] width 7 height 7
click at [983, 320] on link "Approve" at bounding box center [986, 320] width 27 height 8
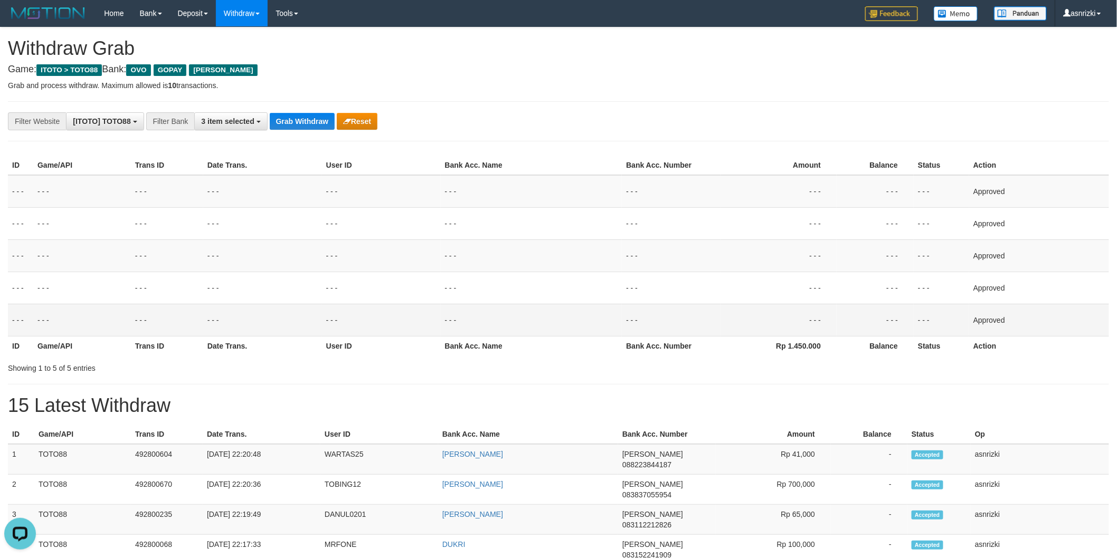
click at [273, 370] on div "Showing 1 to 5 of 5 entries" at bounding box center [233, 366] width 450 height 15
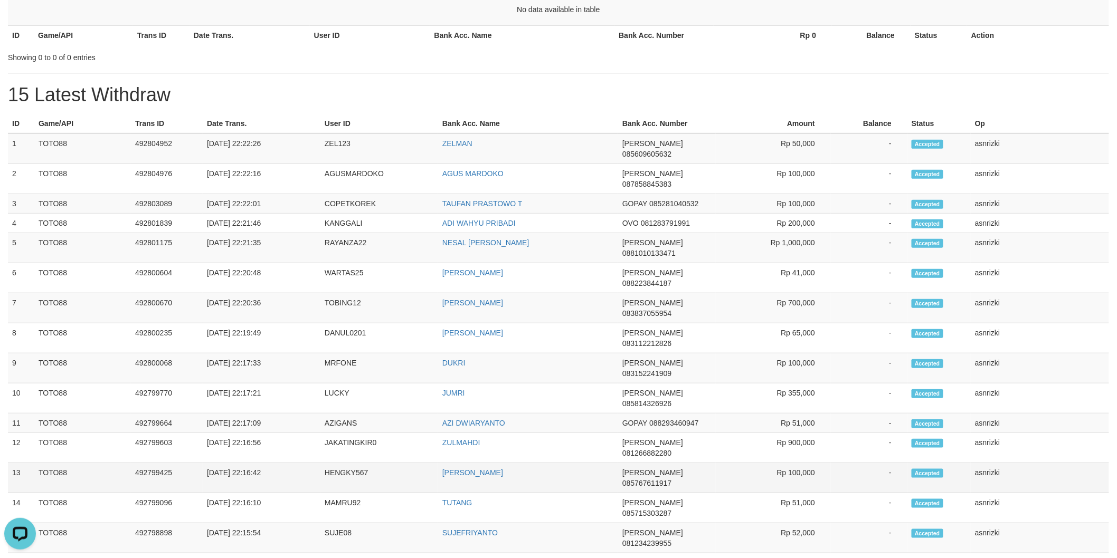
drag, startPoint x: 13, startPoint y: 140, endPoint x: 1026, endPoint y: 377, distance: 1040.6
click at [1026, 377] on tbody "1 TOTO88 492804952 [DATE] 22:22:26 ZEL123 ZELMAN DANA 085609605632 Rp 50,000 - …" at bounding box center [558, 489] width 1101 height 710
copy tbody "1 TOTO88 492804952 [DATE] 22:22:26 ZEL123 ZELMAN DANA 085609605632 Rp 50,000 - …"
click at [454, 140] on link "ZELMAN" at bounding box center [457, 143] width 30 height 8
click at [340, 137] on td "ZEL123" at bounding box center [379, 149] width 118 height 31
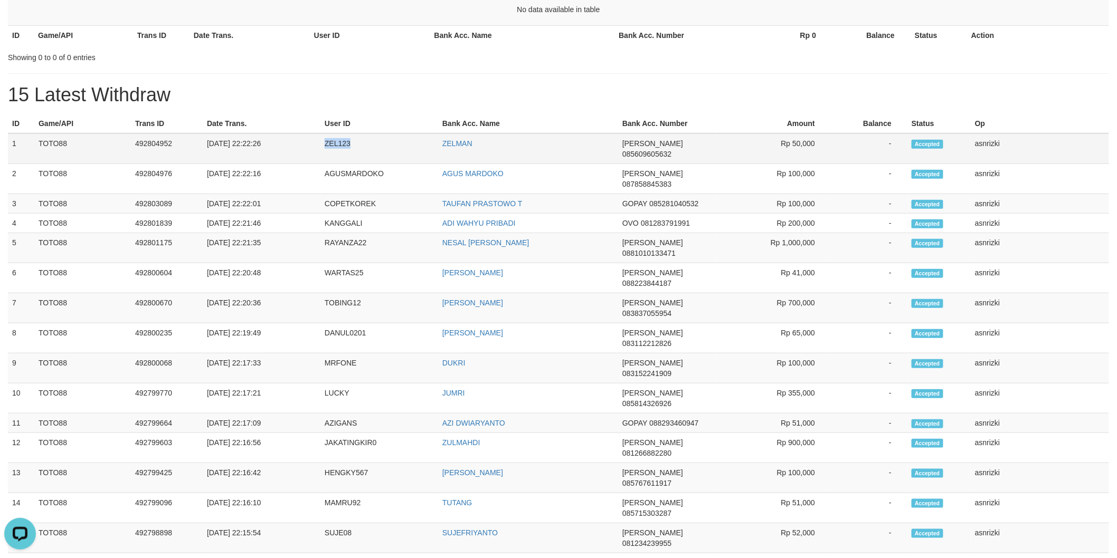
click at [340, 137] on td "ZEL123" at bounding box center [379, 149] width 118 height 31
click at [365, 88] on h1 "15 Latest Withdraw" at bounding box center [558, 94] width 1101 height 21
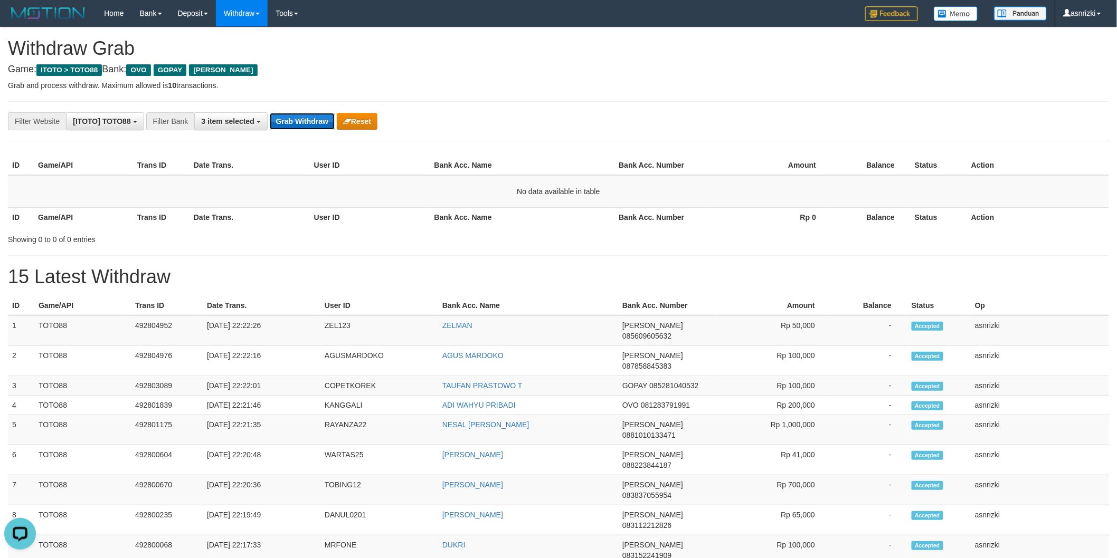
click at [291, 123] on button "Grab Withdraw" at bounding box center [302, 121] width 65 height 17
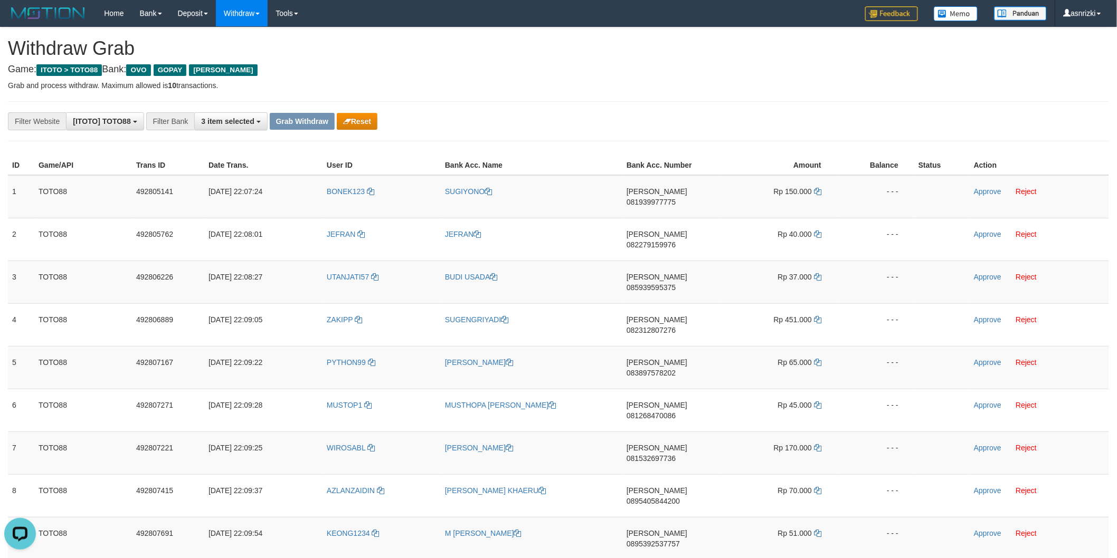
click at [557, 131] on div "**********" at bounding box center [558, 121] width 1101 height 40
click at [671, 203] on td "DANA 081939977775" at bounding box center [671, 196] width 99 height 43
copy span "081939977775"
click at [817, 189] on icon at bounding box center [817, 191] width 7 height 7
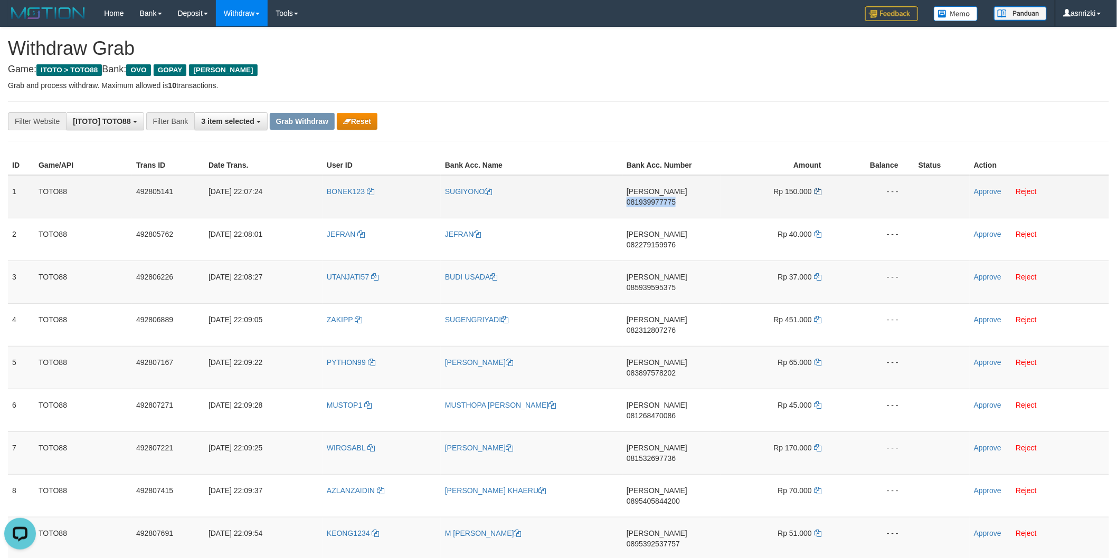
copy span "081939977775"
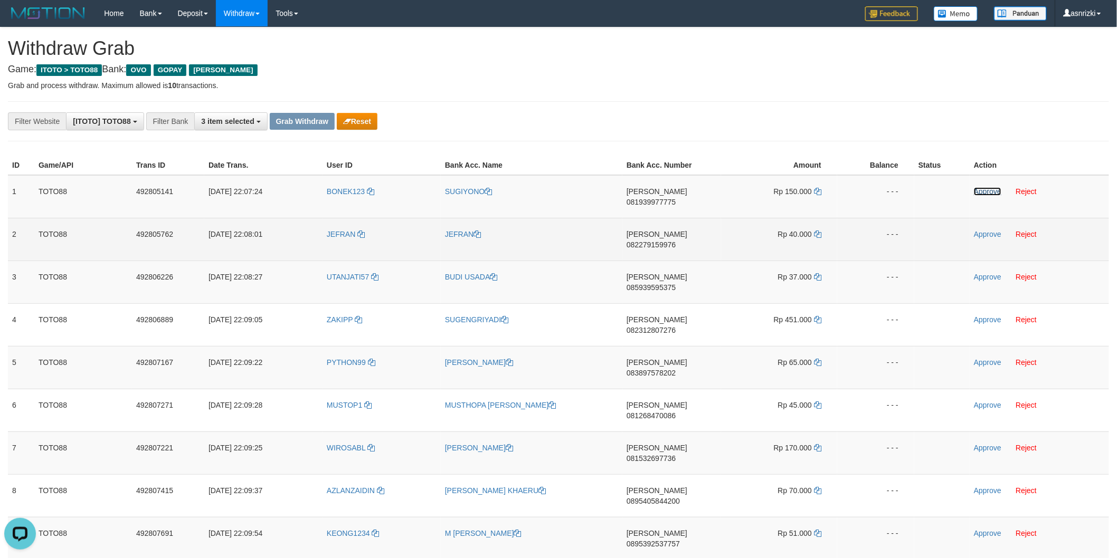
drag, startPoint x: 979, startPoint y: 193, endPoint x: 670, endPoint y: 224, distance: 309.8
click at [979, 193] on link "Approve" at bounding box center [987, 191] width 27 height 8
click at [664, 230] on td "DANA 082279159976" at bounding box center [671, 239] width 99 height 43
copy span "082279159976"
click at [664, 230] on td "DANA 082279159976" at bounding box center [671, 239] width 99 height 43
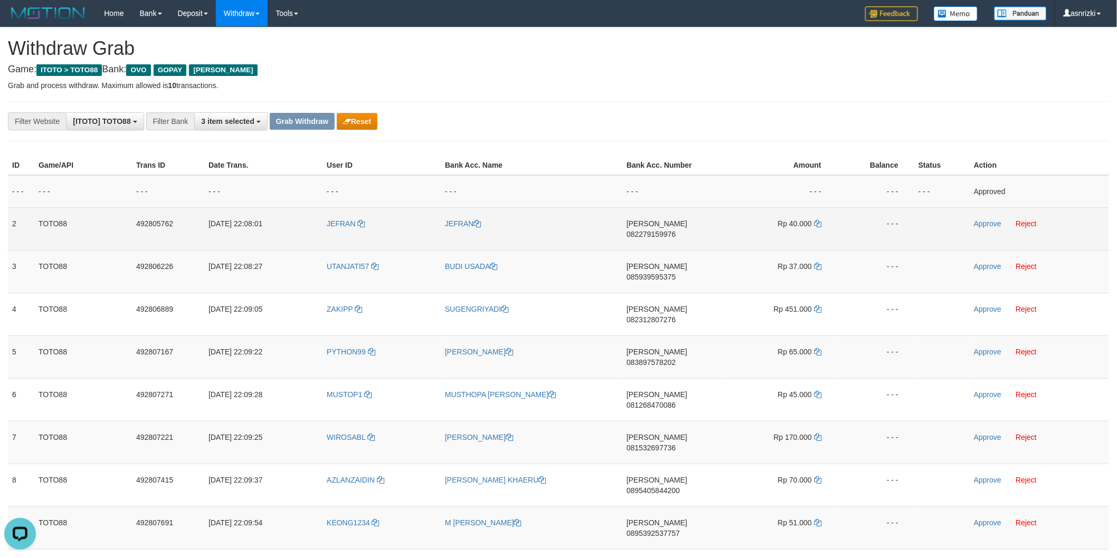
click at [821, 222] on td "Rp 40.000" at bounding box center [779, 228] width 116 height 43
click at [824, 225] on td "Rp 40.000" at bounding box center [779, 228] width 116 height 43
click at [820, 225] on icon at bounding box center [817, 223] width 7 height 7
click at [980, 222] on link "Approve" at bounding box center [987, 224] width 27 height 8
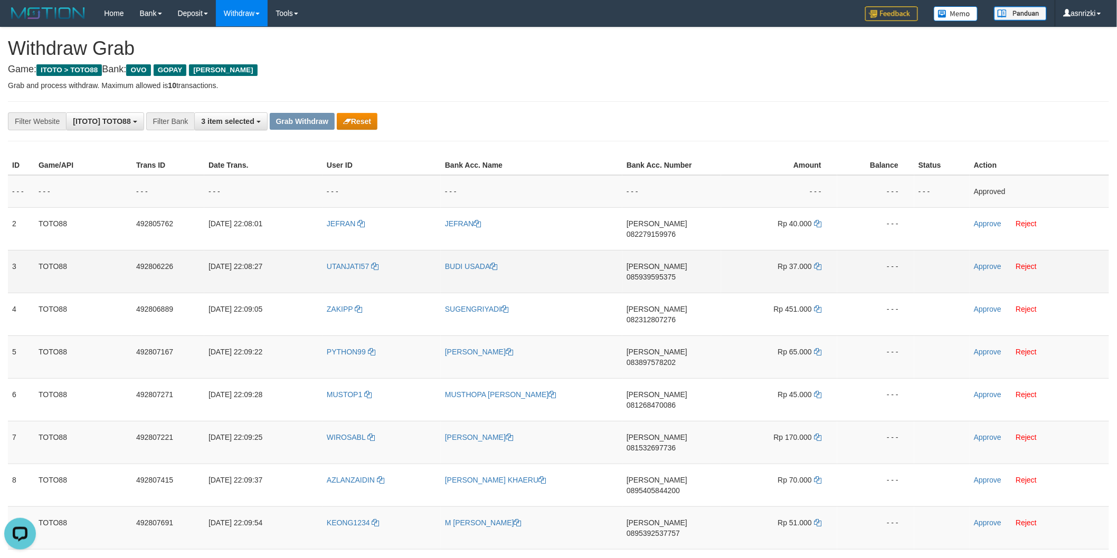
click at [685, 265] on td "DANA 085939595375" at bounding box center [671, 271] width 99 height 43
copy span "085939595375"
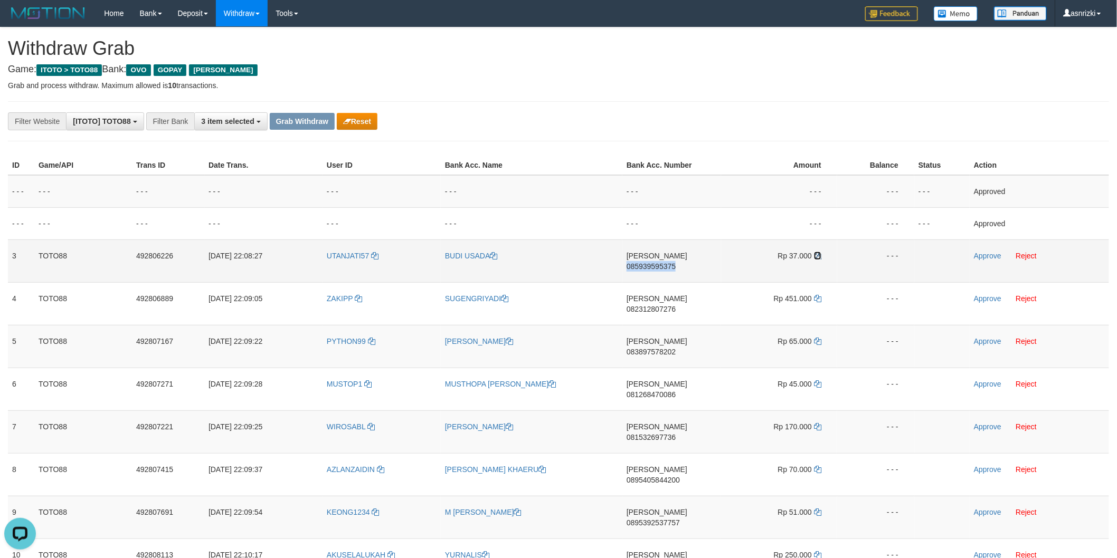
click at [821, 254] on icon at bounding box center [817, 255] width 7 height 7
copy span "085939595375"
click at [821, 254] on icon at bounding box center [817, 255] width 7 height 7
click at [984, 258] on td "Approve Reject" at bounding box center [1039, 261] width 139 height 43
click at [984, 259] on link "Approve" at bounding box center [987, 256] width 27 height 8
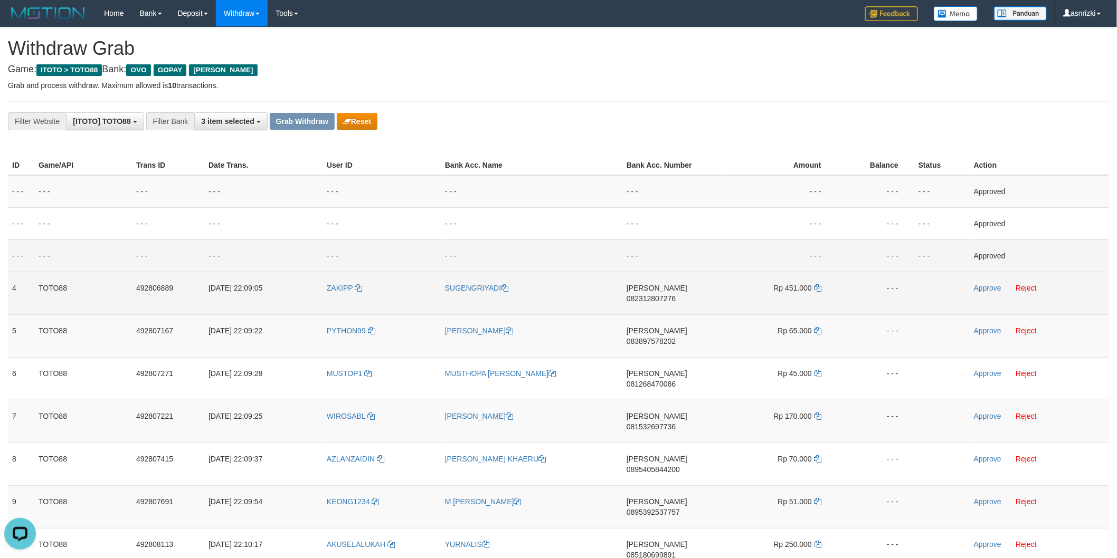
click at [679, 299] on td "DANA 082312807276" at bounding box center [671, 293] width 99 height 43
copy span "082312807276"
click at [821, 288] on td "Rp 451.000" at bounding box center [779, 293] width 116 height 43
click at [820, 287] on icon at bounding box center [817, 287] width 7 height 7
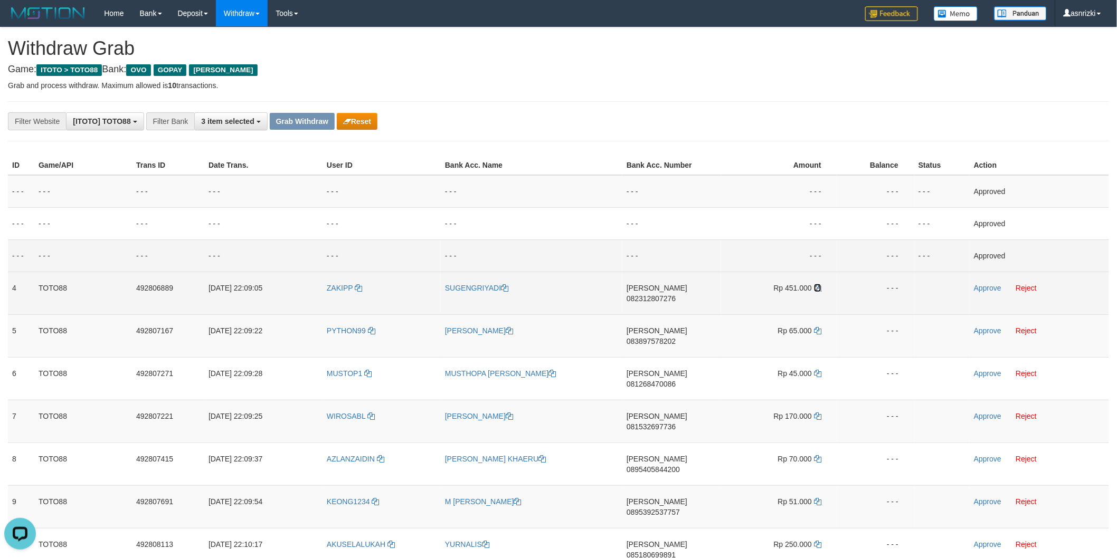
drag, startPoint x: 820, startPoint y: 287, endPoint x: 803, endPoint y: 287, distance: 17.4
click at [820, 288] on icon at bounding box center [817, 287] width 7 height 7
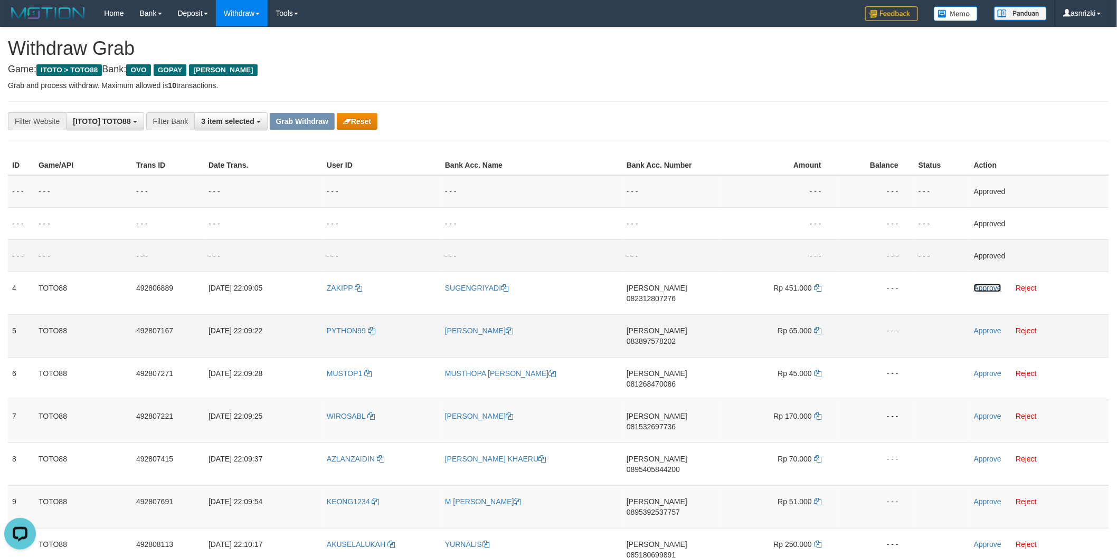
drag, startPoint x: 990, startPoint y: 289, endPoint x: 857, endPoint y: 334, distance: 141.0
click at [990, 289] on link "Approve" at bounding box center [987, 288] width 27 height 8
click at [692, 328] on td "DANA 083897578202" at bounding box center [671, 336] width 99 height 43
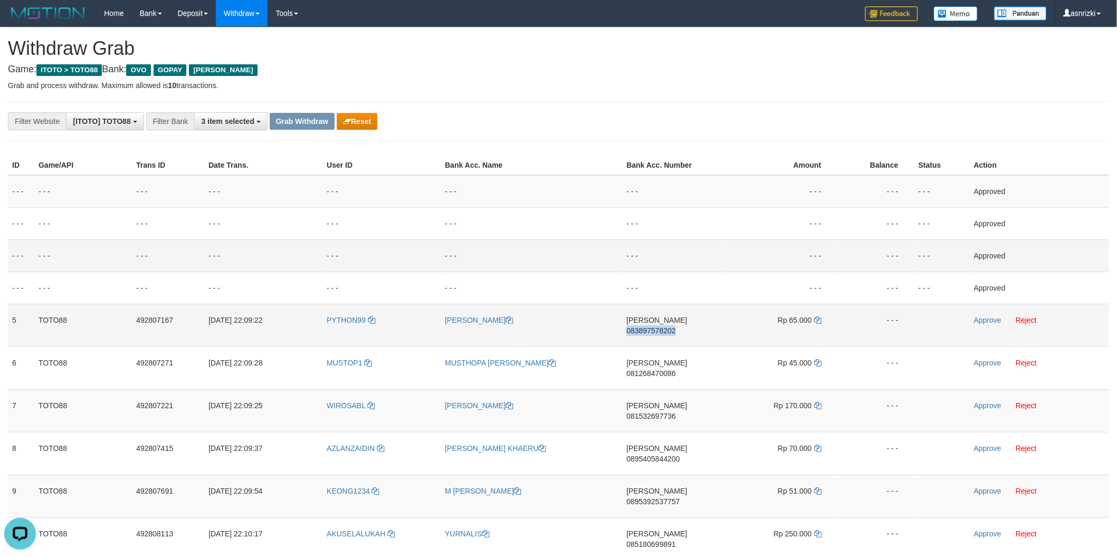
click at [692, 328] on td "DANA 083897578202" at bounding box center [671, 325] width 99 height 43
copy span "083897578202"
click at [817, 320] on icon at bounding box center [817, 320] width 7 height 7
copy span "083897578202"
click at [990, 316] on link "Approve" at bounding box center [987, 320] width 27 height 8
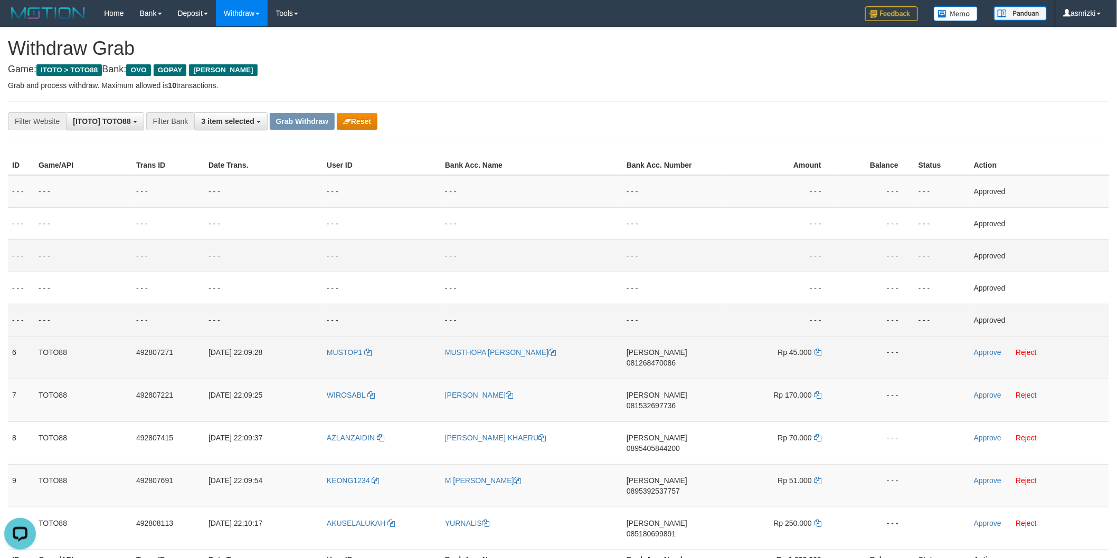
click at [666, 359] on td "DANA 081268470086" at bounding box center [671, 357] width 99 height 43
copy span "081268470086"
click at [821, 351] on td "Rp 45.000" at bounding box center [779, 357] width 116 height 43
click at [818, 351] on icon at bounding box center [817, 352] width 7 height 7
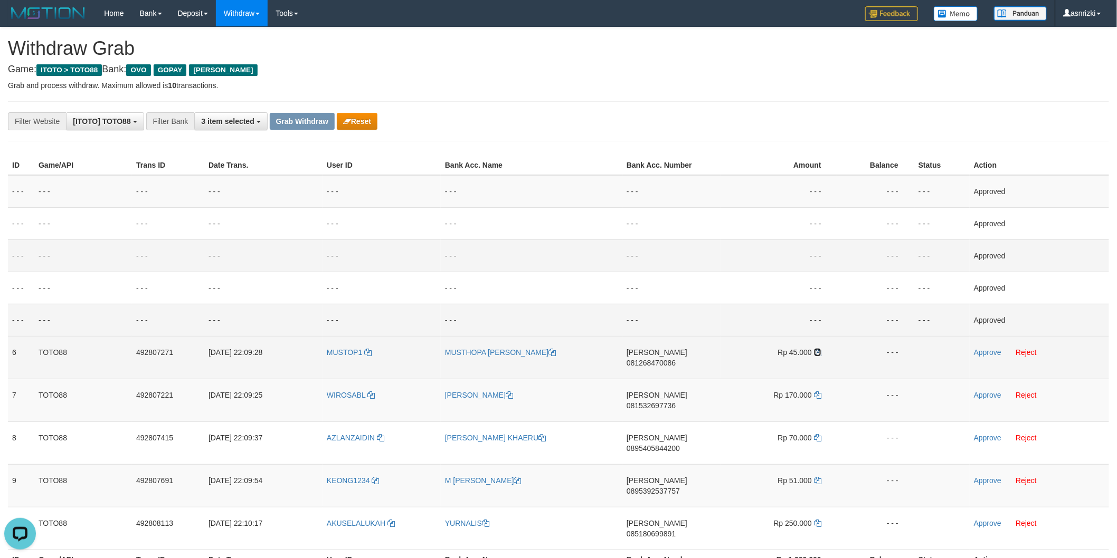
click at [817, 351] on icon at bounding box center [817, 352] width 7 height 7
drag, startPoint x: 994, startPoint y: 353, endPoint x: 986, endPoint y: 354, distance: 8.1
click at [994, 353] on link "Approve" at bounding box center [987, 352] width 27 height 8
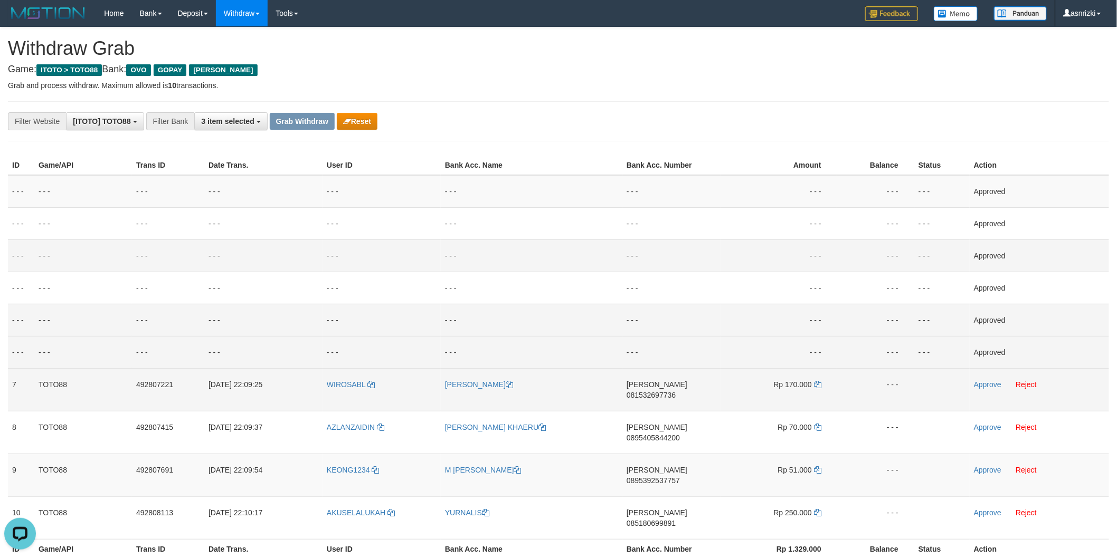
click at [669, 397] on td "DANA 081532697736" at bounding box center [671, 389] width 99 height 43
copy span "081532697736"
click at [820, 382] on icon at bounding box center [817, 384] width 7 height 7
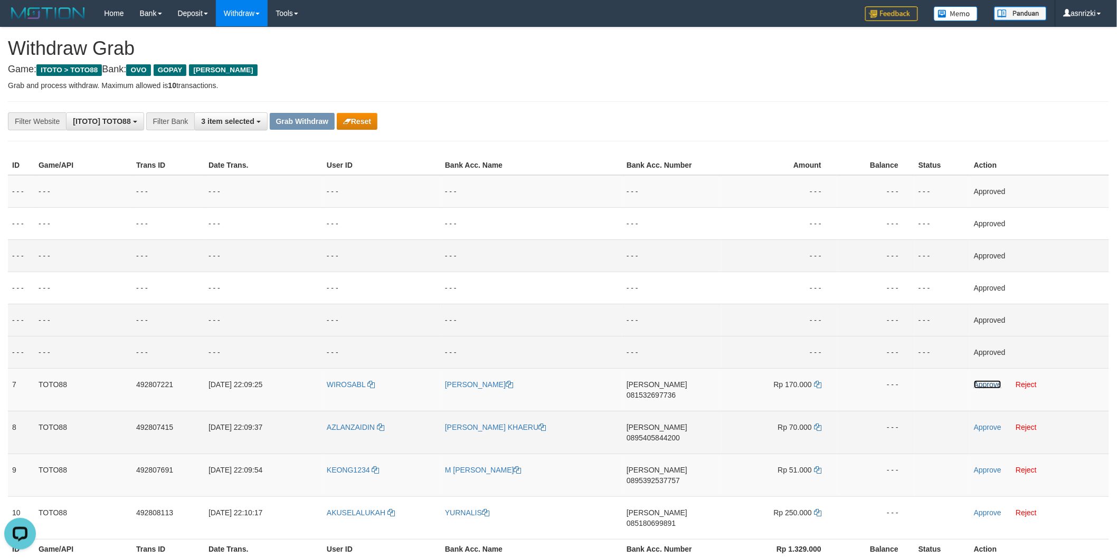
drag, startPoint x: 985, startPoint y: 382, endPoint x: 673, endPoint y: 413, distance: 313.5
click at [985, 382] on link "Approve" at bounding box center [987, 385] width 27 height 8
click at [677, 423] on td "DANA 0895405844200" at bounding box center [671, 432] width 99 height 43
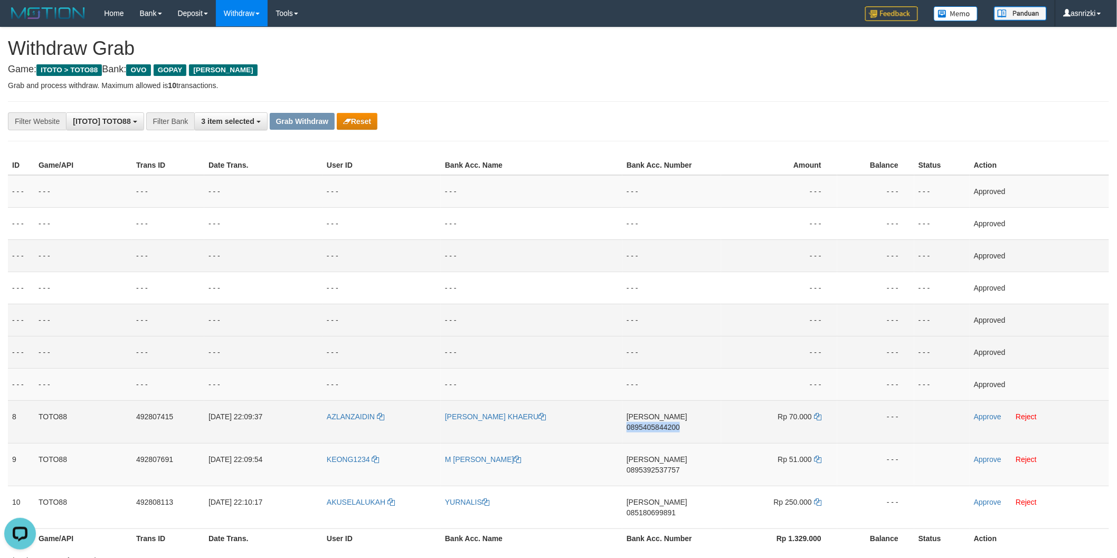
click at [677, 423] on td "DANA 0895405844200" at bounding box center [671, 422] width 99 height 43
click at [815, 419] on icon at bounding box center [817, 416] width 7 height 7
click at [987, 415] on link "Approve" at bounding box center [987, 417] width 27 height 8
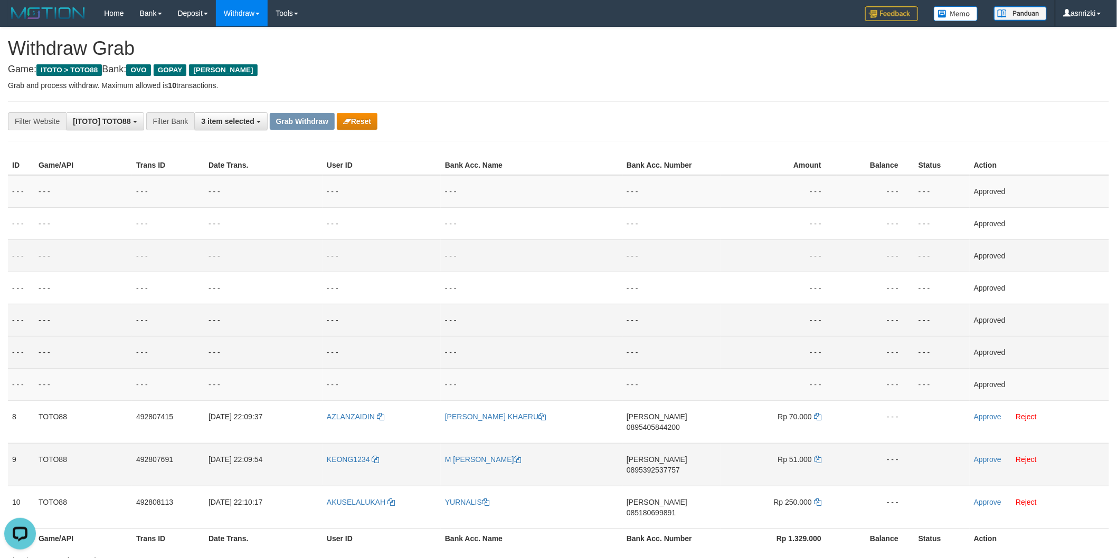
click at [681, 459] on td "DANA 0895392537757" at bounding box center [671, 464] width 99 height 43
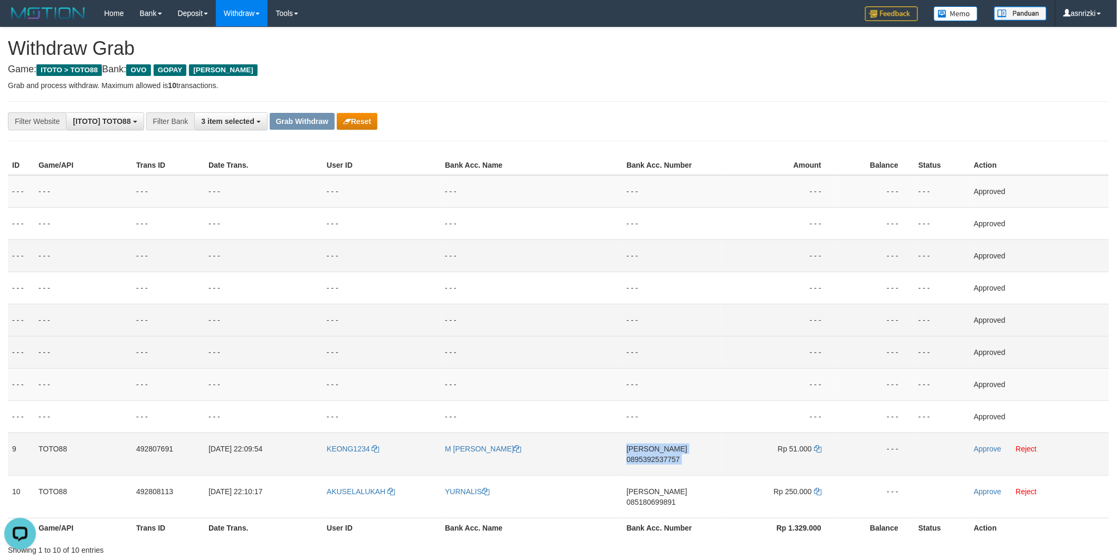
click at [681, 459] on td "DANA 0895392537757" at bounding box center [671, 454] width 99 height 43
click at [669, 457] on td "DANA 0895392537757" at bounding box center [671, 454] width 99 height 43
click at [677, 460] on td "DANA 0895392537757" at bounding box center [671, 454] width 99 height 43
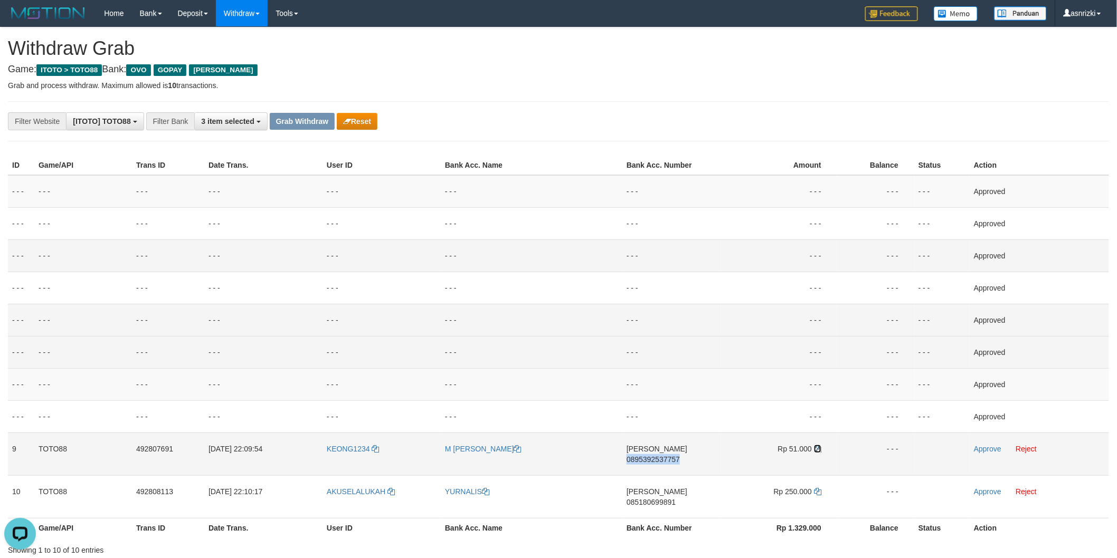
click at [817, 447] on icon at bounding box center [817, 448] width 7 height 7
click at [817, 448] on icon at bounding box center [817, 448] width 7 height 7
click at [991, 449] on link "Approve" at bounding box center [987, 449] width 27 height 8
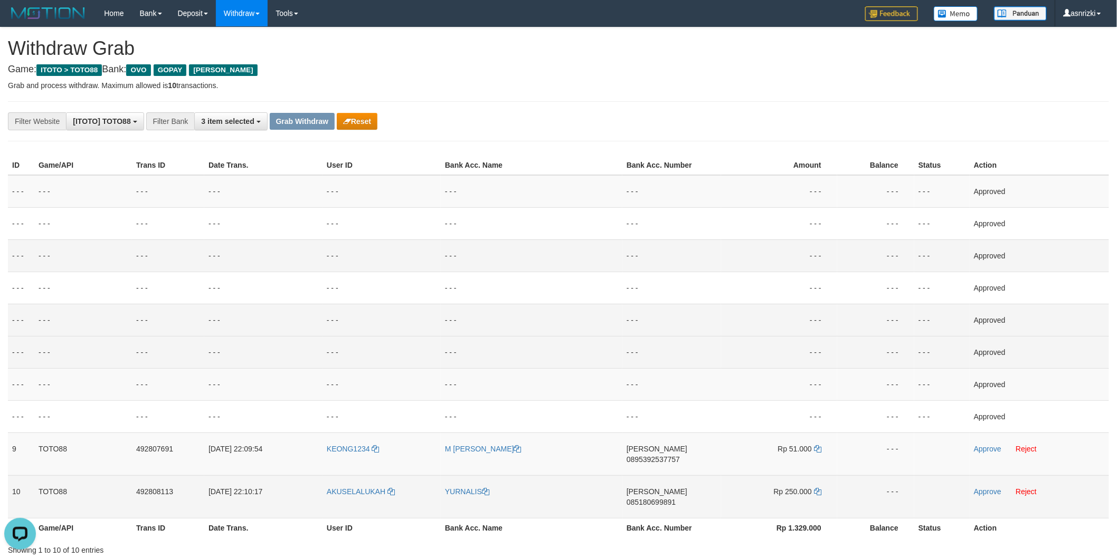
click at [687, 490] on td "DANA 085180699891" at bounding box center [671, 497] width 99 height 43
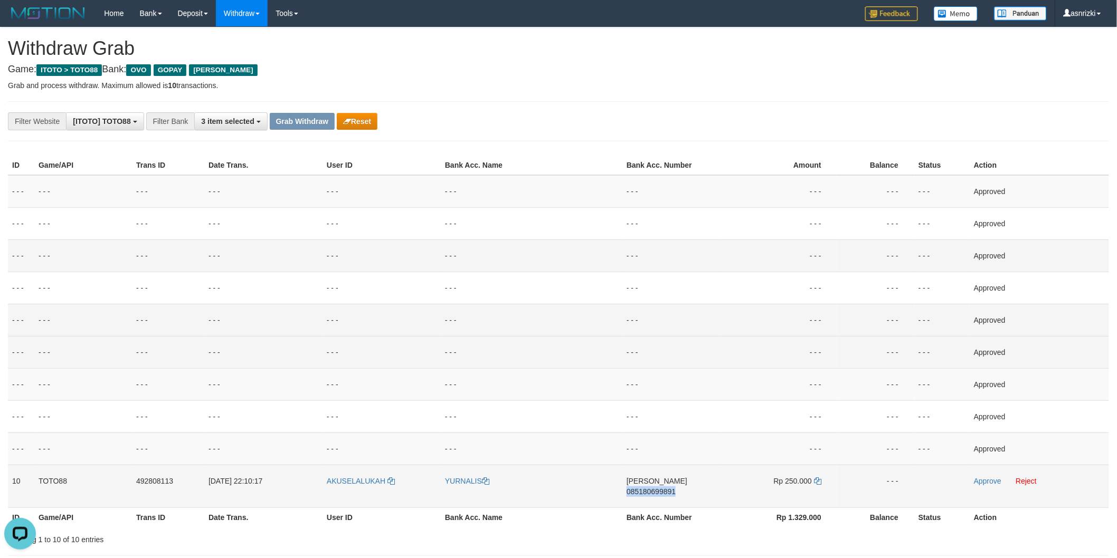
click at [687, 490] on td "DANA 085180699891" at bounding box center [671, 486] width 99 height 43
click at [819, 481] on icon at bounding box center [817, 481] width 7 height 7
click at [979, 477] on link "Approve" at bounding box center [987, 481] width 27 height 8
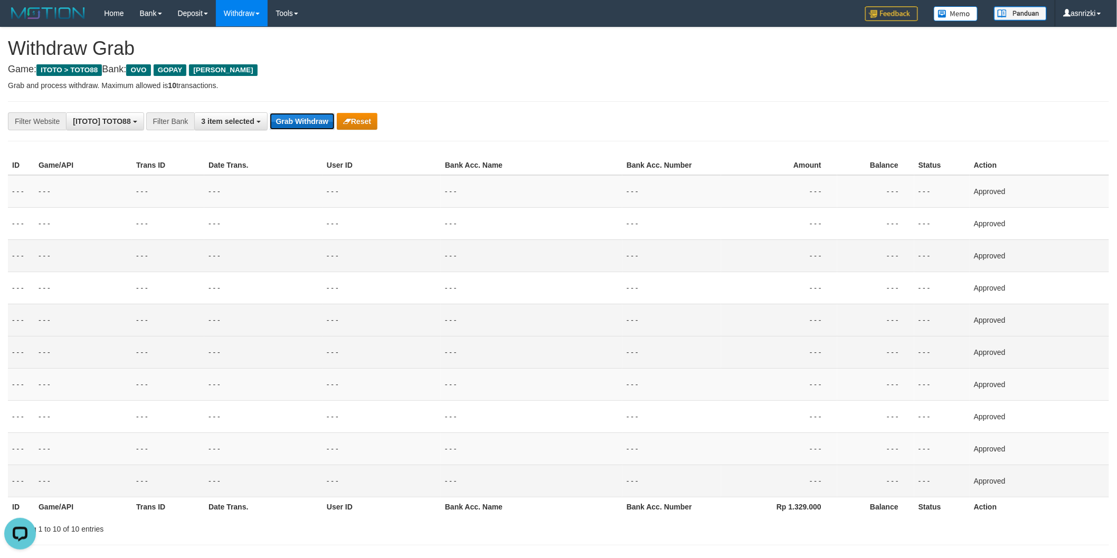
click at [298, 121] on button "Grab Withdraw" at bounding box center [302, 121] width 65 height 17
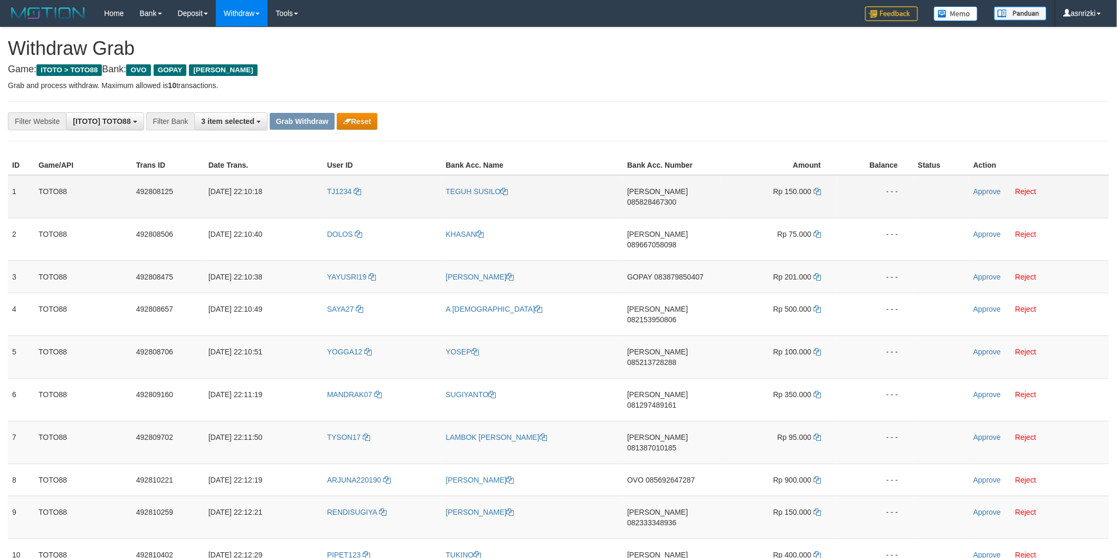
click at [666, 202] on td "[PERSON_NAME] 085828467300" at bounding box center [672, 196] width 98 height 43
copy span "085828467300"
click at [818, 188] on icon at bounding box center [816, 191] width 7 height 7
copy span "085828467300"
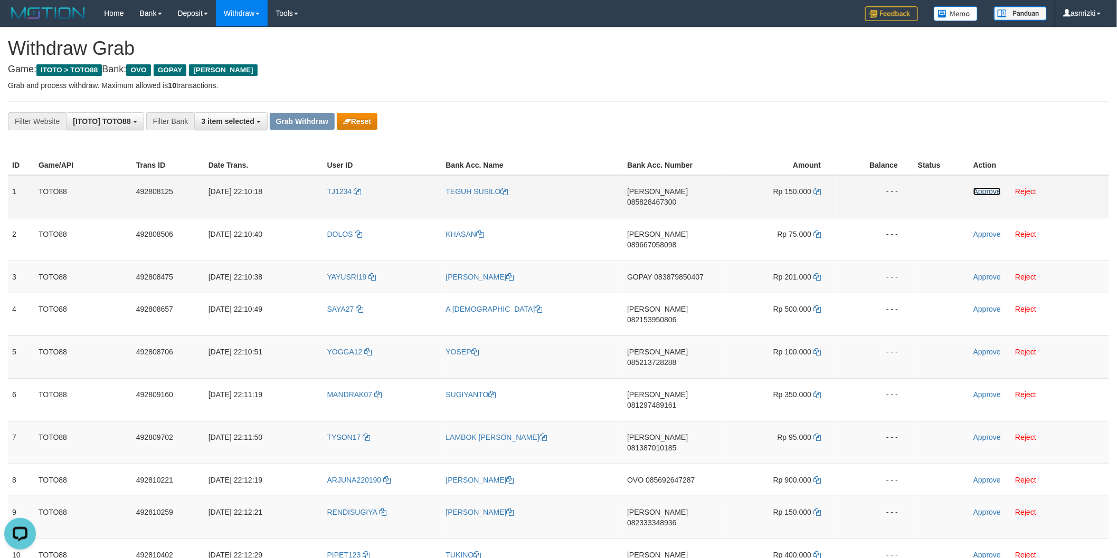
click at [979, 192] on link "Approve" at bounding box center [986, 191] width 27 height 8
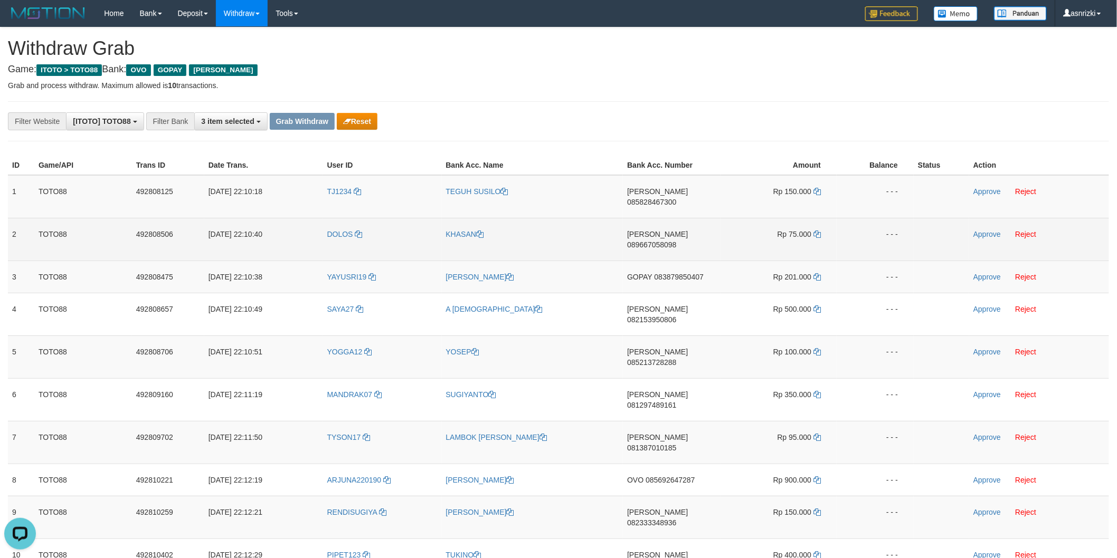
click at [669, 232] on td "[PERSON_NAME] 089667058098" at bounding box center [672, 239] width 98 height 43
copy span "089667058098"
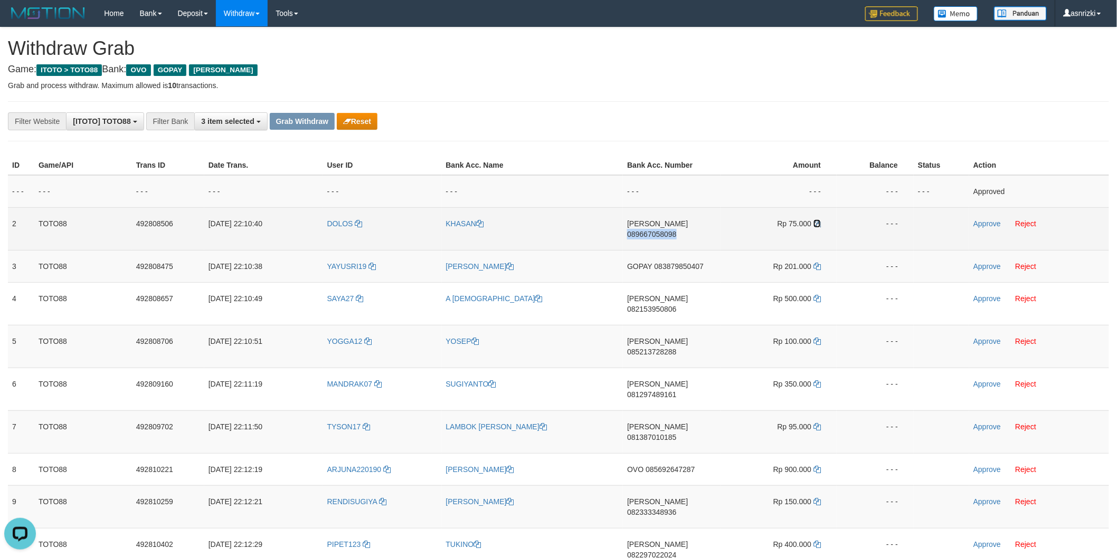
click at [817, 222] on icon at bounding box center [816, 223] width 7 height 7
copy span "089667058098"
click at [986, 225] on link "Approve" at bounding box center [986, 224] width 27 height 8
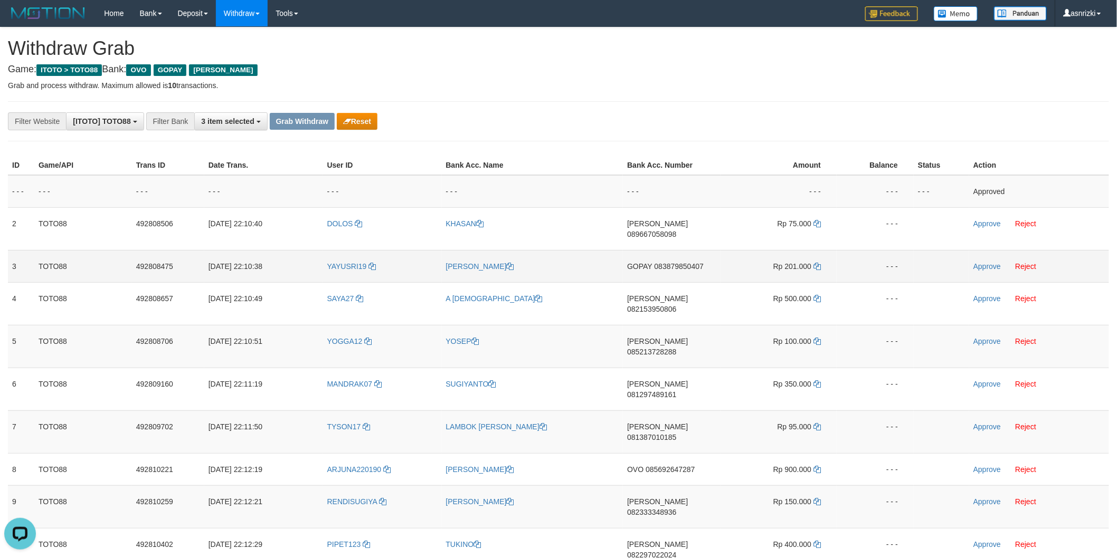
click at [695, 266] on td "GOPAY 083879850407" at bounding box center [672, 266] width 98 height 32
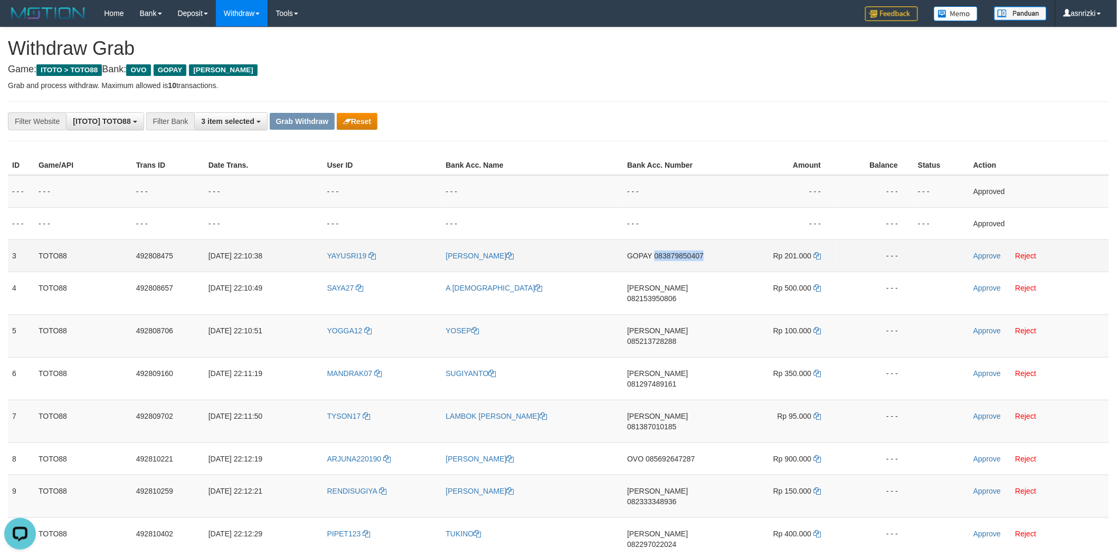
drag, startPoint x: 695, startPoint y: 266, endPoint x: 707, endPoint y: 261, distance: 13.2
click at [695, 266] on td "GOPAY 083879850407" at bounding box center [672, 256] width 98 height 32
copy span "083879850407"
click at [990, 252] on link "Approve" at bounding box center [986, 256] width 27 height 8
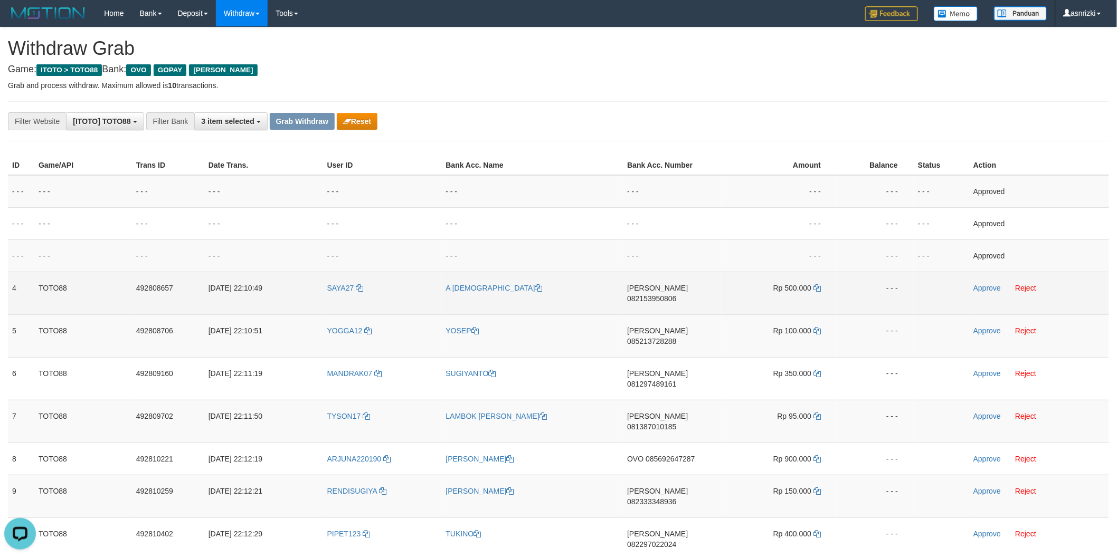
click at [669, 299] on td "[PERSON_NAME] 082153950806" at bounding box center [672, 293] width 98 height 43
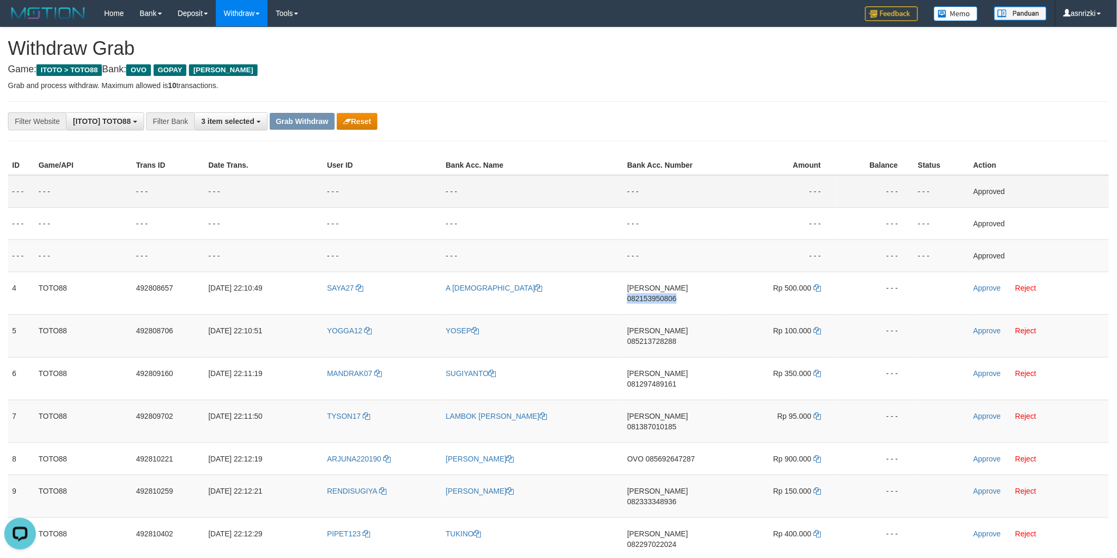
copy span "082153950806"
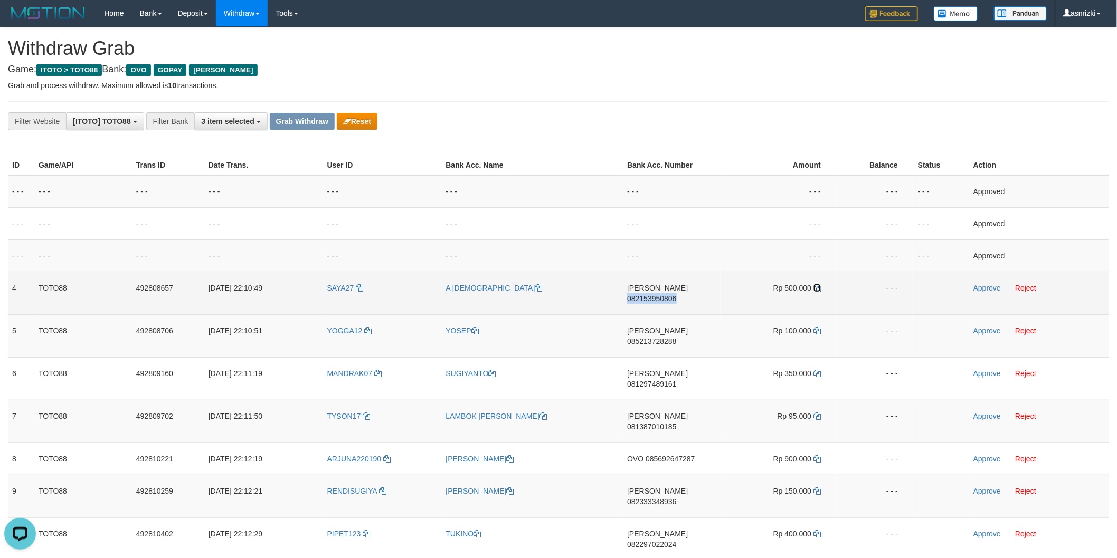
click at [818, 286] on icon at bounding box center [816, 287] width 7 height 7
copy span "082153950806"
click at [818, 286] on icon at bounding box center [816, 287] width 7 height 7
click at [989, 289] on link "Approve" at bounding box center [986, 288] width 27 height 8
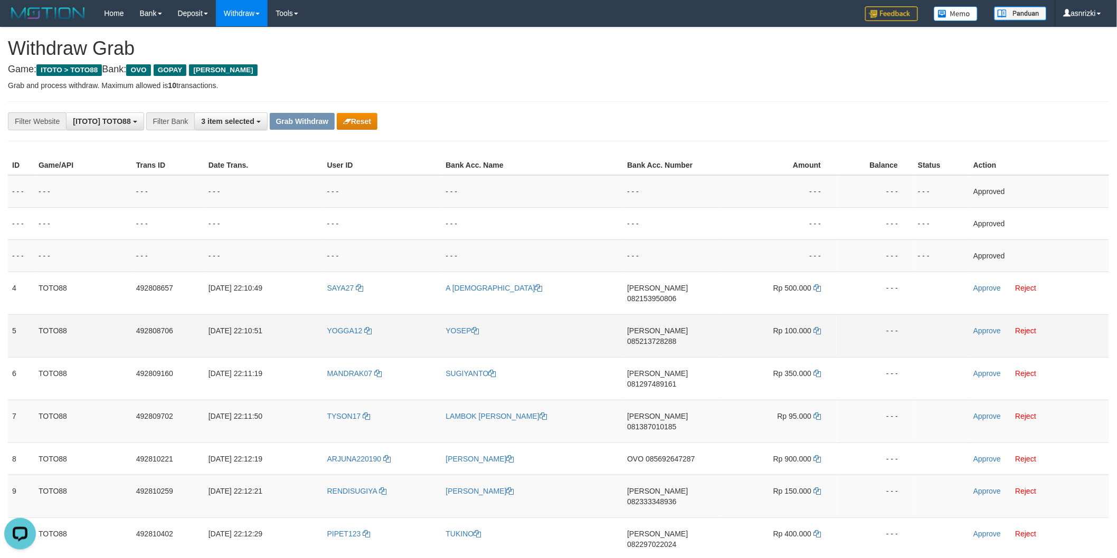
click at [662, 337] on span "085213728288" at bounding box center [651, 341] width 49 height 8
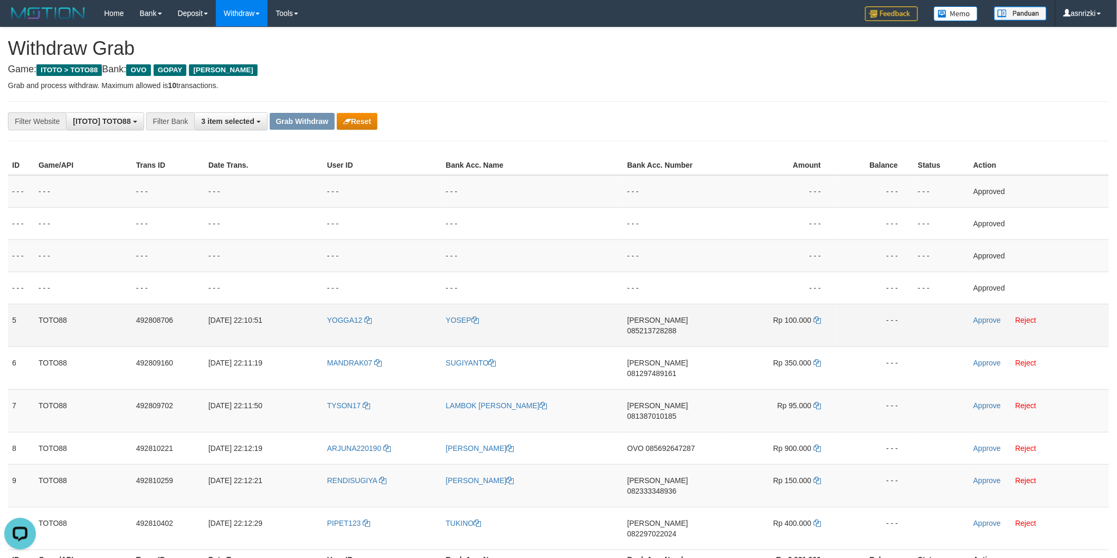
click at [666, 325] on td "DANA 085213728288" at bounding box center [672, 325] width 98 height 43
click at [668, 326] on td "DANA 085213728288" at bounding box center [672, 325] width 98 height 43
click at [667, 326] on td "DANA 085213728288" at bounding box center [672, 325] width 98 height 43
copy span "085213728288"
click at [819, 321] on icon at bounding box center [816, 320] width 7 height 7
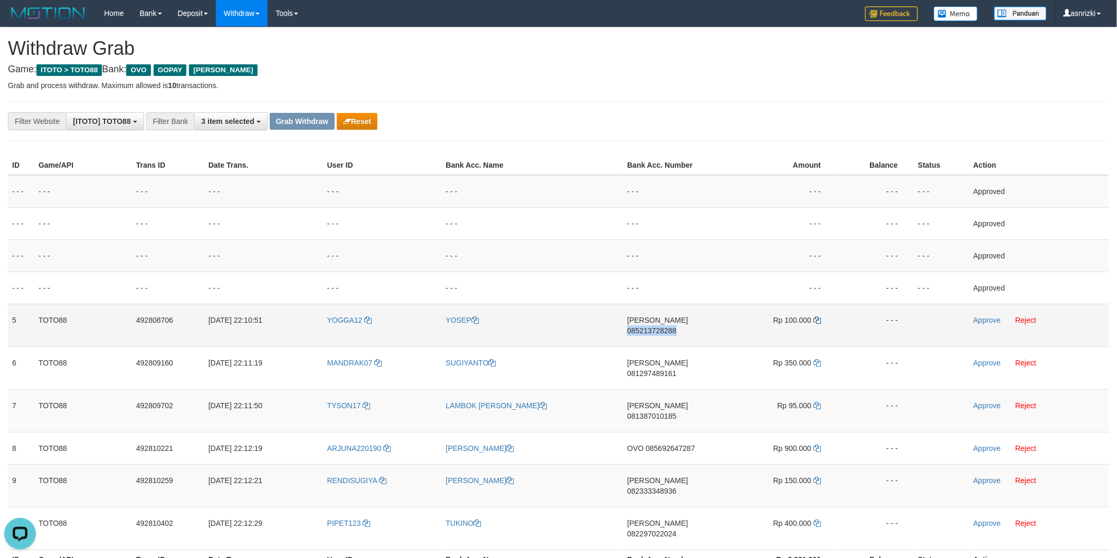
copy span "085213728288"
click at [819, 321] on icon at bounding box center [816, 320] width 7 height 7
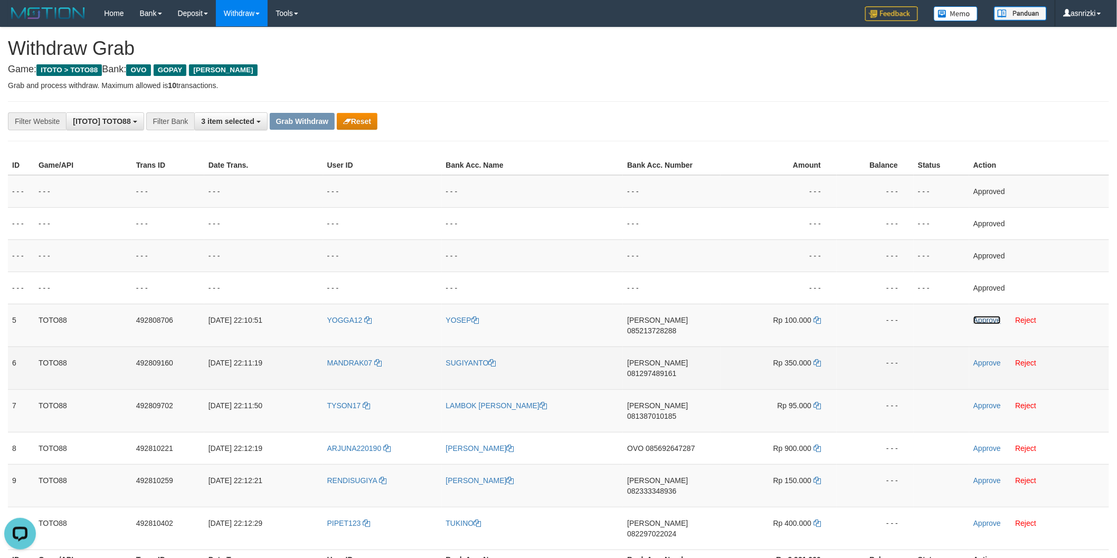
drag, startPoint x: 990, startPoint y: 315, endPoint x: 732, endPoint y: 352, distance: 261.3
click at [990, 316] on link "Approve" at bounding box center [986, 320] width 27 height 8
click at [685, 357] on td "DANA 081297489161" at bounding box center [672, 368] width 98 height 43
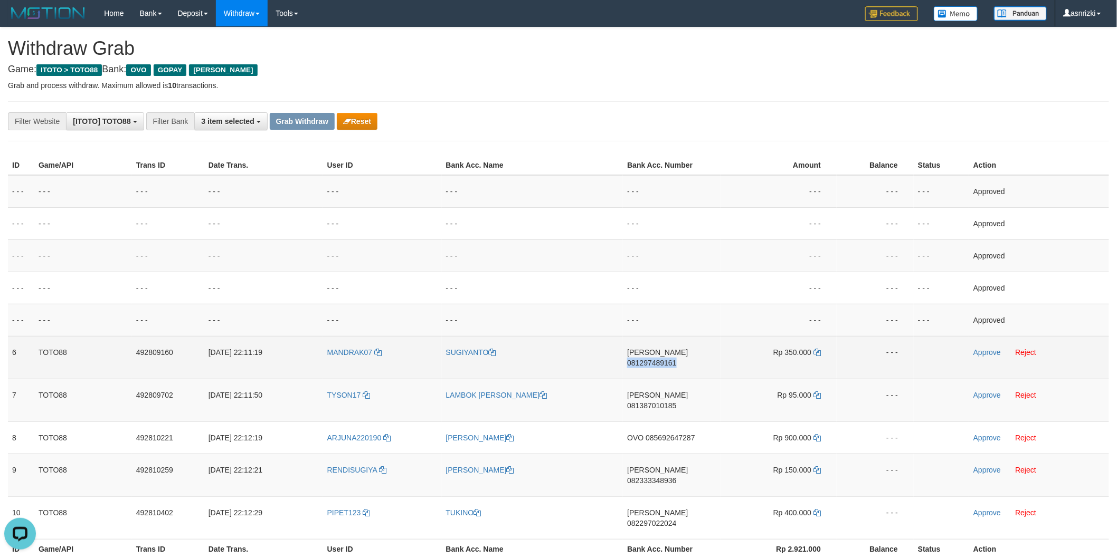
copy span "081297489161"
click at [815, 351] on icon at bounding box center [816, 352] width 7 height 7
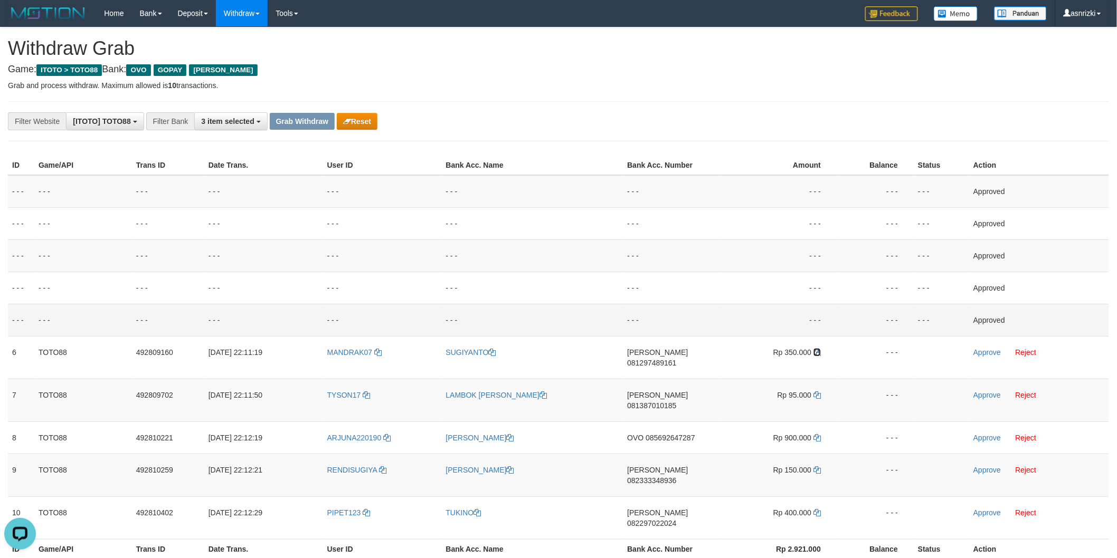
drag, startPoint x: 815, startPoint y: 351, endPoint x: 700, endPoint y: 310, distance: 122.0
click at [814, 349] on icon at bounding box center [816, 352] width 7 height 7
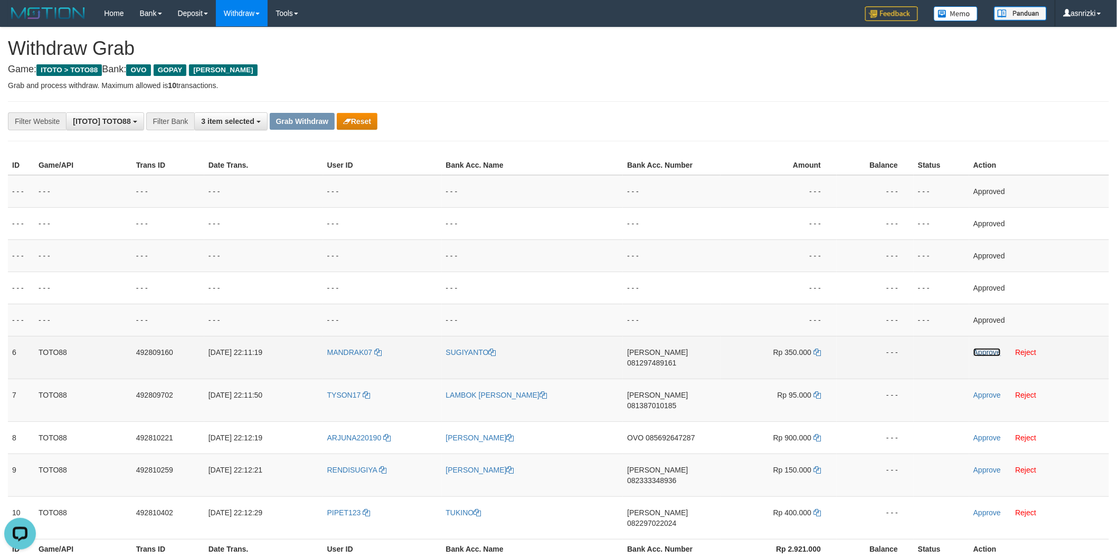
click at [984, 352] on link "Approve" at bounding box center [986, 352] width 27 height 8
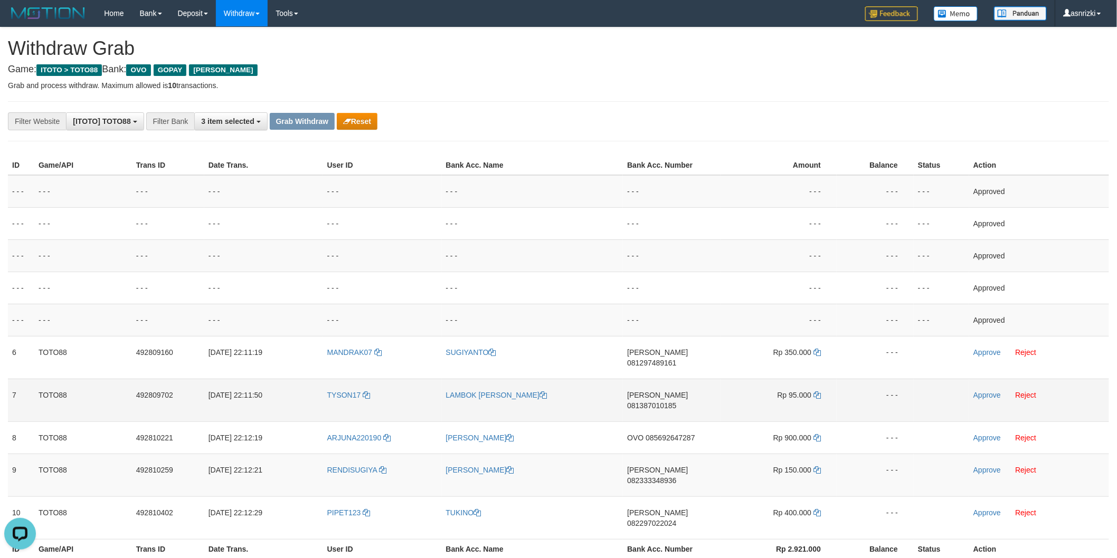
click at [679, 393] on td "DANA 081387010185" at bounding box center [672, 400] width 98 height 43
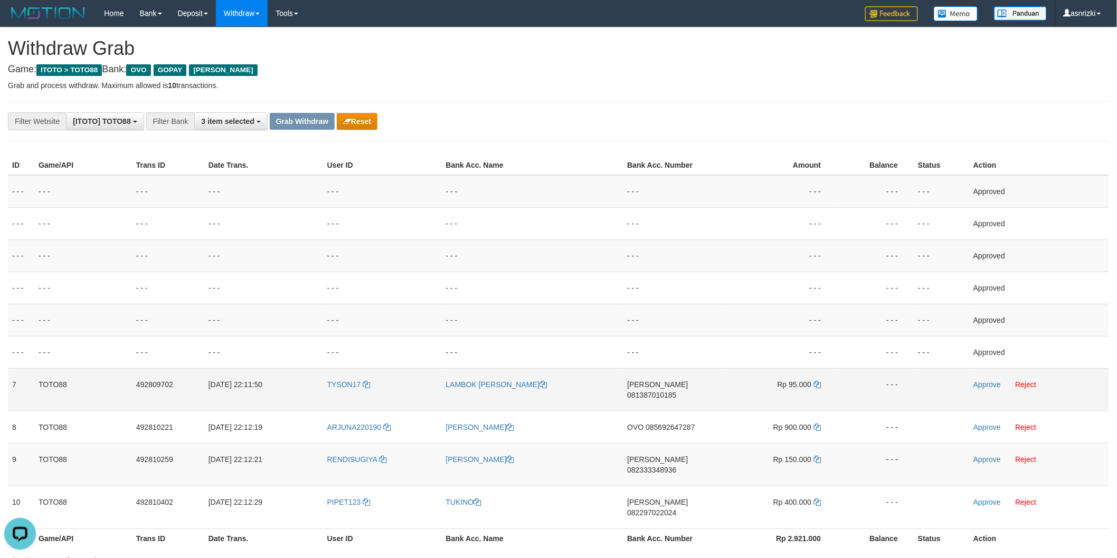
click at [811, 382] on td "Rp 95.000" at bounding box center [778, 389] width 116 height 43
click at [819, 385] on icon at bounding box center [816, 384] width 7 height 7
drag, startPoint x: 819, startPoint y: 385, endPoint x: 24, endPoint y: 261, distance: 804.5
click at [815, 384] on icon at bounding box center [816, 384] width 7 height 7
click at [974, 385] on link "Approve" at bounding box center [986, 385] width 27 height 8
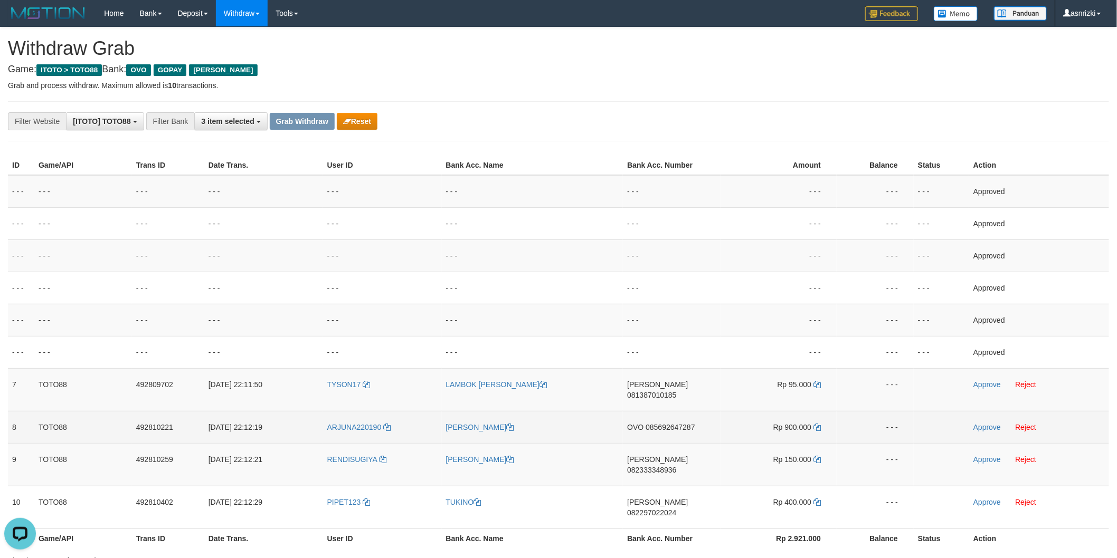
click at [684, 426] on td "OVO 085692647287" at bounding box center [672, 427] width 98 height 32
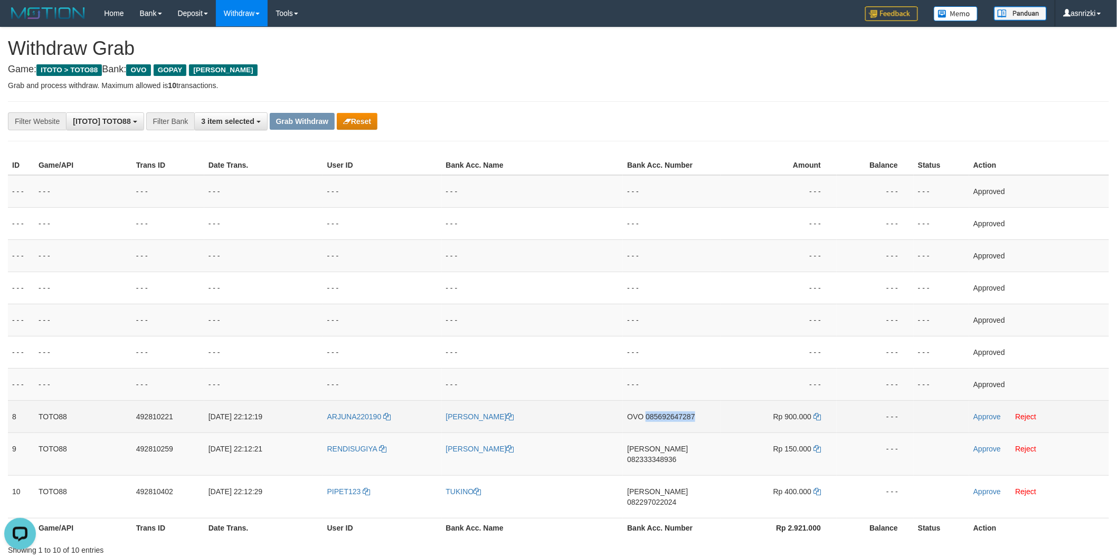
click at [684, 426] on td "OVO 085692647287" at bounding box center [672, 417] width 98 height 32
click at [821, 419] on icon at bounding box center [816, 416] width 7 height 7
click at [820, 417] on icon at bounding box center [816, 416] width 7 height 7
click at [985, 417] on link "Approve" at bounding box center [986, 417] width 27 height 8
click at [683, 460] on td "DANA 082333348936" at bounding box center [672, 454] width 98 height 43
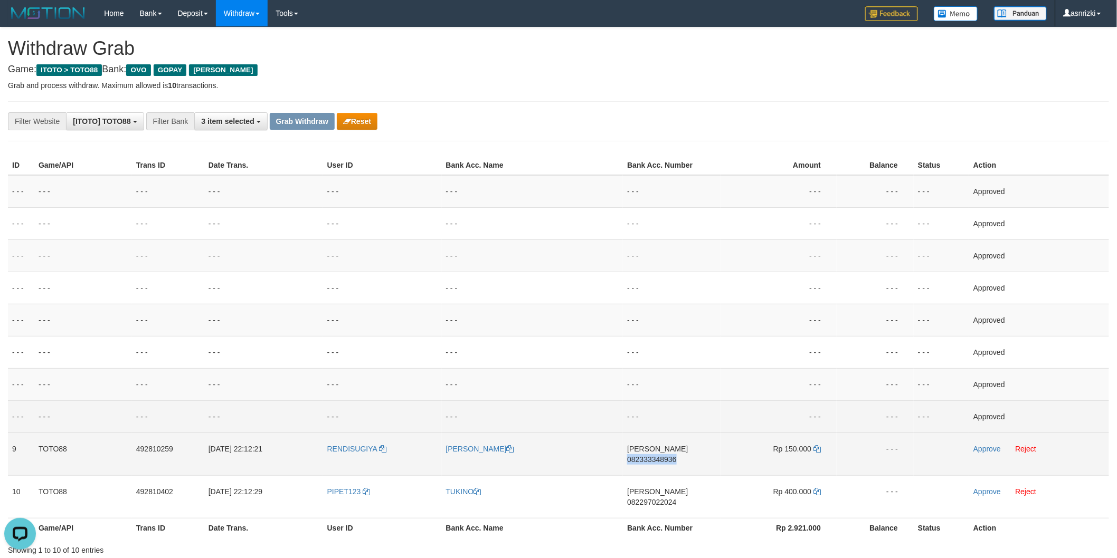
click at [683, 460] on td "DANA 082333348936" at bounding box center [672, 454] width 98 height 43
click at [815, 448] on icon at bounding box center [816, 448] width 7 height 7
click at [983, 449] on link "Approve" at bounding box center [986, 449] width 27 height 8
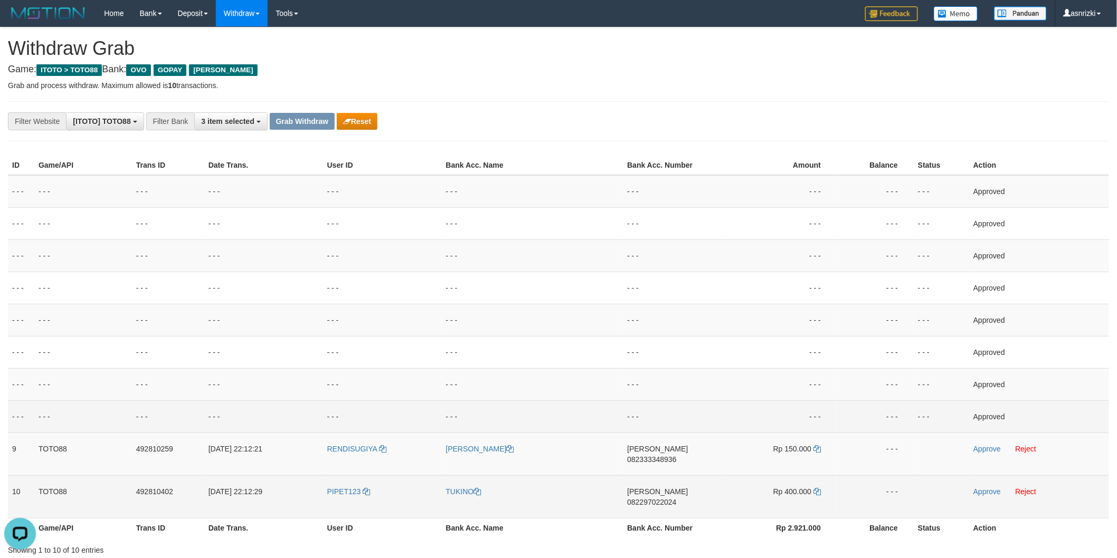
click at [658, 490] on td "DANA 082297022024" at bounding box center [672, 497] width 98 height 43
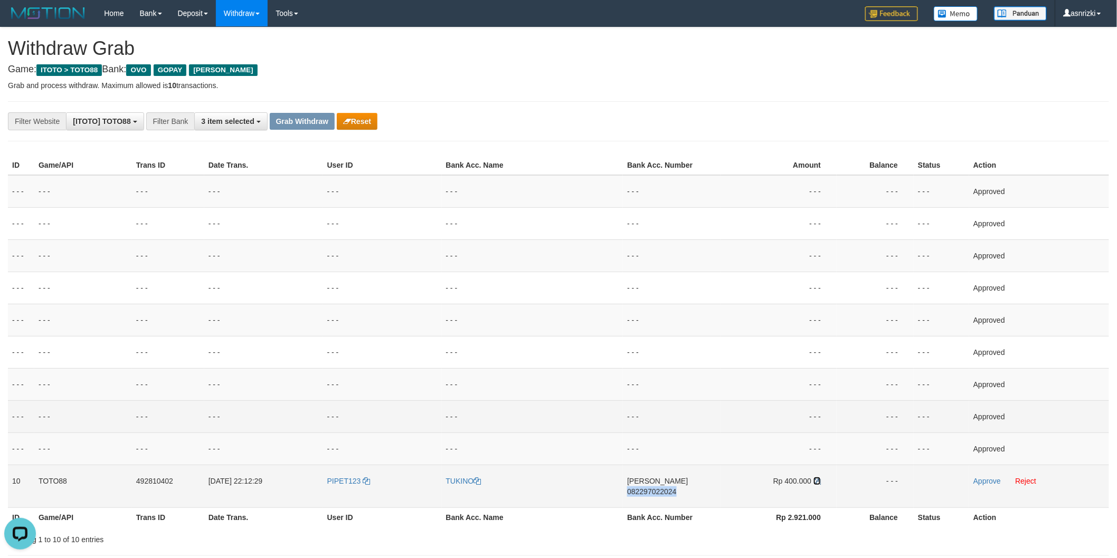
click at [818, 481] on icon at bounding box center [816, 481] width 7 height 7
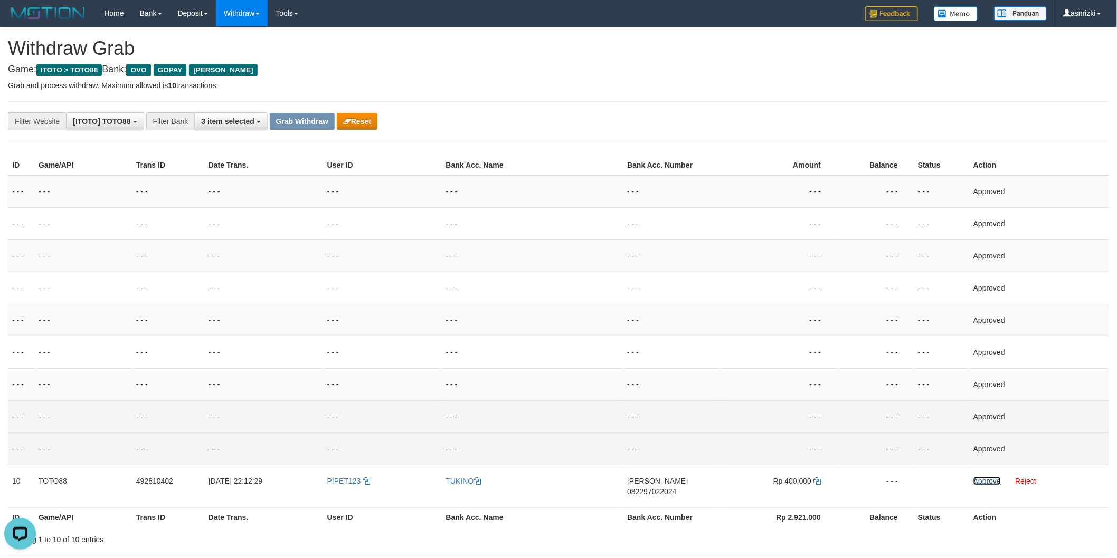
drag, startPoint x: 982, startPoint y: 481, endPoint x: 584, endPoint y: 457, distance: 398.2
click at [982, 481] on link "Approve" at bounding box center [986, 481] width 27 height 8
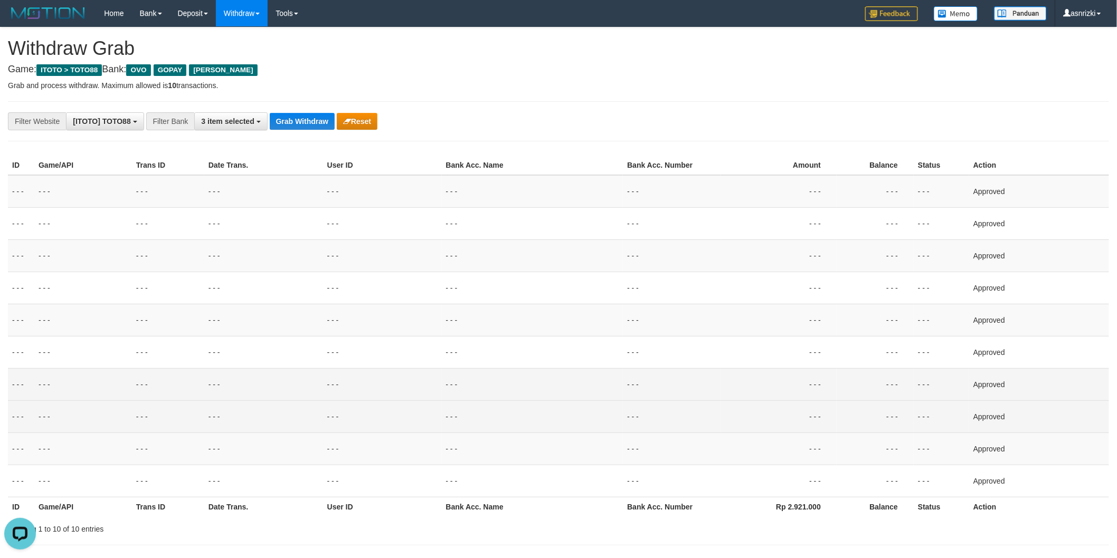
click at [376, 398] on td "- - -" at bounding box center [382, 384] width 119 height 32
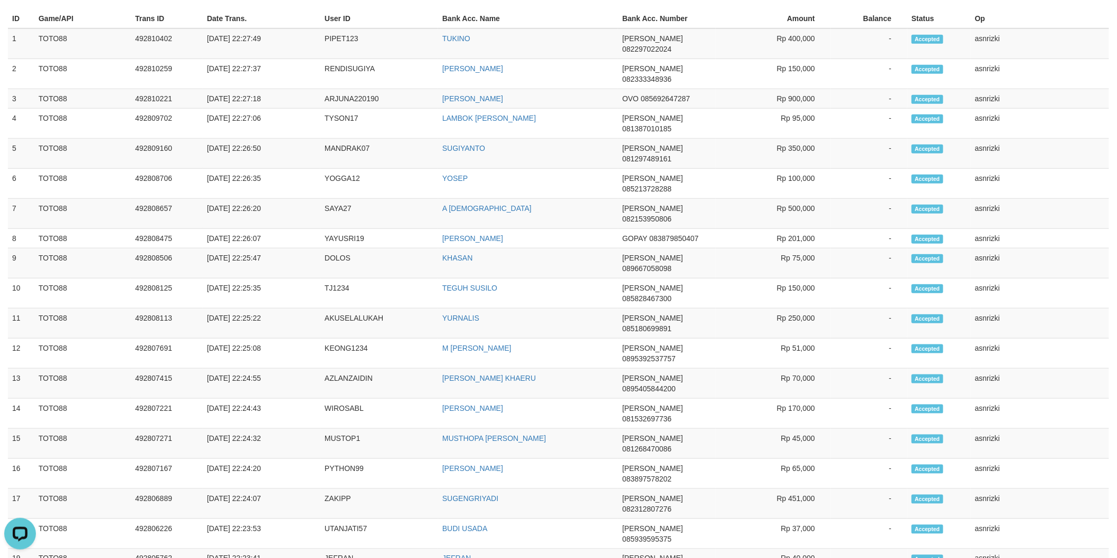
drag, startPoint x: 10, startPoint y: 32, endPoint x: 1077, endPoint y: 407, distance: 1131.8
click at [1077, 407] on tbody "1 TOTO88 492810402 [DATE] 22:27:49 PIPET123 [GEOGRAPHIC_DATA] [PERSON_NAME] 082…" at bounding box center [558, 384] width 1101 height 710
copy tbody "1 TOTO88 492810402 [DATE] 22:27:49 PIPET123 TUKINO [PERSON_NAME] 082297022024 R…"
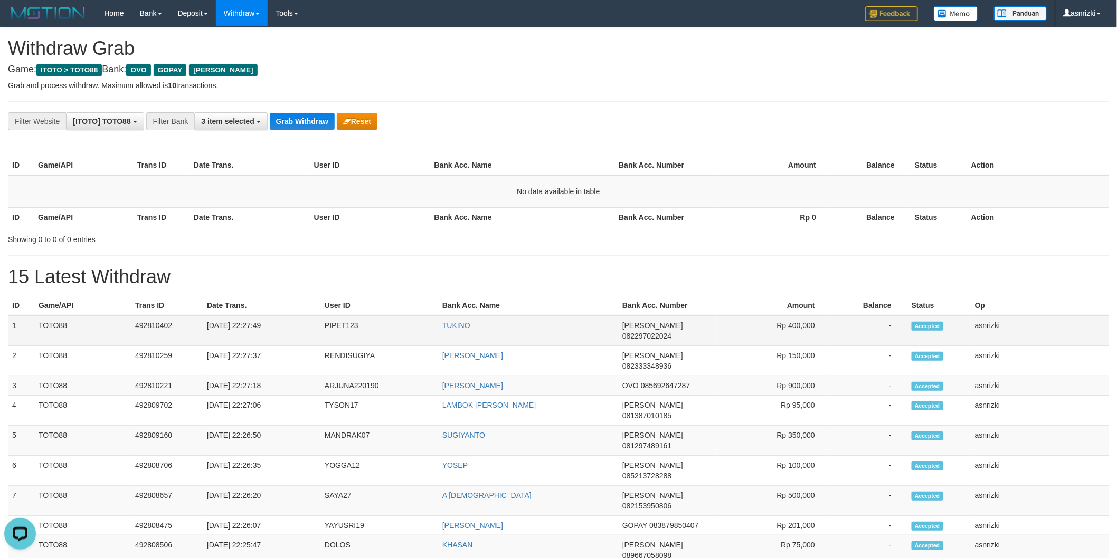
click at [346, 319] on td "PIPET123" at bounding box center [379, 331] width 118 height 31
click at [292, 131] on div "**********" at bounding box center [558, 121] width 1101 height 40
click at [296, 118] on button "Grab Withdraw" at bounding box center [302, 121] width 65 height 17
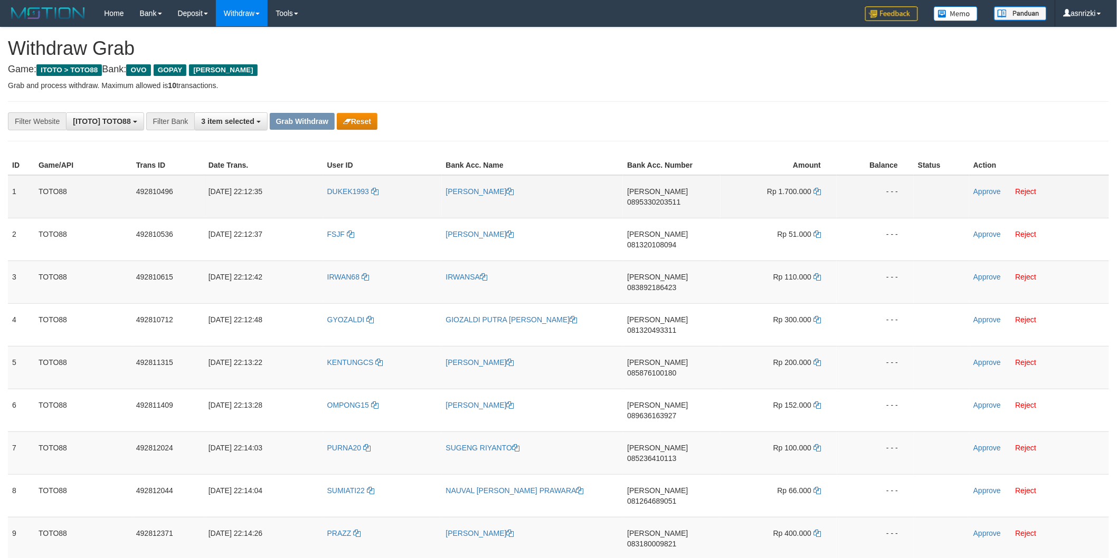
click at [683, 202] on td "[PERSON_NAME] 0895330203511" at bounding box center [672, 196] width 98 height 43
copy span "0895330203511"
click at [684, 205] on td "[PERSON_NAME] 0895330203511" at bounding box center [672, 196] width 98 height 43
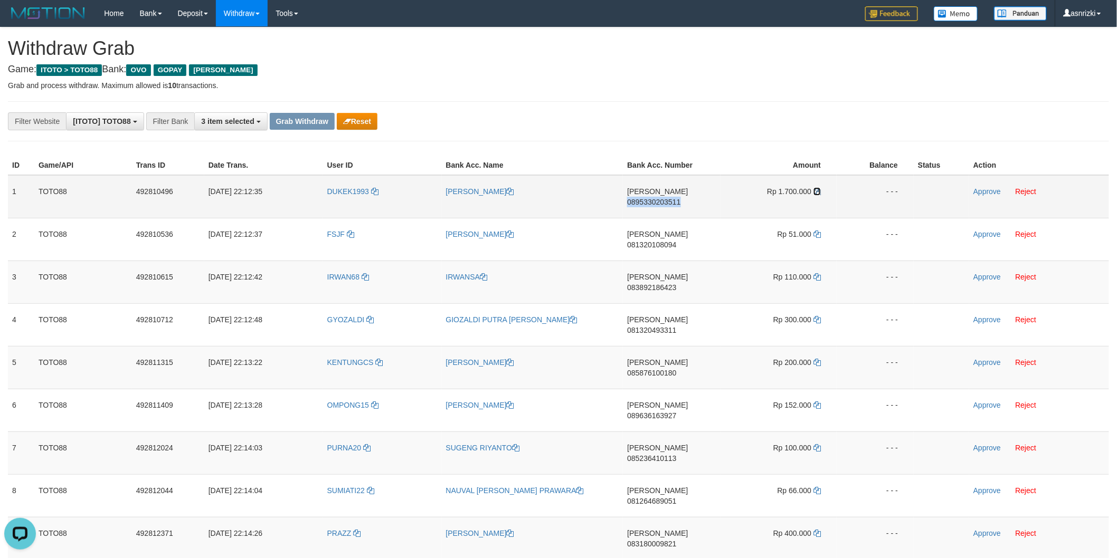
click at [817, 193] on icon at bounding box center [816, 191] width 7 height 7
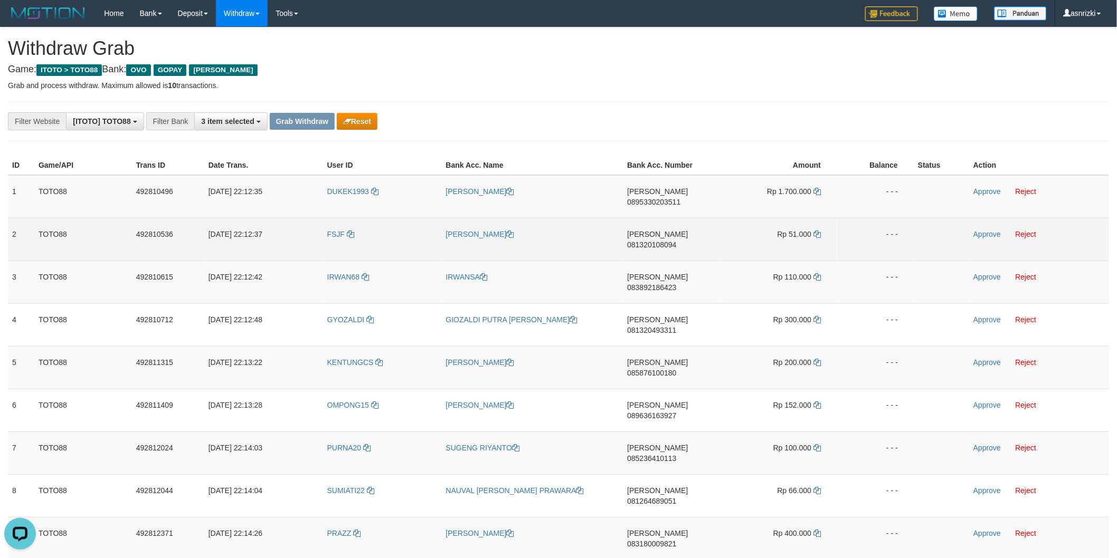
click at [700, 218] on td "[PERSON_NAME] 081320108094" at bounding box center [672, 239] width 98 height 43
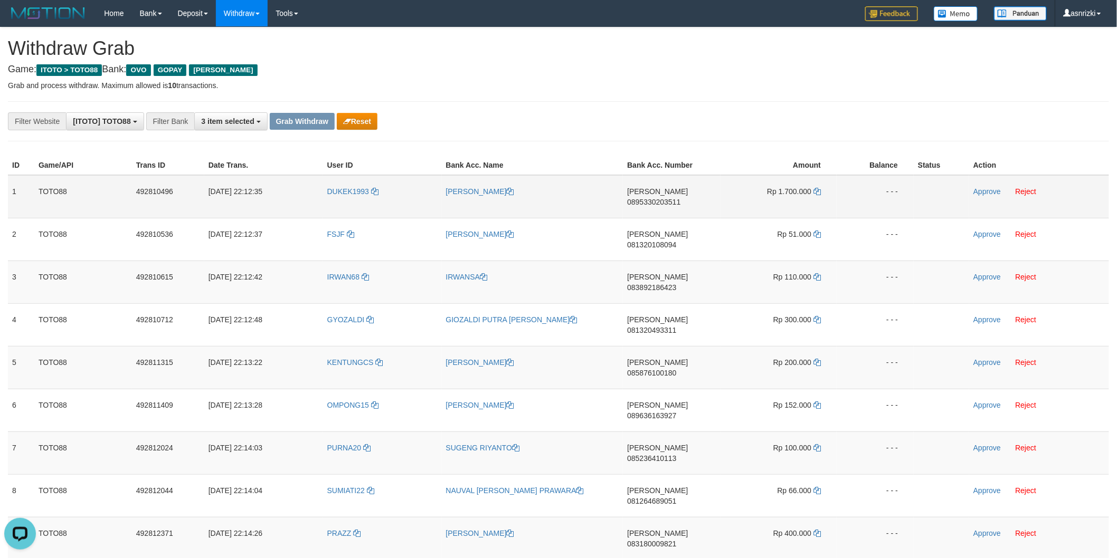
click at [688, 203] on td "[PERSON_NAME] 0895330203511" at bounding box center [672, 196] width 98 height 43
copy span "0895330203511"
click at [816, 191] on icon at bounding box center [816, 191] width 7 height 7
copy span "0895330203511"
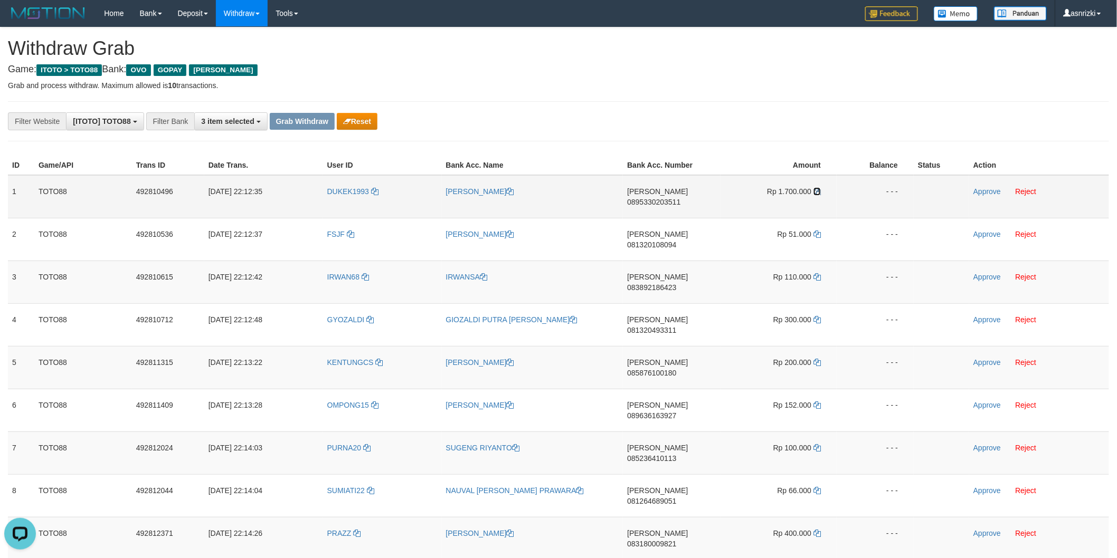
click at [816, 191] on icon at bounding box center [816, 191] width 7 height 7
click at [982, 192] on link "Approve" at bounding box center [986, 191] width 27 height 8
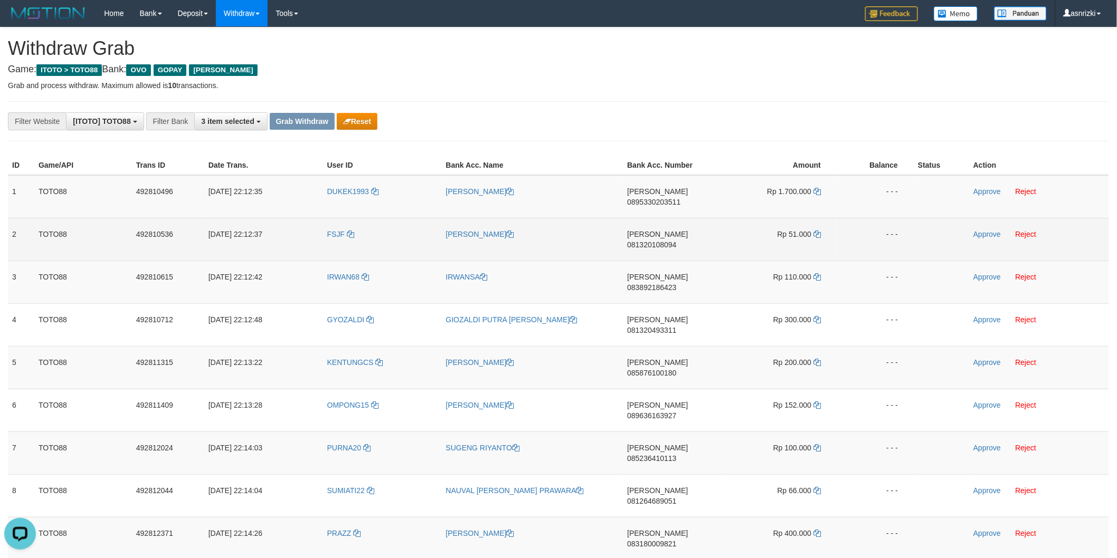
click at [671, 234] on td "[PERSON_NAME] 081320108094" at bounding box center [672, 239] width 98 height 43
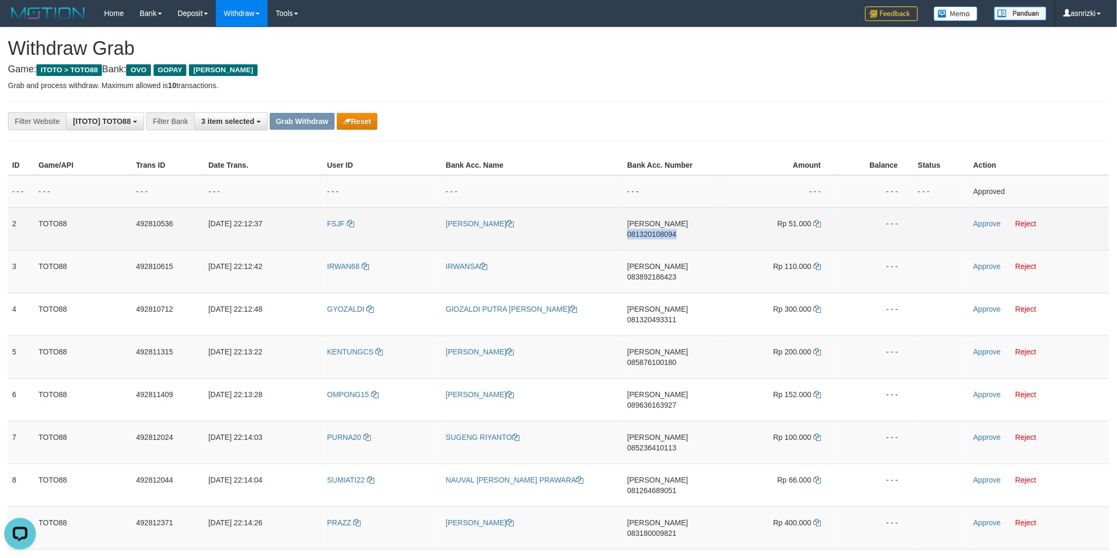
drag, startPoint x: 671, startPoint y: 234, endPoint x: 653, endPoint y: 233, distance: 18.0
click at [671, 234] on td "[PERSON_NAME] 081320108094" at bounding box center [672, 228] width 98 height 43
copy span "081320108094"
click at [824, 222] on td "Rp 51.000" at bounding box center [778, 228] width 116 height 43
click at [817, 223] on icon at bounding box center [816, 223] width 7 height 7
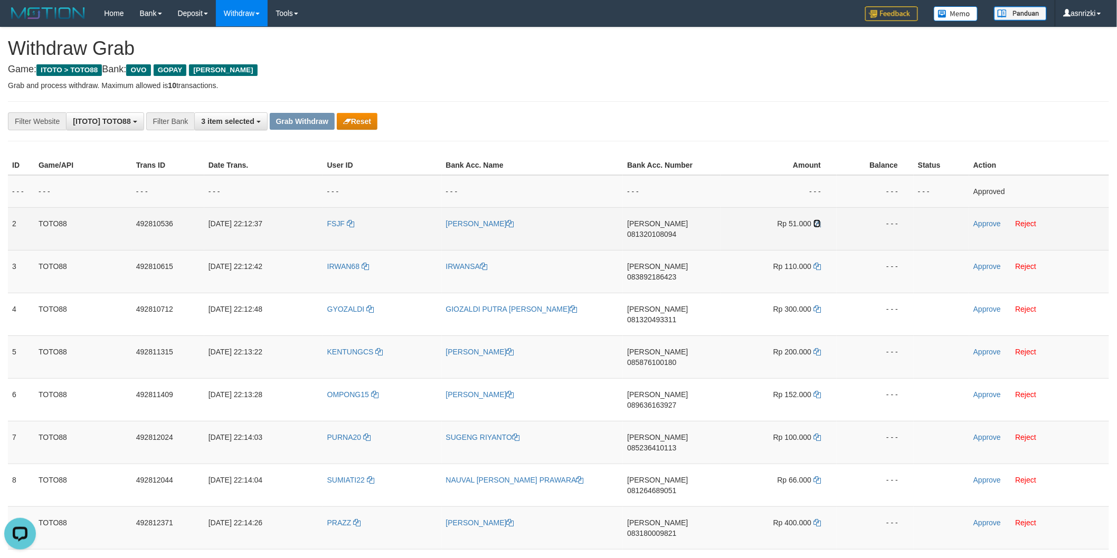
click at [817, 223] on icon at bounding box center [816, 223] width 7 height 7
click at [981, 220] on link "Approve" at bounding box center [986, 224] width 27 height 8
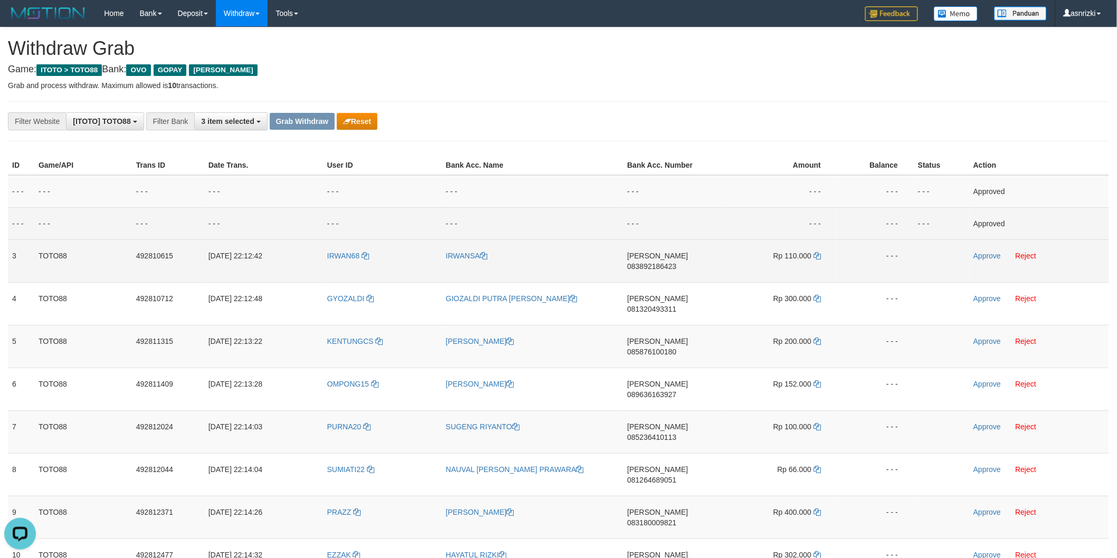
click at [672, 271] on td "[PERSON_NAME] 083892186423" at bounding box center [672, 261] width 98 height 43
click at [674, 268] on td "[PERSON_NAME] 083892186423" at bounding box center [672, 261] width 98 height 43
copy span "083892186423"
click at [818, 255] on icon at bounding box center [816, 255] width 7 height 7
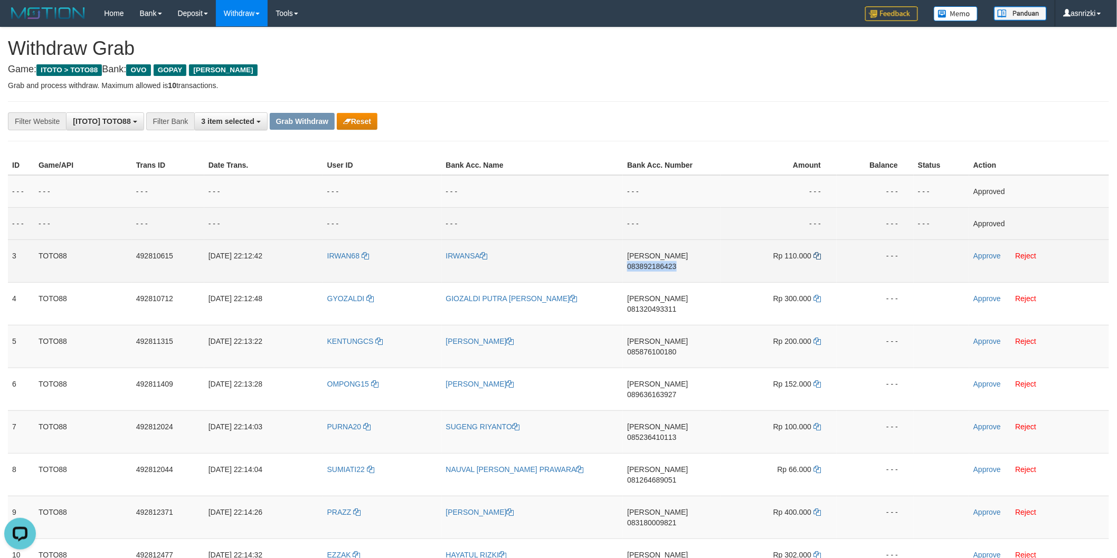
copy span "083892186423"
click at [986, 255] on link "Approve" at bounding box center [986, 256] width 27 height 8
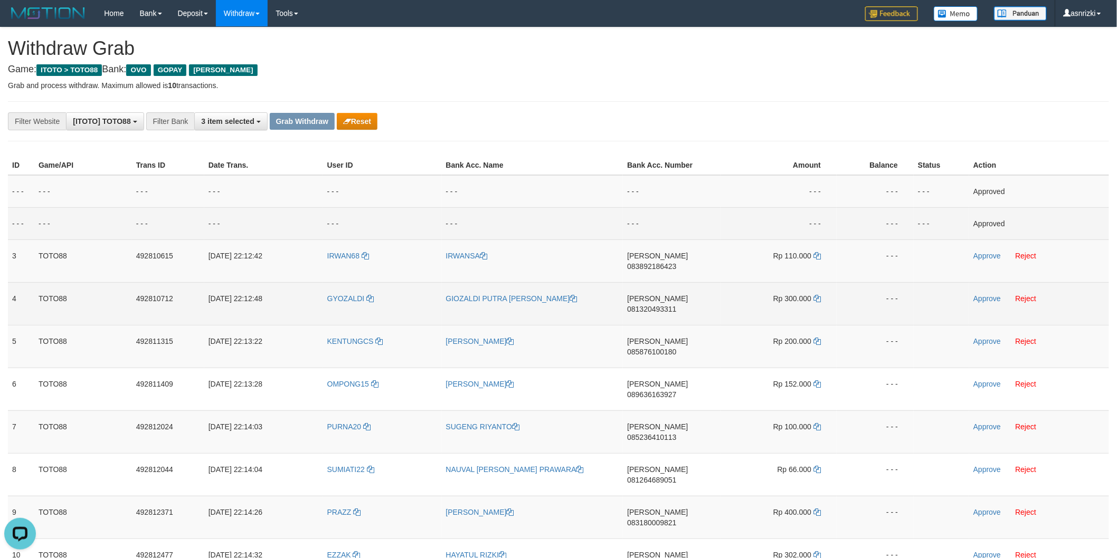
click at [690, 292] on td "[PERSON_NAME] 081320493311" at bounding box center [672, 303] width 98 height 43
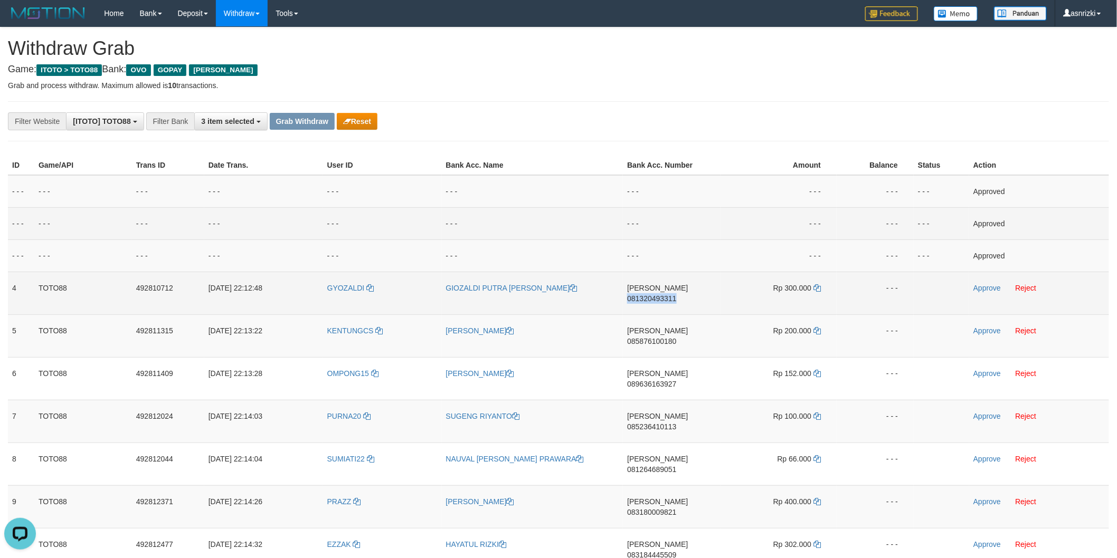
click at [690, 292] on td "[PERSON_NAME] 081320493311" at bounding box center [672, 293] width 98 height 43
copy span "081320493311"
click at [819, 288] on icon at bounding box center [816, 287] width 7 height 7
copy span "081320493311"
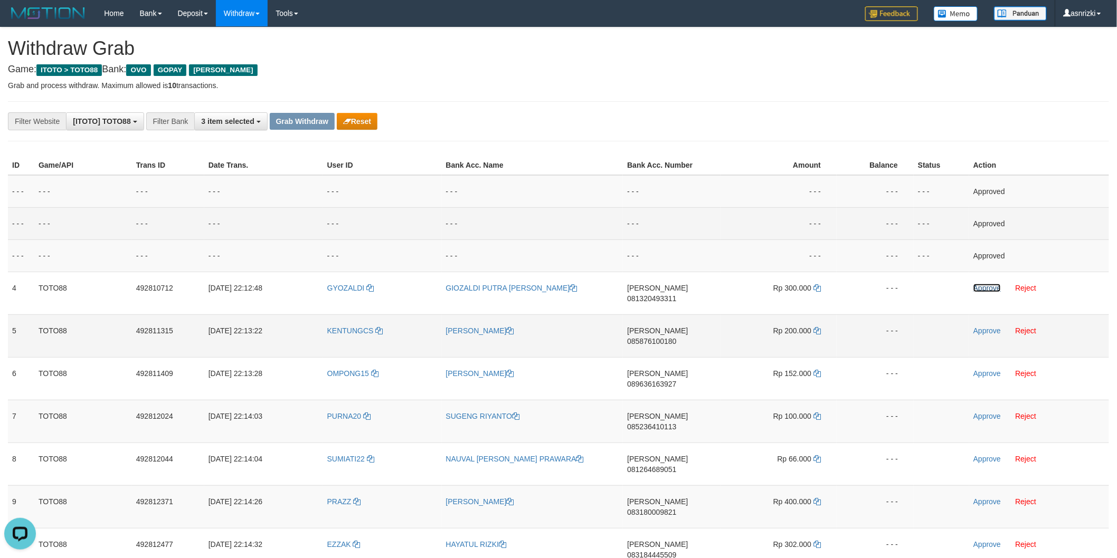
drag, startPoint x: 982, startPoint y: 288, endPoint x: 626, endPoint y: 308, distance: 356.3
click at [982, 288] on link "Approve" at bounding box center [986, 288] width 27 height 8
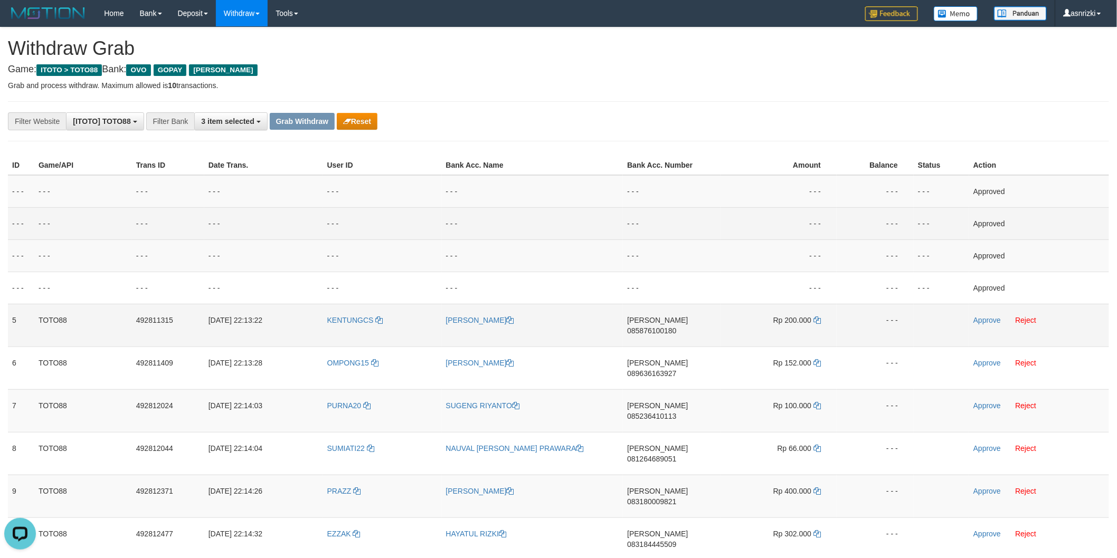
click at [664, 334] on td "[PERSON_NAME] 085876100180" at bounding box center [672, 325] width 98 height 43
copy span "085876100180"
click at [817, 322] on icon at bounding box center [816, 320] width 7 height 7
copy span "085876100180"
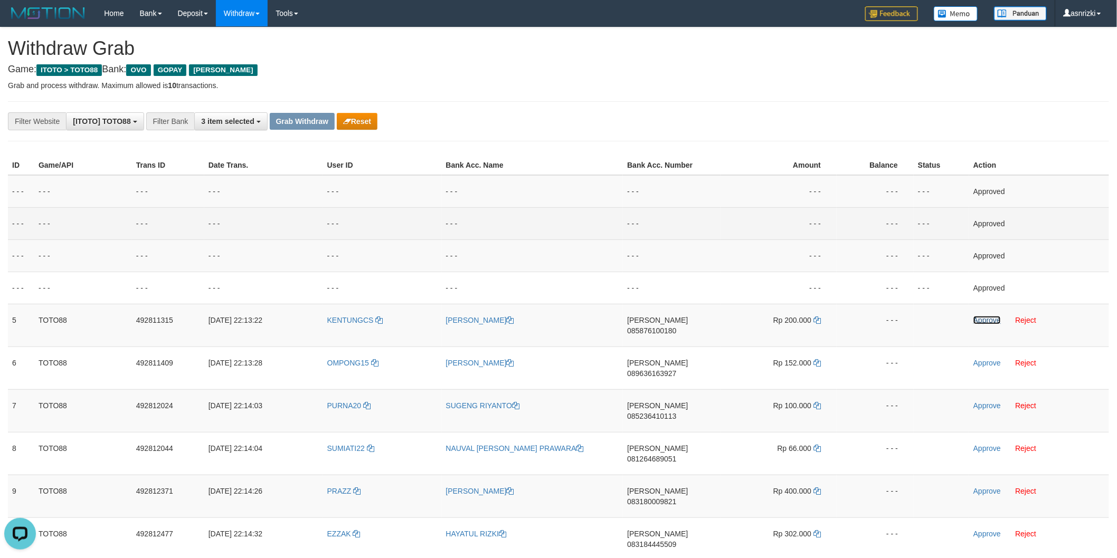
drag, startPoint x: 990, startPoint y: 317, endPoint x: 446, endPoint y: 537, distance: 586.8
click at [990, 317] on link "Approve" at bounding box center [986, 320] width 27 height 8
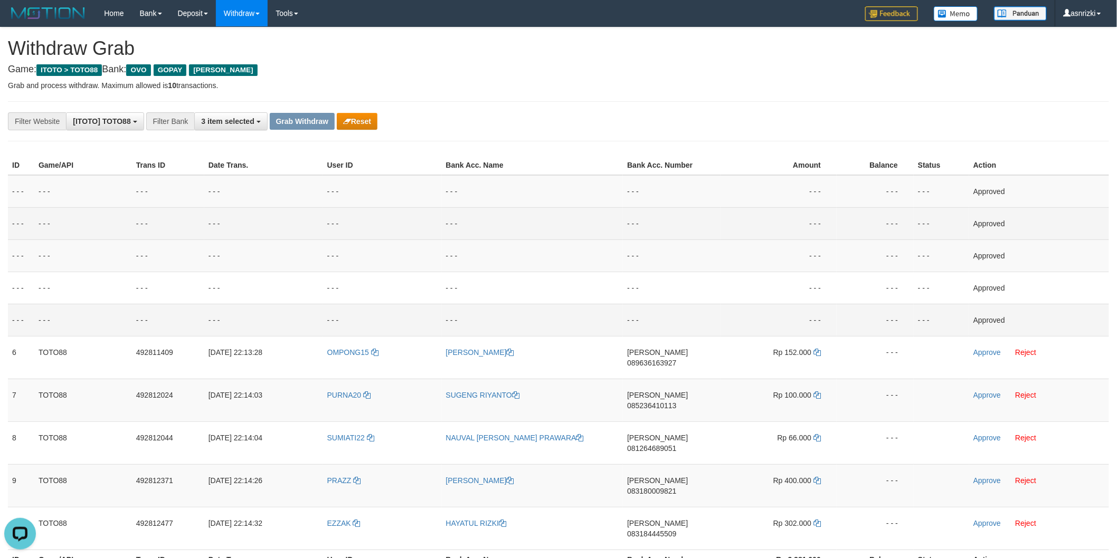
click at [561, 314] on td "- - -" at bounding box center [533, 320] width 182 height 32
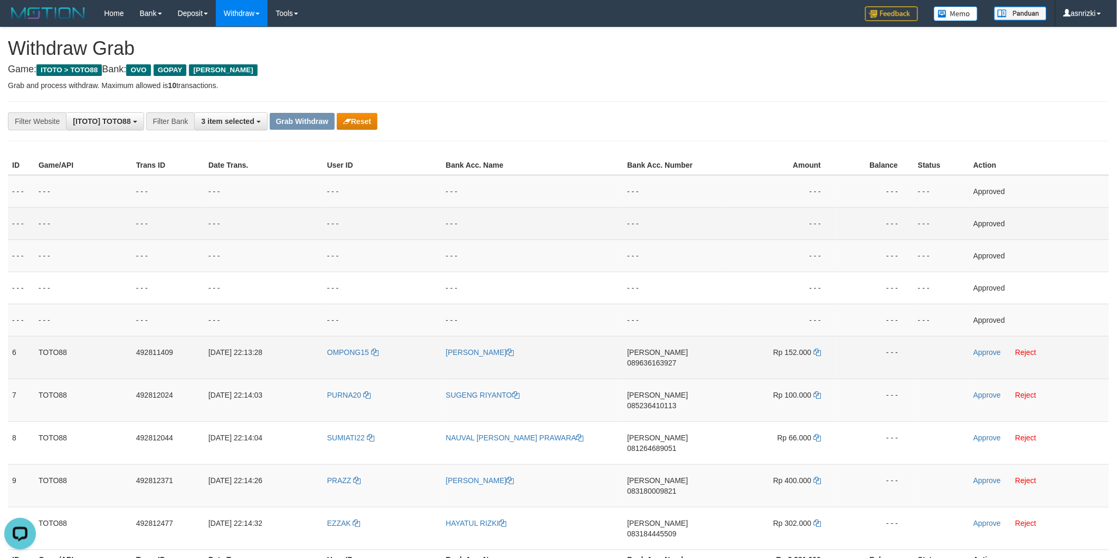
click at [674, 361] on td "[PERSON_NAME] 089636163927" at bounding box center [672, 357] width 98 height 43
click at [818, 349] on icon at bounding box center [816, 352] width 7 height 7
click at [982, 349] on link "Approve" at bounding box center [986, 352] width 27 height 8
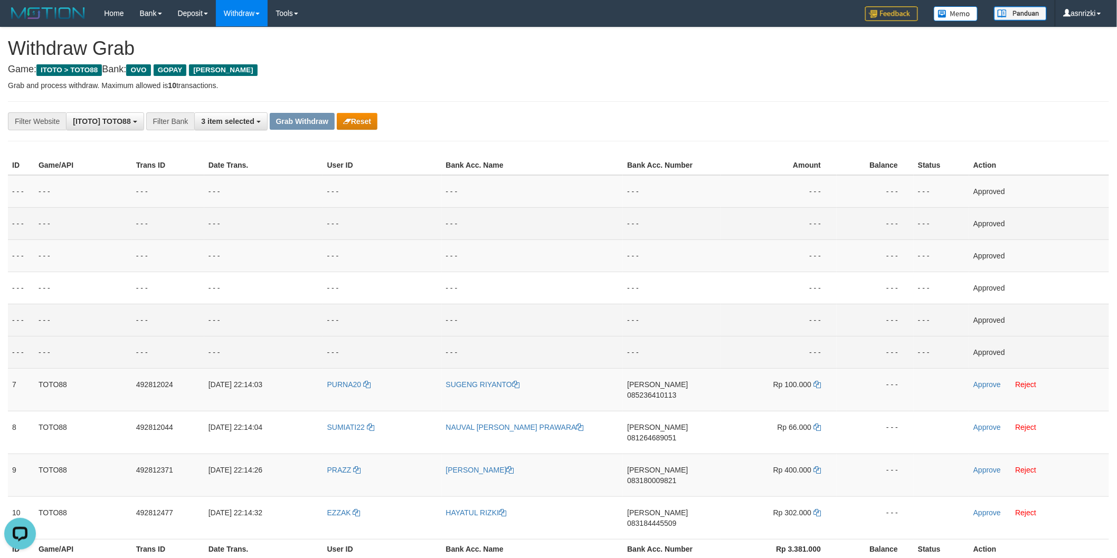
click at [643, 313] on td "- - -" at bounding box center [672, 320] width 98 height 32
click at [688, 391] on td "[PERSON_NAME] 085236410113" at bounding box center [672, 389] width 98 height 43
drag, startPoint x: 688, startPoint y: 391, endPoint x: 654, endPoint y: 377, distance: 36.0
click at [688, 391] on td "[PERSON_NAME] 085236410113" at bounding box center [672, 389] width 98 height 43
click at [815, 383] on icon at bounding box center [816, 384] width 7 height 7
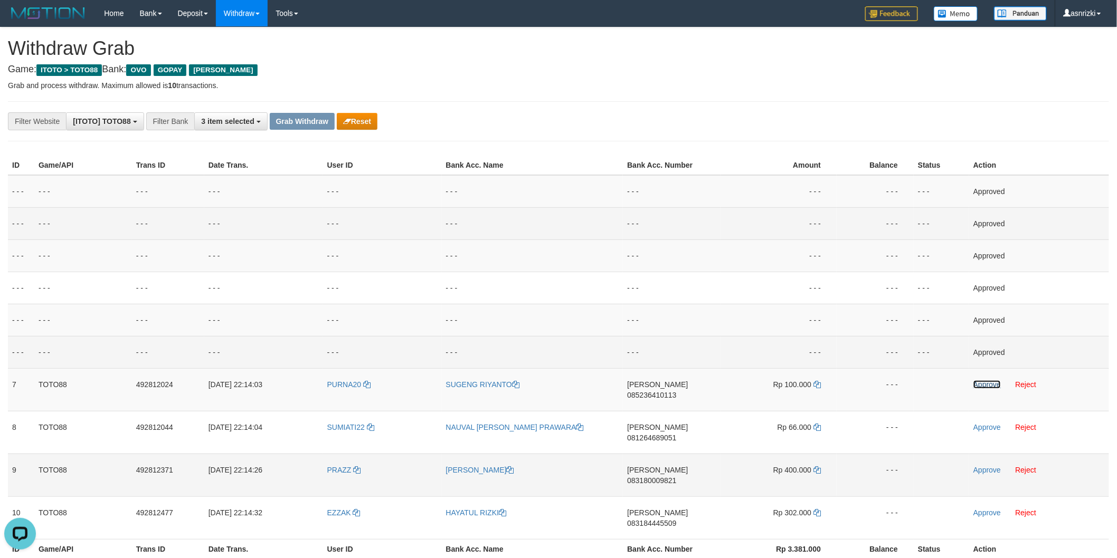
drag, startPoint x: 983, startPoint y: 386, endPoint x: 457, endPoint y: 464, distance: 532.0
click at [983, 386] on link "Approve" at bounding box center [986, 385] width 27 height 8
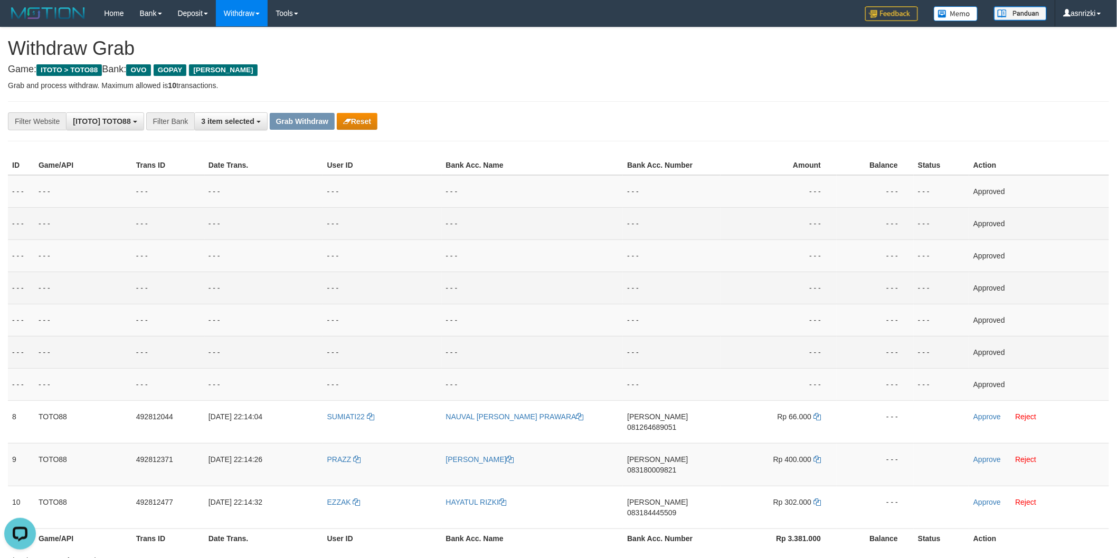
click at [514, 292] on td "- - -" at bounding box center [533, 288] width 182 height 32
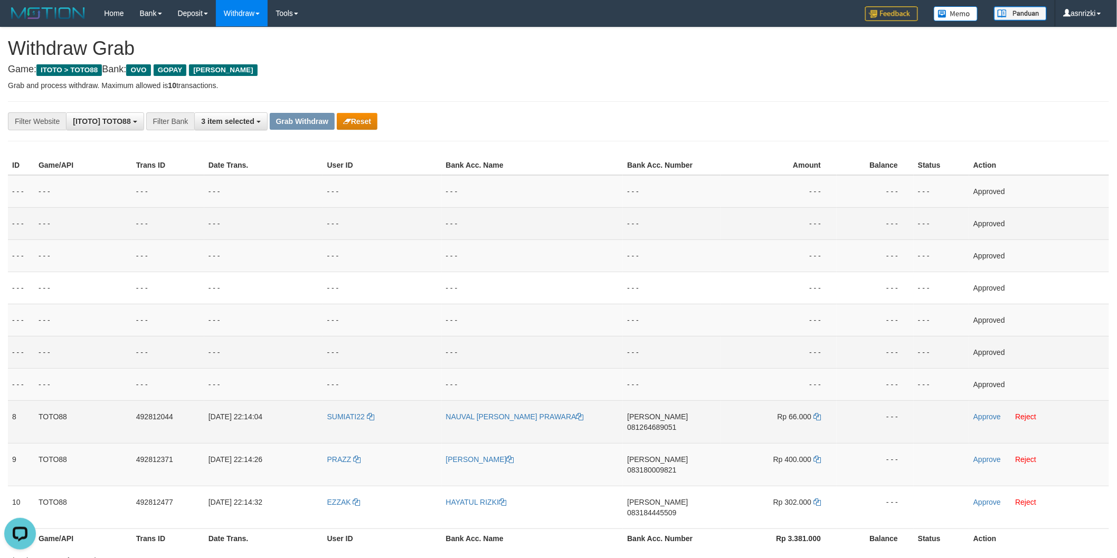
click at [663, 423] on span "081264689051" at bounding box center [651, 427] width 49 height 8
click at [666, 423] on span "081264689051" at bounding box center [651, 427] width 49 height 8
click at [672, 421] on td "[PERSON_NAME] 081264689051" at bounding box center [672, 422] width 98 height 43
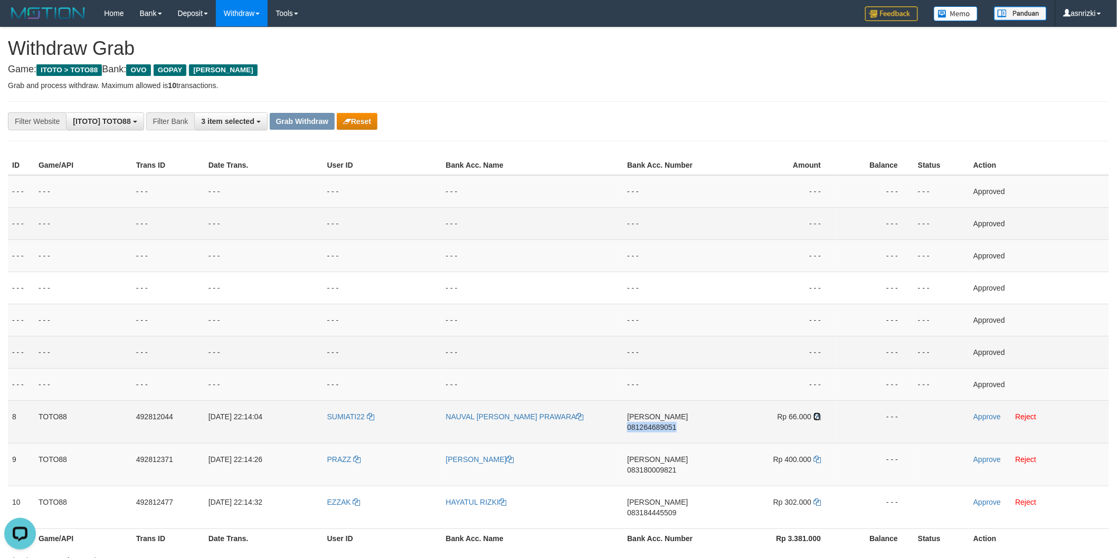
click at [817, 418] on icon at bounding box center [816, 416] width 7 height 7
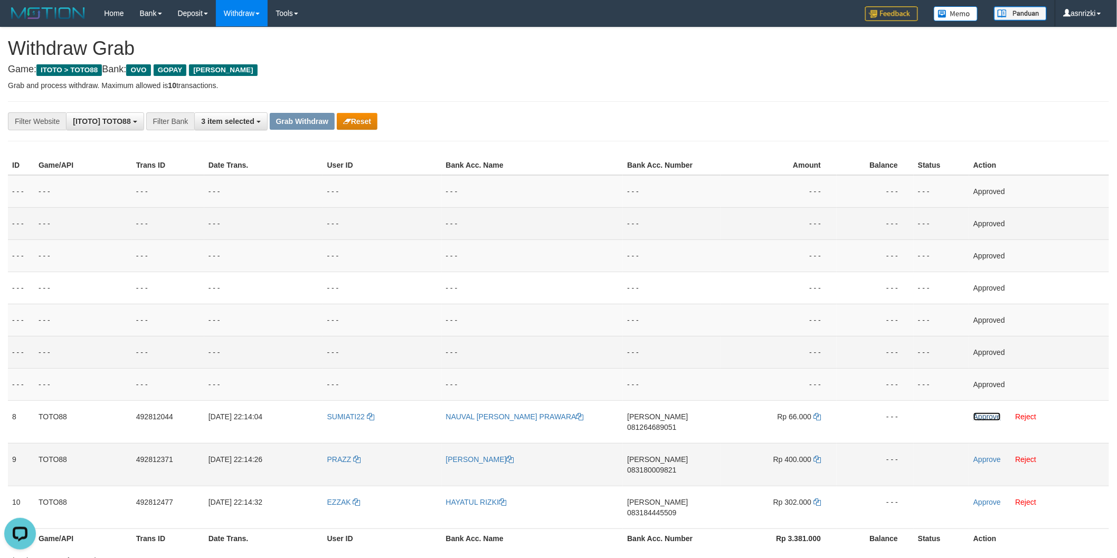
drag, startPoint x: 980, startPoint y: 417, endPoint x: 713, endPoint y: 433, distance: 267.5
click at [980, 417] on link "Approve" at bounding box center [986, 417] width 27 height 8
click at [682, 456] on td "[PERSON_NAME] 083180009821" at bounding box center [672, 464] width 98 height 43
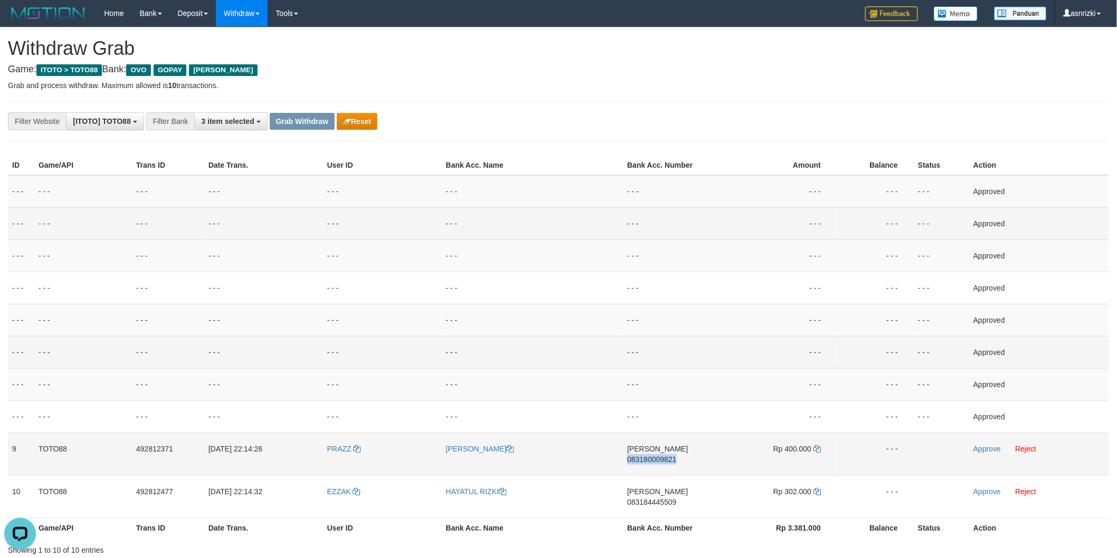
click at [682, 456] on td "[PERSON_NAME] 083180009821" at bounding box center [672, 454] width 98 height 43
click at [814, 446] on icon at bounding box center [816, 448] width 7 height 7
click at [983, 445] on link "Approve" at bounding box center [986, 449] width 27 height 8
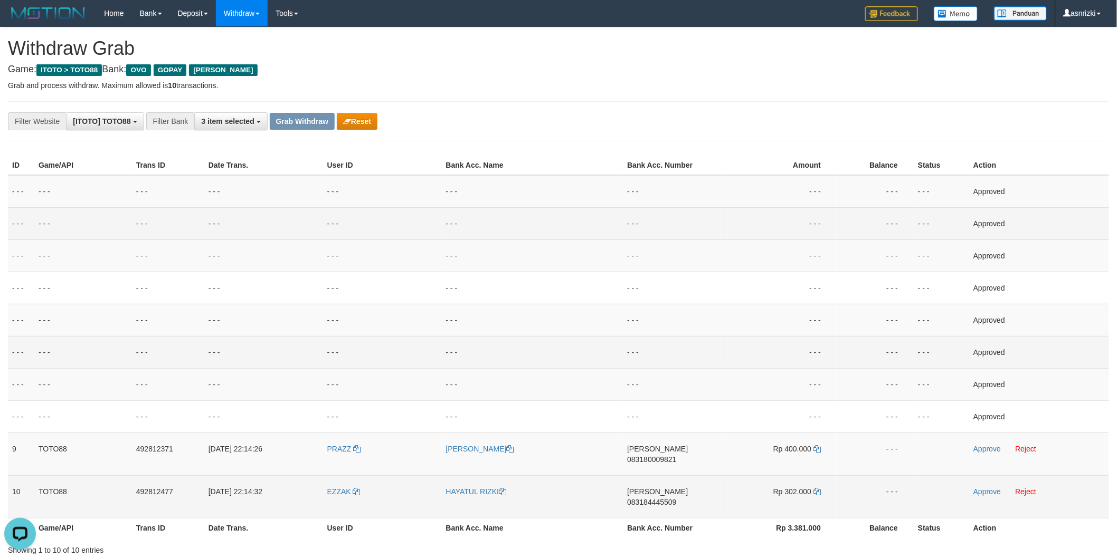
click at [669, 494] on td "[PERSON_NAME] 083184445509" at bounding box center [672, 497] width 98 height 43
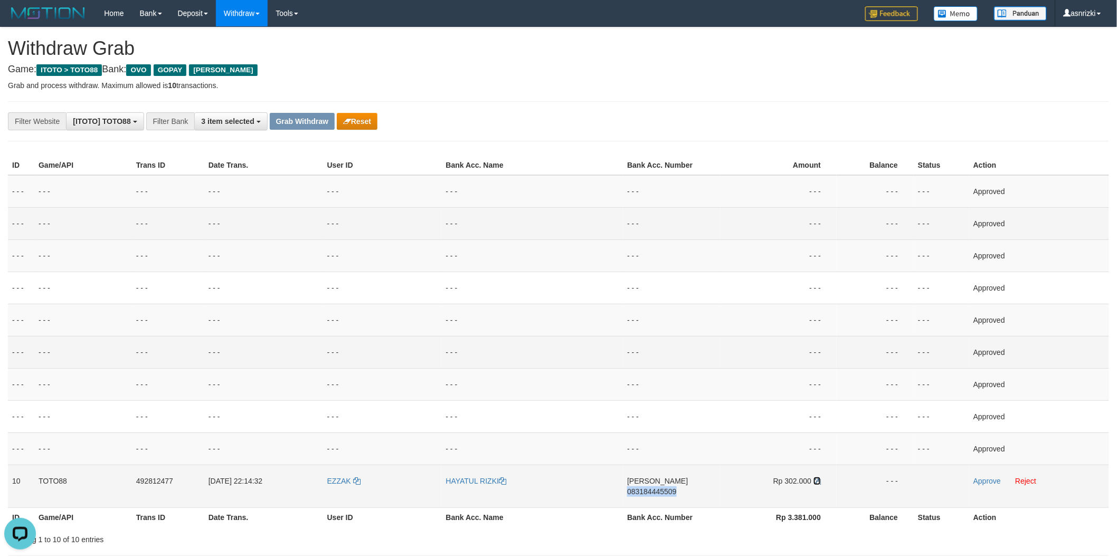
click at [820, 481] on icon at bounding box center [816, 481] width 7 height 7
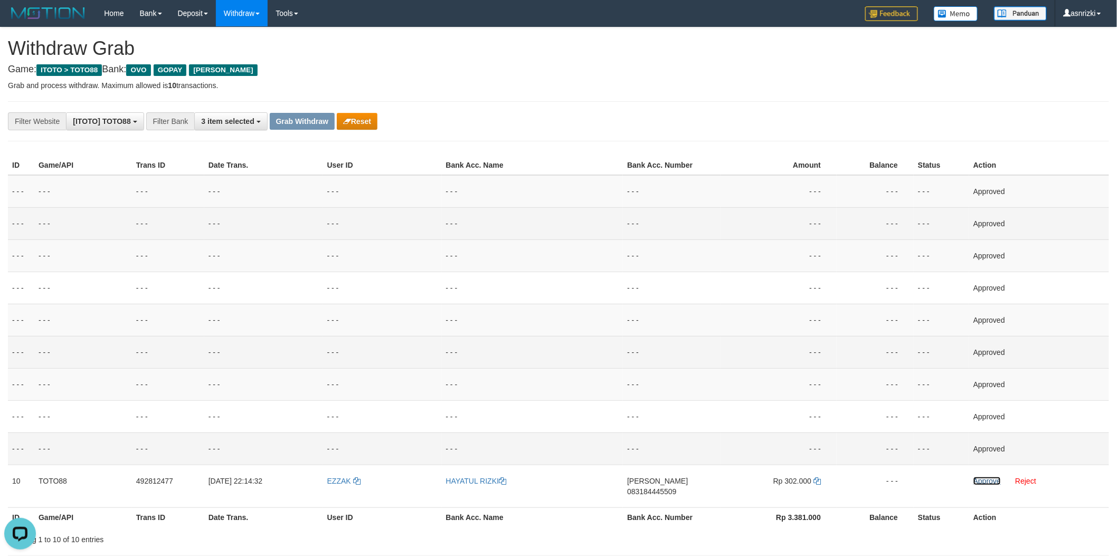
drag, startPoint x: 985, startPoint y: 482, endPoint x: 723, endPoint y: 438, distance: 265.9
click at [985, 482] on link "Approve" at bounding box center [986, 481] width 27 height 8
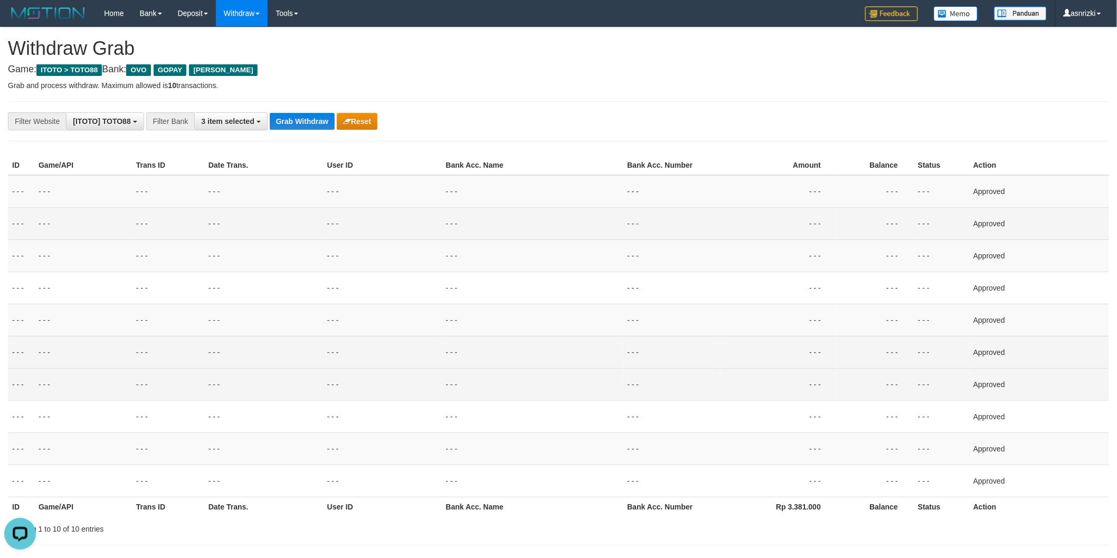
scroll to position [352, 0]
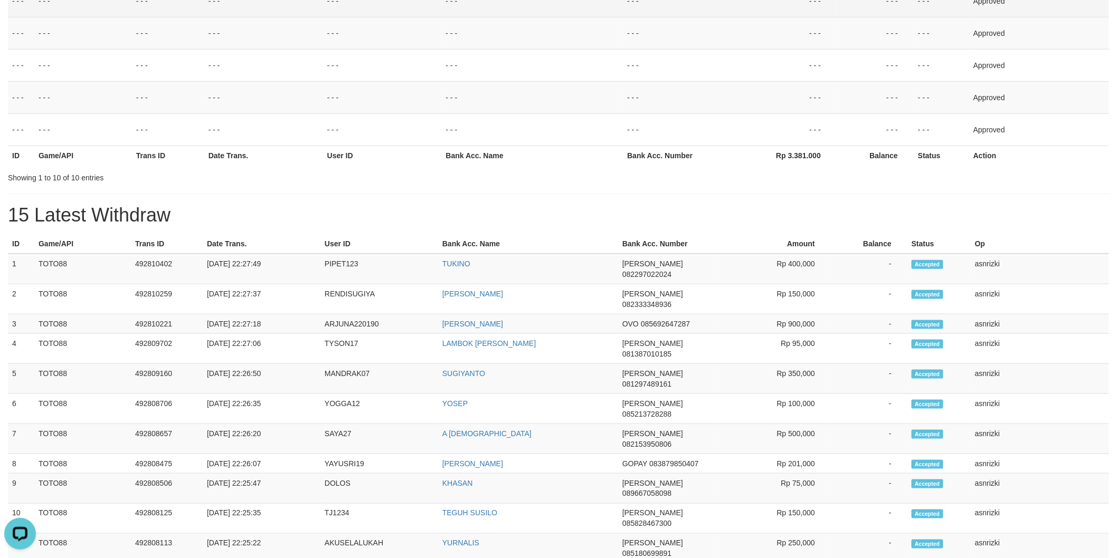
click at [343, 211] on h1 "15 Latest Withdraw" at bounding box center [558, 215] width 1101 height 21
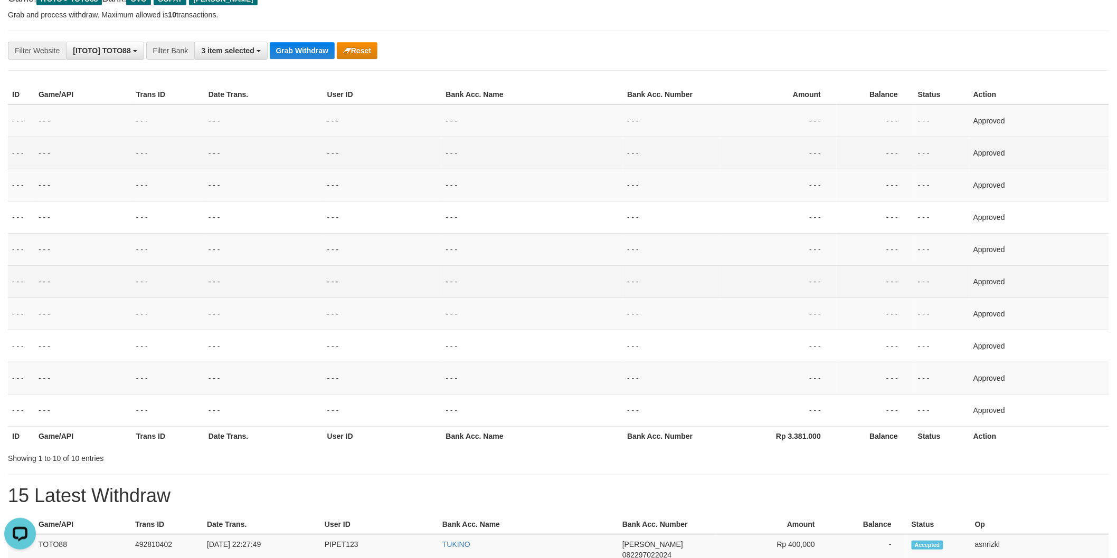
scroll to position [0, 0]
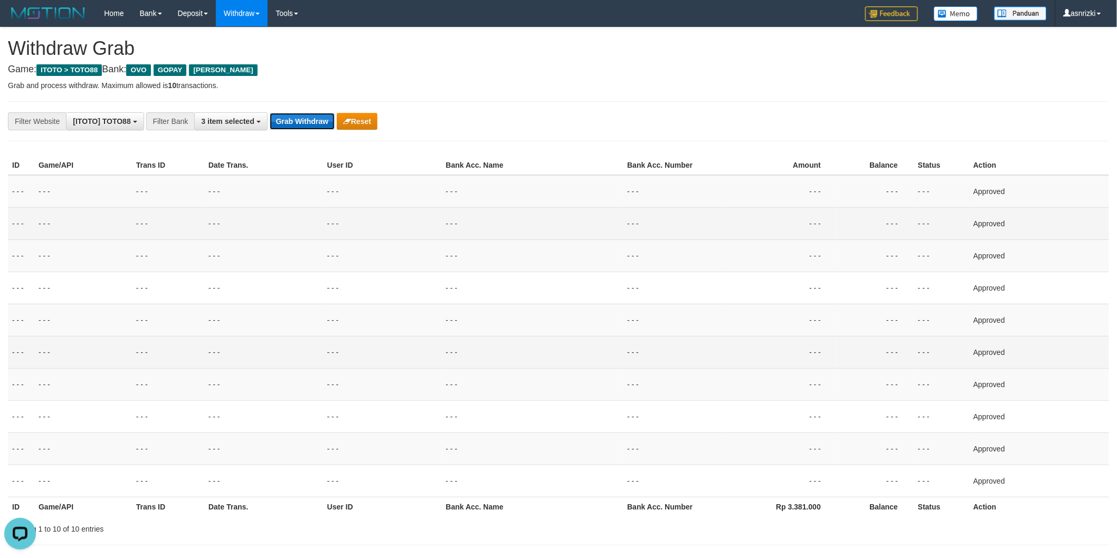
click at [309, 124] on button "Grab Withdraw" at bounding box center [302, 121] width 65 height 17
